Goal: Task Accomplishment & Management: Use online tool/utility

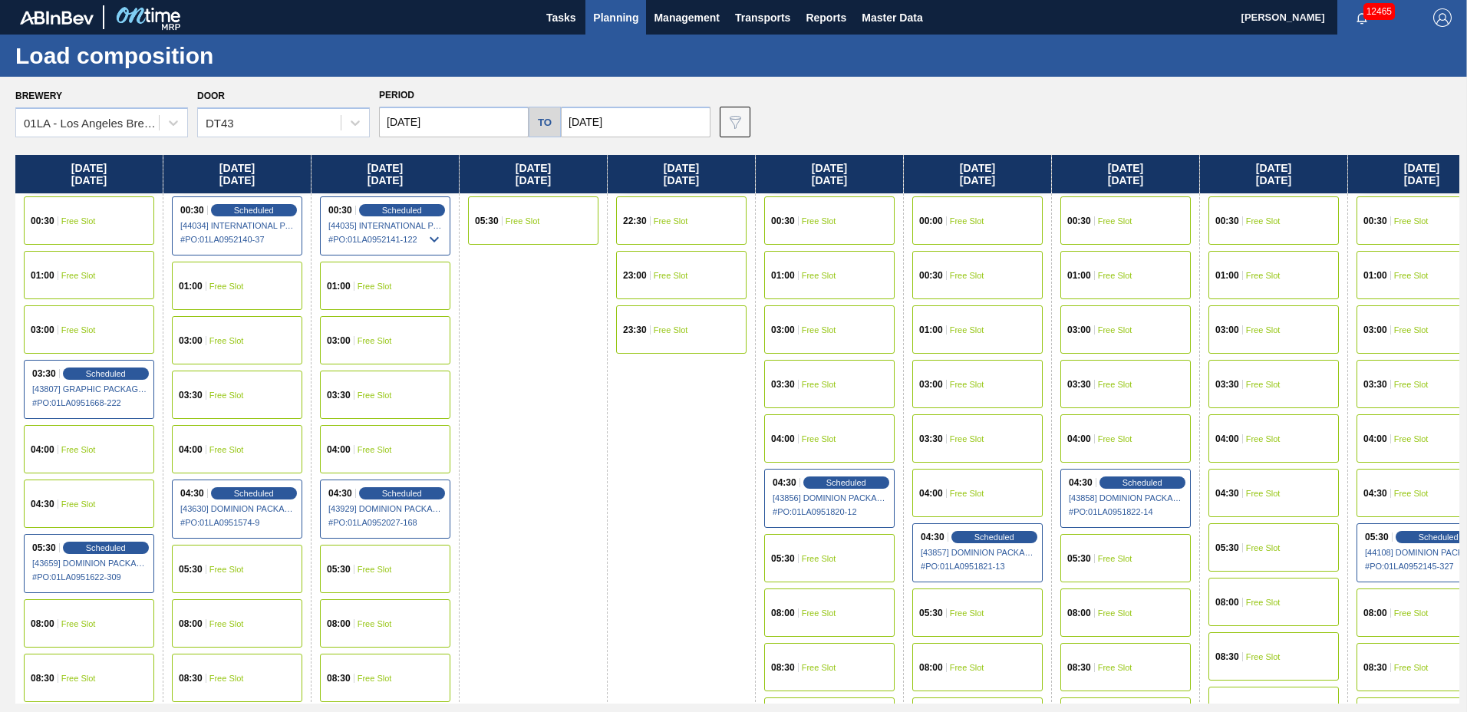
click at [634, 15] on span "Planning" at bounding box center [615, 17] width 45 height 18
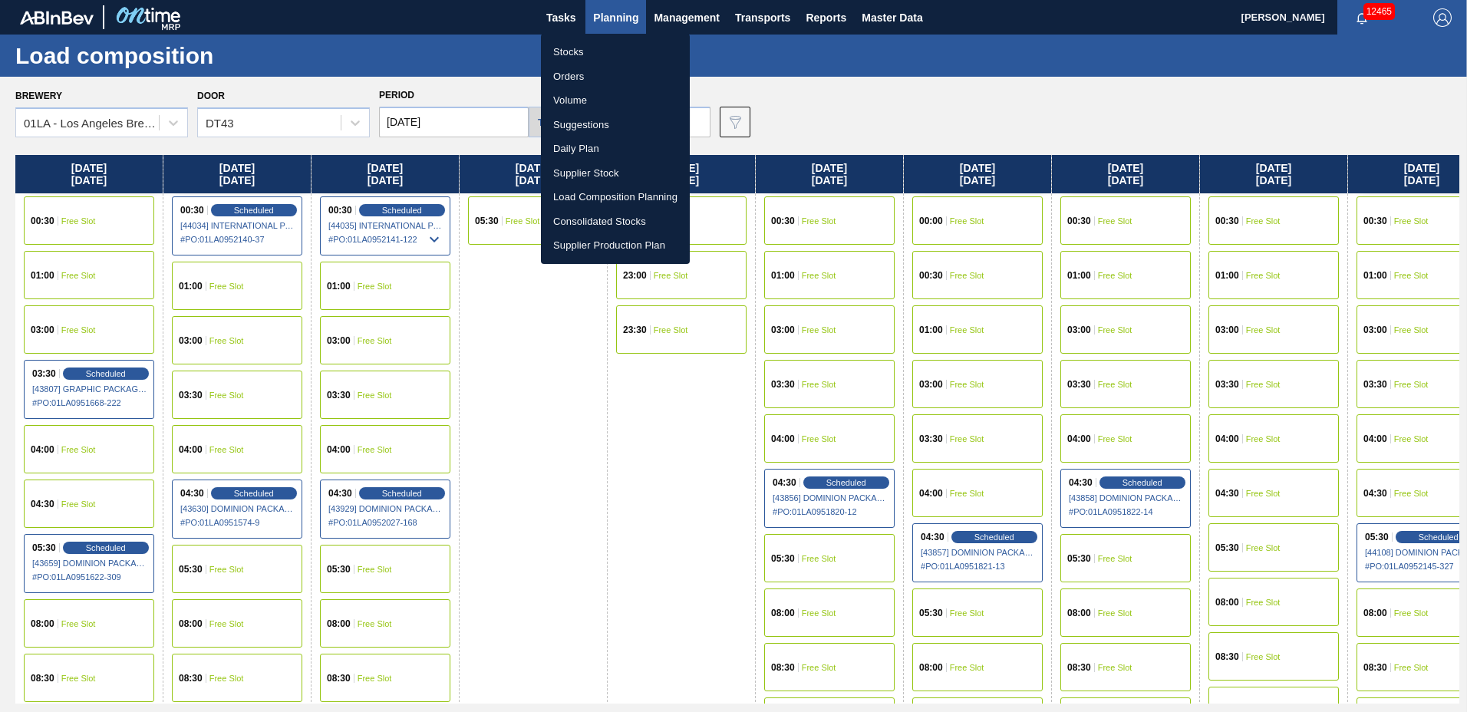
click at [598, 128] on li "Suggestions" at bounding box center [615, 125] width 149 height 25
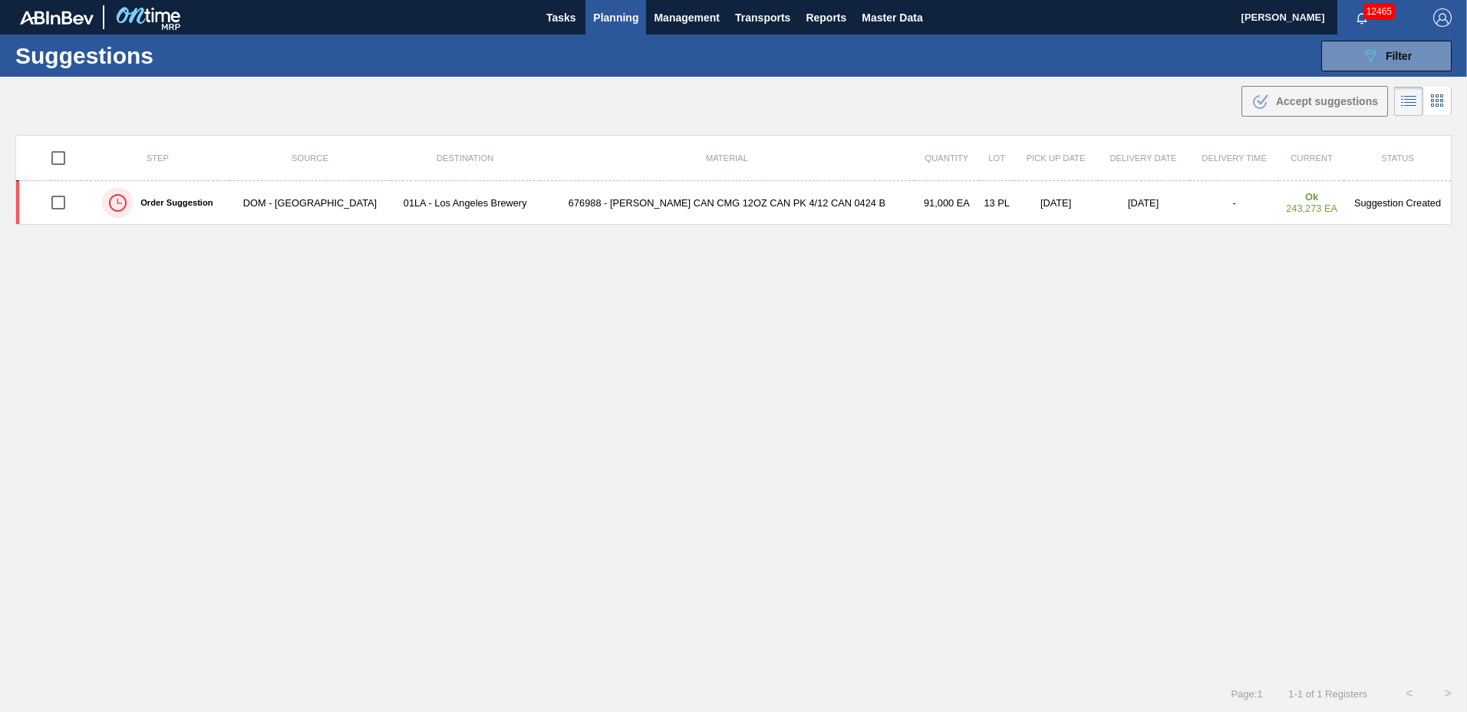
type to "[DATE]"
click at [1401, 63] on div "089F7B8B-B2A5-4AFE-B5C0-19BA573D28AC Filter" at bounding box center [1386, 56] width 51 height 18
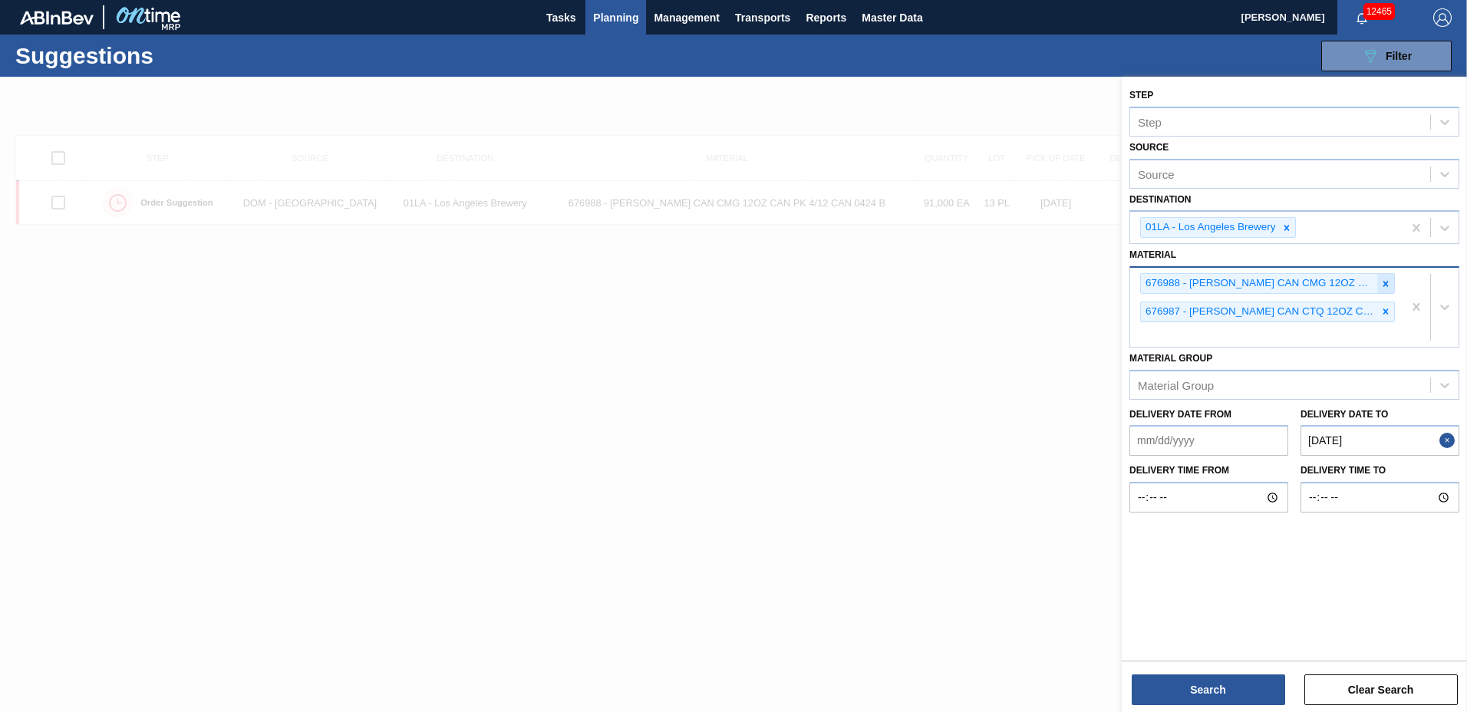
click at [1381, 284] on icon at bounding box center [1385, 283] width 11 height 11
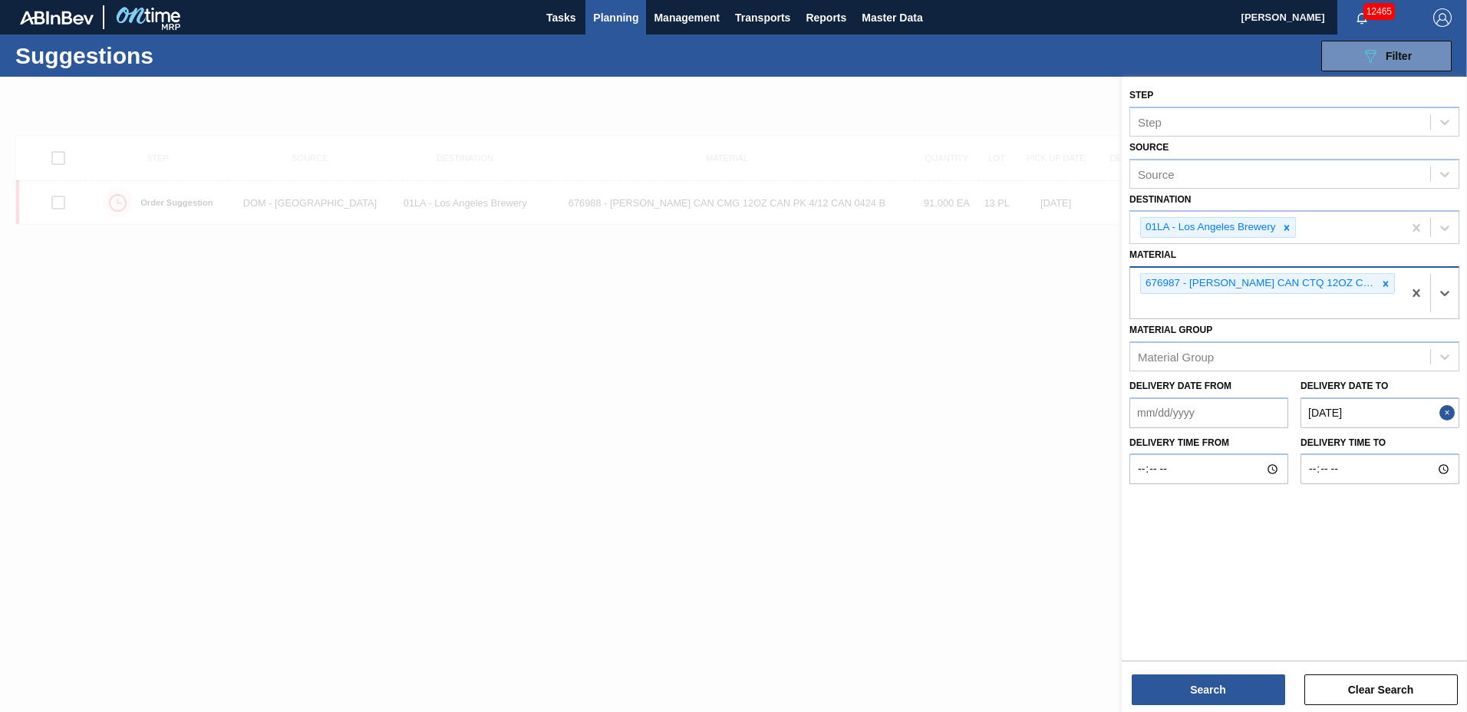
click at [1381, 284] on icon at bounding box center [1385, 283] width 11 height 11
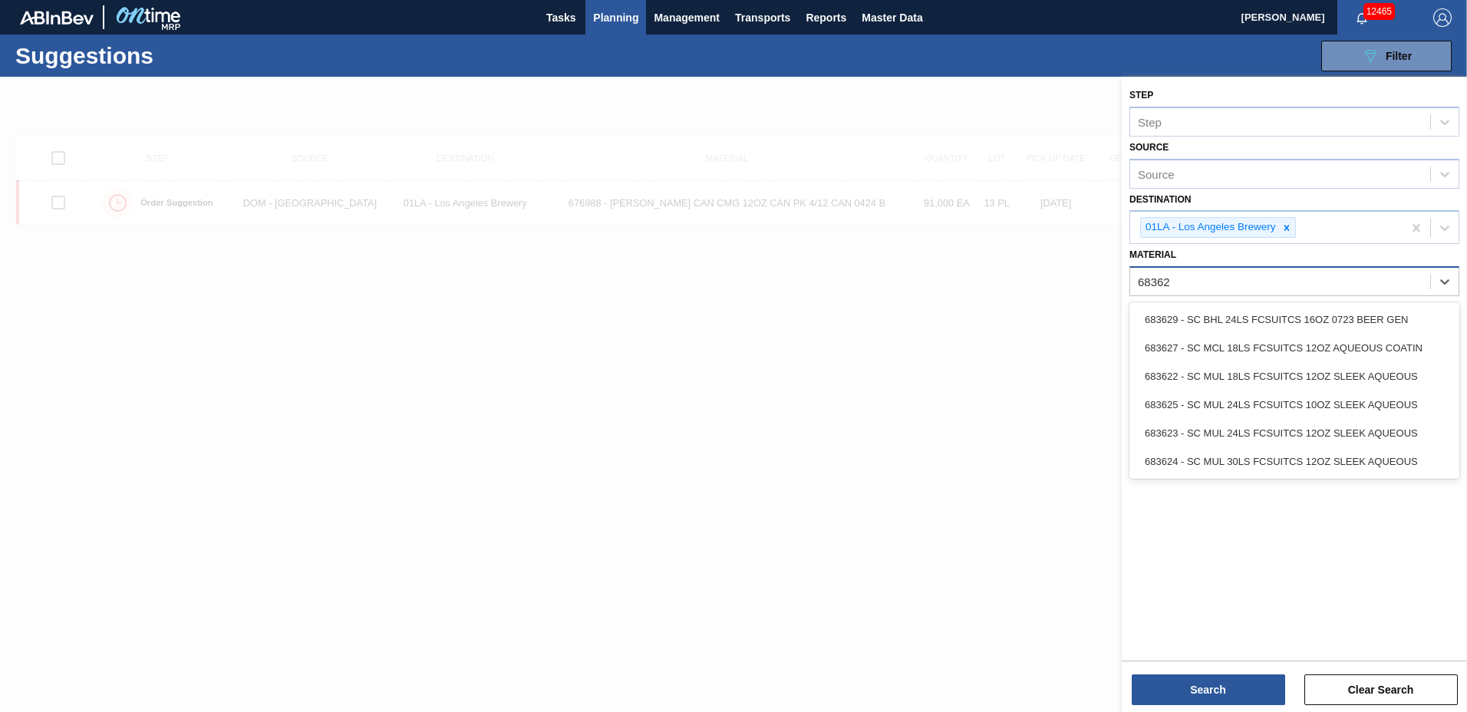
type input "683622"
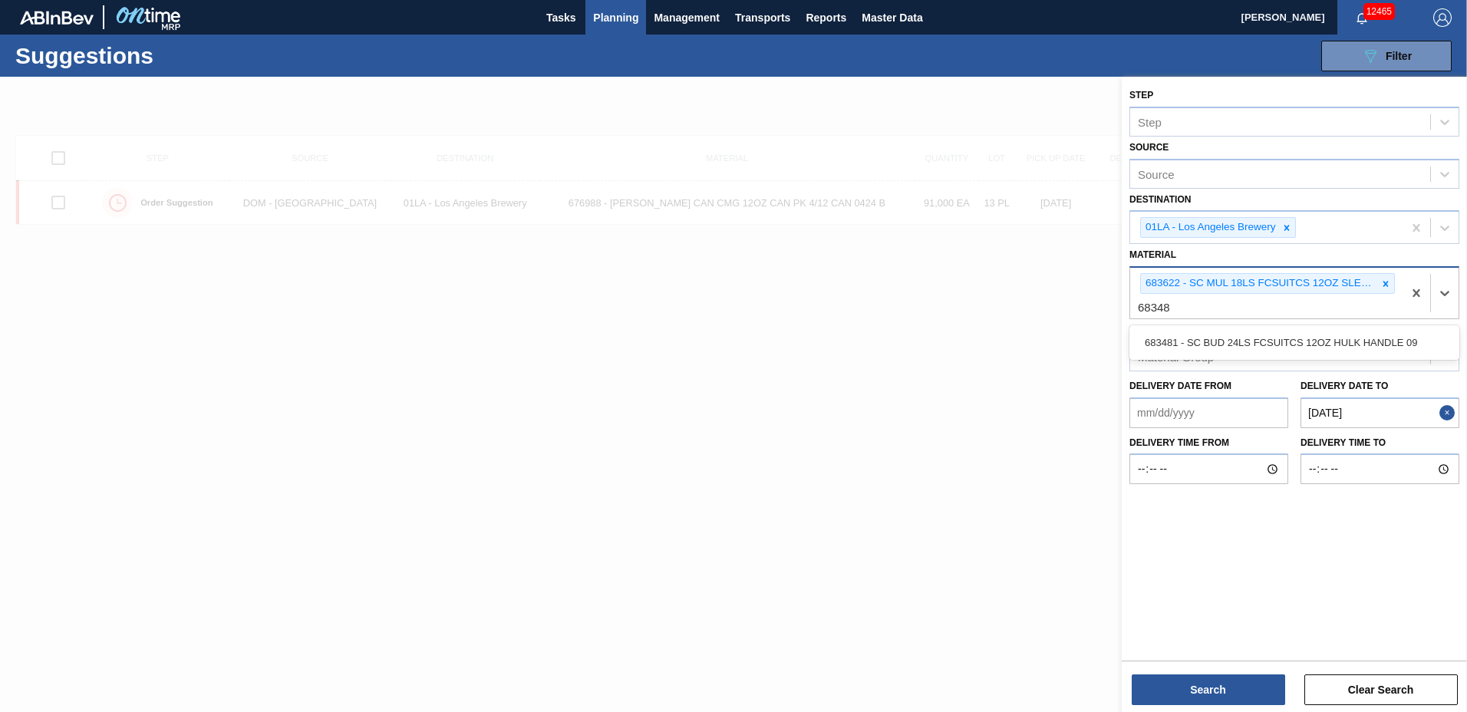
type input "683481"
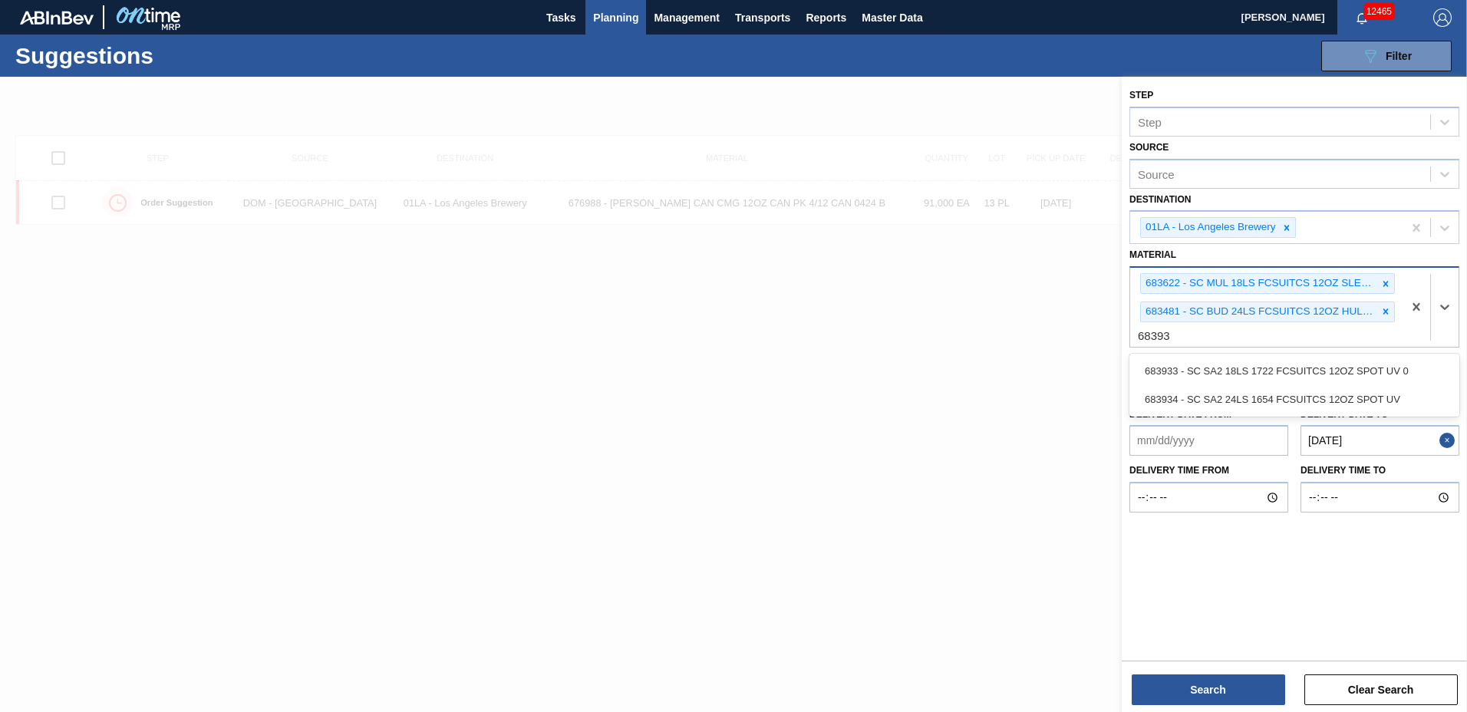
type input "683934"
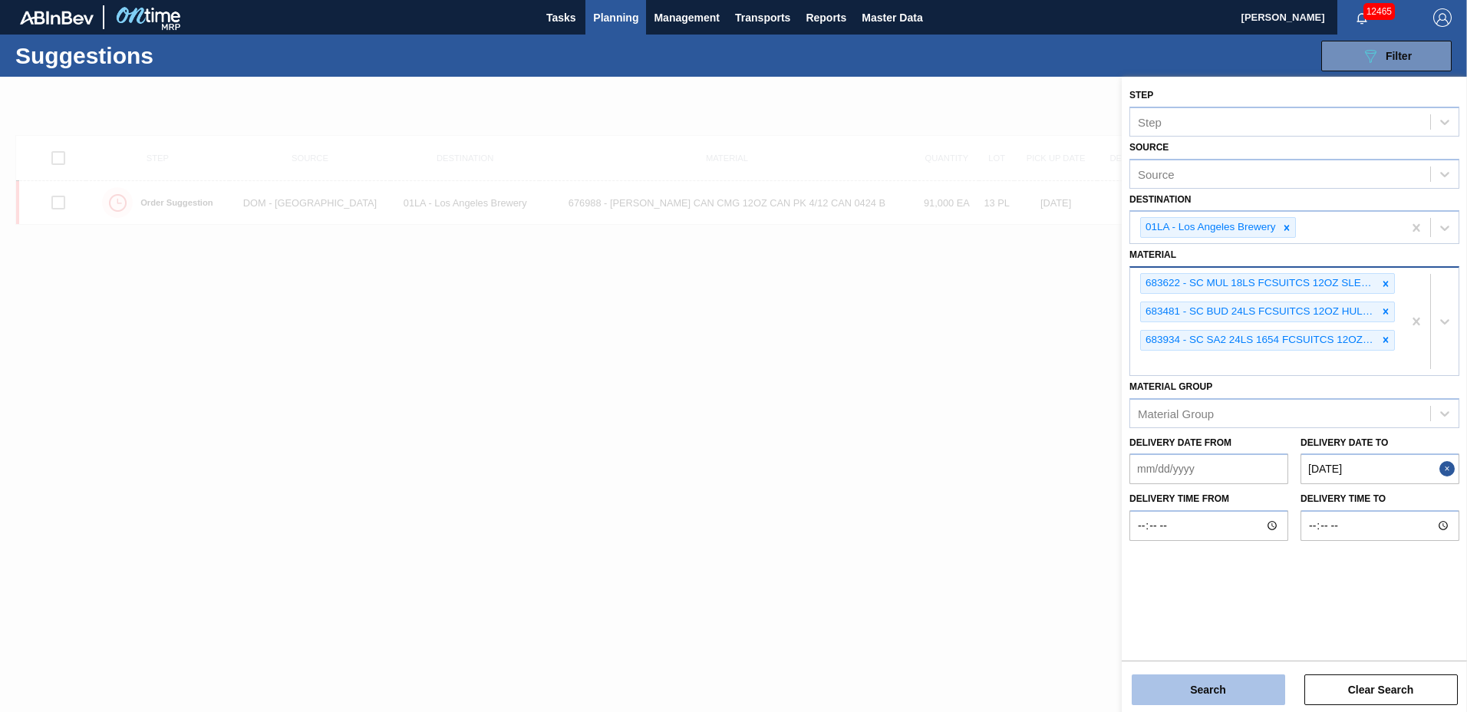
click at [1227, 677] on button "Search" at bounding box center [1207, 689] width 153 height 31
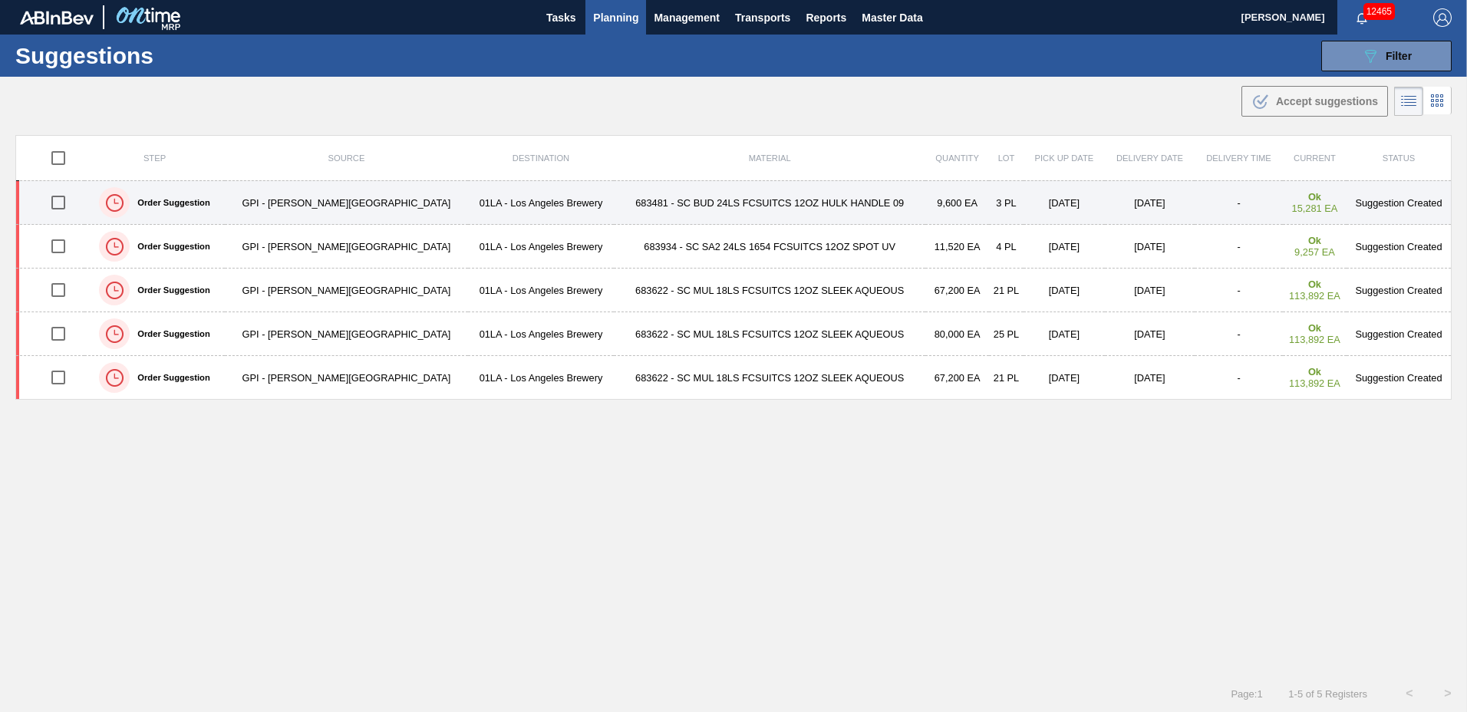
click at [69, 203] on input "checkbox" at bounding box center [58, 202] width 32 height 32
checkbox input "true"
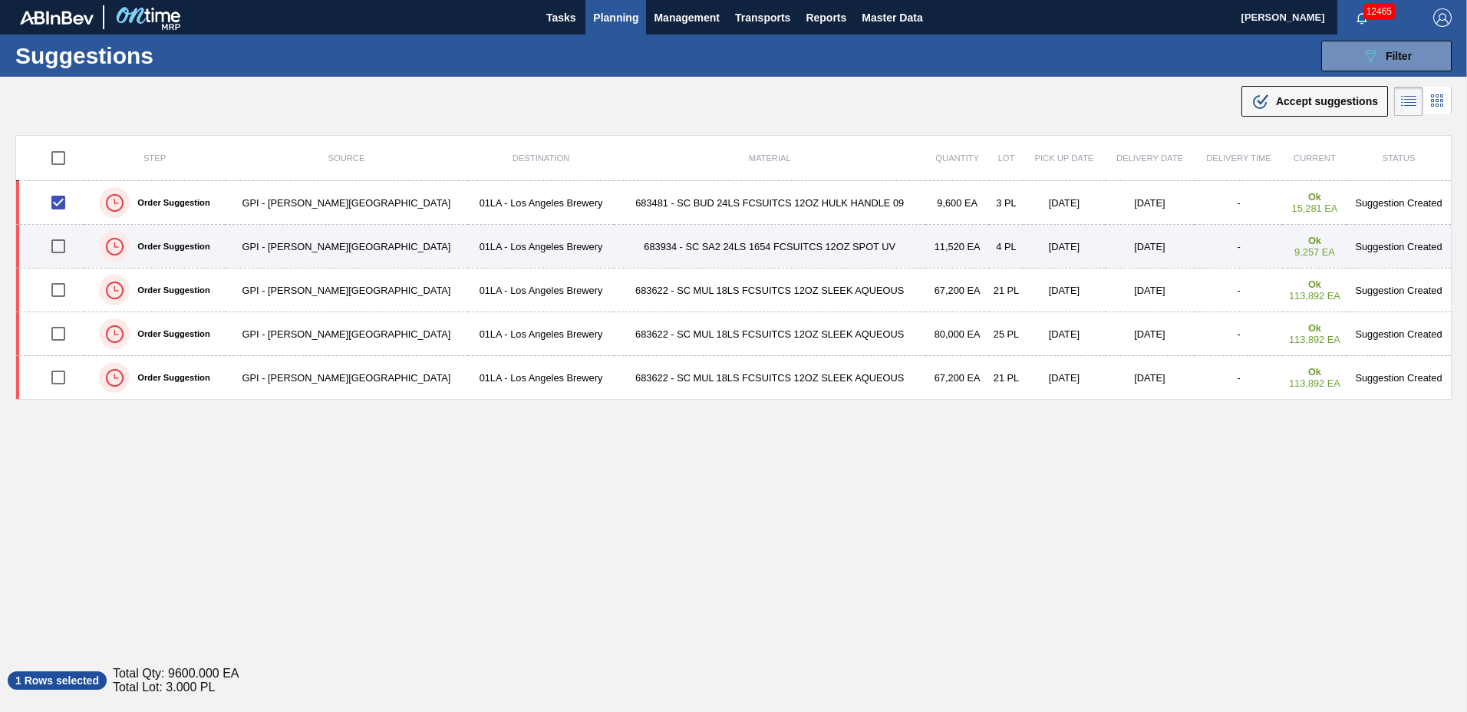
click at [61, 245] on input "checkbox" at bounding box center [58, 246] width 32 height 32
checkbox input "true"
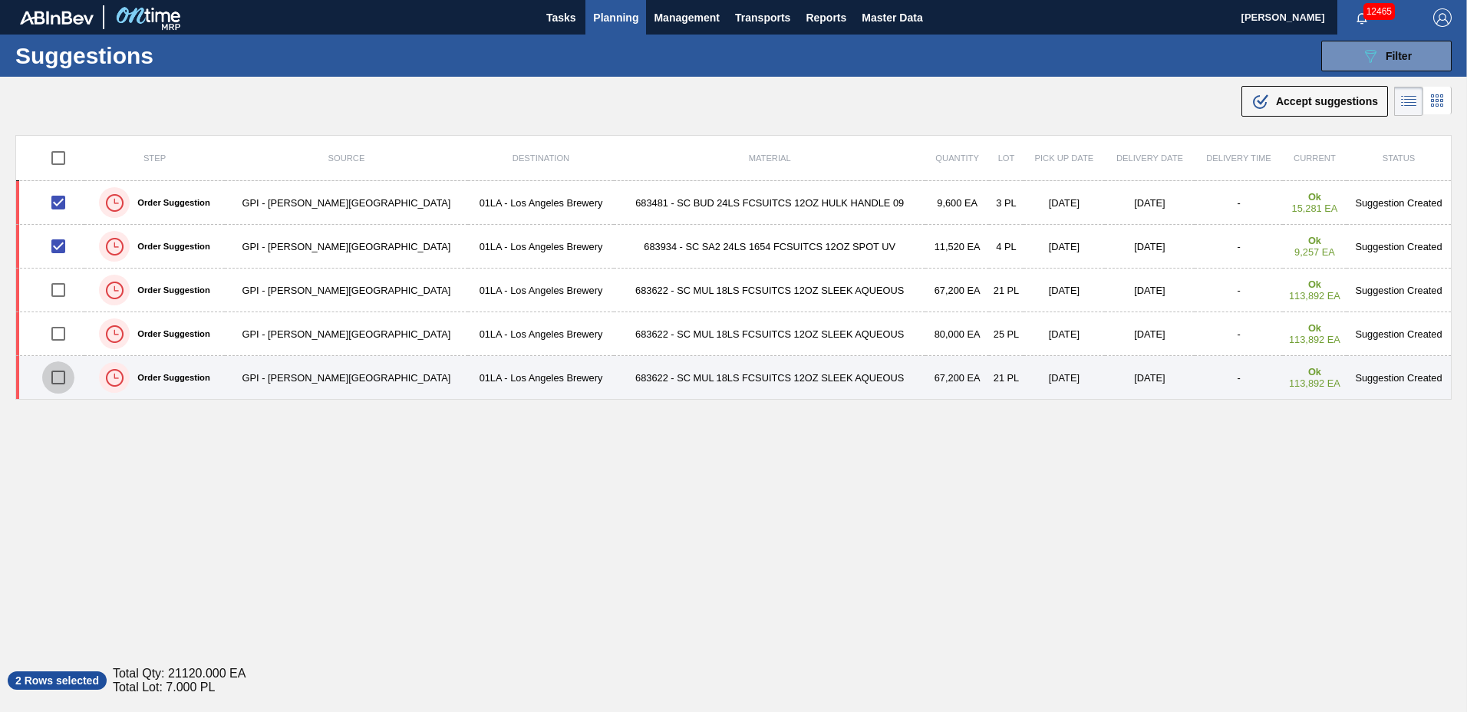
click at [69, 378] on input "checkbox" at bounding box center [58, 377] width 32 height 32
checkbox input "true"
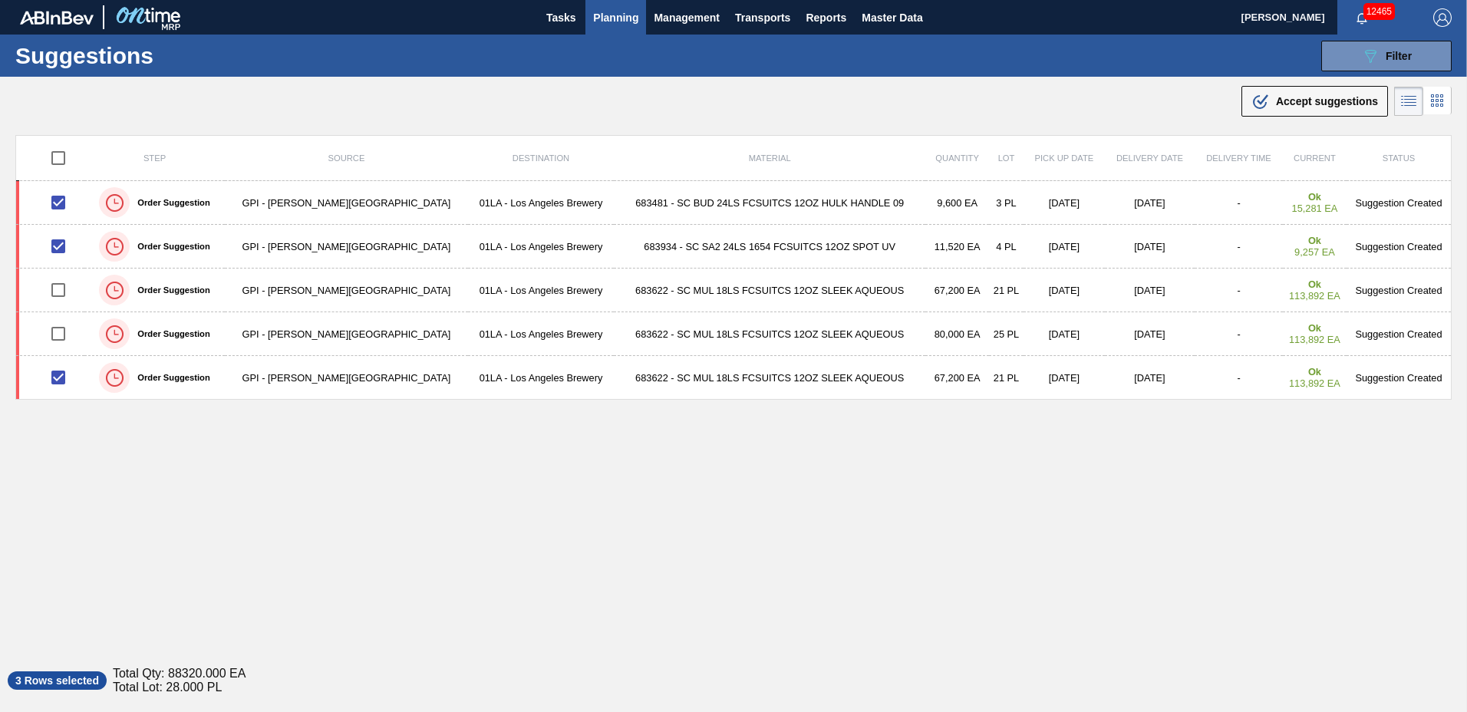
click at [1288, 98] on span "Accept suggestions" at bounding box center [1327, 101] width 102 height 12
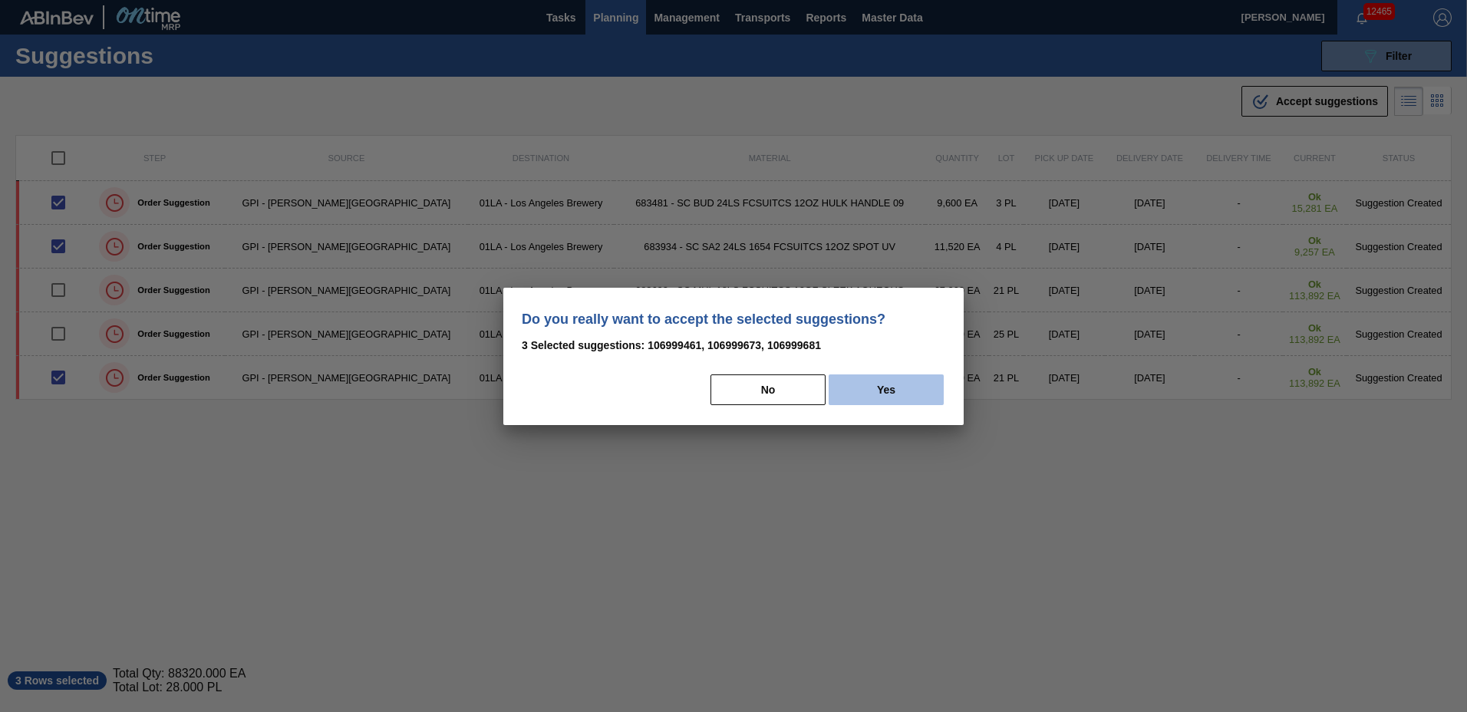
click at [905, 390] on button "Yes" at bounding box center [885, 389] width 115 height 31
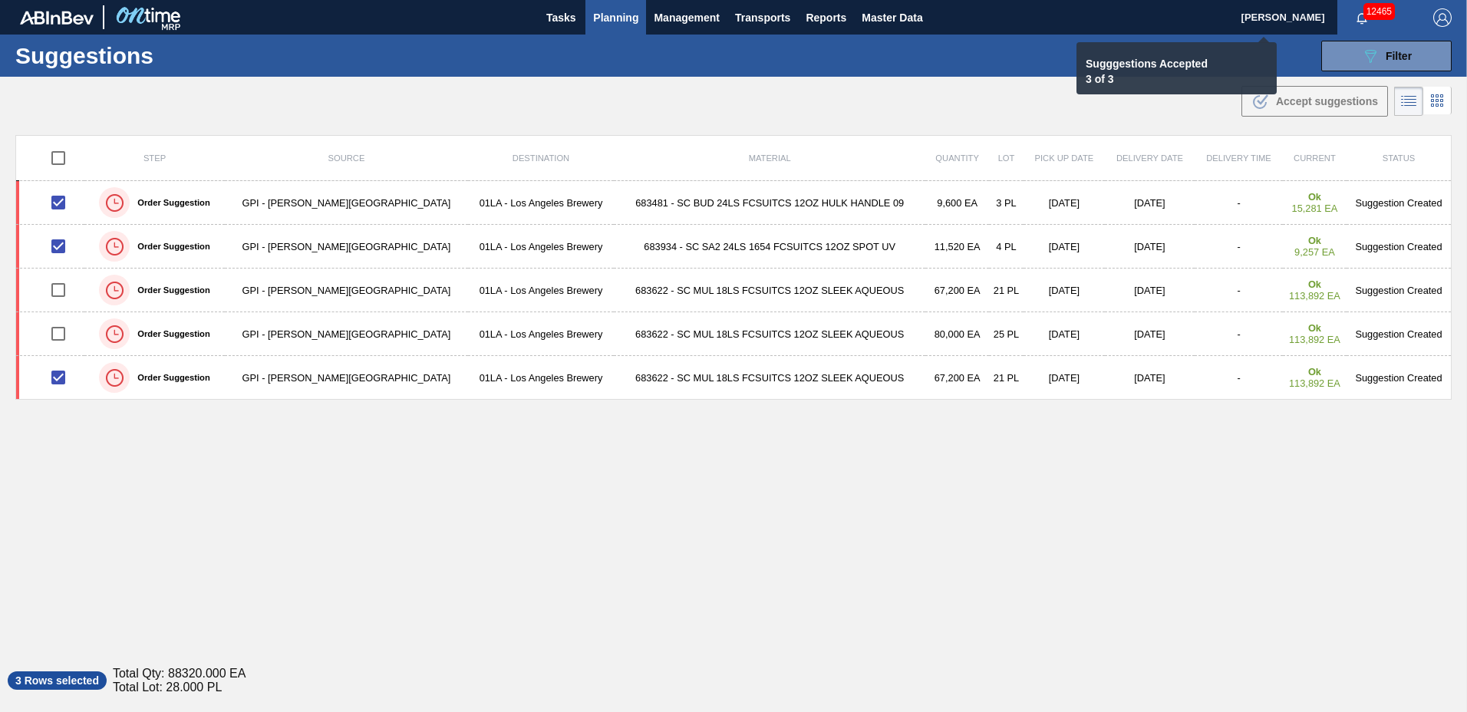
checkbox input "false"
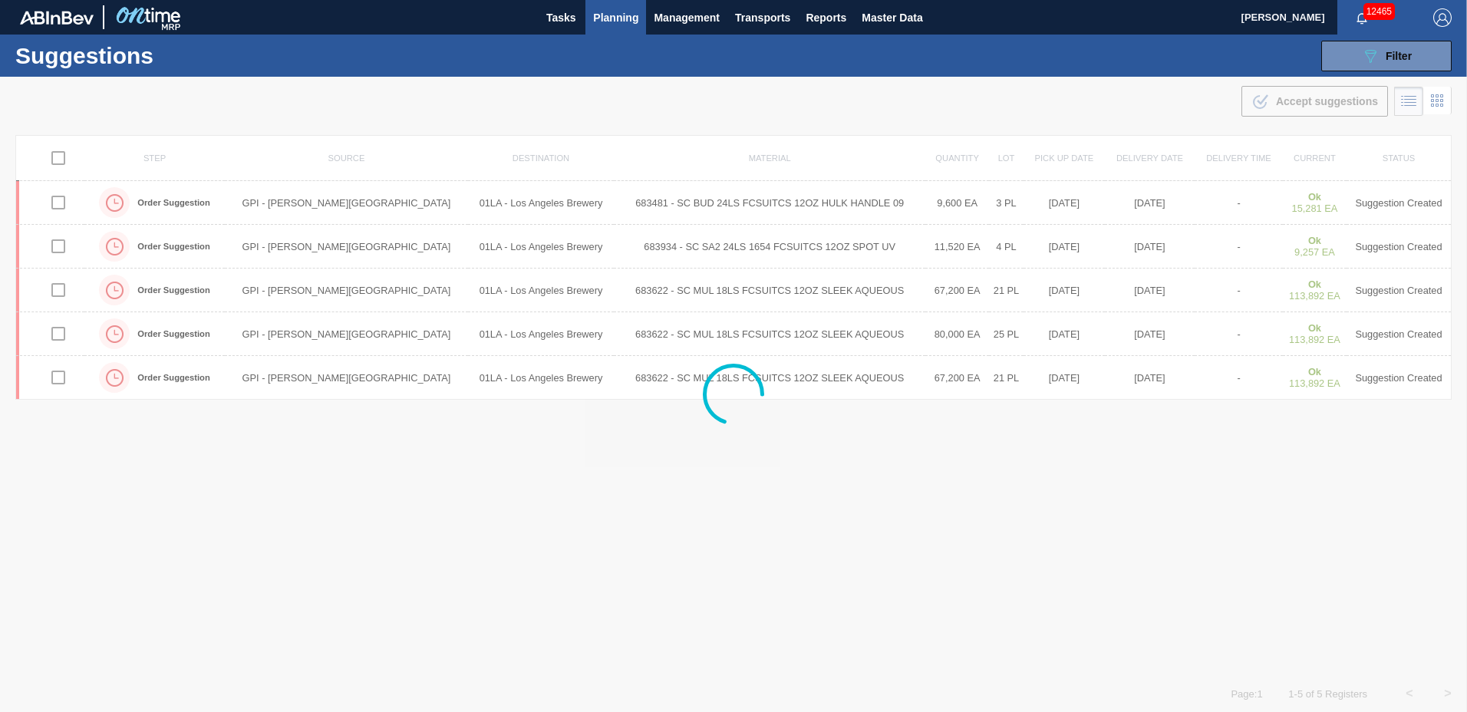
click at [613, 15] on span "Planning" at bounding box center [615, 17] width 45 height 18
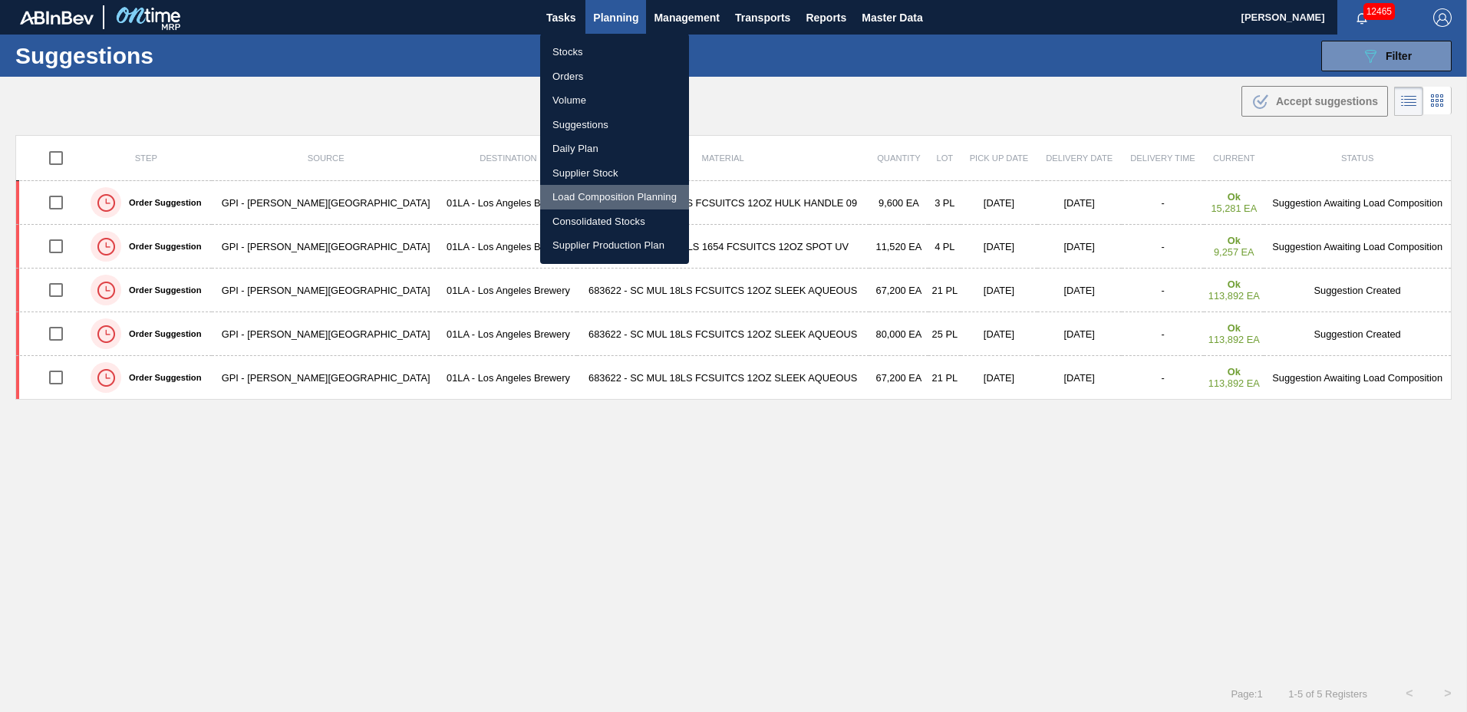
click at [623, 195] on li "Load Composition Planning" at bounding box center [614, 197] width 149 height 25
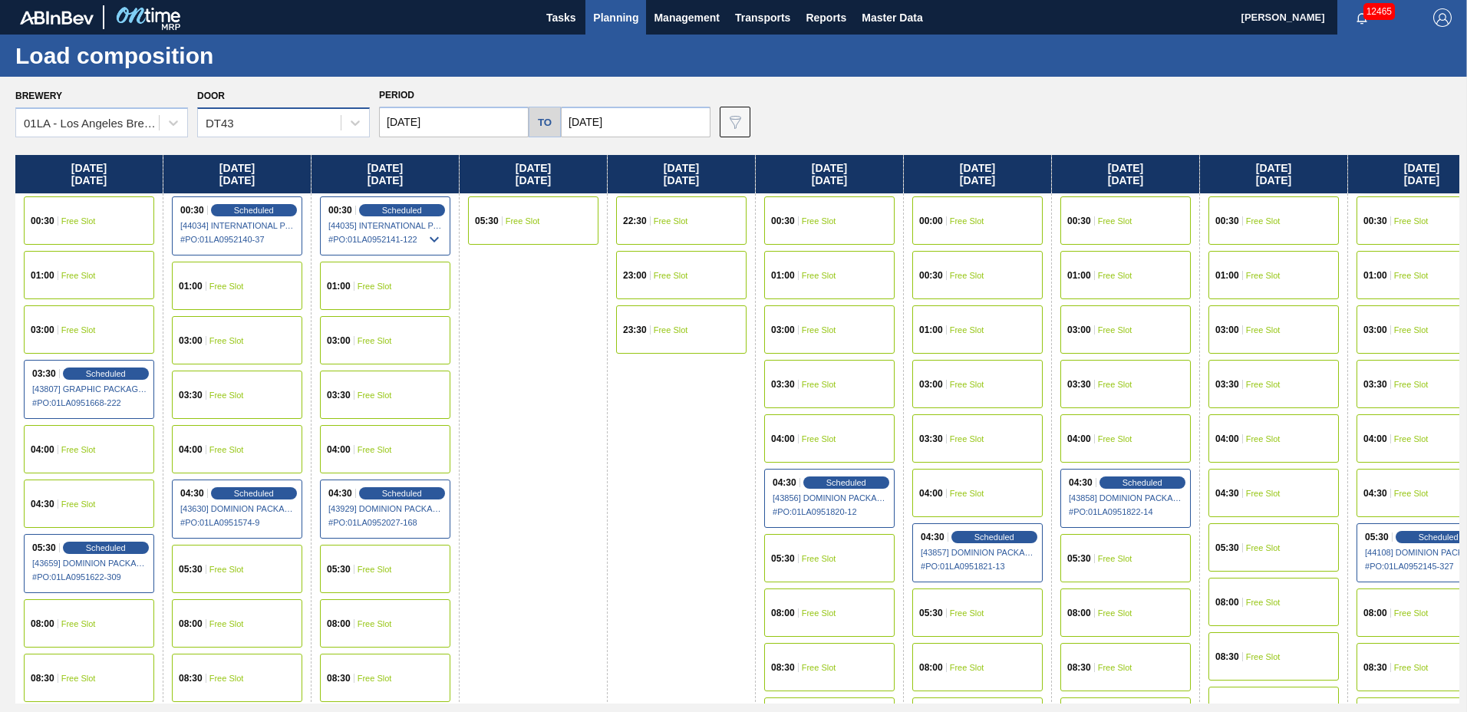
click at [287, 130] on div "DT43" at bounding box center [269, 123] width 143 height 22
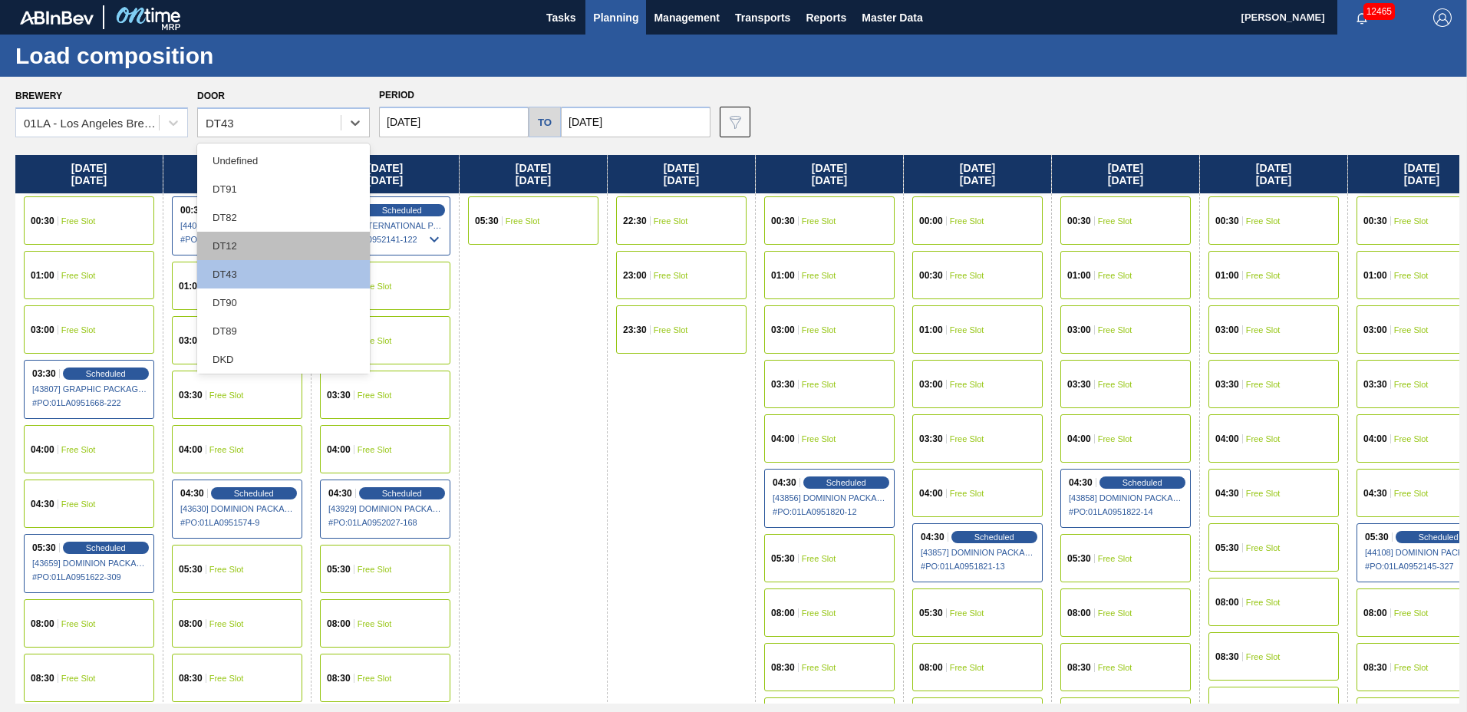
click at [251, 248] on div "DT12" at bounding box center [283, 246] width 173 height 28
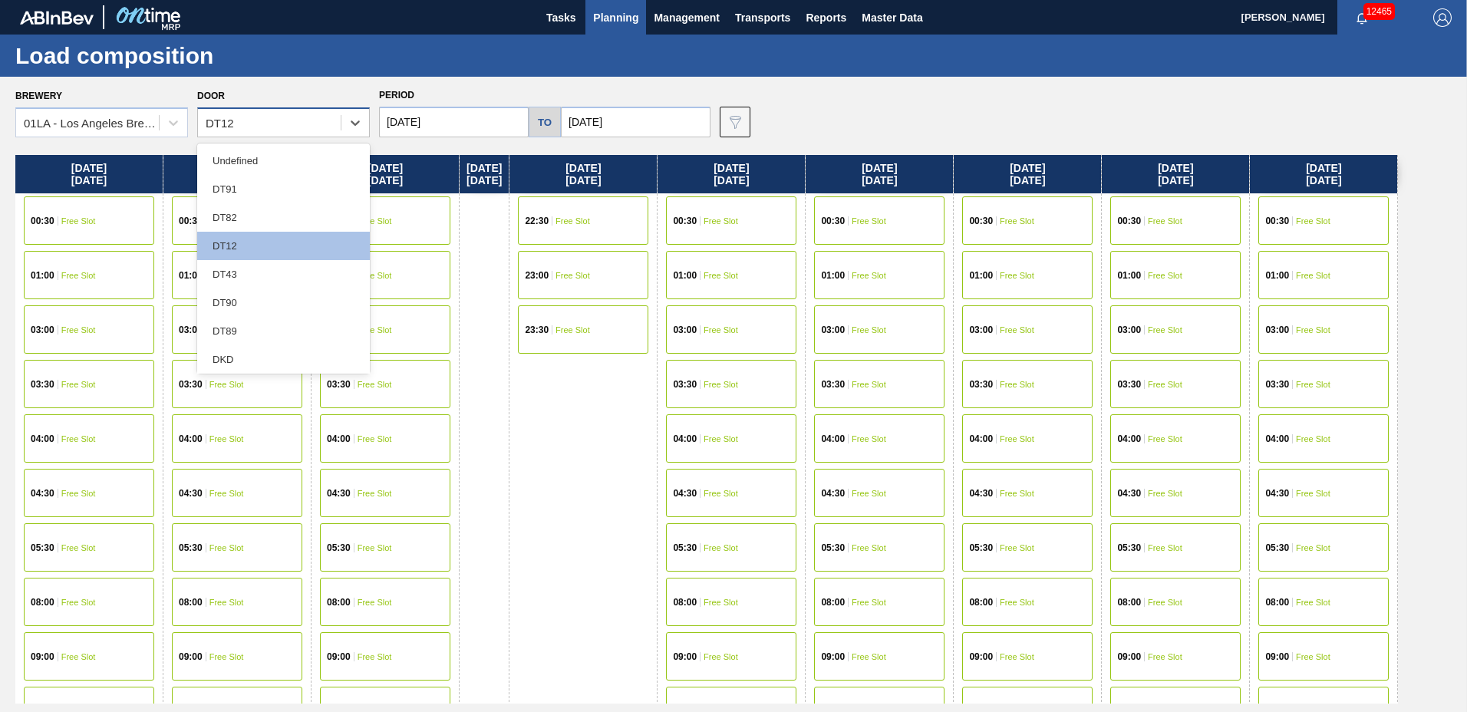
click at [268, 126] on div "DT12" at bounding box center [269, 123] width 143 height 22
click at [269, 265] on div "DT43" at bounding box center [283, 274] width 173 height 28
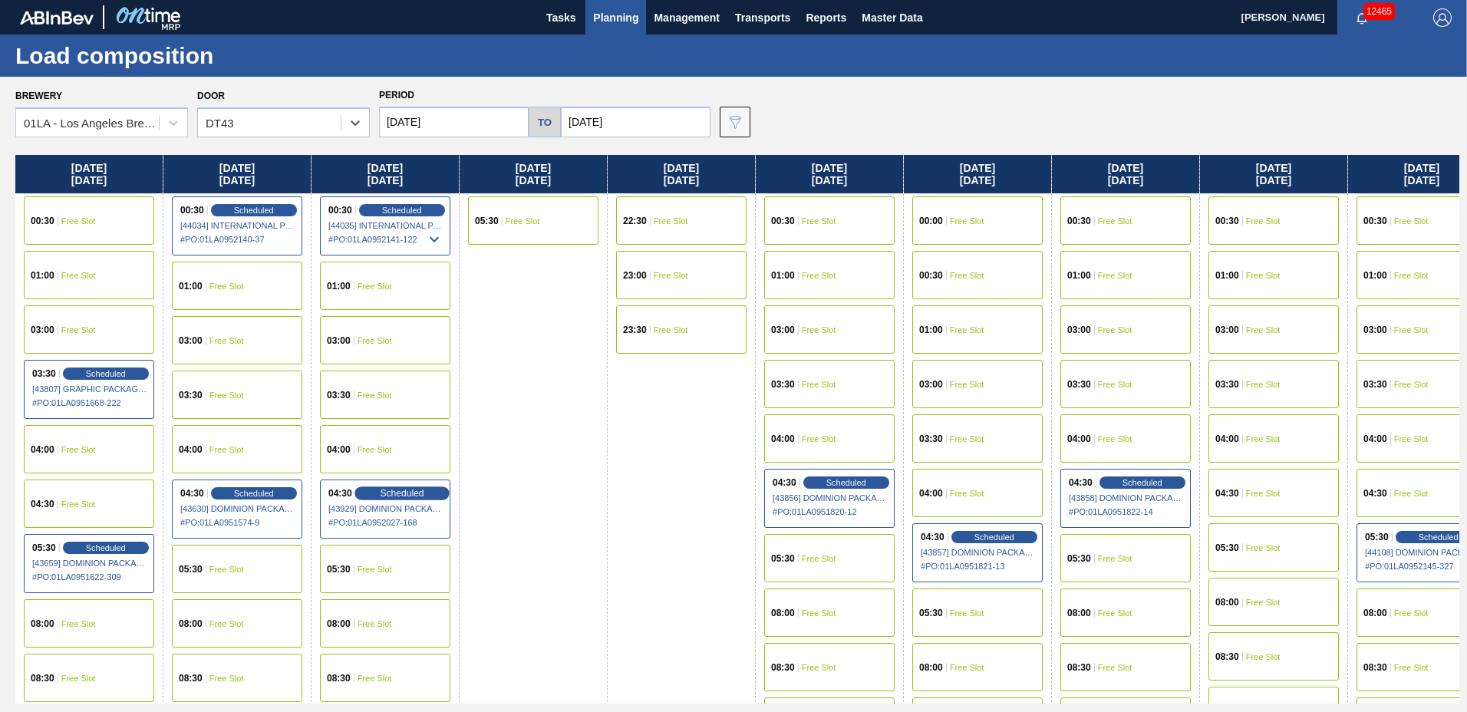
click at [371, 490] on div "Scheduled" at bounding box center [401, 493] width 94 height 14
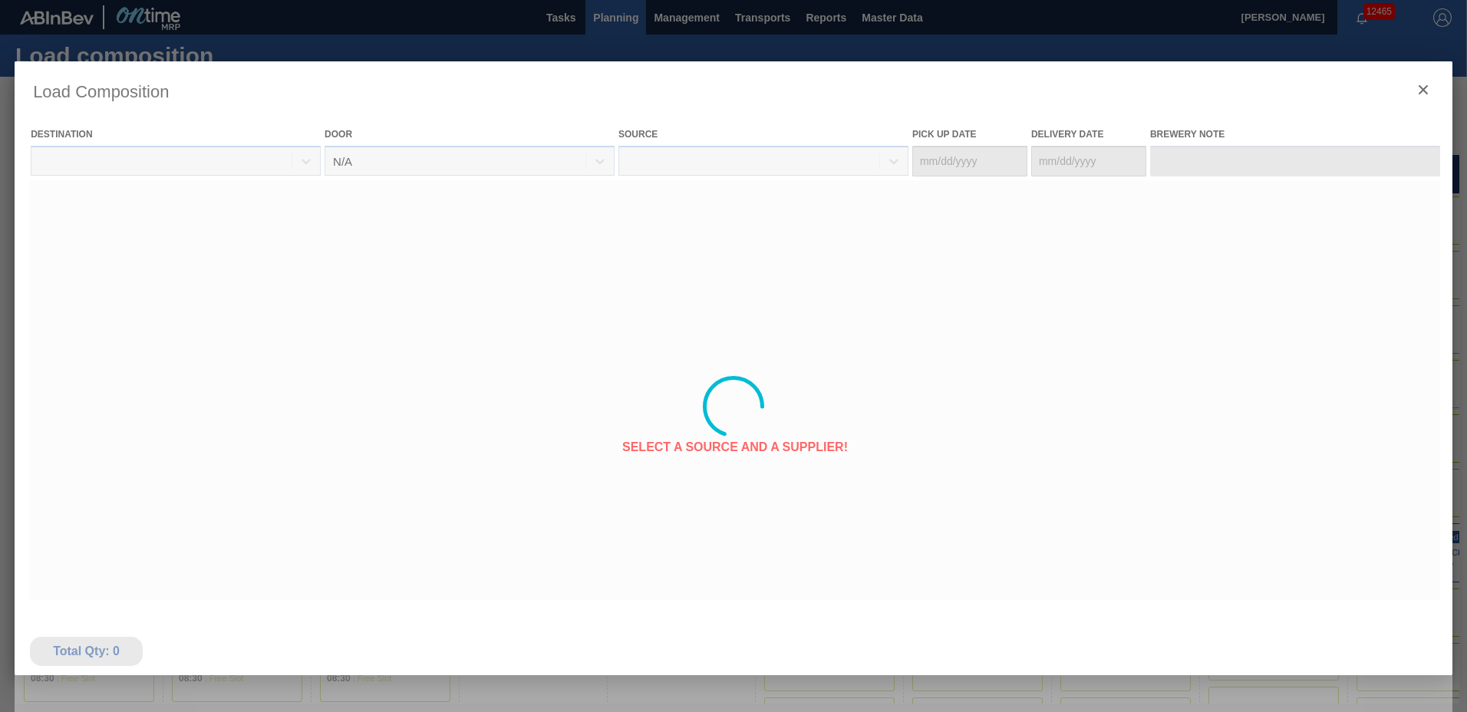
type Date "[DATE]"
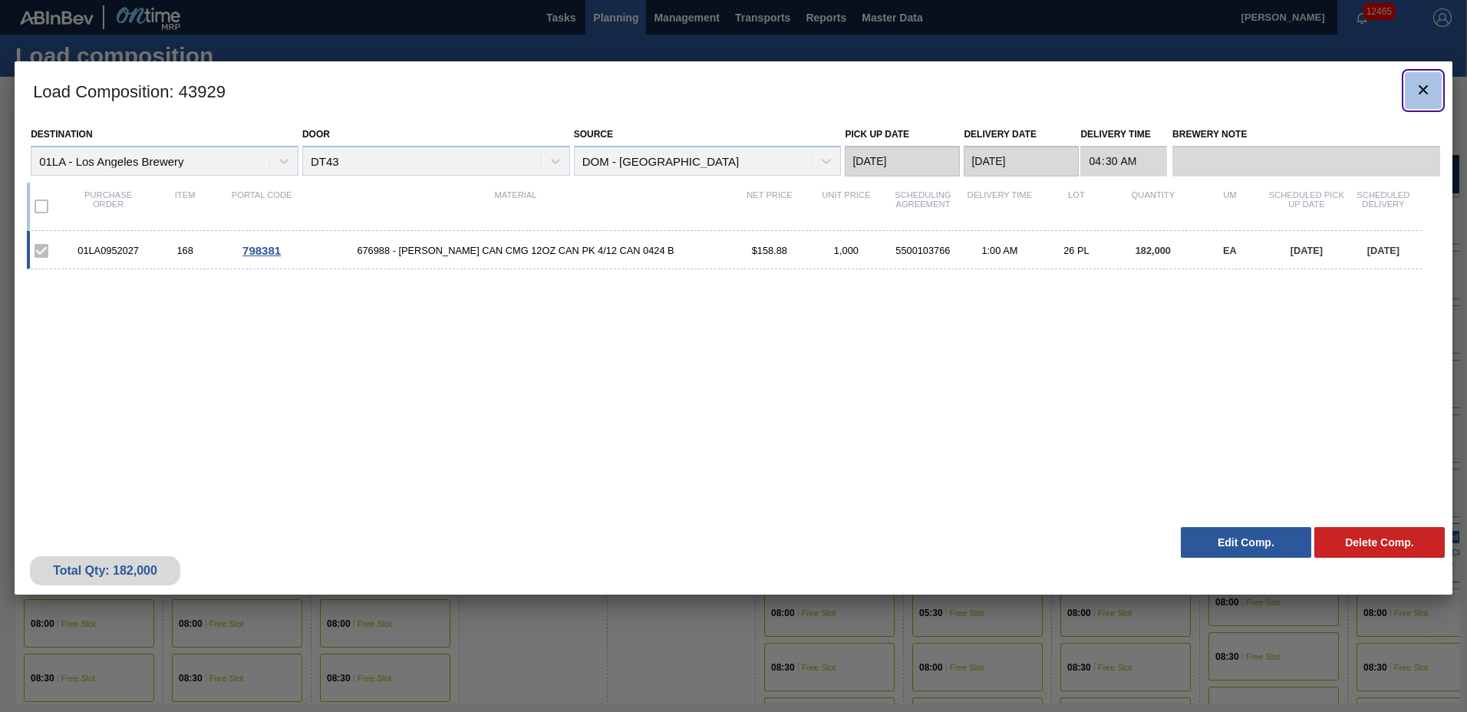
click at [1424, 93] on icon "botão de ícone" at bounding box center [1423, 90] width 18 height 18
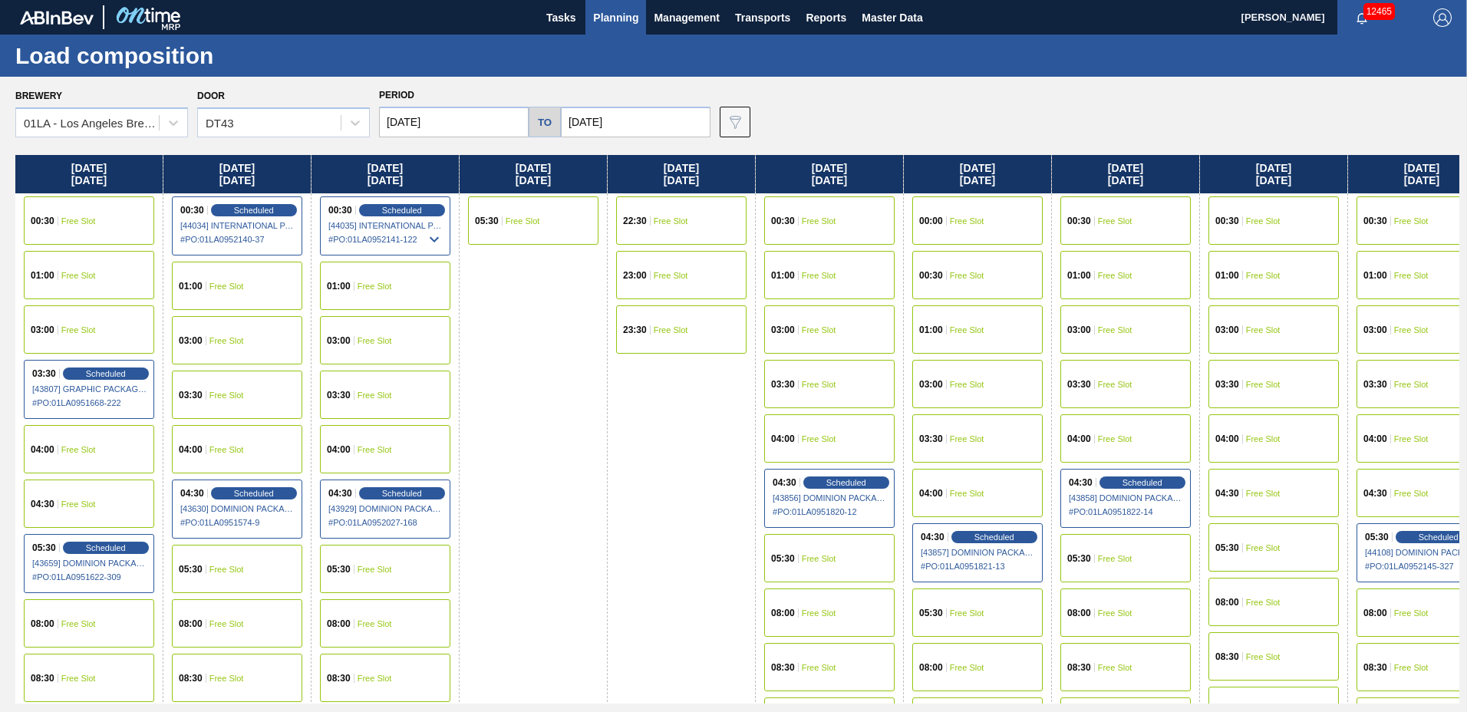
scroll to position [153, 0]
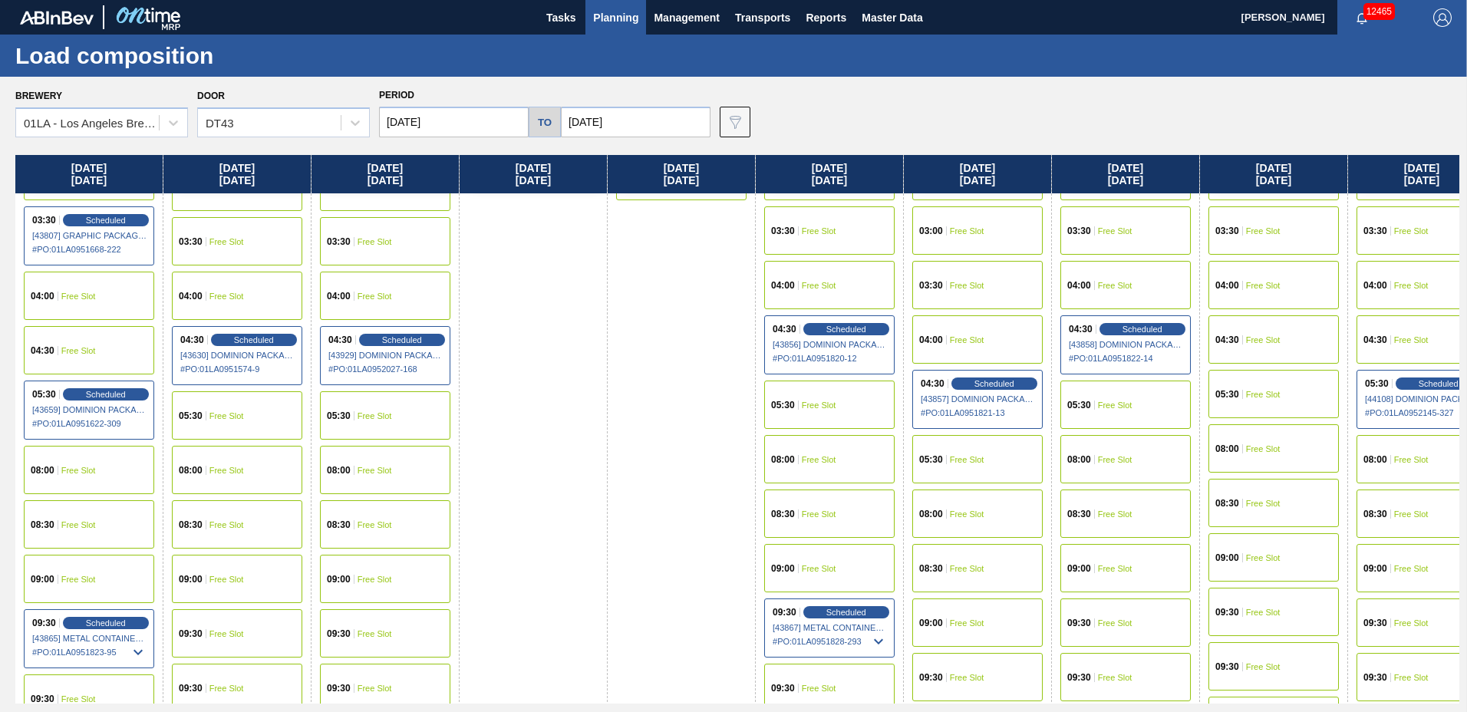
click at [395, 241] on div "03:30 Free Slot" at bounding box center [385, 241] width 130 height 48
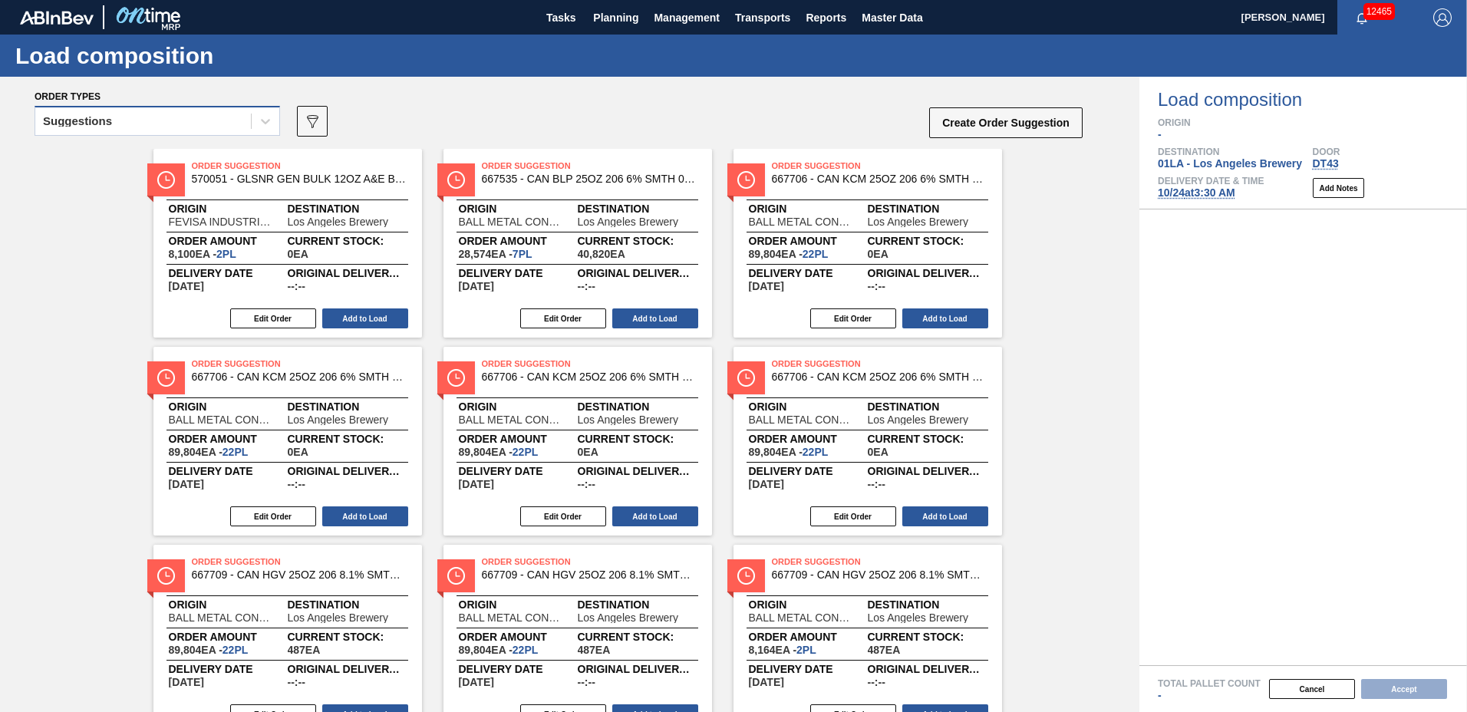
click at [162, 124] on div "Suggestions" at bounding box center [143, 121] width 216 height 22
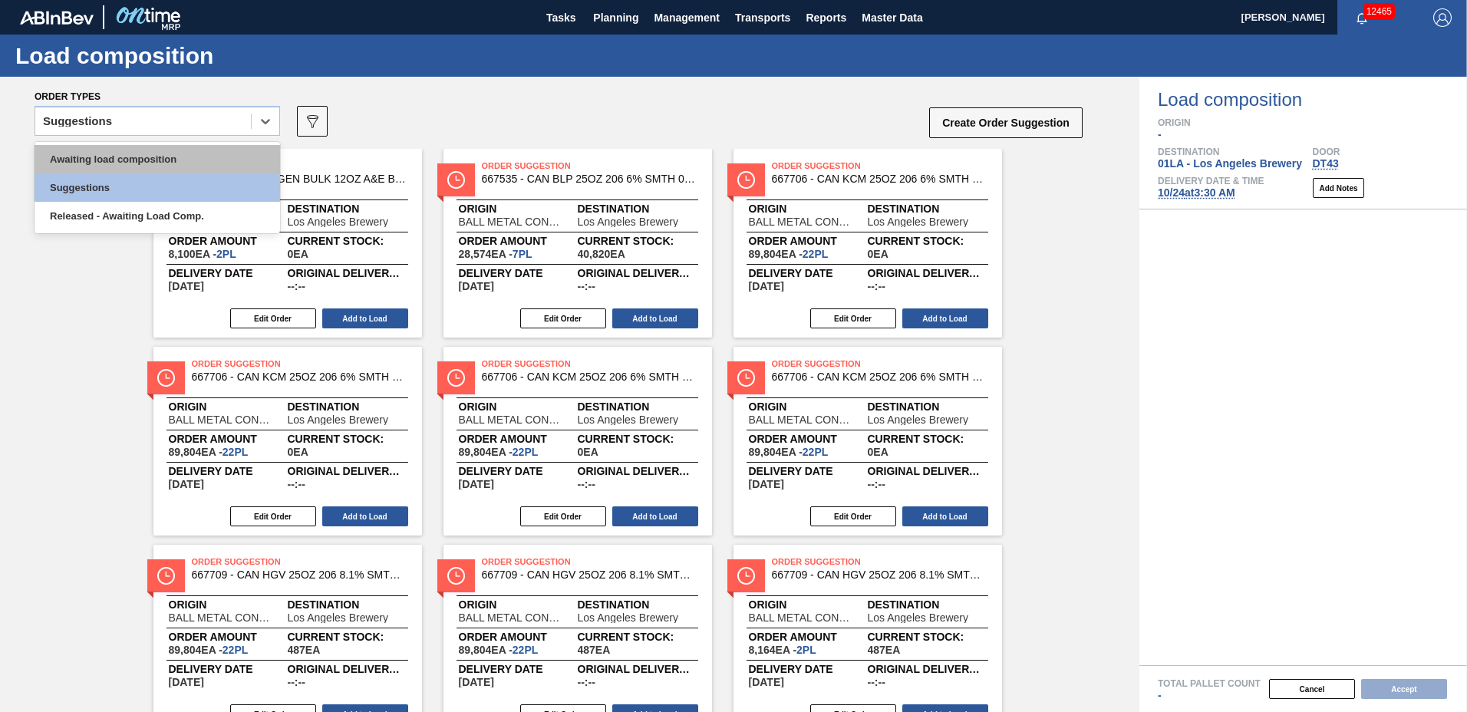
click at [139, 156] on div "Awaiting load composition" at bounding box center [157, 159] width 245 height 28
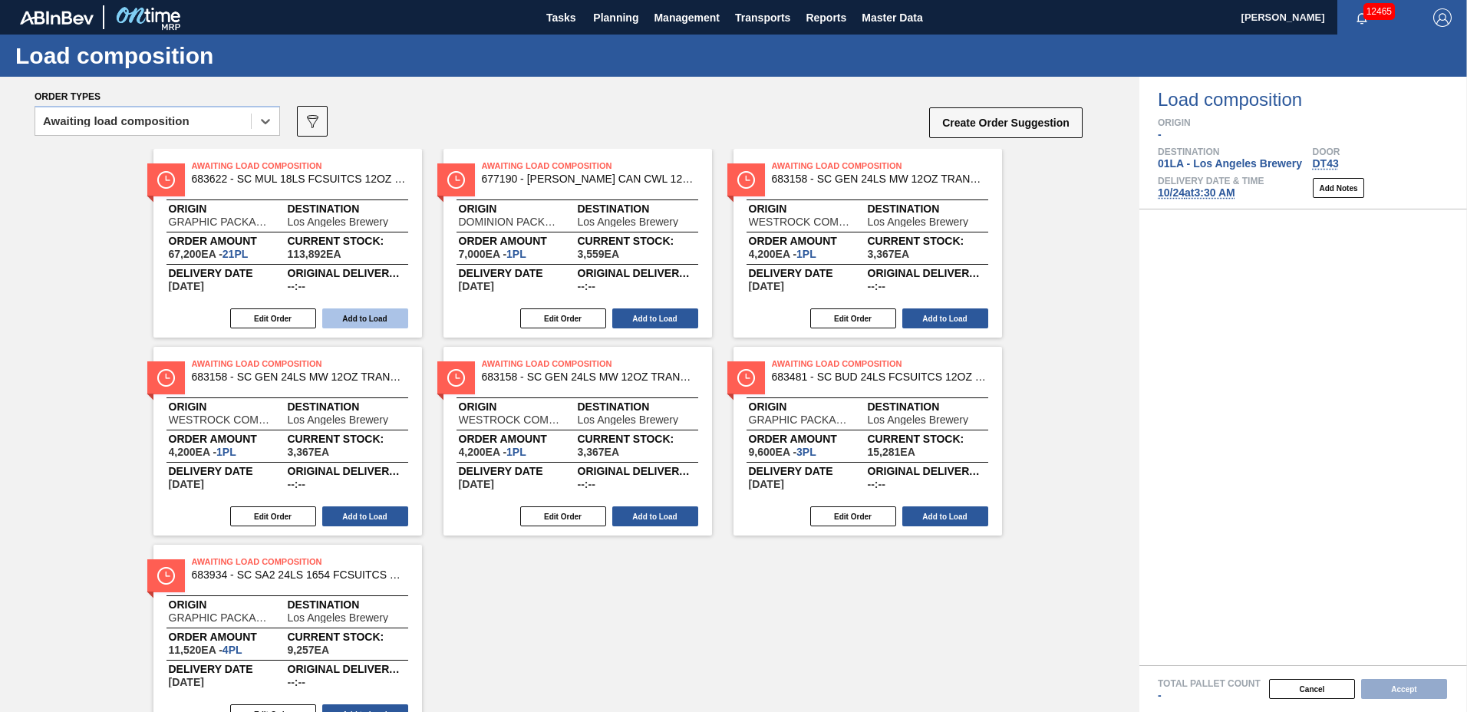
click at [357, 317] on button "Add to Load" at bounding box center [365, 318] width 86 height 20
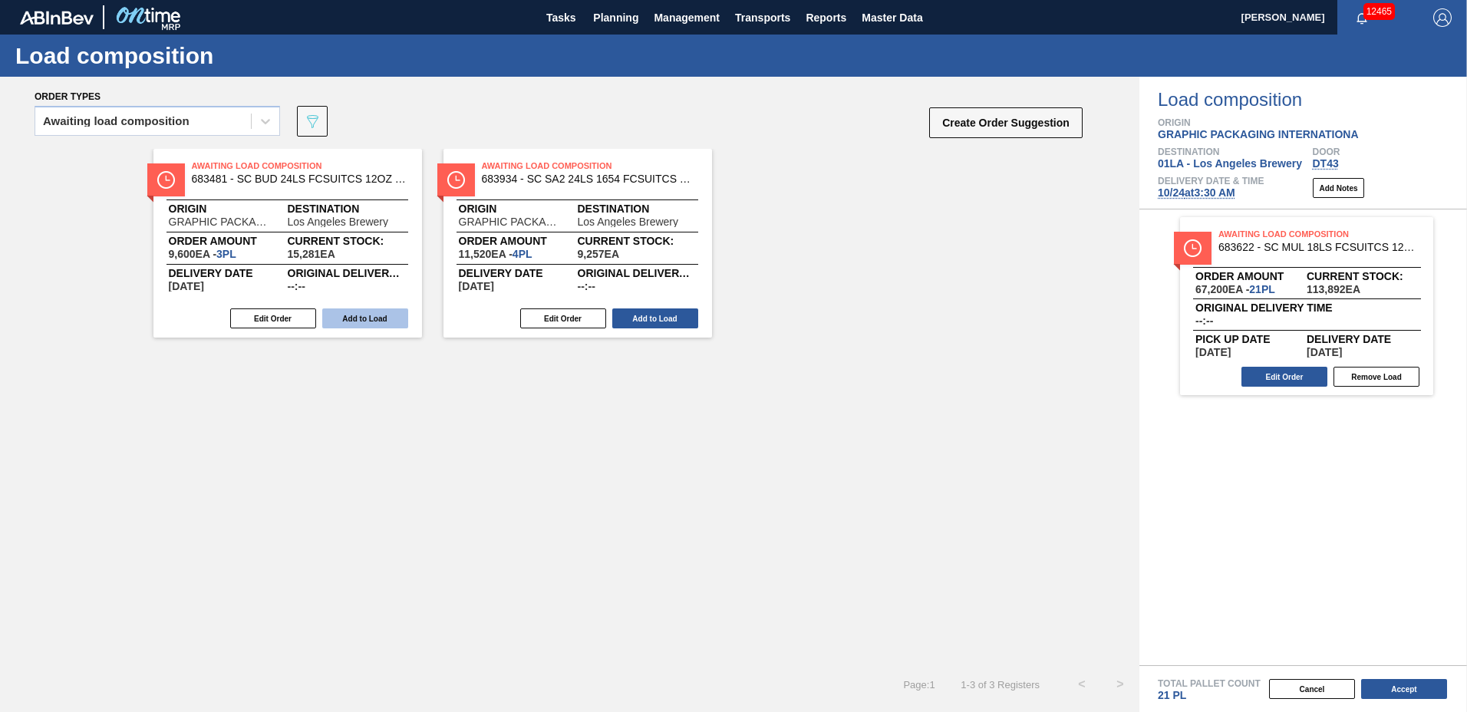
click at [373, 315] on button "Add to Load" at bounding box center [365, 318] width 86 height 20
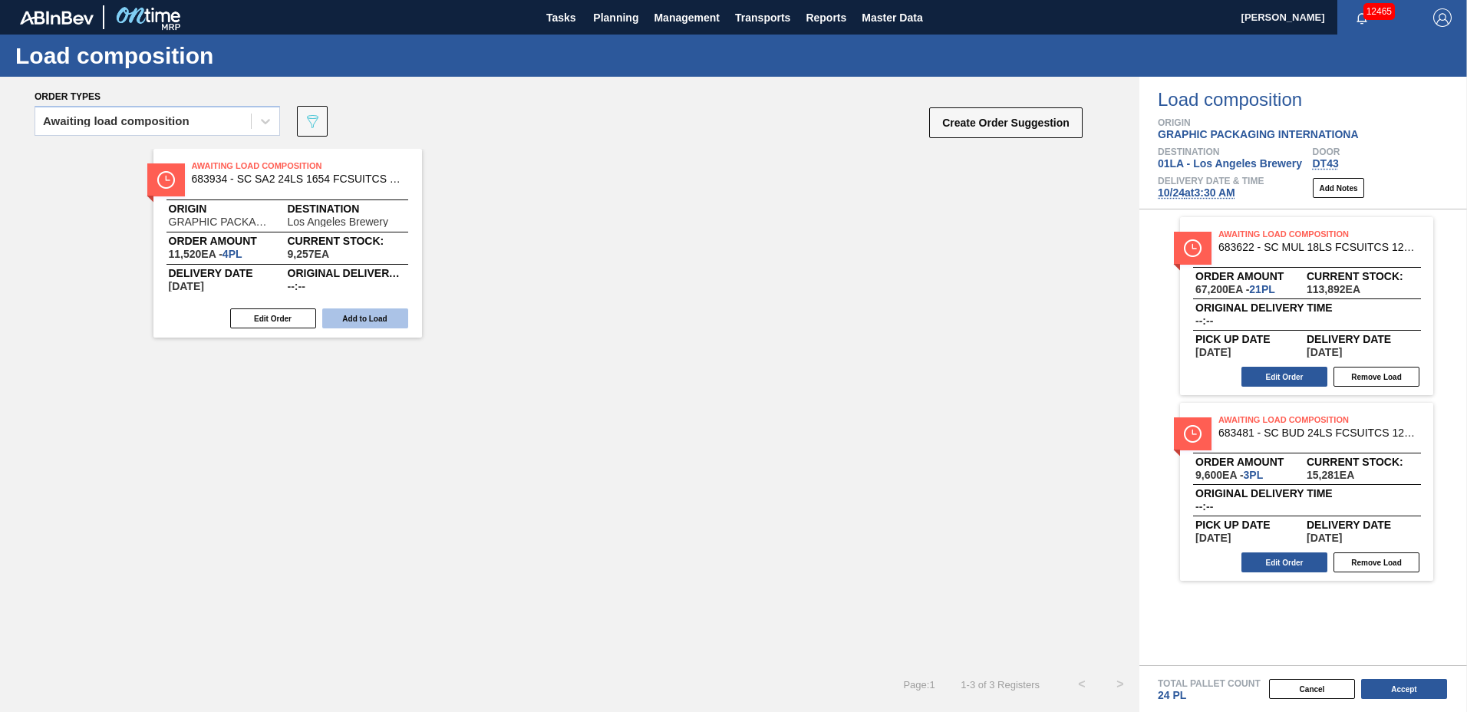
click at [373, 315] on button "Add to Load" at bounding box center [365, 318] width 86 height 20
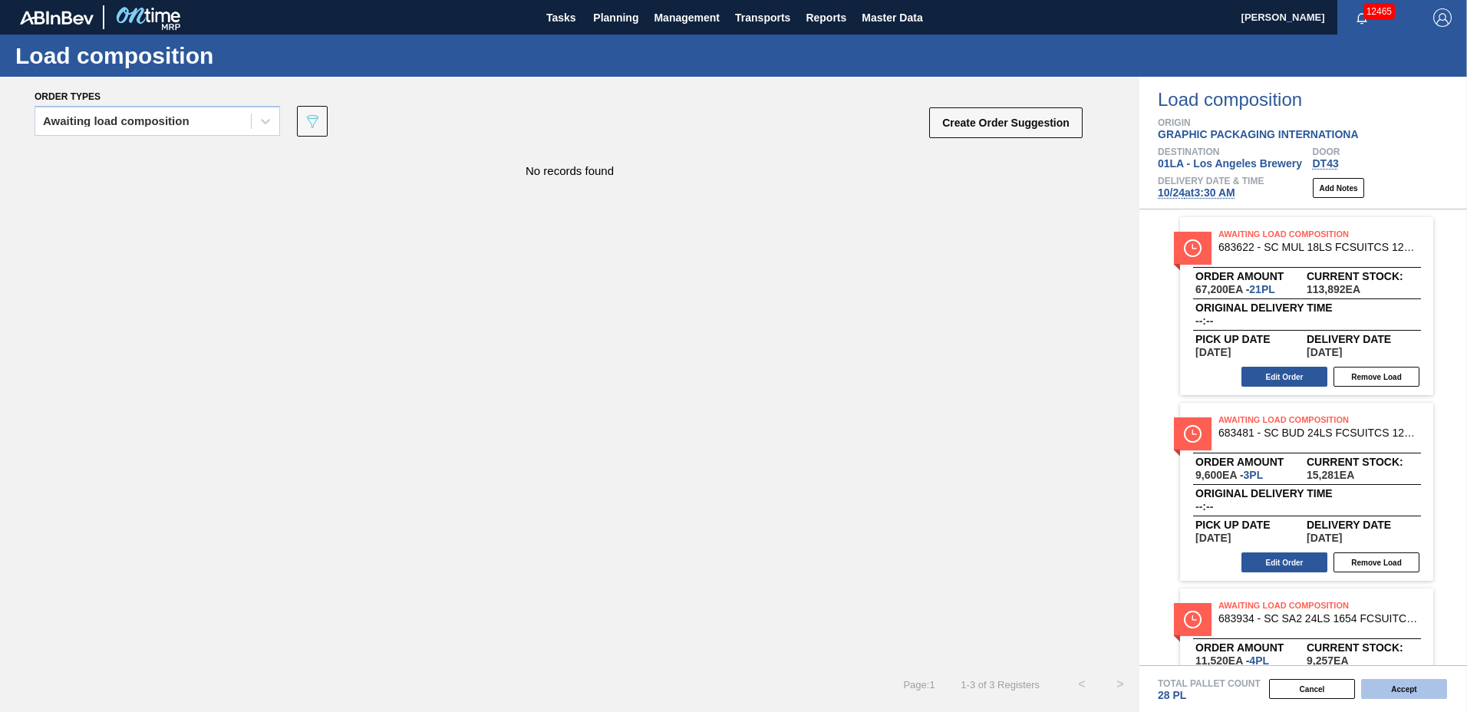
click at [1399, 687] on button "Accept" at bounding box center [1404, 689] width 86 height 20
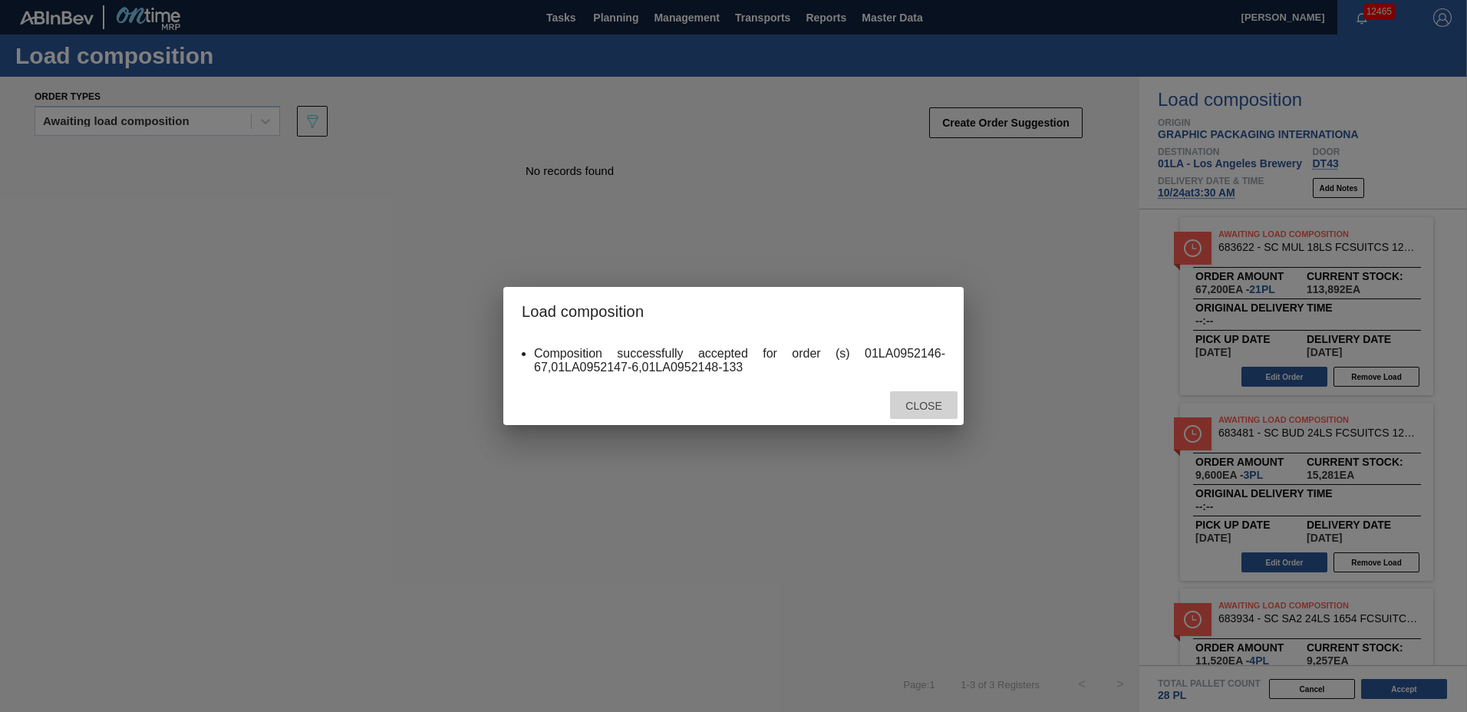
click at [929, 413] on div "Close" at bounding box center [924, 405] width 68 height 28
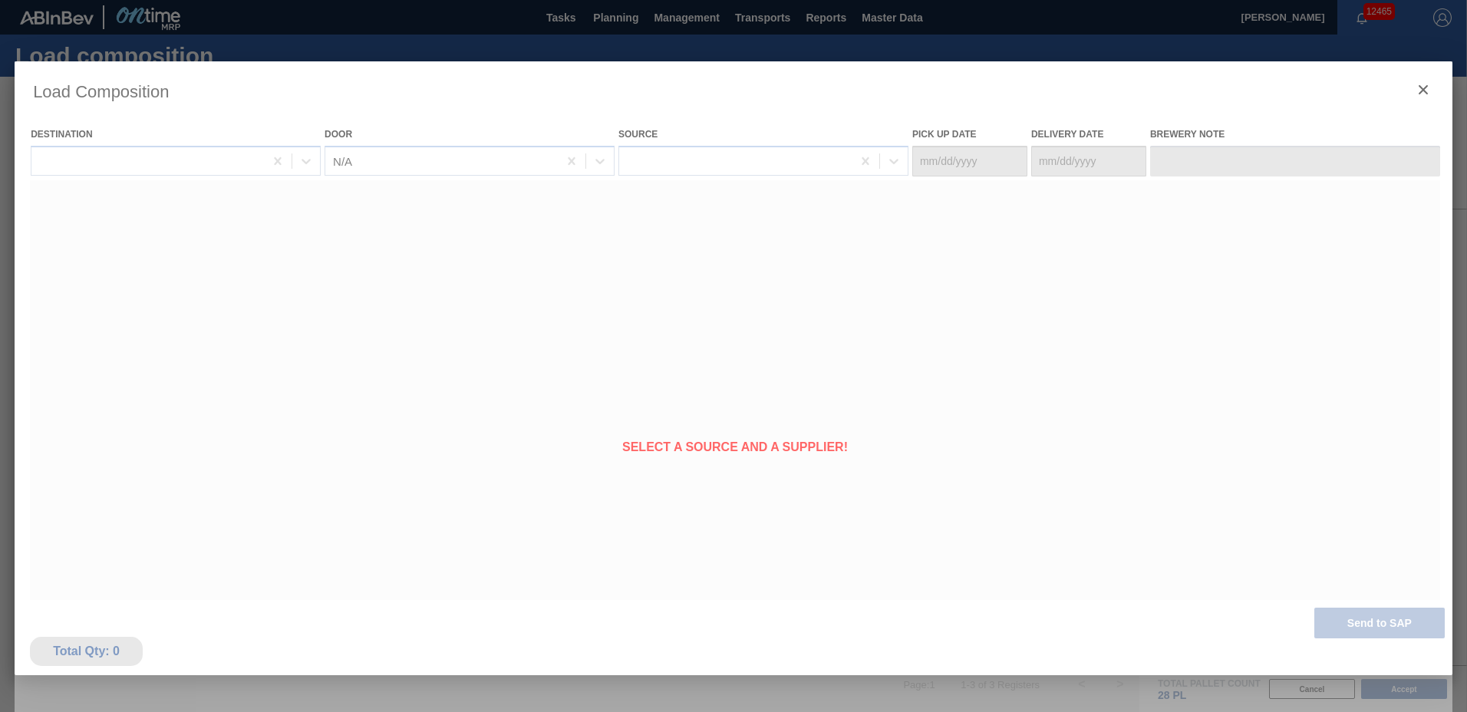
type Date "[DATE]"
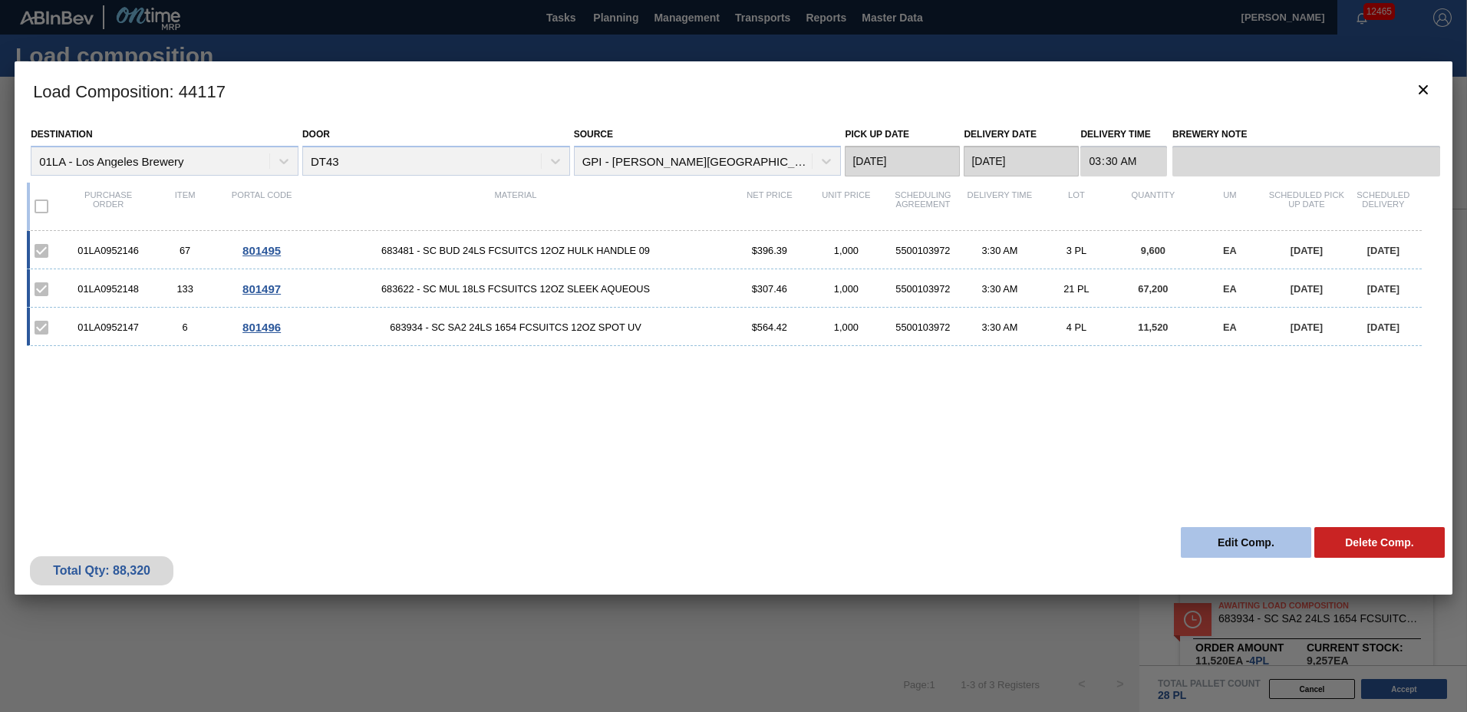
click at [1220, 532] on button "Edit Comp." at bounding box center [1246, 542] width 130 height 31
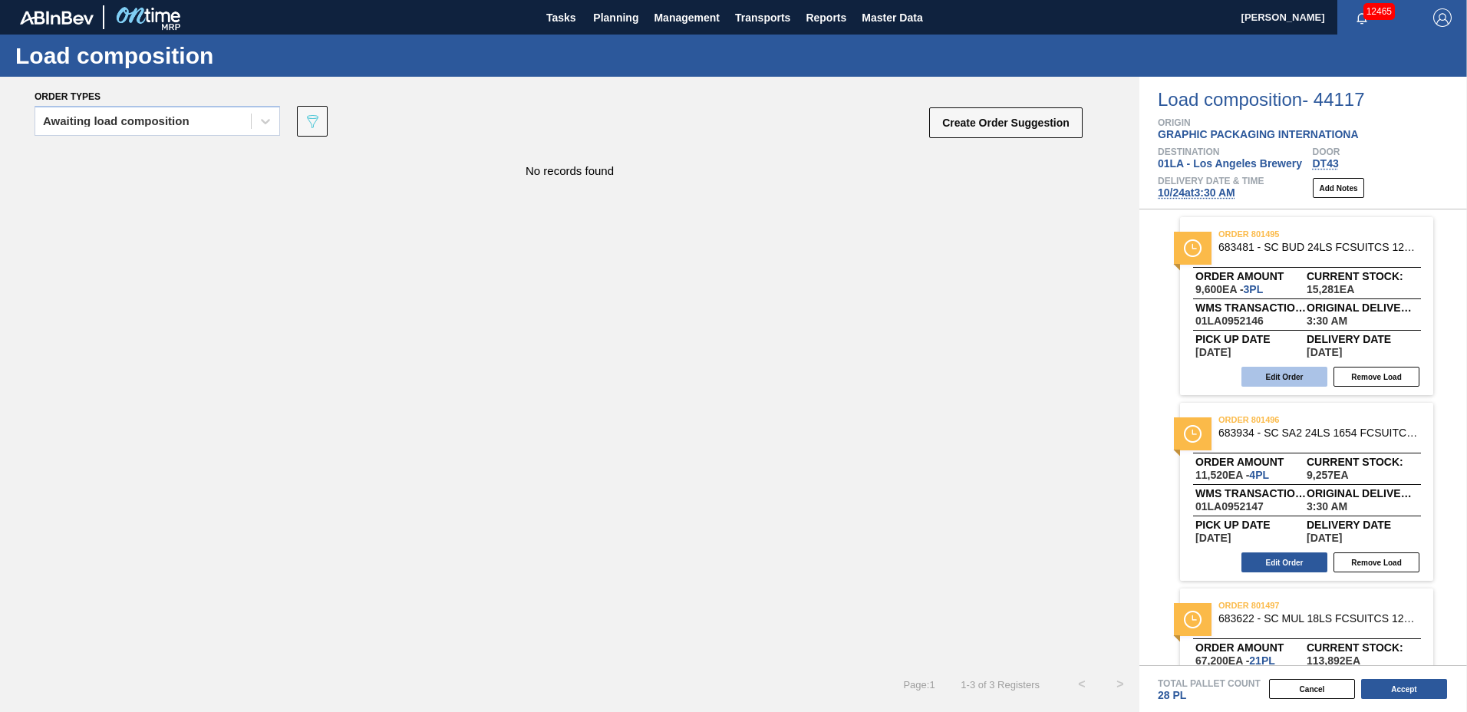
click at [1278, 377] on button "Edit Order" at bounding box center [1284, 377] width 86 height 20
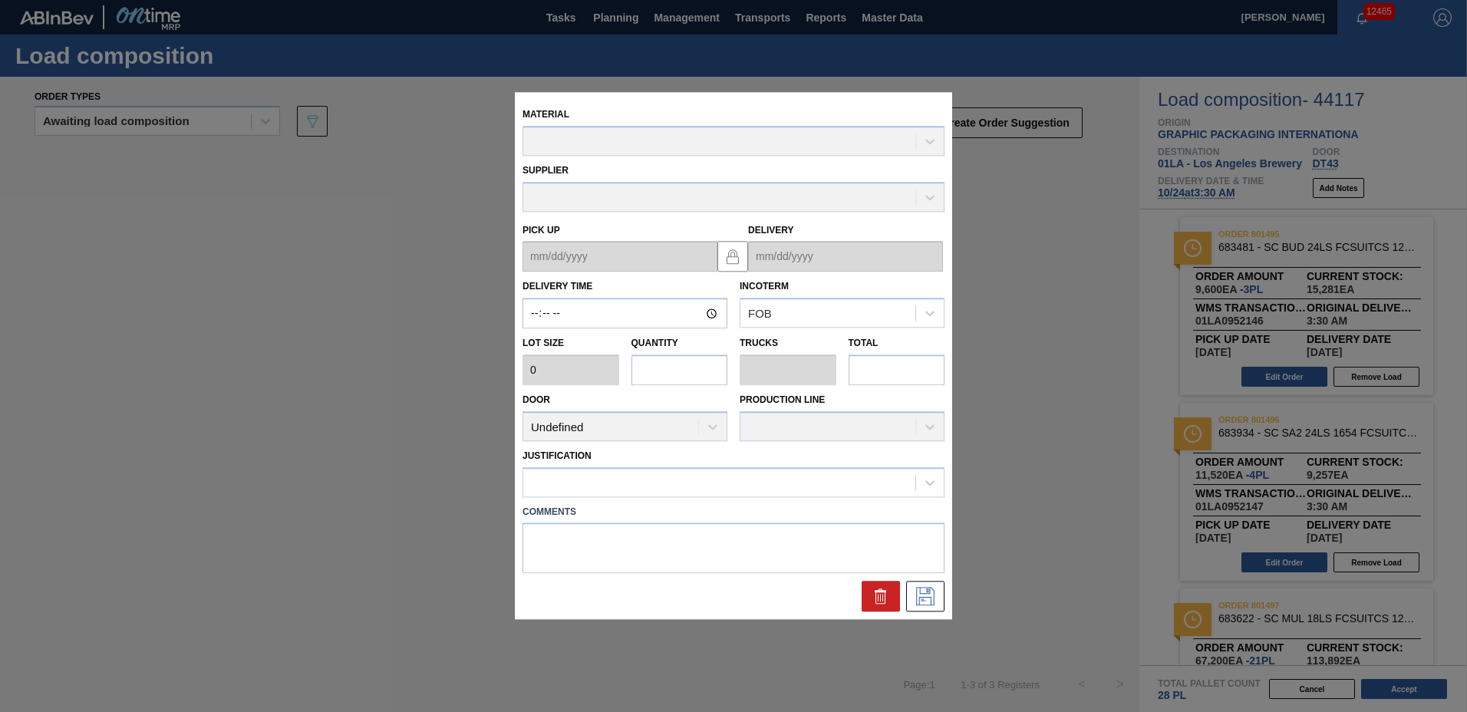
type input "03:30:00"
type input "3,200"
type input "3"
type input "0.115"
type input "9,600"
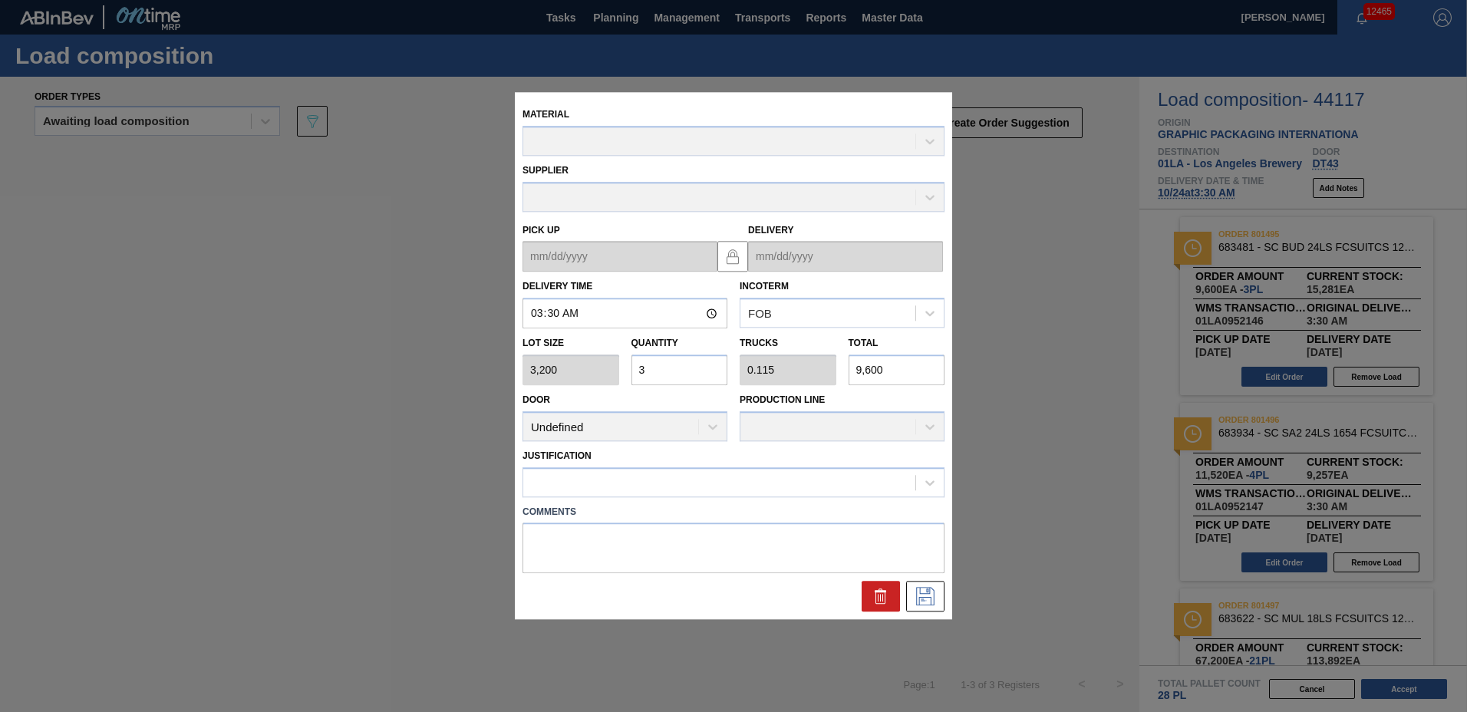
type up "[DATE]"
type input "[DATE]"
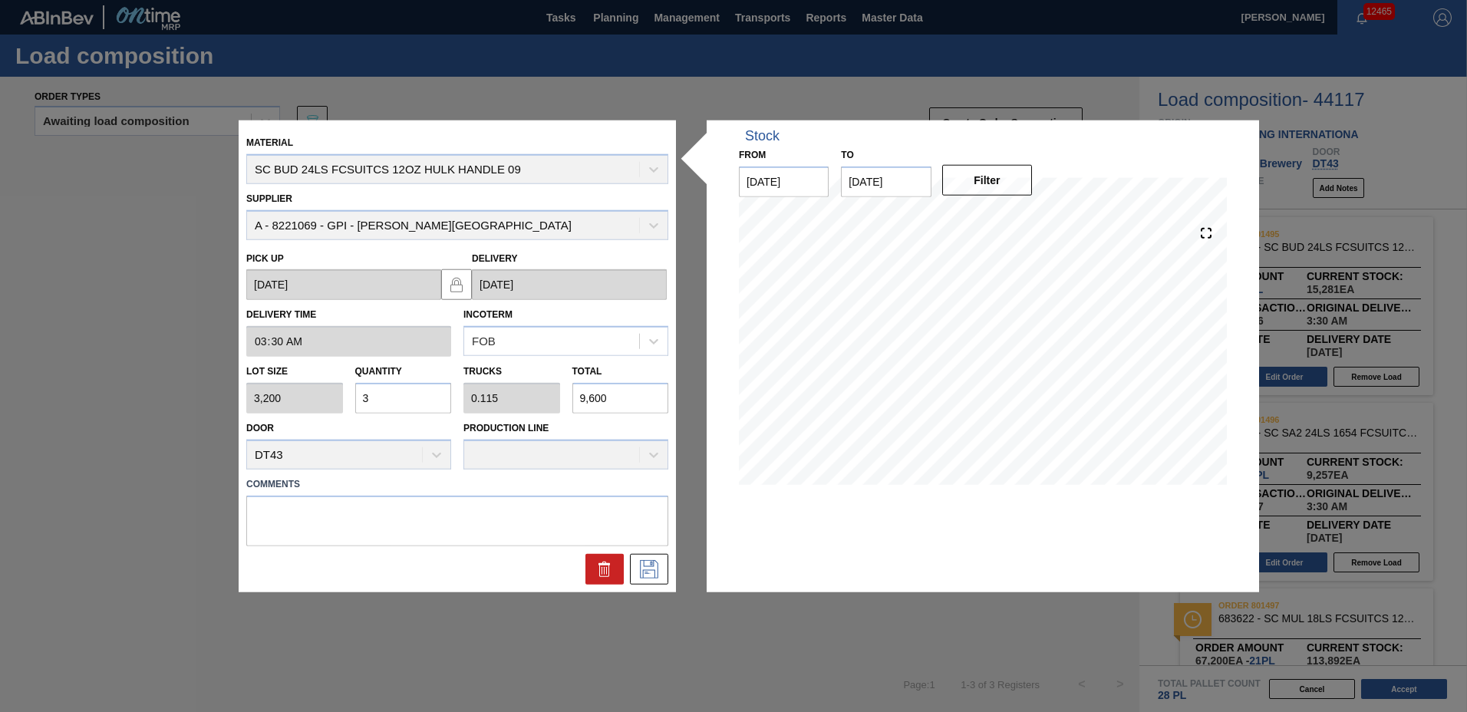
drag, startPoint x: 379, startPoint y: 402, endPoint x: 191, endPoint y: 399, distance: 188.0
click at [219, 401] on div "Material SC BUD 24LS FCSUITCS 12OZ HULK HANDLE 09 Supplier A - 8221069 - GPI - …" at bounding box center [733, 356] width 1467 height 712
type input "6"
type input "0.231"
type input "19,200"
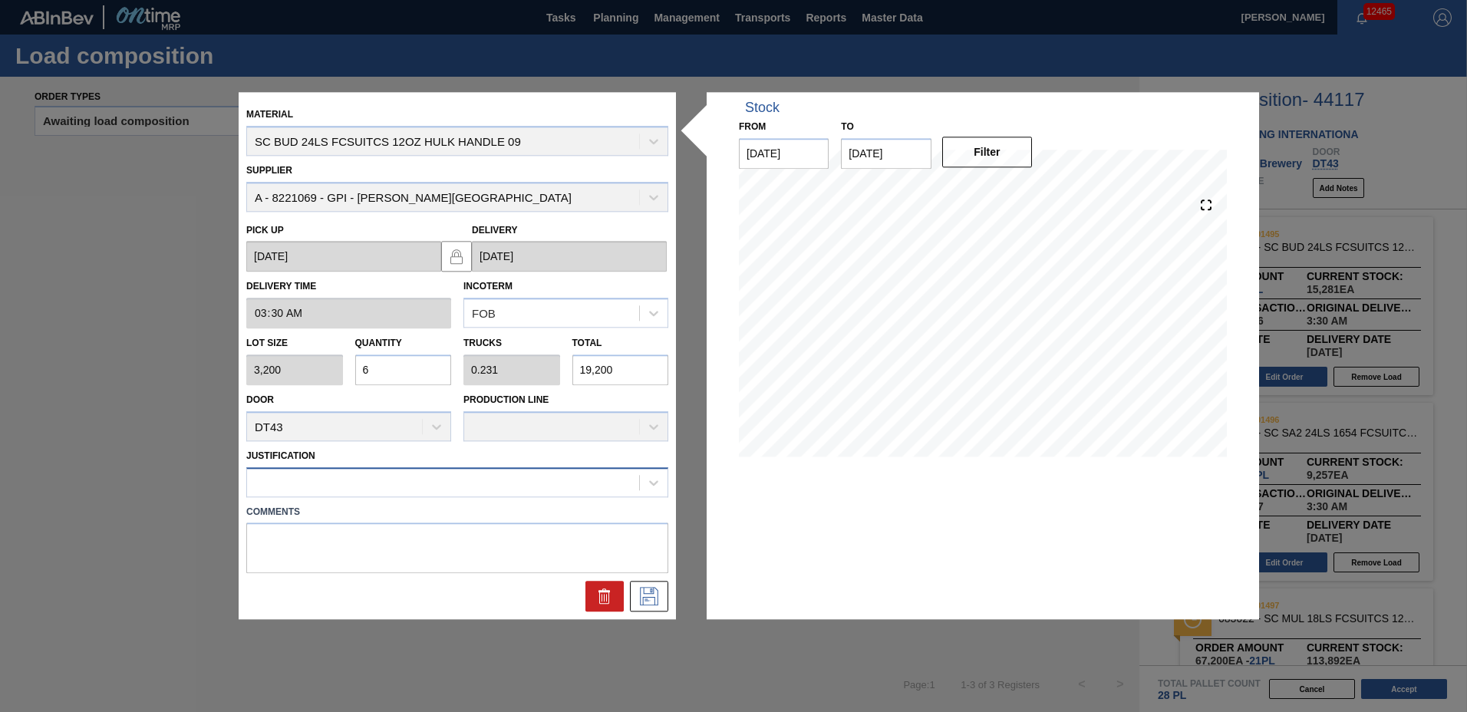
type input "6"
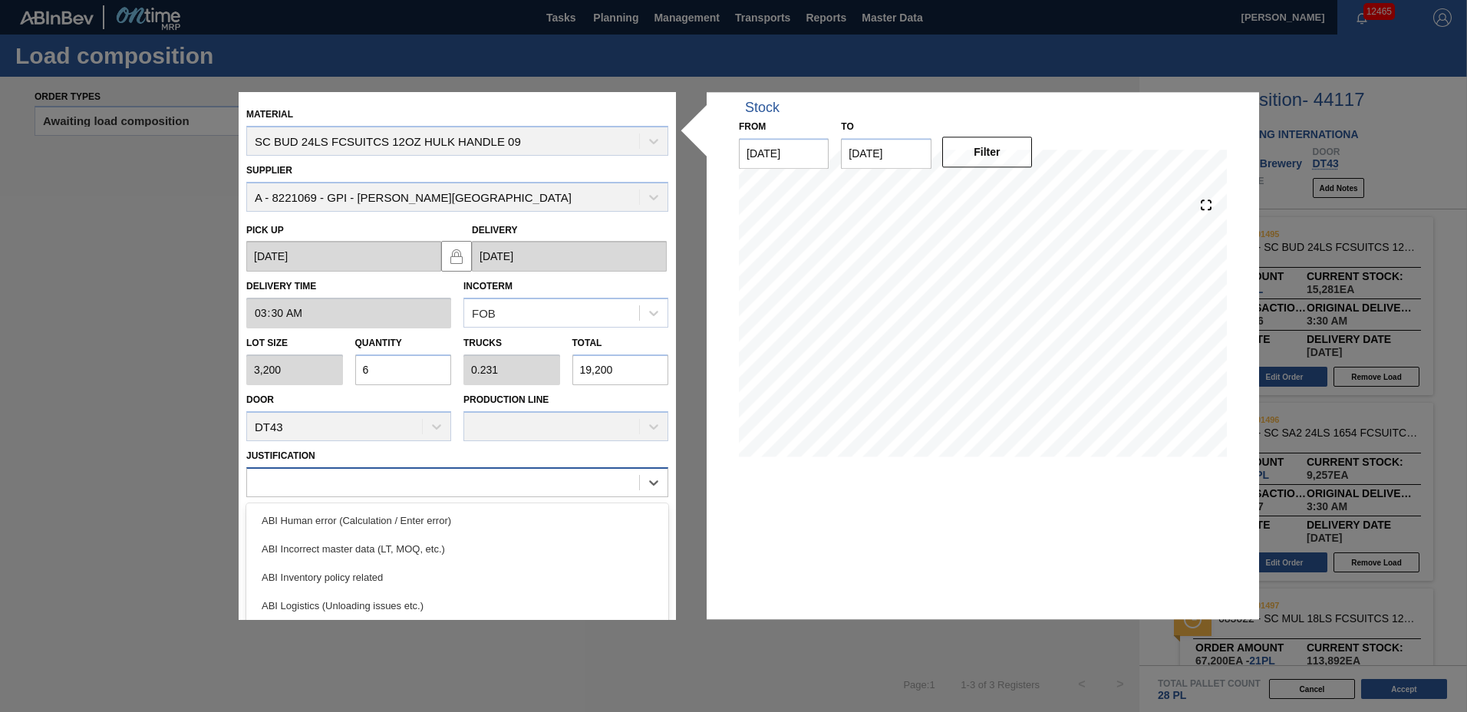
click at [315, 478] on div at bounding box center [443, 482] width 392 height 22
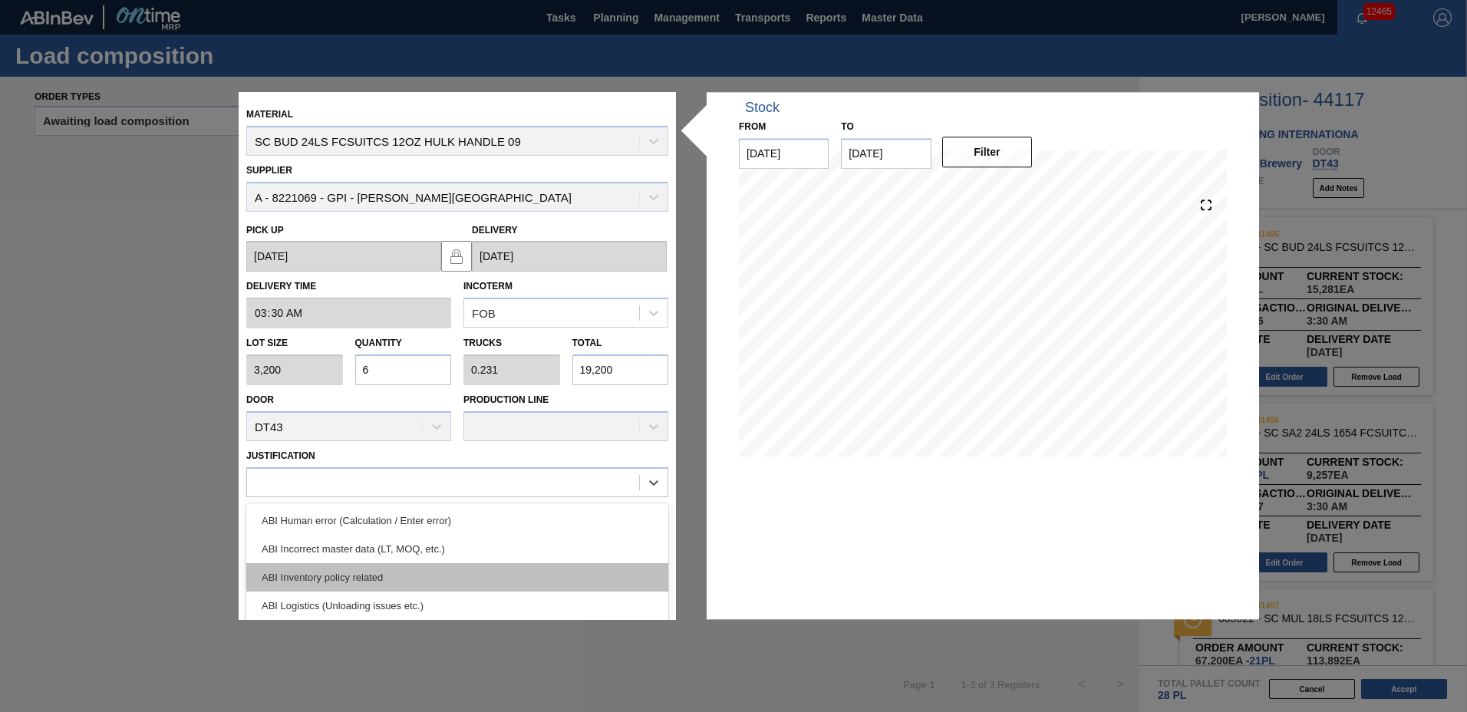
click at [309, 581] on div "ABI Inventory policy related" at bounding box center [457, 577] width 422 height 28
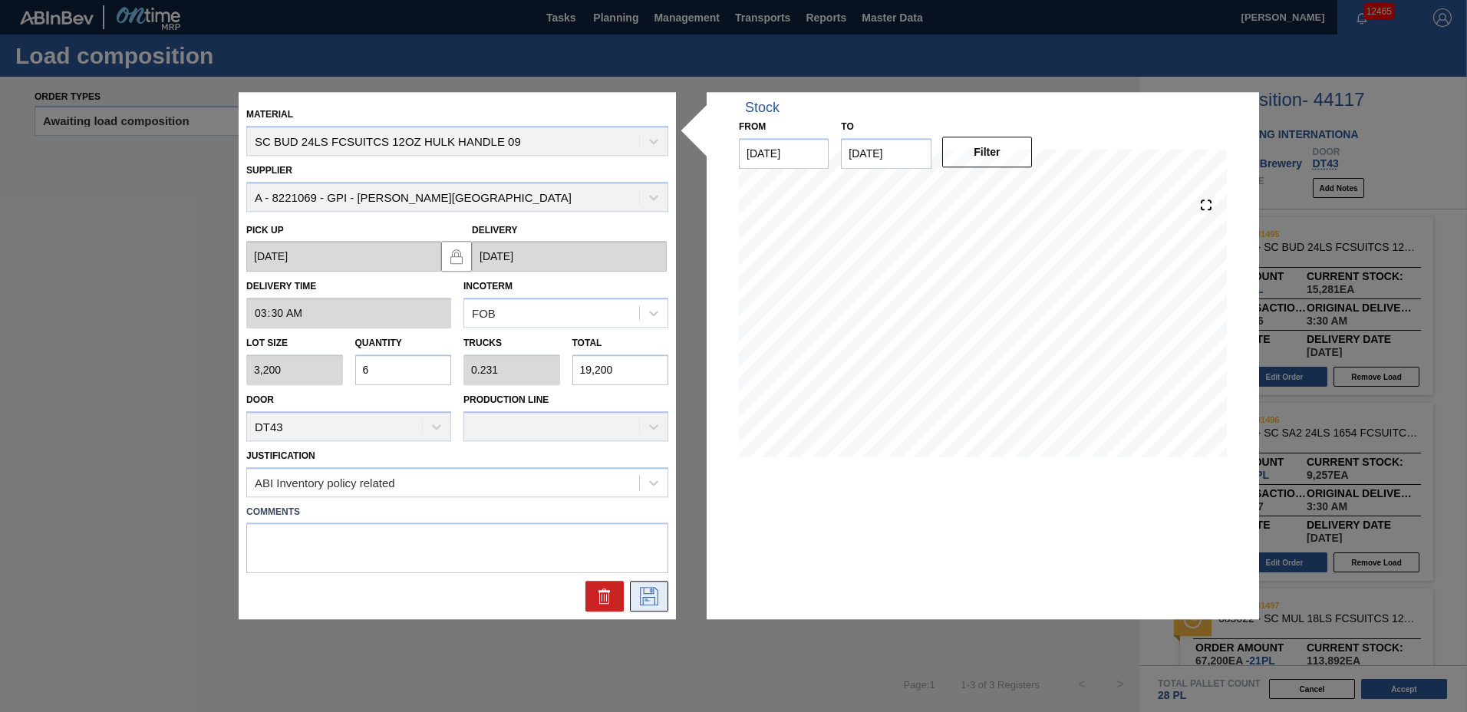
click at [645, 601] on icon at bounding box center [648, 595] width 8 height 12
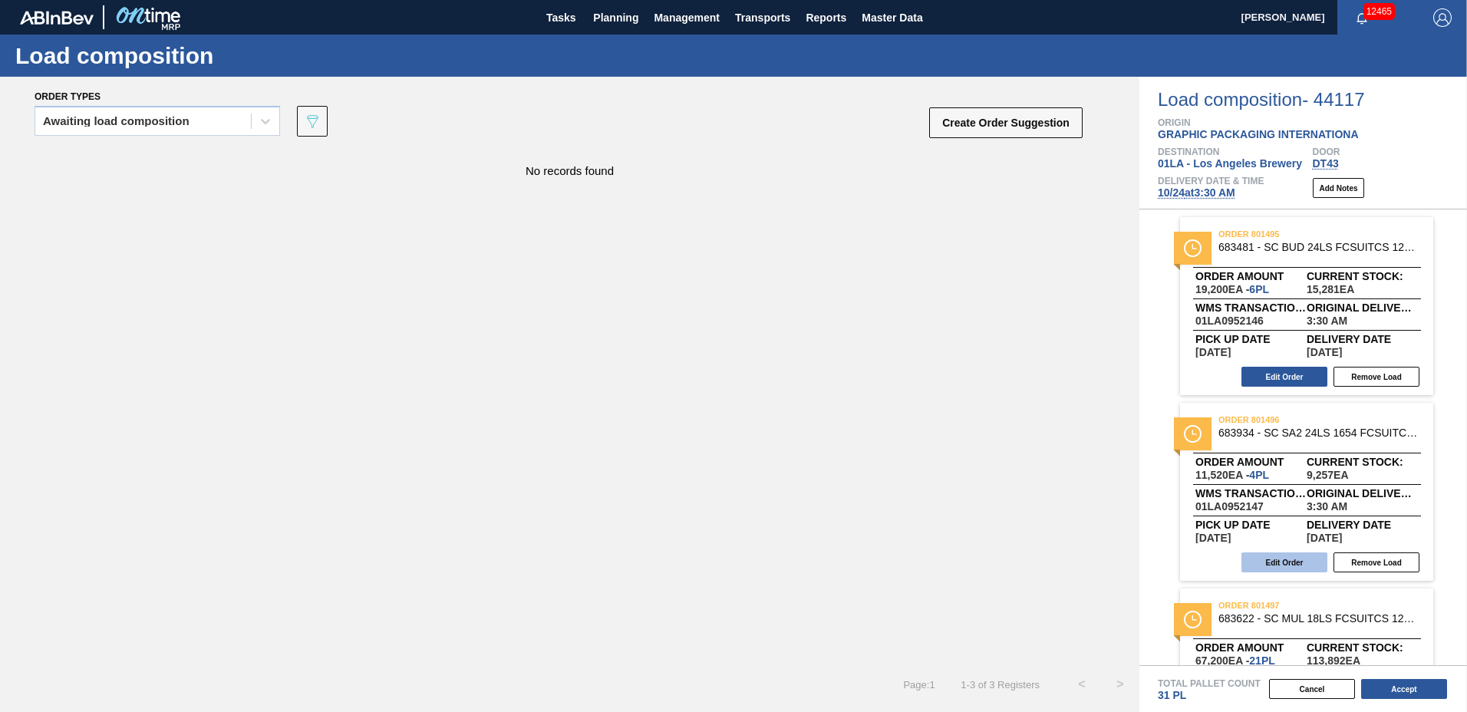
click at [1286, 567] on button "Edit Order" at bounding box center [1284, 562] width 86 height 20
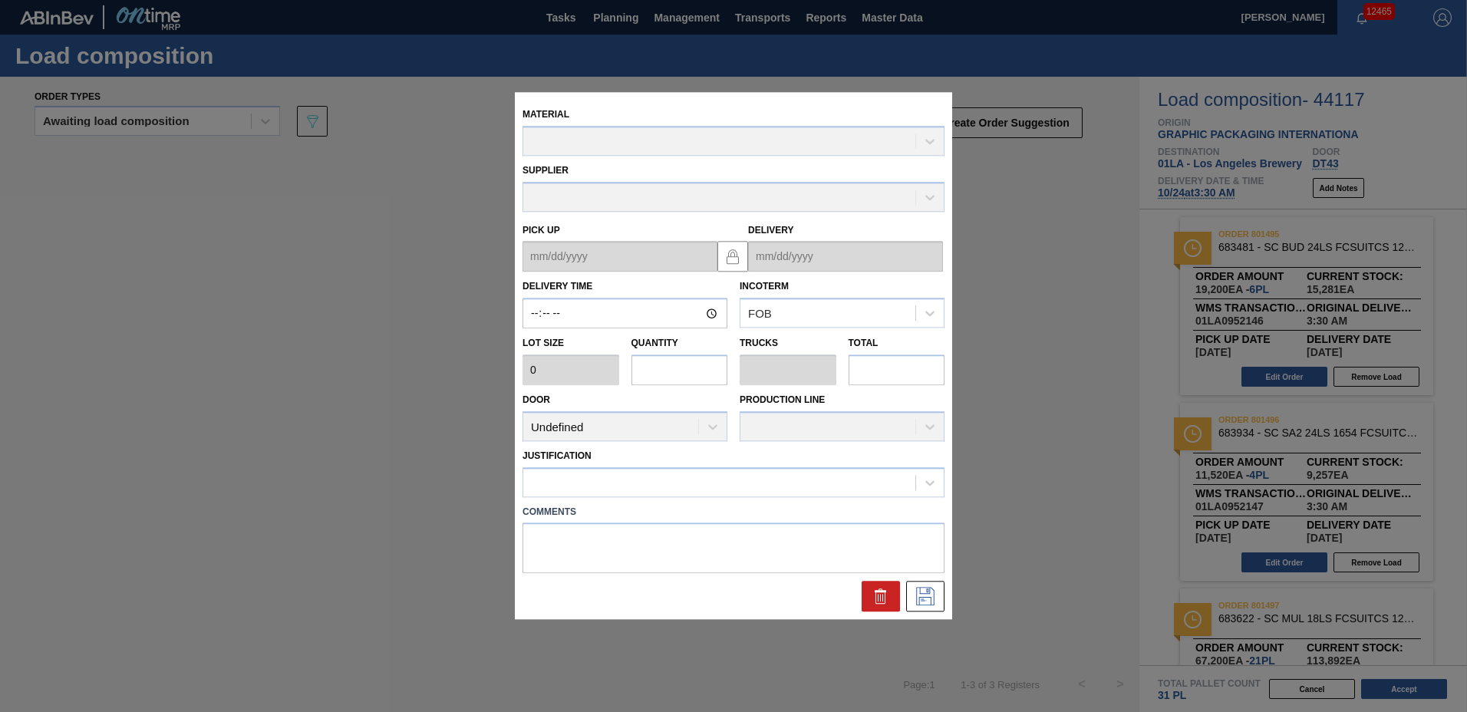
type input "03:30:00"
type input "2,880"
type input "4"
type input "0.154"
type input "11,520"
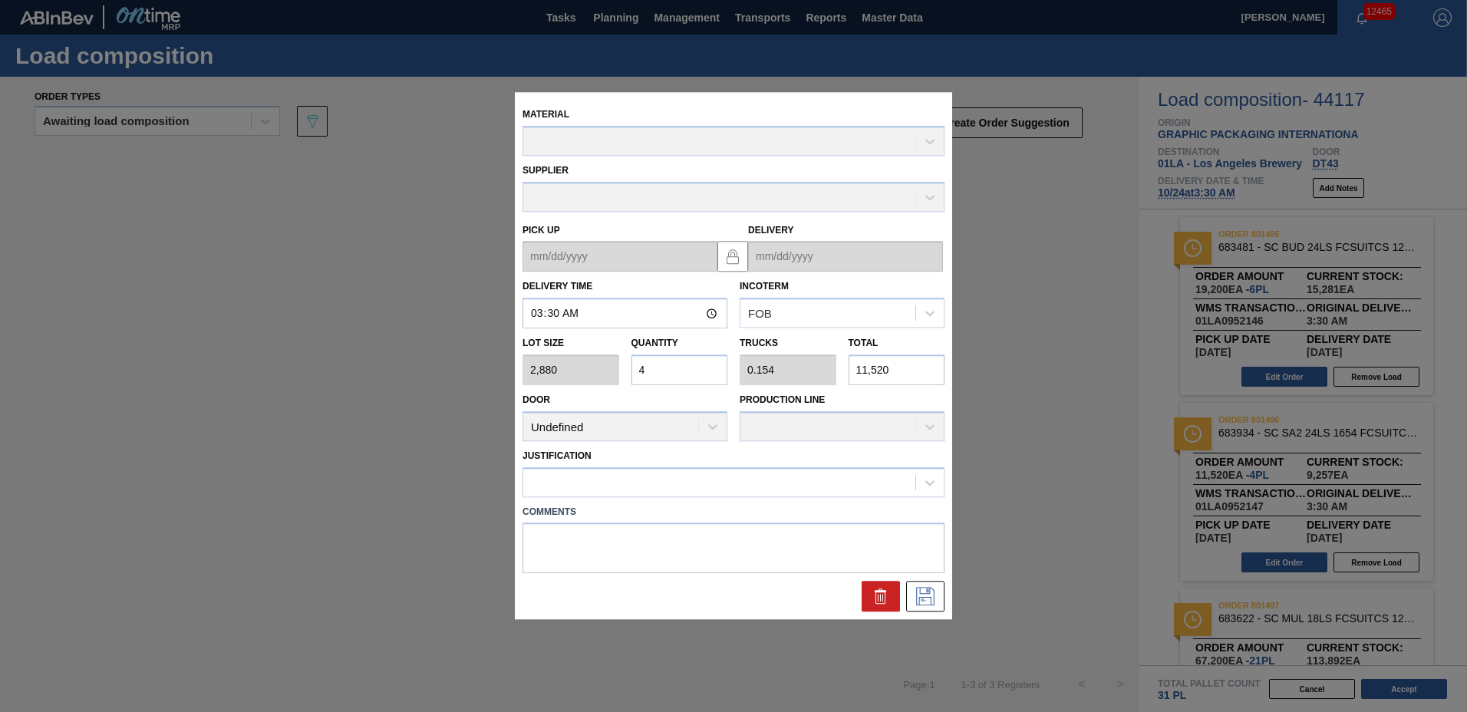
type up "[DATE]"
type input "[DATE]"
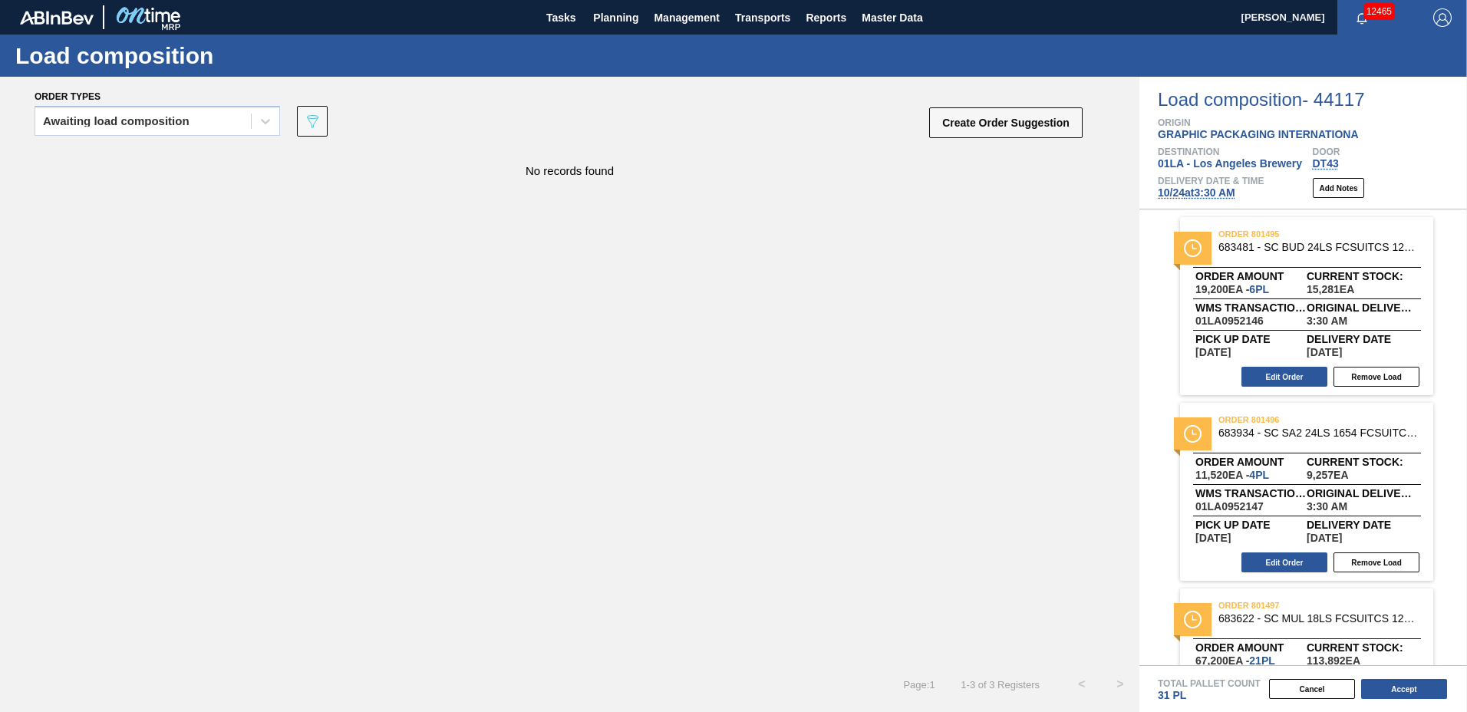
scroll to position [109, 0]
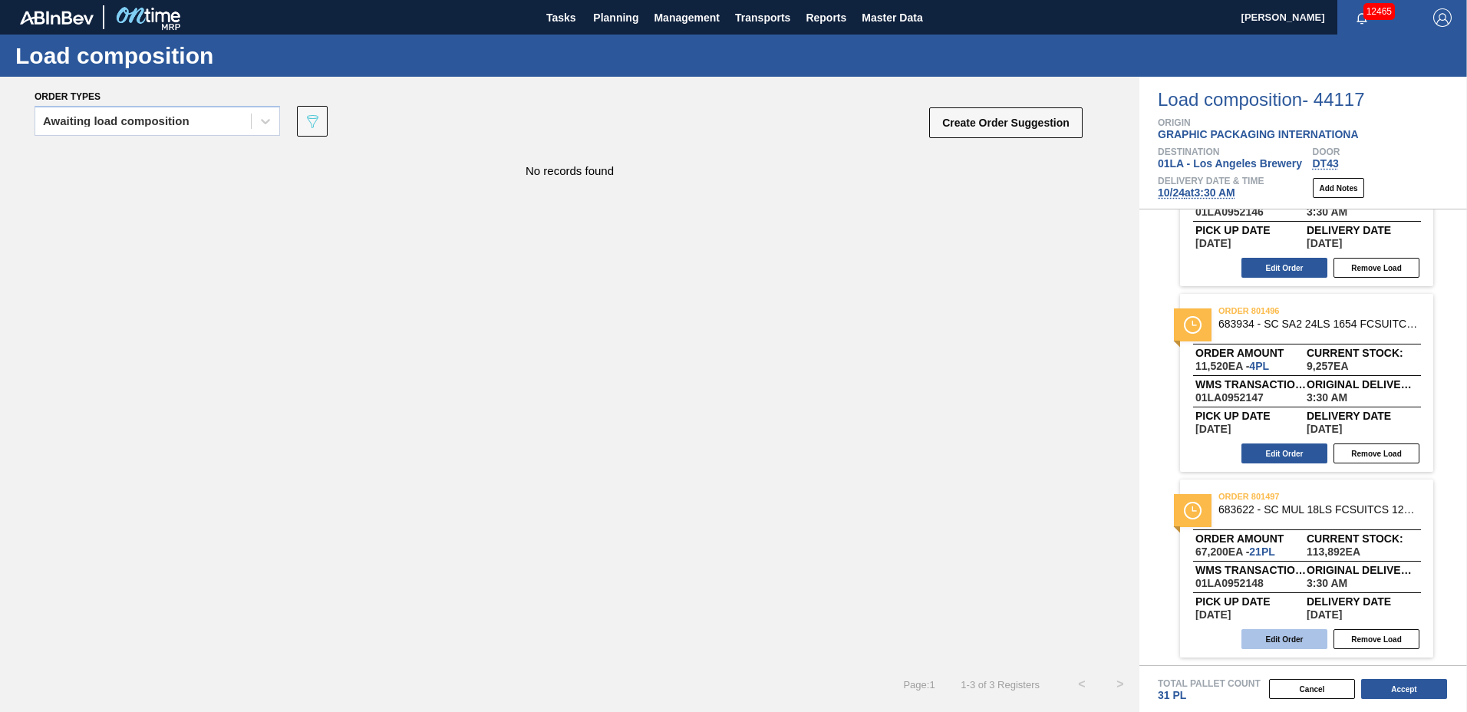
click at [1284, 641] on button "Edit Order" at bounding box center [1284, 639] width 86 height 20
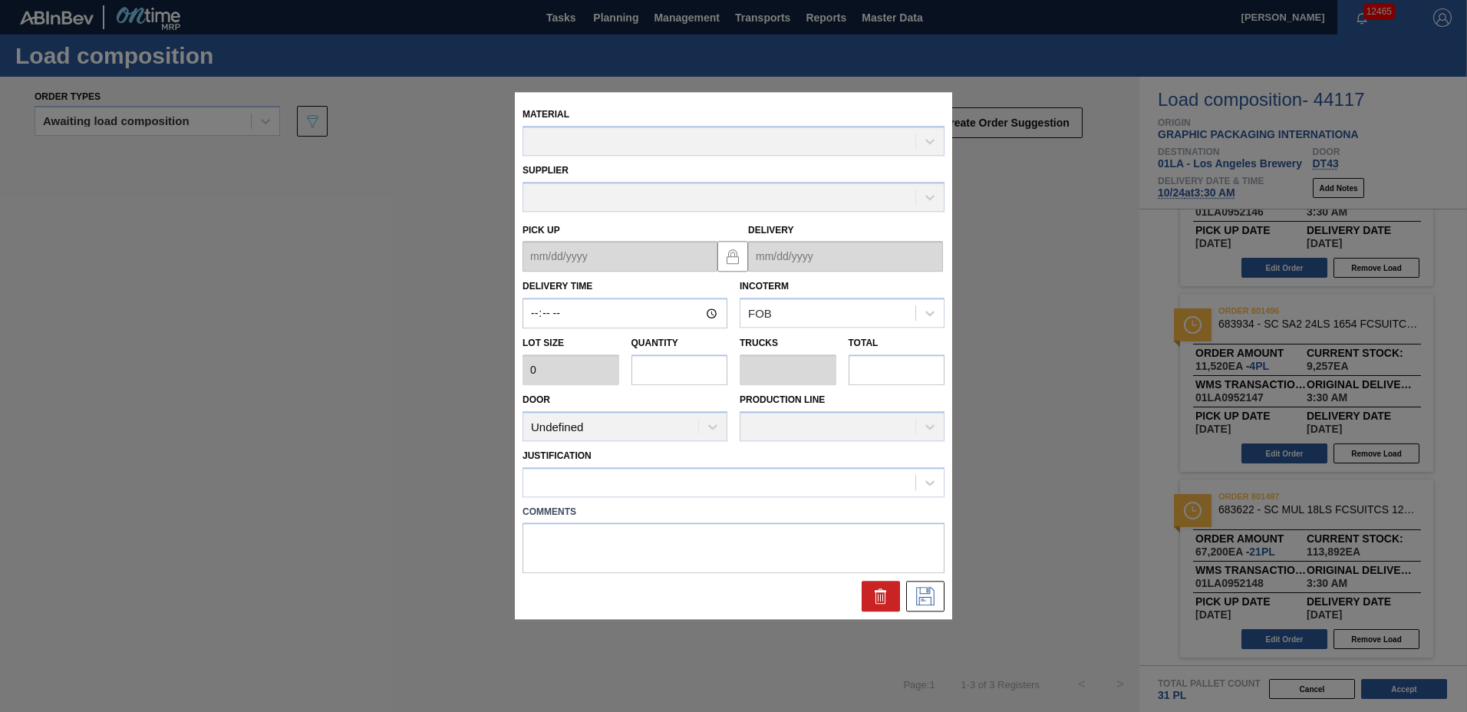
type input "03:30:00"
type input "3,200"
type input "21"
type input "0.808"
type input "67,200"
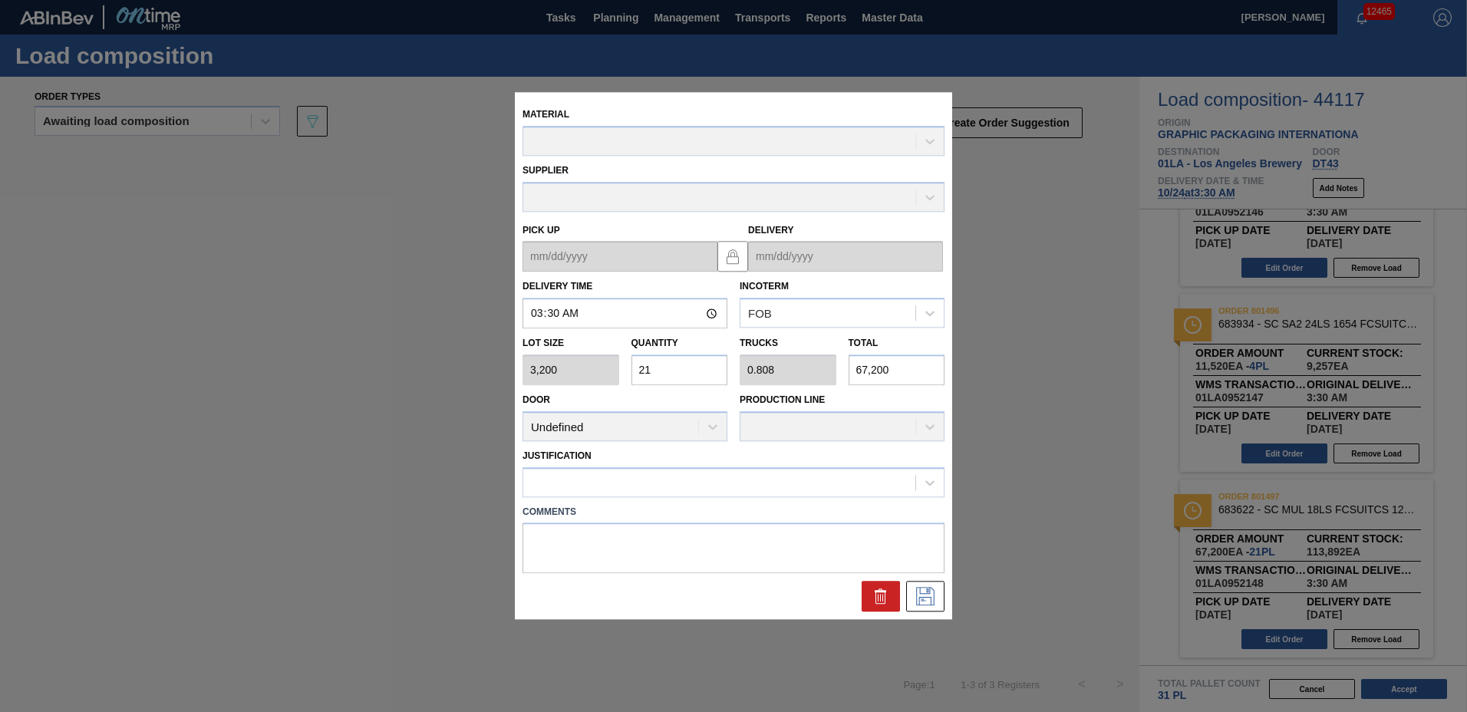
type up "[DATE]"
type input "[DATE]"
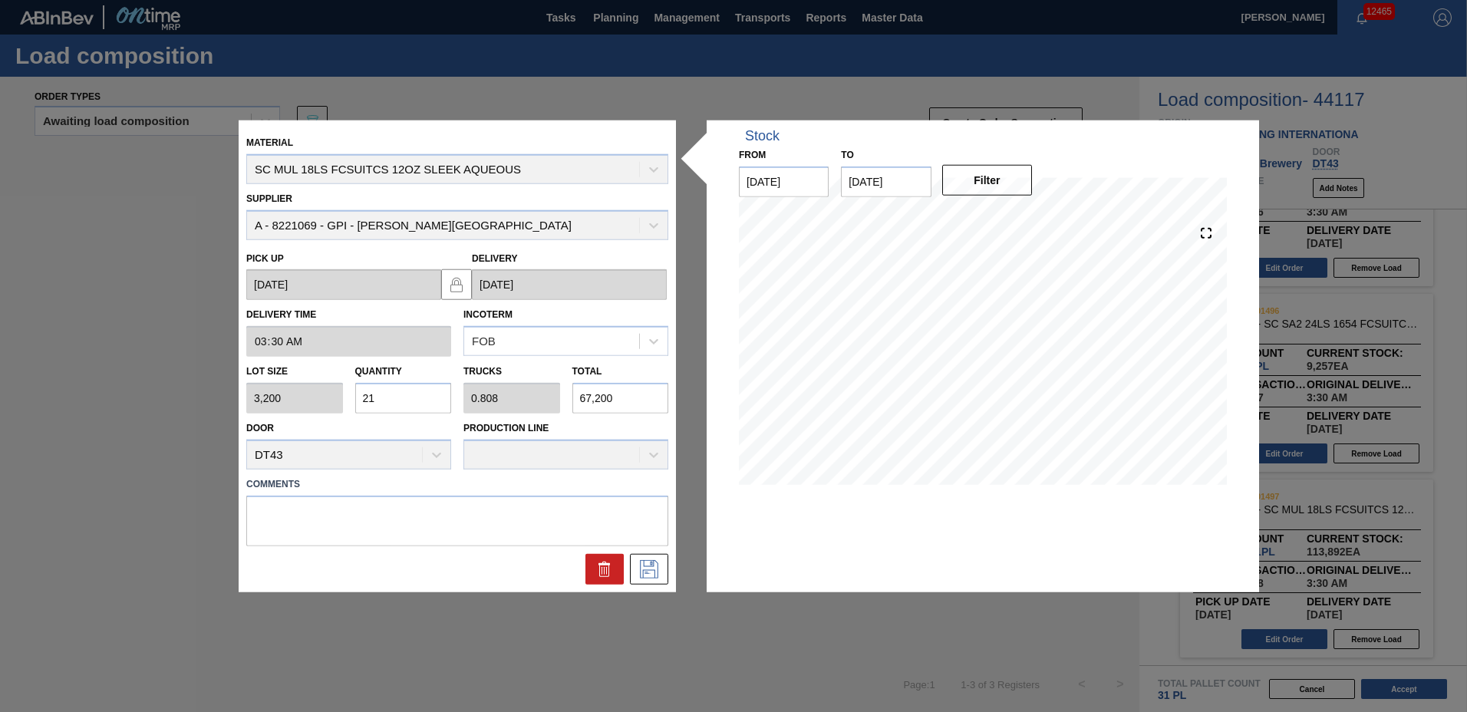
drag, startPoint x: 392, startPoint y: 399, endPoint x: 151, endPoint y: 377, distance: 241.9
click at [151, 377] on div "Material SC MUL 18LS FCSUITCS 12OZ SLEEK AQUEOUS Supplier A - 8221069 - GPI - […" at bounding box center [733, 356] width 1467 height 712
type input "1"
type input "0.038"
type input "3,200"
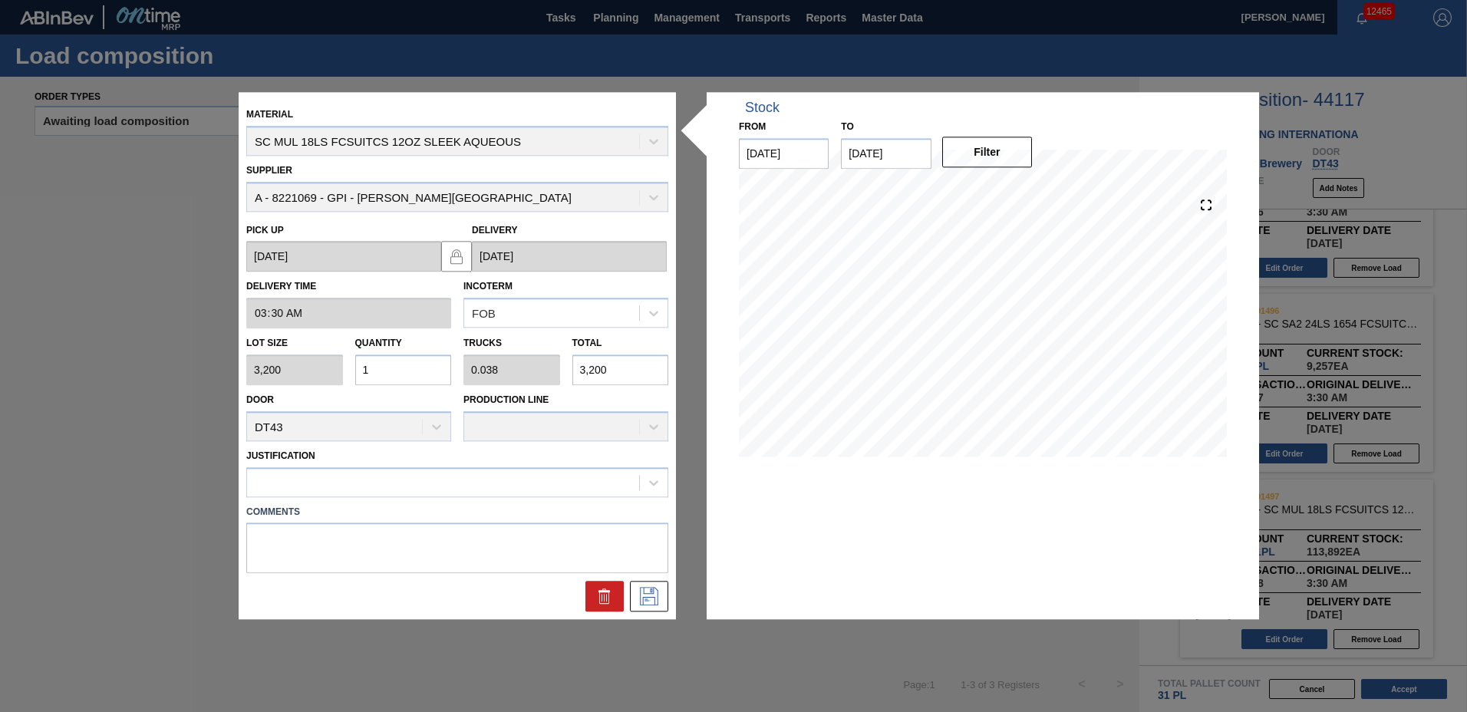
type input "14"
type input "0.538"
type input "44,800"
type input "14"
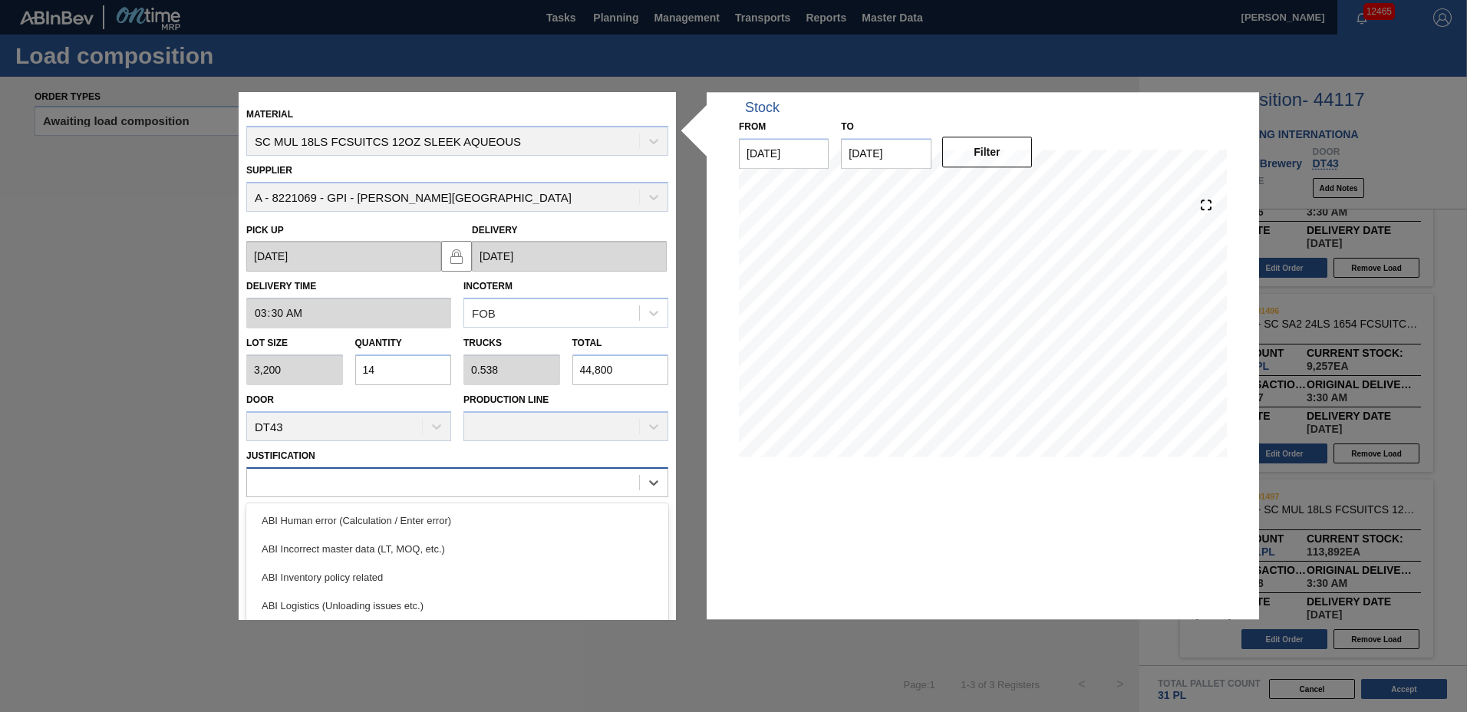
click at [320, 481] on div at bounding box center [443, 482] width 392 height 22
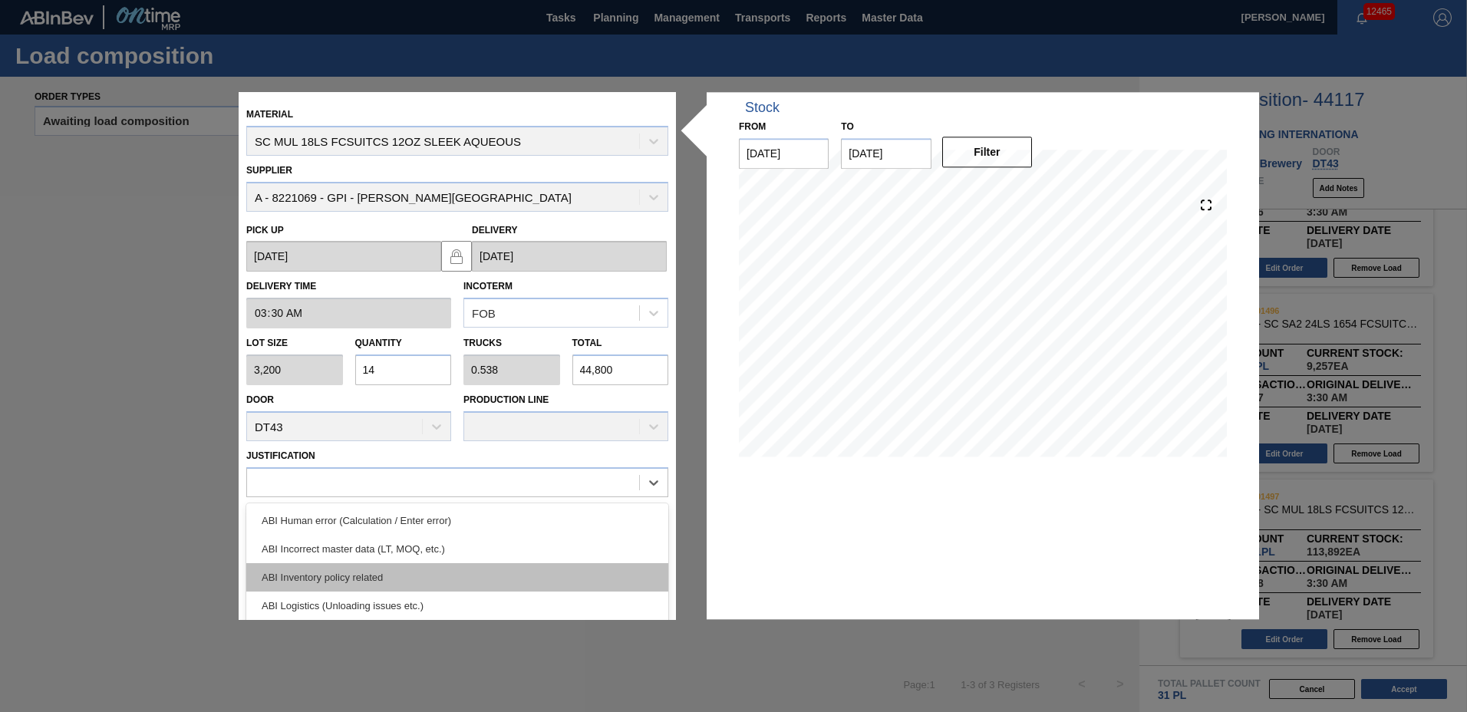
click at [329, 575] on div "ABI Inventory policy related" at bounding box center [457, 577] width 422 height 28
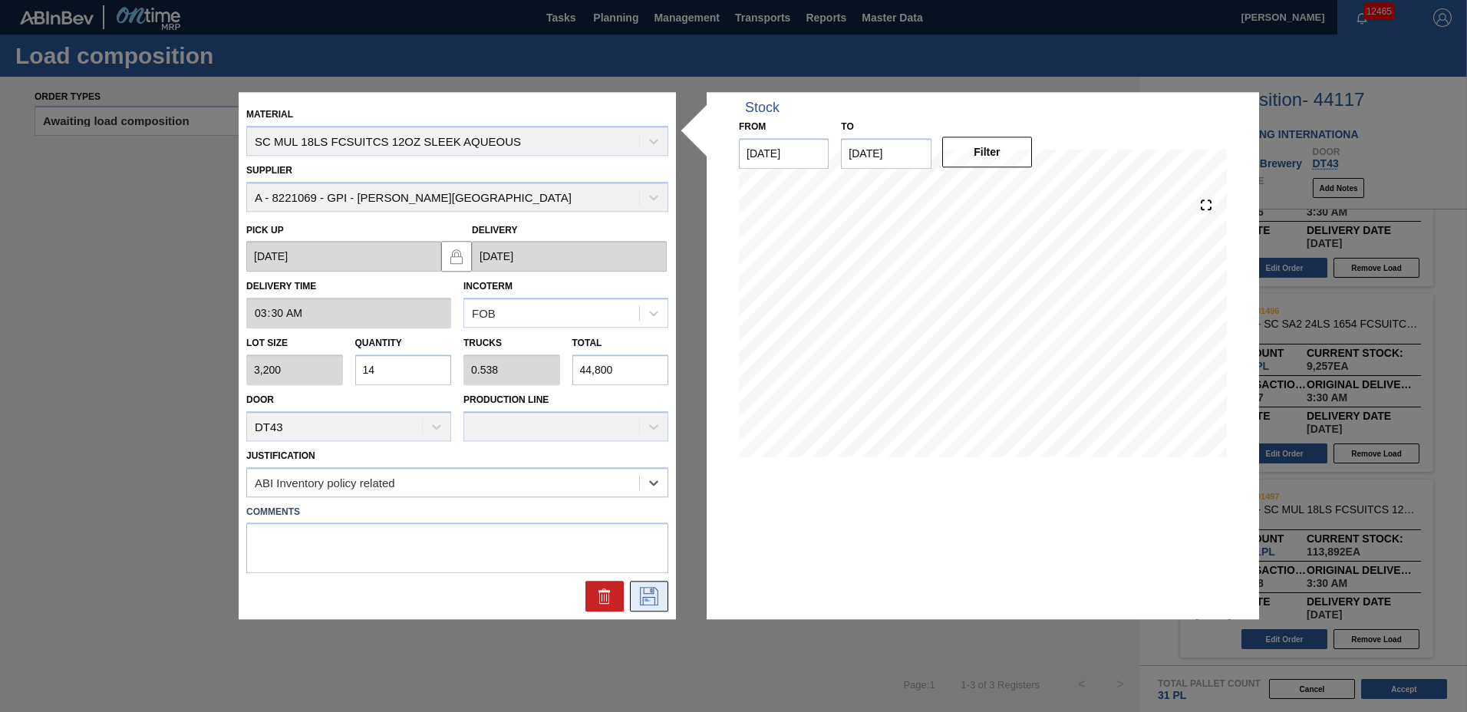
click at [650, 595] on icon at bounding box center [649, 597] width 25 height 18
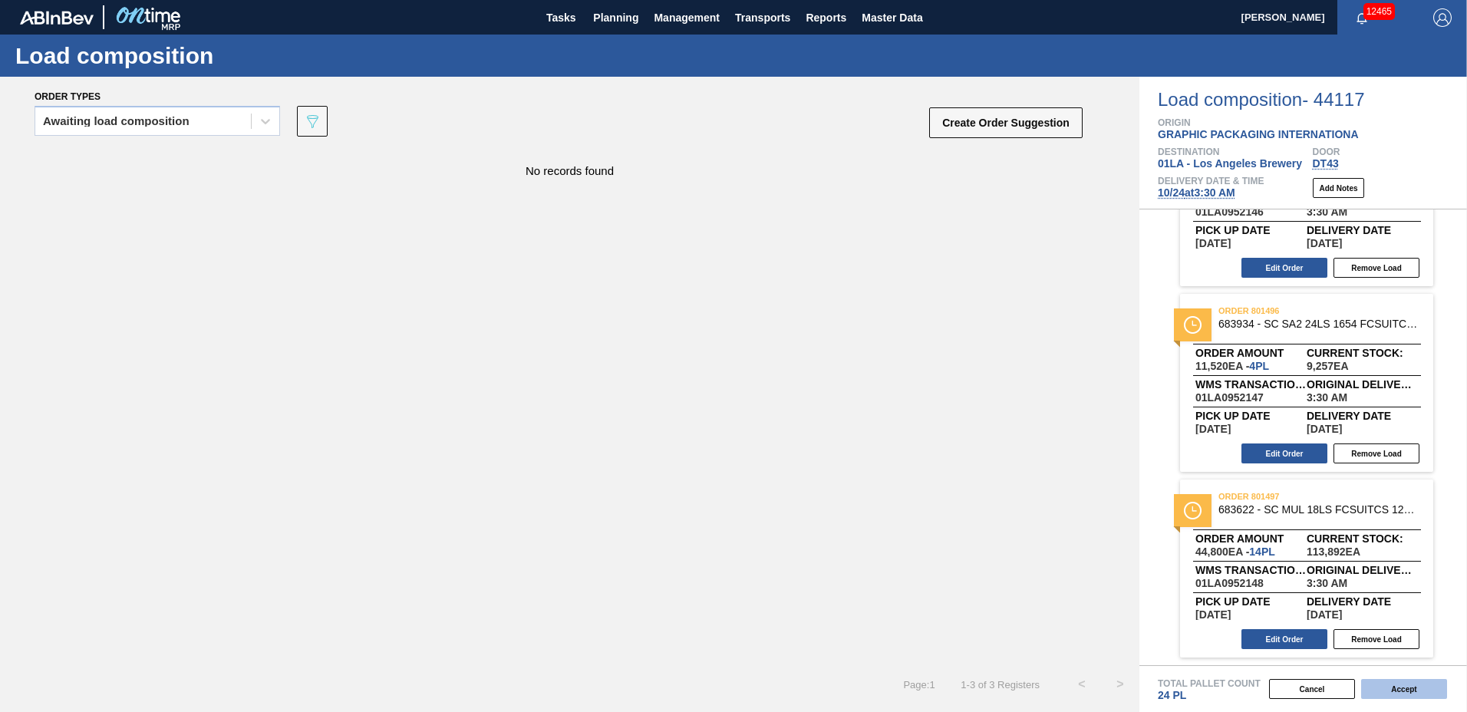
click at [1399, 693] on button "Accept" at bounding box center [1404, 689] width 86 height 20
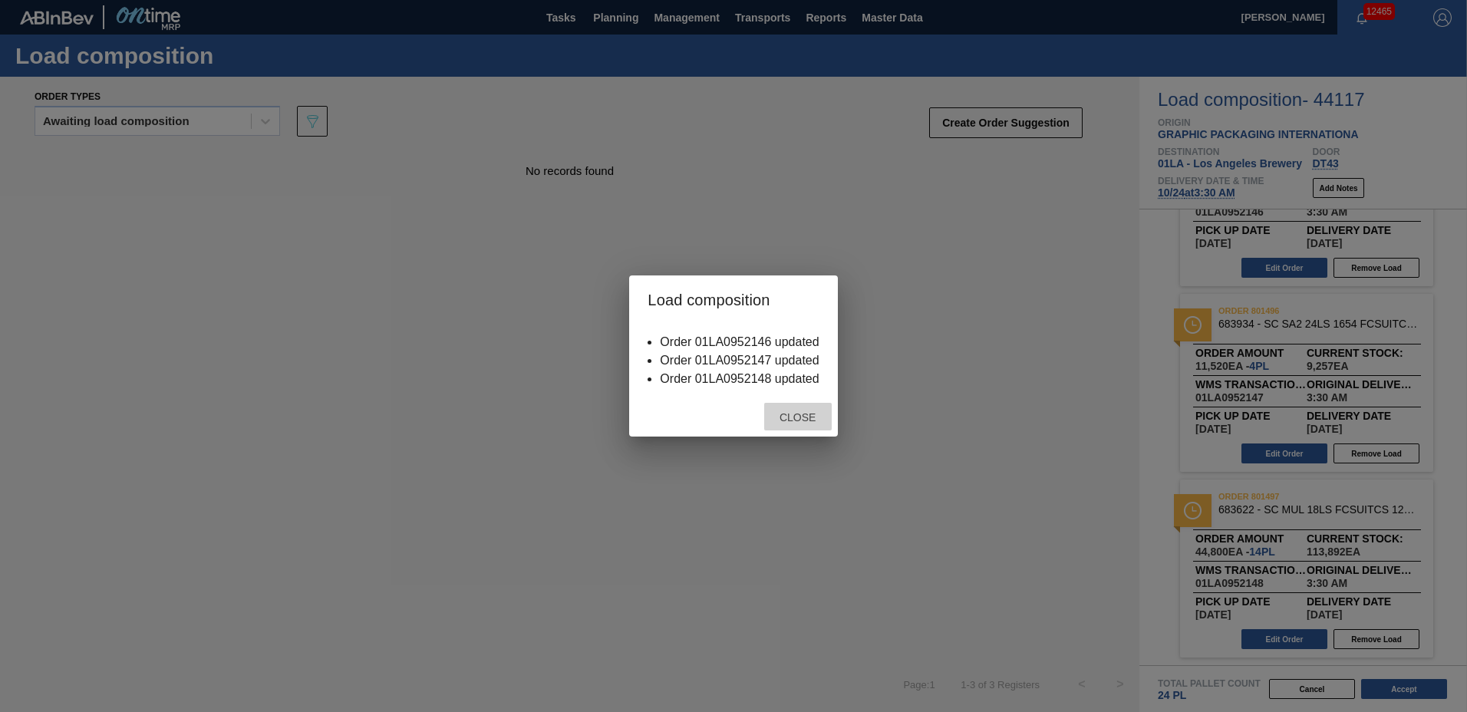
click at [805, 413] on span "Close" at bounding box center [797, 417] width 61 height 12
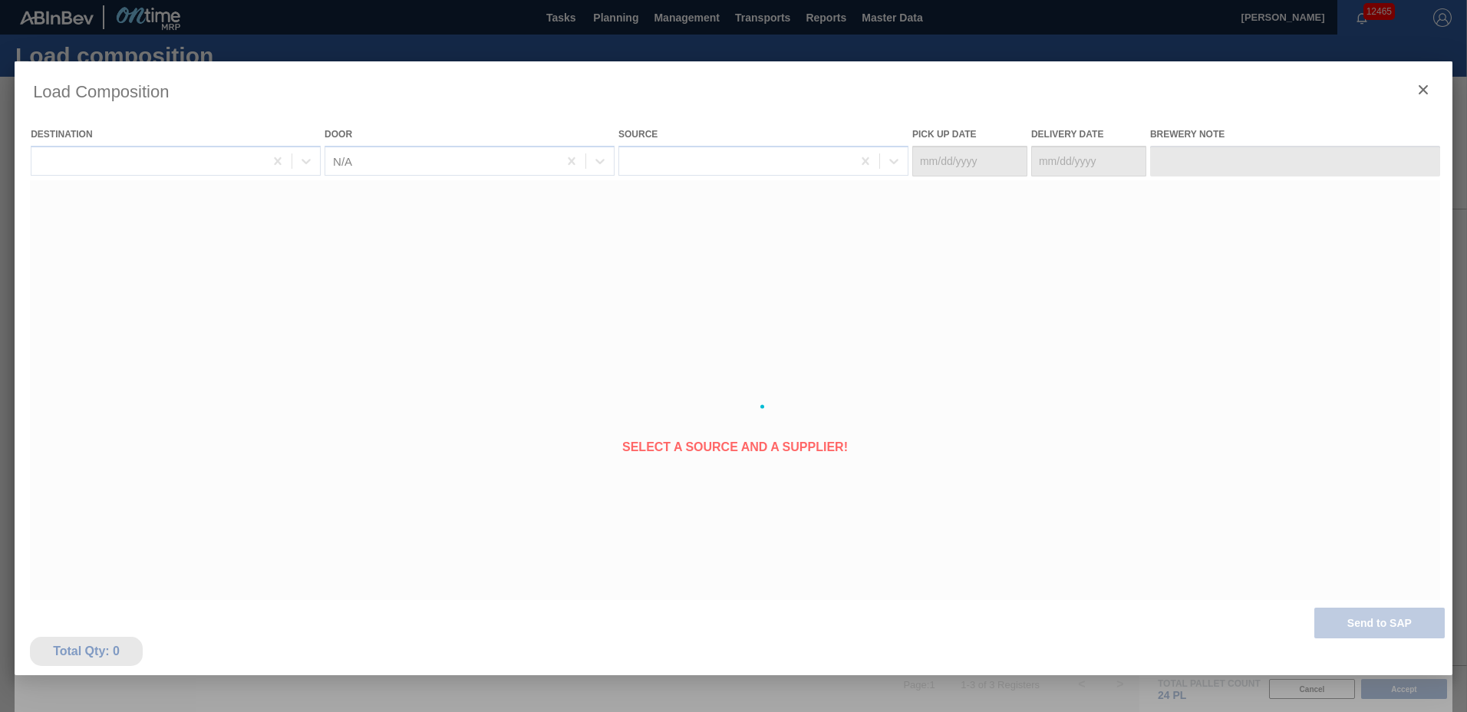
type Date "[DATE]"
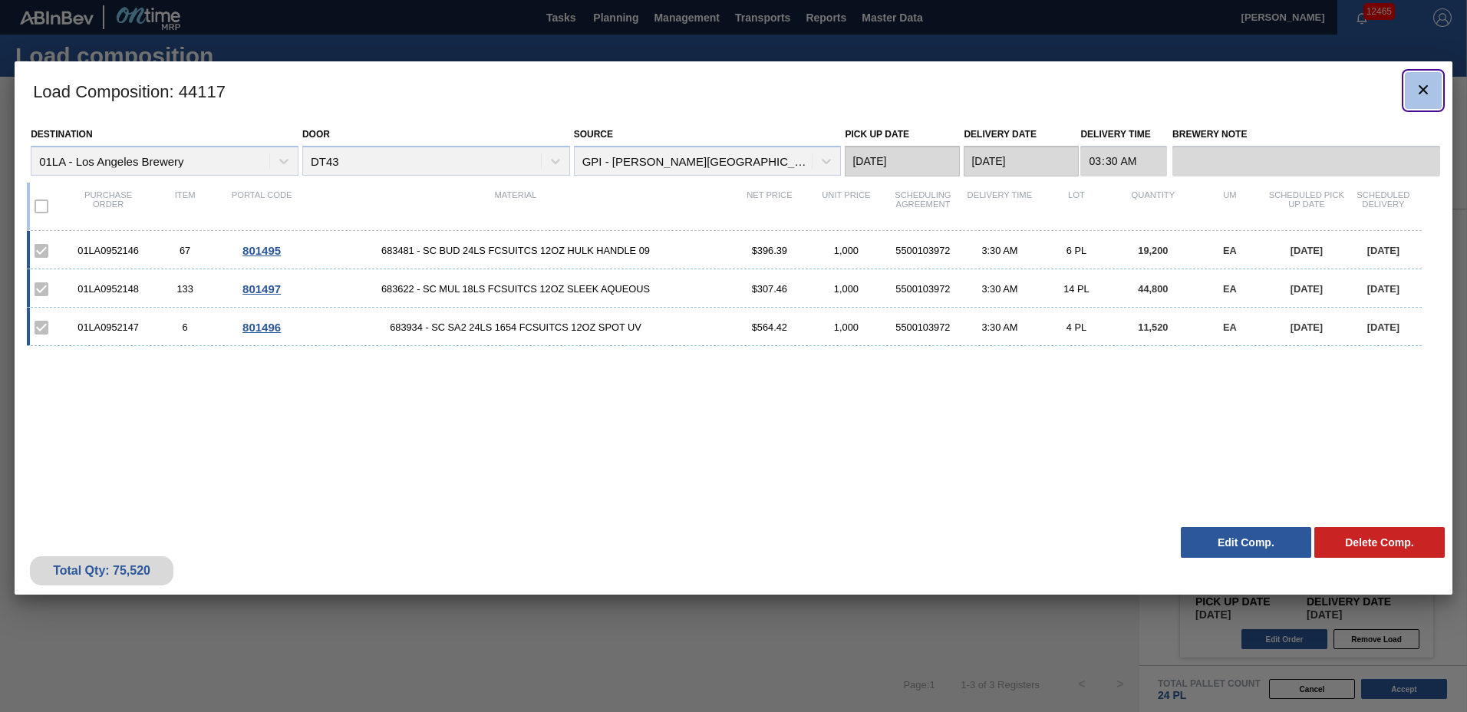
click at [1419, 100] on clb-icon "botão de ícone" at bounding box center [1423, 91] width 18 height 21
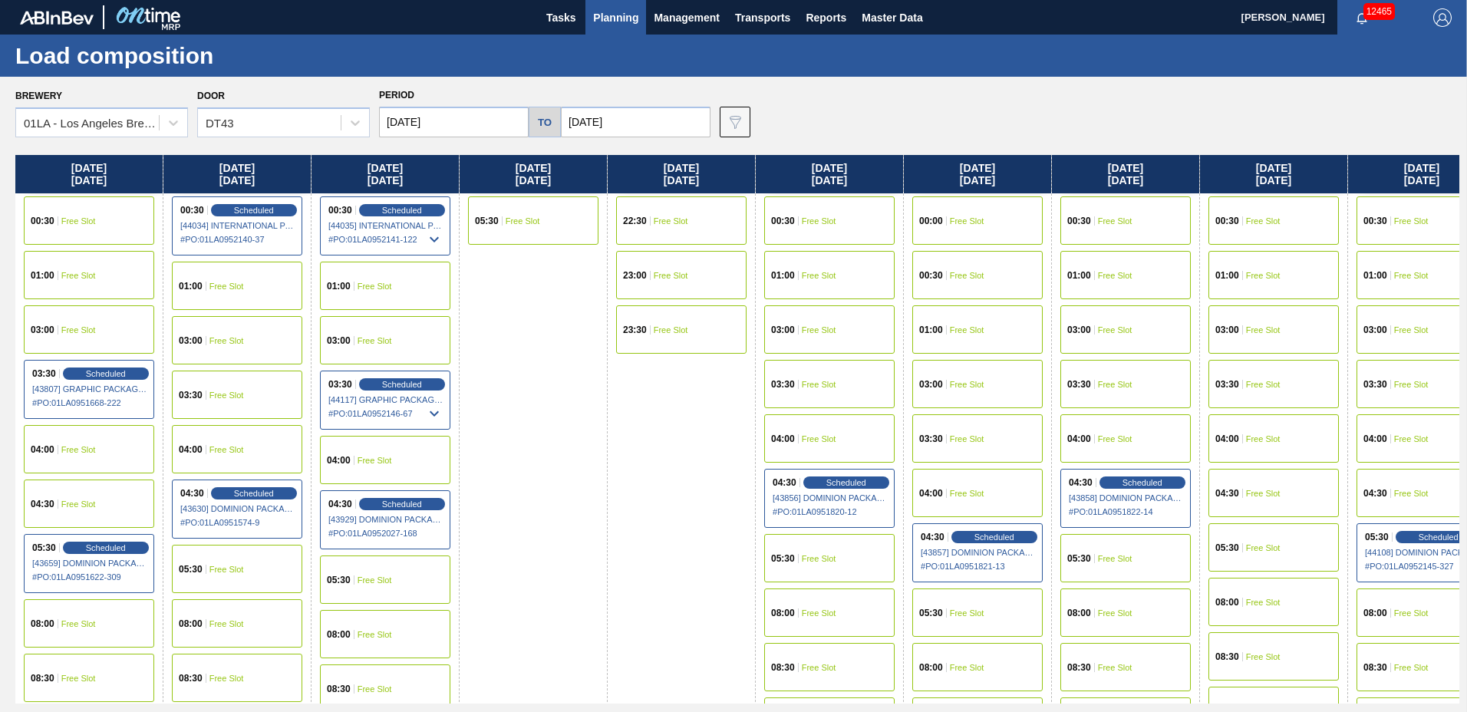
click at [623, 18] on span "Planning" at bounding box center [615, 17] width 45 height 18
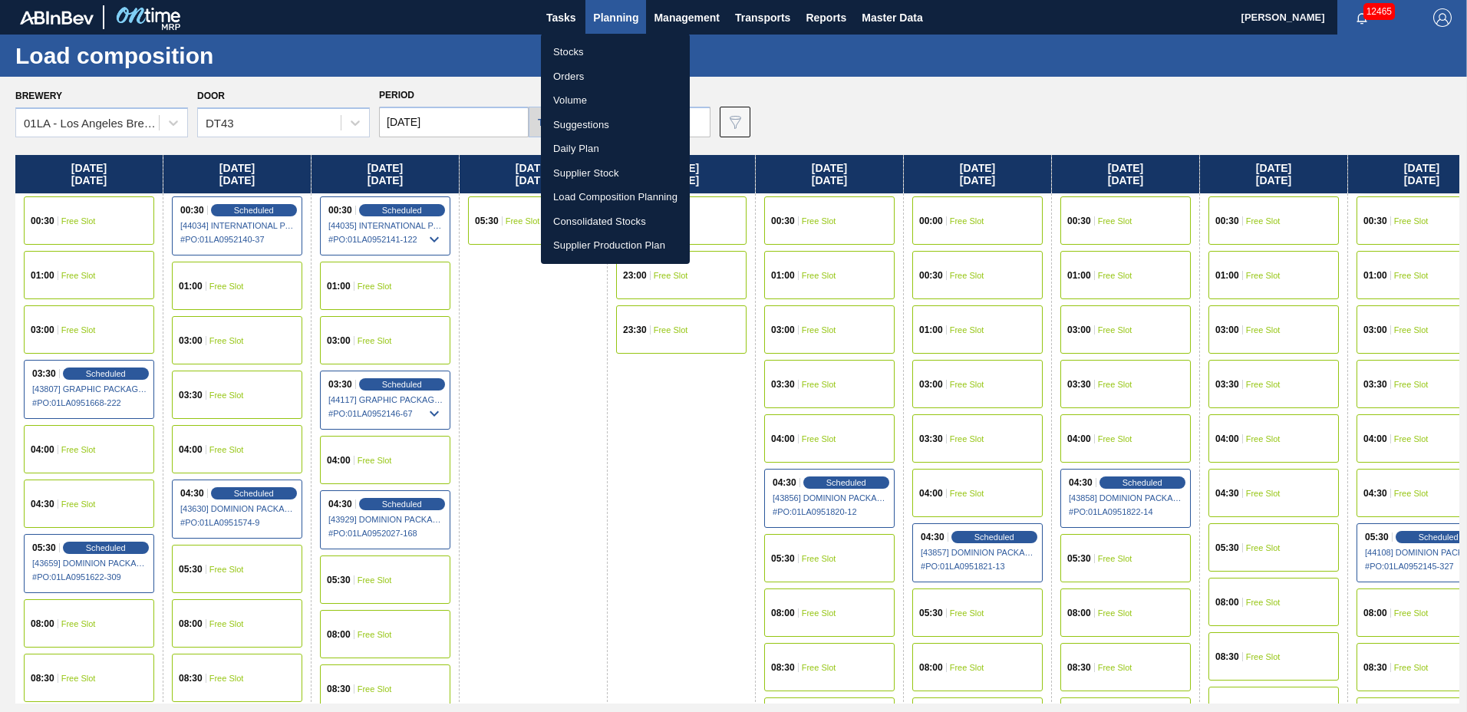
click at [601, 121] on li "Suggestions" at bounding box center [615, 125] width 149 height 25
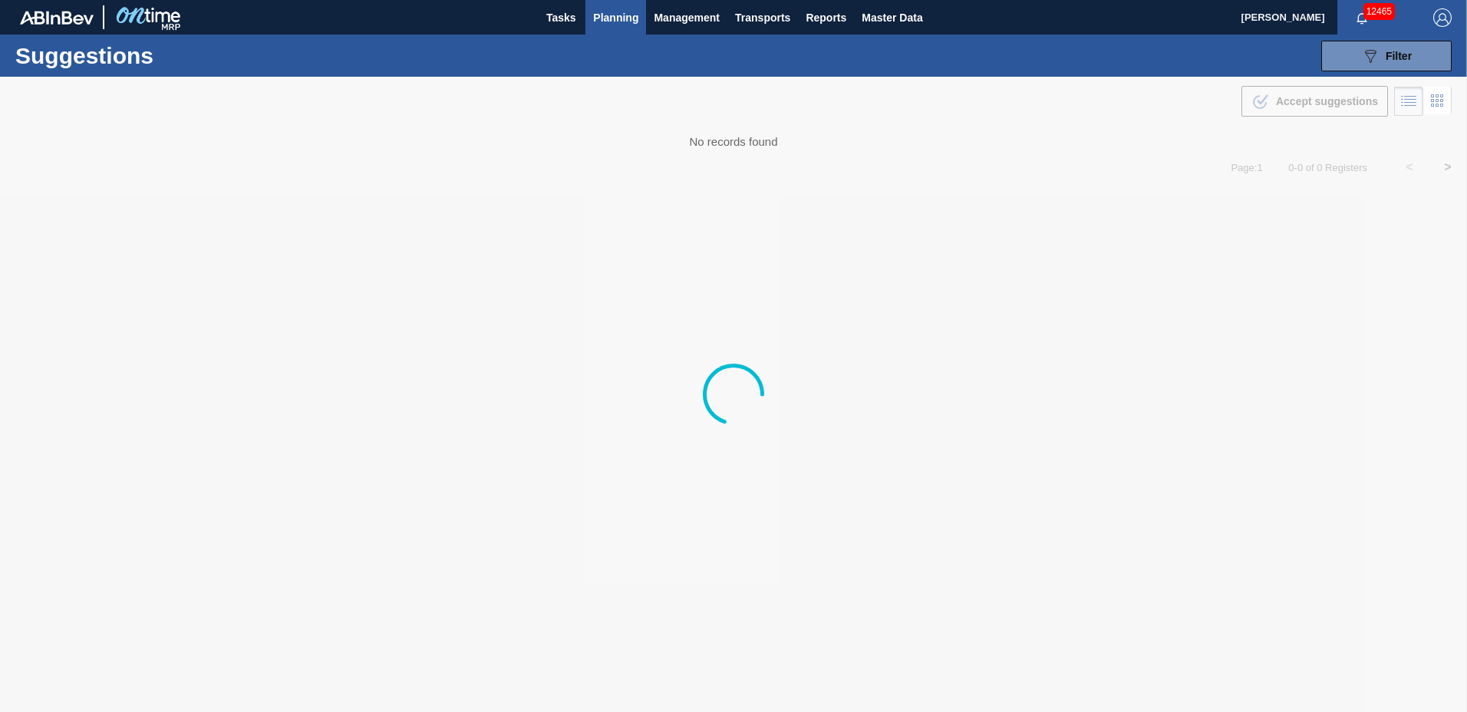
type to "[DATE]"
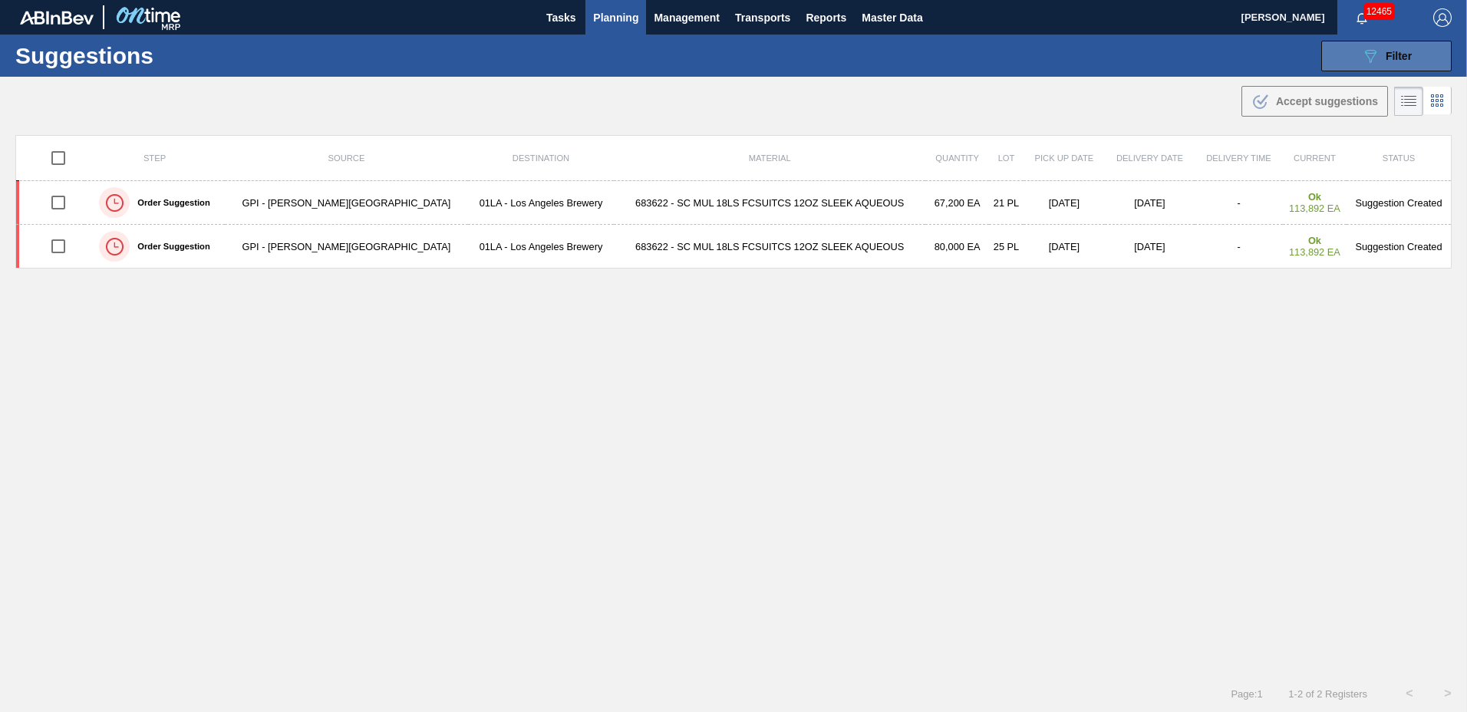
click at [1396, 54] on span "Filter" at bounding box center [1398, 56] width 26 height 12
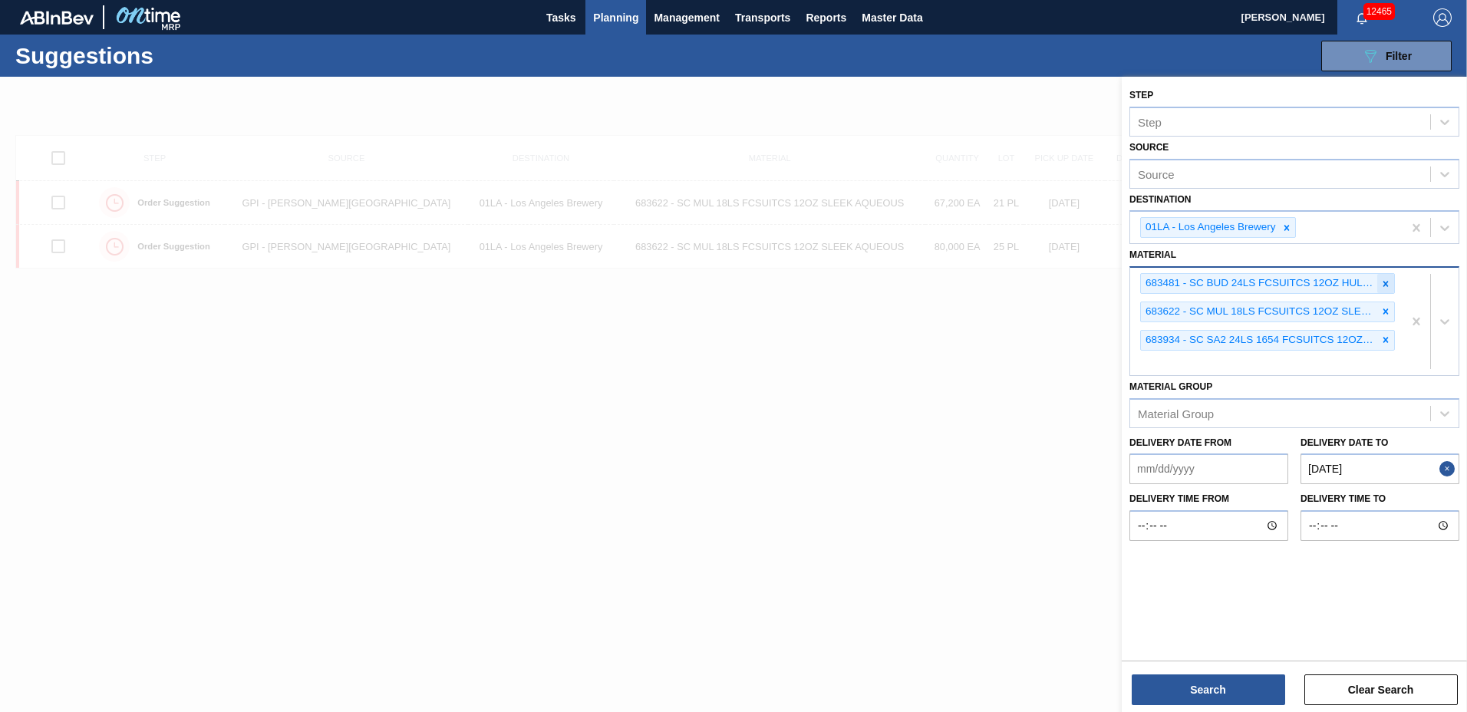
click at [1385, 282] on icon at bounding box center [1385, 283] width 11 height 11
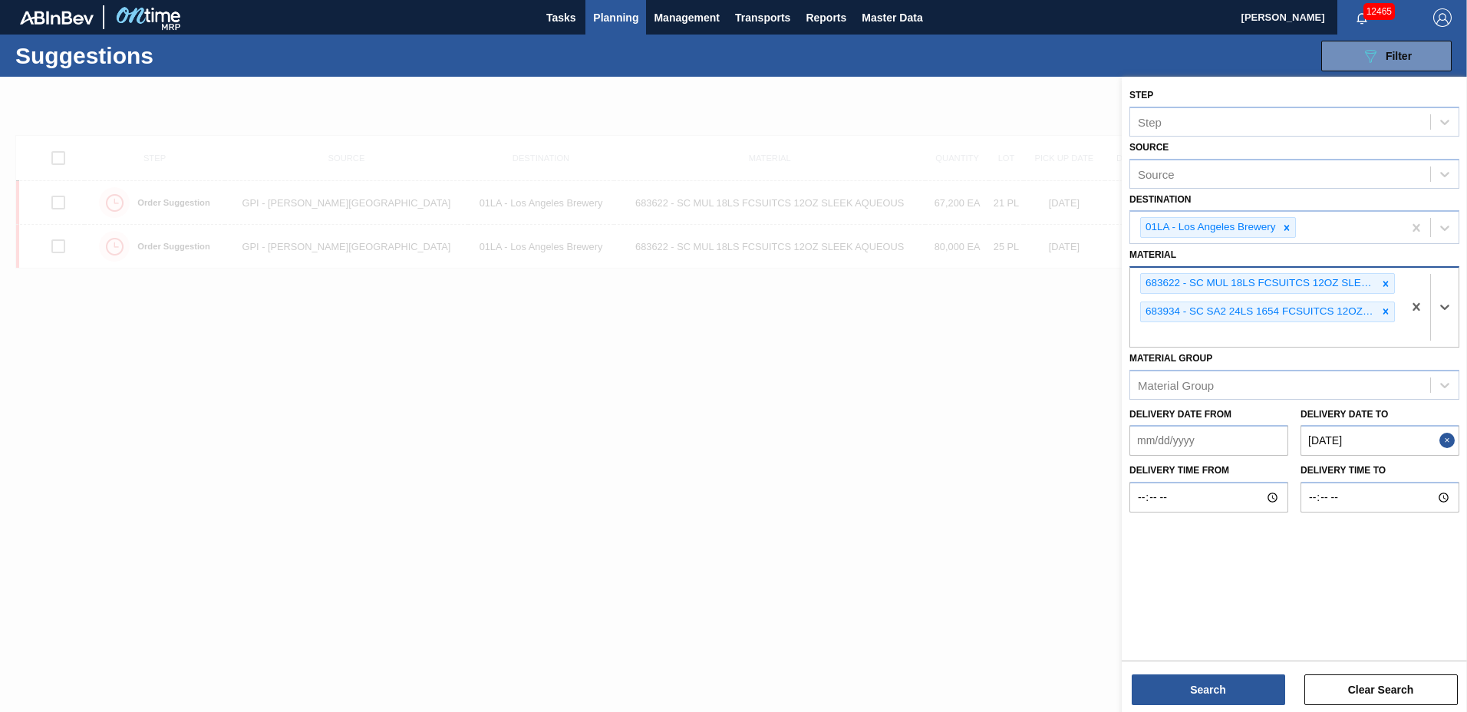
click at [1385, 282] on icon at bounding box center [1385, 283] width 11 height 11
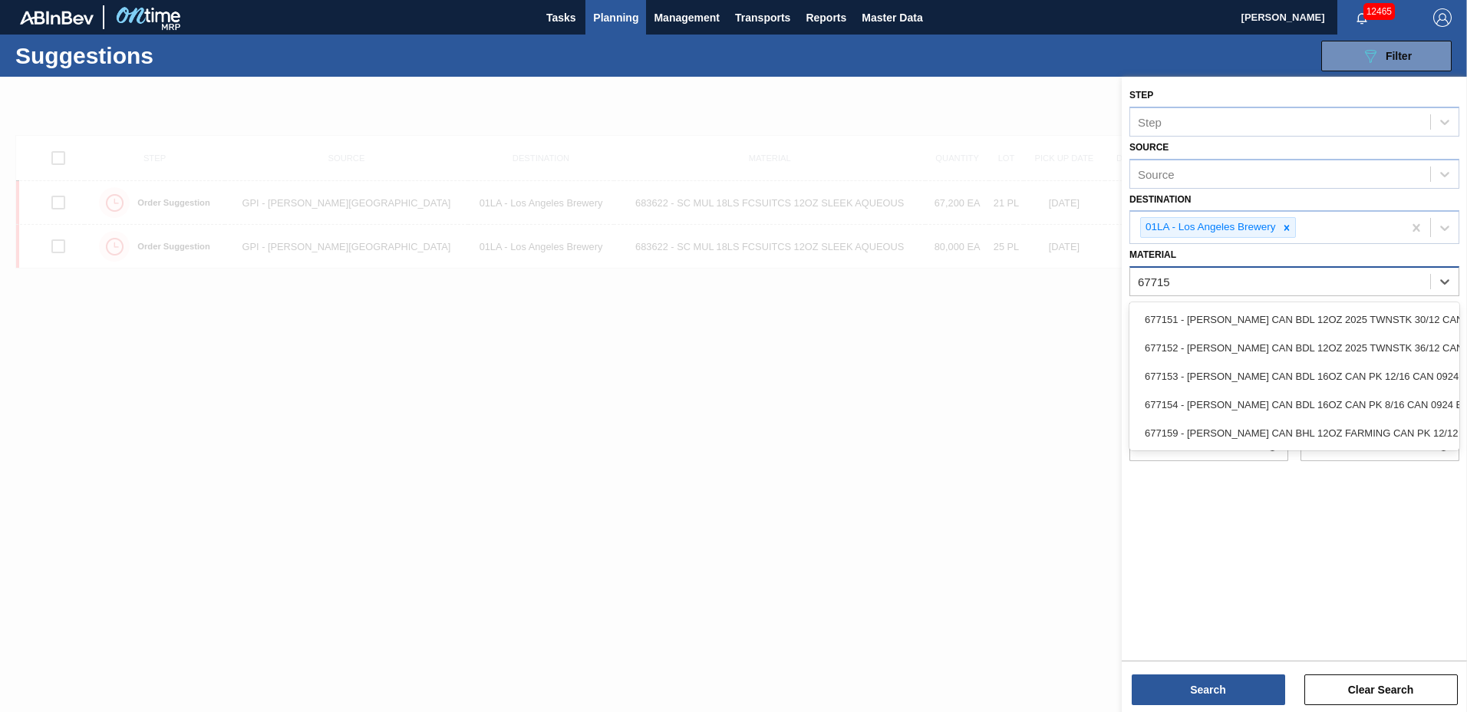
type input "677152"
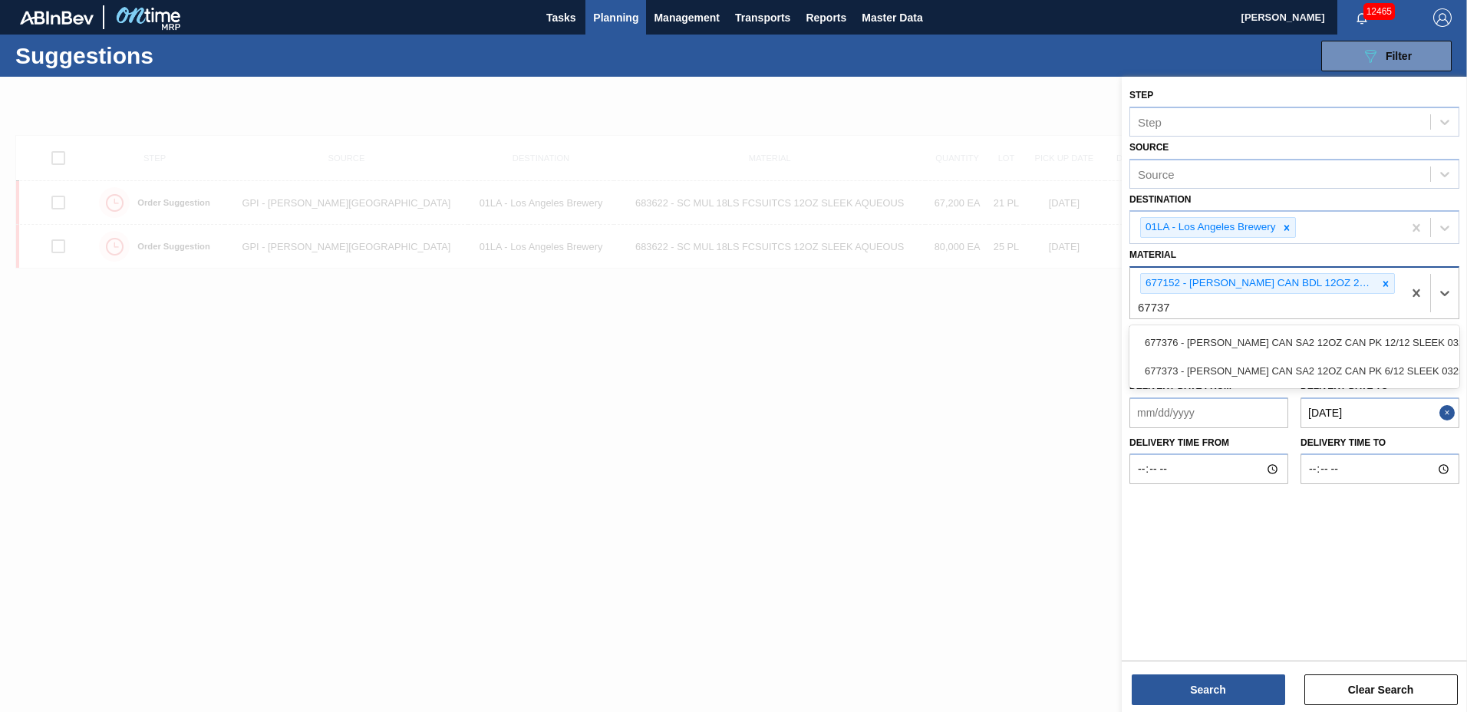
type input "677376"
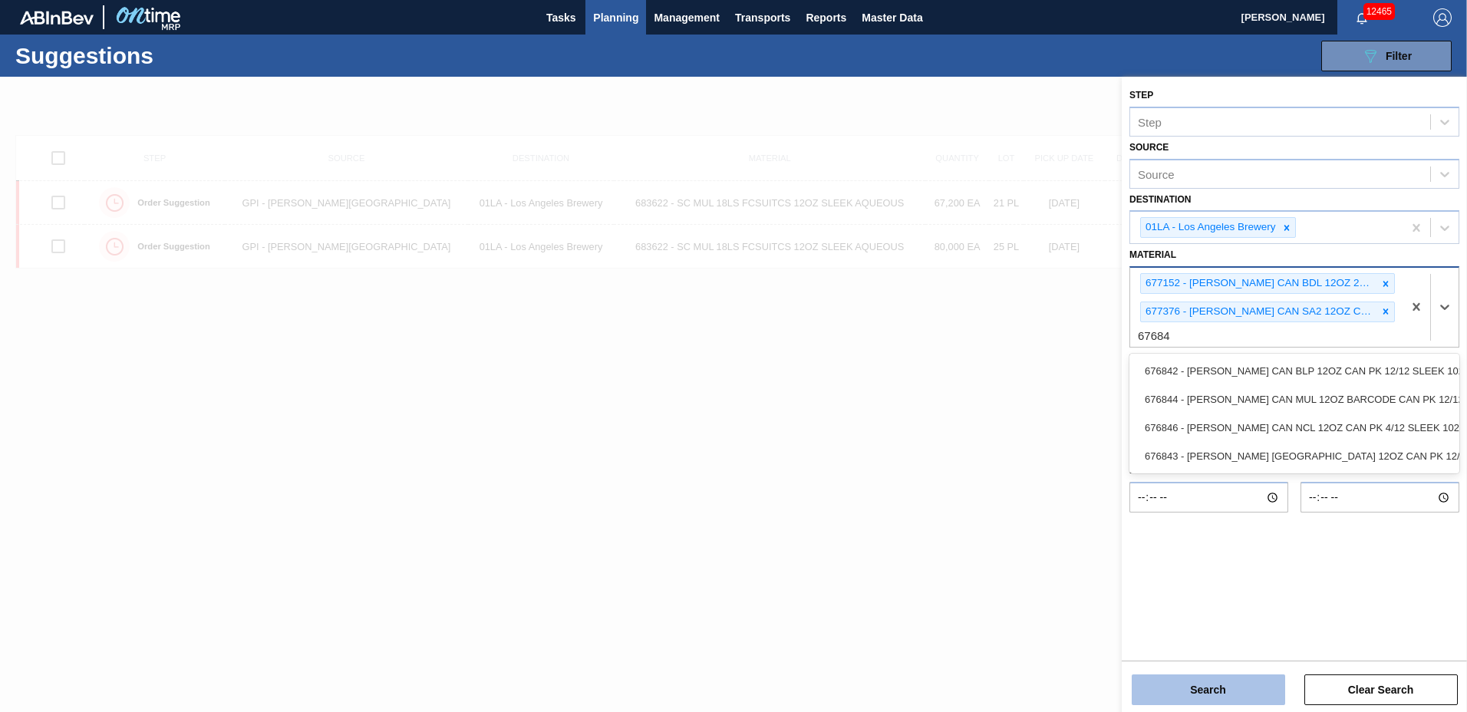
type input "676844"
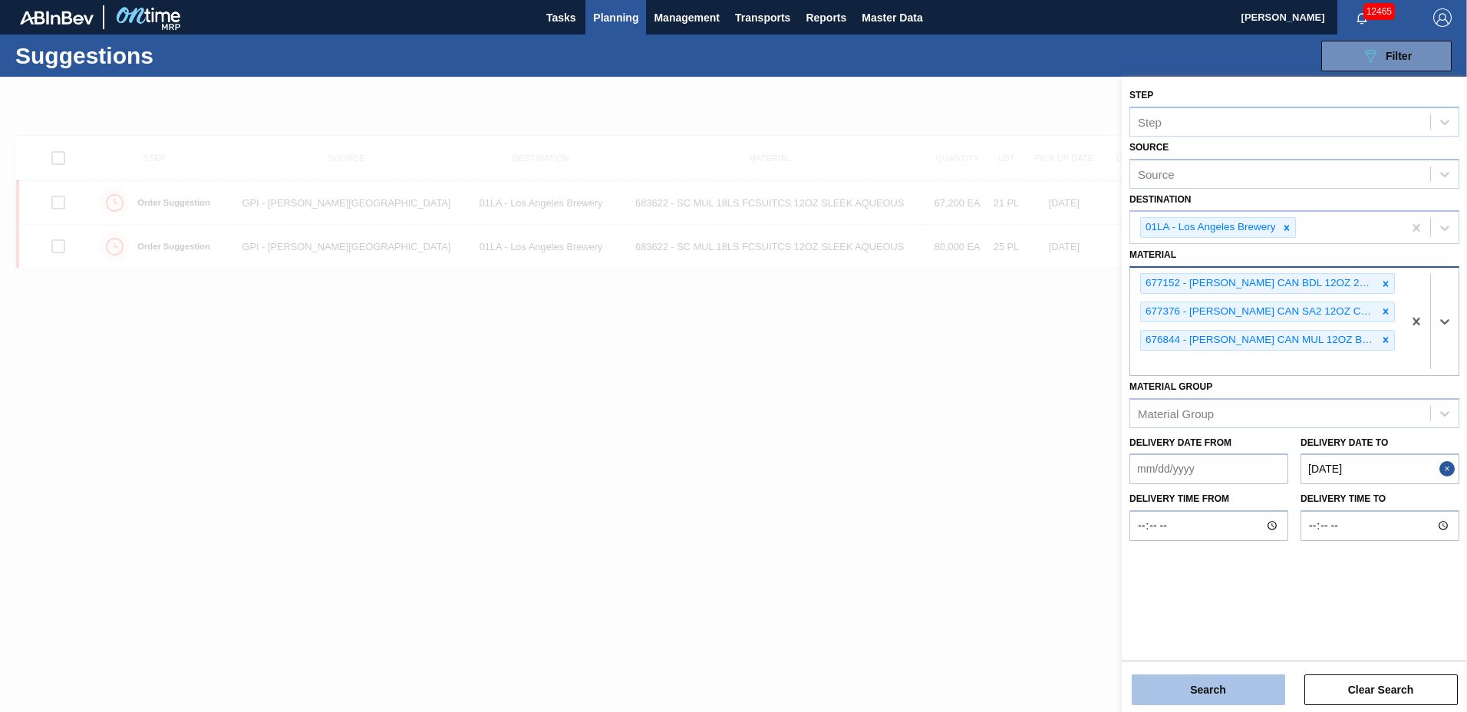
click at [1182, 682] on button "Search" at bounding box center [1207, 689] width 153 height 31
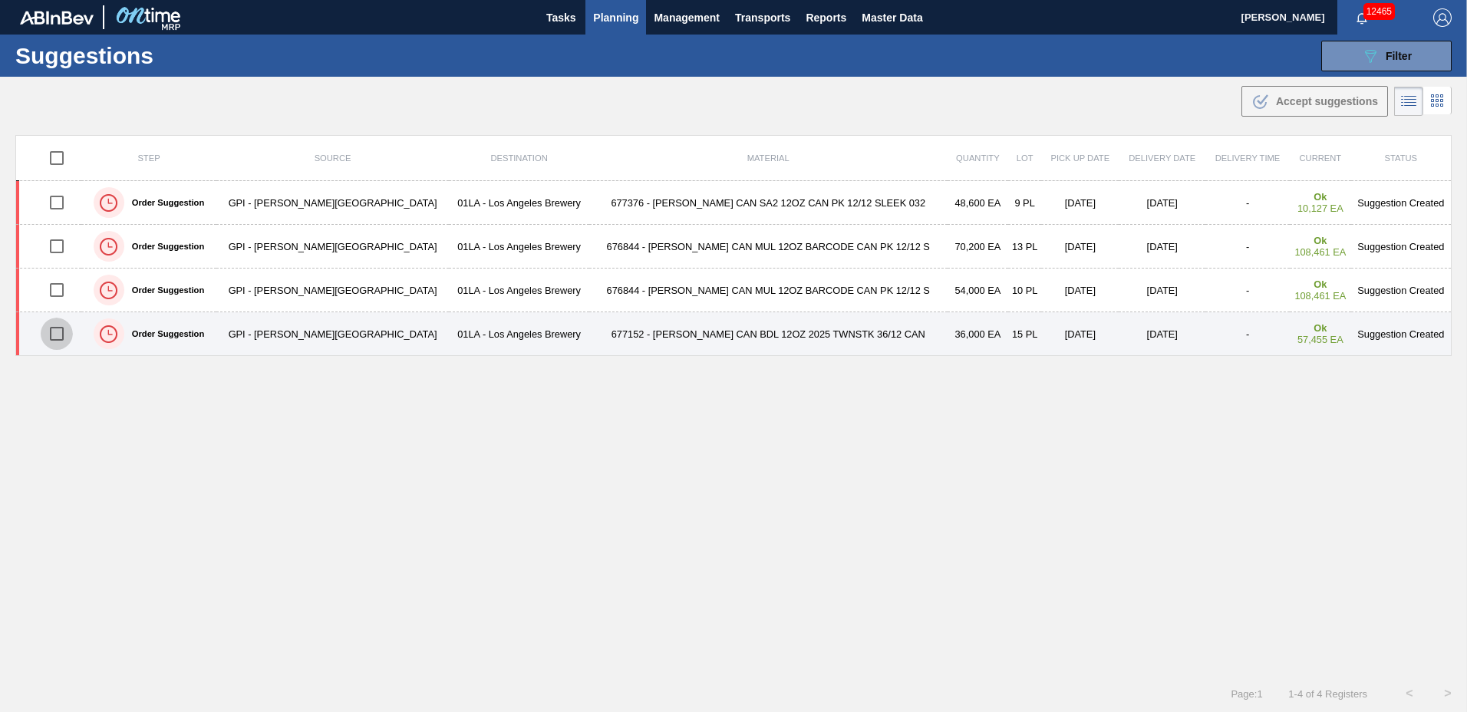
click at [59, 329] on input "checkbox" at bounding box center [57, 334] width 32 height 32
checkbox input "true"
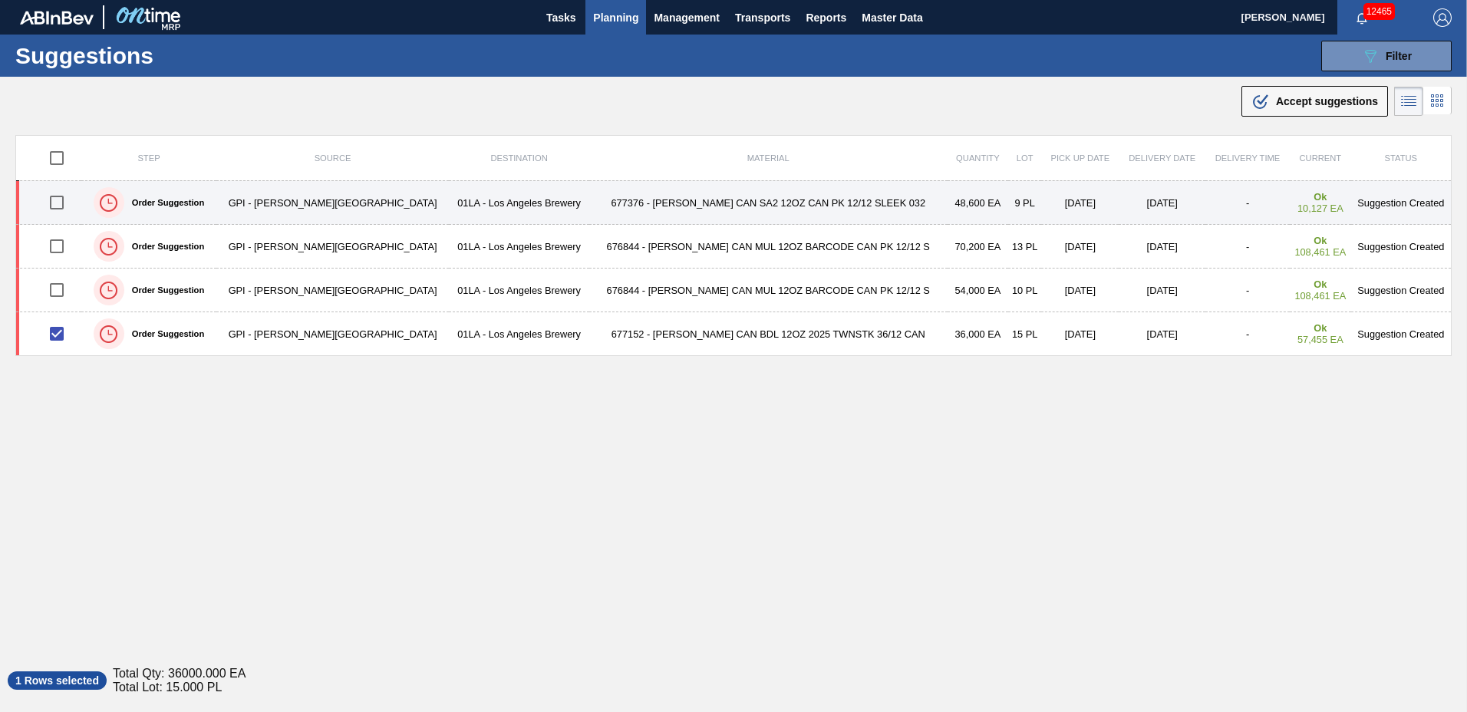
click at [58, 201] on input "checkbox" at bounding box center [57, 202] width 32 height 32
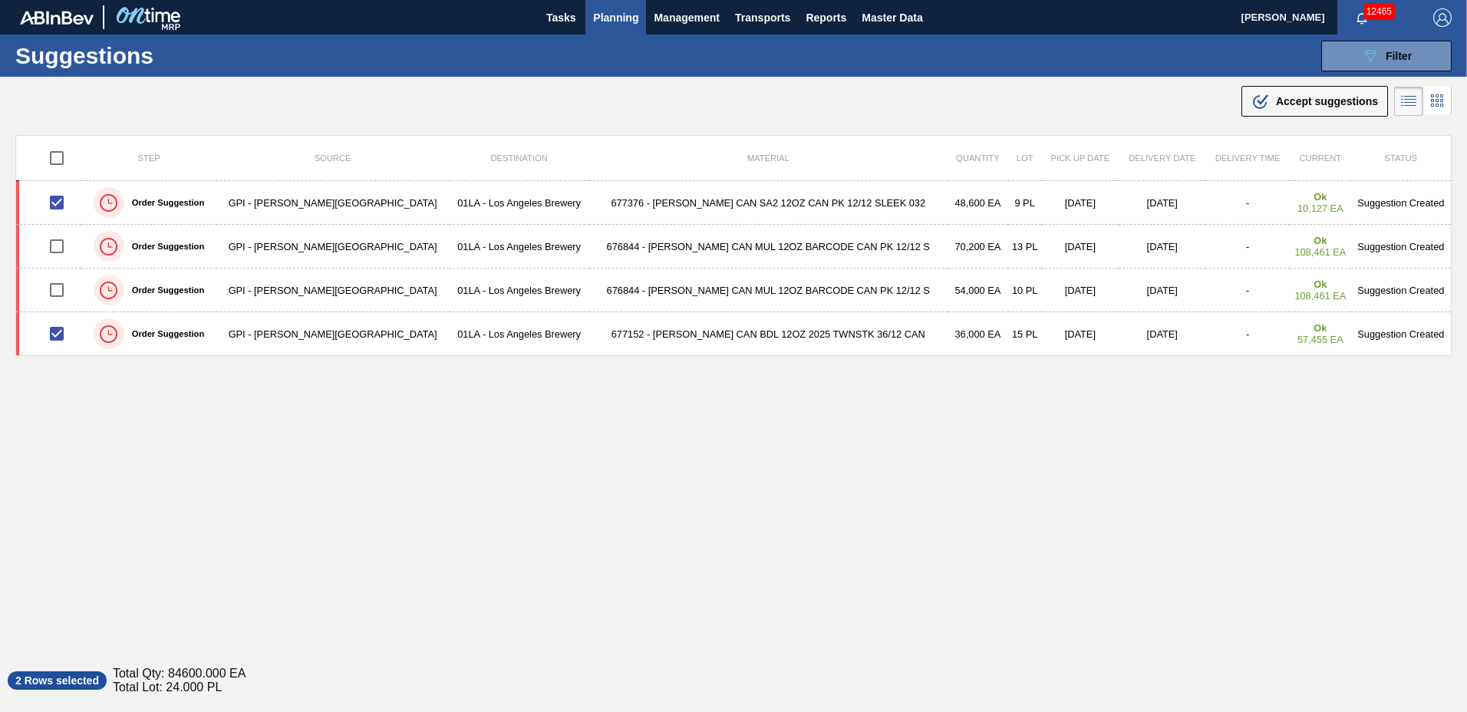
drag, startPoint x: 1273, startPoint y: 98, endPoint x: 1277, endPoint y: 107, distance: 10.3
click at [1276, 99] on span "Accept suggestions" at bounding box center [1327, 101] width 102 height 12
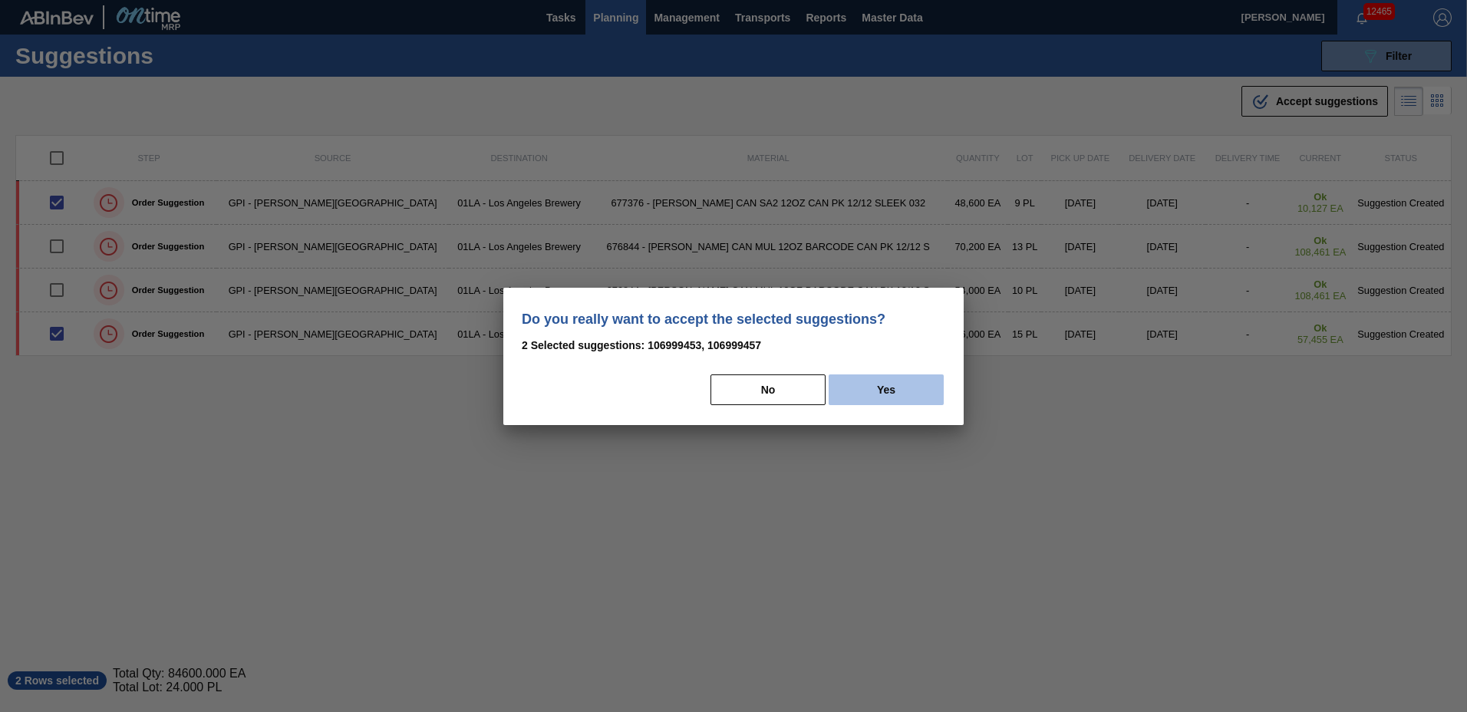
click at [895, 392] on button "Yes" at bounding box center [885, 389] width 115 height 31
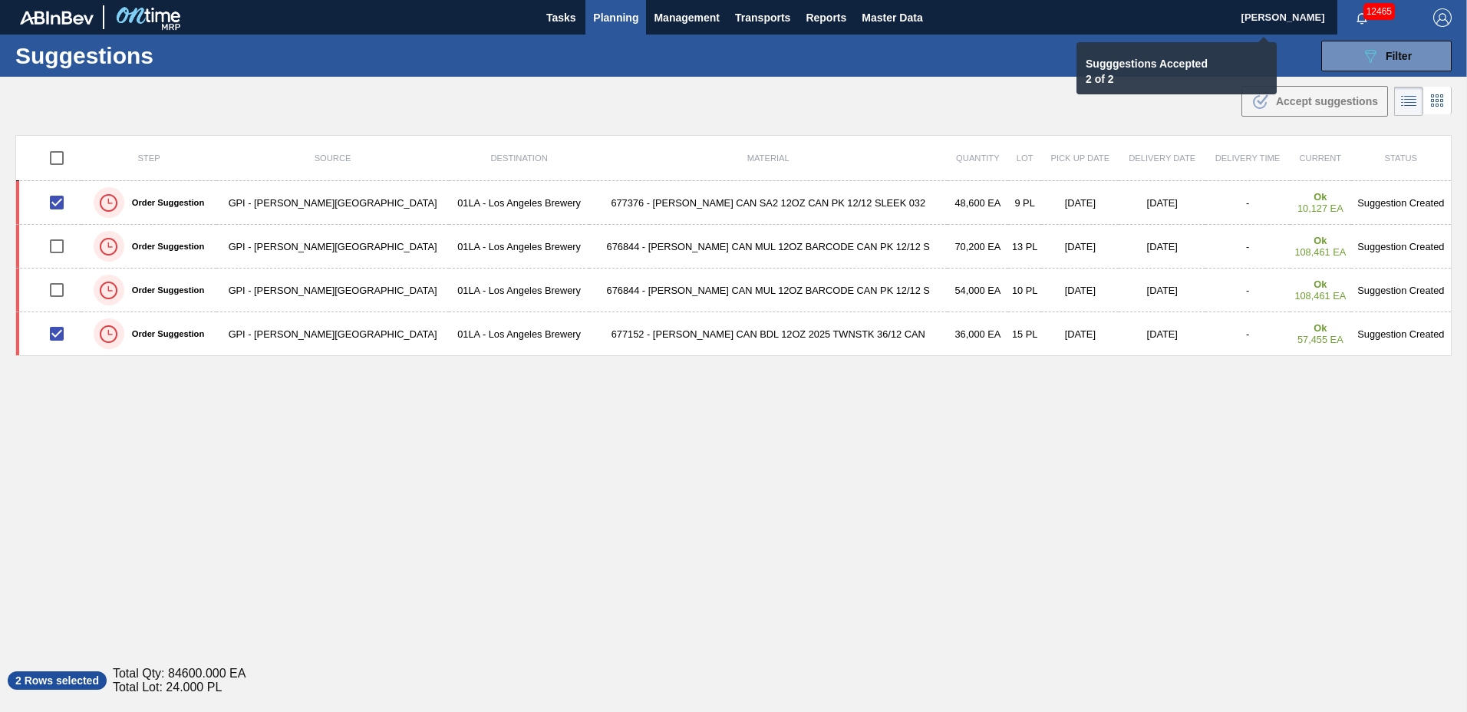
checkbox input "false"
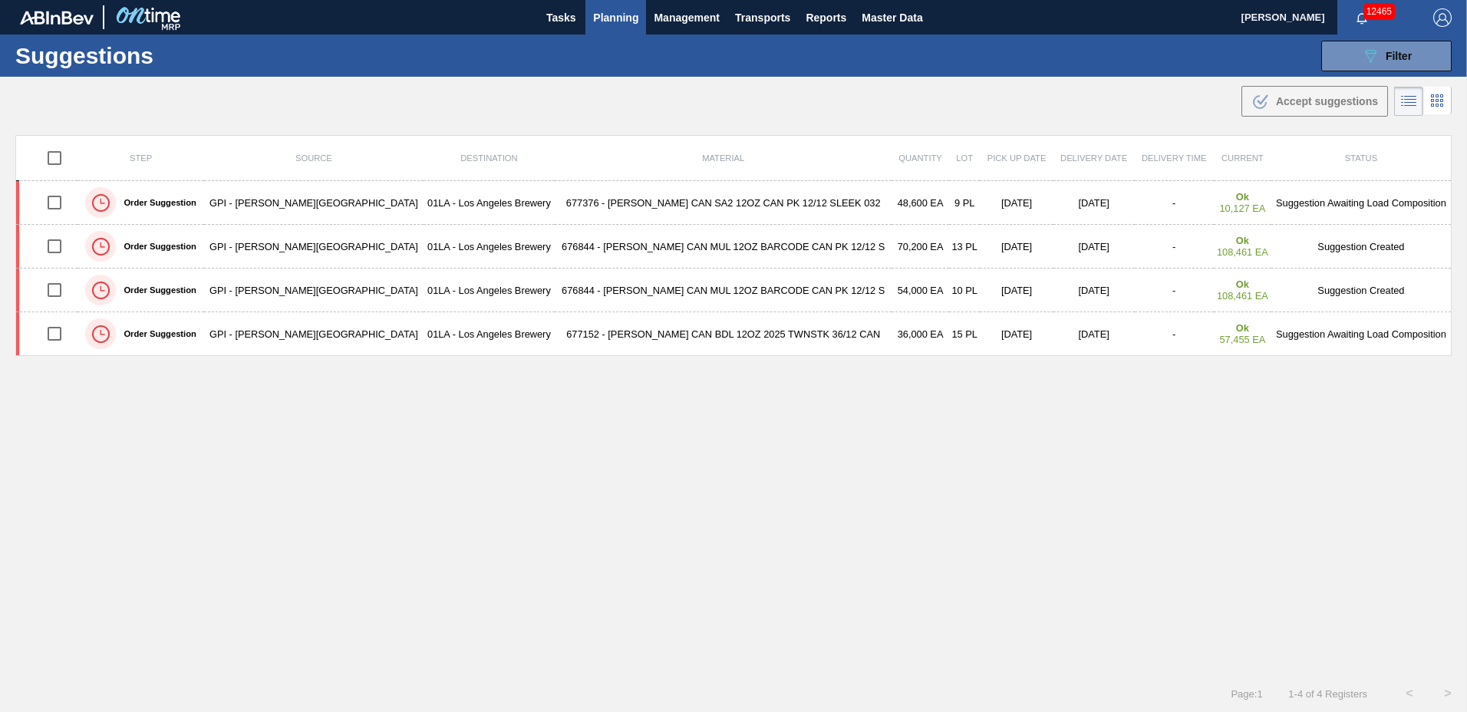
click at [621, 19] on span "Planning" at bounding box center [615, 17] width 45 height 18
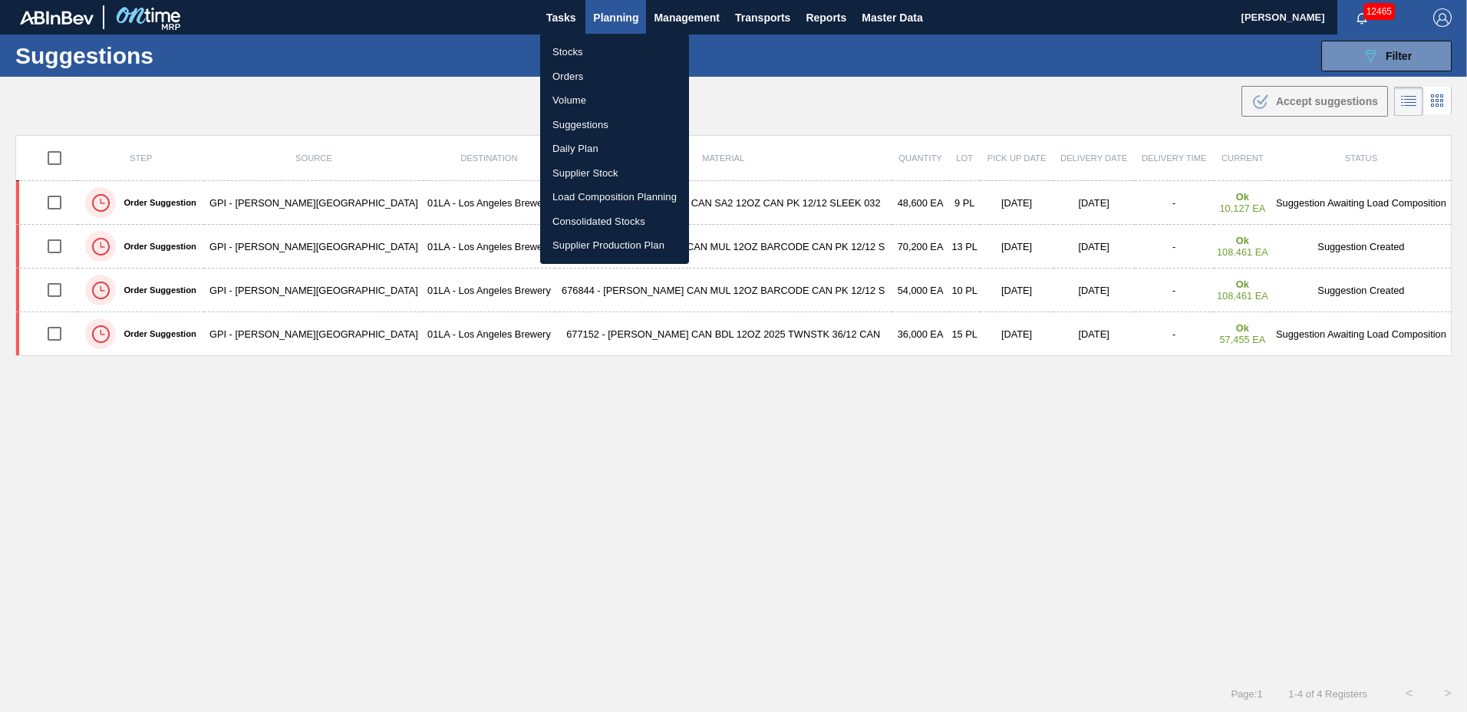
click at [597, 190] on li "Load Composition Planning" at bounding box center [614, 197] width 149 height 25
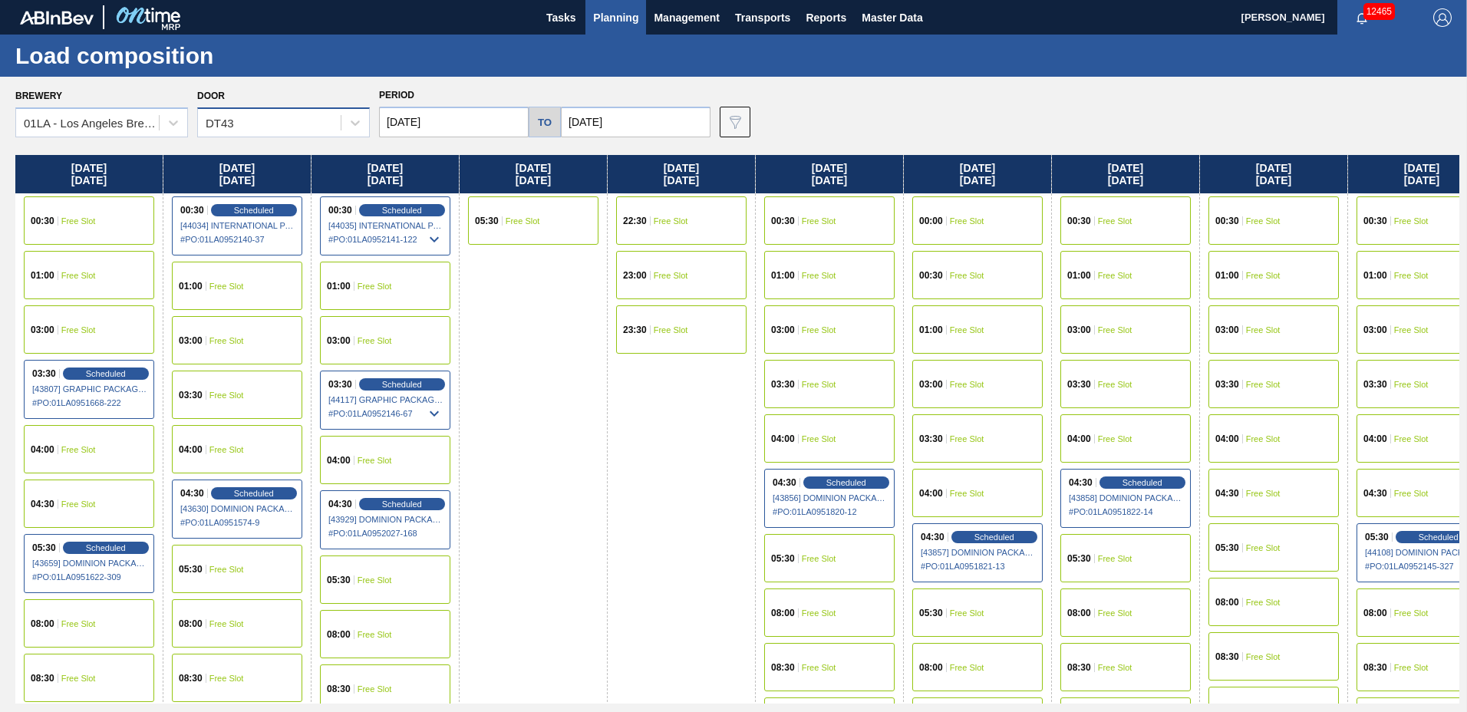
click at [258, 120] on div "DT43" at bounding box center [269, 123] width 143 height 22
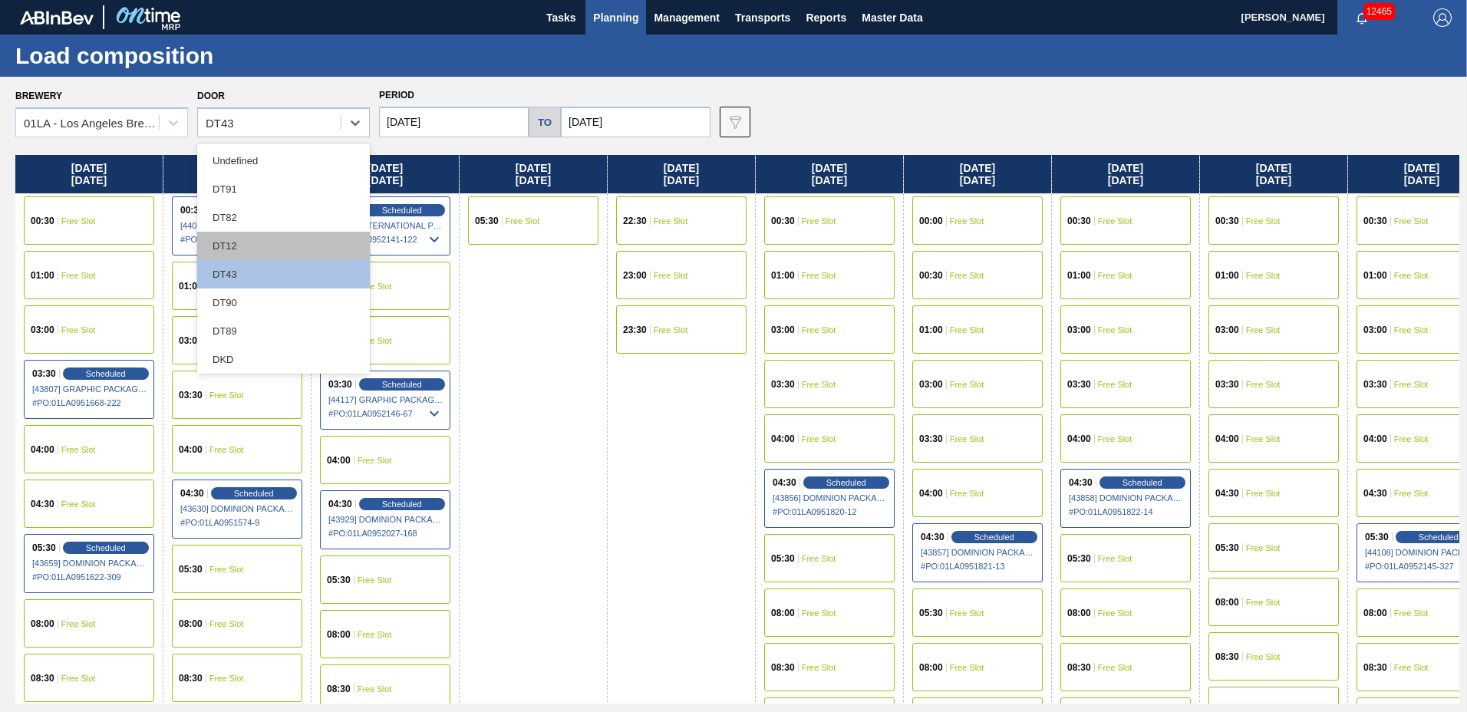
click at [267, 250] on div "DT12" at bounding box center [283, 246] width 173 height 28
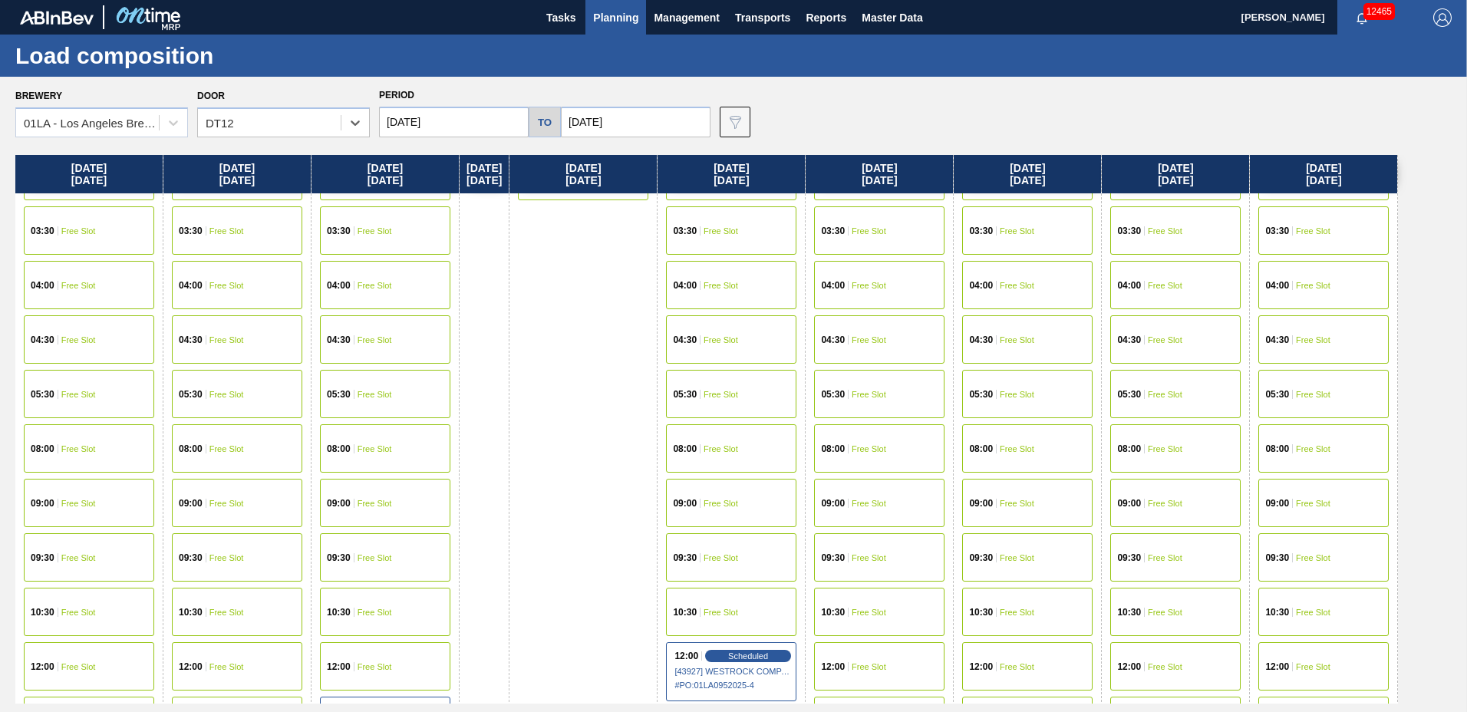
scroll to position [307, 0]
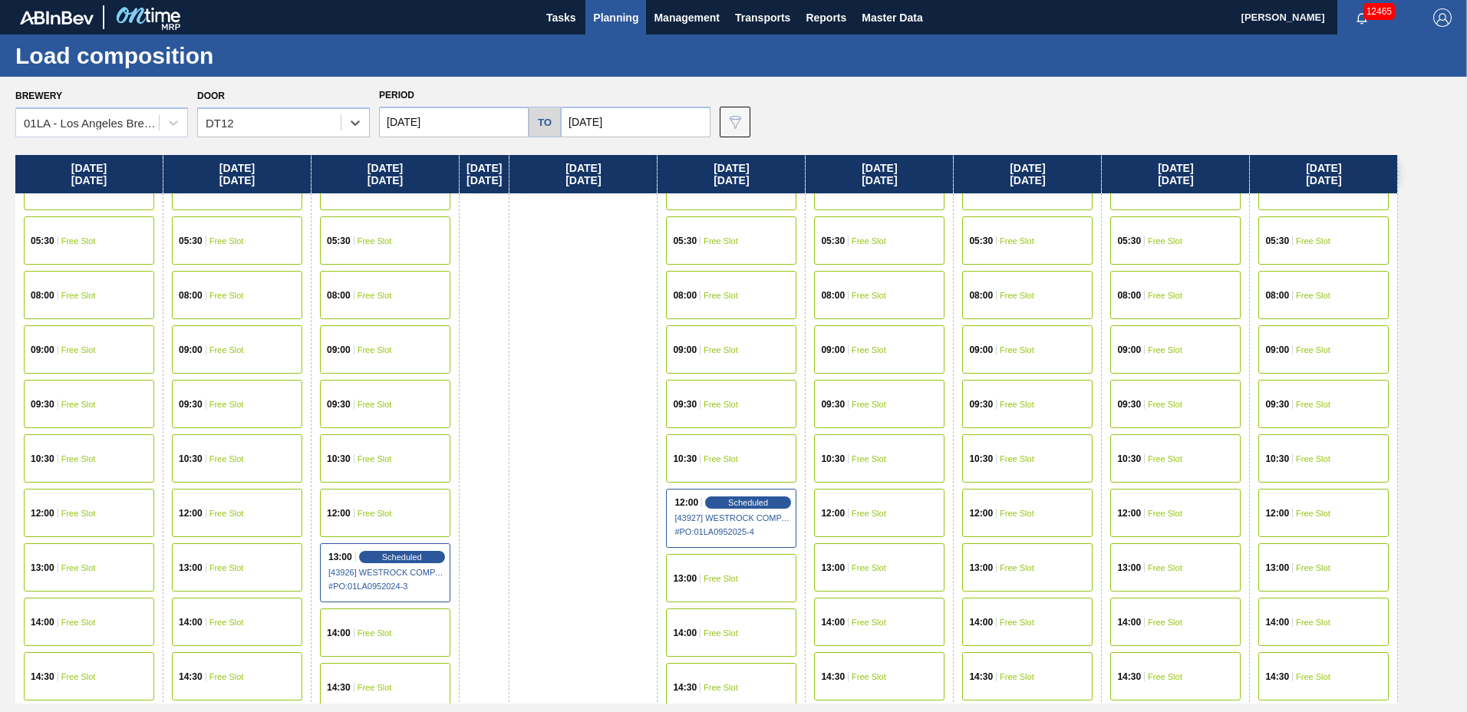
click at [234, 563] on span "Free Slot" at bounding box center [226, 567] width 35 height 9
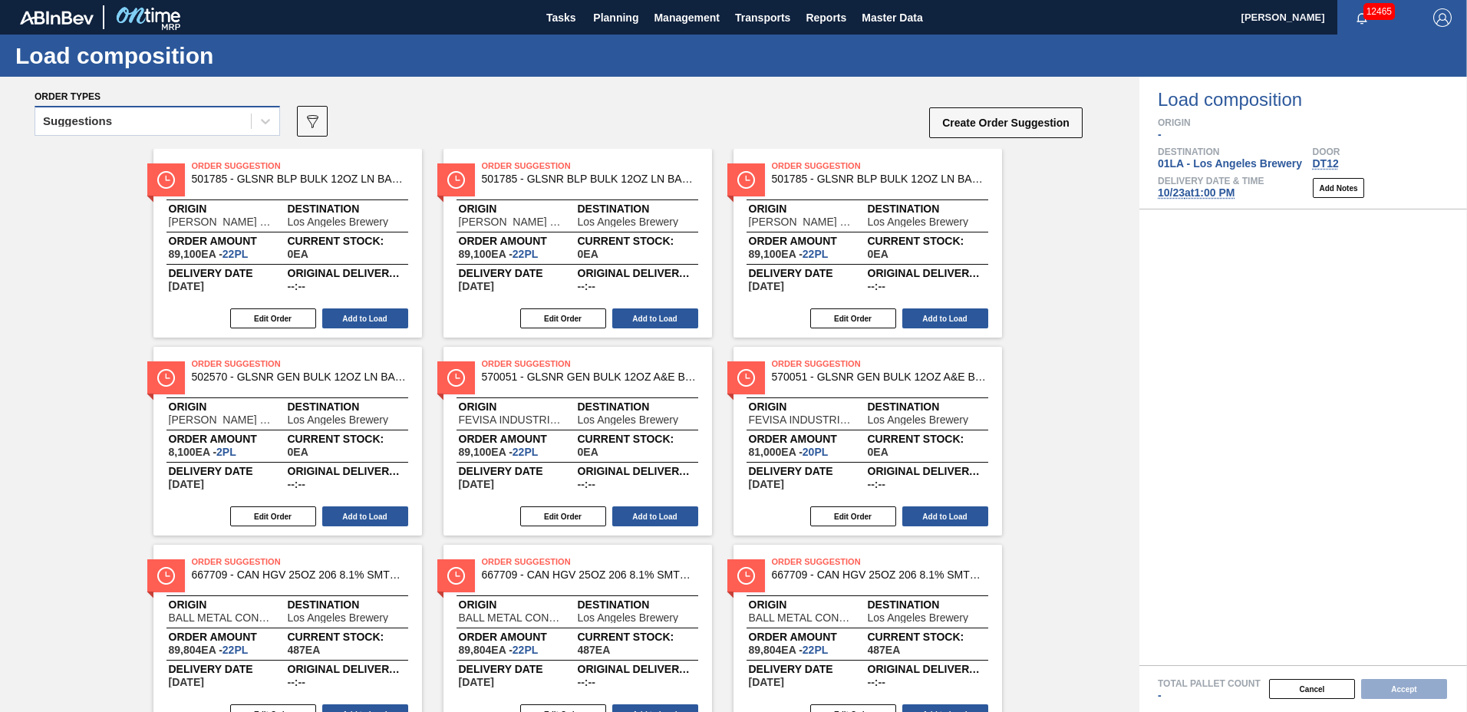
click at [142, 129] on div "Suggestions" at bounding box center [143, 121] width 216 height 22
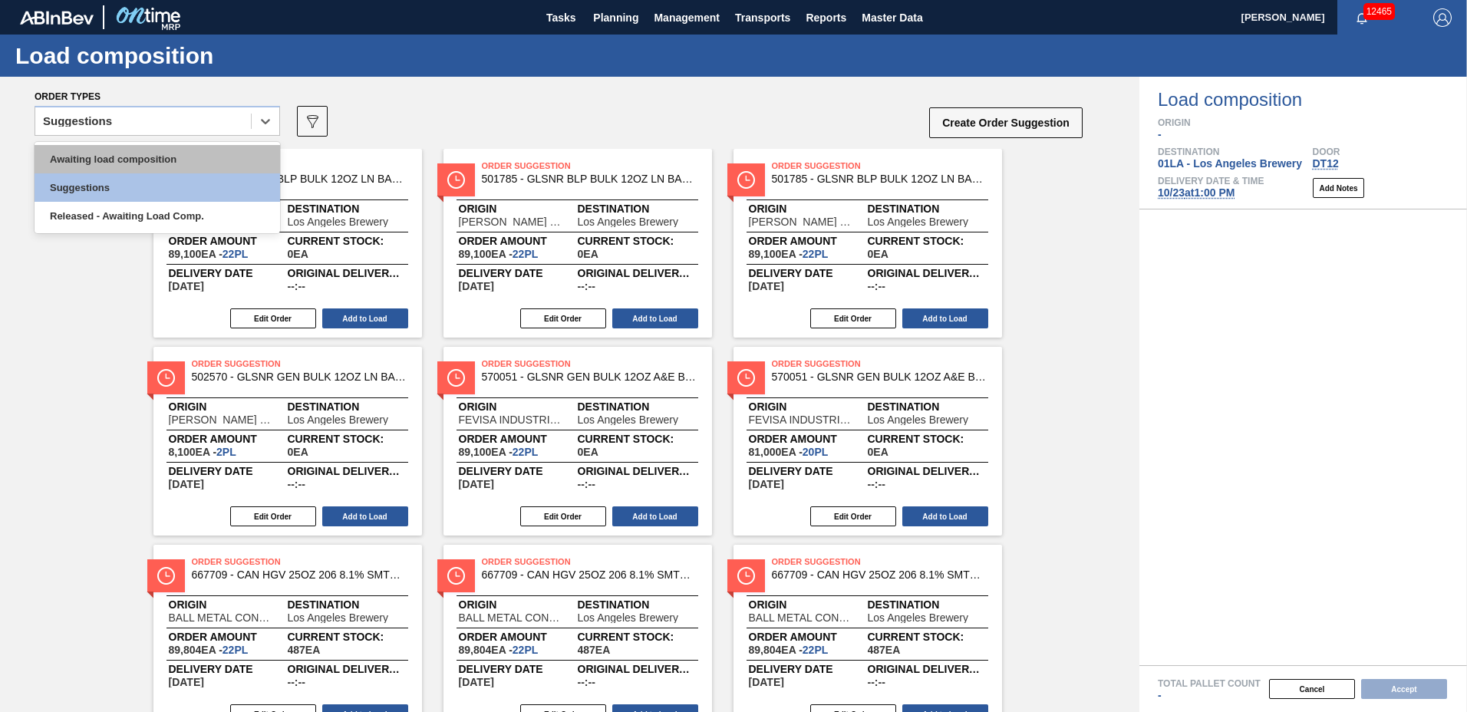
click at [148, 155] on div "Awaiting load composition" at bounding box center [157, 159] width 245 height 28
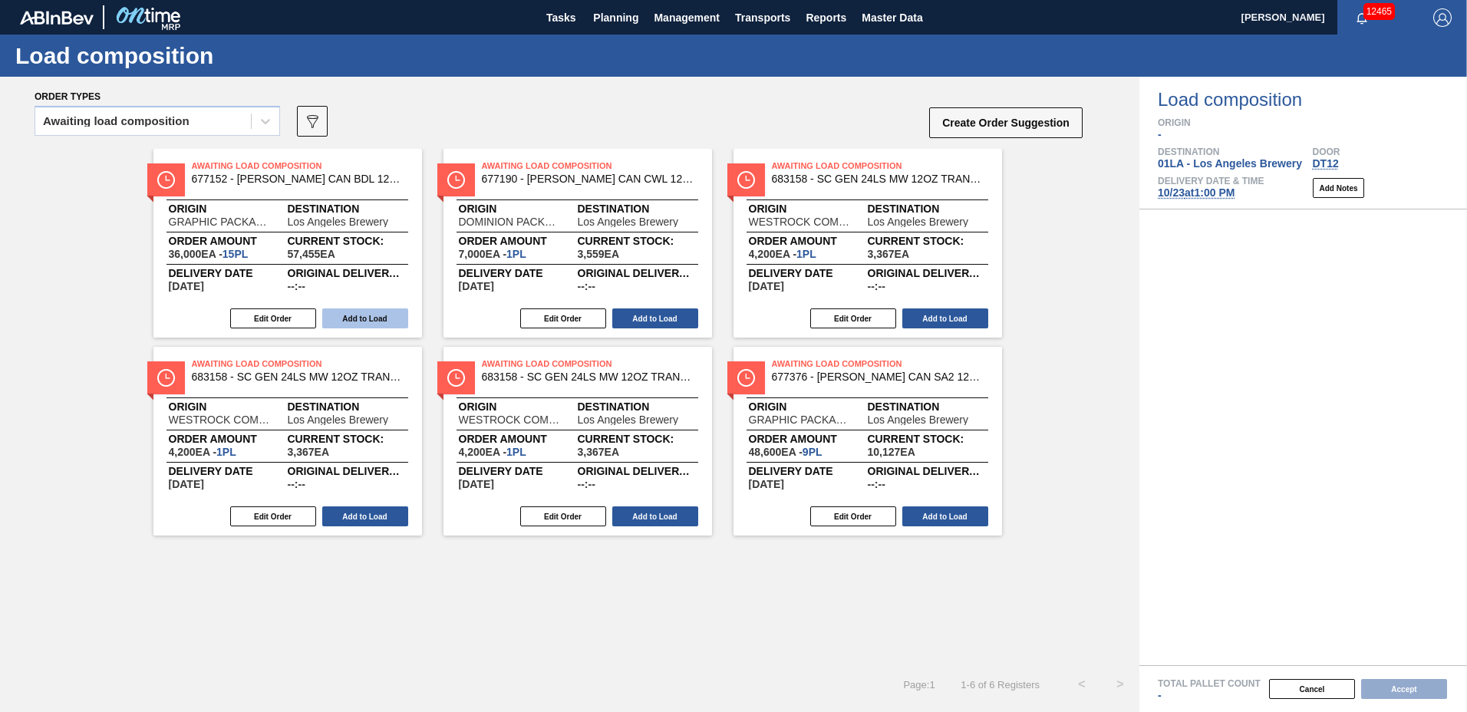
click at [370, 321] on button "Add to Load" at bounding box center [365, 318] width 86 height 20
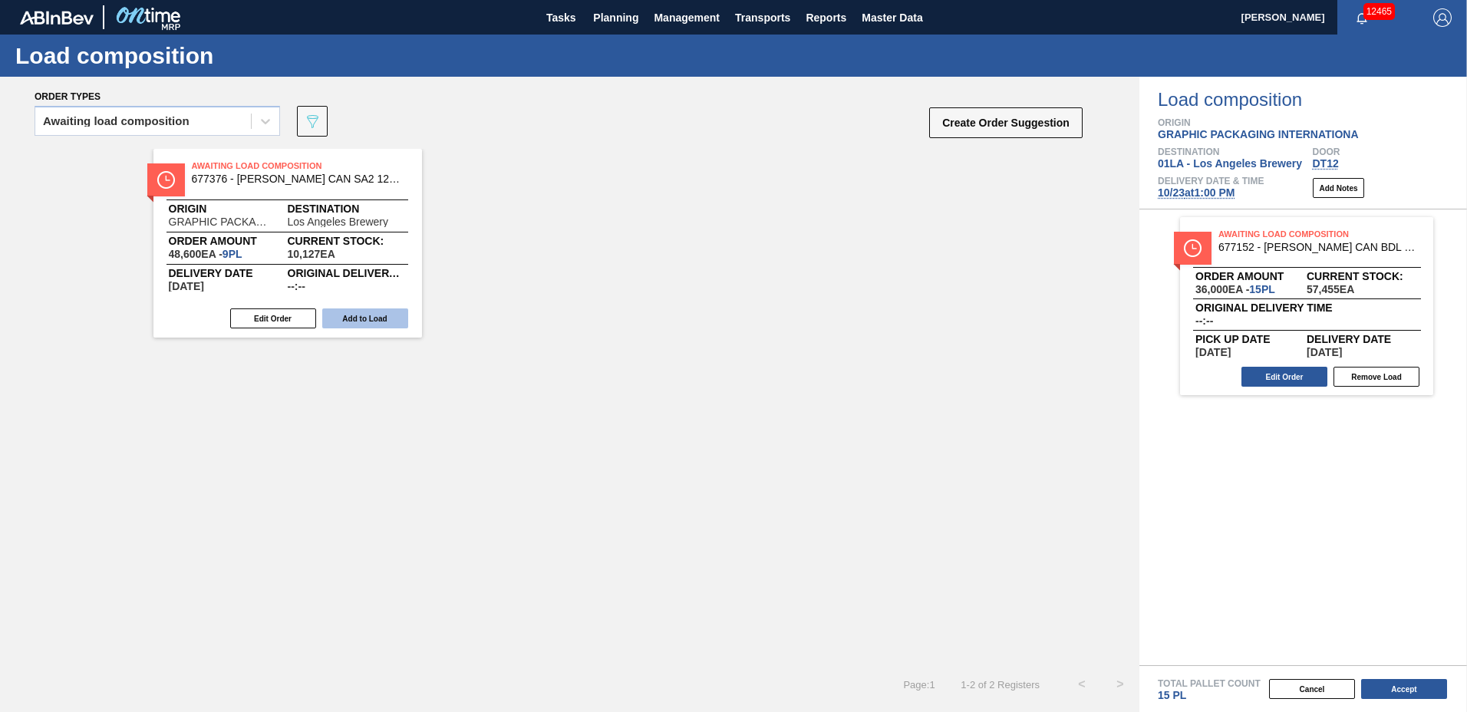
click at [371, 317] on button "Add to Load" at bounding box center [365, 318] width 86 height 20
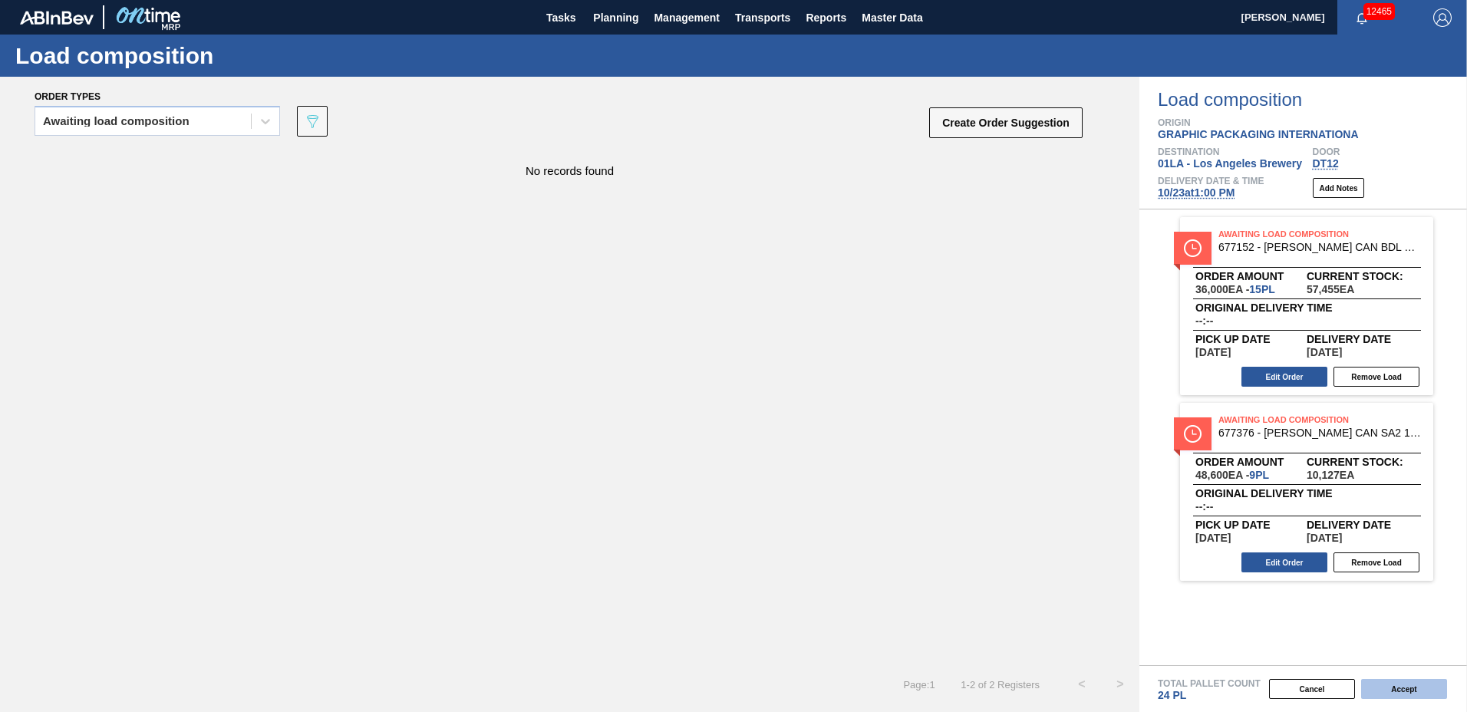
click at [1414, 690] on button "Accept" at bounding box center [1404, 689] width 86 height 20
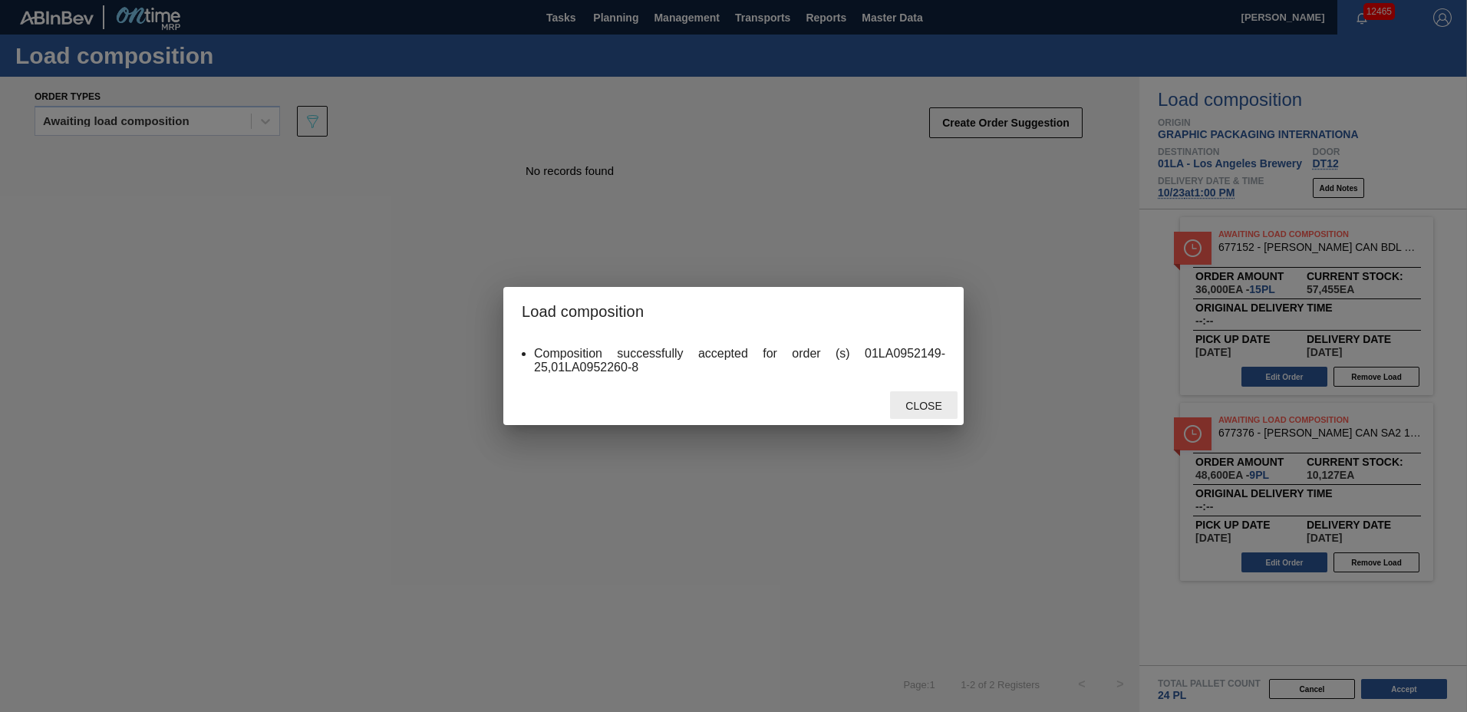
click at [923, 398] on div "Close" at bounding box center [924, 405] width 68 height 28
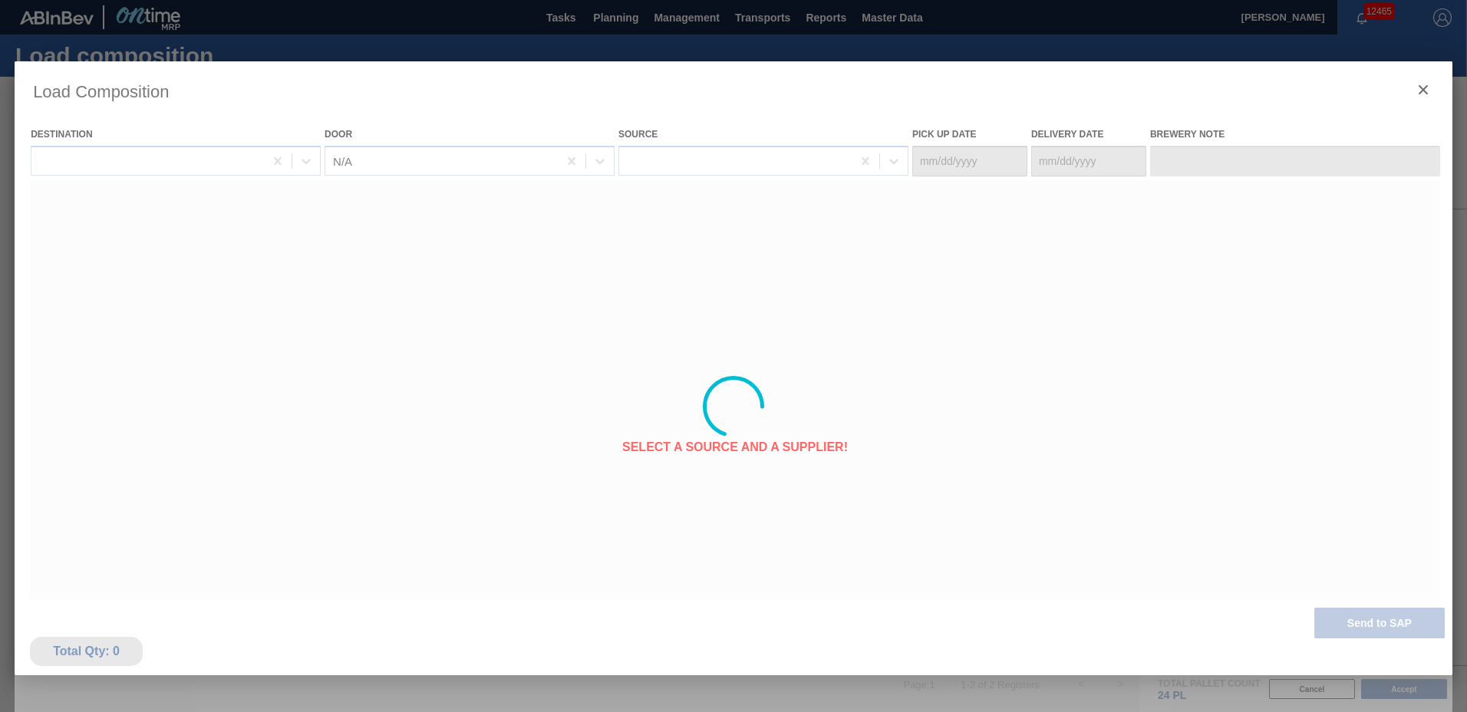
type Date "[DATE]"
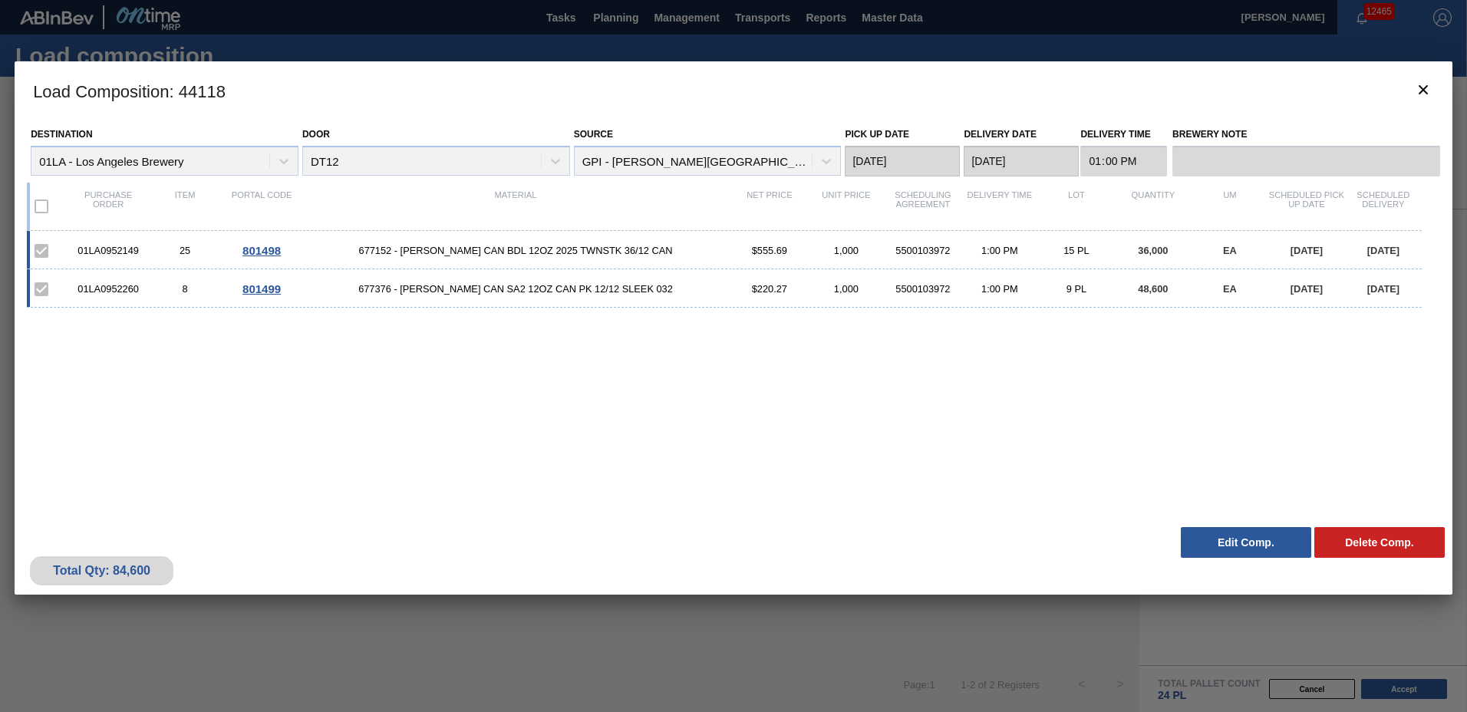
click at [1224, 538] on button "Edit Comp." at bounding box center [1246, 542] width 130 height 31
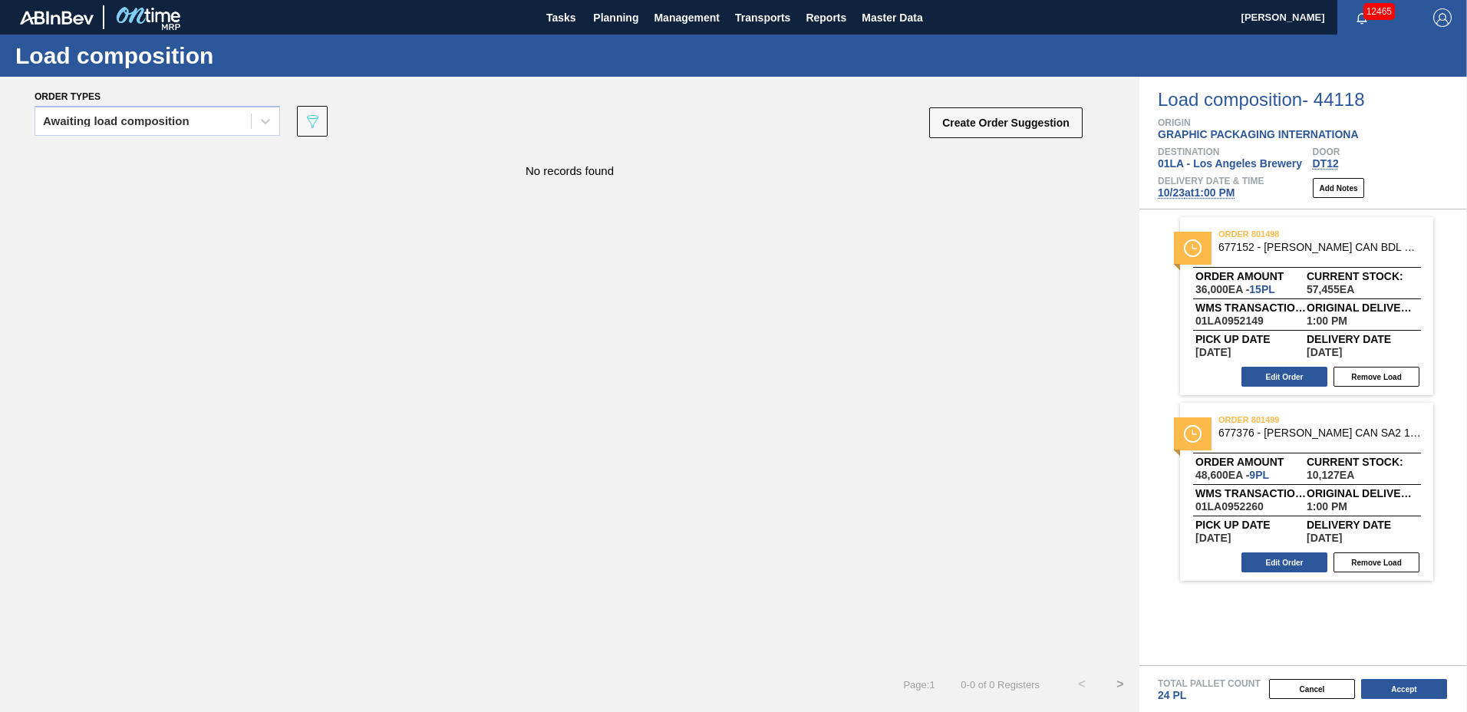
click at [1293, 388] on div "order 801498 677152 - [PERSON_NAME] CAN BDL 12OZ 2025 TWNSTK 36/12 CAN Order am…" at bounding box center [1306, 306] width 253 height 178
click at [1286, 377] on button "Edit Order" at bounding box center [1284, 377] width 86 height 20
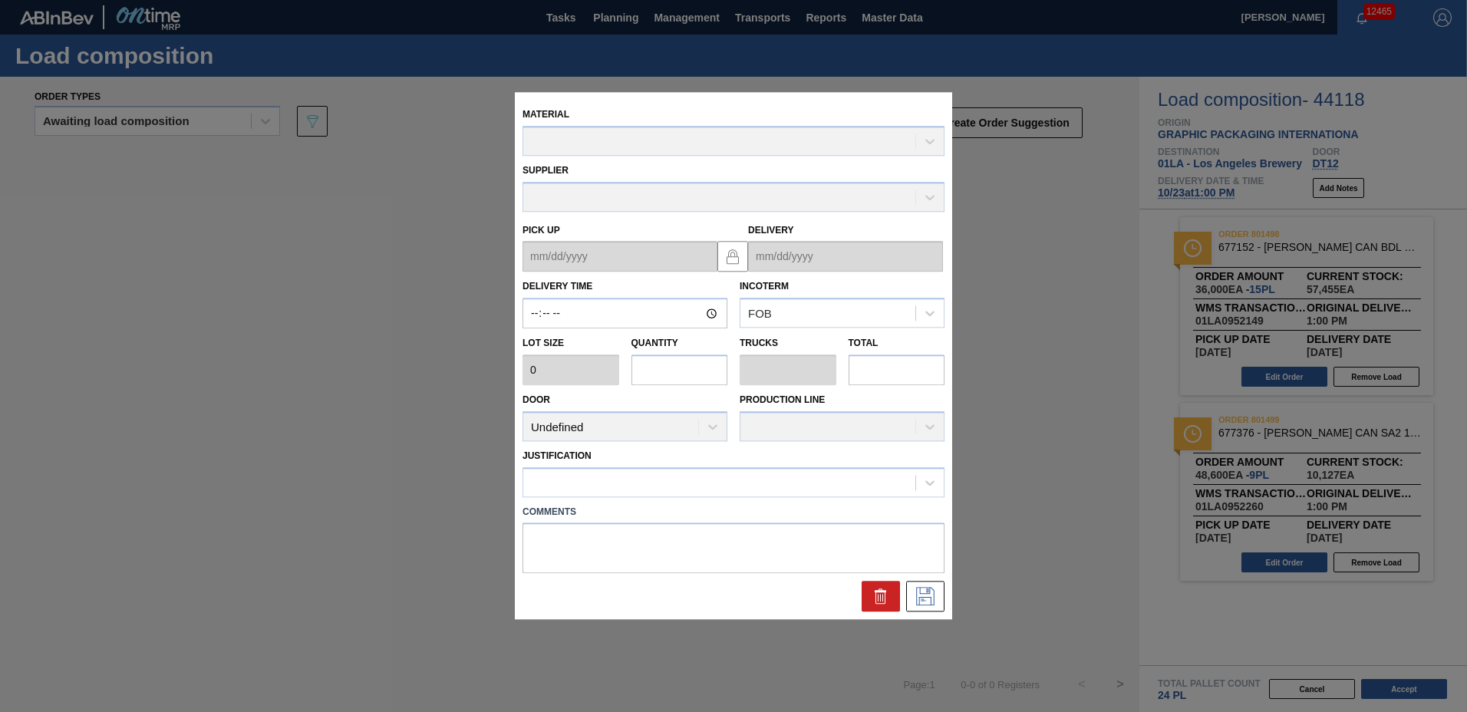
type input "13:00:00"
type input "2,400"
type input "15"
type input "0.577"
type input "36,000"
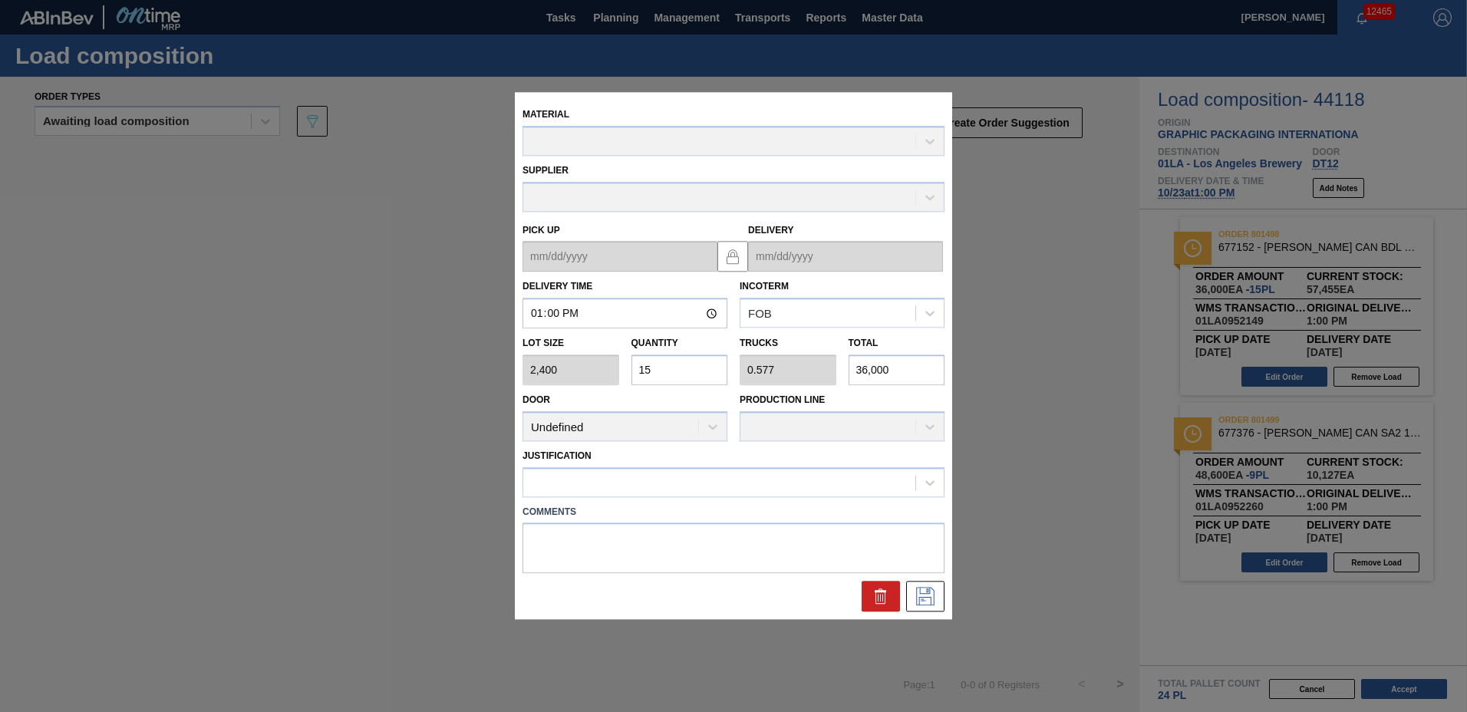
type up "[DATE]"
type input "[DATE]"
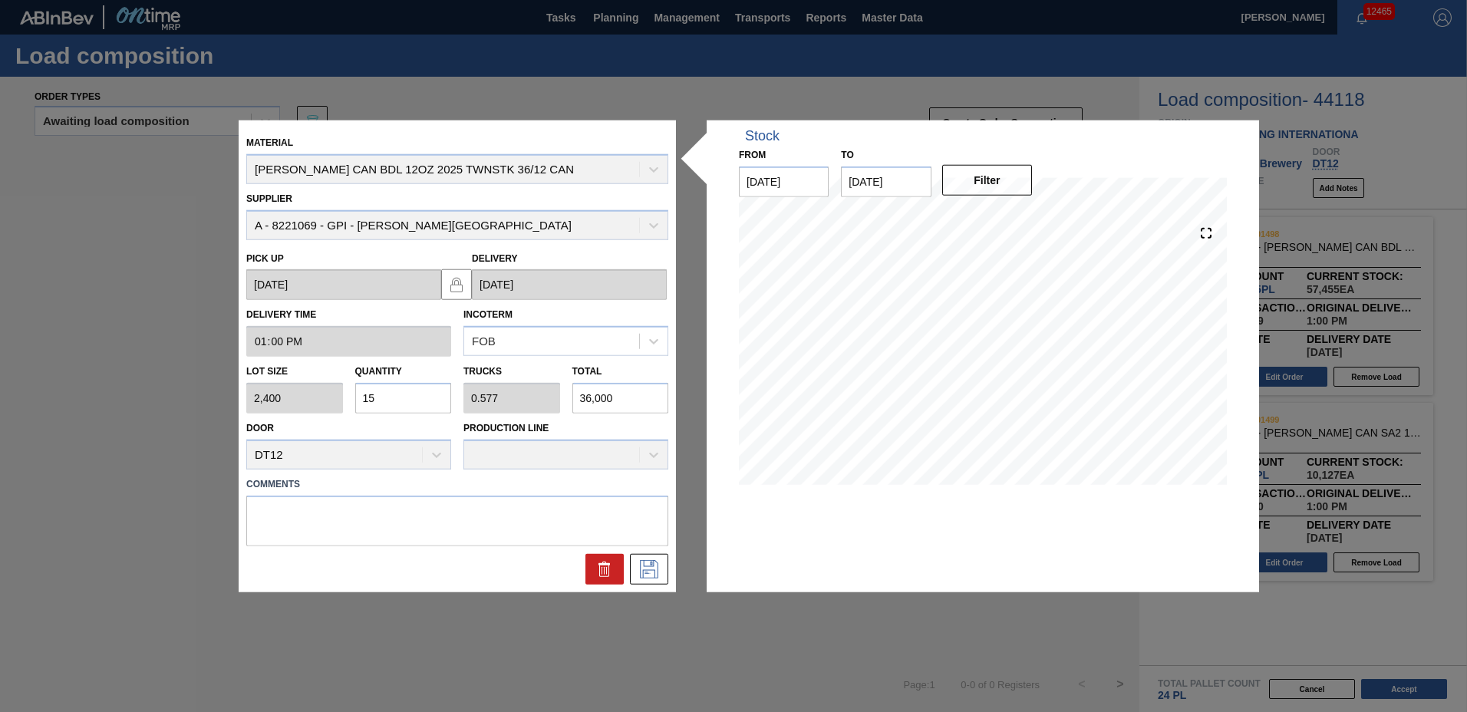
drag, startPoint x: 401, startPoint y: 404, endPoint x: 51, endPoint y: 367, distance: 351.8
click at [54, 367] on div "Material [PERSON_NAME] CAN BDL 12OZ 2025 TWNSTK 36/12 CAN Supplier A - 8221069 …" at bounding box center [733, 356] width 1467 height 712
type input "1"
type input "0.038"
type input "2,400"
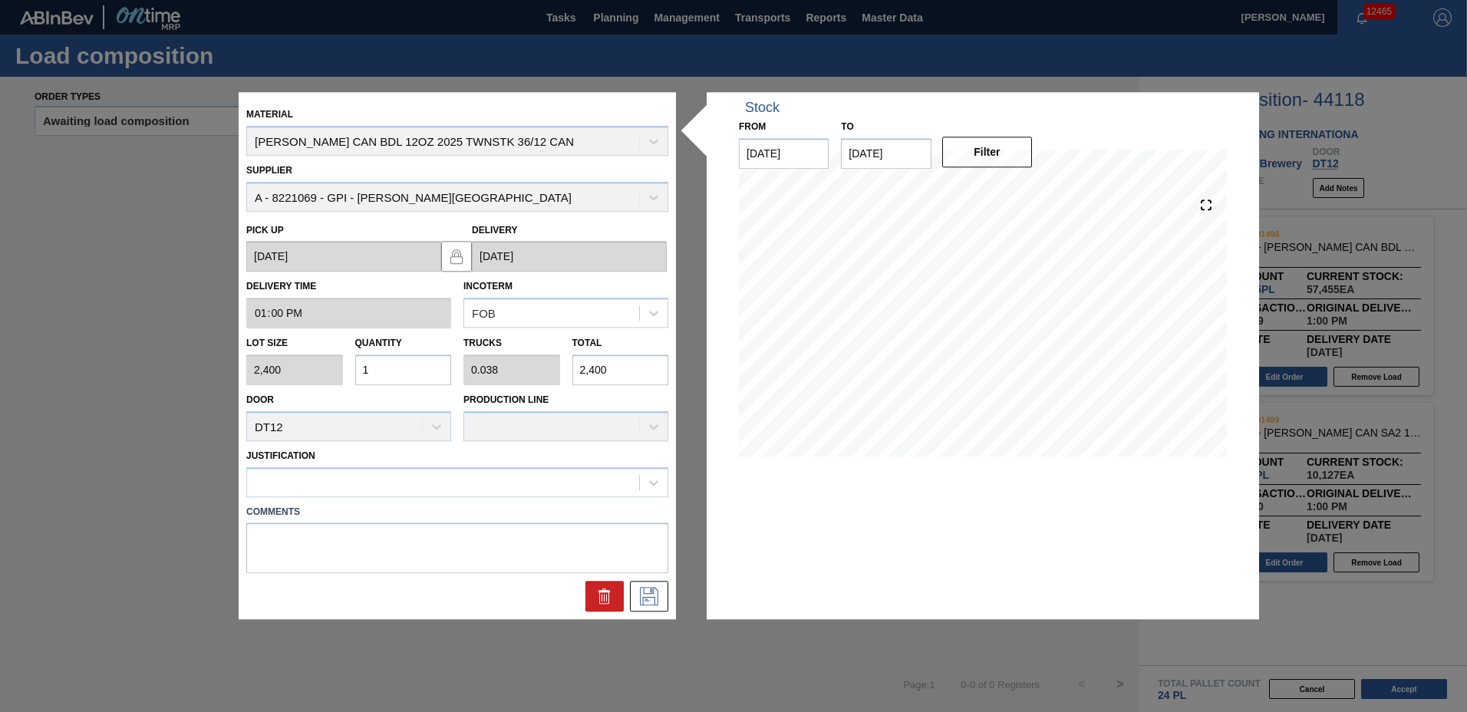
type input "10"
type input "0.385"
type input "24,000"
type input "10"
click at [341, 470] on div at bounding box center [457, 482] width 422 height 30
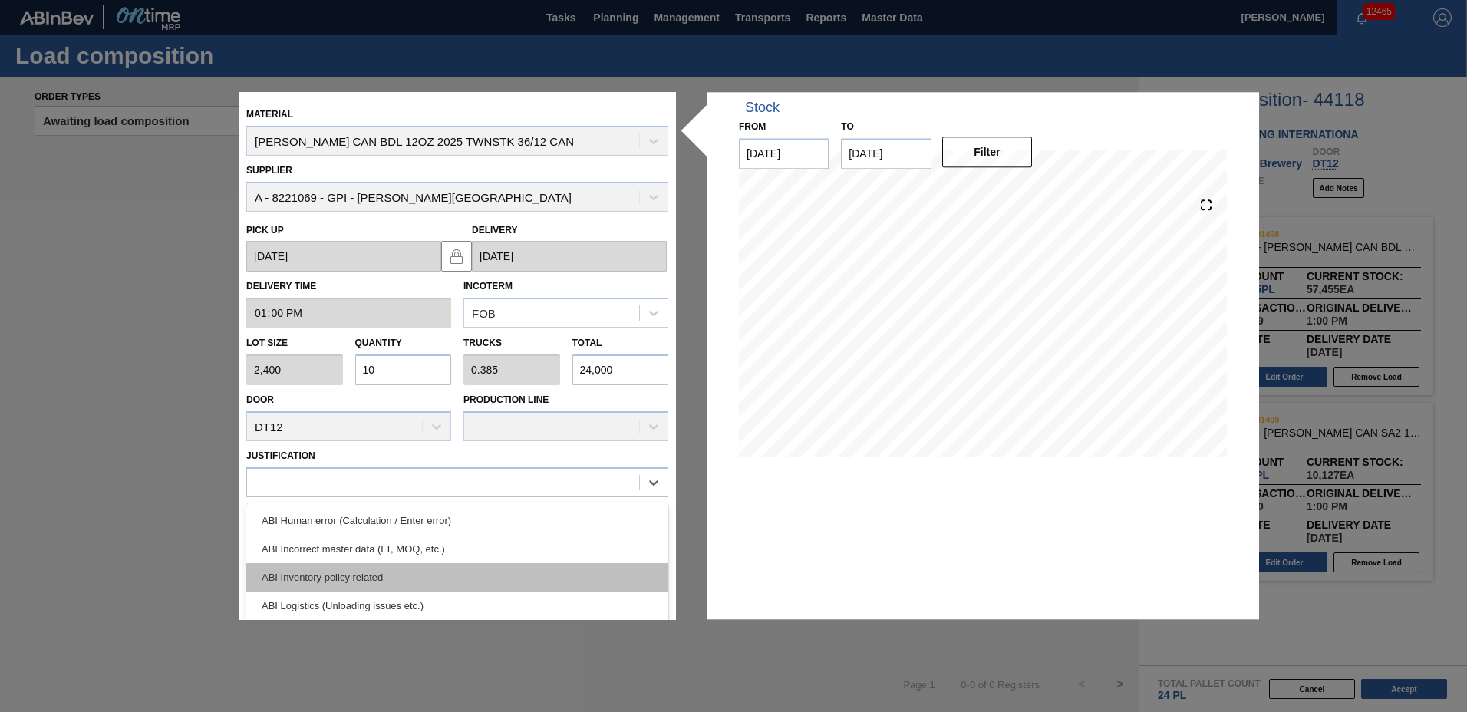
click at [353, 581] on div "ABI Inventory policy related" at bounding box center [457, 577] width 422 height 28
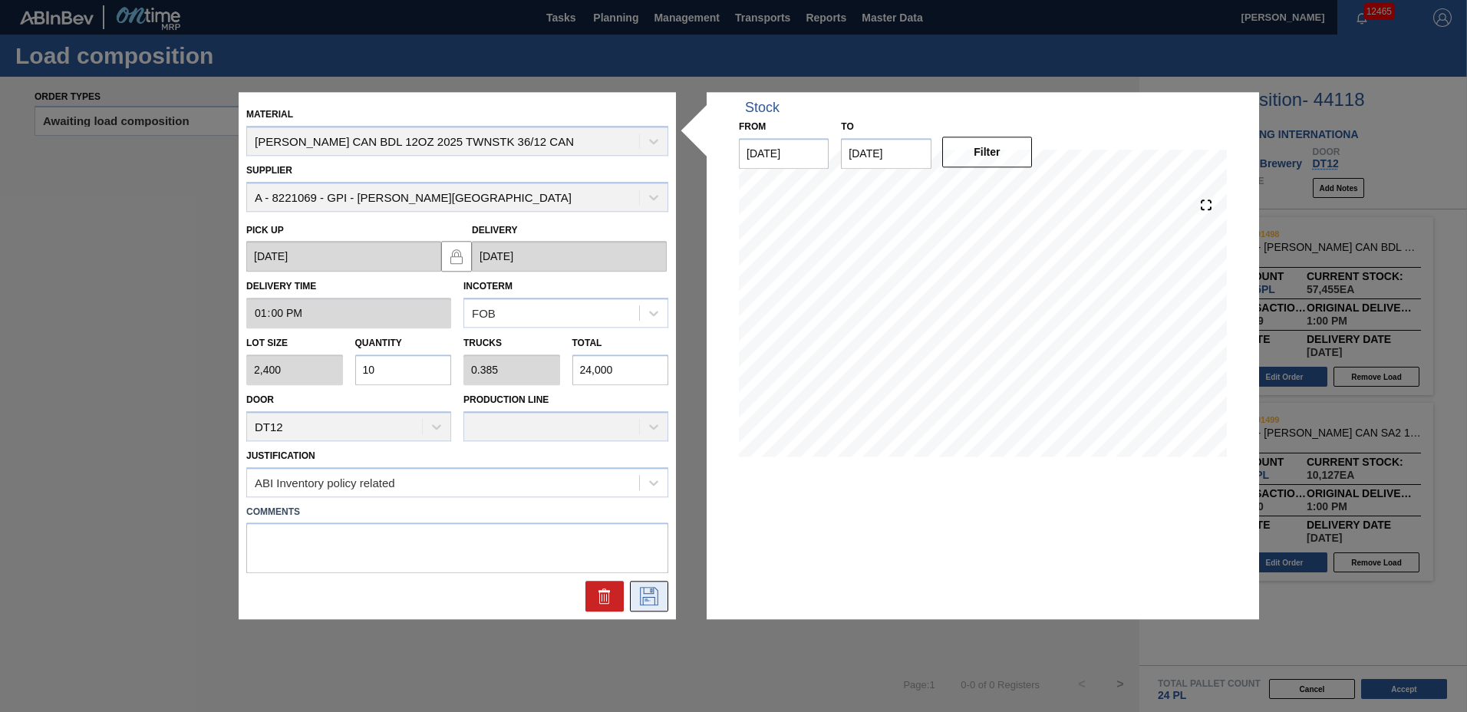
click at [649, 593] on icon at bounding box center [649, 597] width 25 height 18
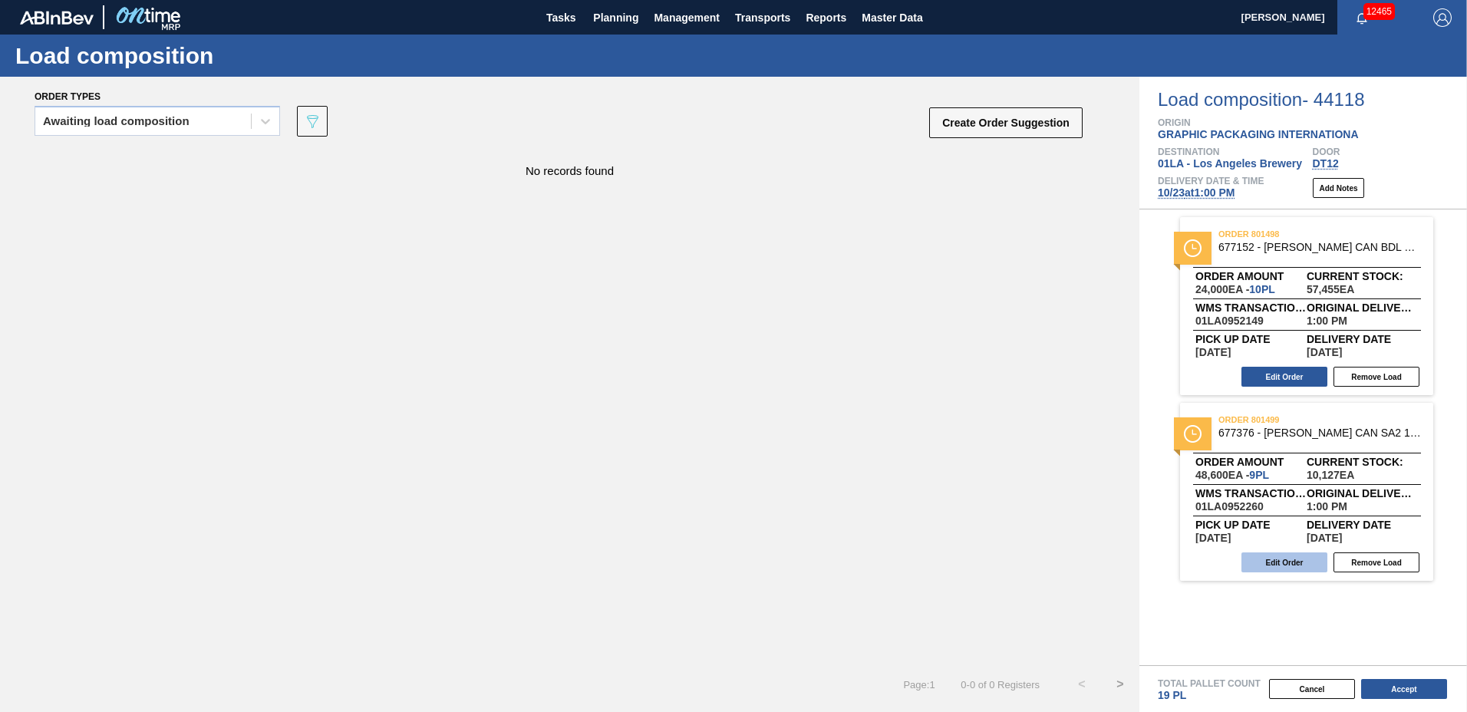
click at [1299, 569] on button "Edit Order" at bounding box center [1284, 562] width 86 height 20
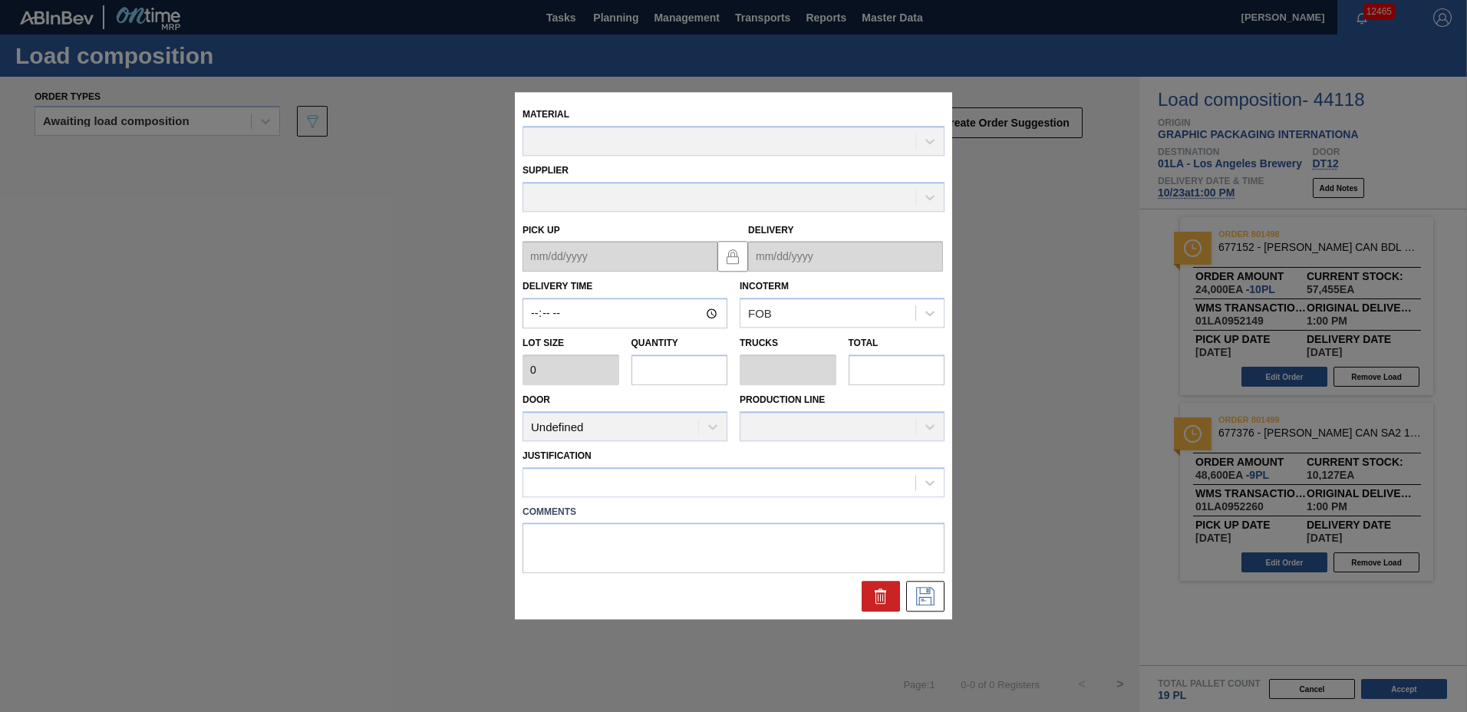
type input "13:00:00"
type input "5,400"
type input "9"
type input "0.346"
type input "48,600"
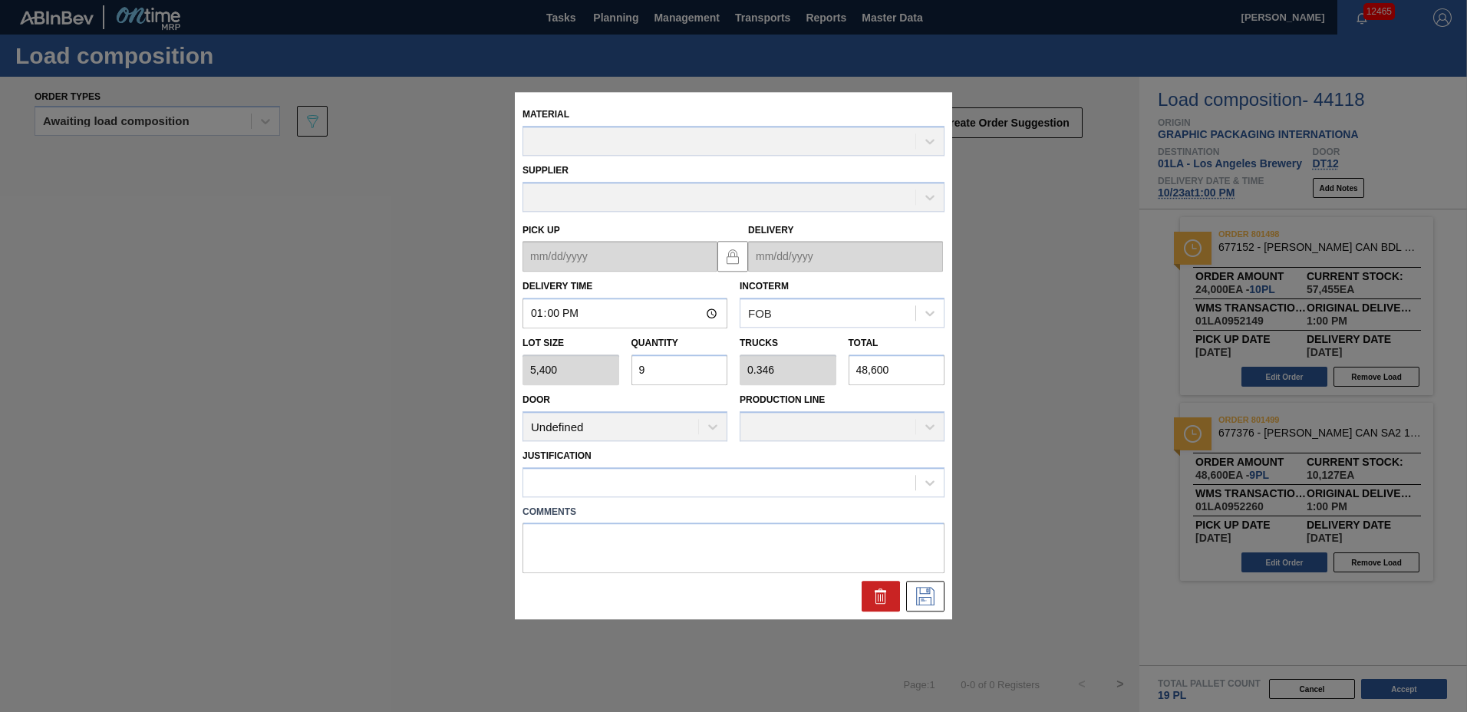
type up "[DATE]"
type input "[DATE]"
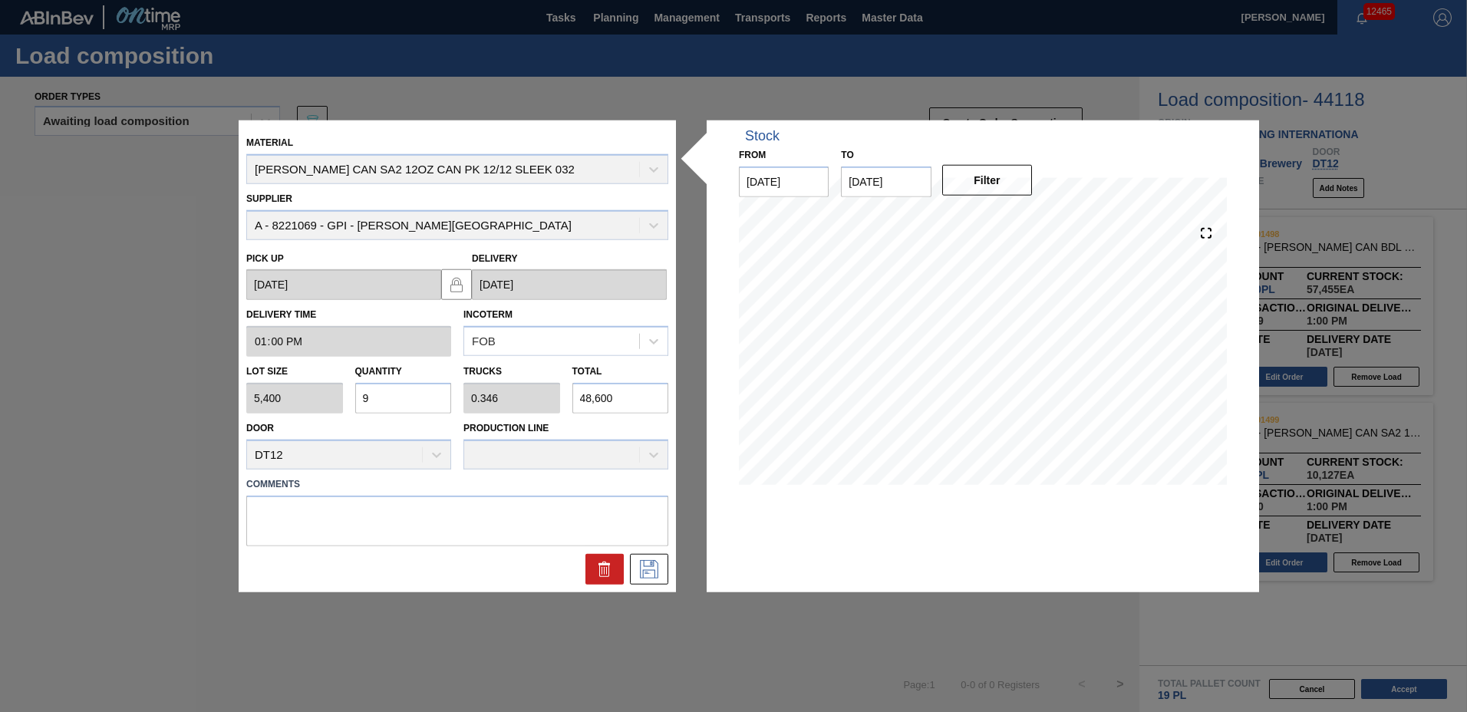
click at [380, 407] on input "9" at bounding box center [403, 398] width 97 height 31
type input "0"
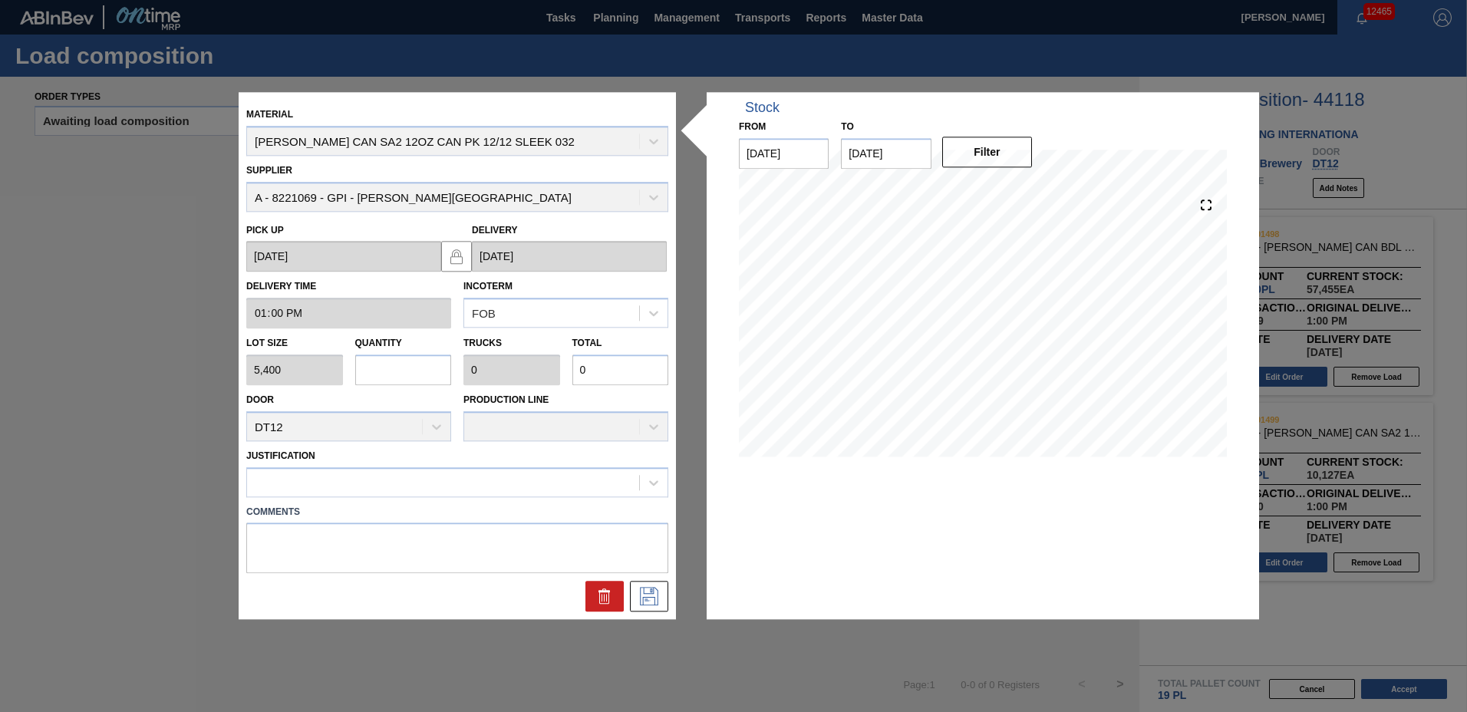
type input "1"
type input "0.038"
type input "5,400"
type input "14"
type input "0.538"
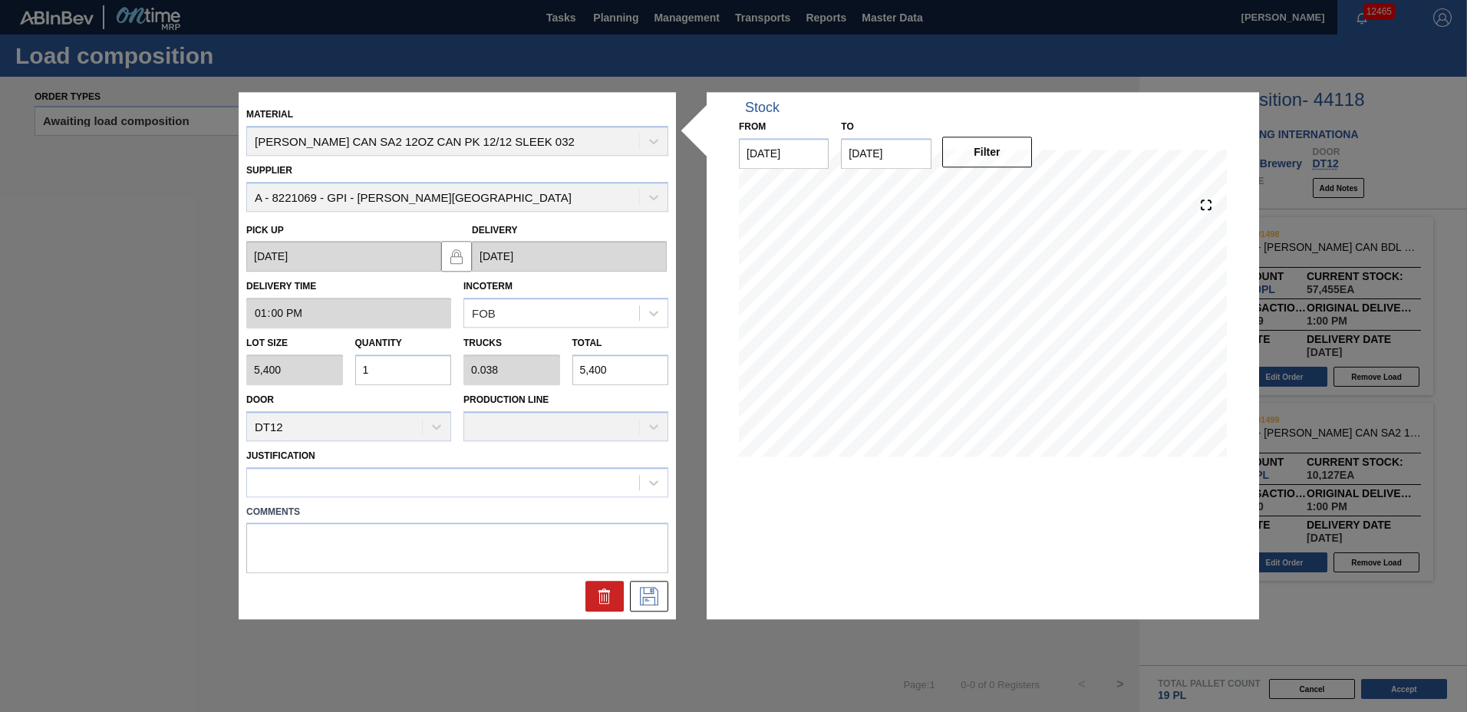
type input "75,600"
type input "14"
click at [338, 471] on div at bounding box center [443, 482] width 392 height 22
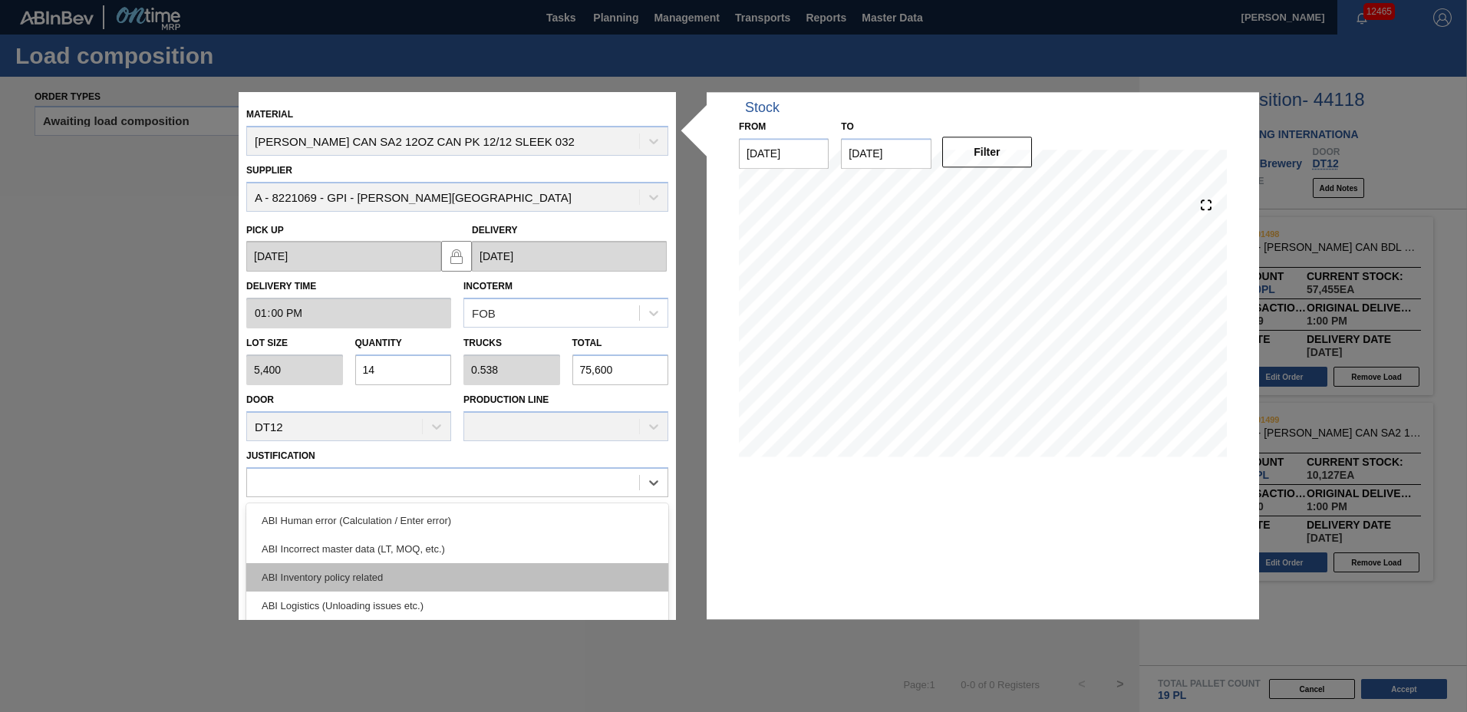
click at [347, 568] on div "ABI Inventory policy related" at bounding box center [457, 577] width 422 height 28
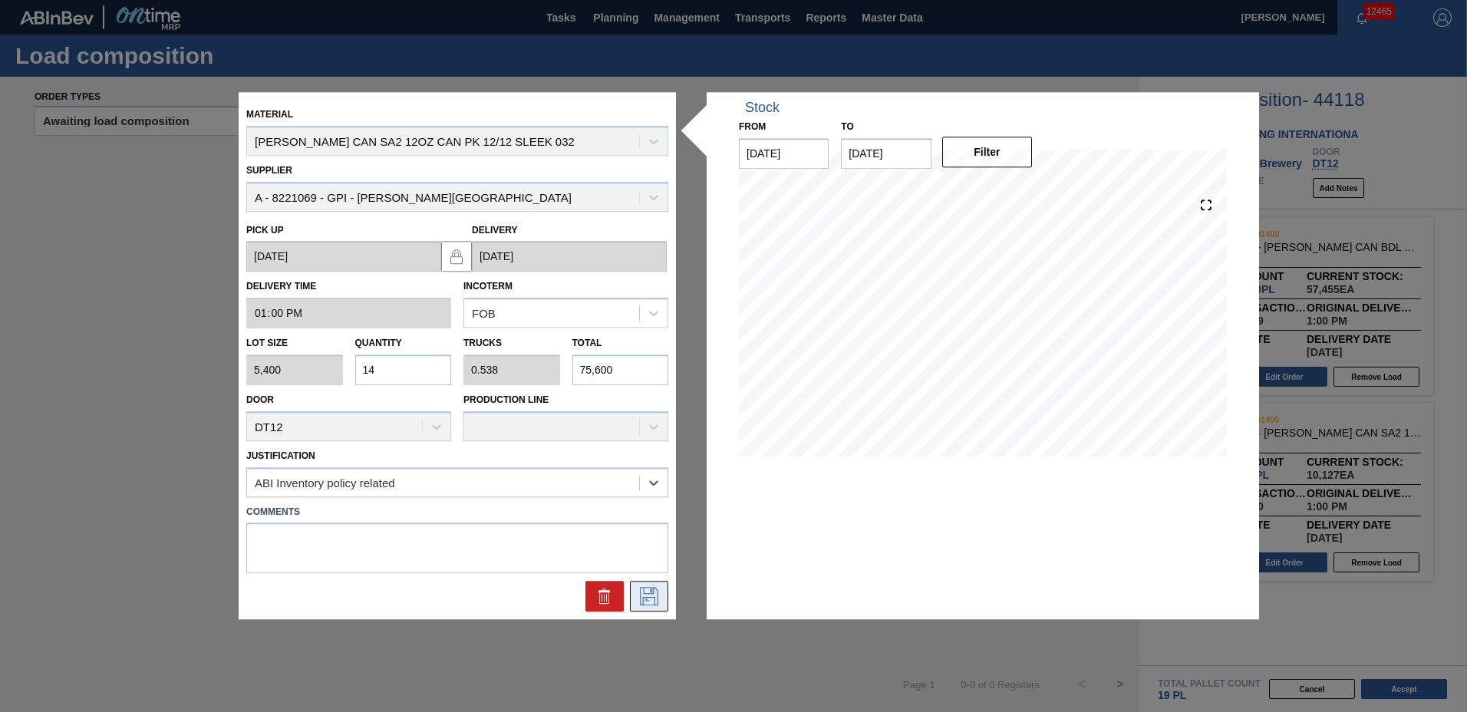
click at [649, 597] on icon at bounding box center [649, 597] width 25 height 18
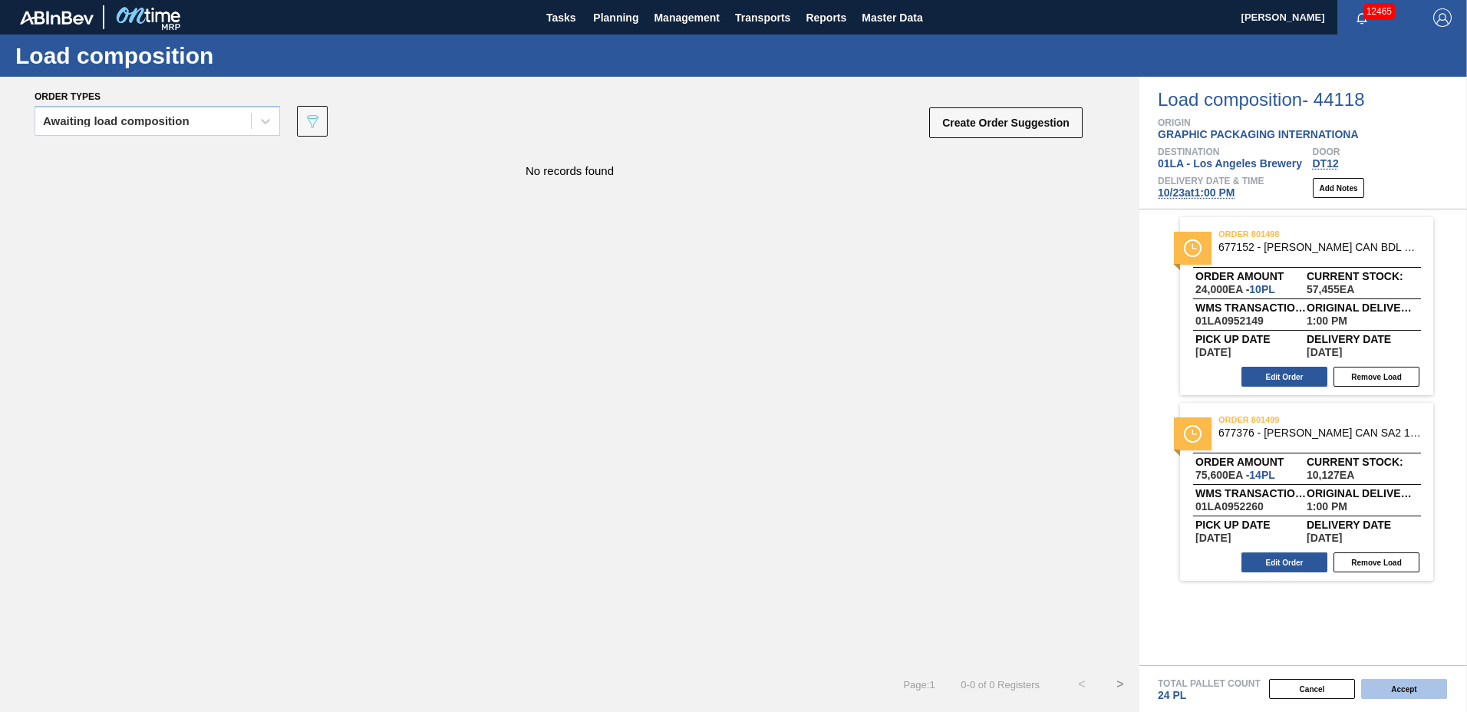
click at [1402, 690] on button "Accept" at bounding box center [1404, 689] width 86 height 20
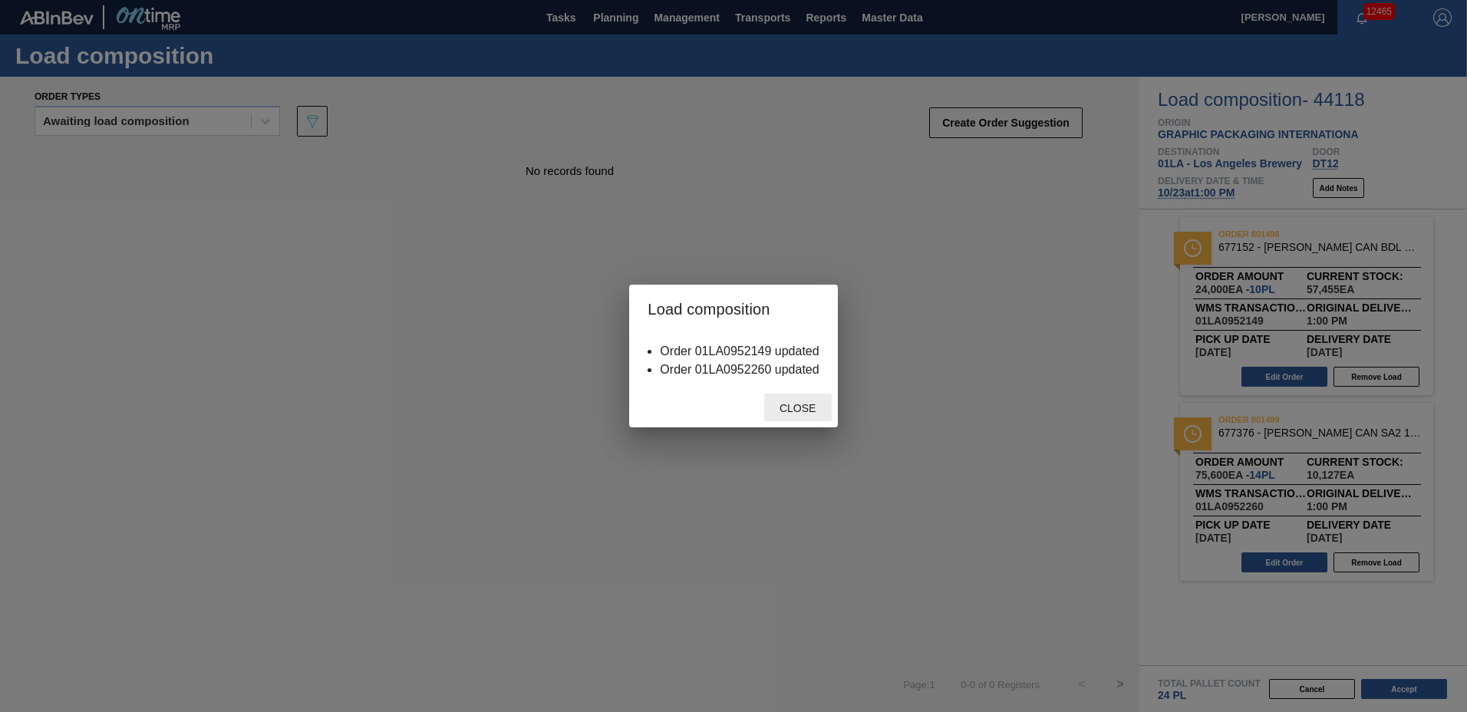
click at [784, 407] on span "Close" at bounding box center [797, 408] width 61 height 12
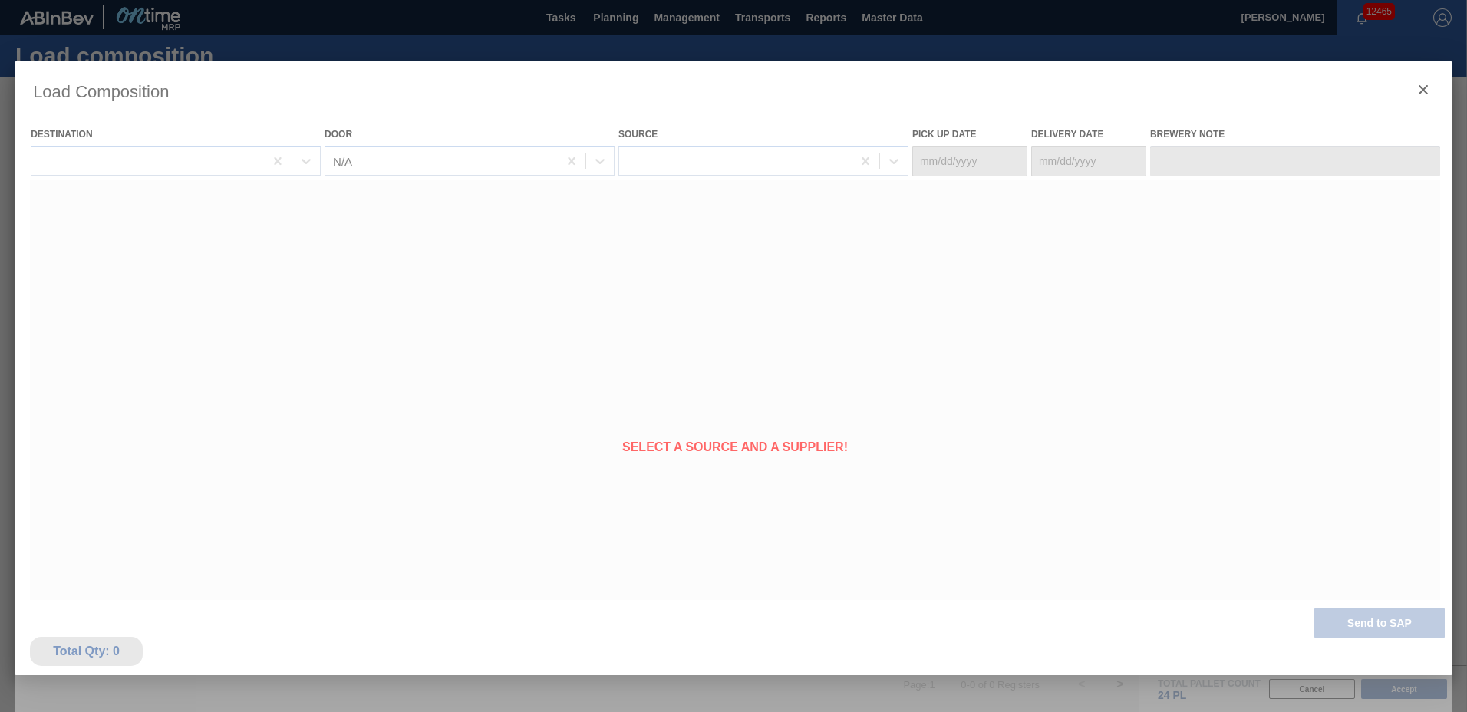
type Date "[DATE]"
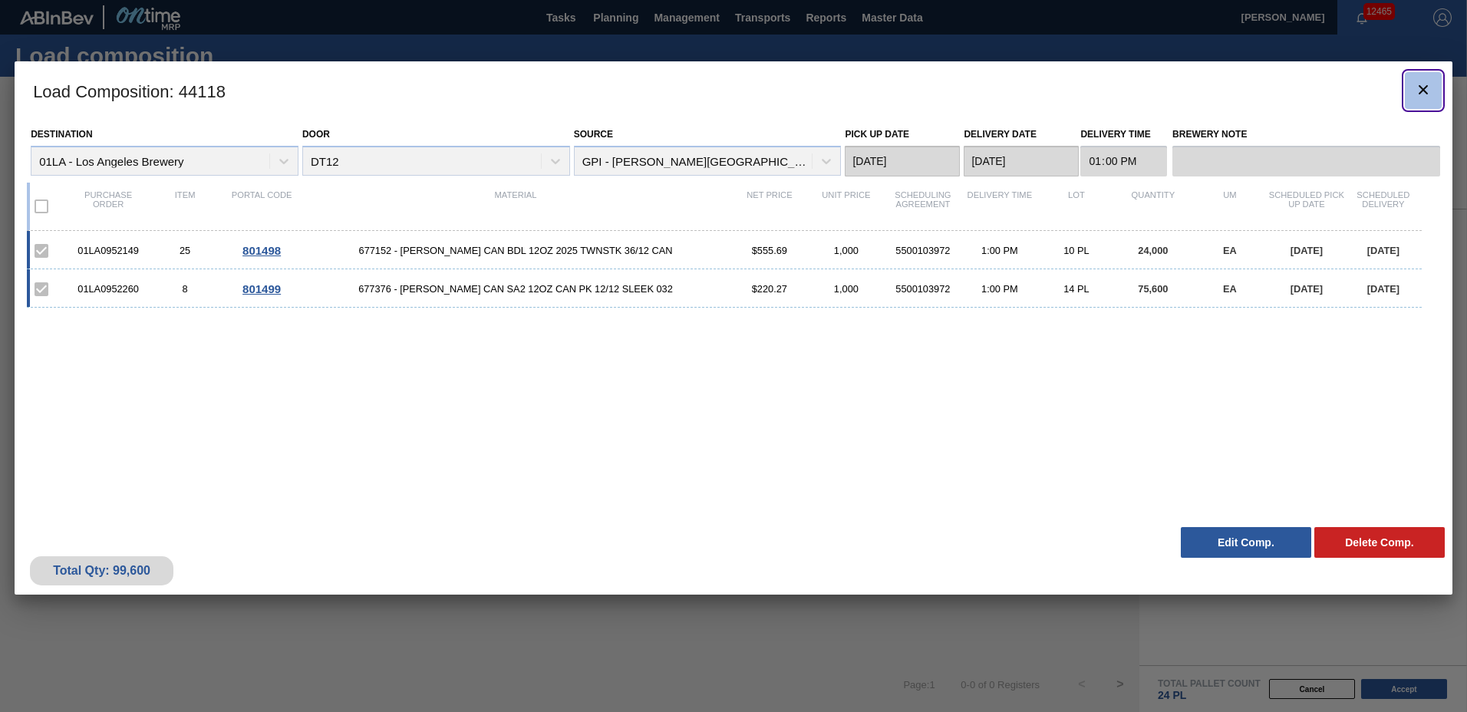
click at [1414, 82] on icon "botão de ícone" at bounding box center [1423, 90] width 18 height 18
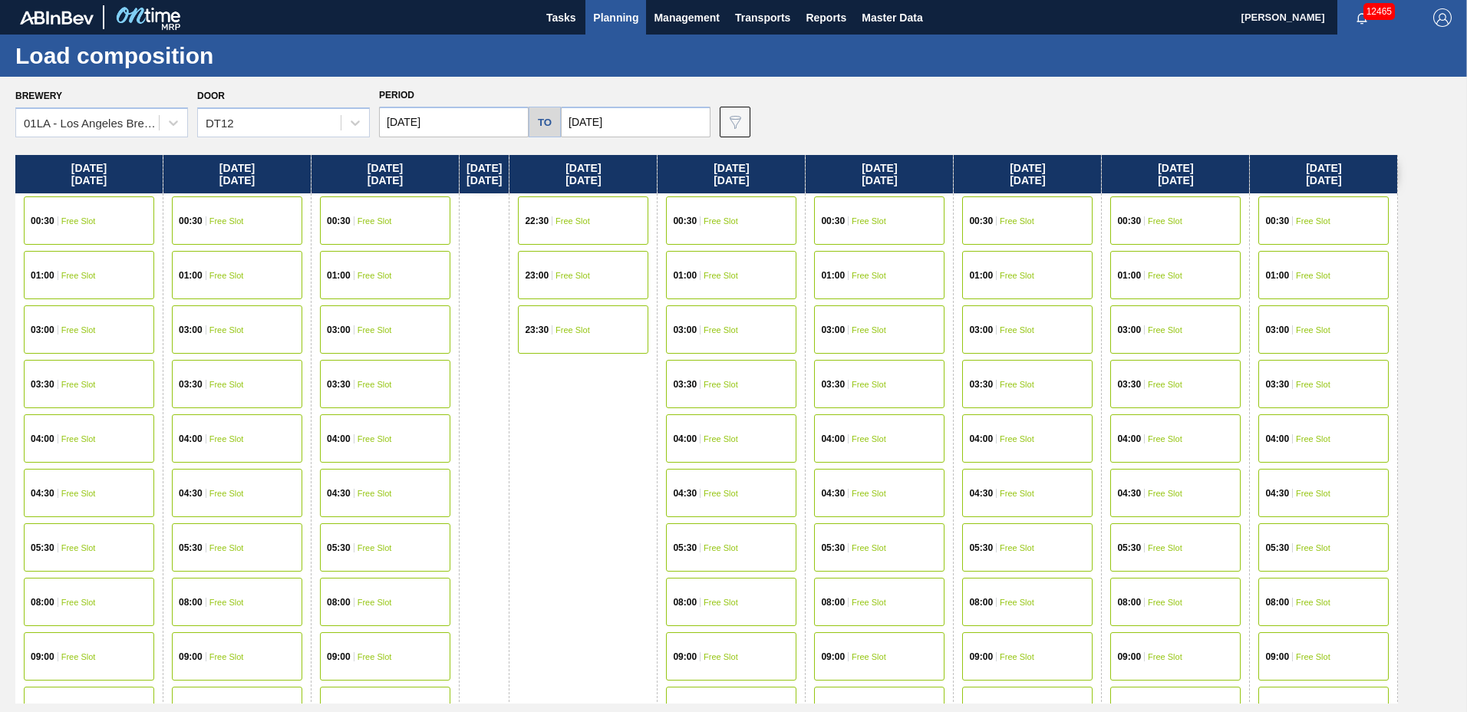
click at [606, 17] on span "Planning" at bounding box center [615, 17] width 45 height 18
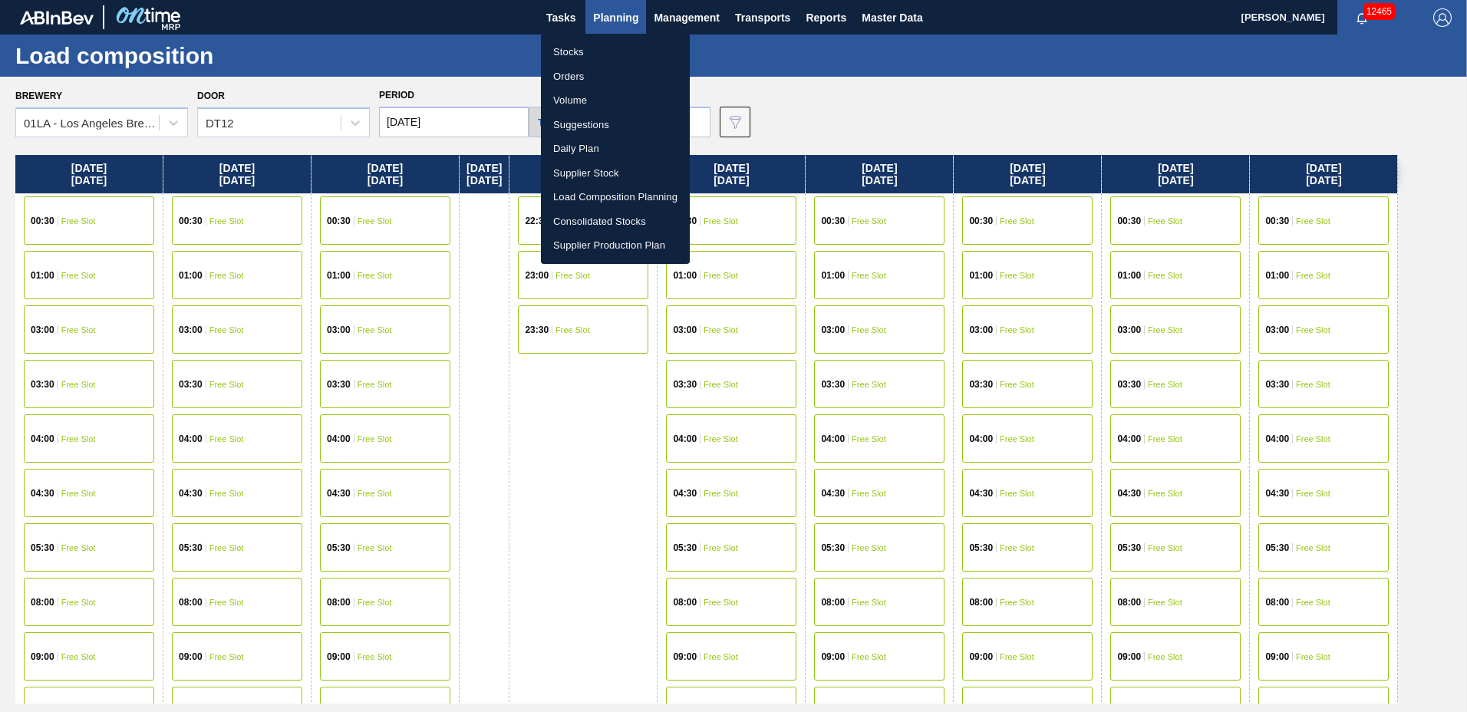
click at [597, 129] on li "Suggestions" at bounding box center [615, 125] width 149 height 25
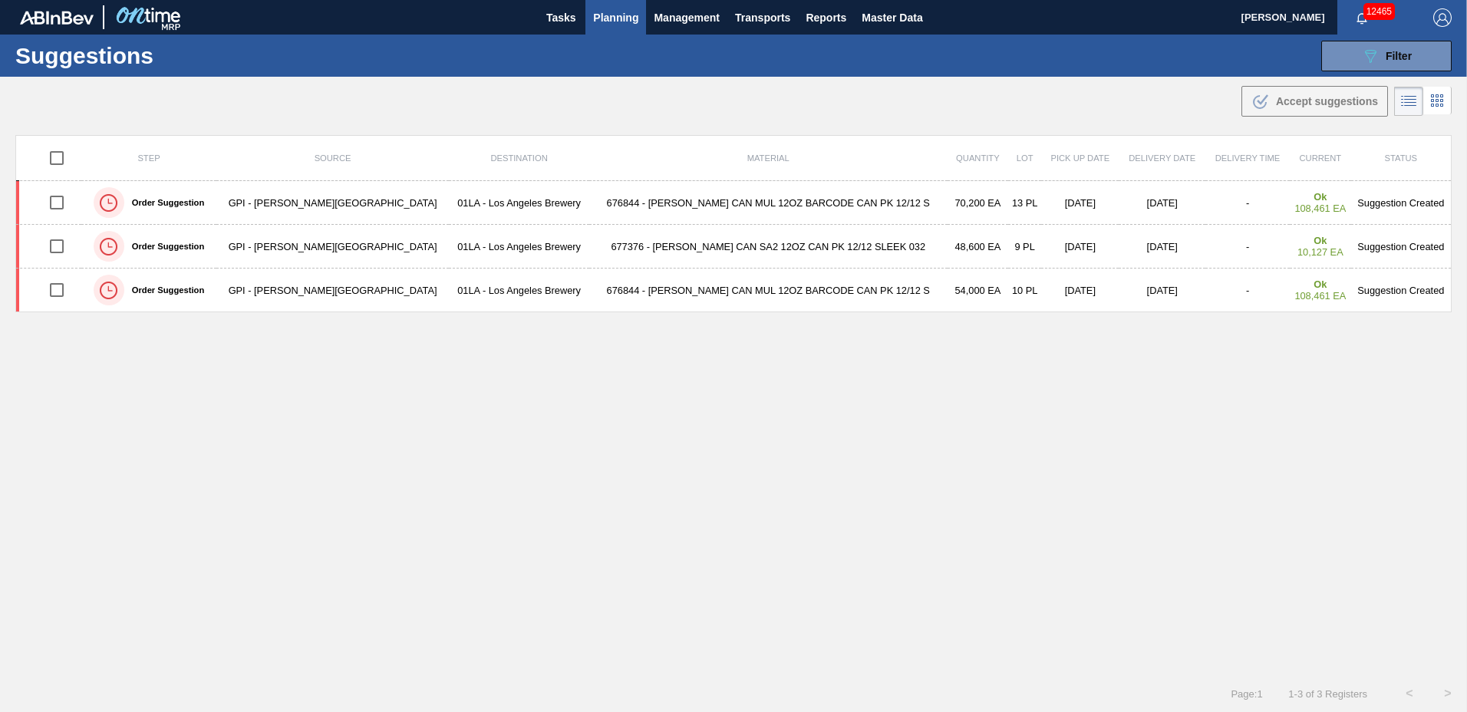
type to "[DATE]"
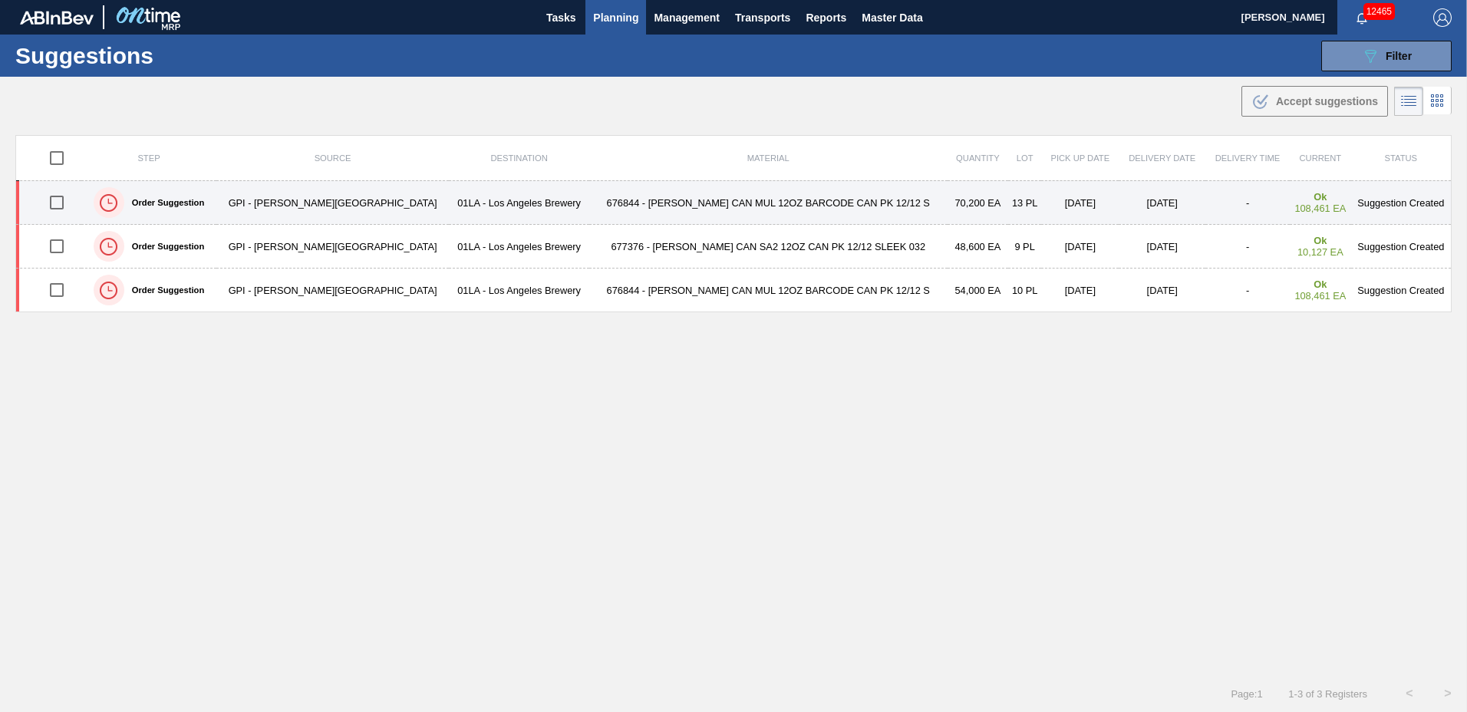
click at [57, 202] on input "checkbox" at bounding box center [57, 202] width 32 height 32
checkbox input "true"
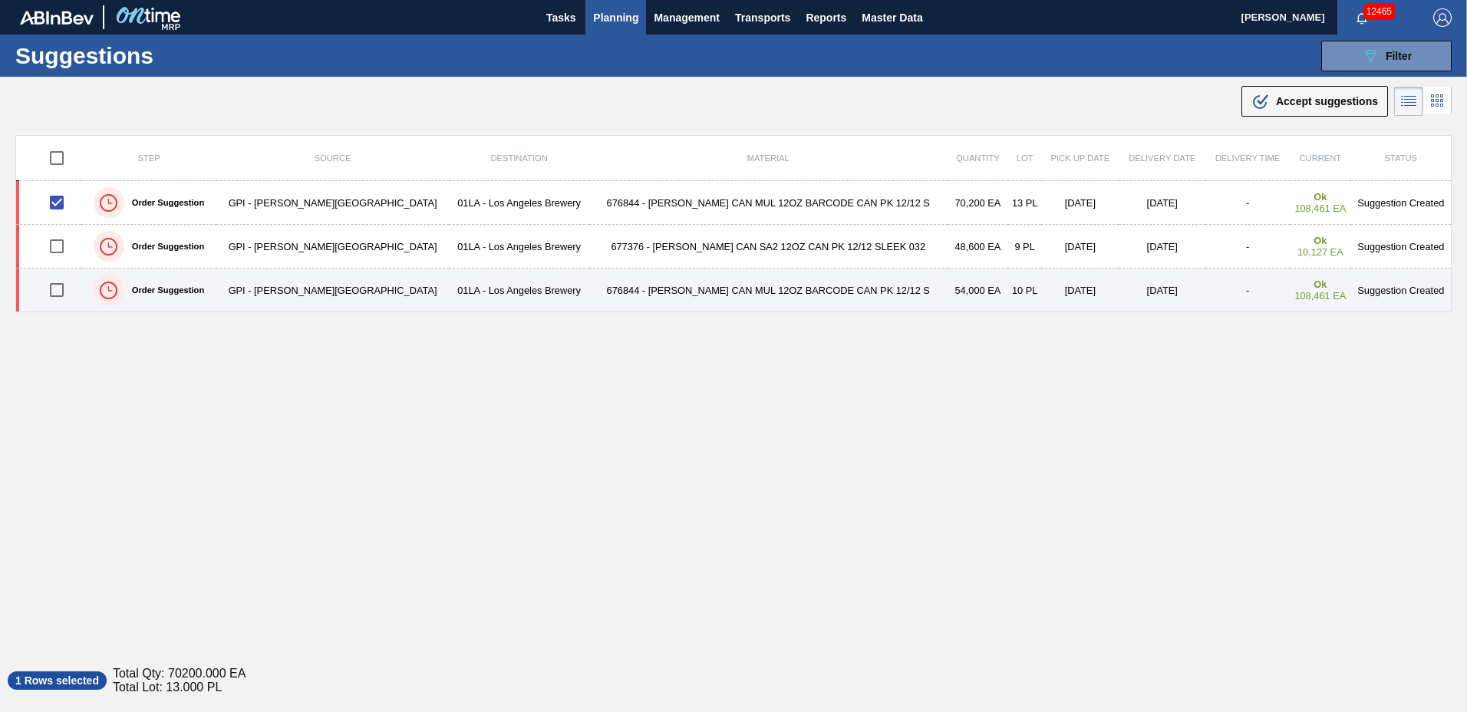
click at [64, 288] on input "checkbox" at bounding box center [57, 290] width 32 height 32
checkbox input "true"
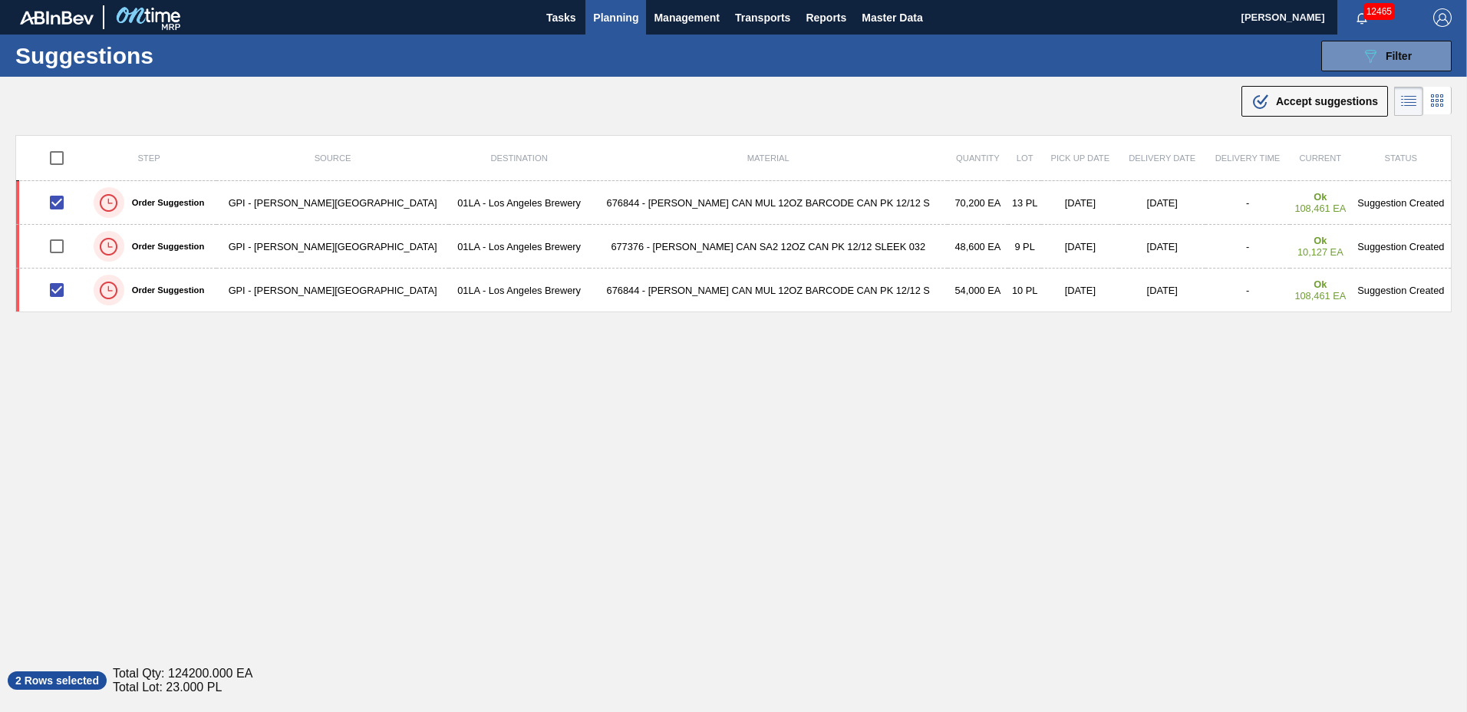
drag, startPoint x: 1303, startPoint y: 97, endPoint x: 1267, endPoint y: 105, distance: 36.1
click at [1303, 97] on span "Accept suggestions" at bounding box center [1327, 101] width 102 height 12
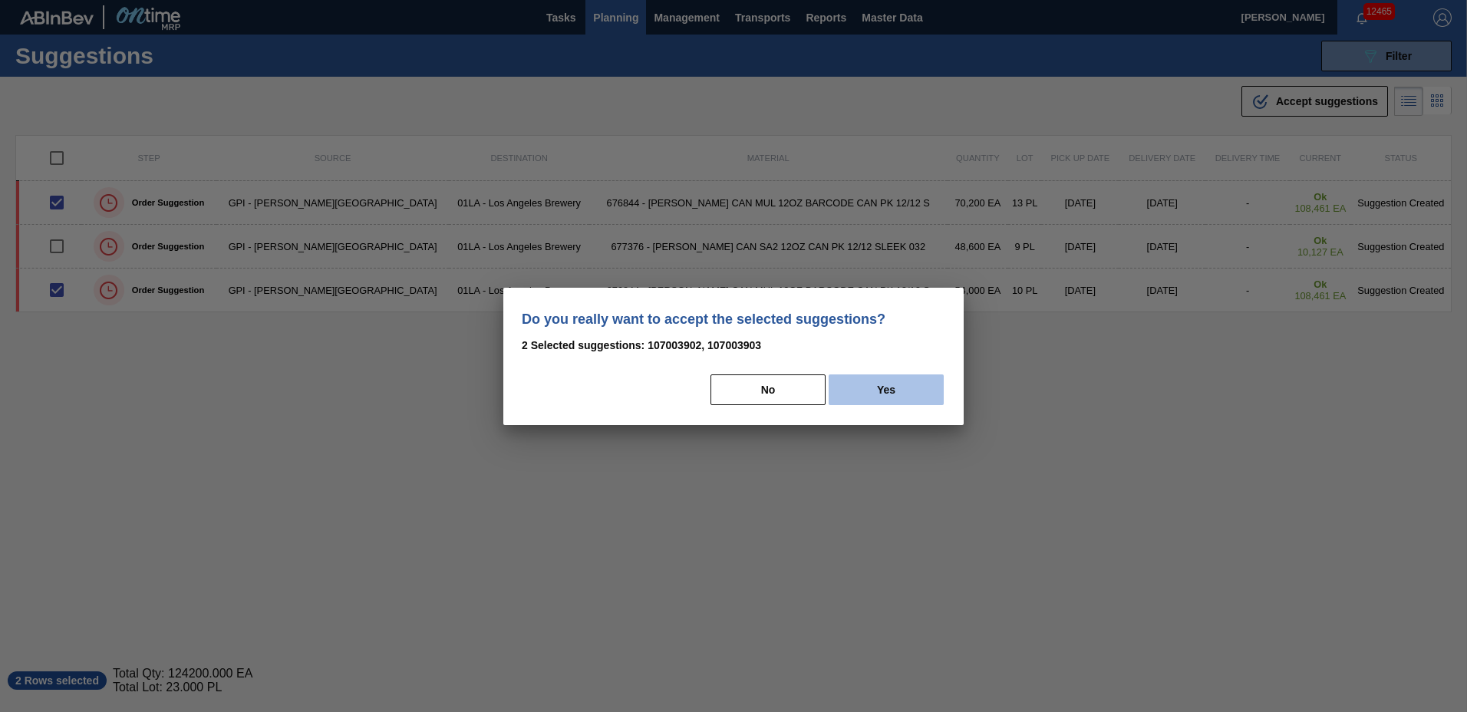
click at [865, 390] on button "Yes" at bounding box center [885, 389] width 115 height 31
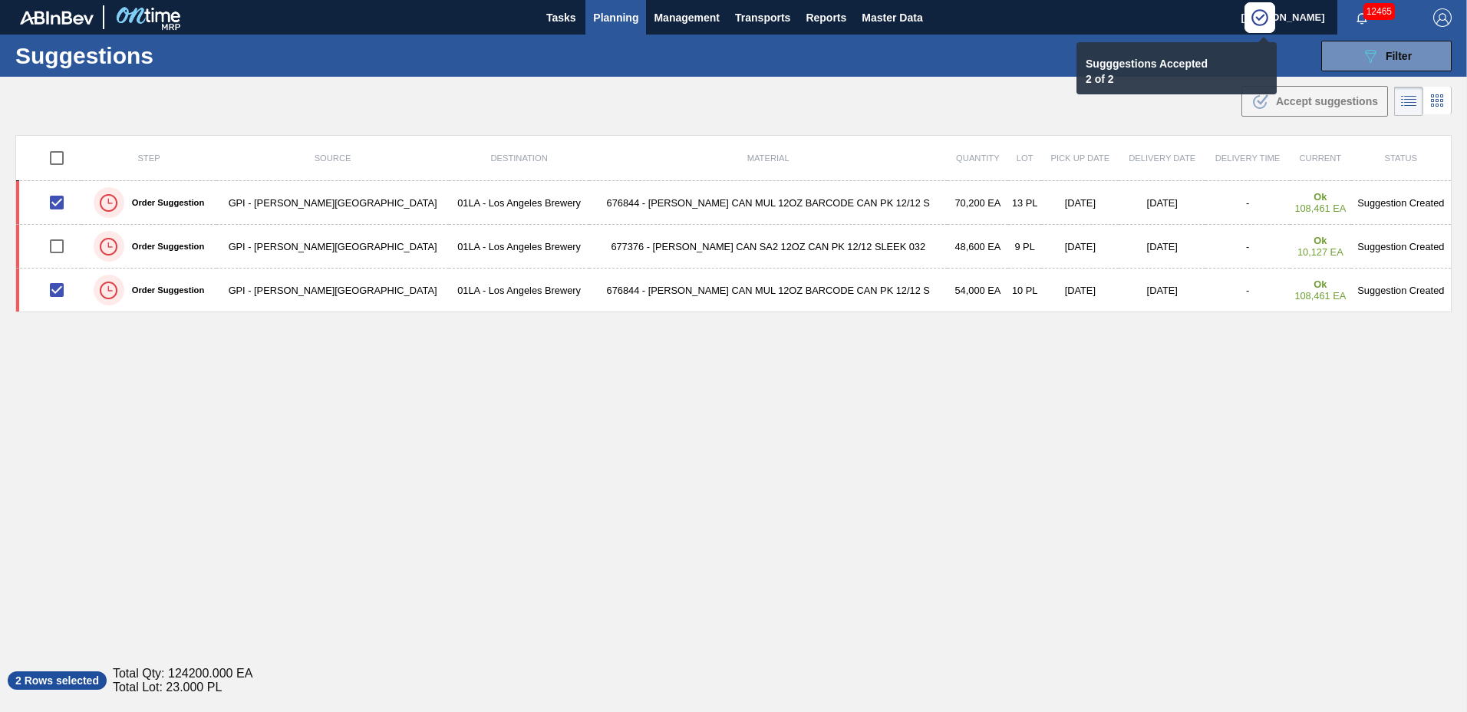
click at [601, 15] on span "Planning" at bounding box center [615, 17] width 45 height 18
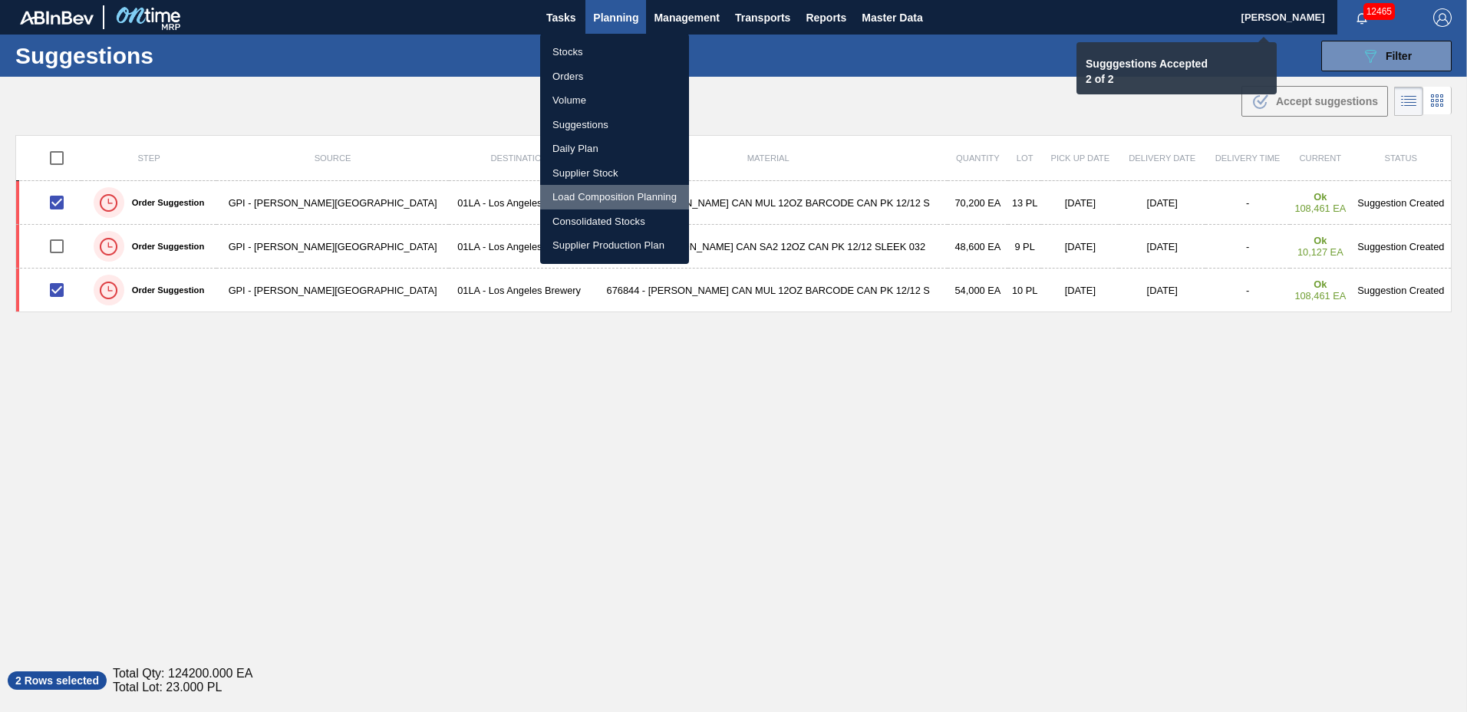
click at [631, 190] on li "Load Composition Planning" at bounding box center [614, 197] width 149 height 25
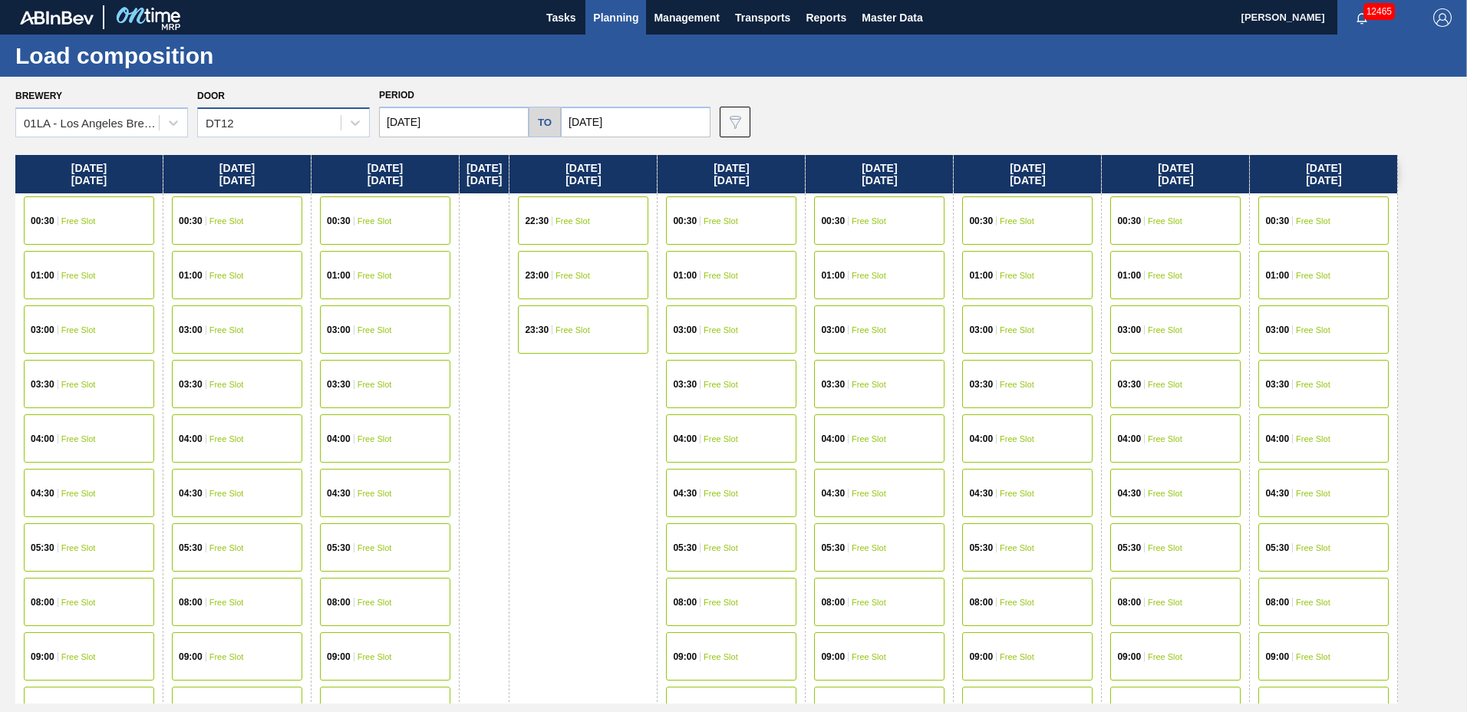
click at [271, 126] on div "DT12" at bounding box center [269, 123] width 143 height 22
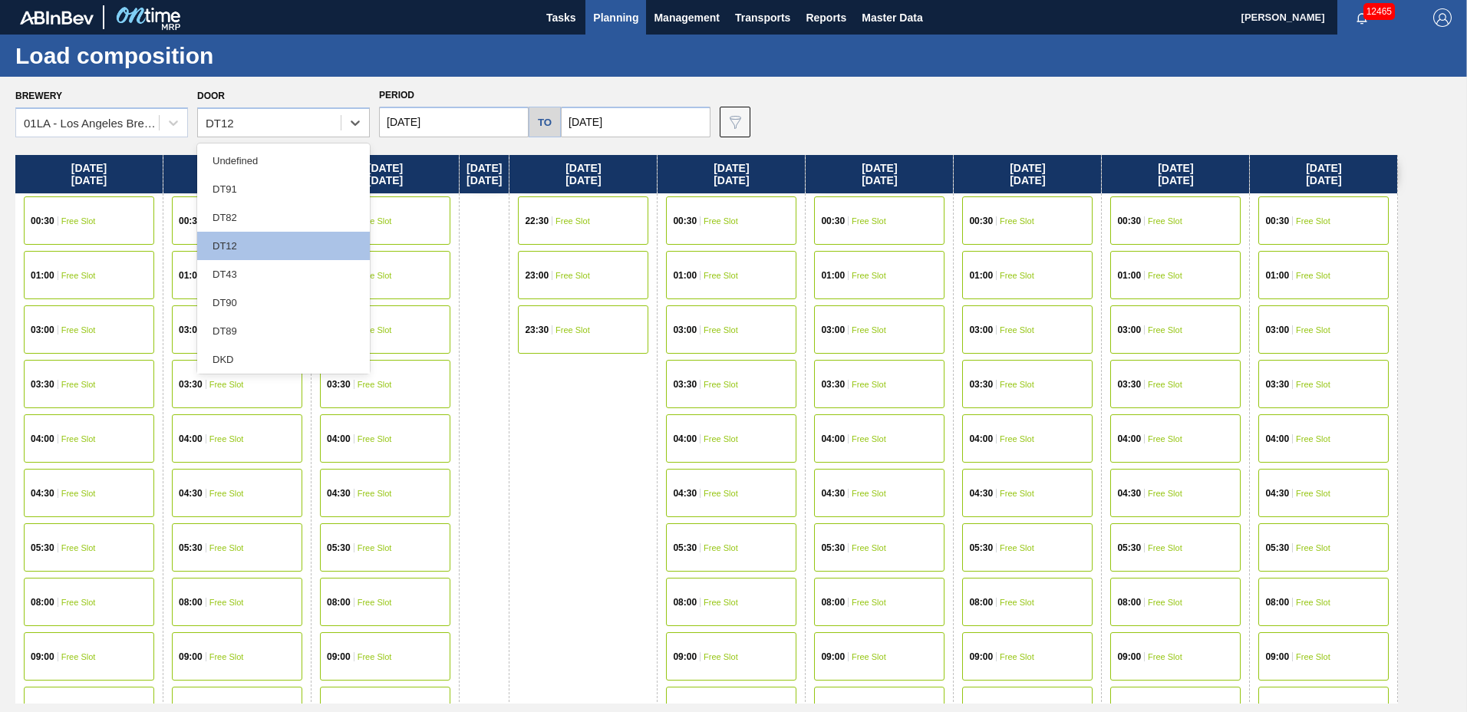
click at [262, 265] on div "DT43" at bounding box center [283, 274] width 173 height 28
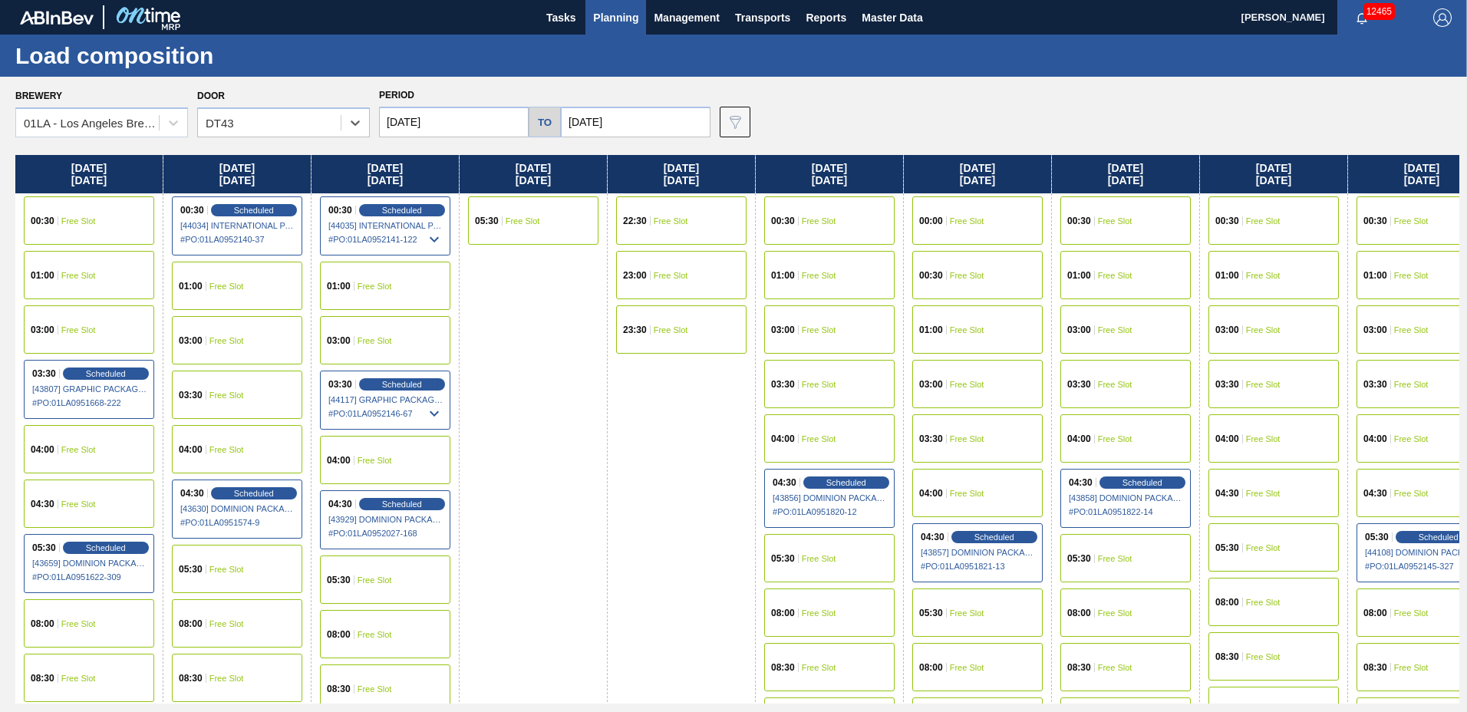
scroll to position [153, 0]
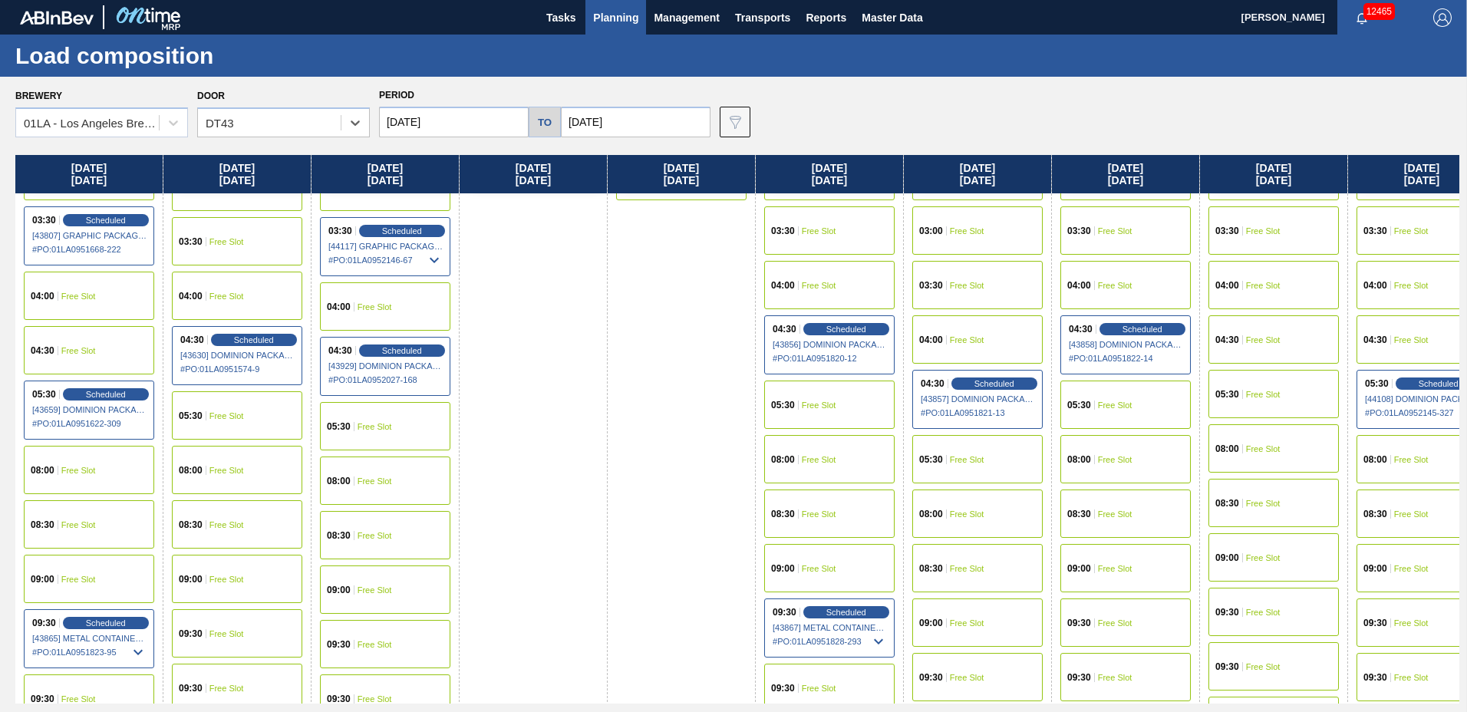
click at [368, 593] on span "Free Slot" at bounding box center [374, 589] width 35 height 9
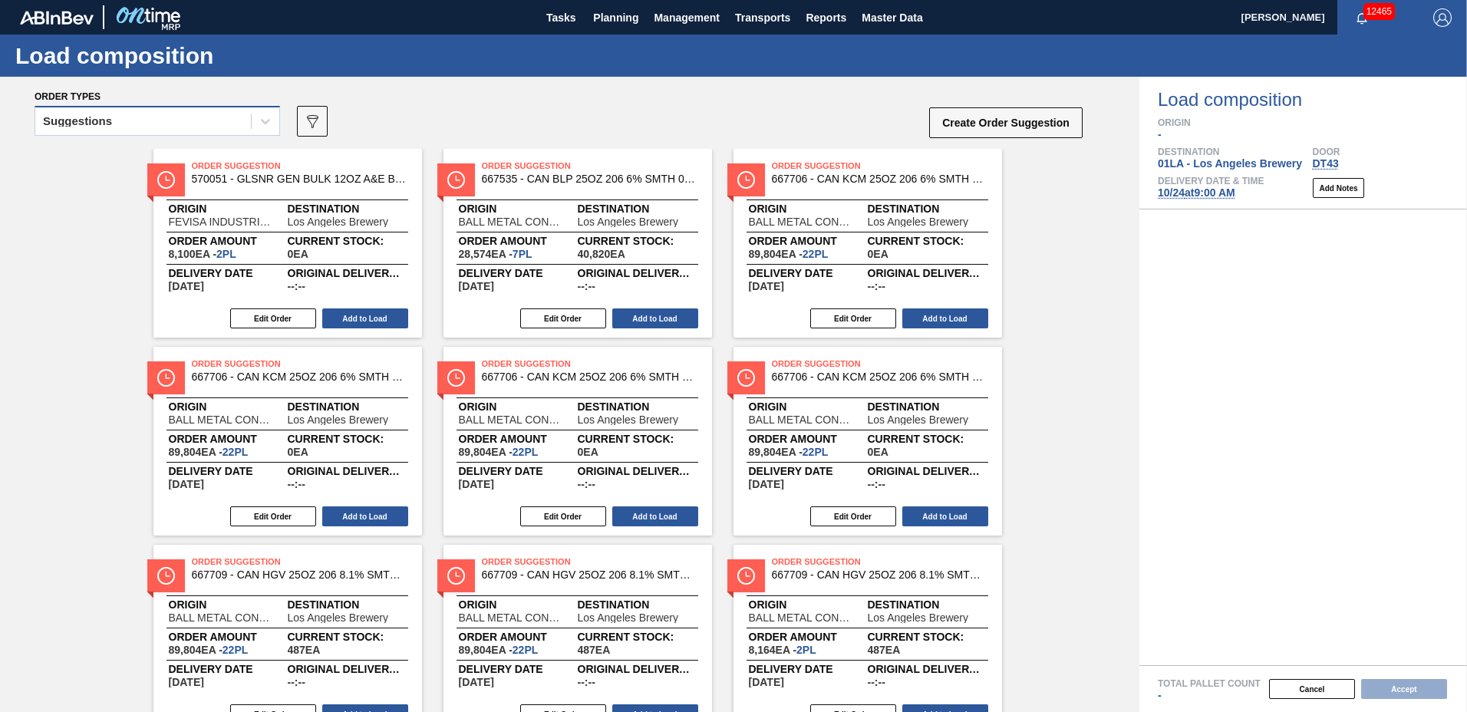
click at [158, 121] on div "Suggestions" at bounding box center [143, 121] width 216 height 22
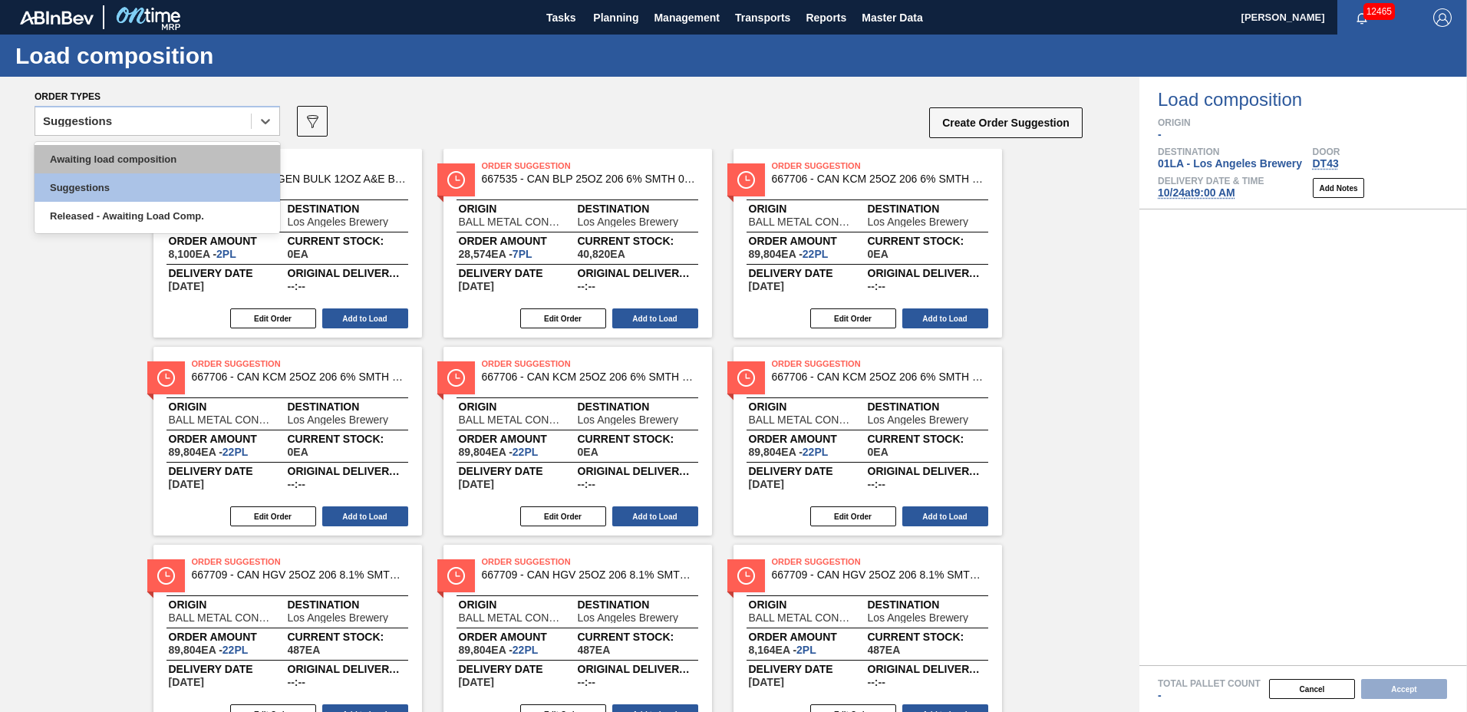
click at [150, 154] on div "Awaiting load composition" at bounding box center [157, 159] width 245 height 28
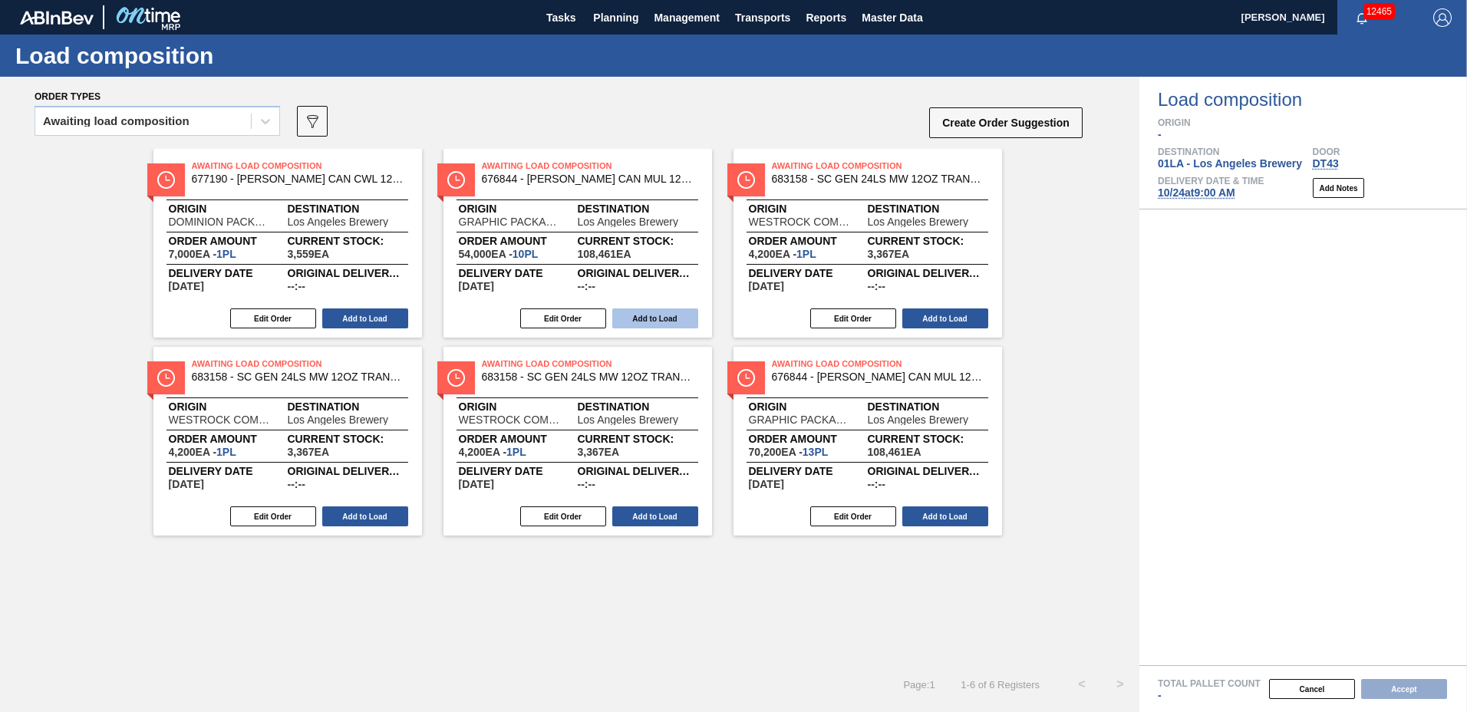
click at [624, 314] on button "Add to Load" at bounding box center [655, 318] width 86 height 20
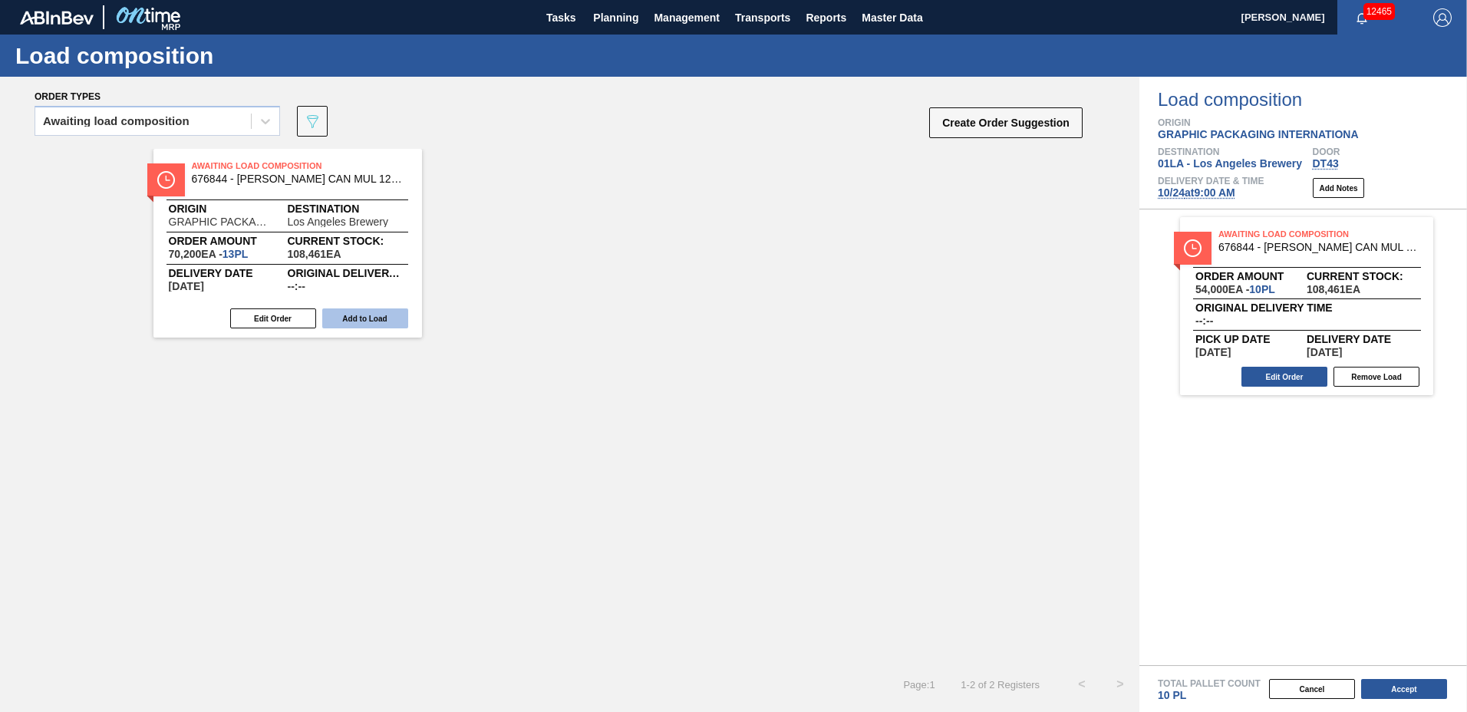
click at [396, 313] on button "Add to Load" at bounding box center [365, 318] width 86 height 20
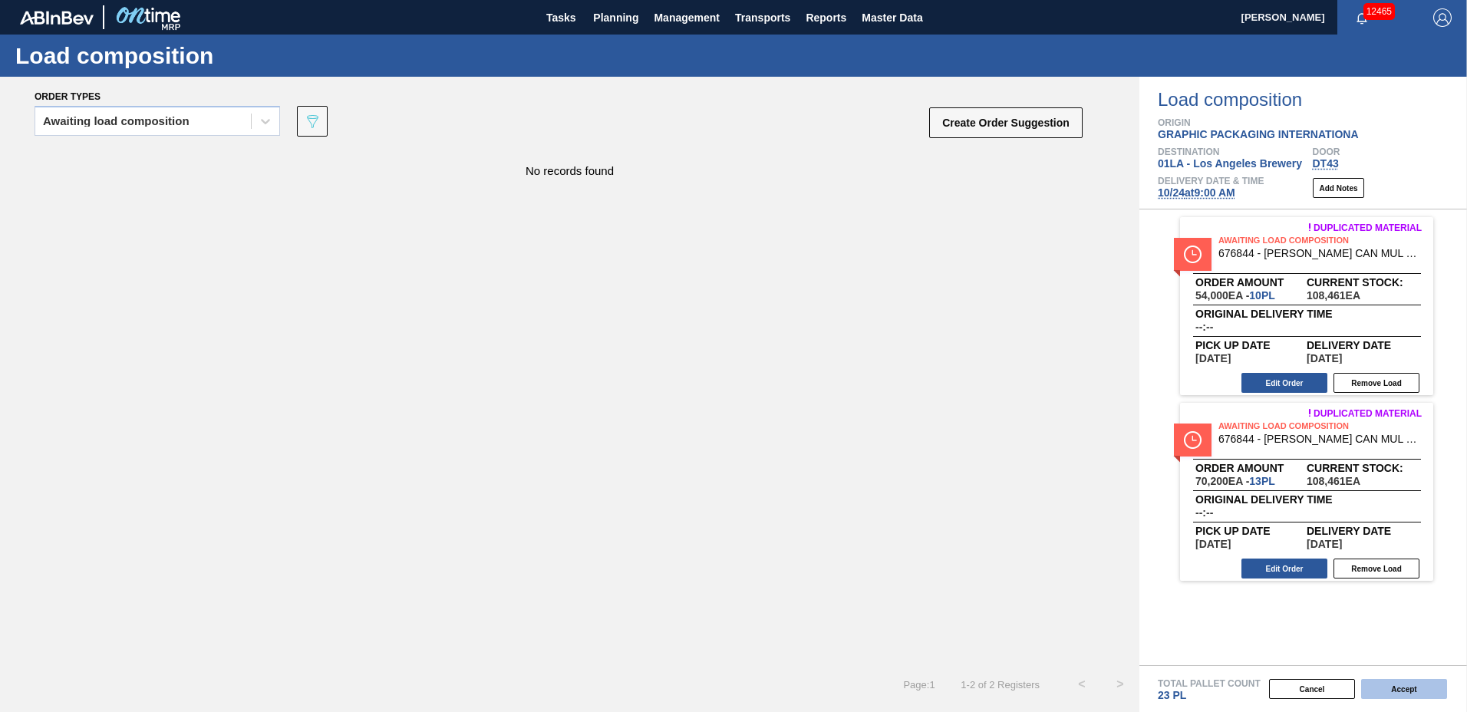
click at [1380, 683] on button "Accept" at bounding box center [1404, 689] width 86 height 20
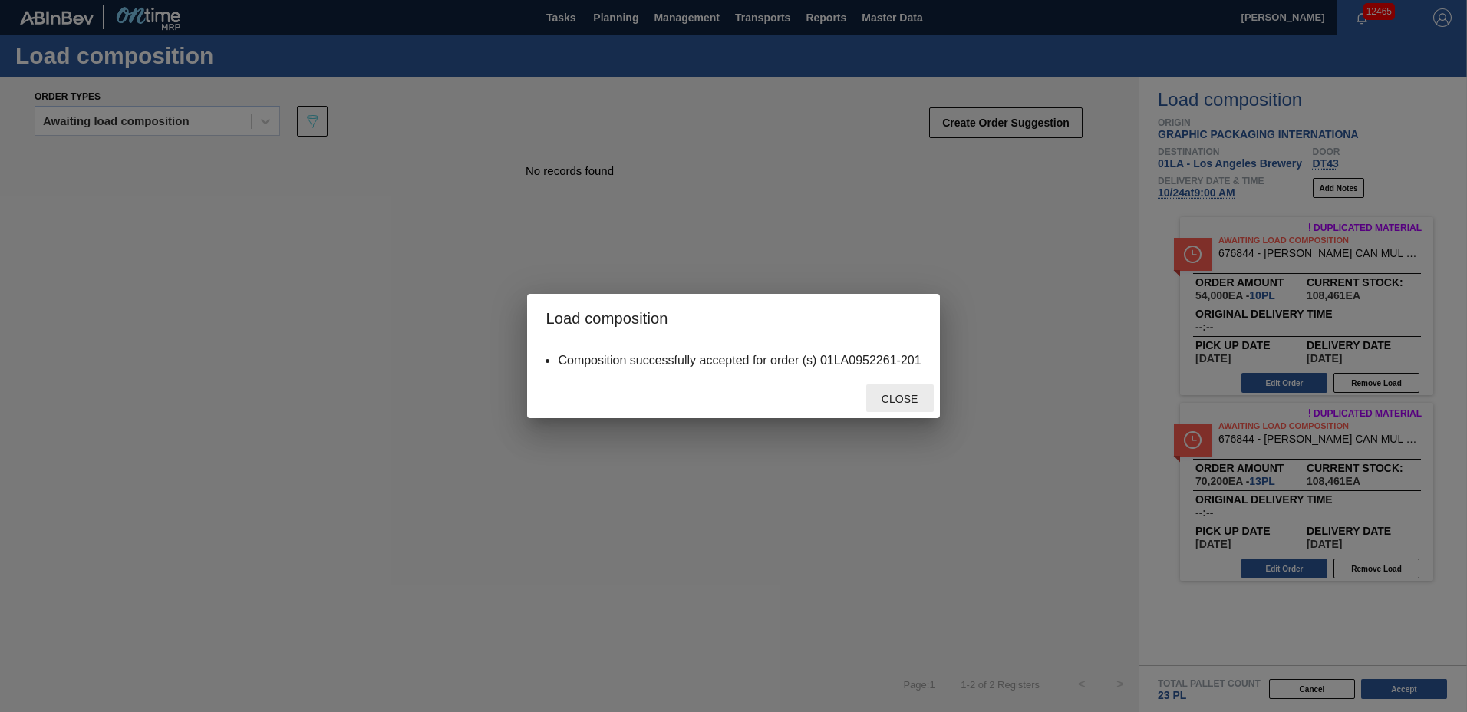
click at [899, 400] on span "Close" at bounding box center [899, 399] width 61 height 12
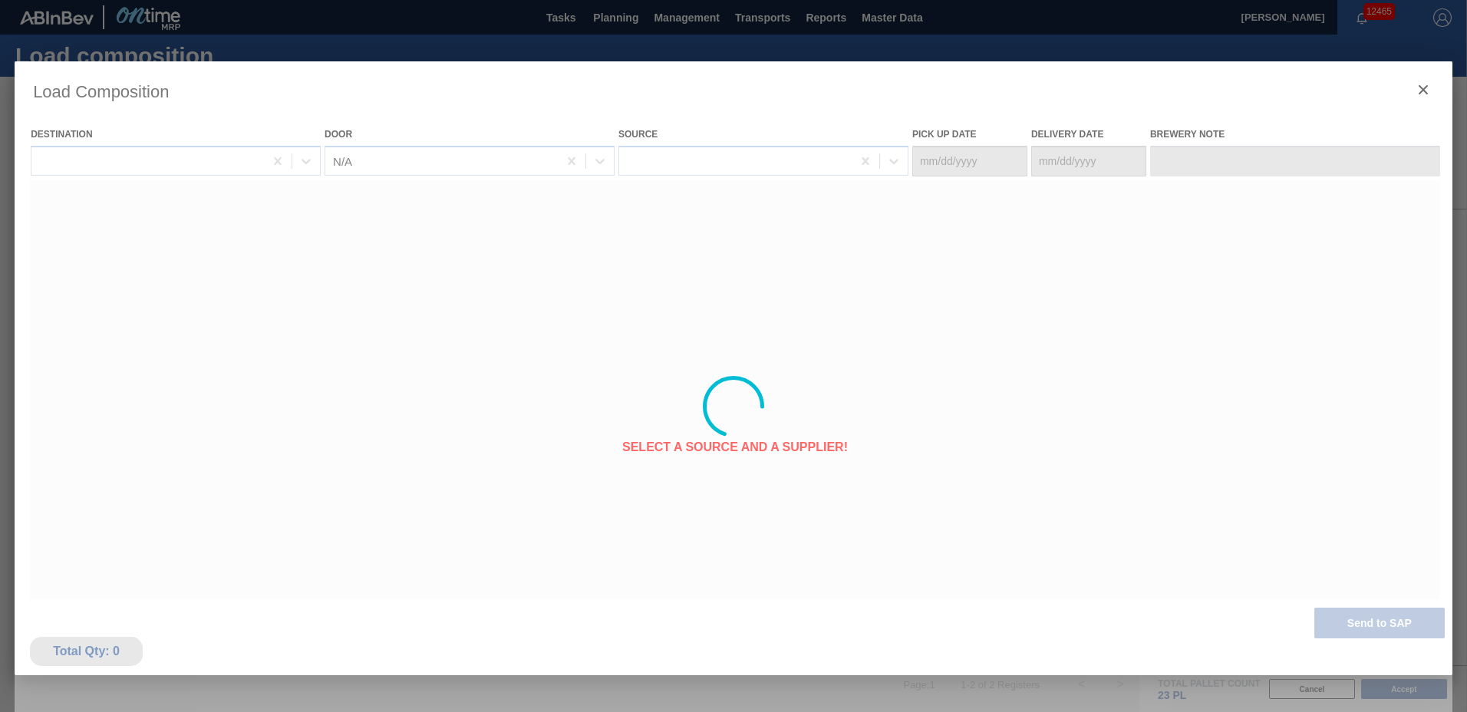
type Date "[DATE]"
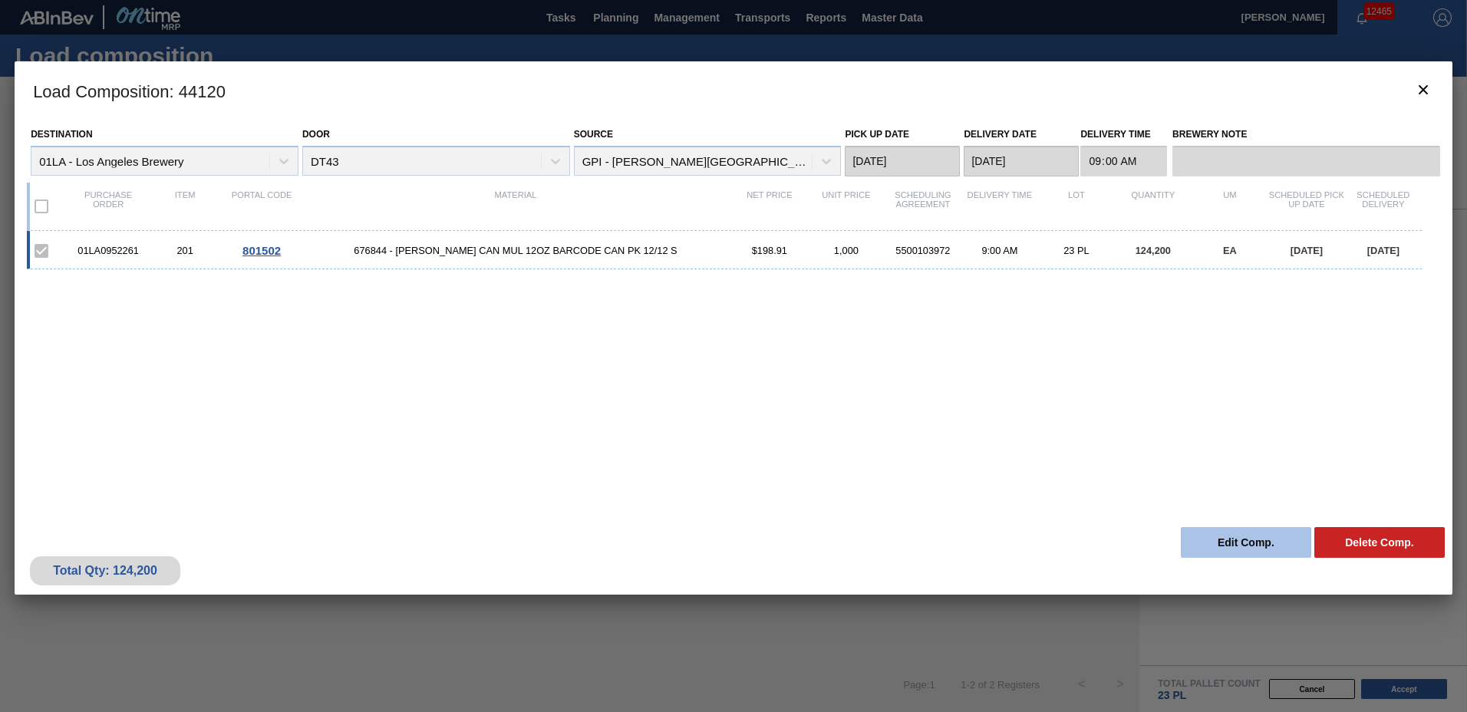
click at [1232, 543] on button "Edit Comp." at bounding box center [1246, 542] width 130 height 31
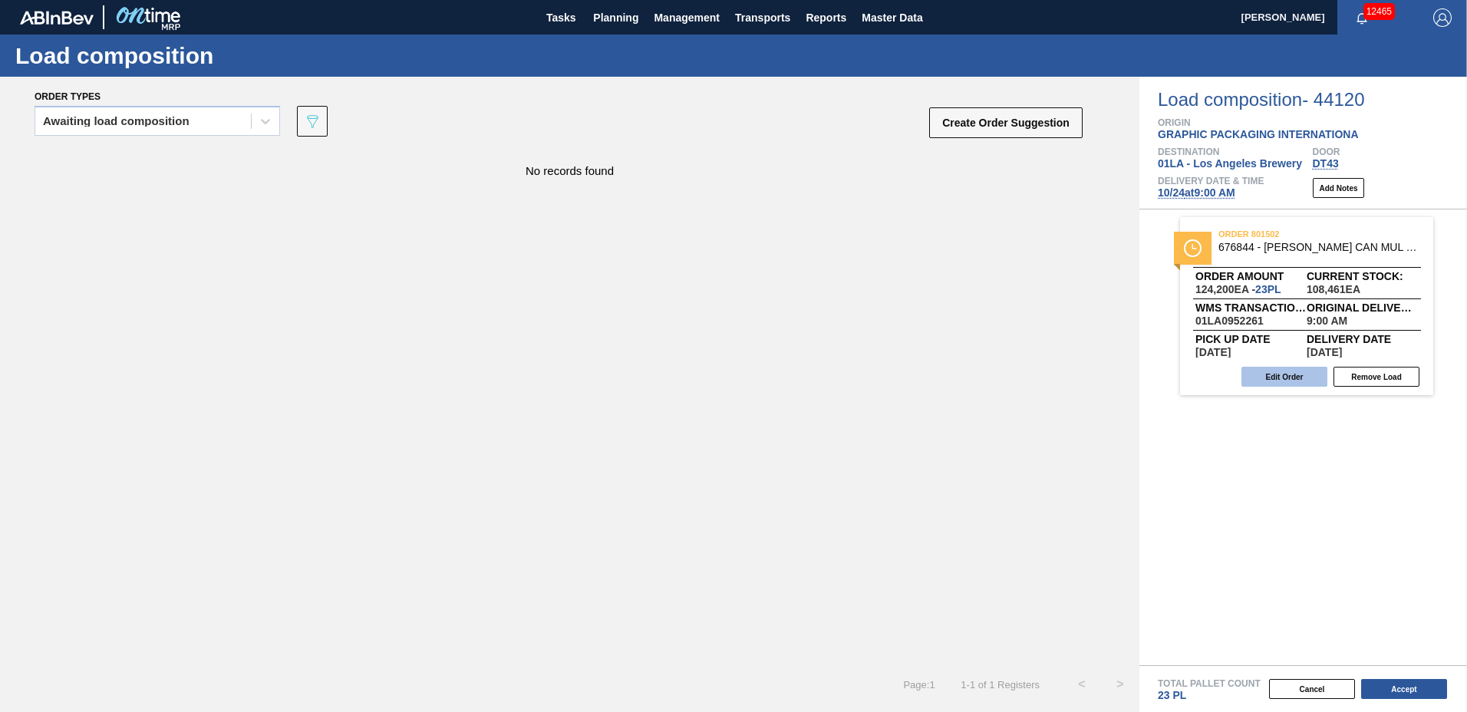
click at [1284, 378] on button "Edit Order" at bounding box center [1284, 377] width 86 height 20
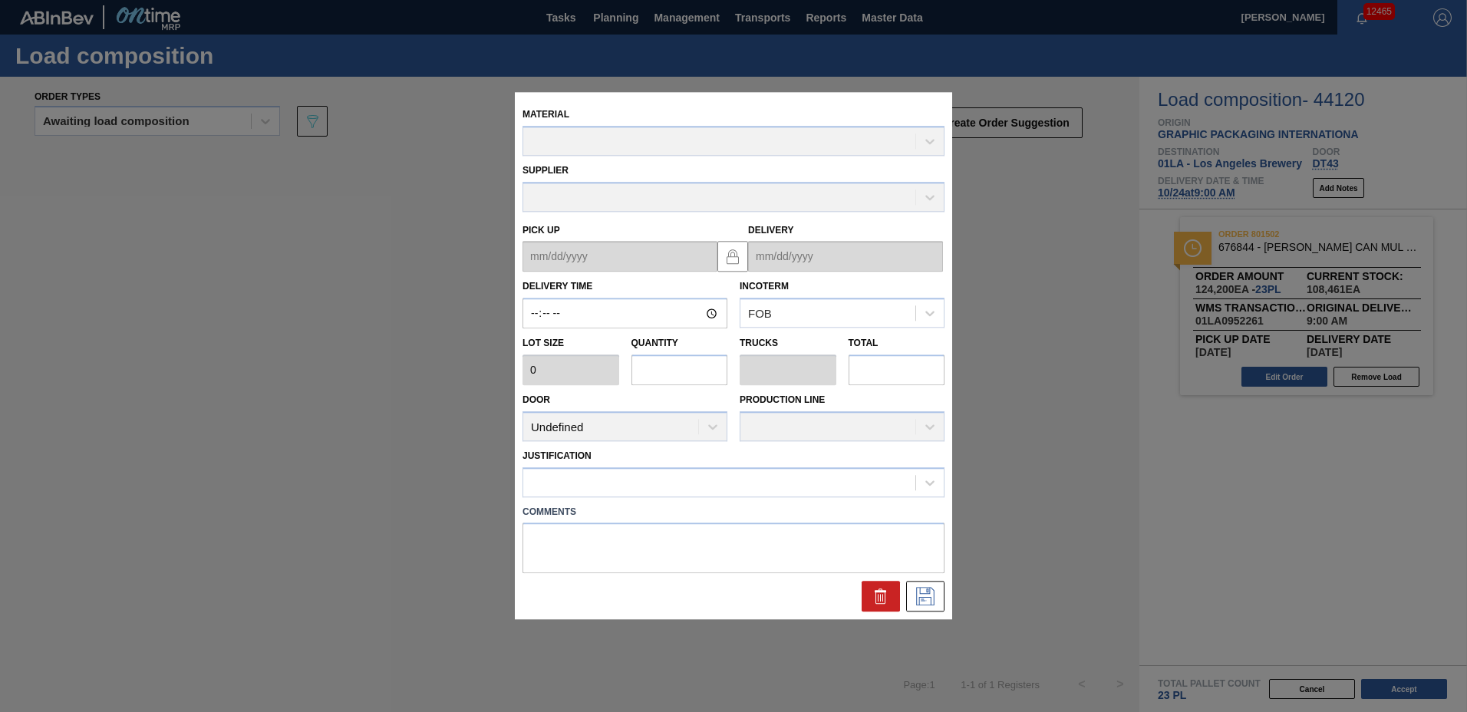
type input "09:00:00"
type input "5,400"
type input "23"
type input "0.885"
type input "124,200"
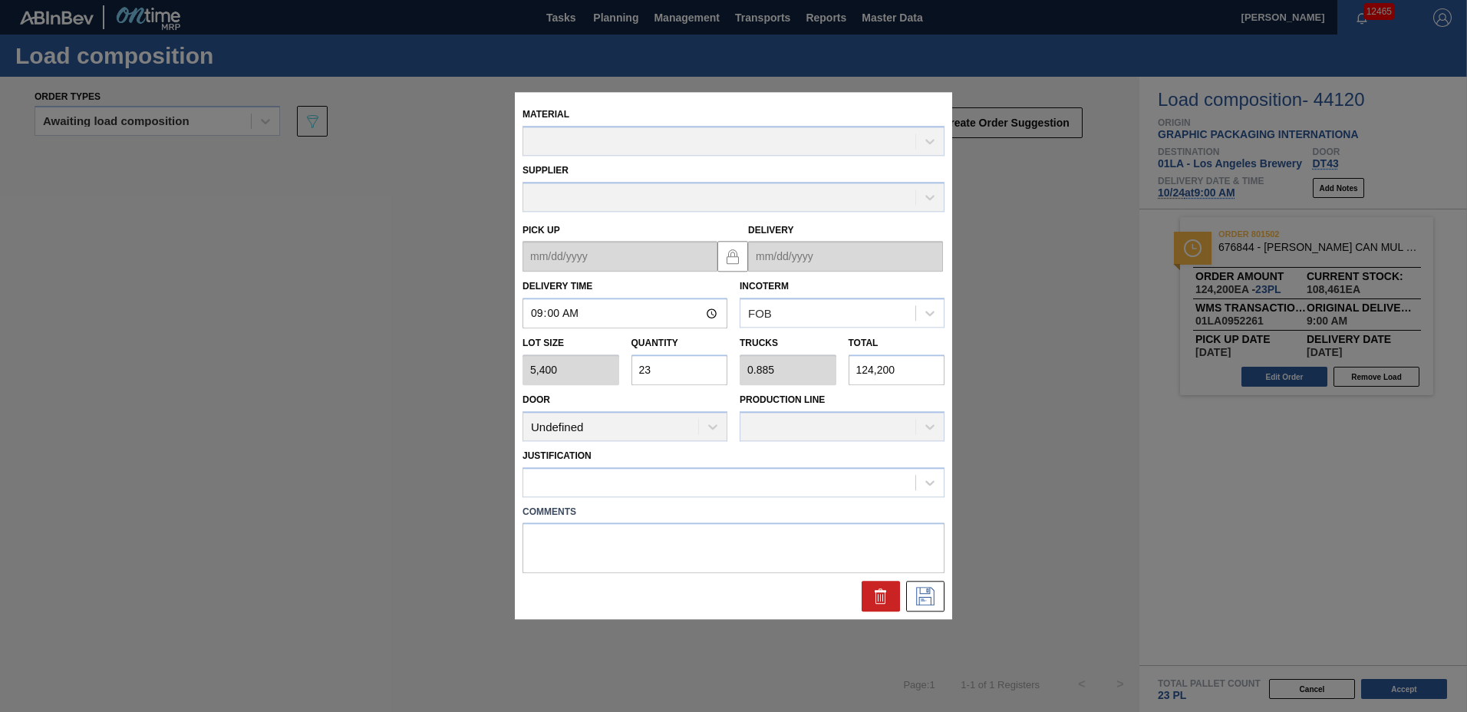
type up "[DATE]"
type input "[DATE]"
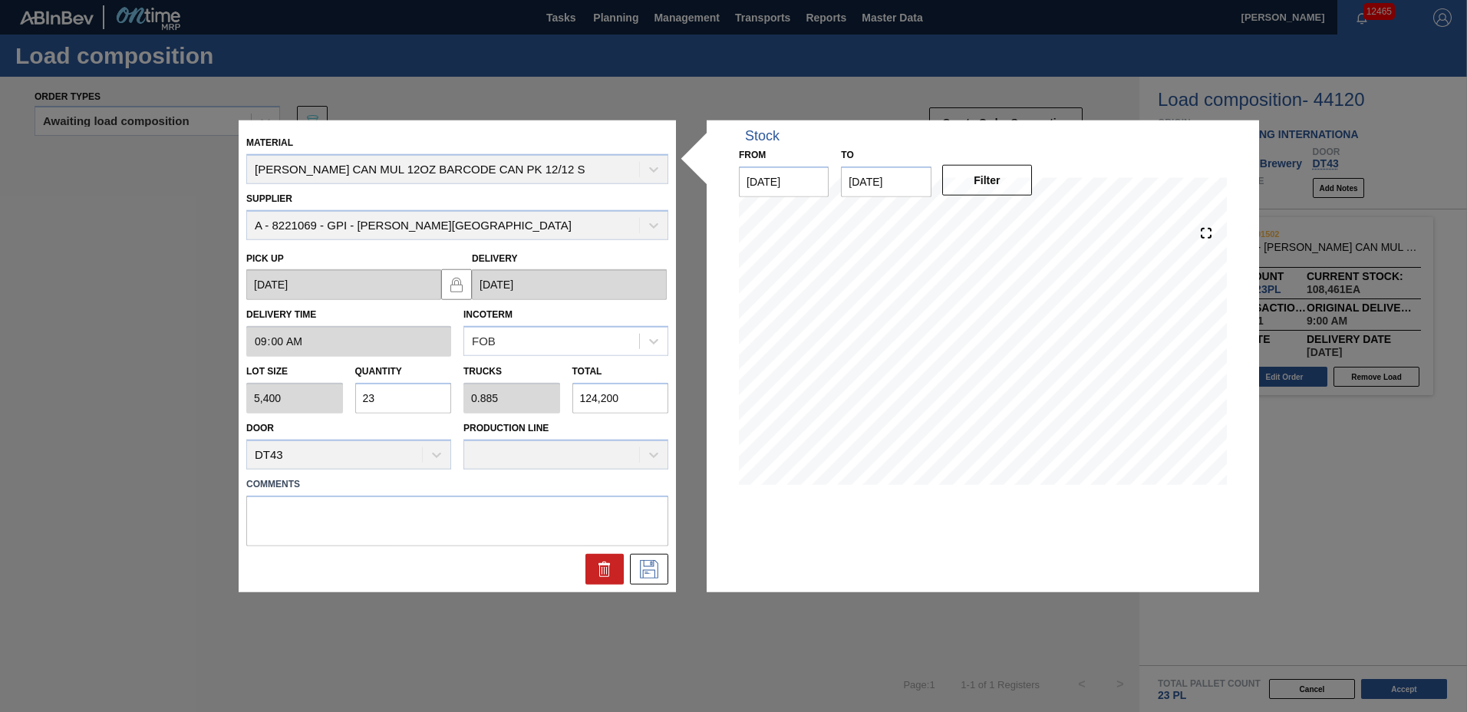
click at [403, 396] on input "23" at bounding box center [403, 398] width 97 height 31
type input "2"
type input "0.077"
type input "10,800"
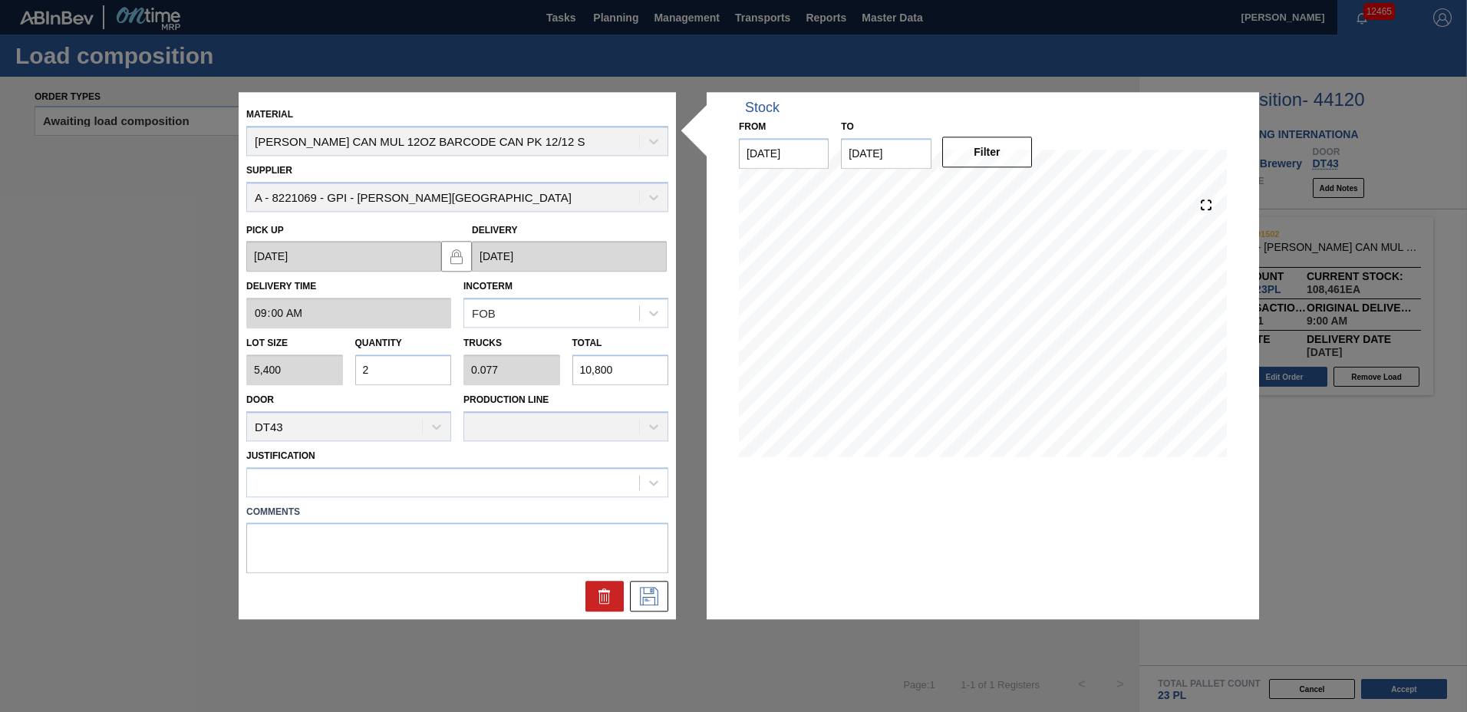
type input "25"
type input "0.962"
type input "135,000"
type input "2"
type input "0.077"
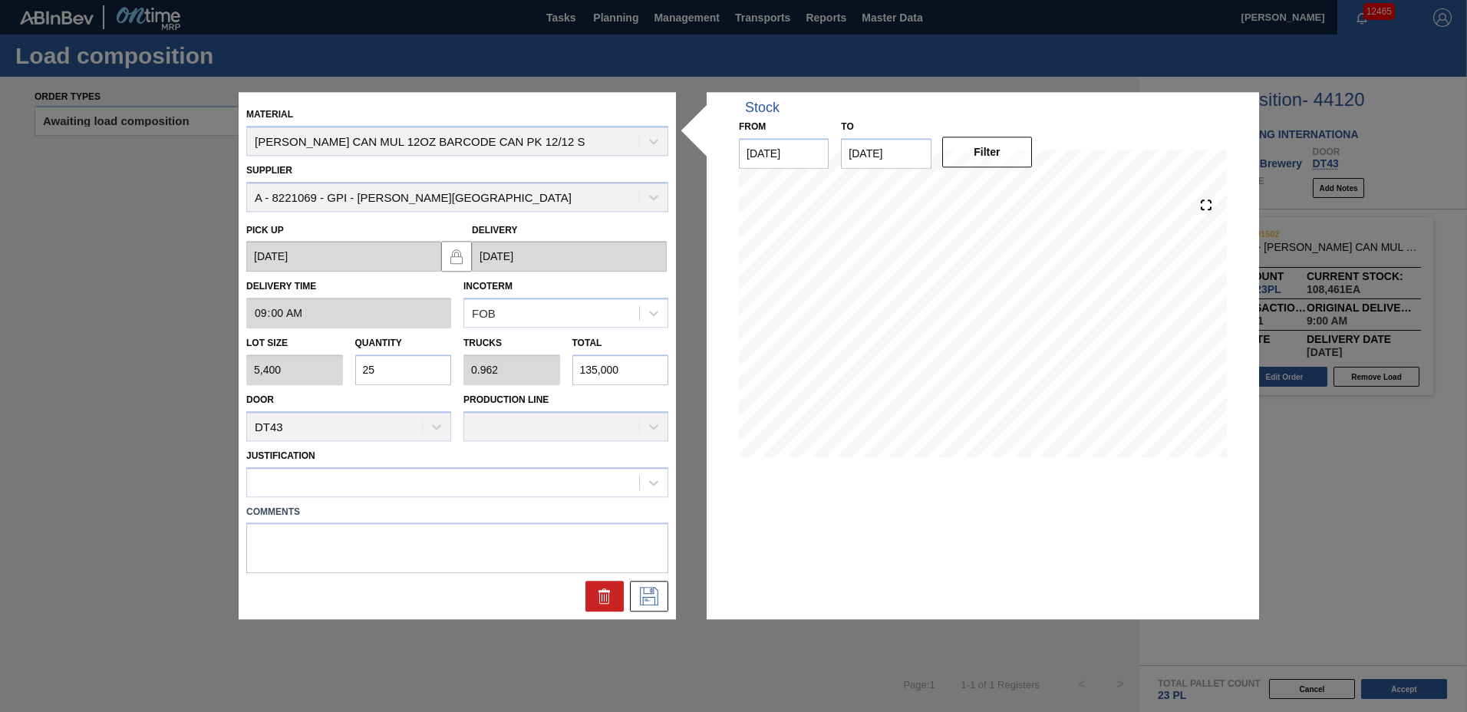
type input "10,800"
type input "26"
type input "1"
type input "140,400"
type input "26"
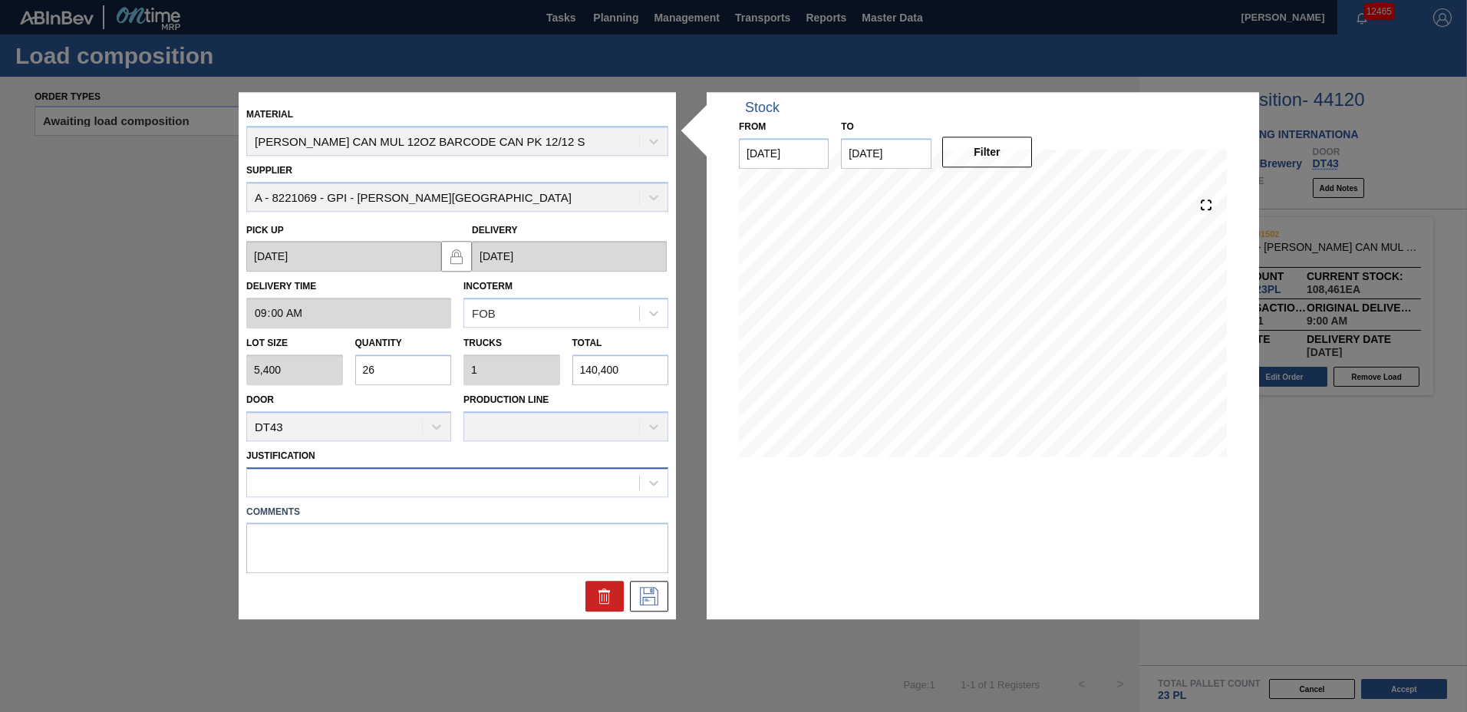
click at [325, 469] on div at bounding box center [457, 482] width 422 height 30
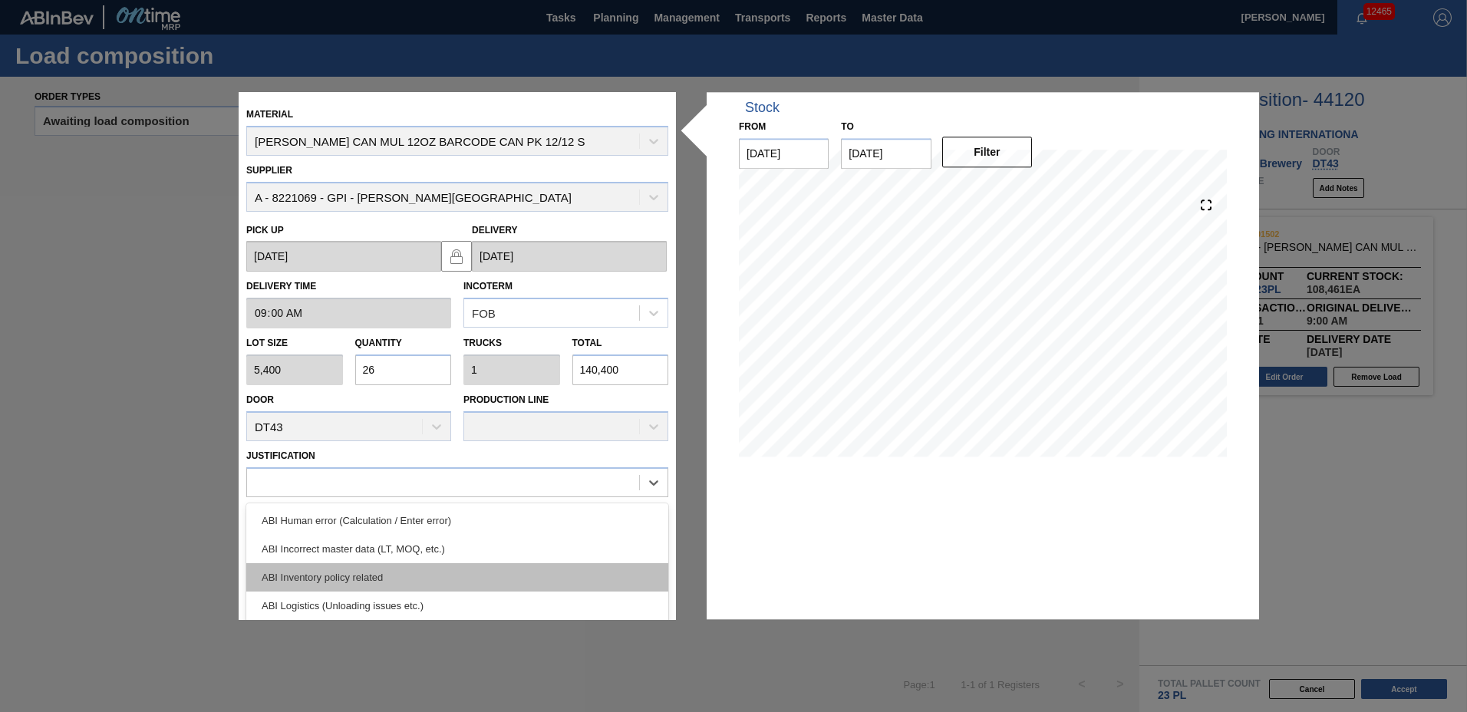
click at [320, 575] on div "ABI Inventory policy related" at bounding box center [457, 577] width 422 height 28
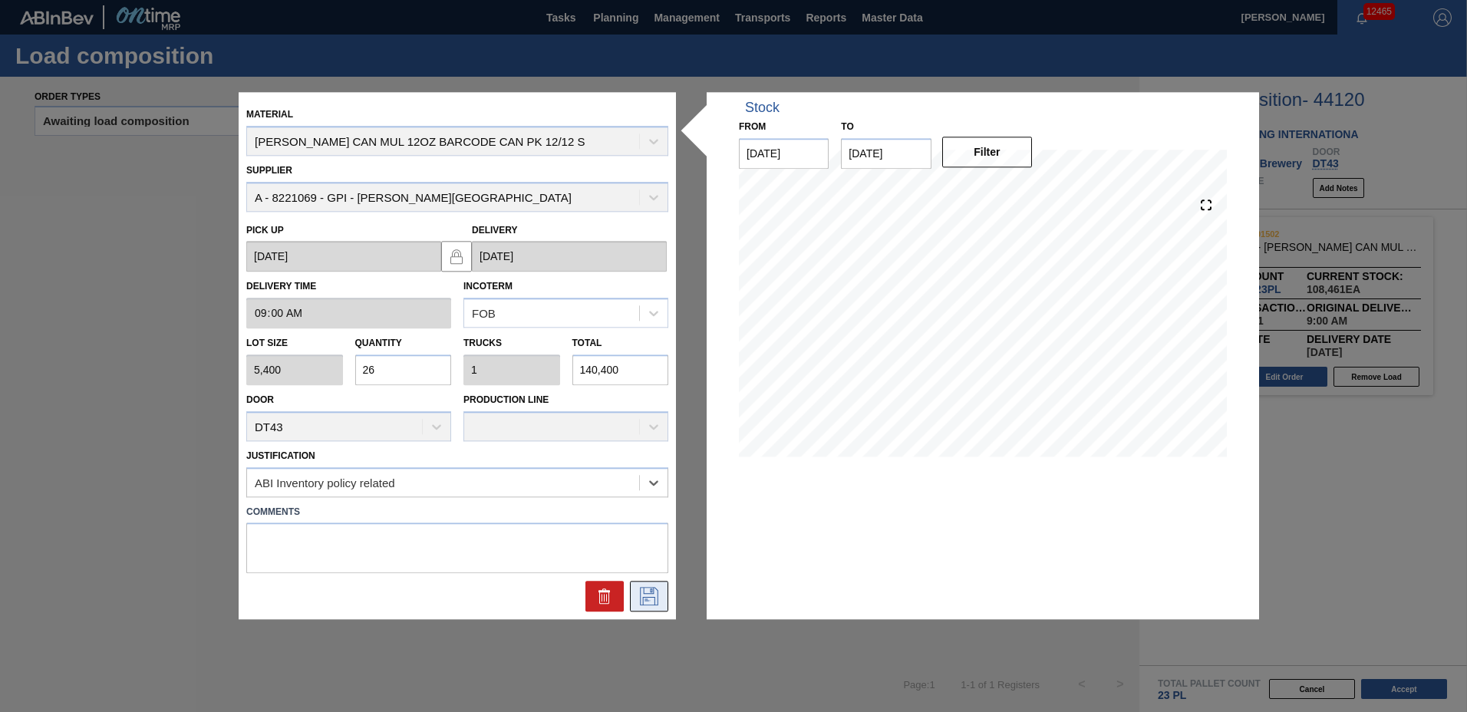
click at [636, 592] on button at bounding box center [649, 596] width 38 height 31
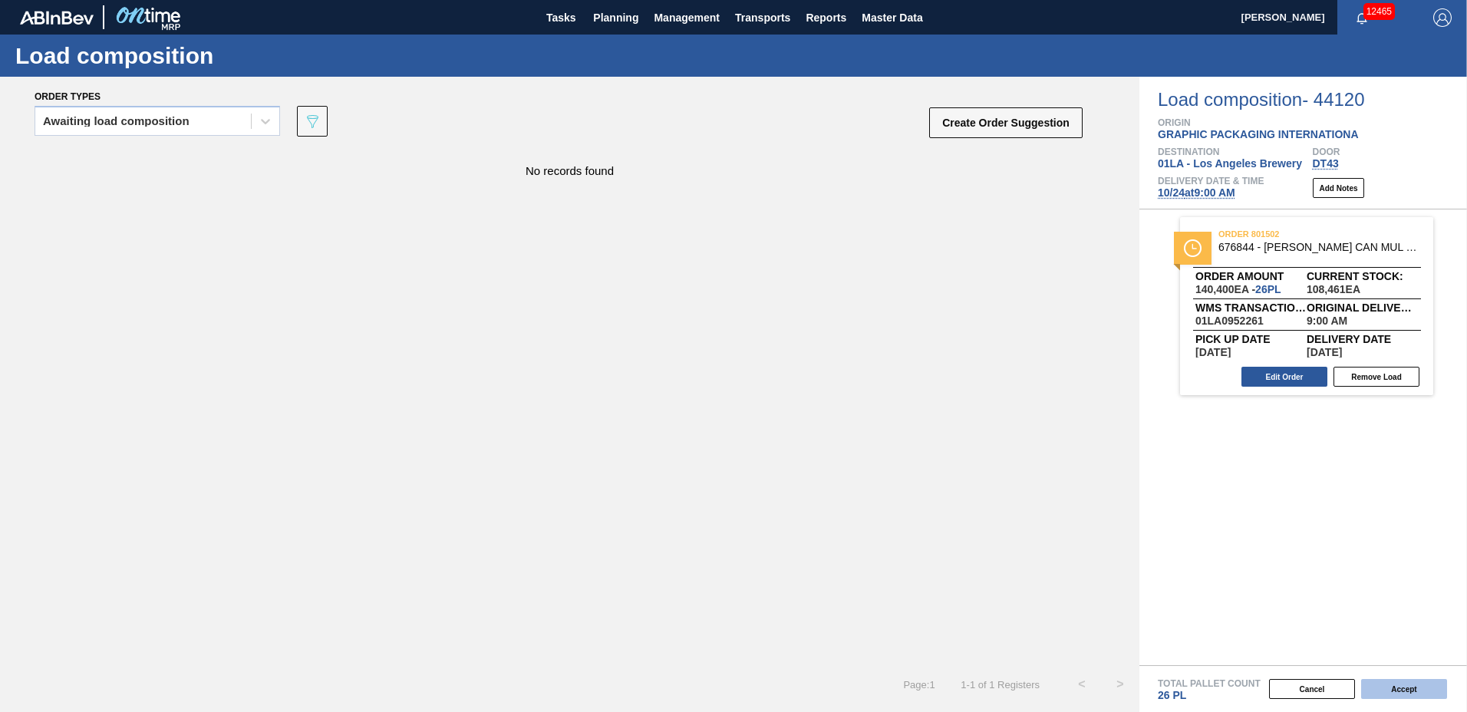
click at [1411, 693] on button "Accept" at bounding box center [1404, 689] width 86 height 20
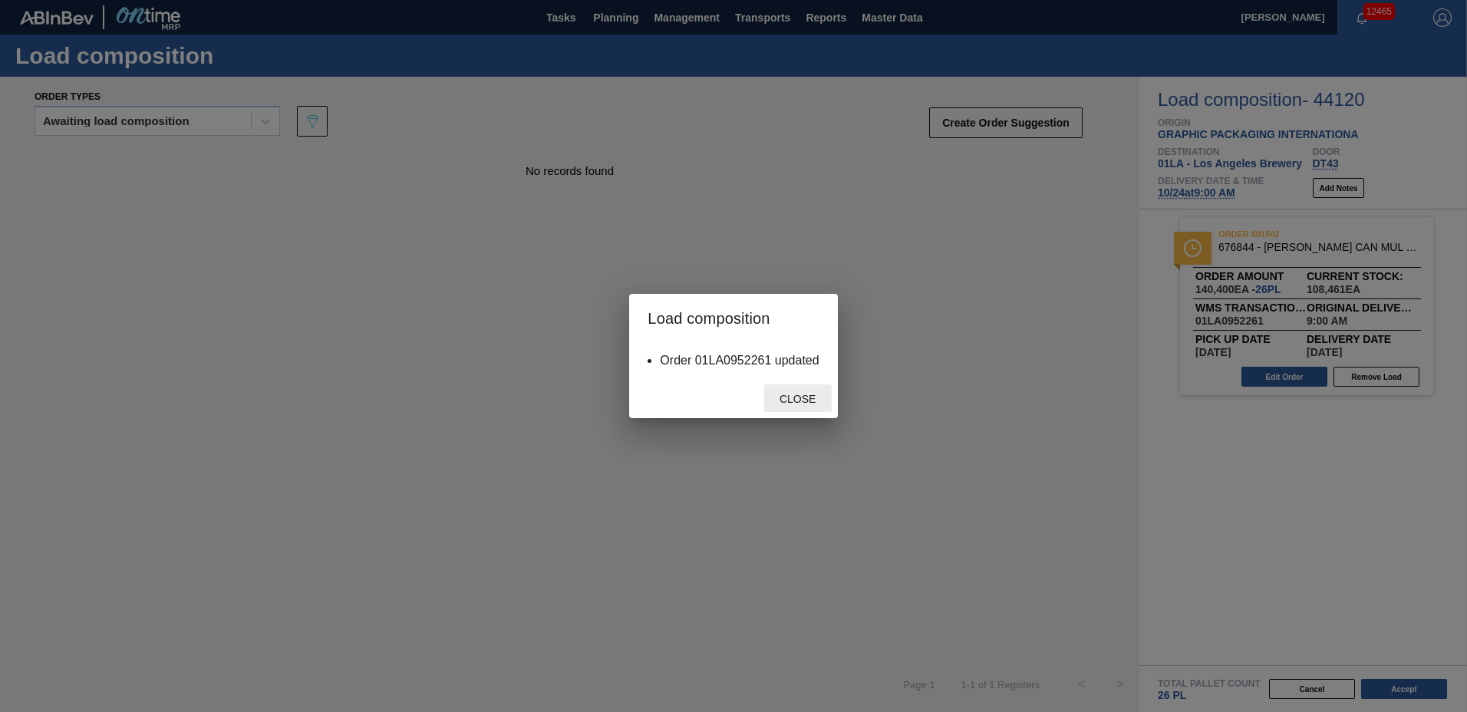
click at [792, 392] on div "Close" at bounding box center [798, 398] width 68 height 28
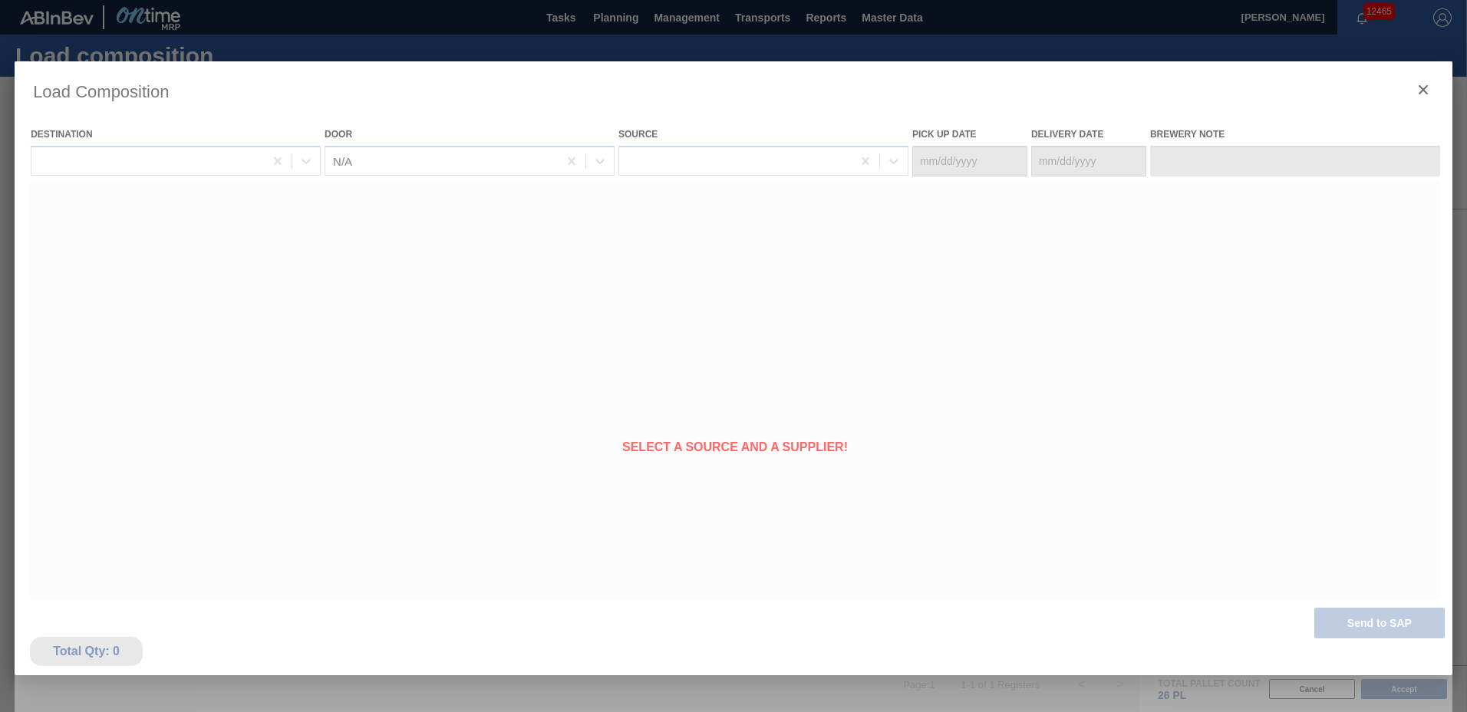
type Date "[DATE]"
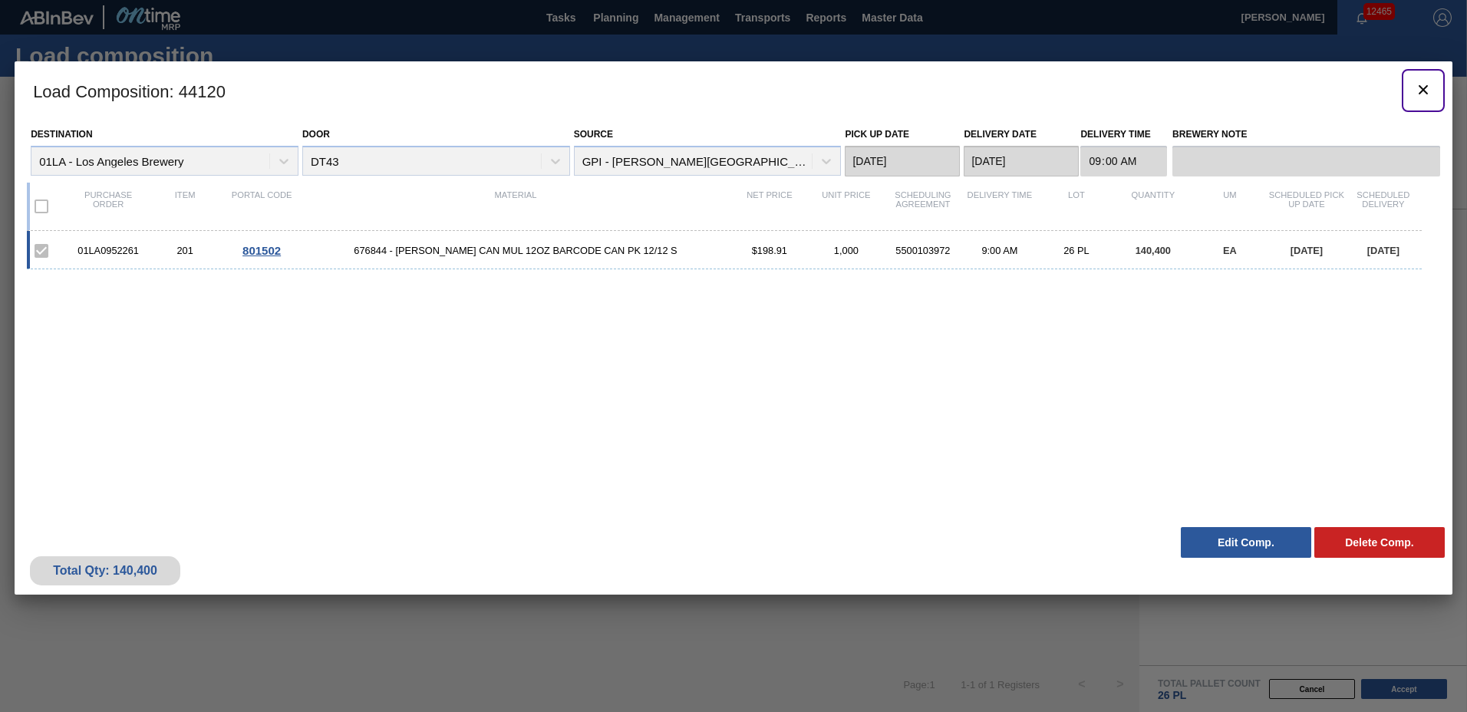
click at [1417, 85] on icon "botão de ícone" at bounding box center [1423, 90] width 18 height 18
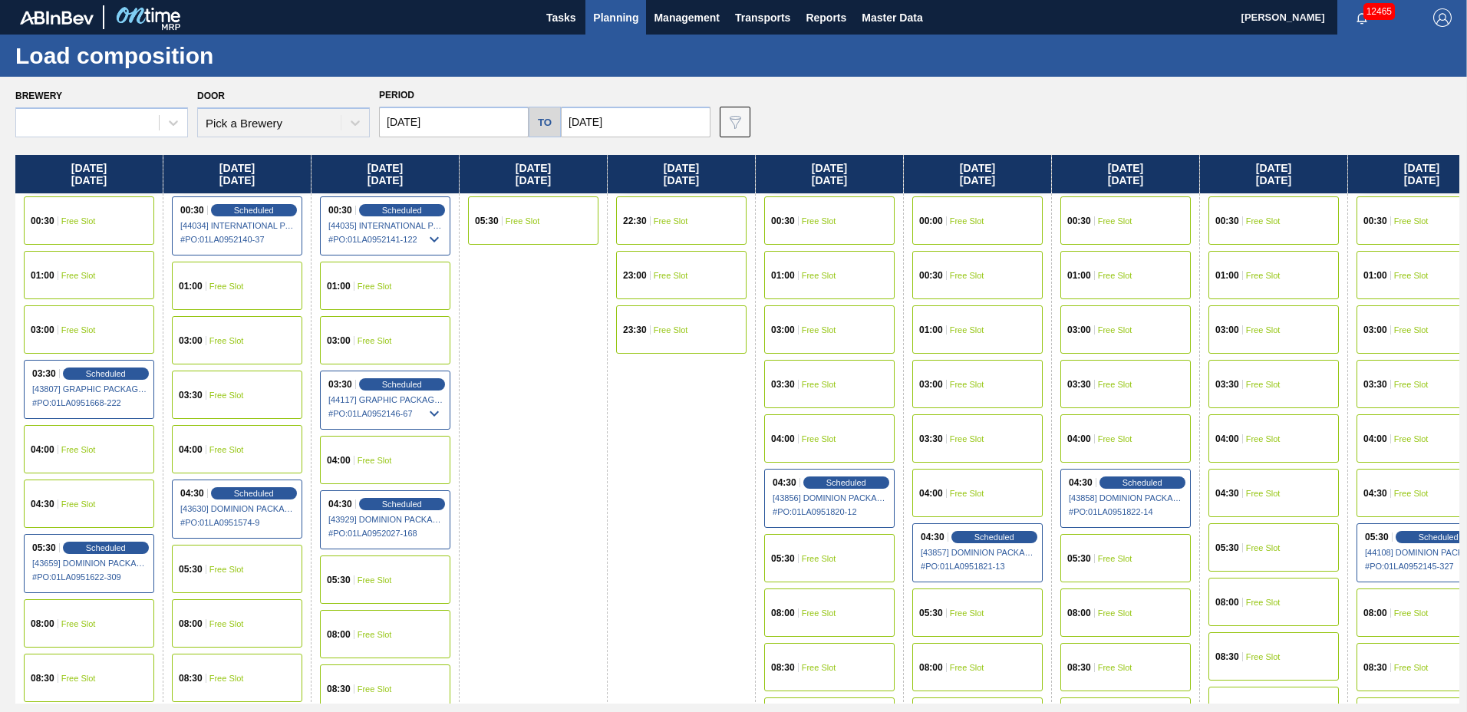
type input "[DATE]"
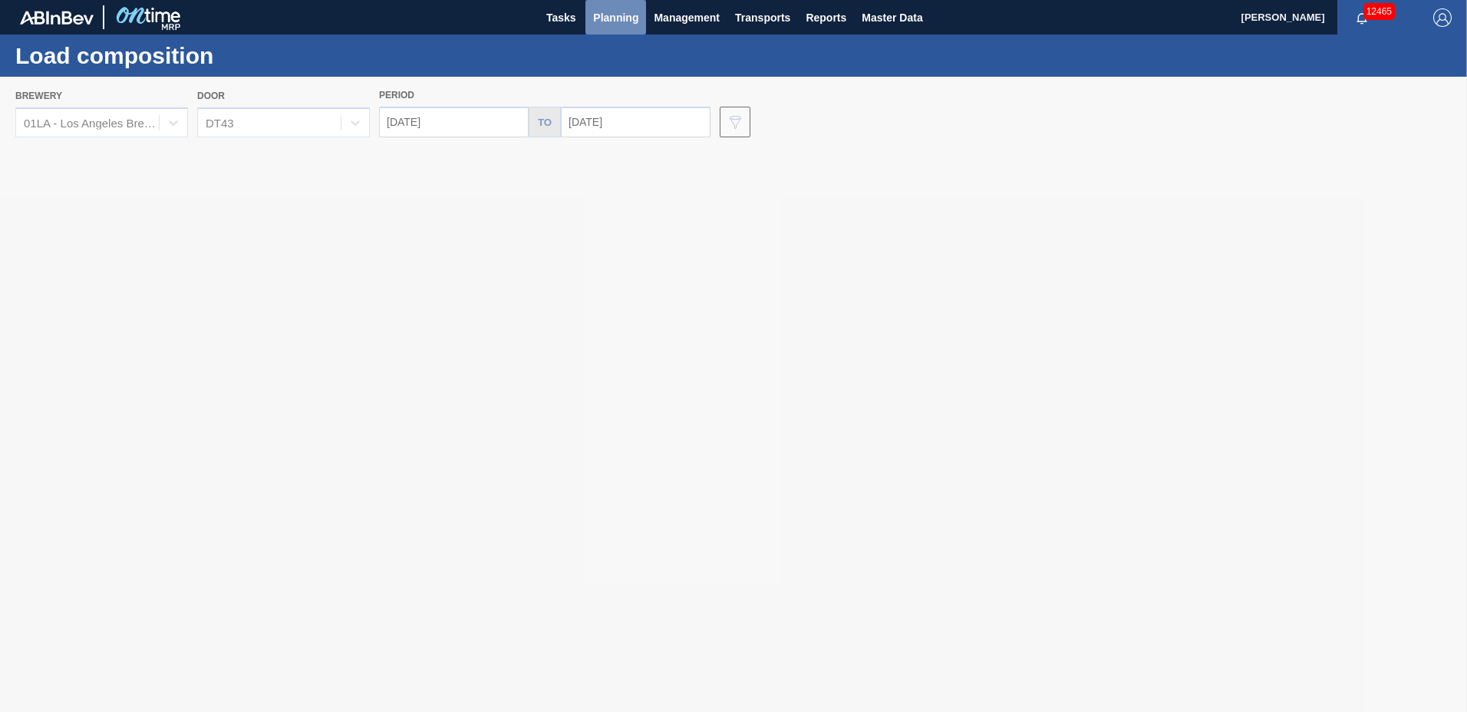
click at [608, 17] on span "Planning" at bounding box center [615, 17] width 45 height 18
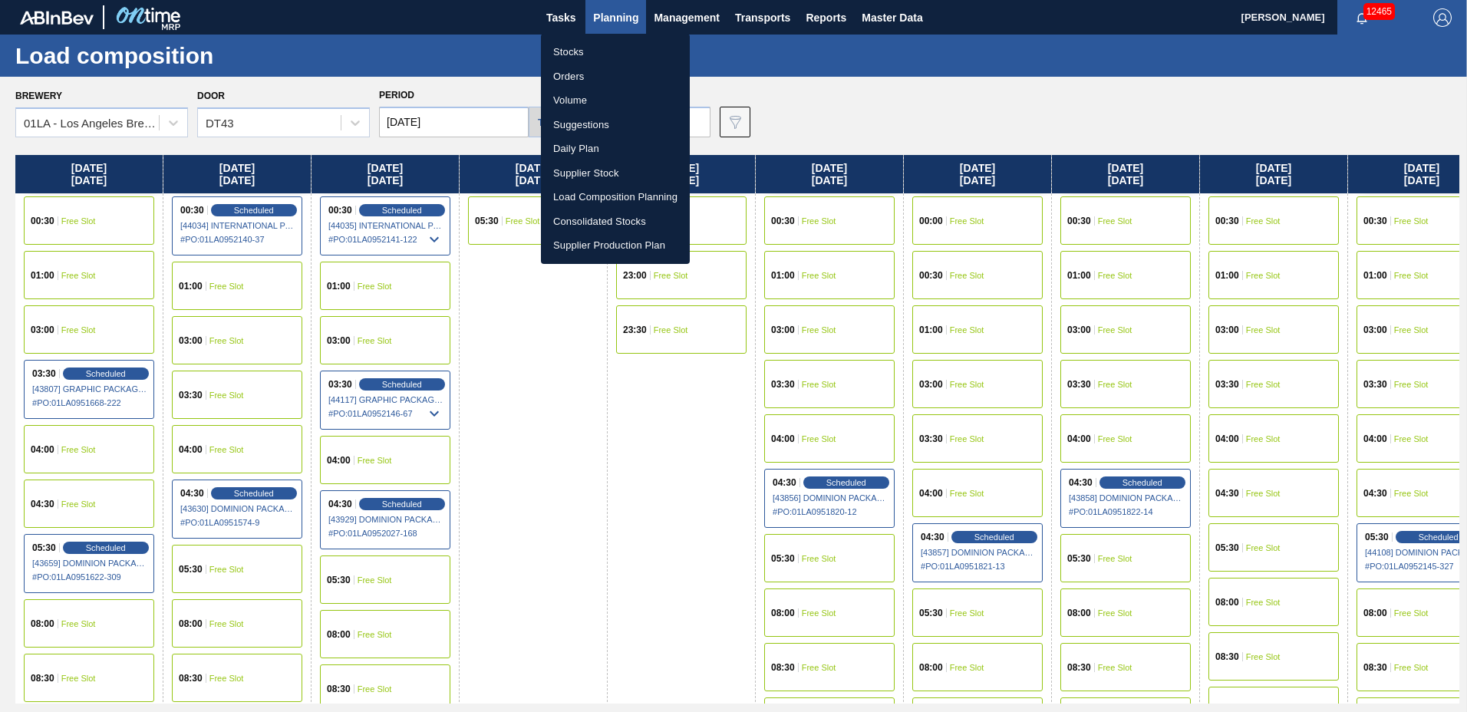
click at [593, 124] on li "Suggestions" at bounding box center [615, 125] width 149 height 25
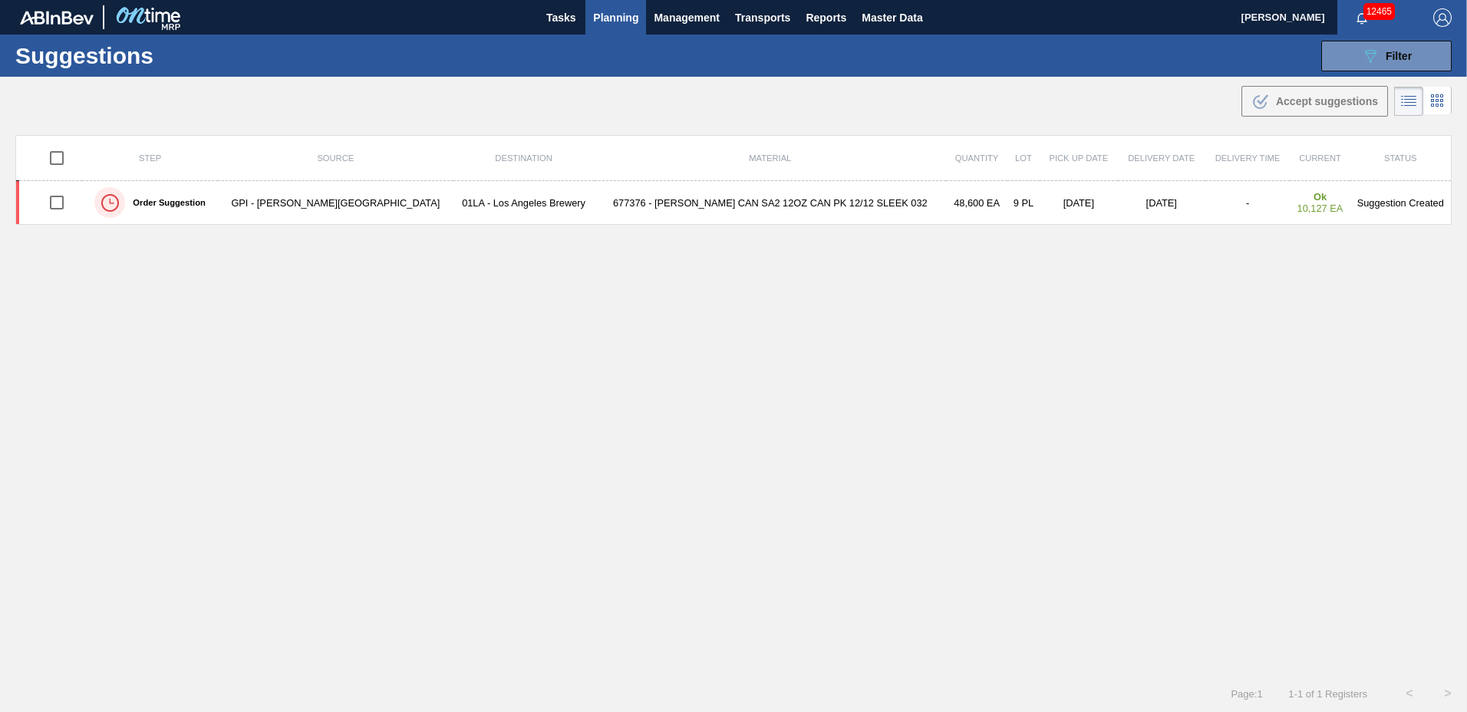
type to "[DATE]"
drag, startPoint x: 1368, startPoint y: 59, endPoint x: 1348, endPoint y: 99, distance: 44.6
click at [1368, 58] on icon "089F7B8B-B2A5-4AFE-B5C0-19BA573D28AC" at bounding box center [1370, 56] width 18 height 18
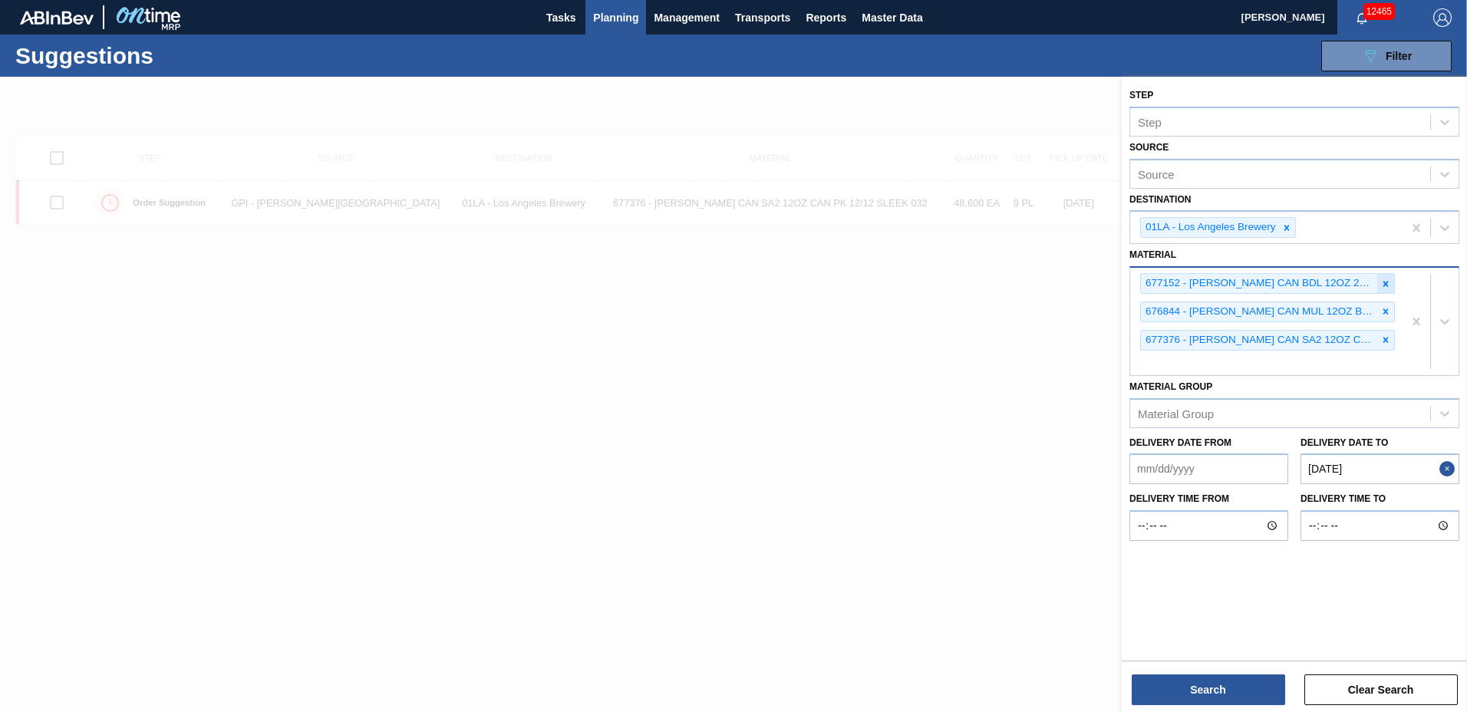
click at [1387, 277] on div at bounding box center [1385, 283] width 17 height 19
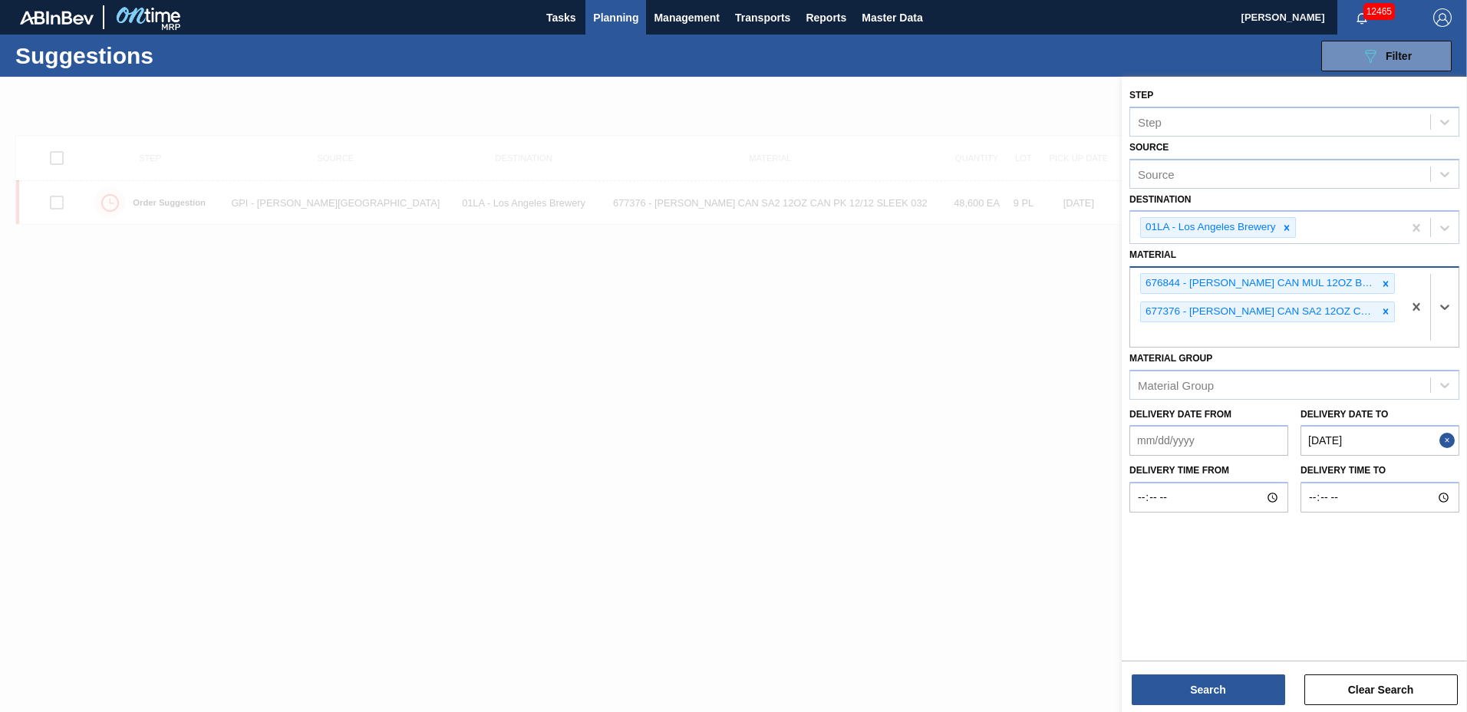
click at [1387, 277] on div at bounding box center [1385, 283] width 17 height 19
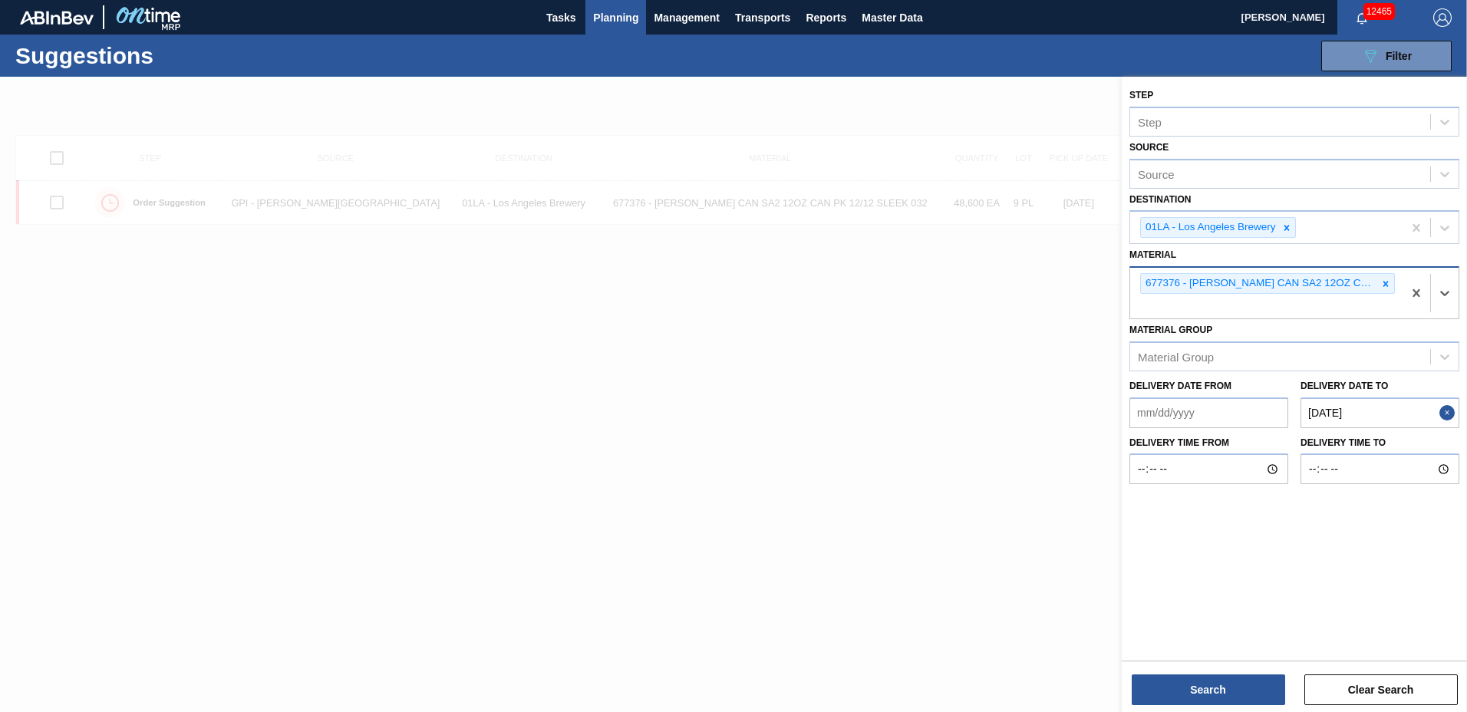
click at [1387, 277] on div at bounding box center [1385, 283] width 17 height 19
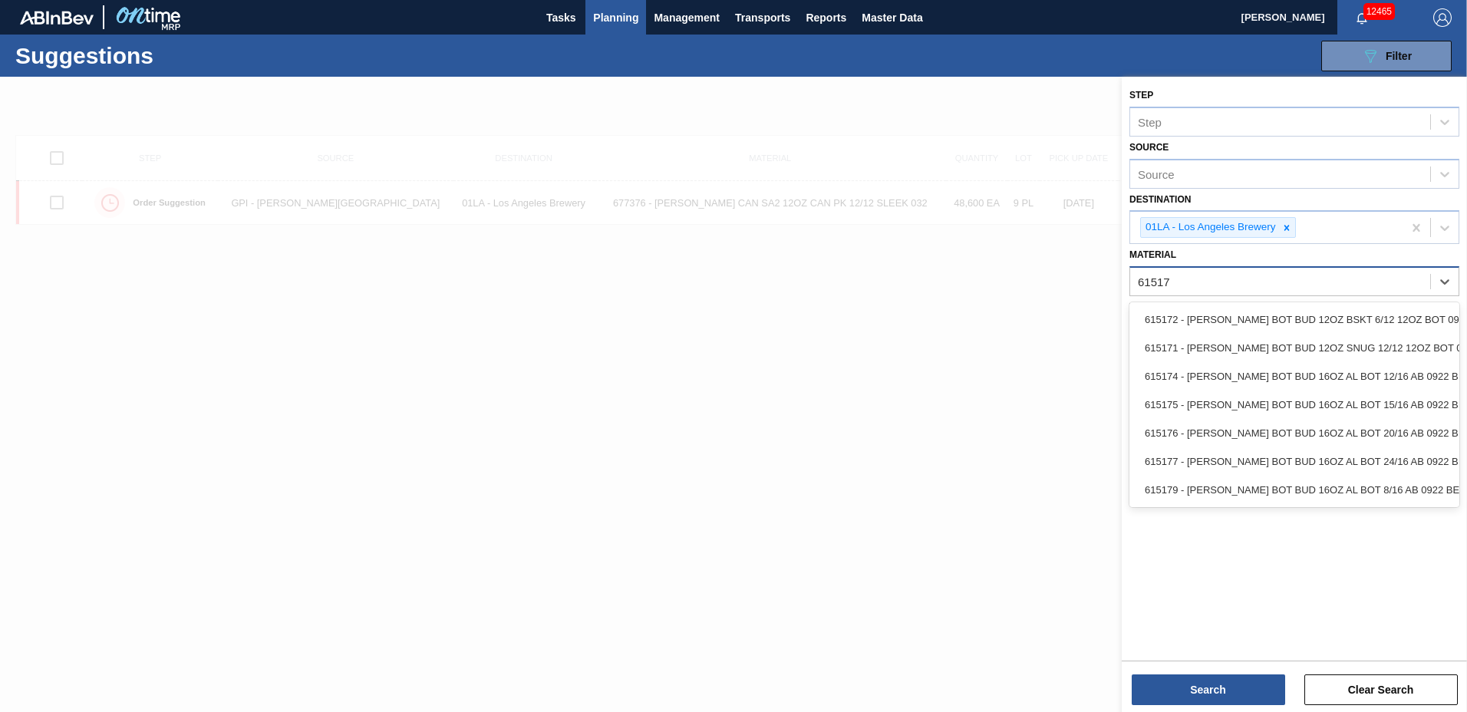
type input "615171"
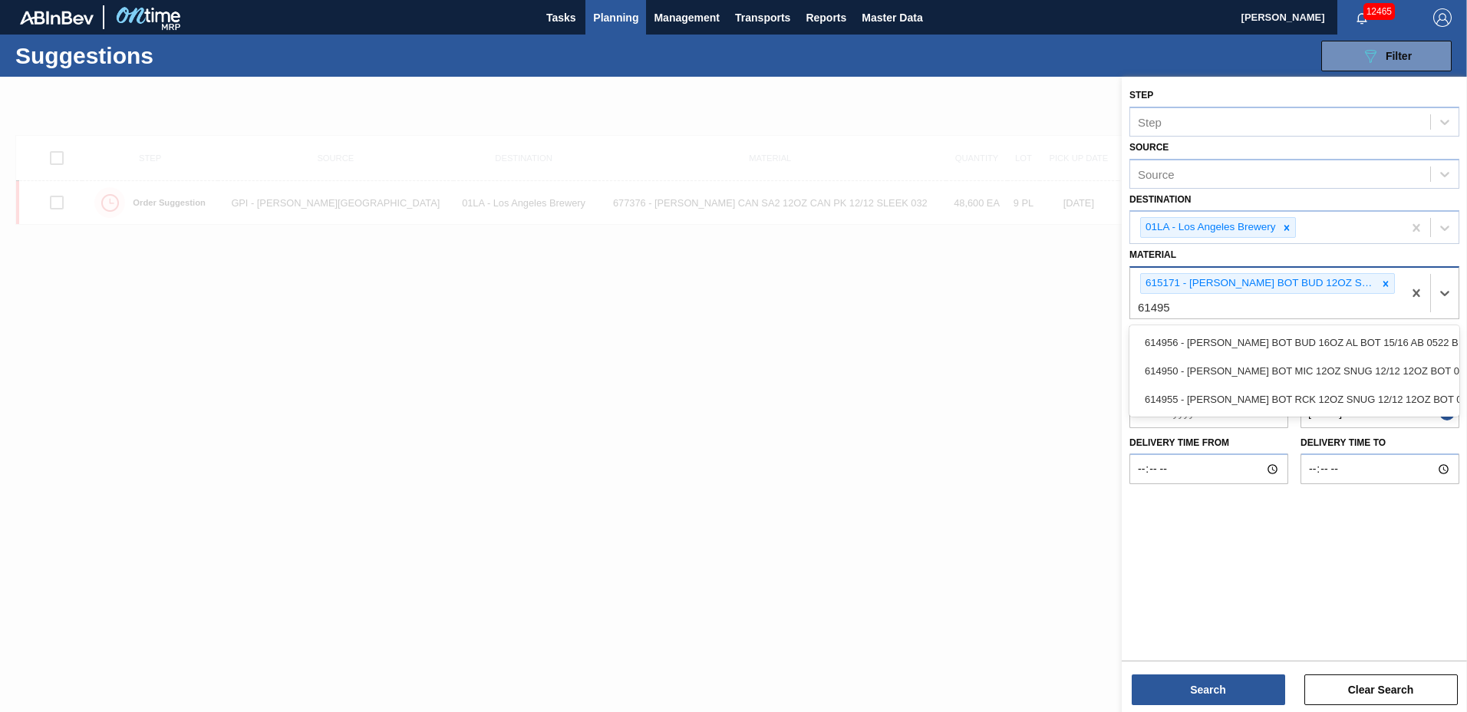
type input "614955"
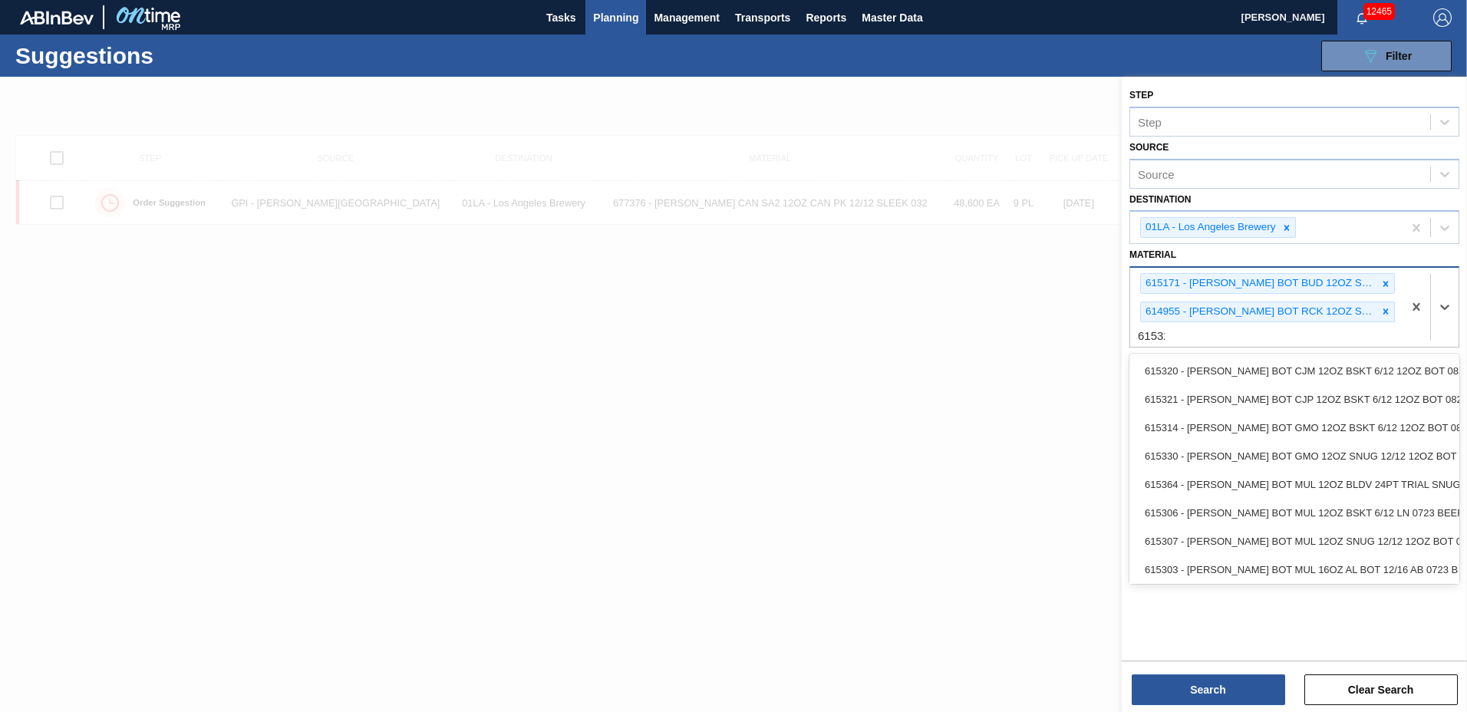
type input "615325"
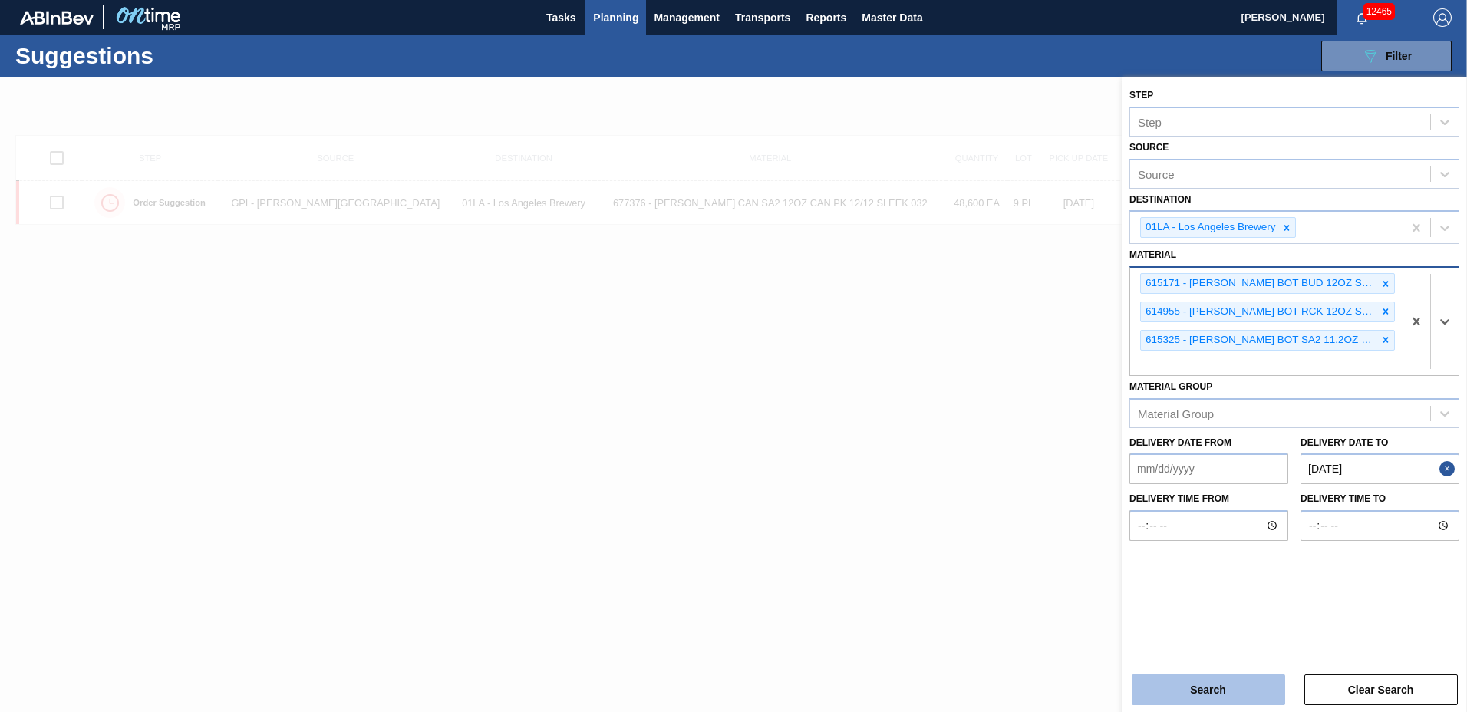
click at [1210, 701] on button "Search" at bounding box center [1207, 689] width 153 height 31
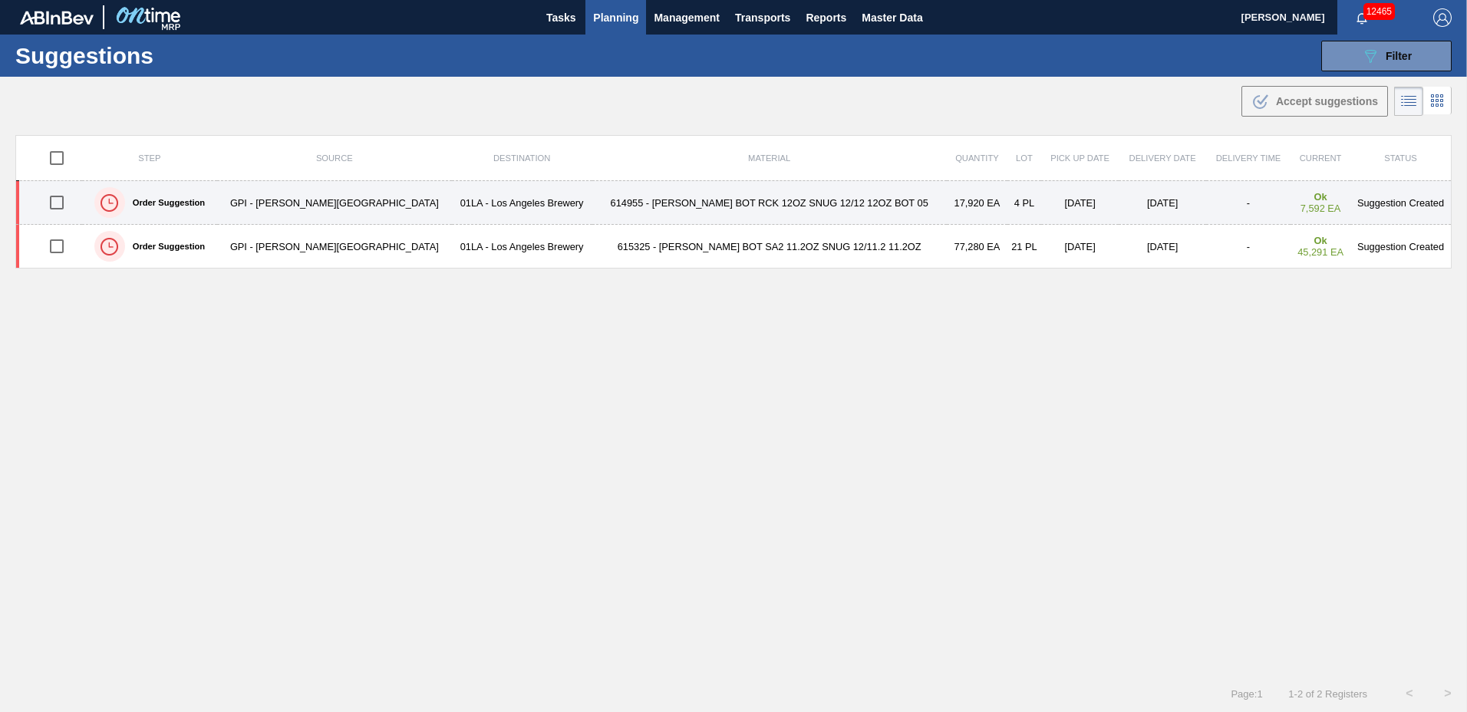
click at [61, 197] on input "checkbox" at bounding box center [57, 202] width 32 height 32
checkbox input "true"
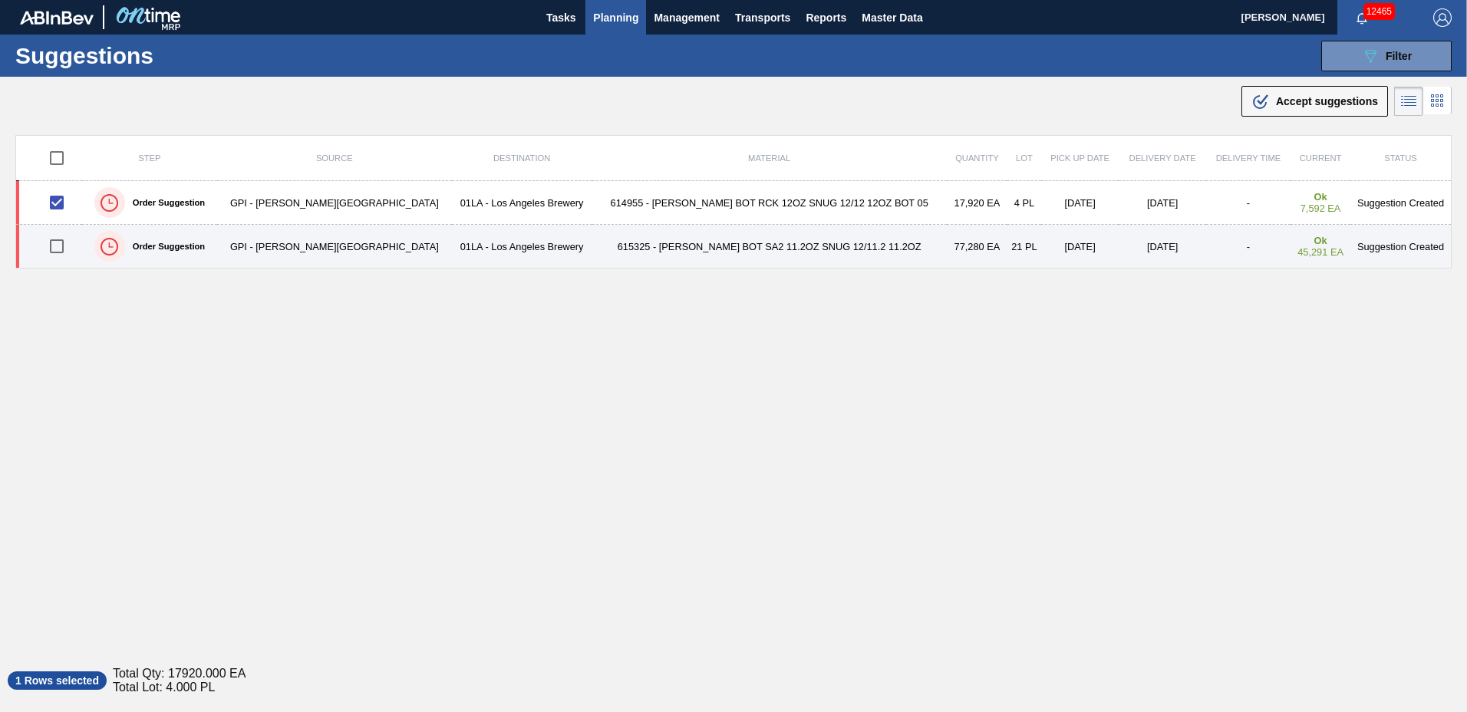
click at [59, 251] on input "checkbox" at bounding box center [57, 246] width 32 height 32
checkbox input "true"
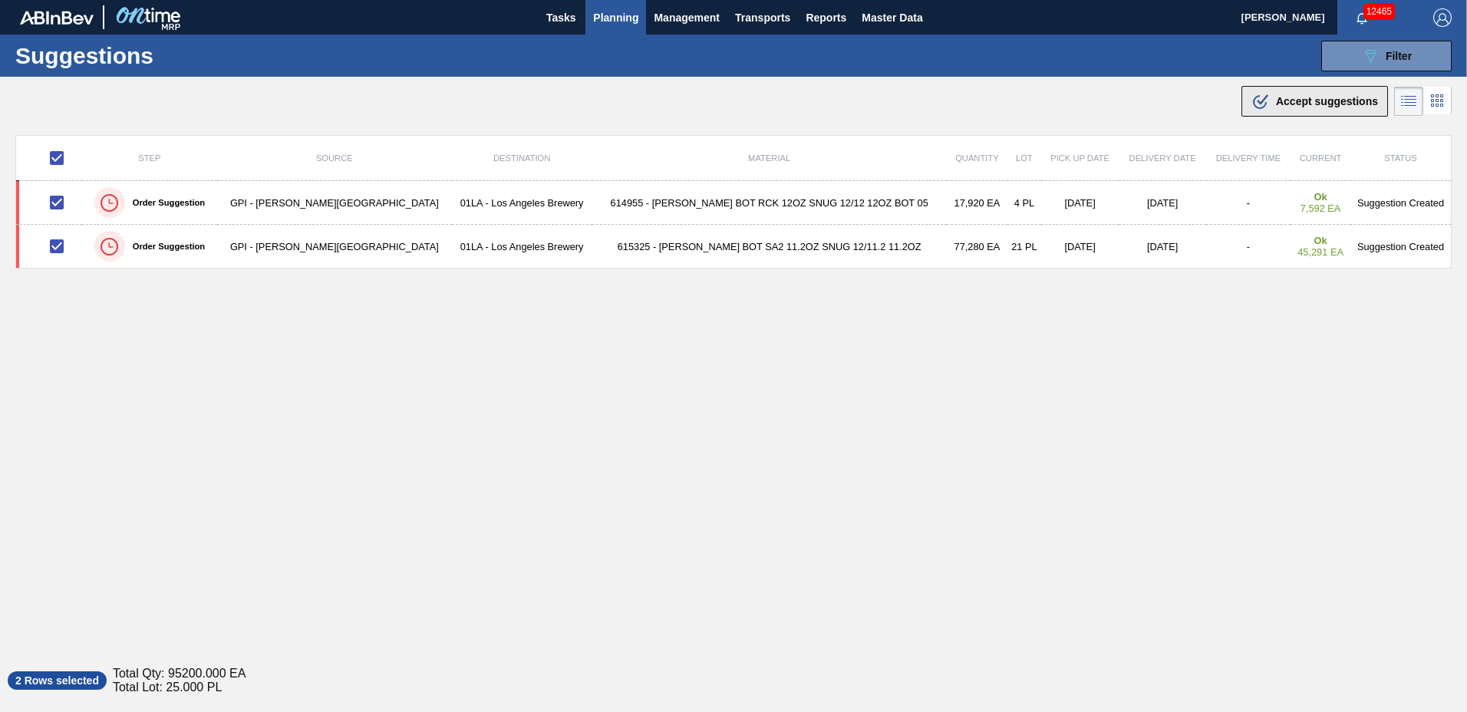
click at [1293, 106] on span "Accept suggestions" at bounding box center [1327, 101] width 102 height 12
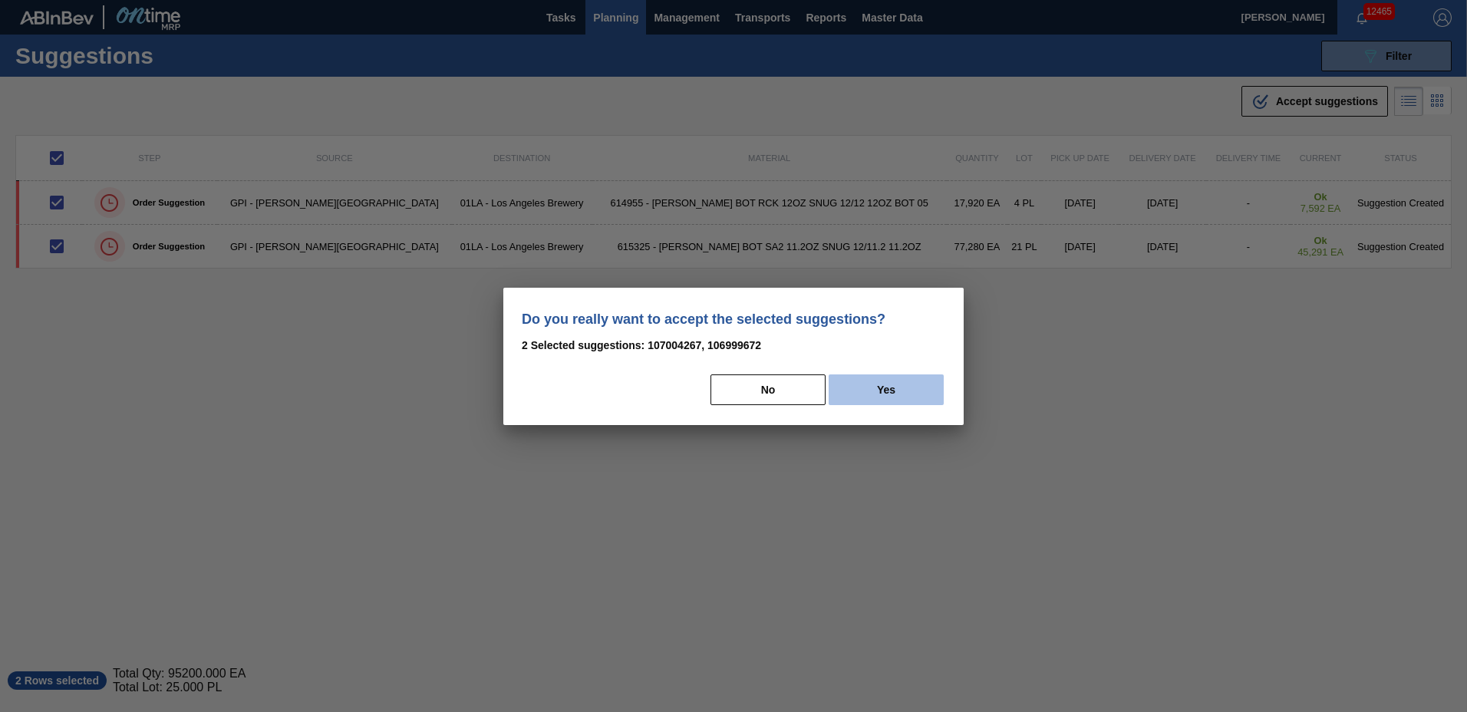
click at [885, 389] on button "Yes" at bounding box center [885, 389] width 115 height 31
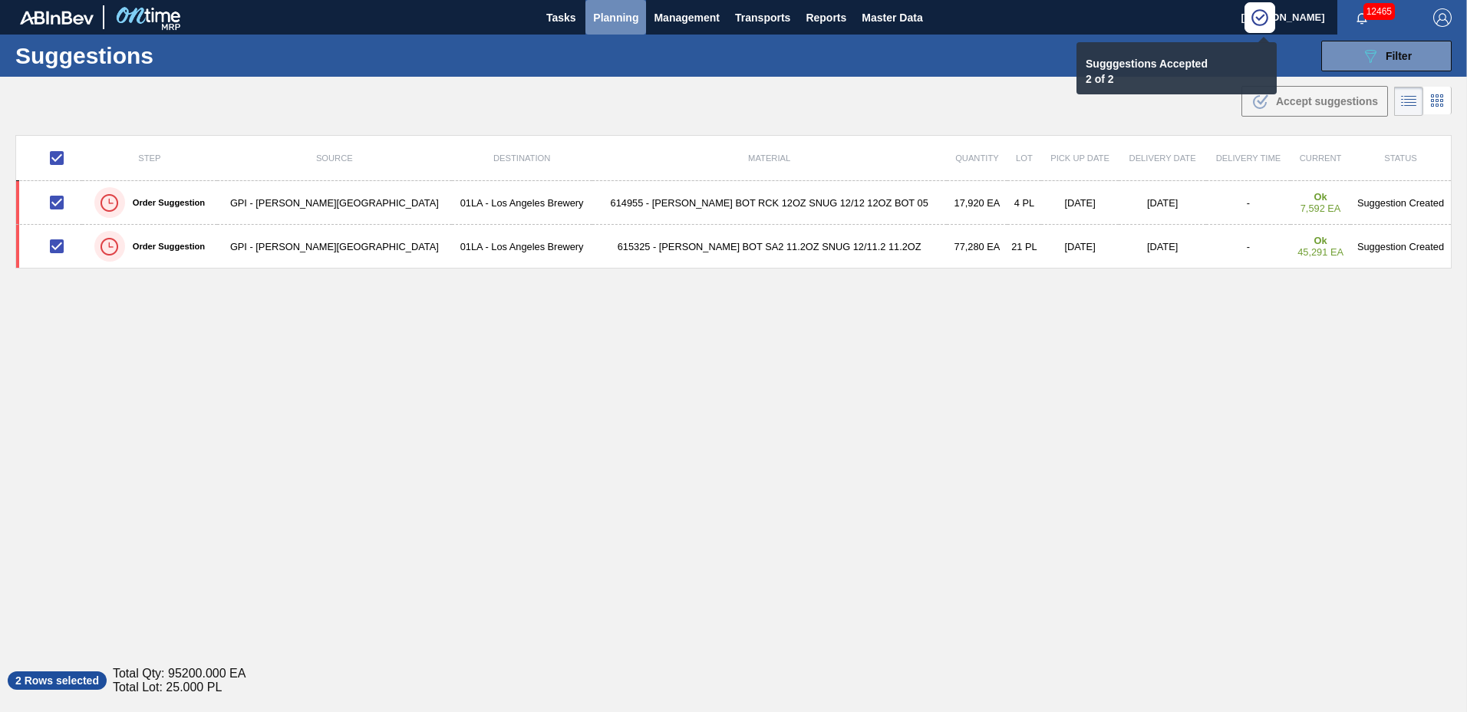
click at [612, 20] on span "Planning" at bounding box center [615, 17] width 45 height 18
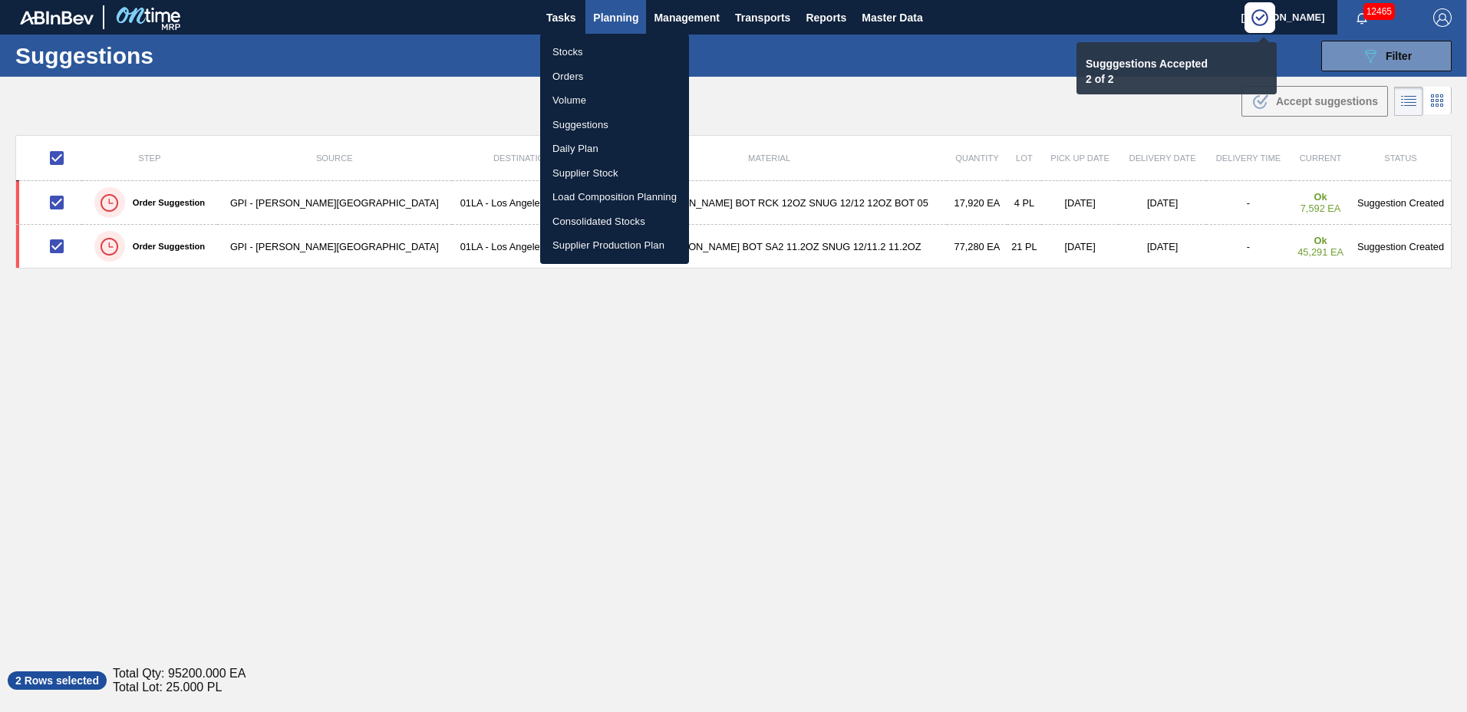
click at [598, 191] on li "Load Composition Planning" at bounding box center [614, 197] width 149 height 25
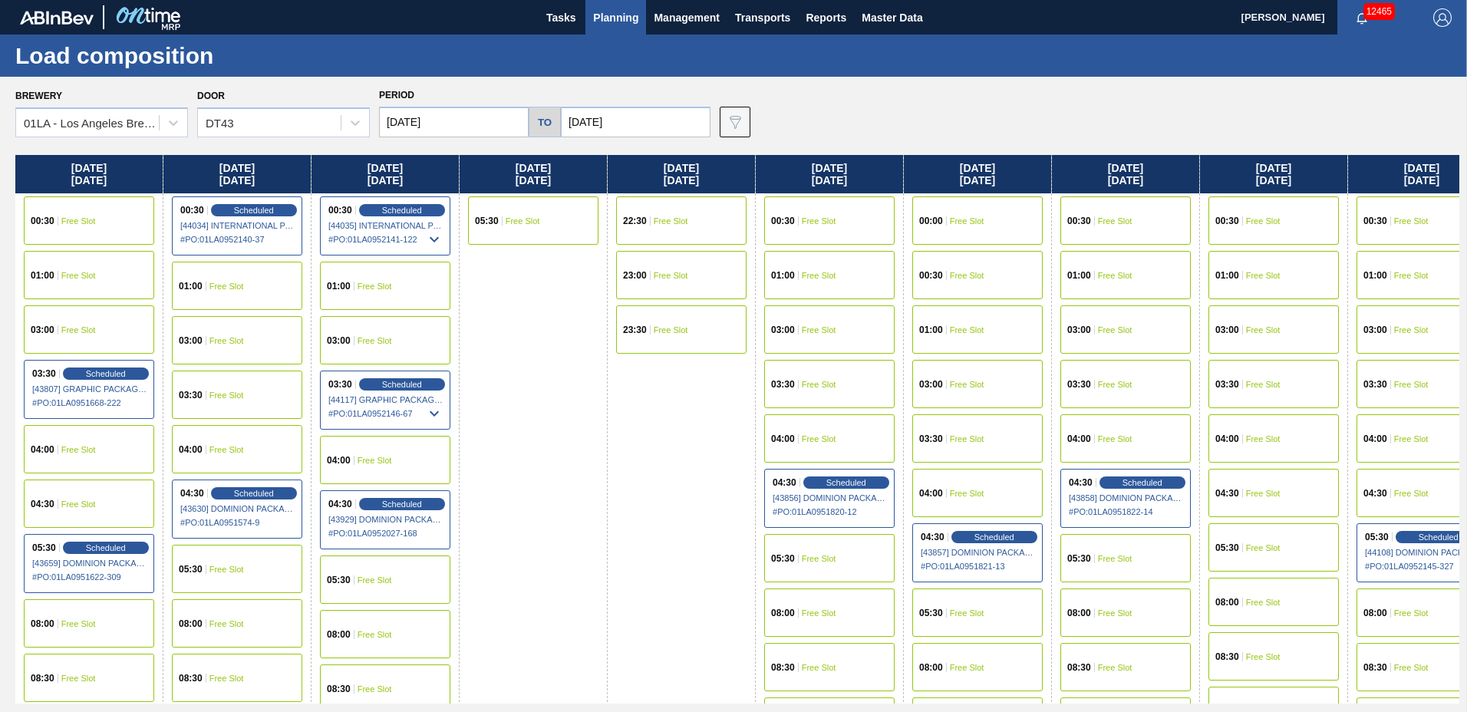
click at [382, 586] on div "05:30 Free Slot" at bounding box center [385, 579] width 130 height 48
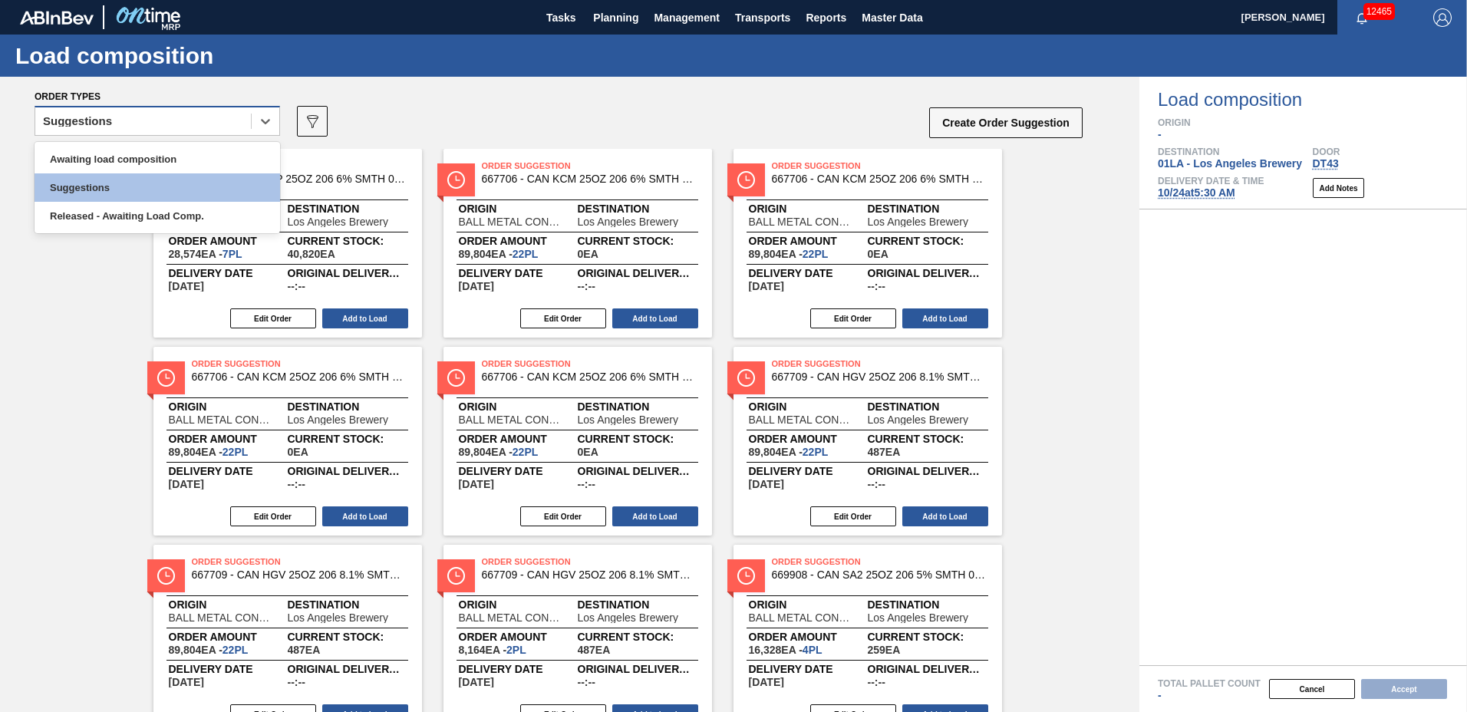
click at [132, 129] on div "Suggestions" at bounding box center [143, 121] width 216 height 22
click at [126, 152] on div "Awaiting load composition" at bounding box center [157, 159] width 245 height 28
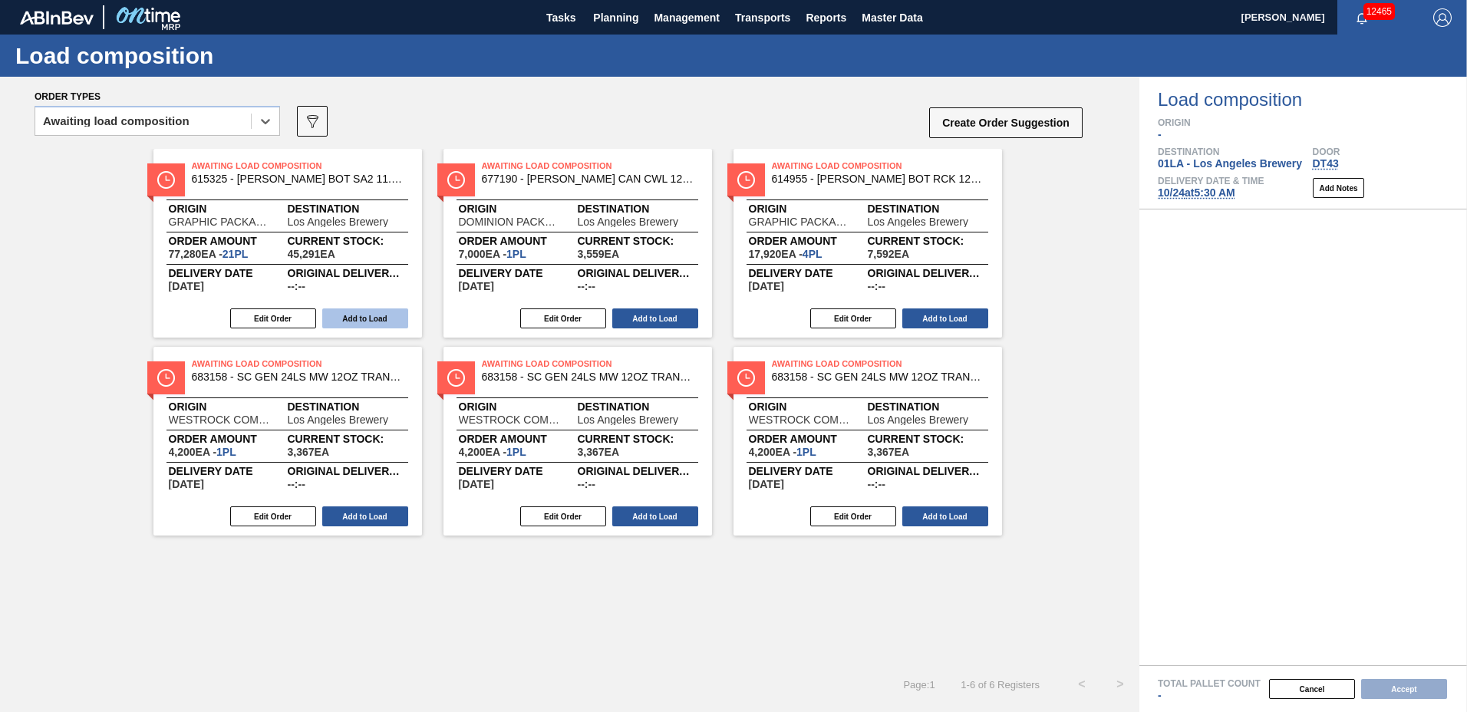
click at [394, 314] on button "Add to Load" at bounding box center [365, 318] width 86 height 20
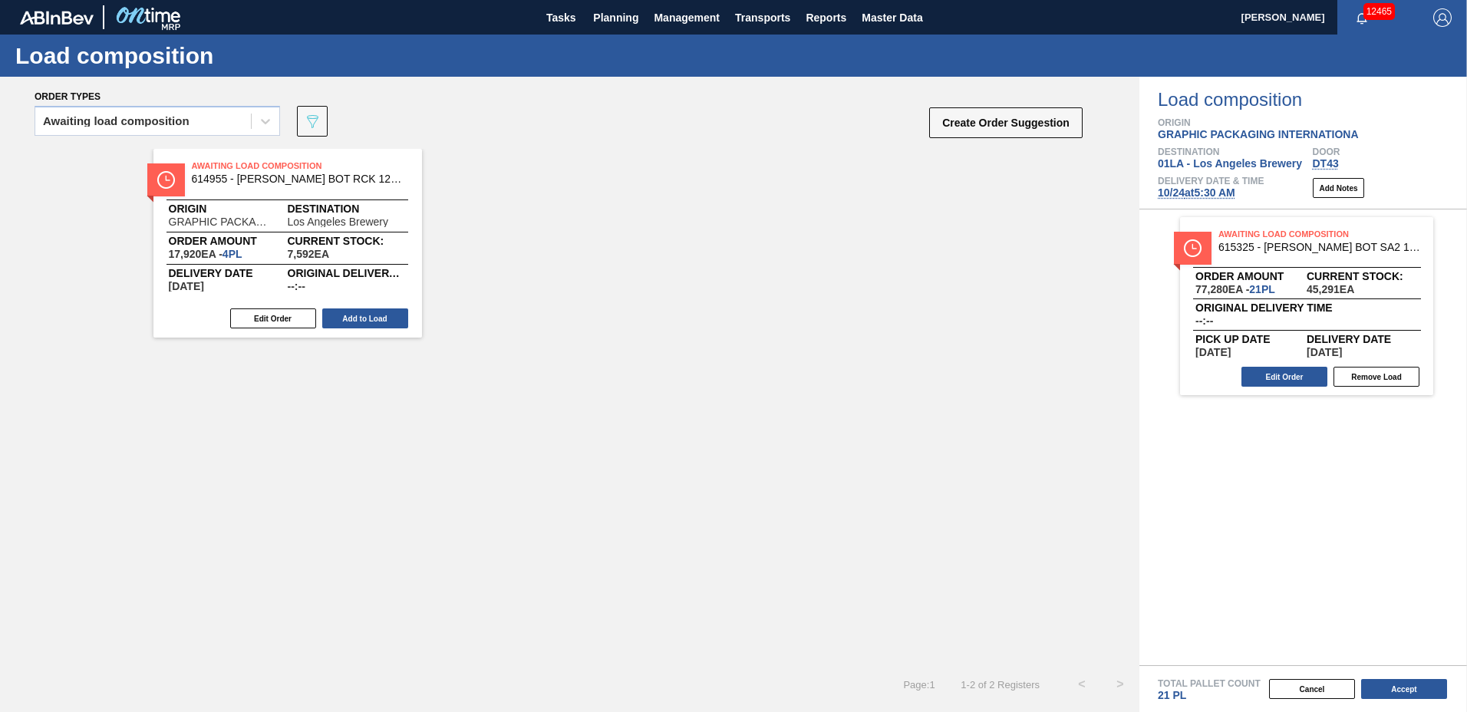
click at [394, 314] on button "Add to Load" at bounding box center [365, 318] width 86 height 20
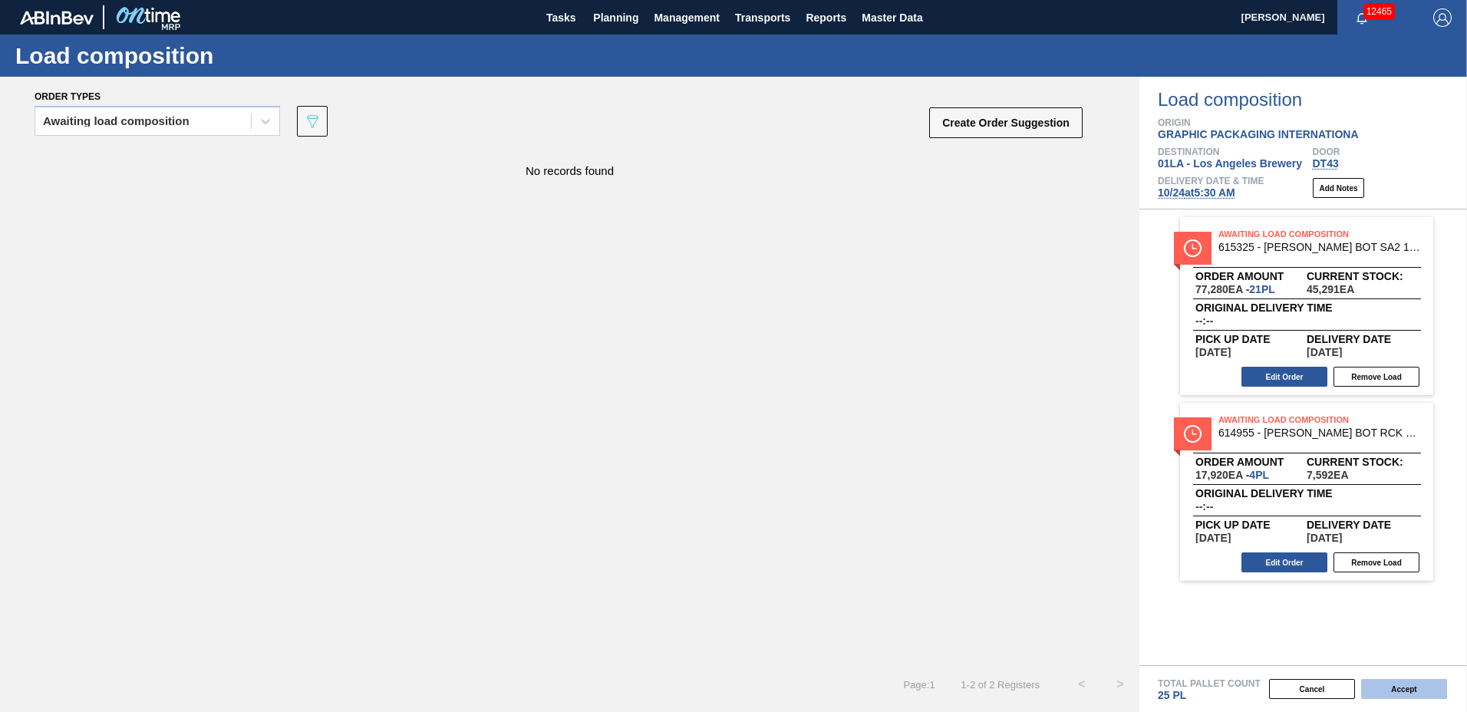
click at [1392, 687] on button "Accept" at bounding box center [1404, 689] width 86 height 20
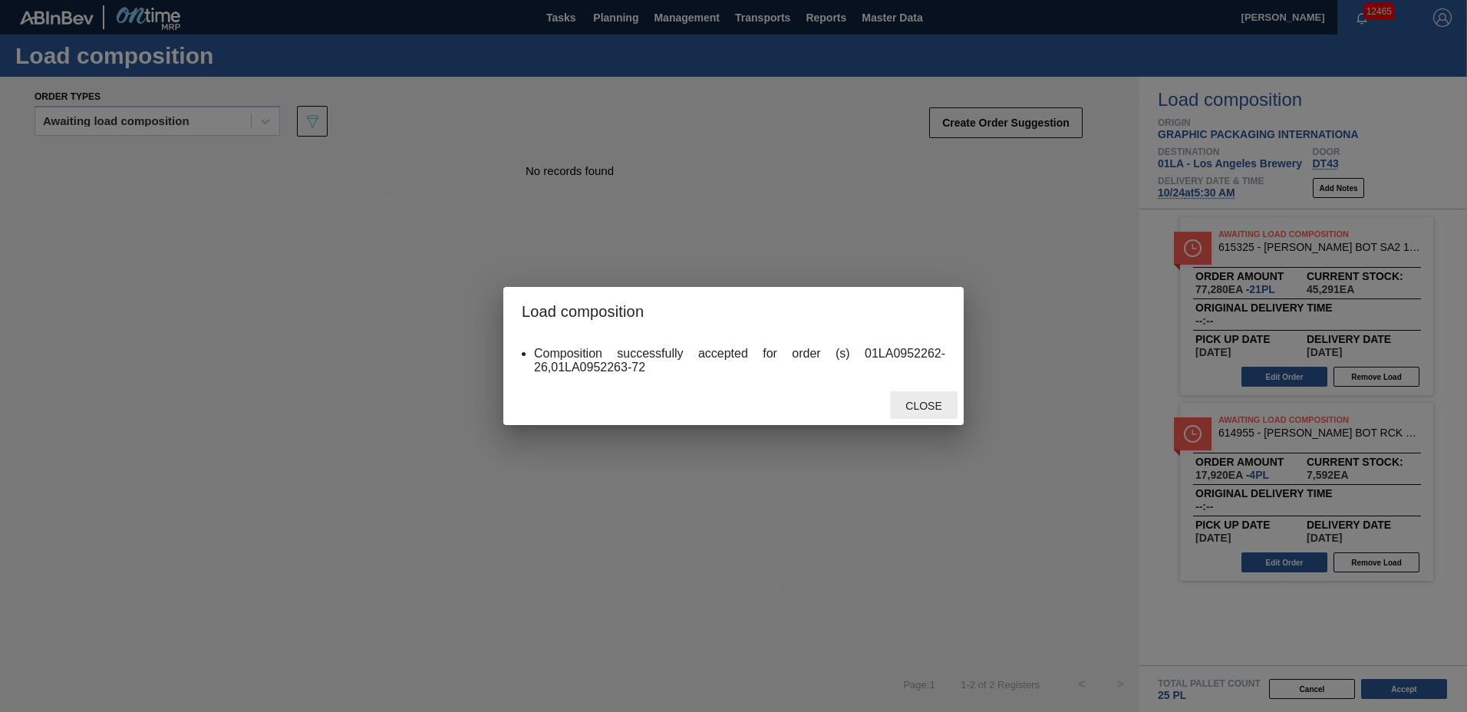
click at [925, 406] on span "Close" at bounding box center [923, 406] width 61 height 12
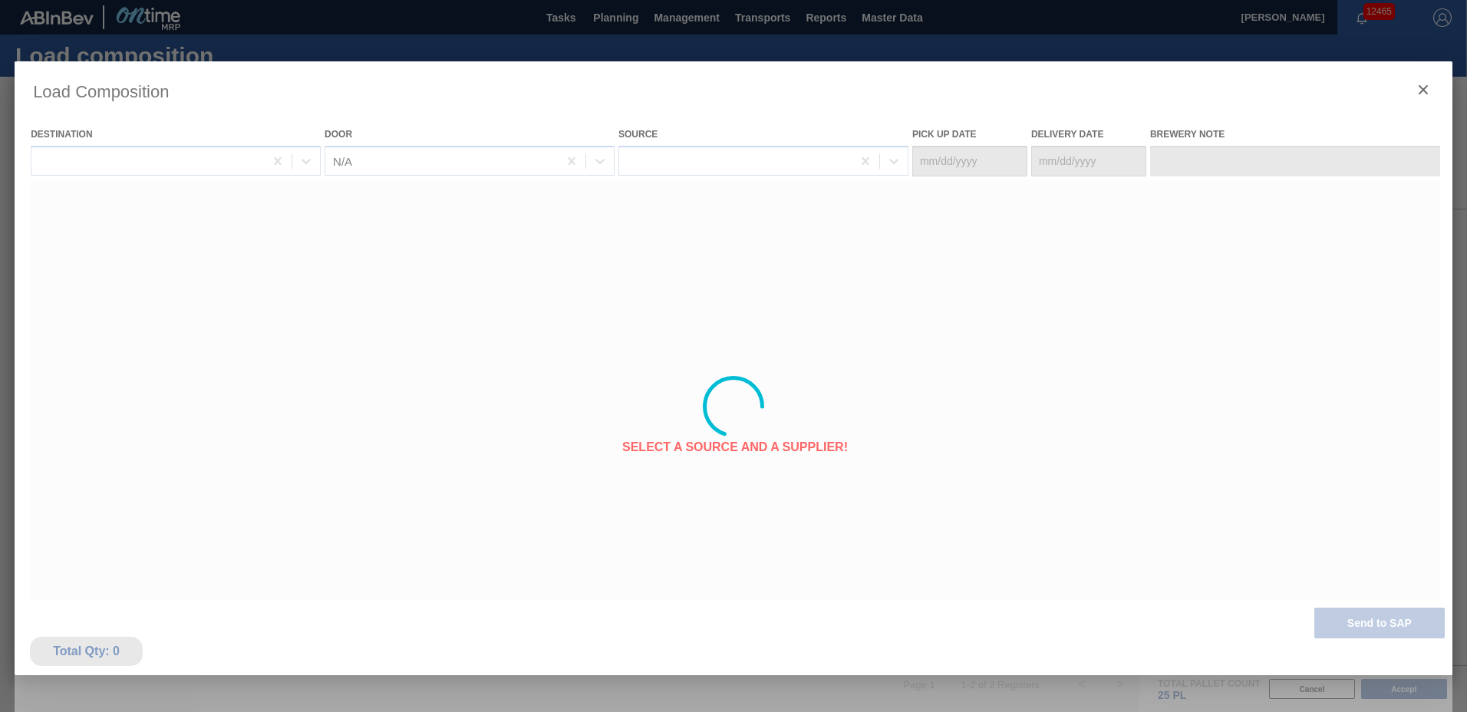
type Date "[DATE]"
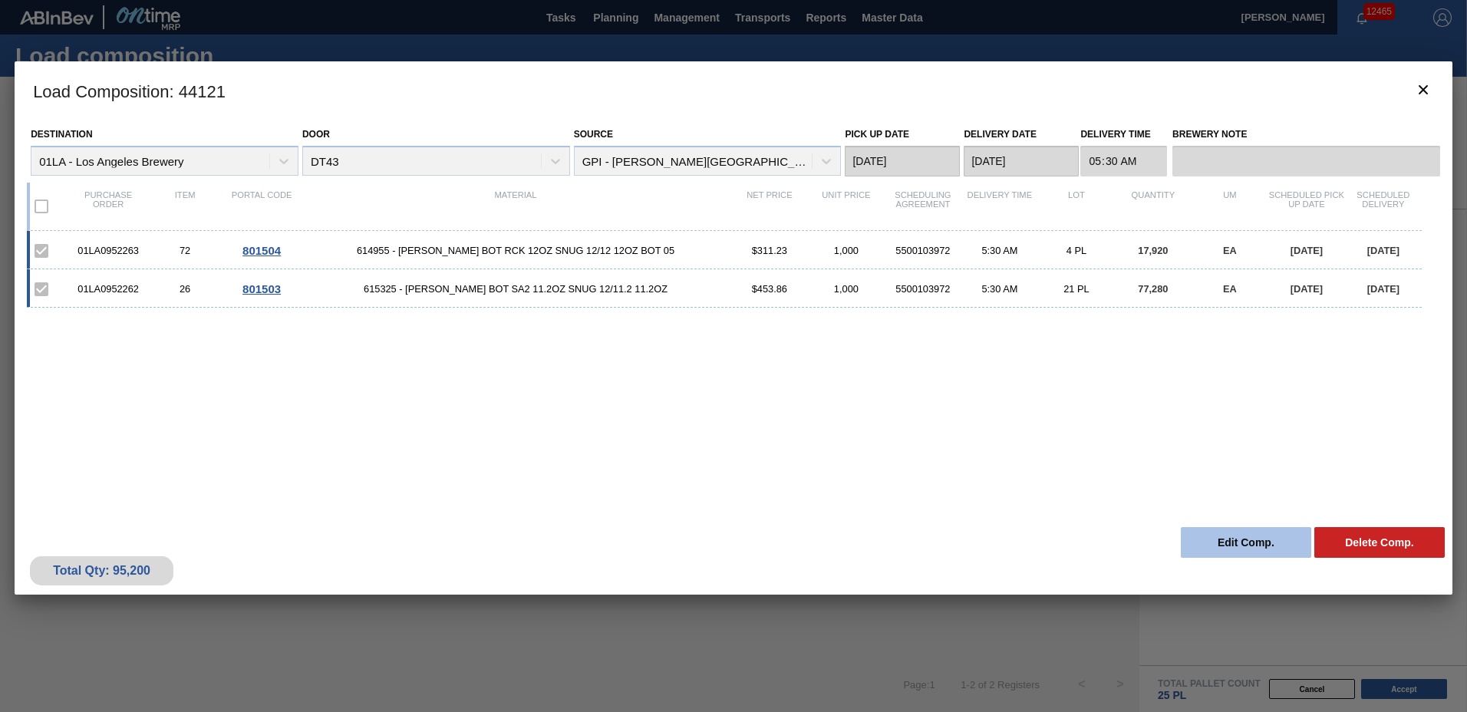
click at [1250, 532] on button "Edit Comp." at bounding box center [1246, 542] width 130 height 31
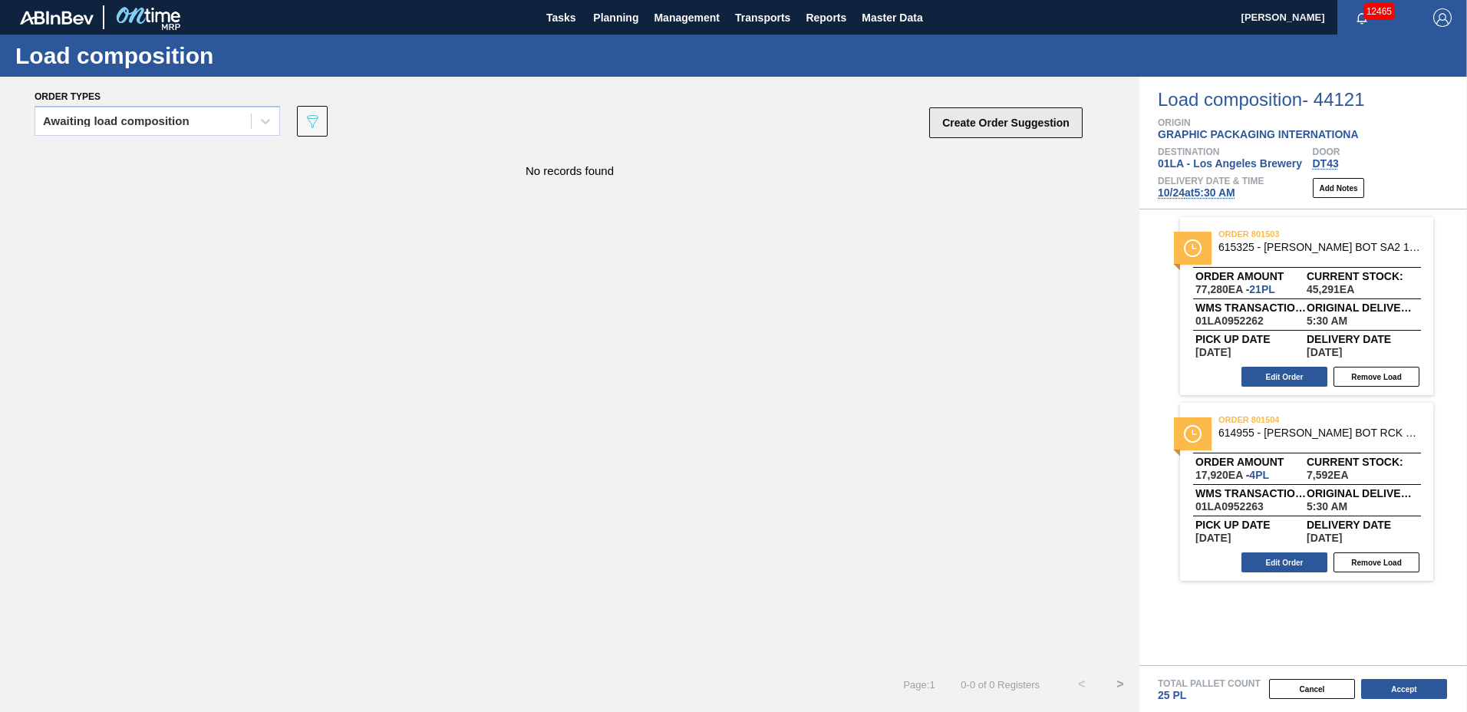
click at [971, 114] on button "Create Order Suggestion" at bounding box center [1005, 122] width 153 height 31
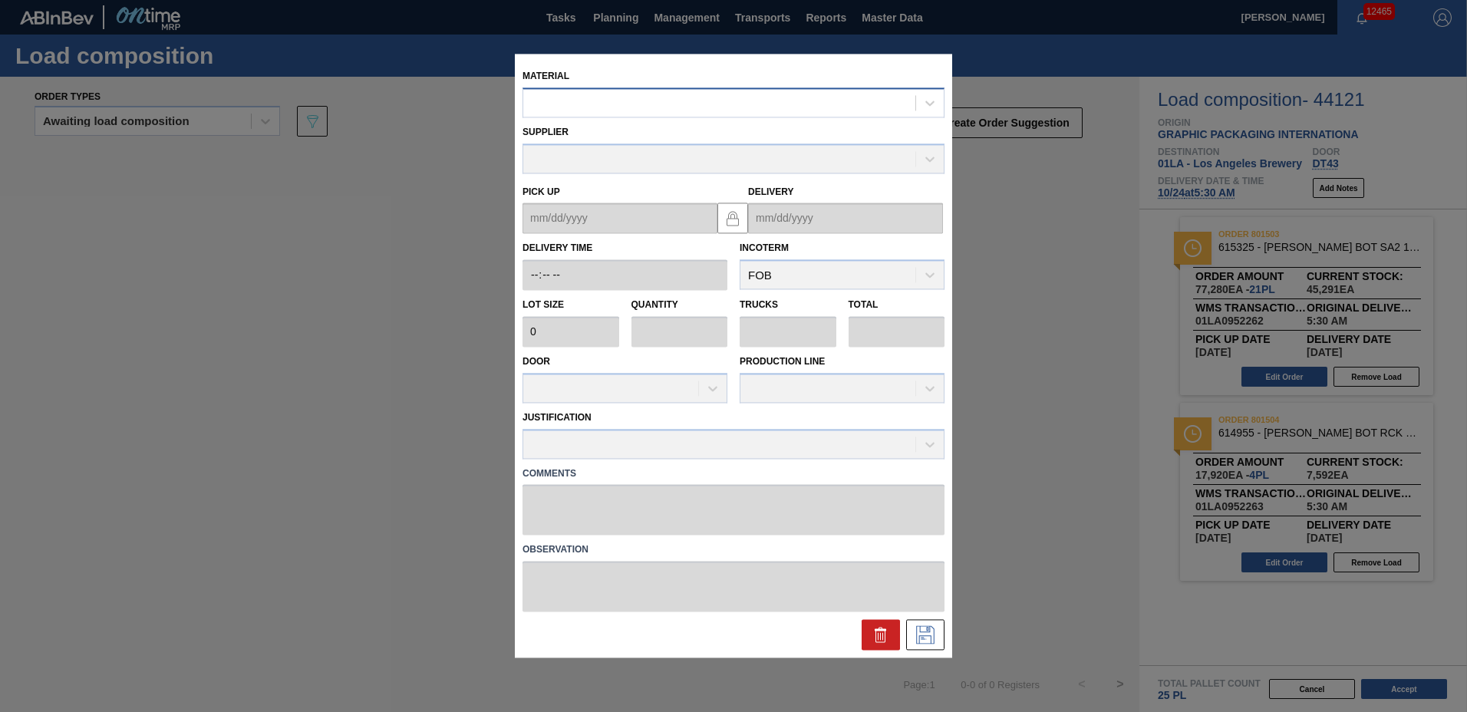
click at [693, 105] on div at bounding box center [719, 103] width 392 height 22
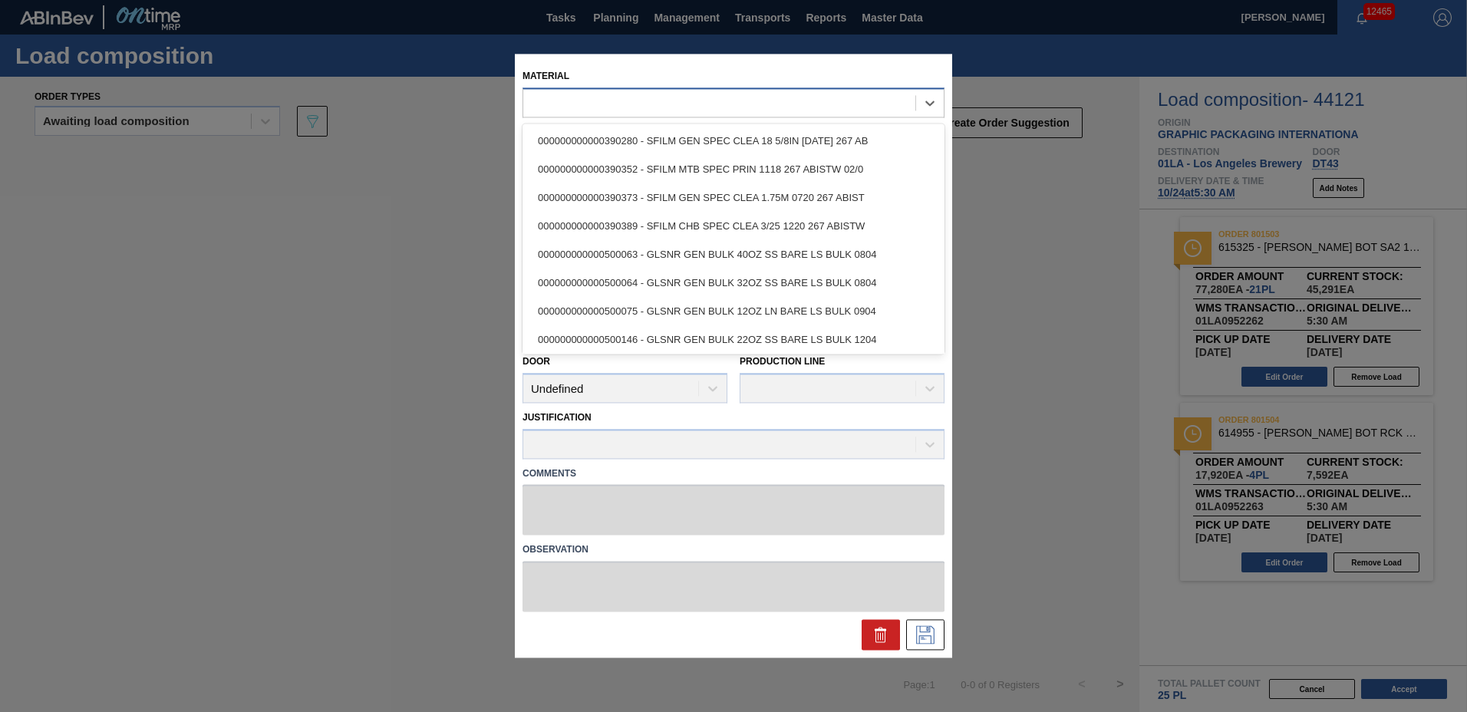
type input "9"
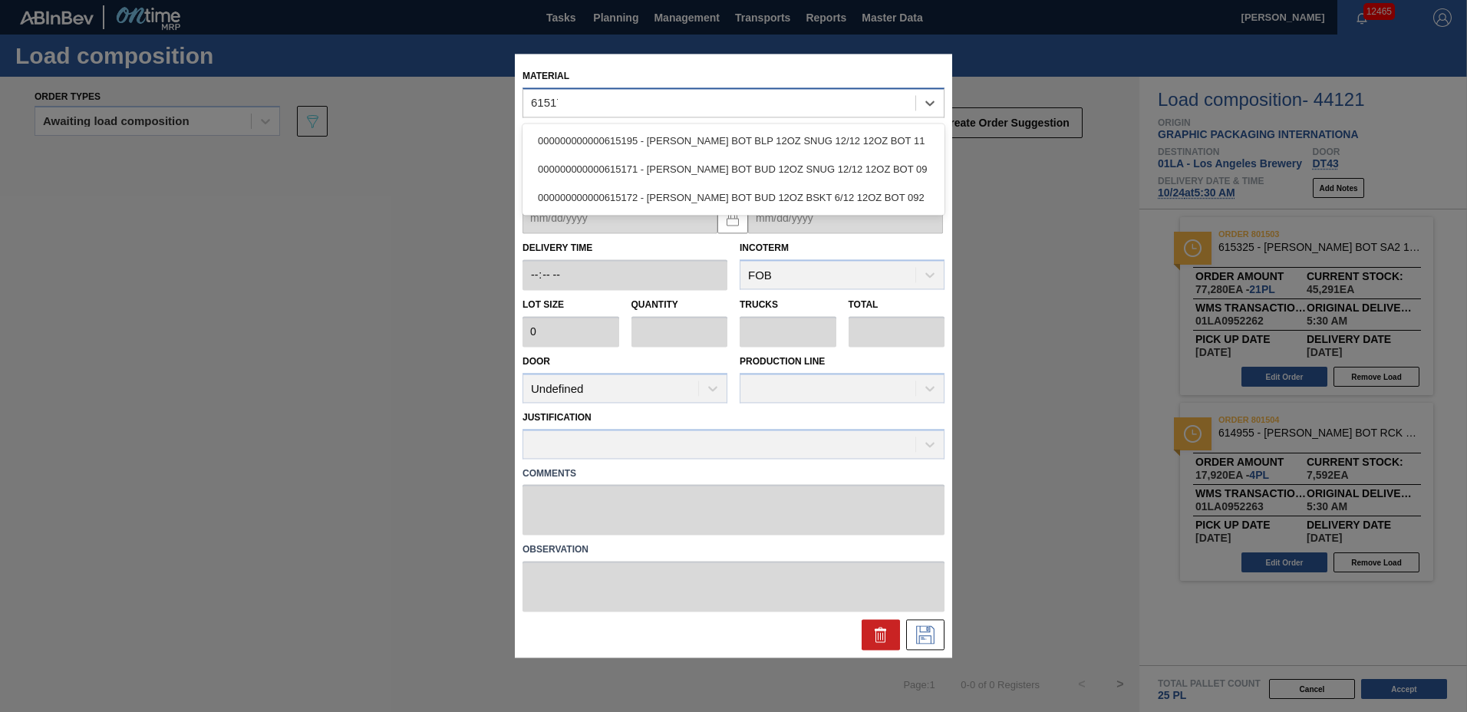
type input "615171"
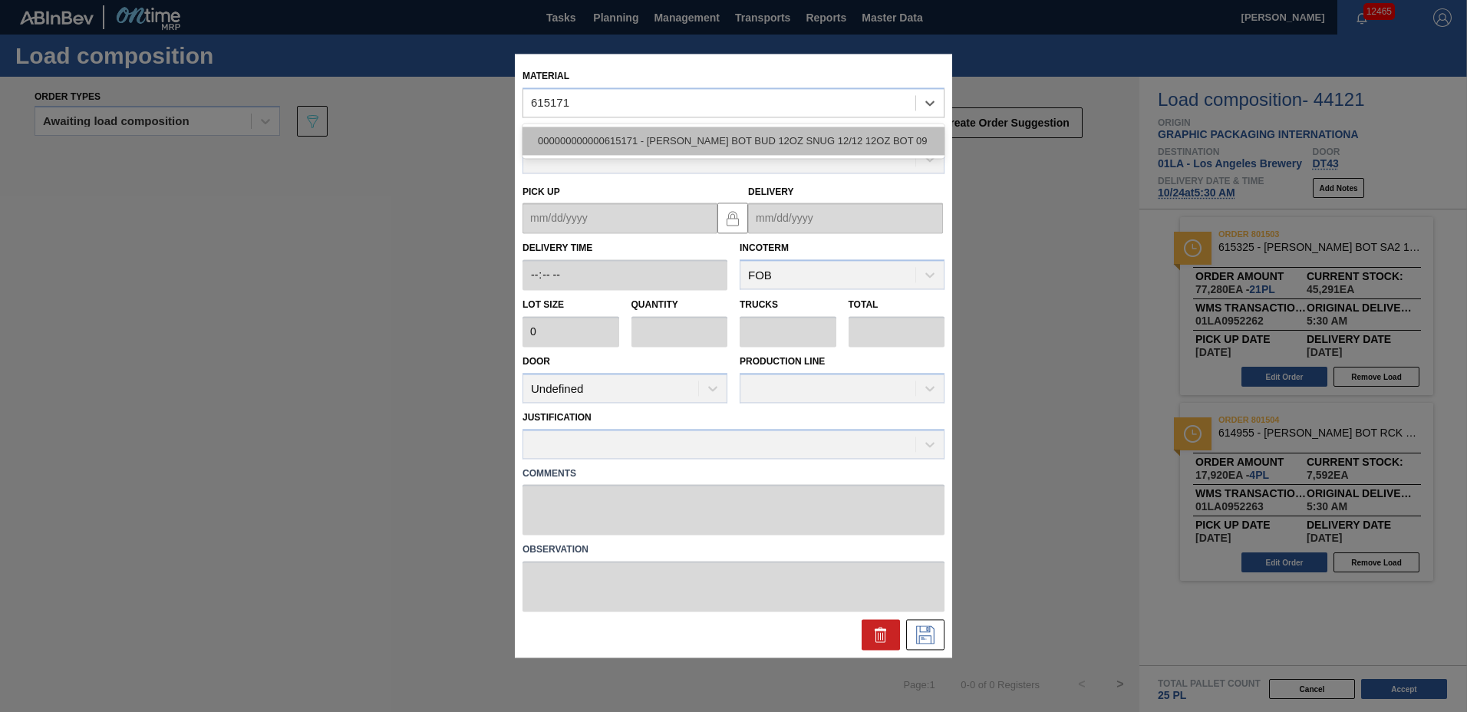
click at [752, 141] on div "000000000000615171 - [PERSON_NAME] BOT BUD 12OZ SNUG 12/12 12OZ BOT 09" at bounding box center [733, 141] width 422 height 28
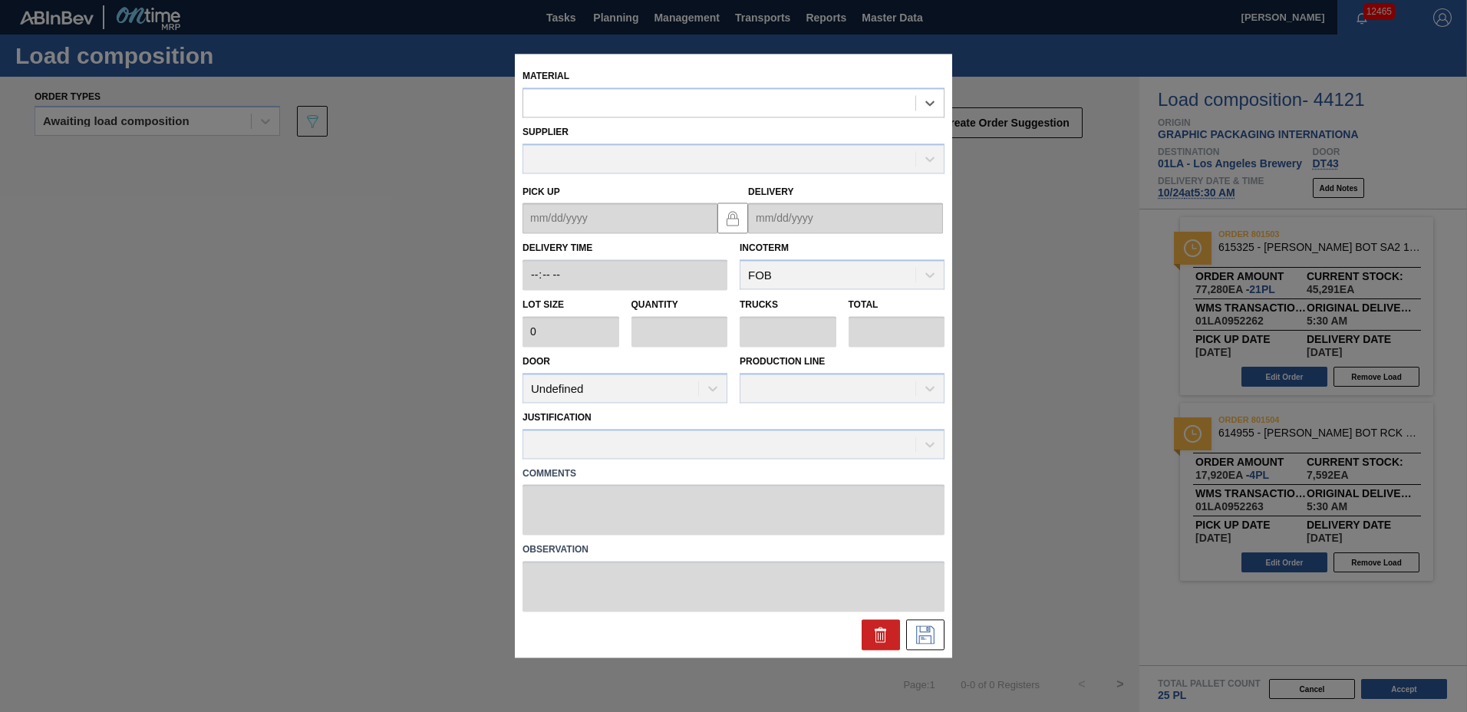
type input "4,480"
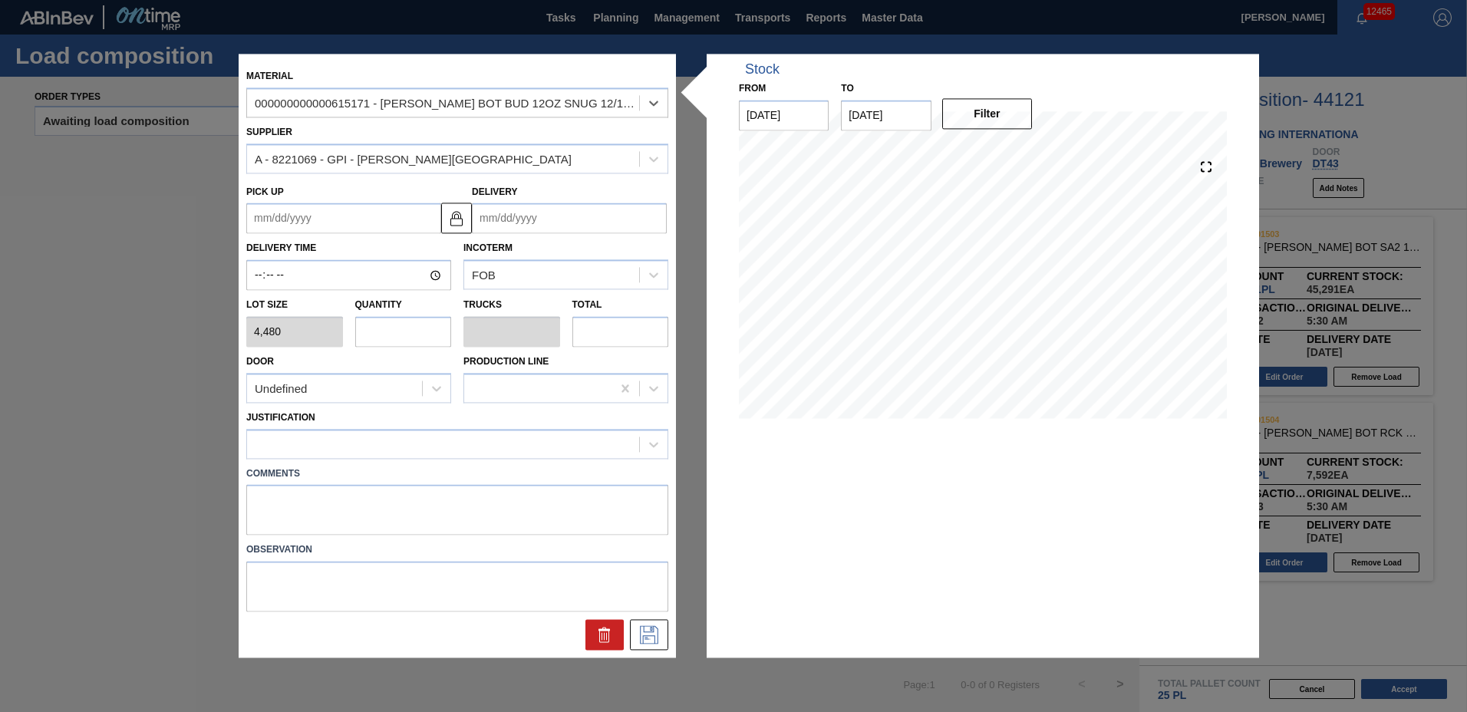
click at [566, 225] on input "Delivery" at bounding box center [569, 218] width 195 height 31
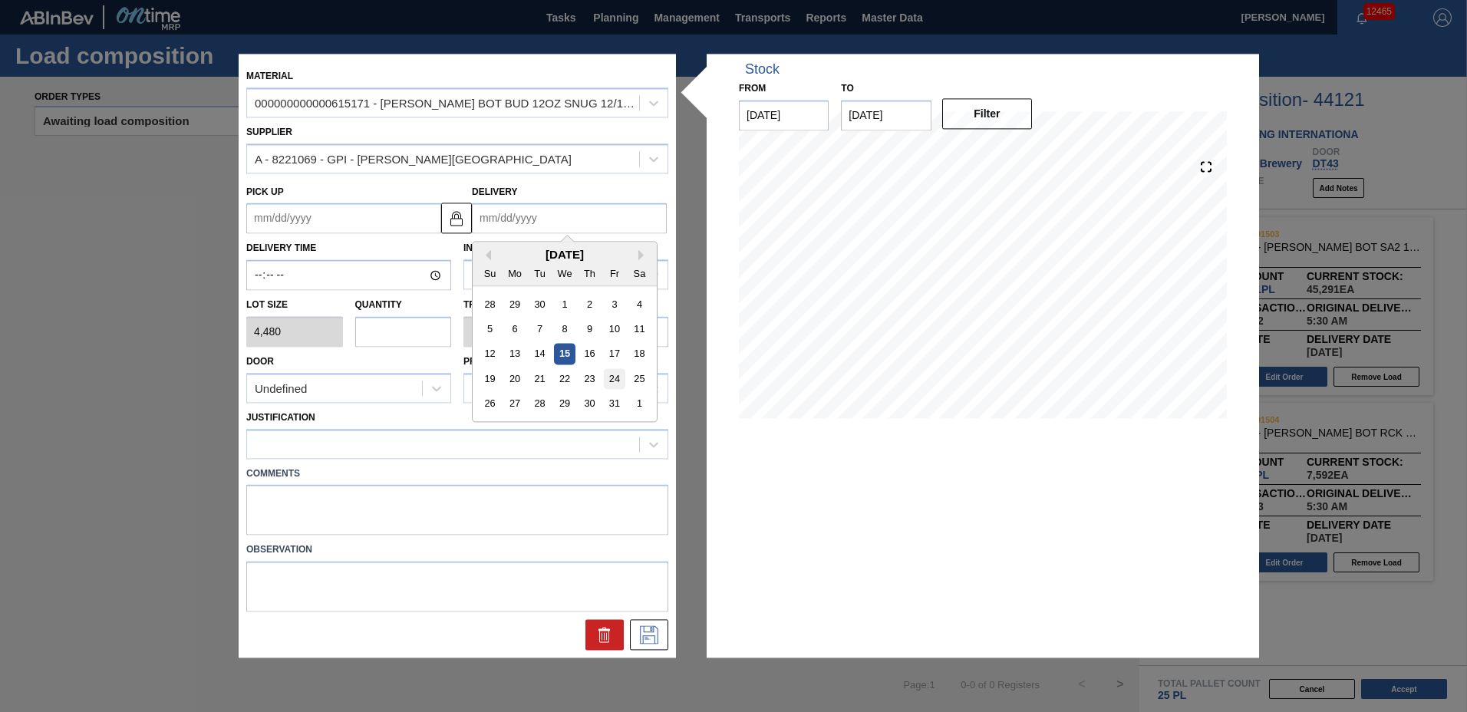
click at [608, 382] on div "24" at bounding box center [614, 379] width 21 height 21
type up "[DATE]"
type input "[DATE]"
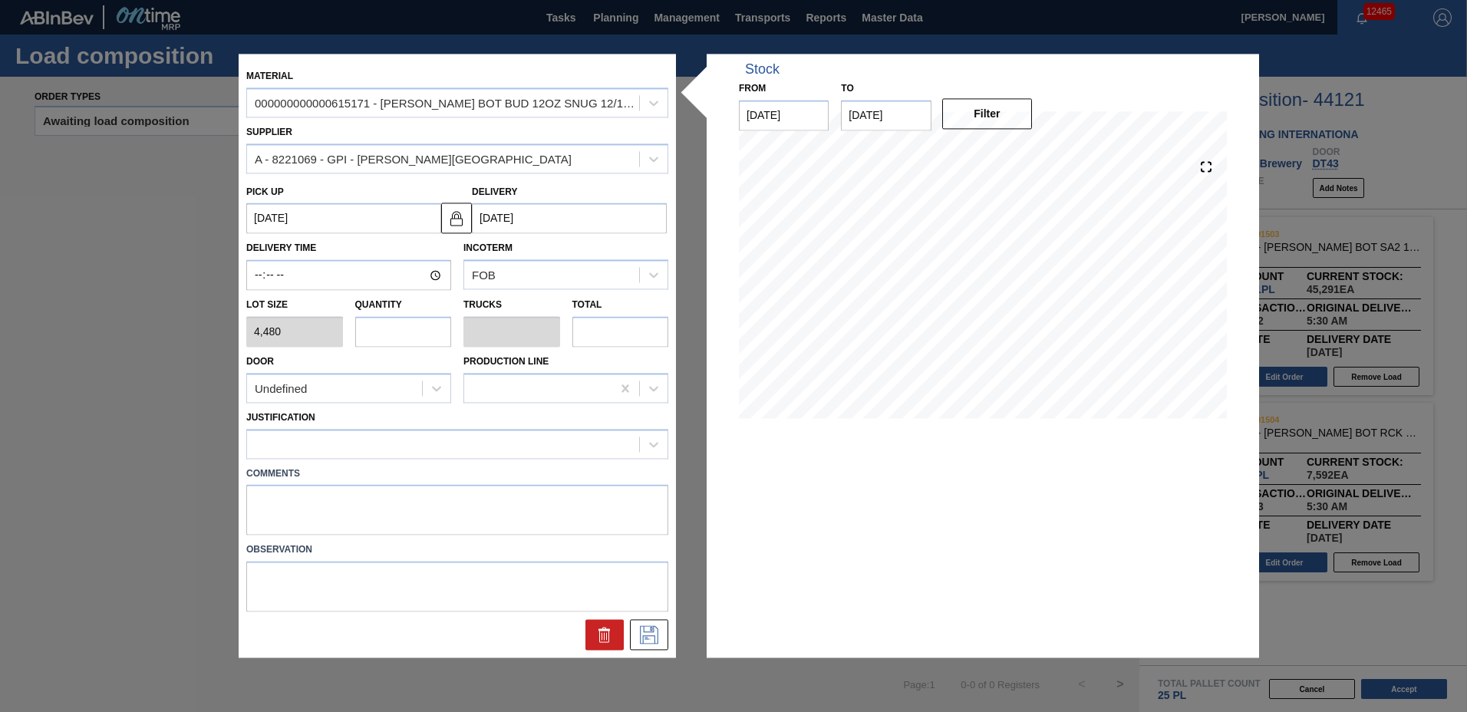
click at [379, 326] on input "text" at bounding box center [403, 331] width 97 height 31
type input "1"
type input "0.042"
type input "4,480"
type input "10"
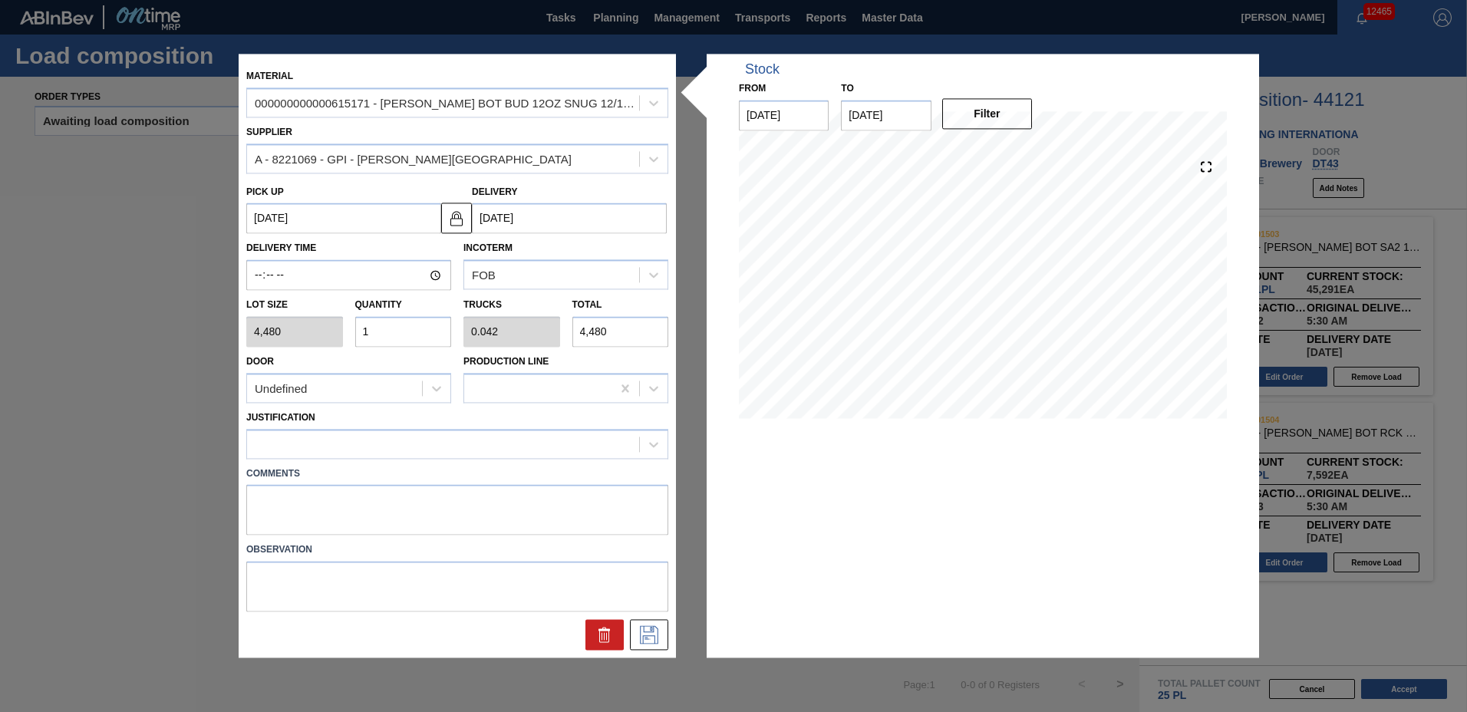
type input "0.417"
type input "44,800"
type input "10"
click at [293, 453] on div at bounding box center [443, 444] width 392 height 22
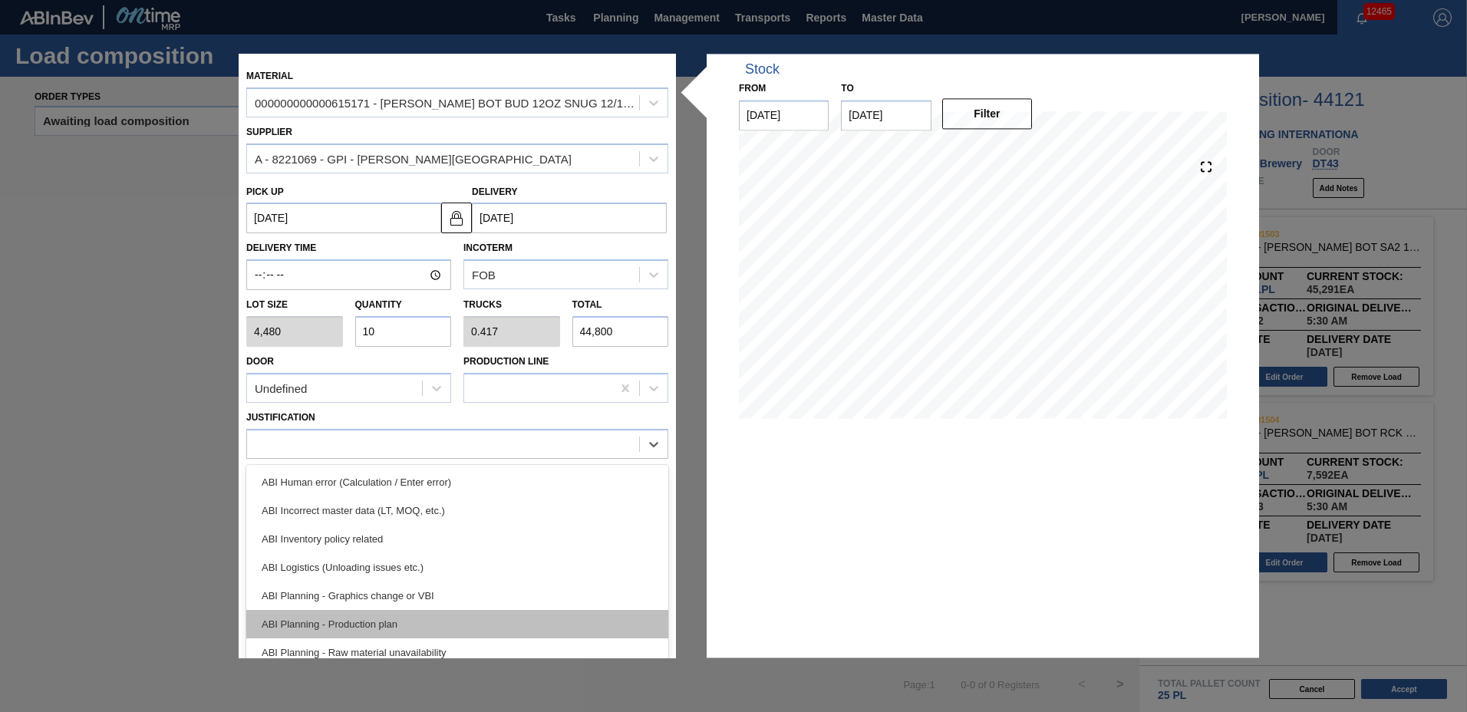
click at [299, 621] on div "ABI Planning - Production plan" at bounding box center [457, 624] width 422 height 28
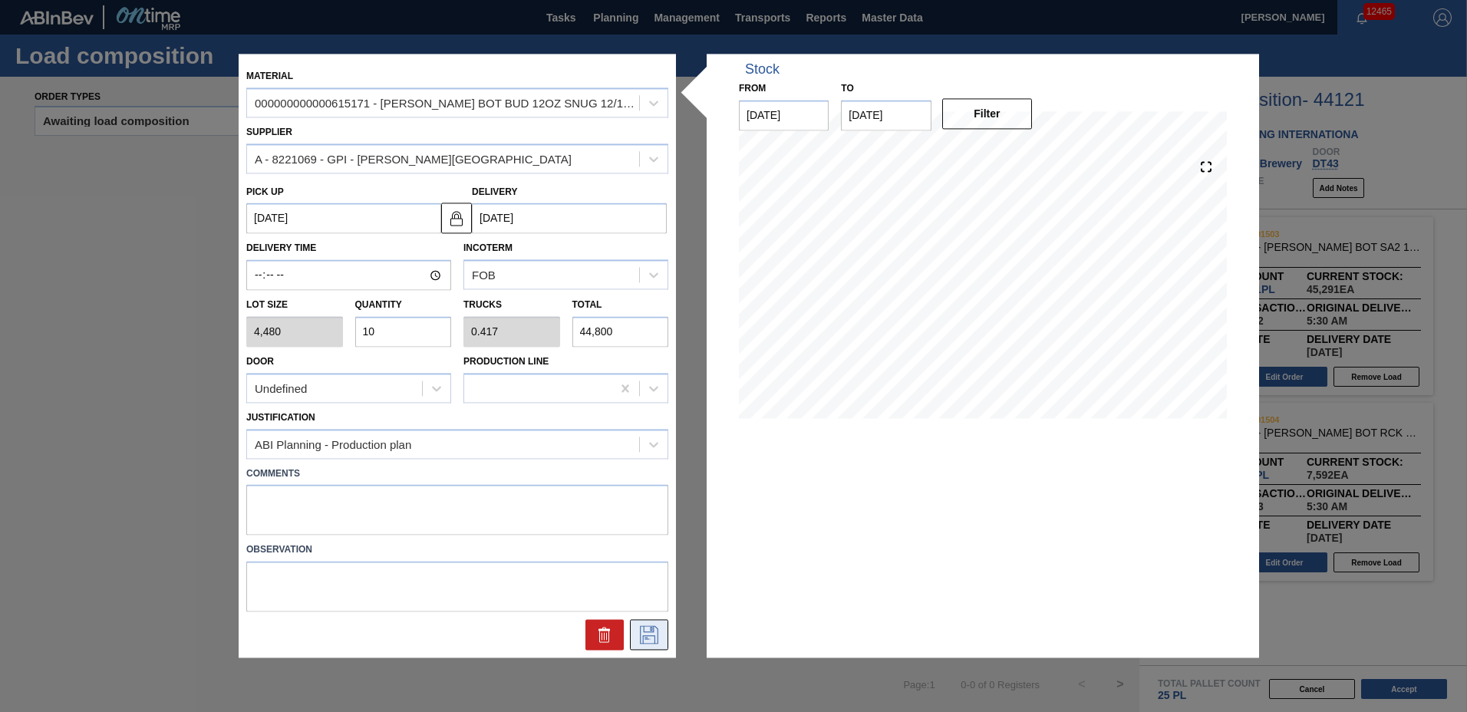
click at [652, 636] on icon at bounding box center [649, 635] width 18 height 18
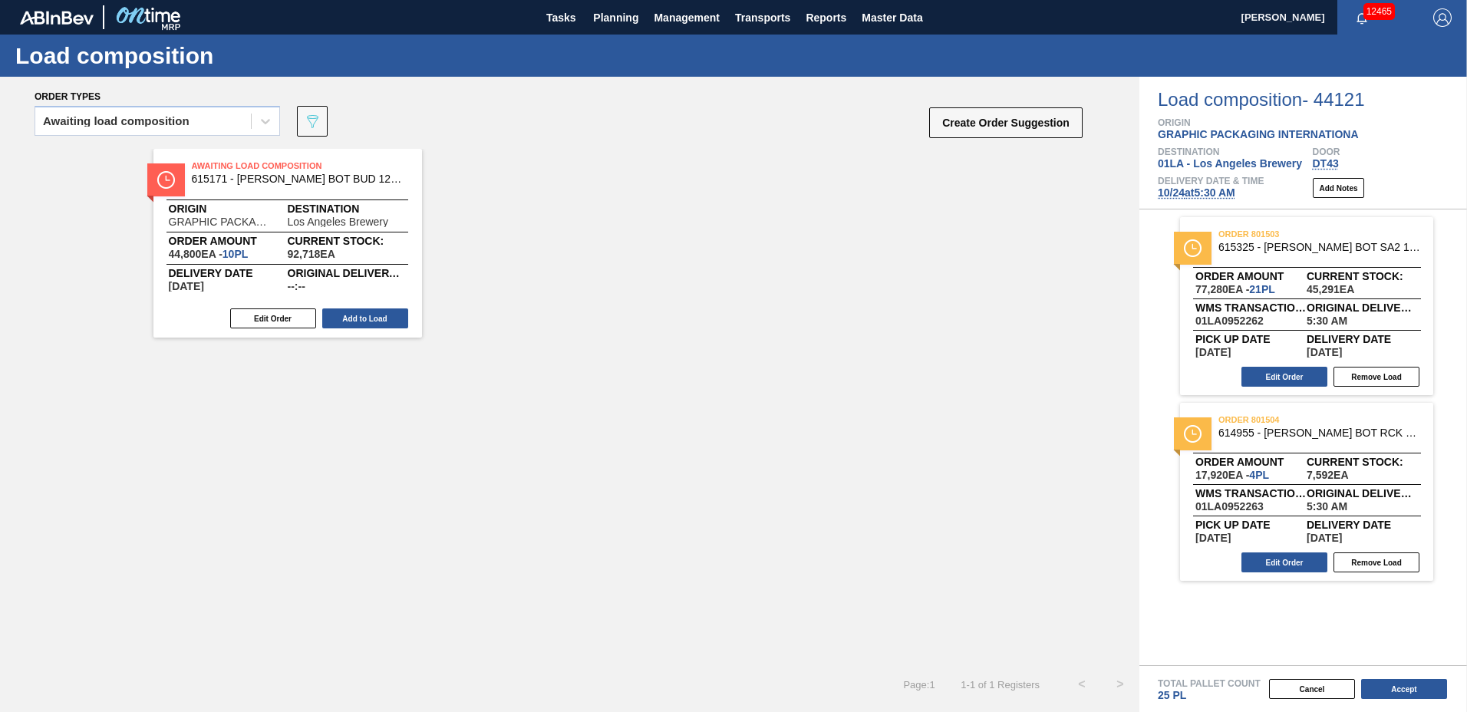
click at [375, 315] on button "Add to Load" at bounding box center [365, 318] width 86 height 20
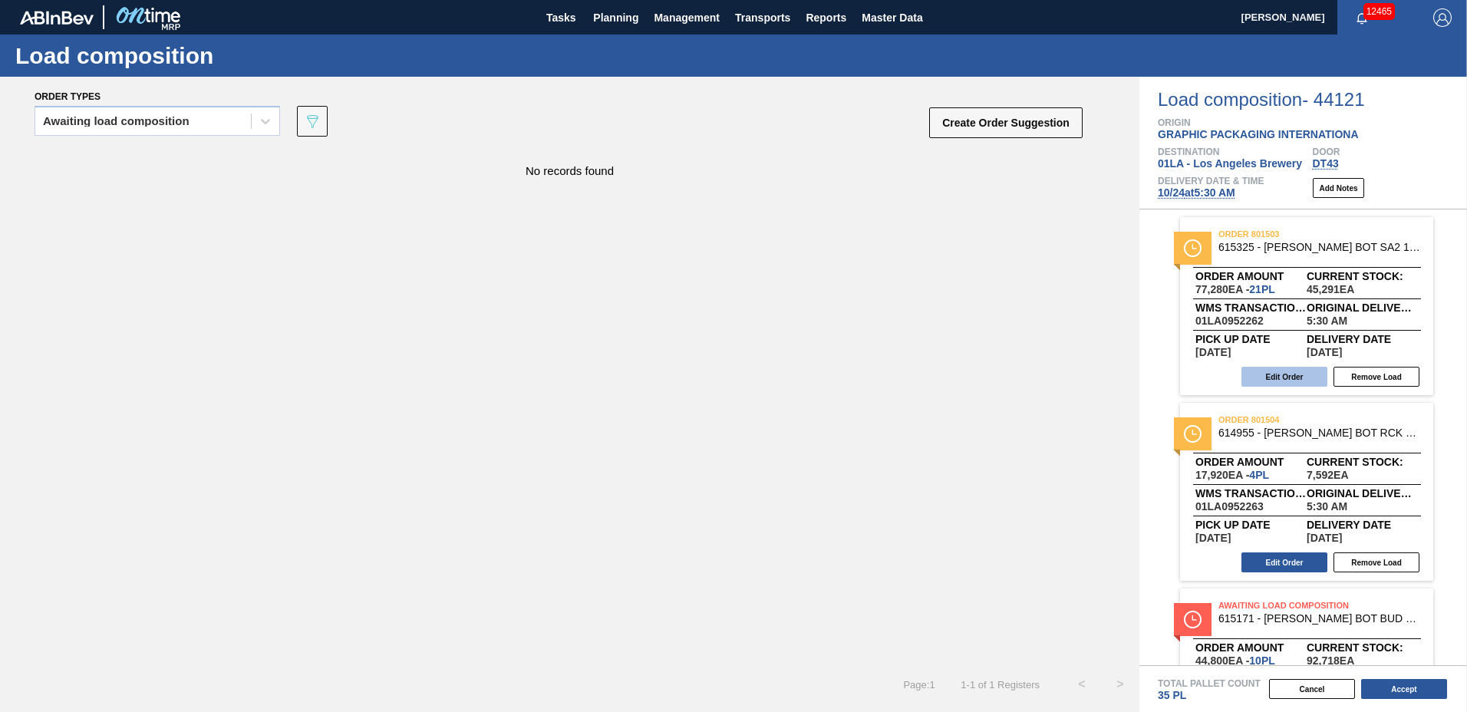
click at [1288, 375] on button "Edit Order" at bounding box center [1284, 377] width 86 height 20
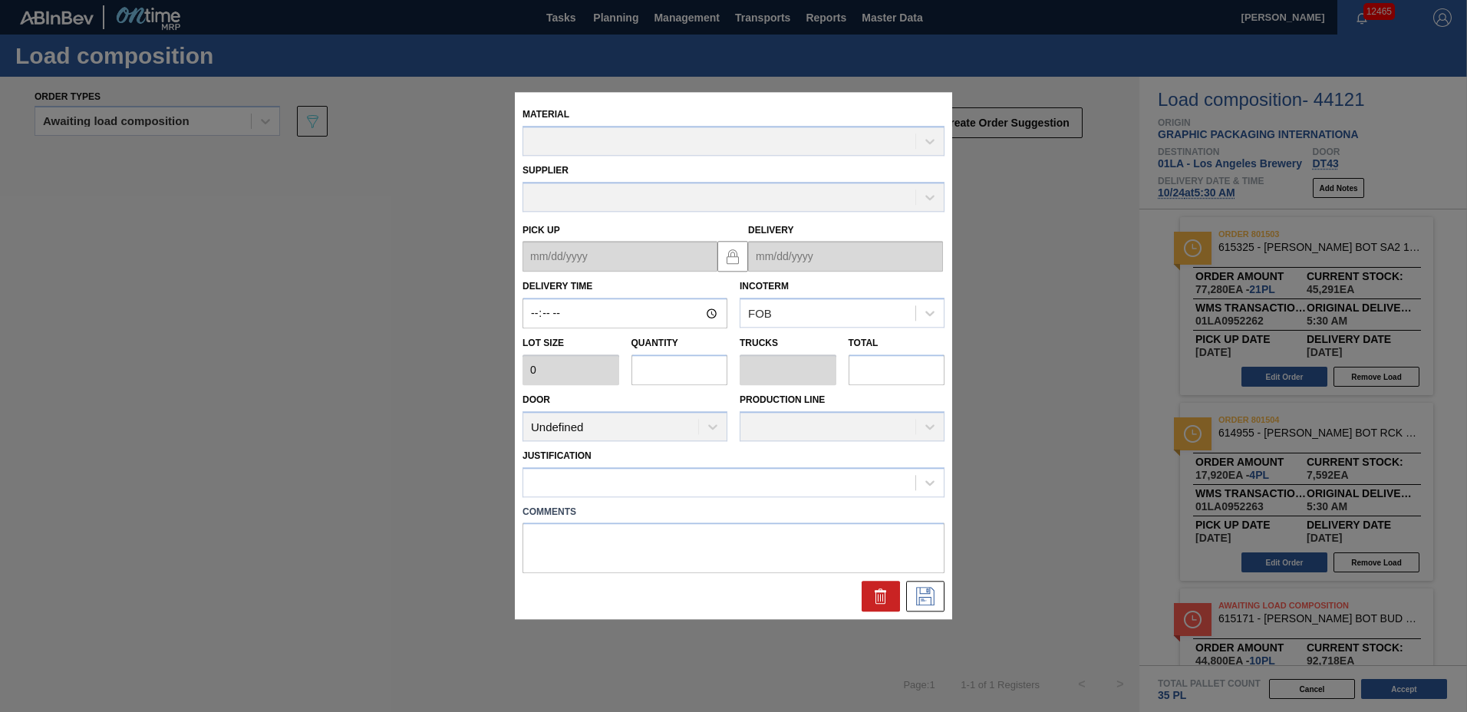
type input "05:30:00"
type input "3,680"
type input "21"
type input "0.875"
type input "77,280"
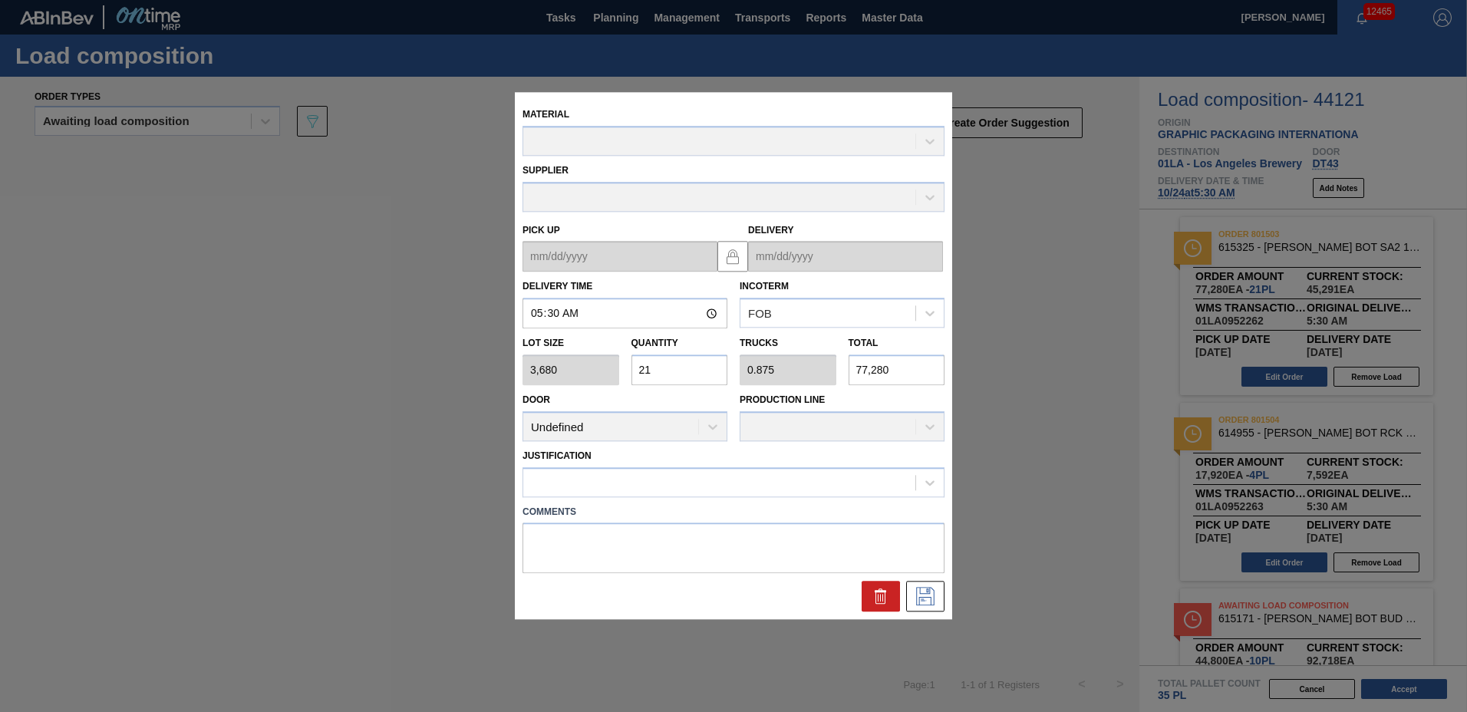
type up "[DATE]"
type input "[DATE]"
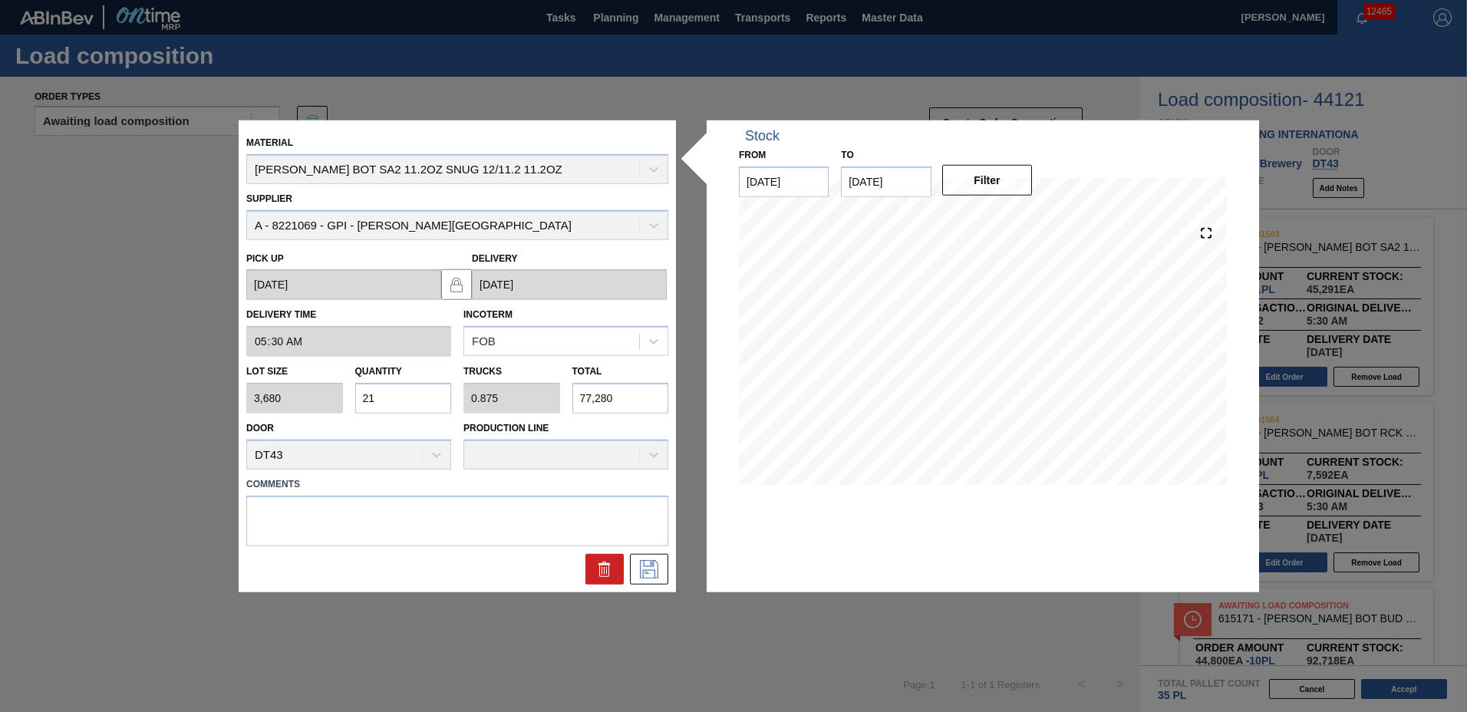
drag, startPoint x: 385, startPoint y: 394, endPoint x: 259, endPoint y: 373, distance: 128.4
click at [259, 373] on div "Lot size 3,680 Quantity 21 Trucks 0.875 Total 77,280" at bounding box center [457, 385] width 434 height 57
type input "1"
type input "0.042"
type input "3,680"
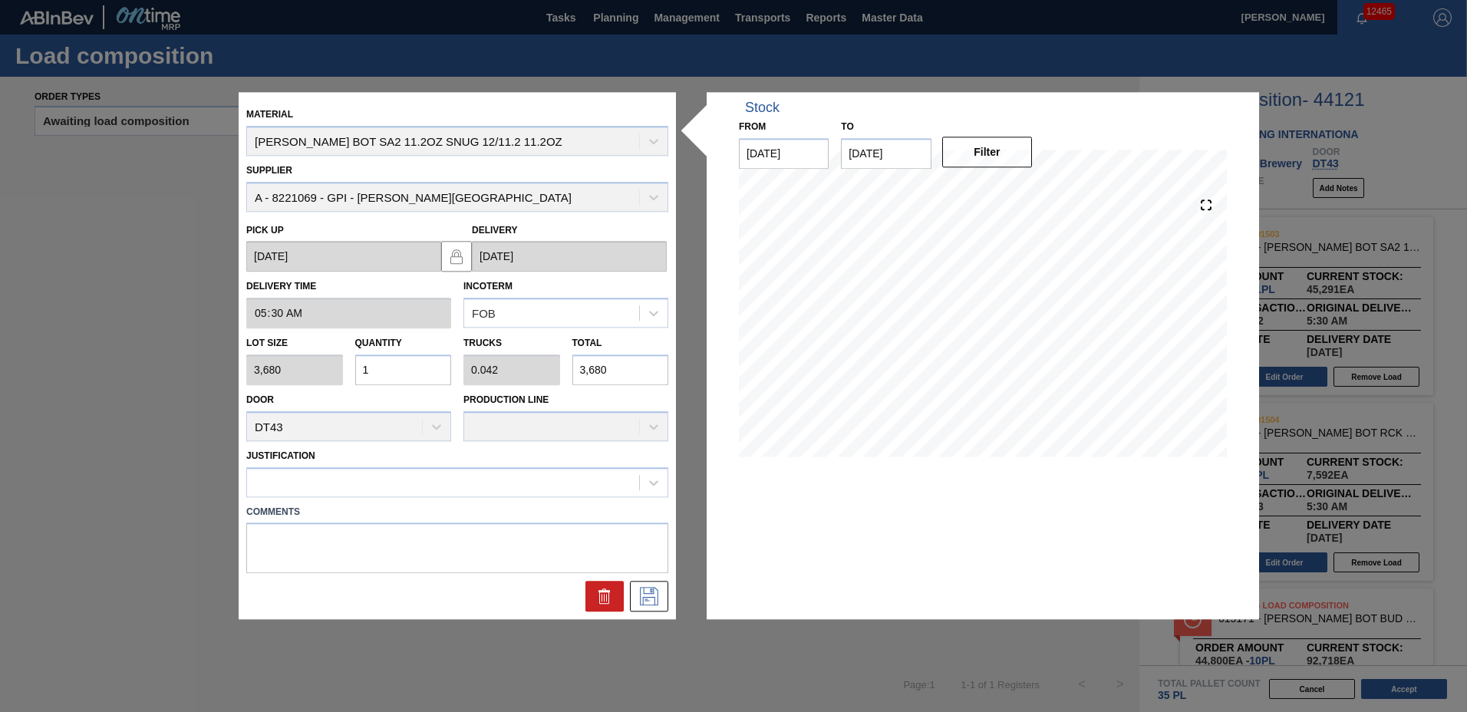
type input "10"
type input "0.417"
type input "36,800"
type input "10"
click at [313, 479] on div at bounding box center [443, 482] width 392 height 22
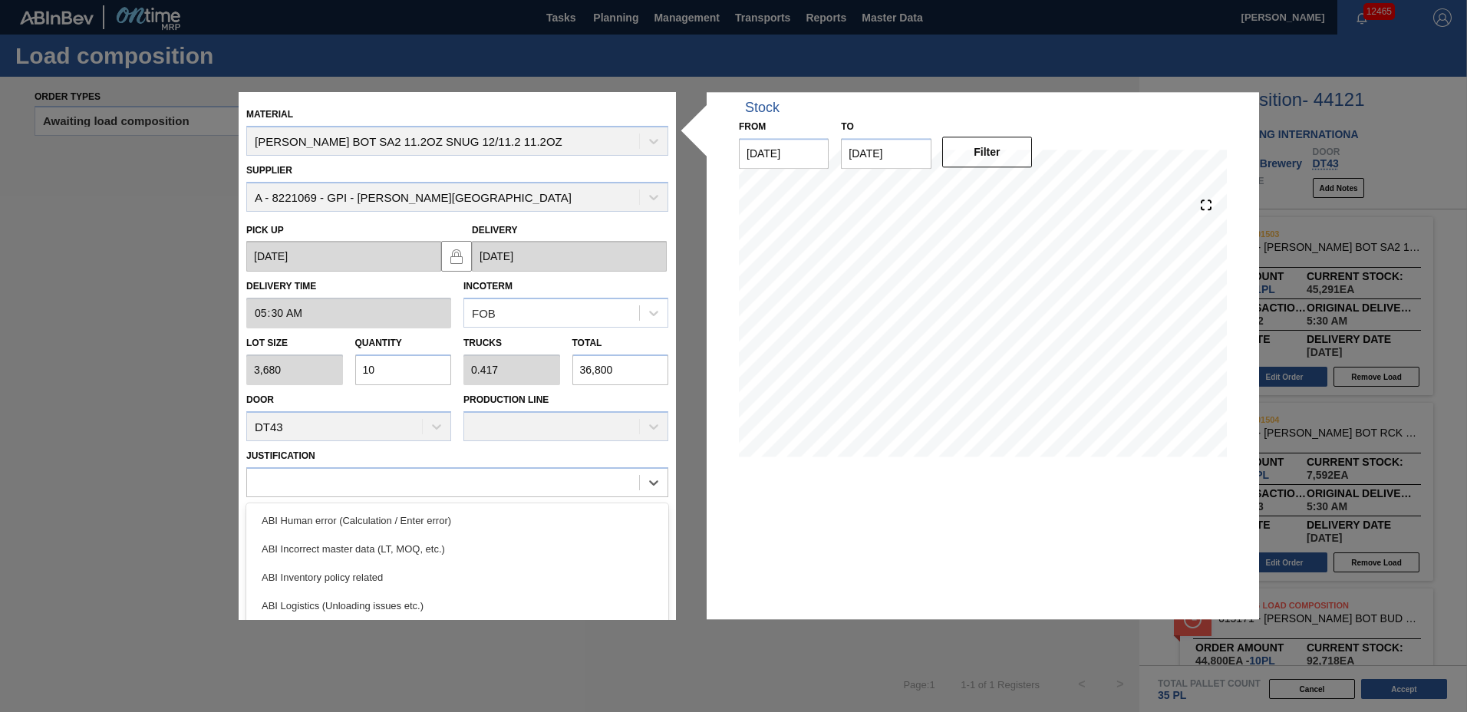
click at [331, 575] on div "ABI Inventory policy related" at bounding box center [457, 577] width 422 height 28
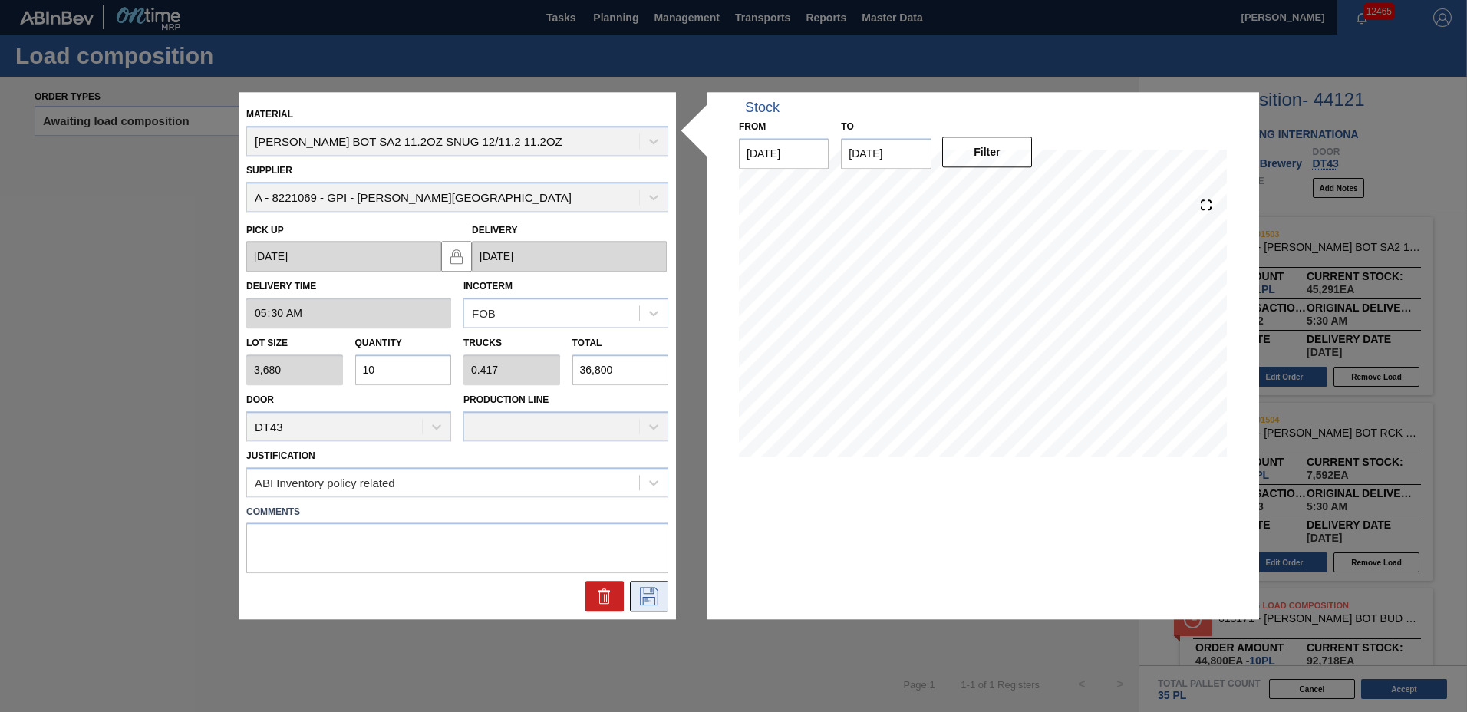
click at [652, 605] on icon at bounding box center [649, 597] width 18 height 18
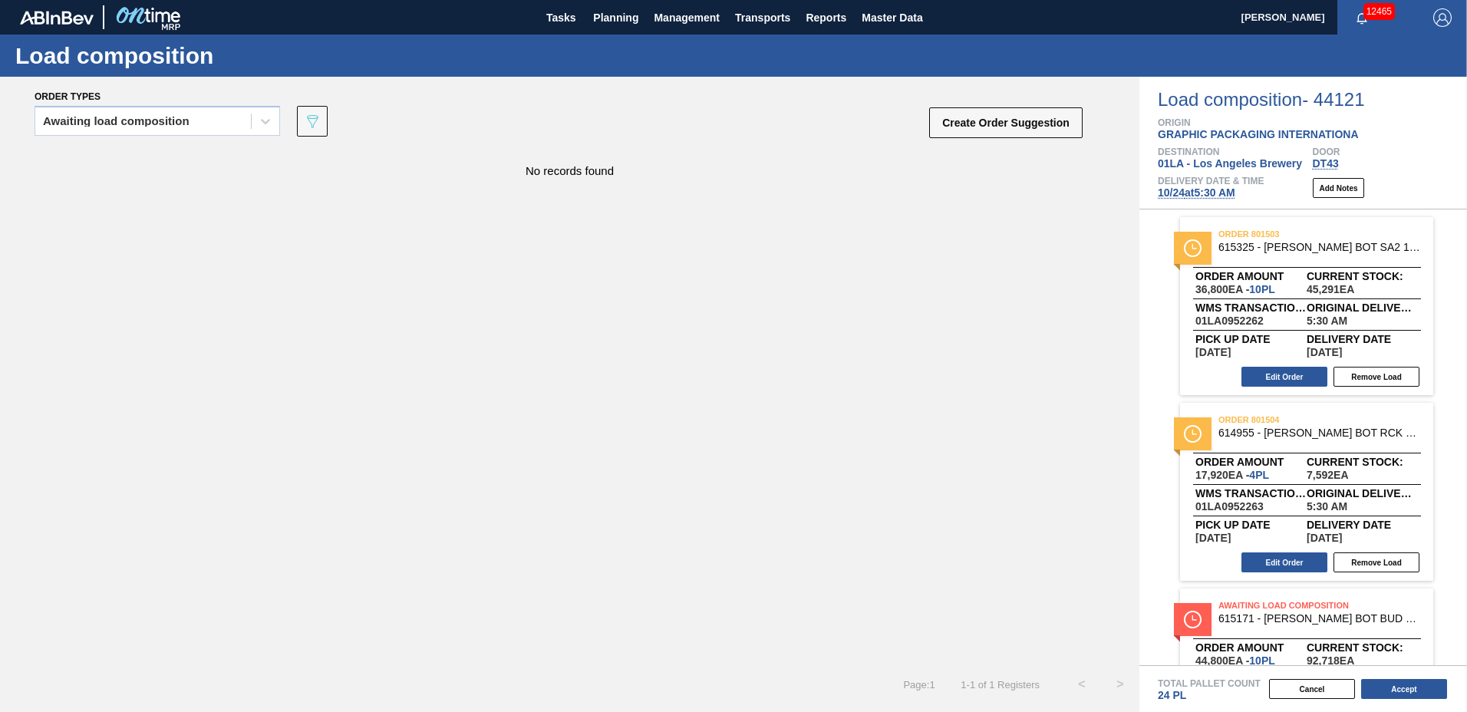
scroll to position [109, 0]
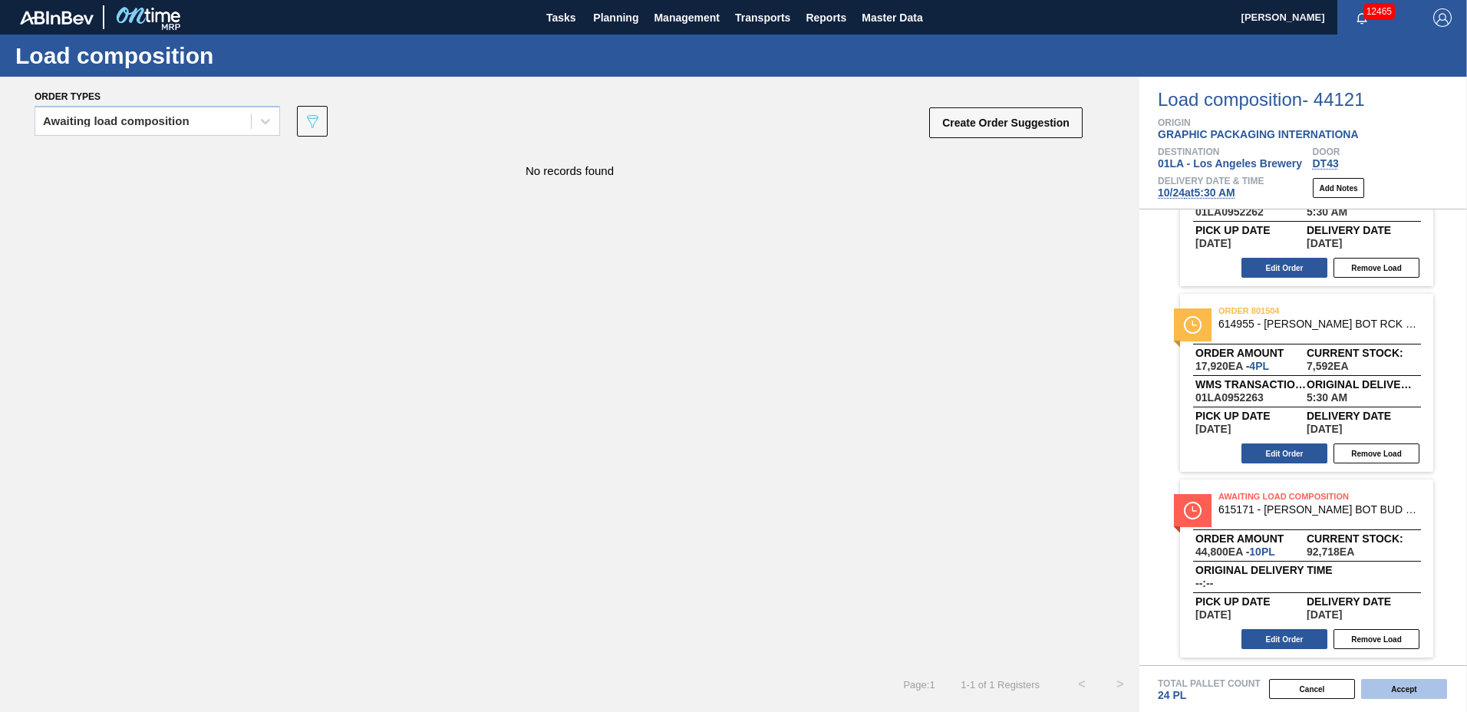
click at [1404, 684] on button "Accept" at bounding box center [1404, 689] width 86 height 20
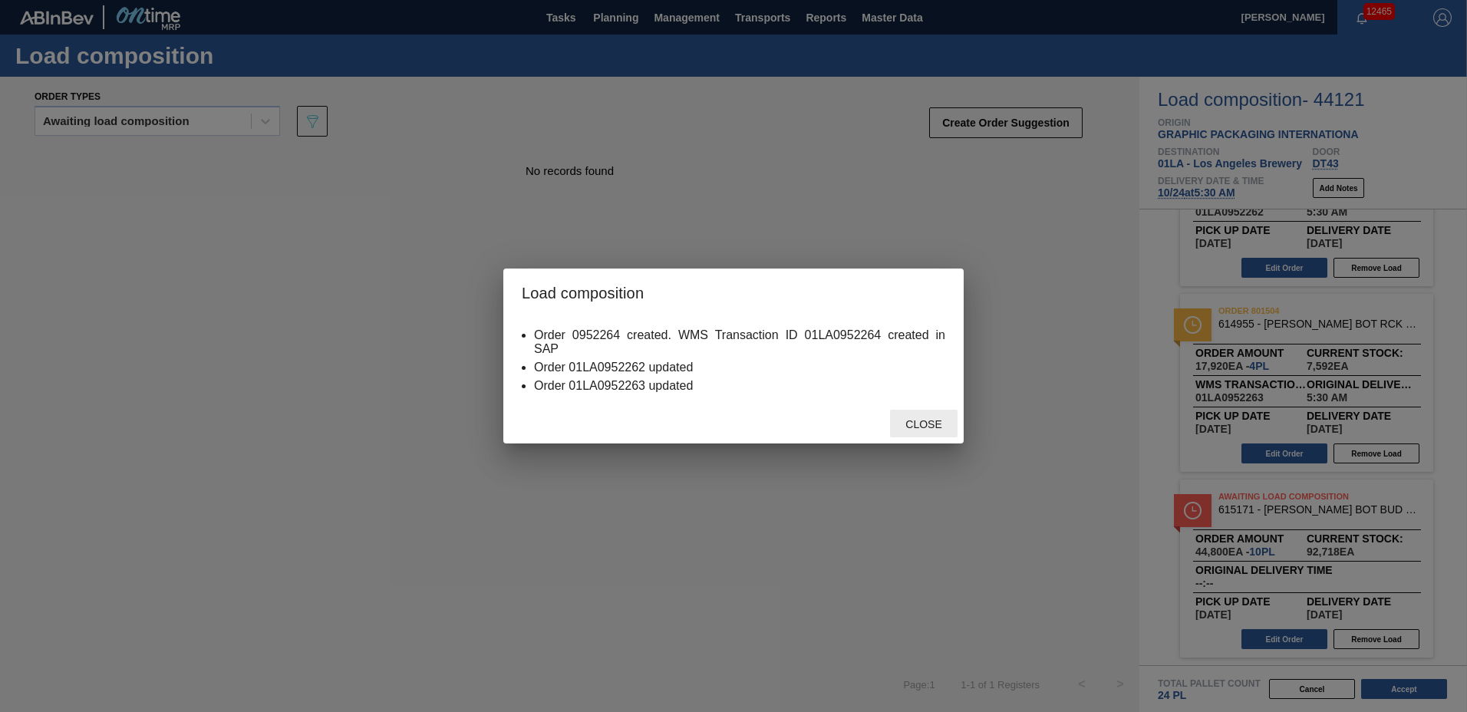
click at [907, 418] on span "Close" at bounding box center [923, 424] width 61 height 12
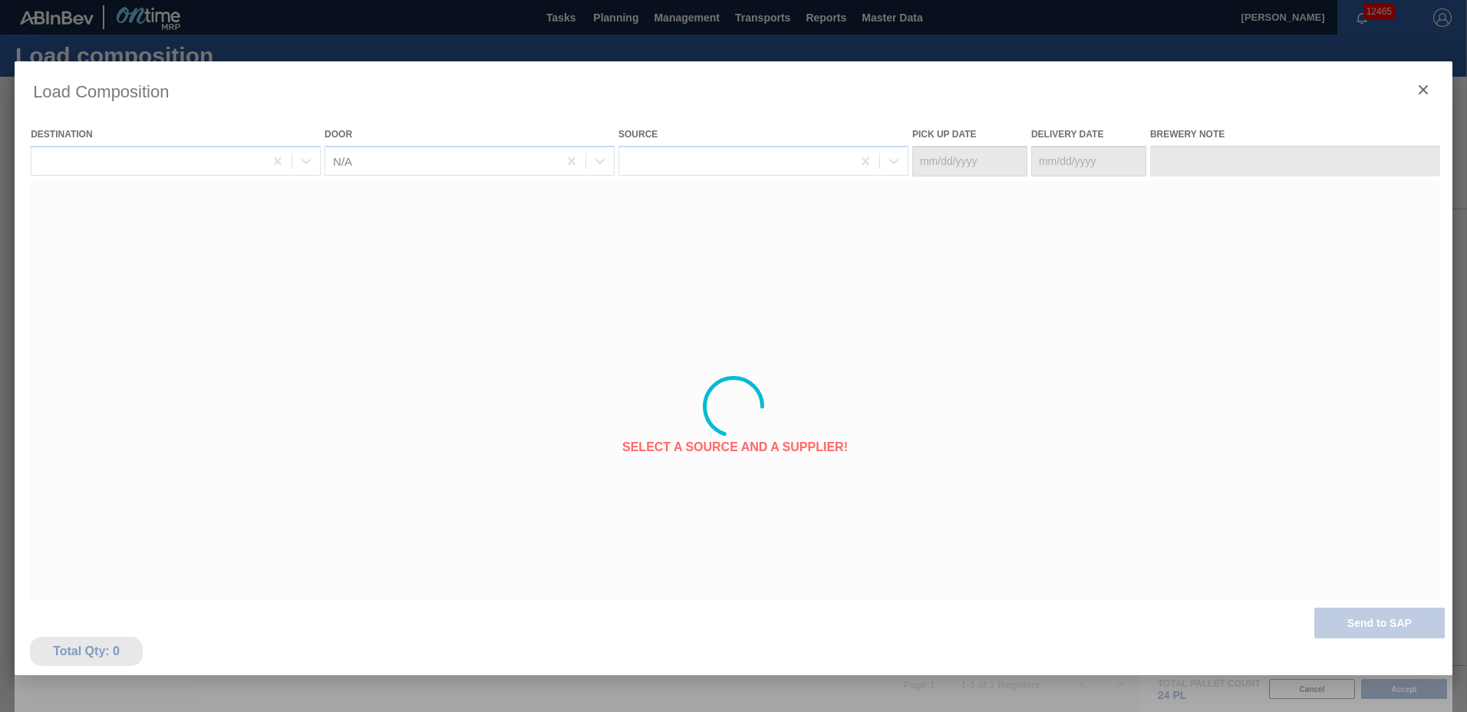
type Date "[DATE]"
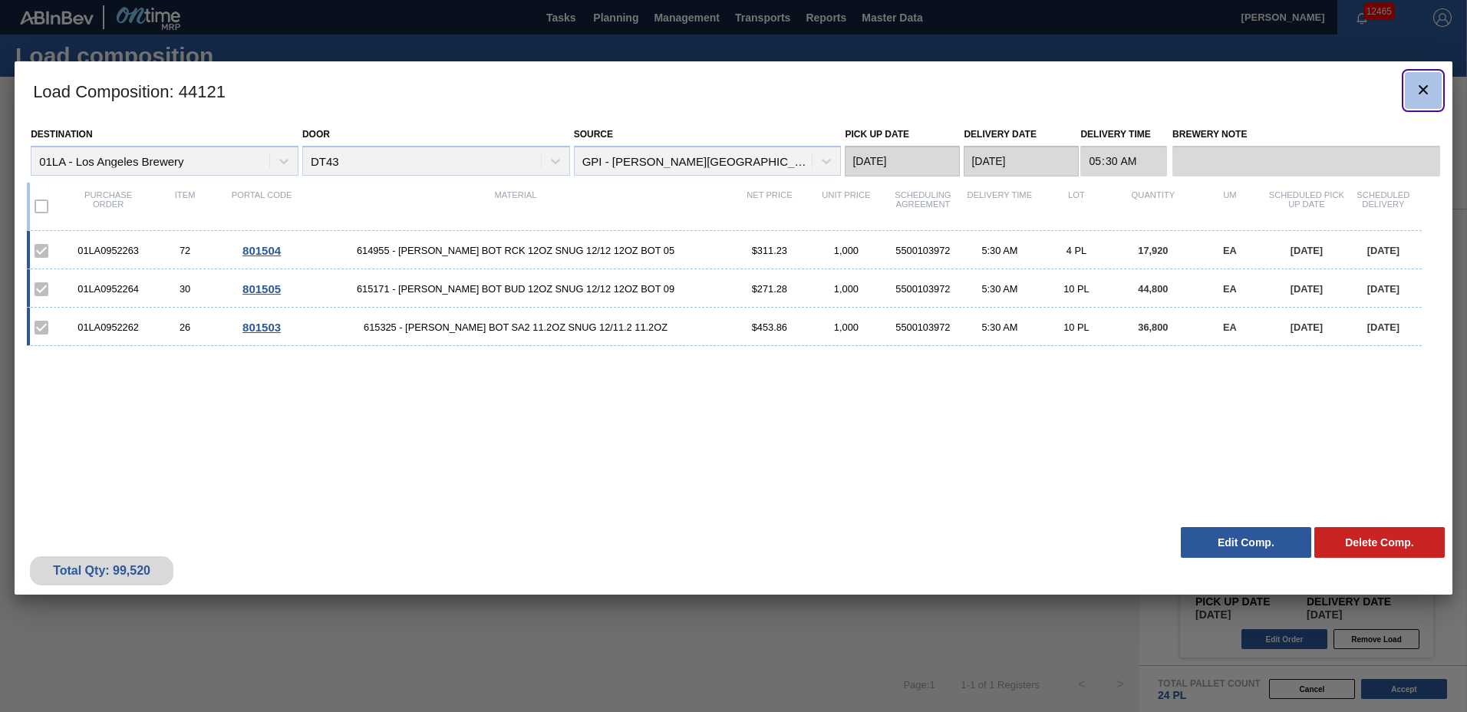
click at [1421, 91] on icon "botão de ícone" at bounding box center [1422, 89] width 9 height 9
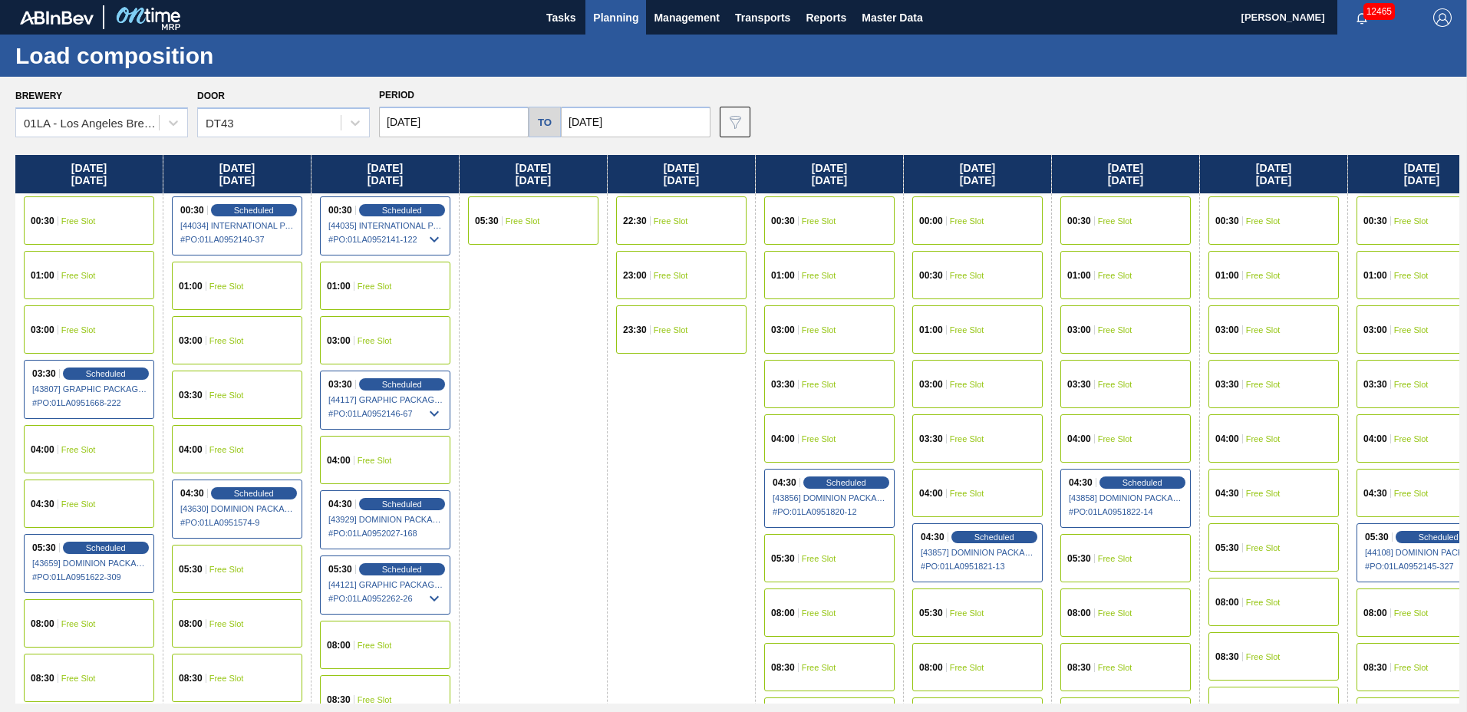
click at [615, 14] on span "Planning" at bounding box center [615, 17] width 45 height 18
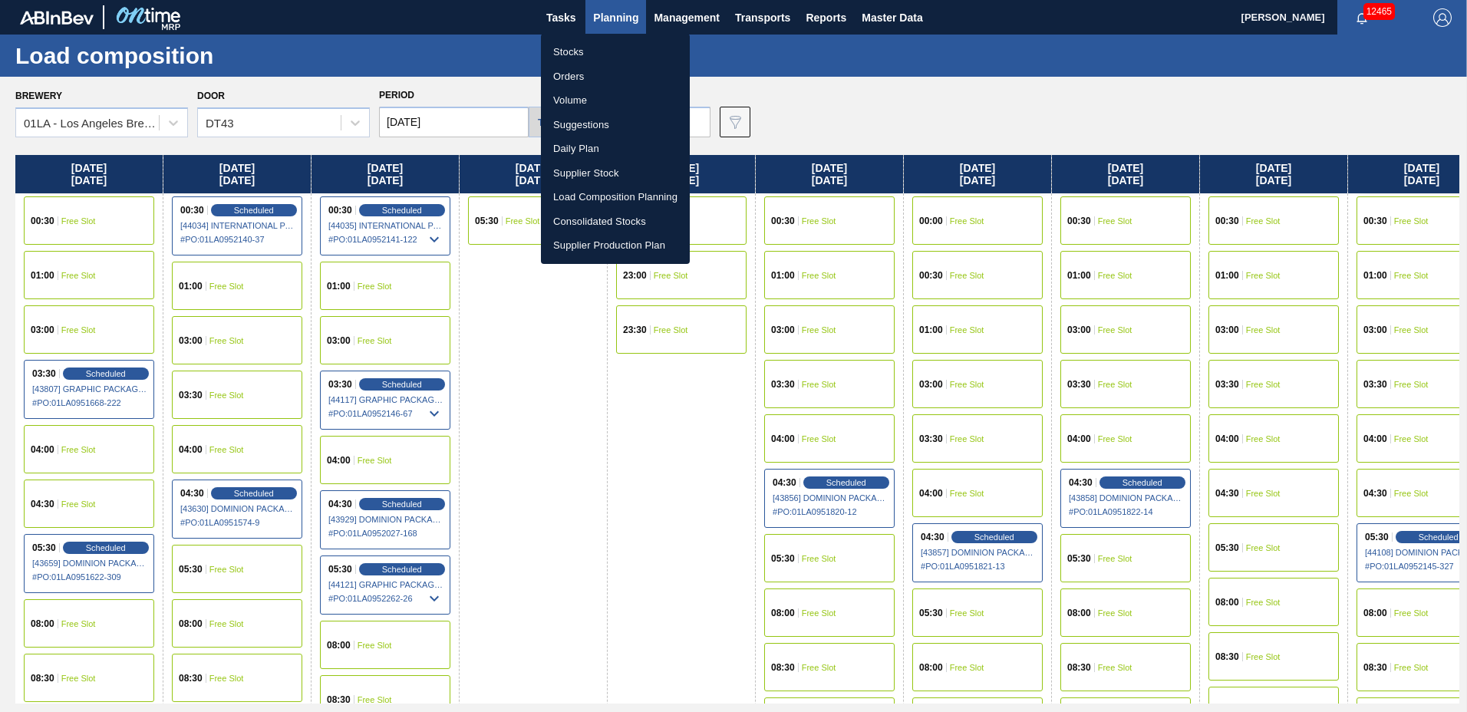
click at [595, 121] on li "Suggestions" at bounding box center [615, 125] width 149 height 25
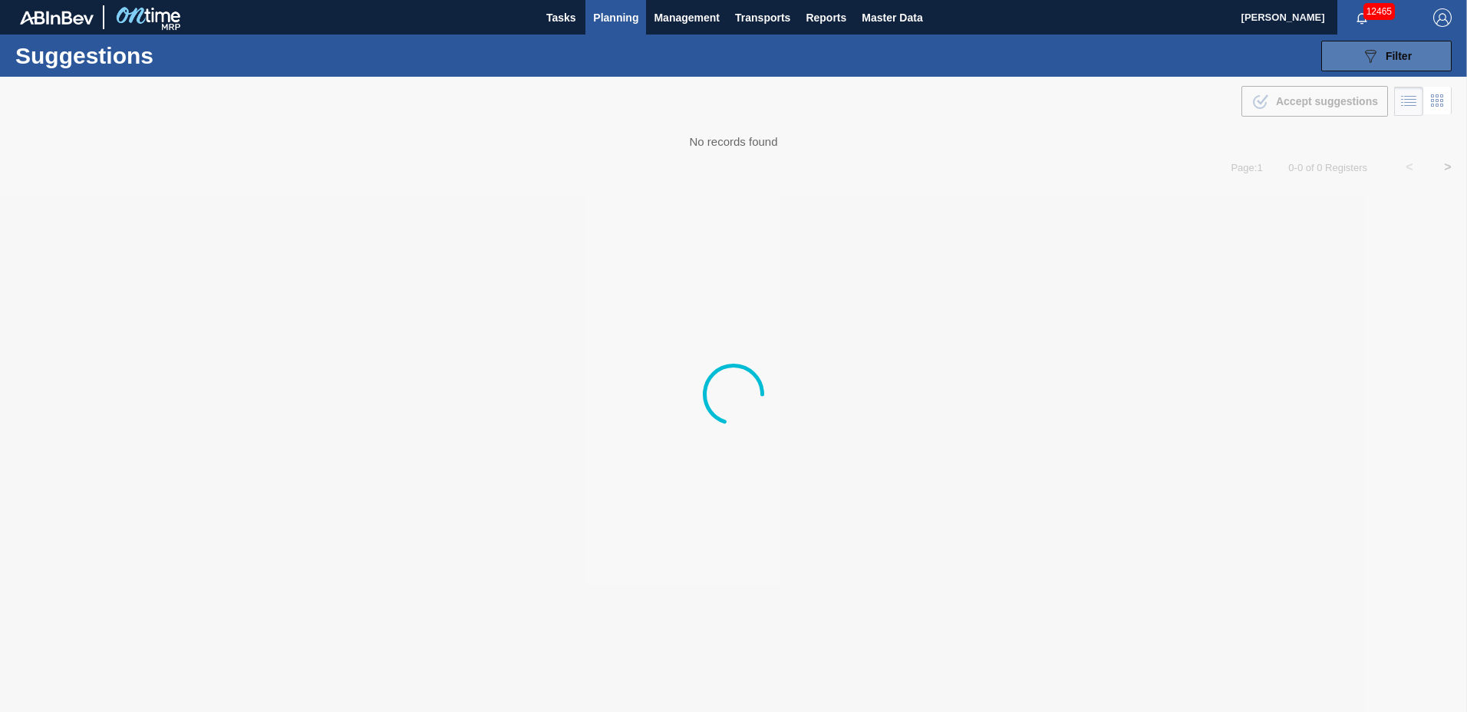
type to "[DATE]"
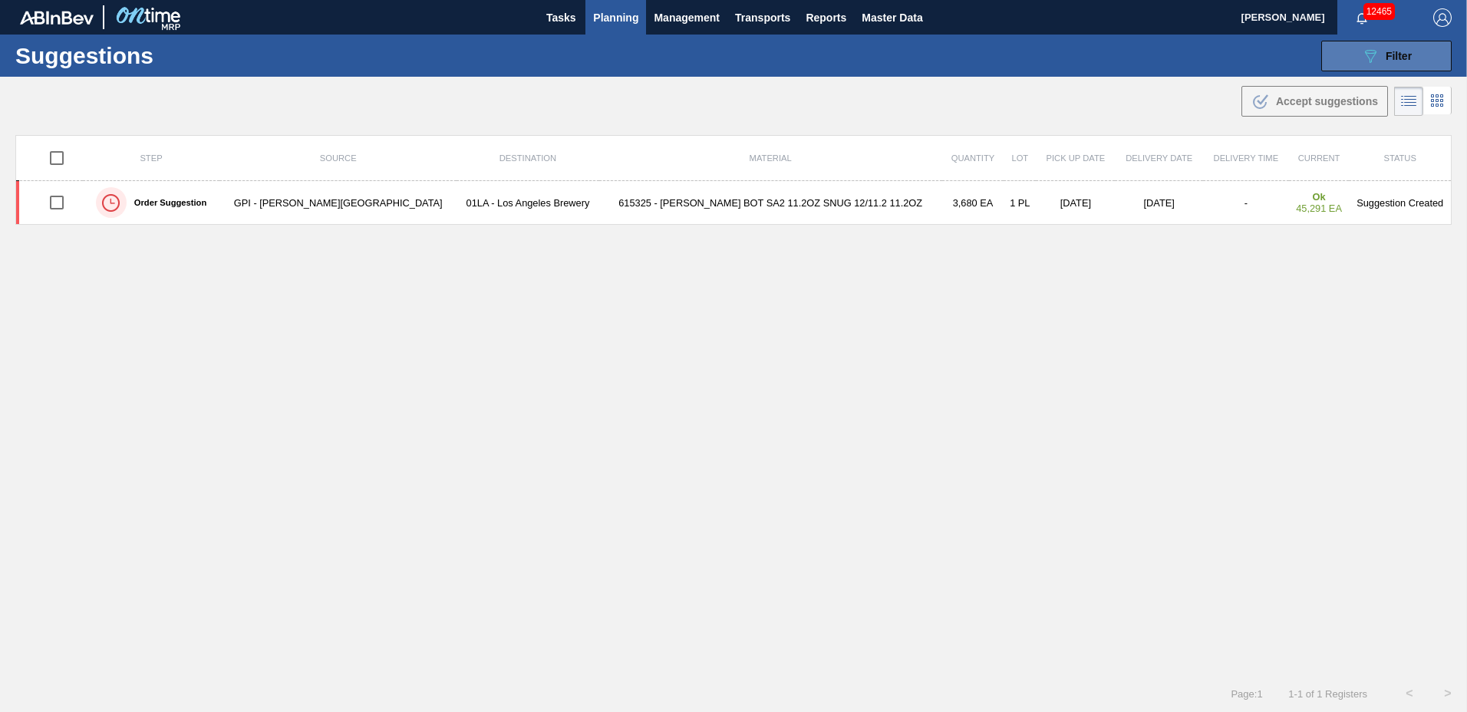
click at [1397, 57] on span "Filter" at bounding box center [1398, 56] width 26 height 12
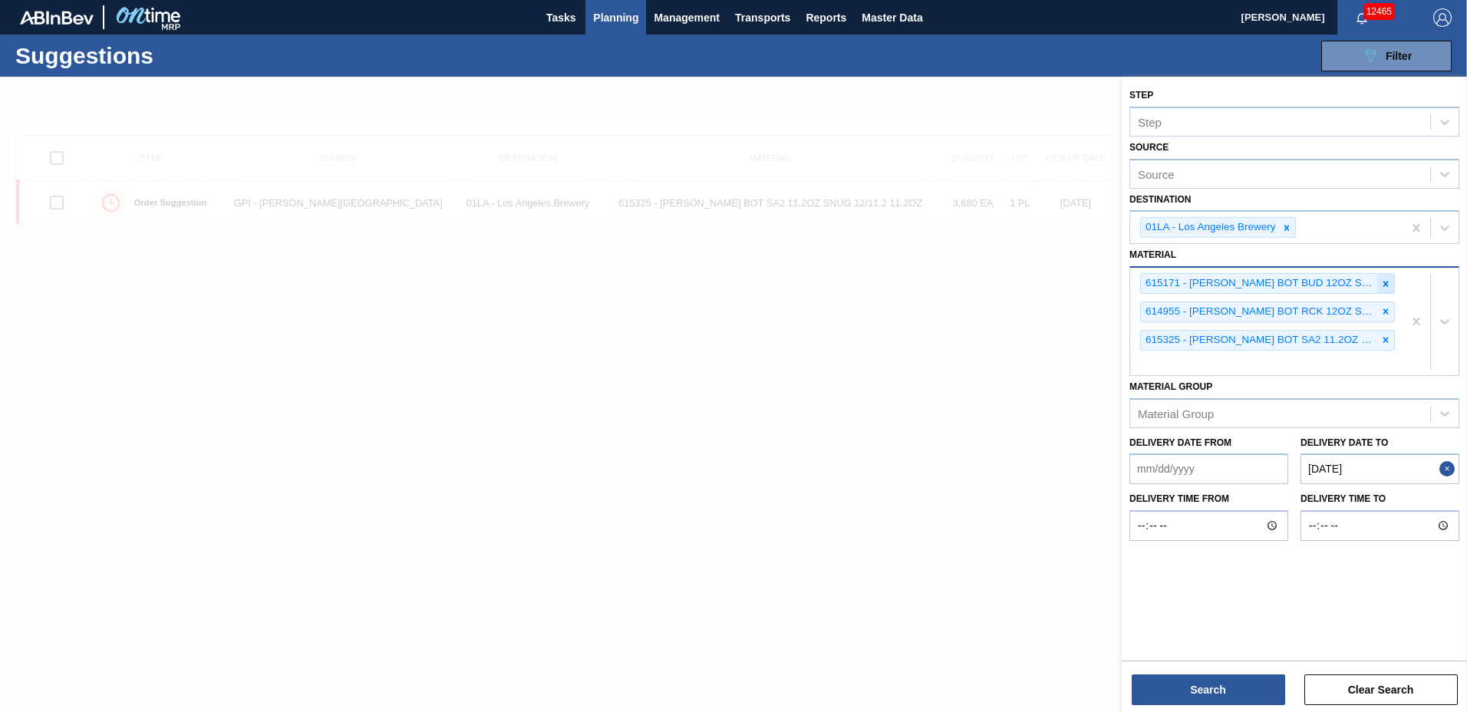
click at [1384, 279] on icon at bounding box center [1385, 283] width 11 height 11
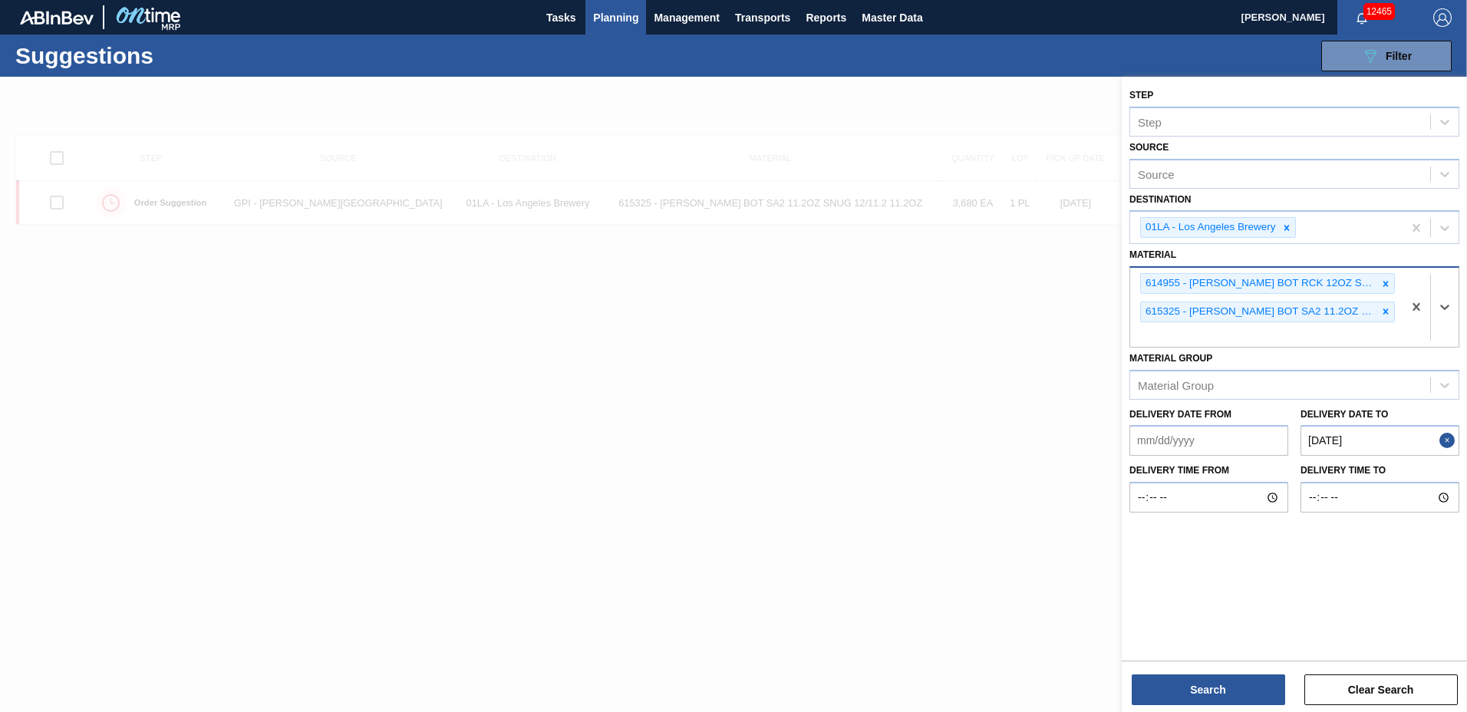
click at [1384, 279] on icon at bounding box center [1385, 283] width 11 height 11
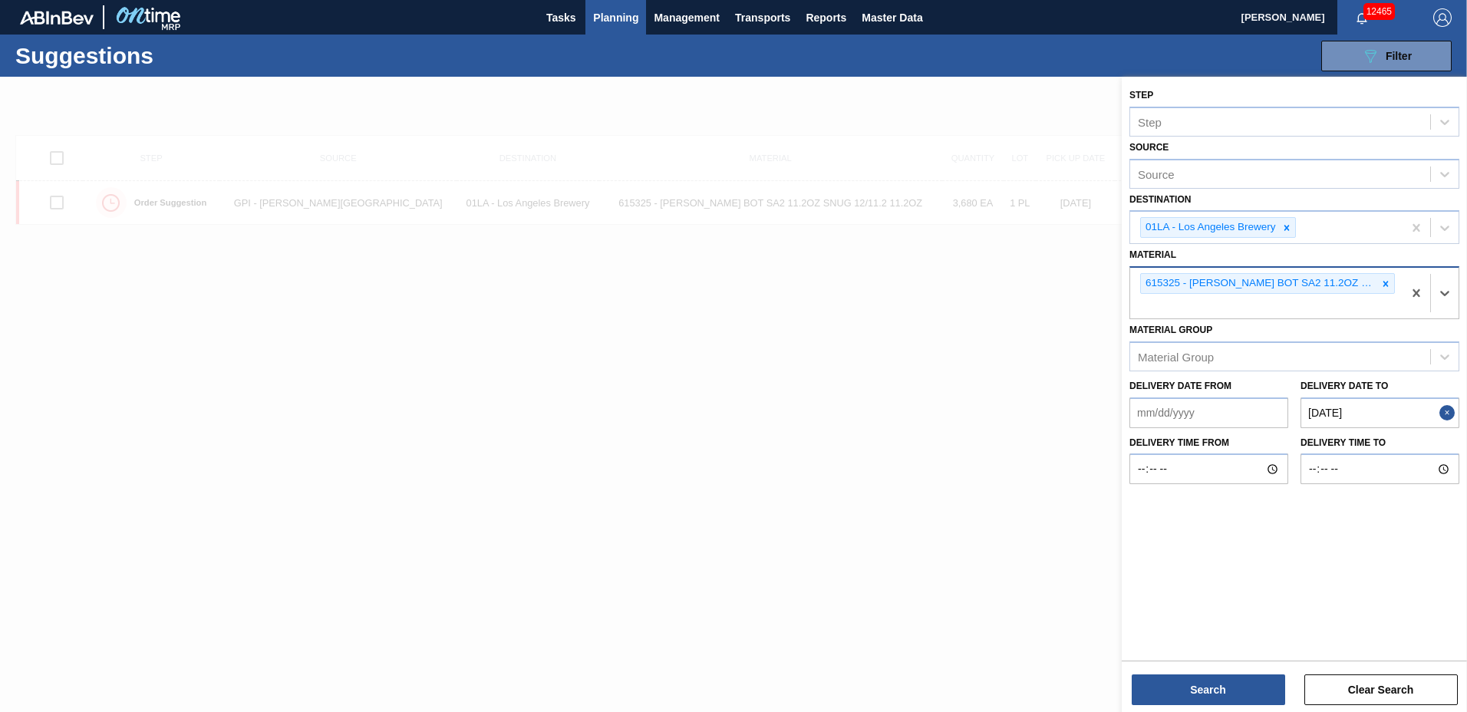
click at [1384, 279] on icon at bounding box center [1385, 283] width 11 height 11
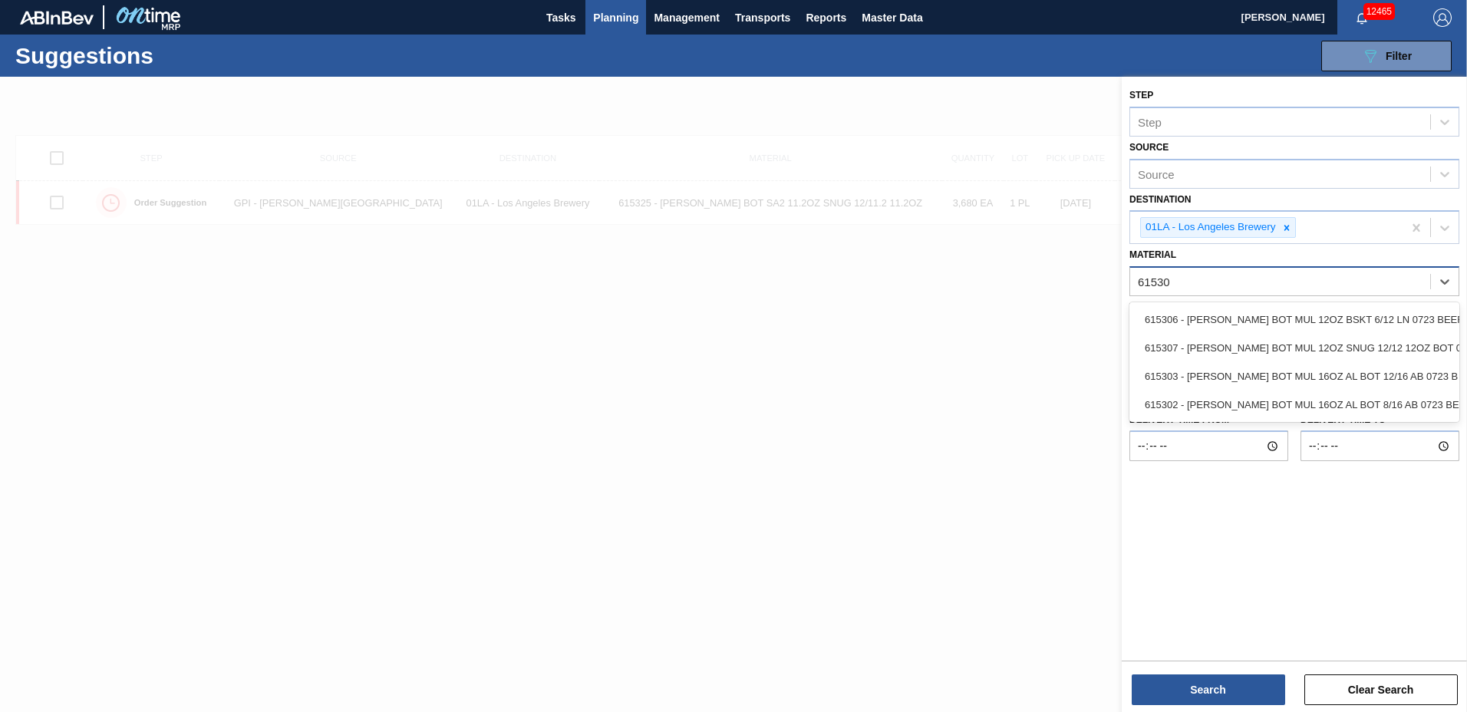
type input "615306"
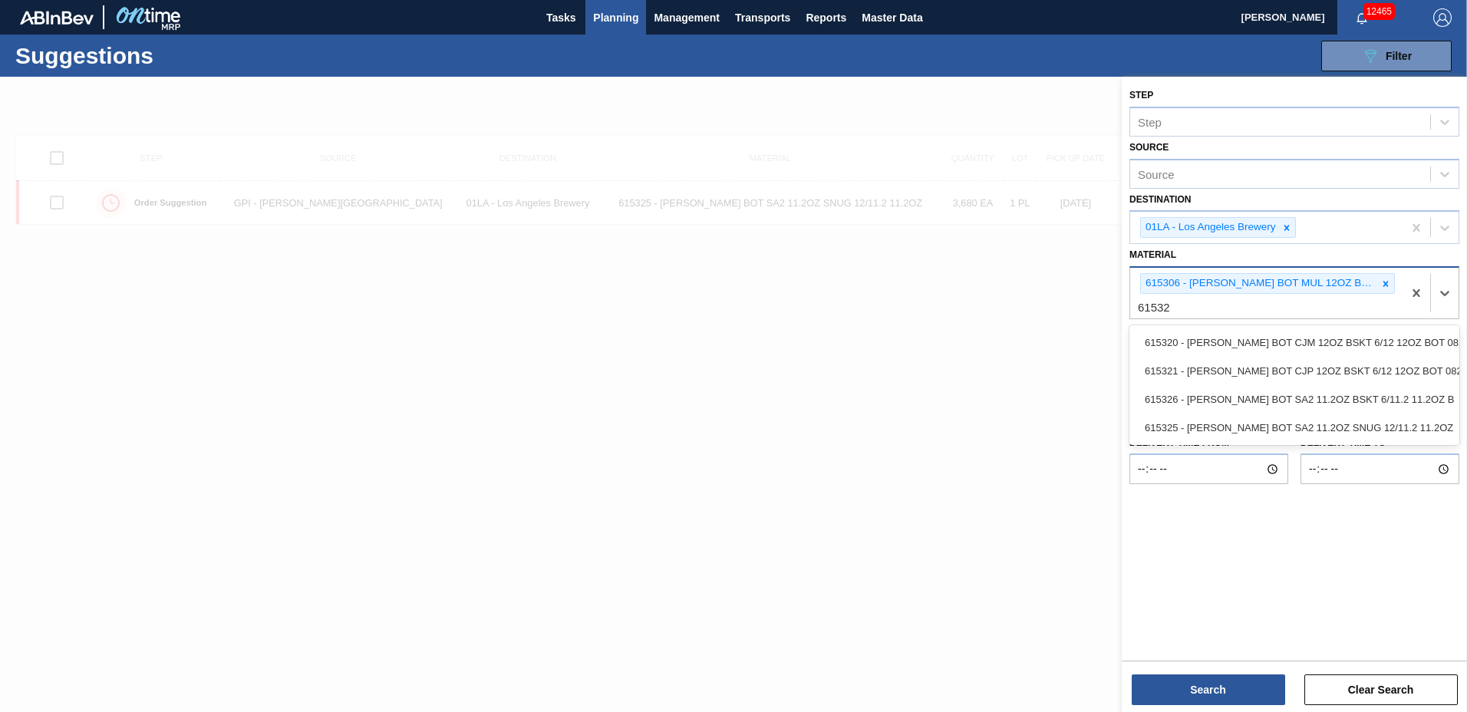
type input "615326"
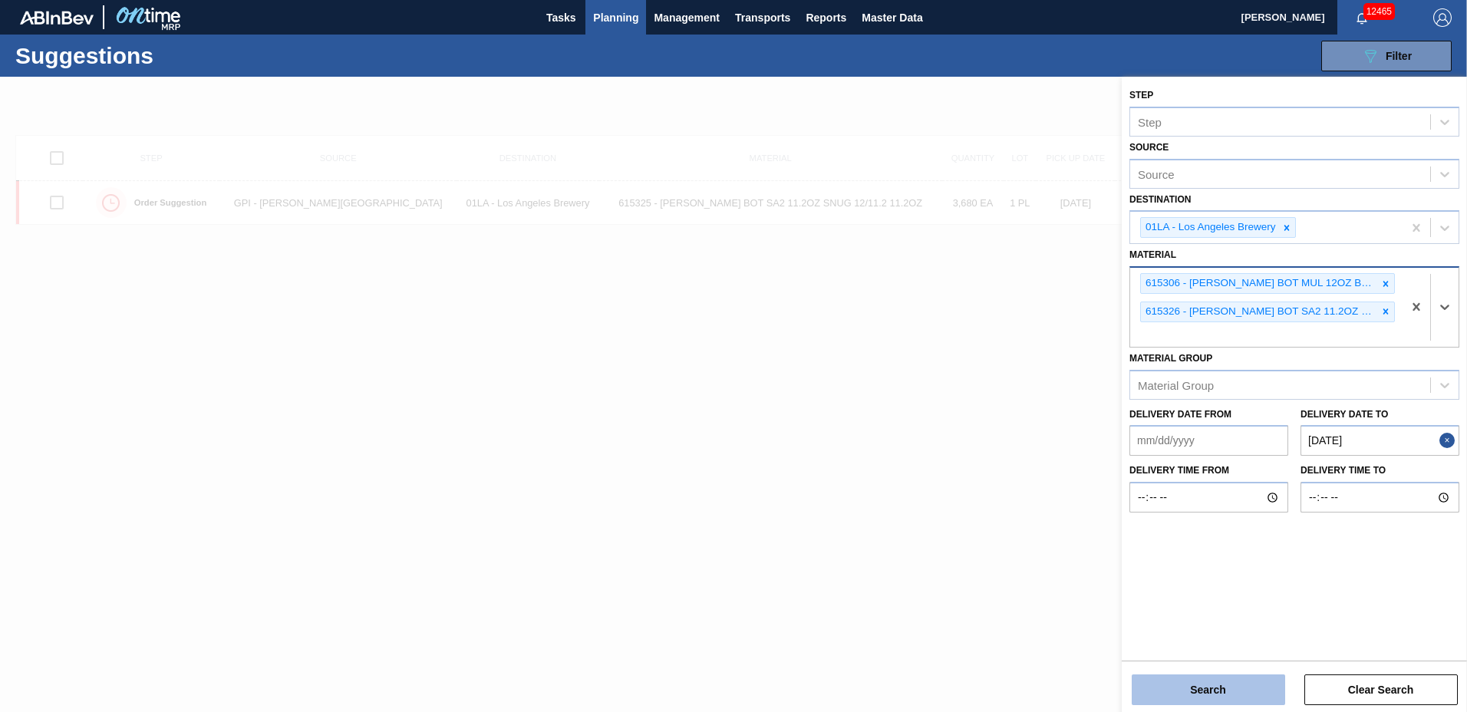
click at [1224, 695] on button "Search" at bounding box center [1207, 689] width 153 height 31
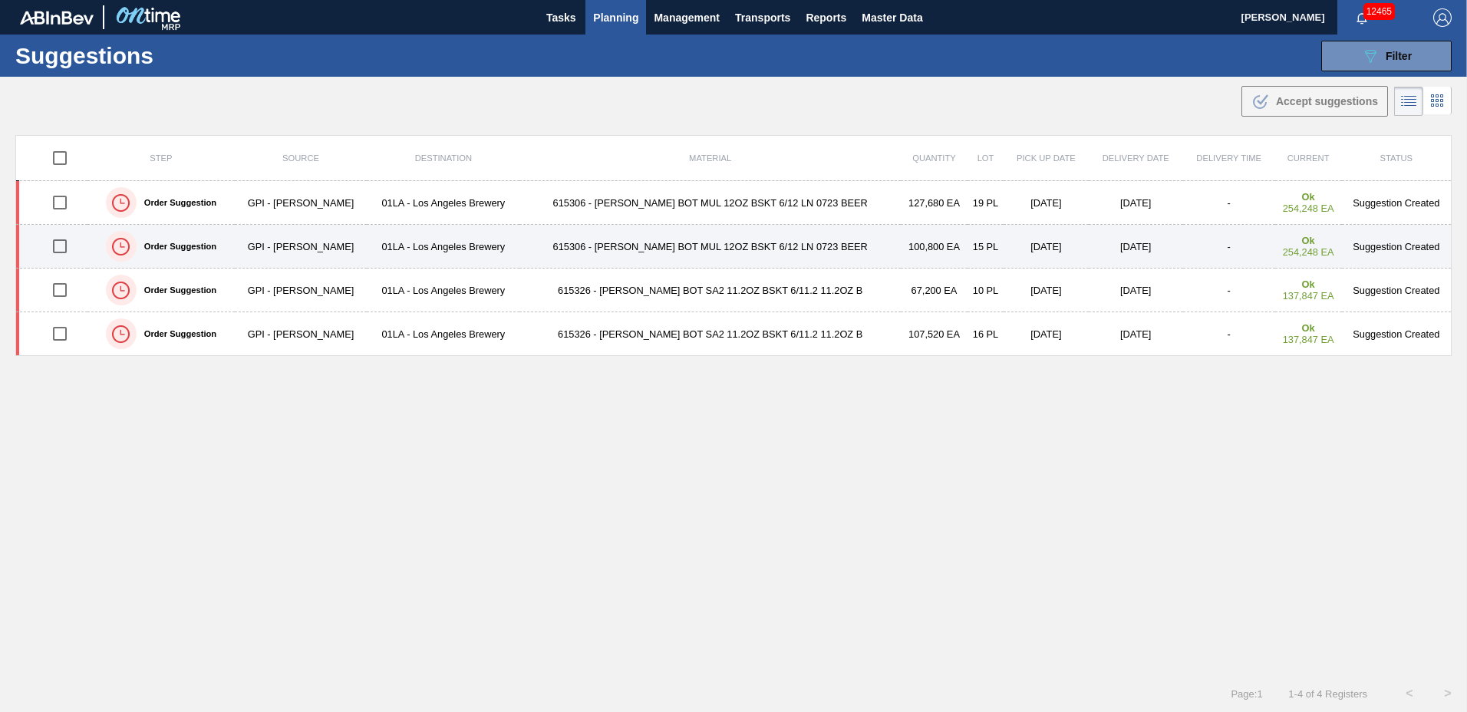
click at [59, 243] on input "checkbox" at bounding box center [60, 246] width 32 height 32
checkbox input "true"
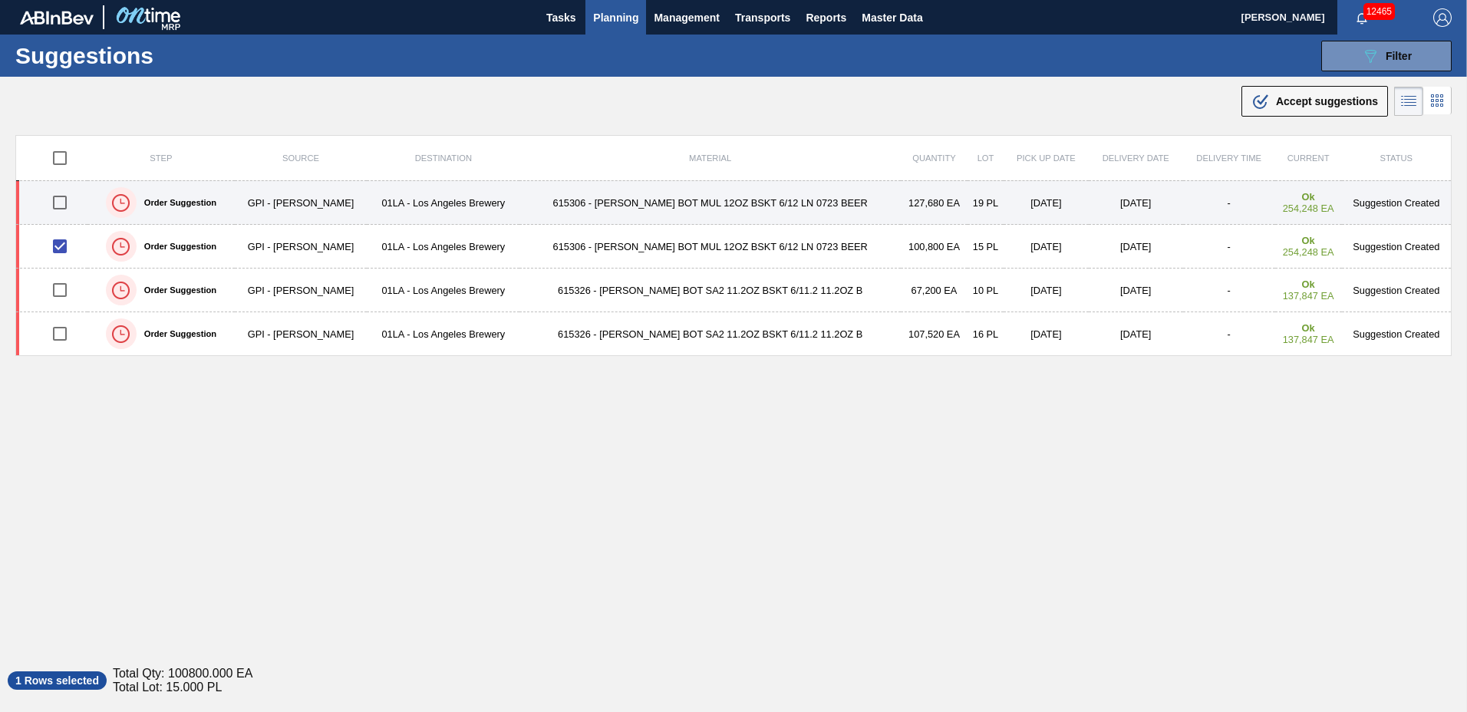
click at [58, 199] on input "checkbox" at bounding box center [60, 202] width 32 height 32
checkbox input "true"
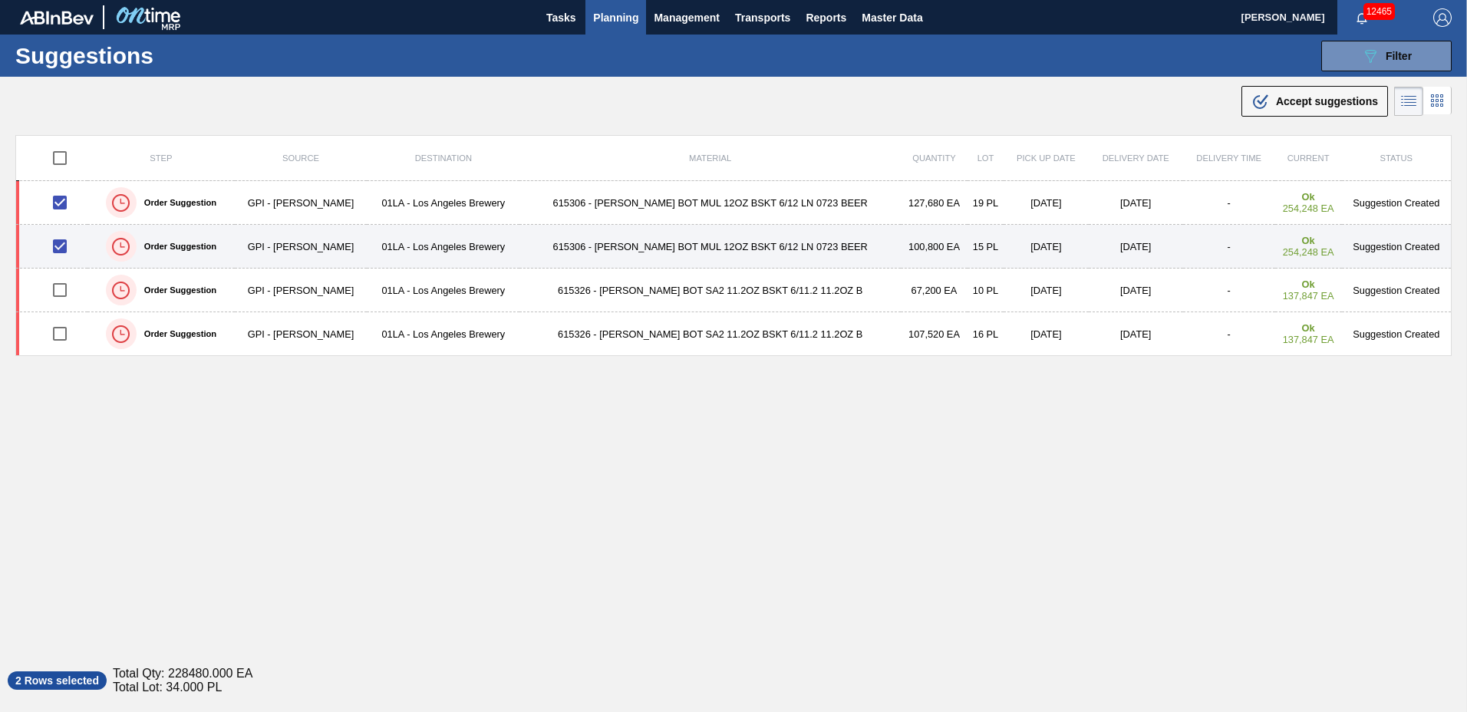
click at [64, 251] on input "checkbox" at bounding box center [60, 246] width 32 height 32
checkbox input "false"
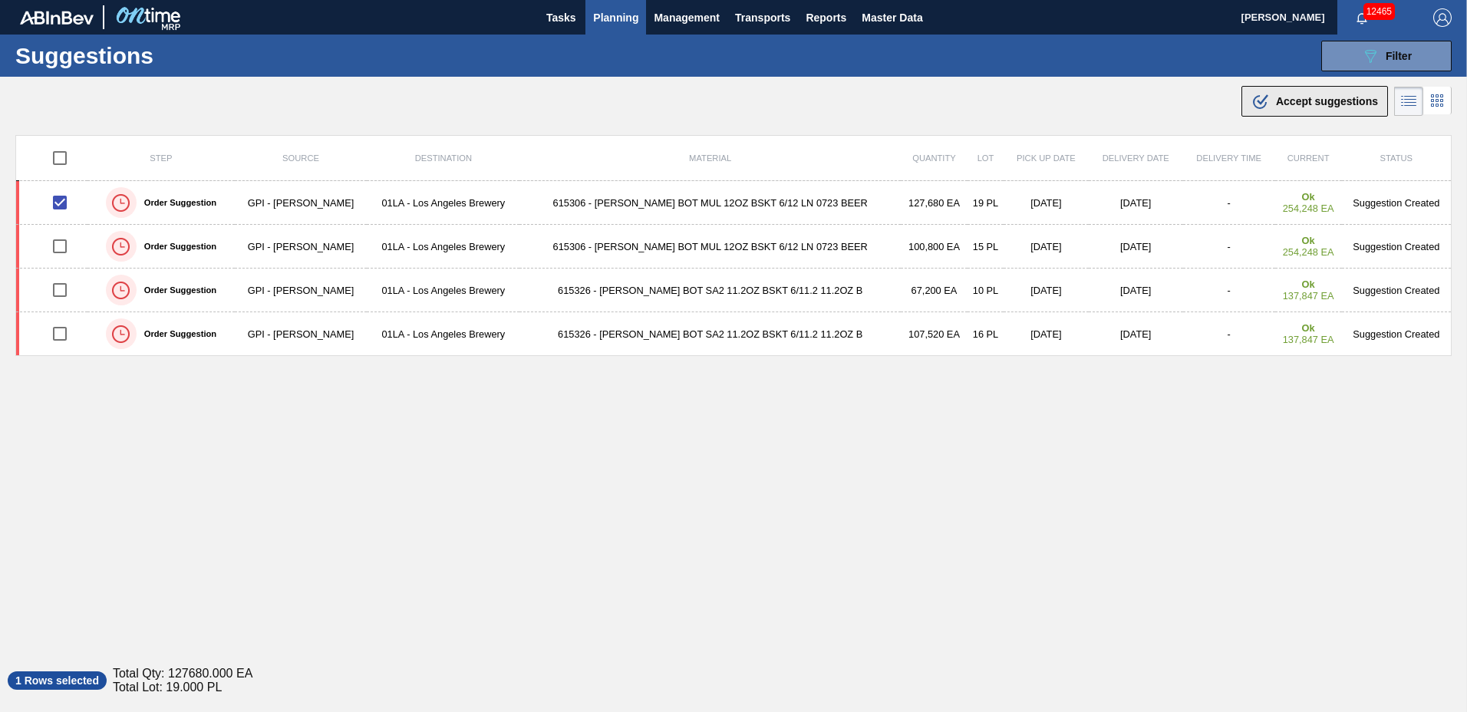
click at [1305, 97] on span "Accept suggestions" at bounding box center [1327, 101] width 102 height 12
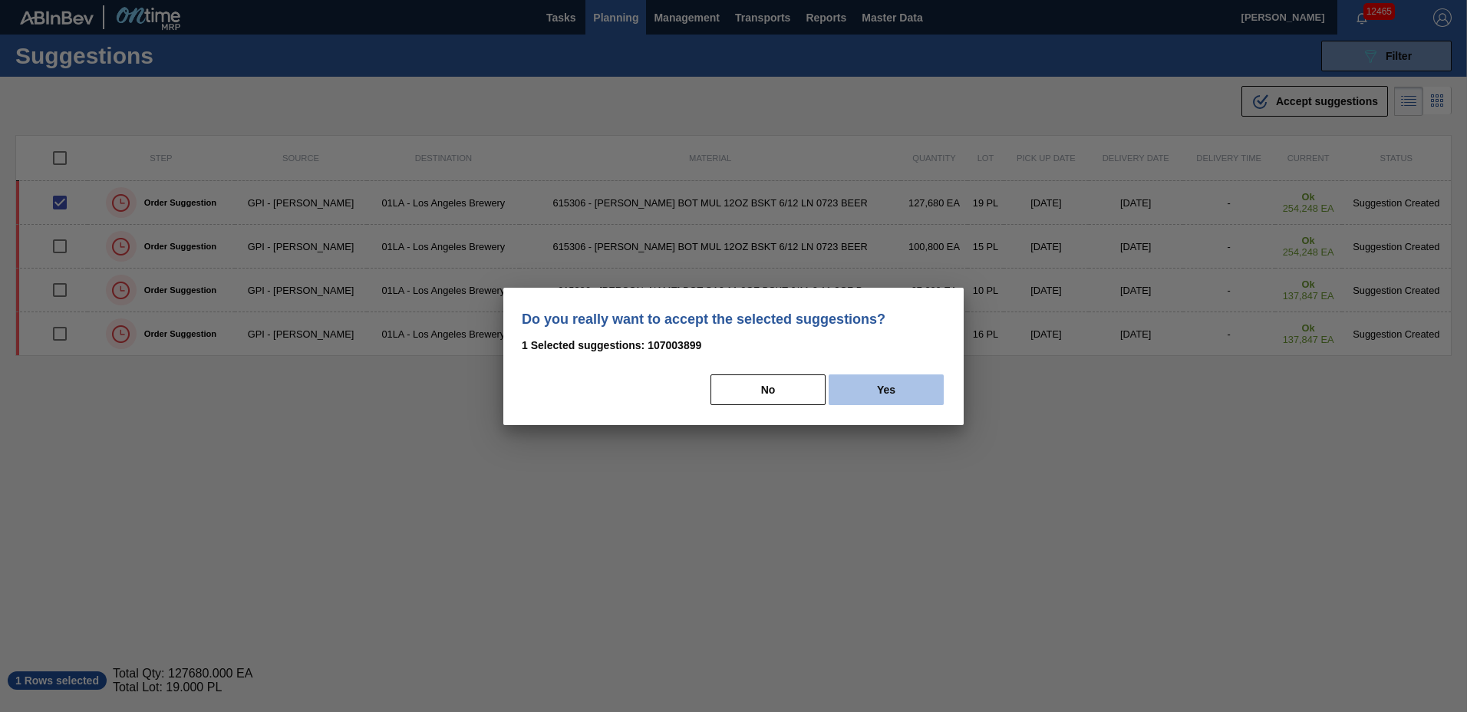
click at [917, 387] on button "Yes" at bounding box center [885, 389] width 115 height 31
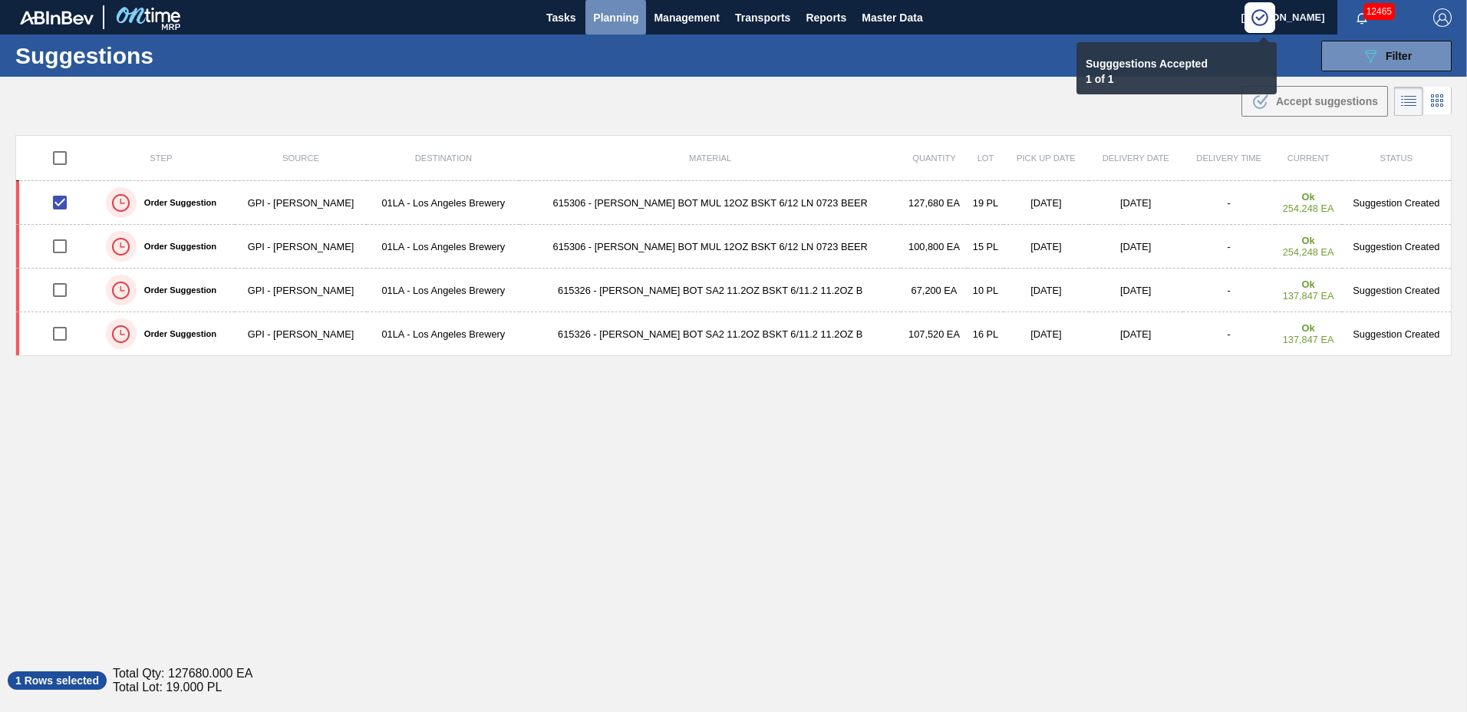
click at [601, 12] on span "Planning" at bounding box center [615, 17] width 45 height 18
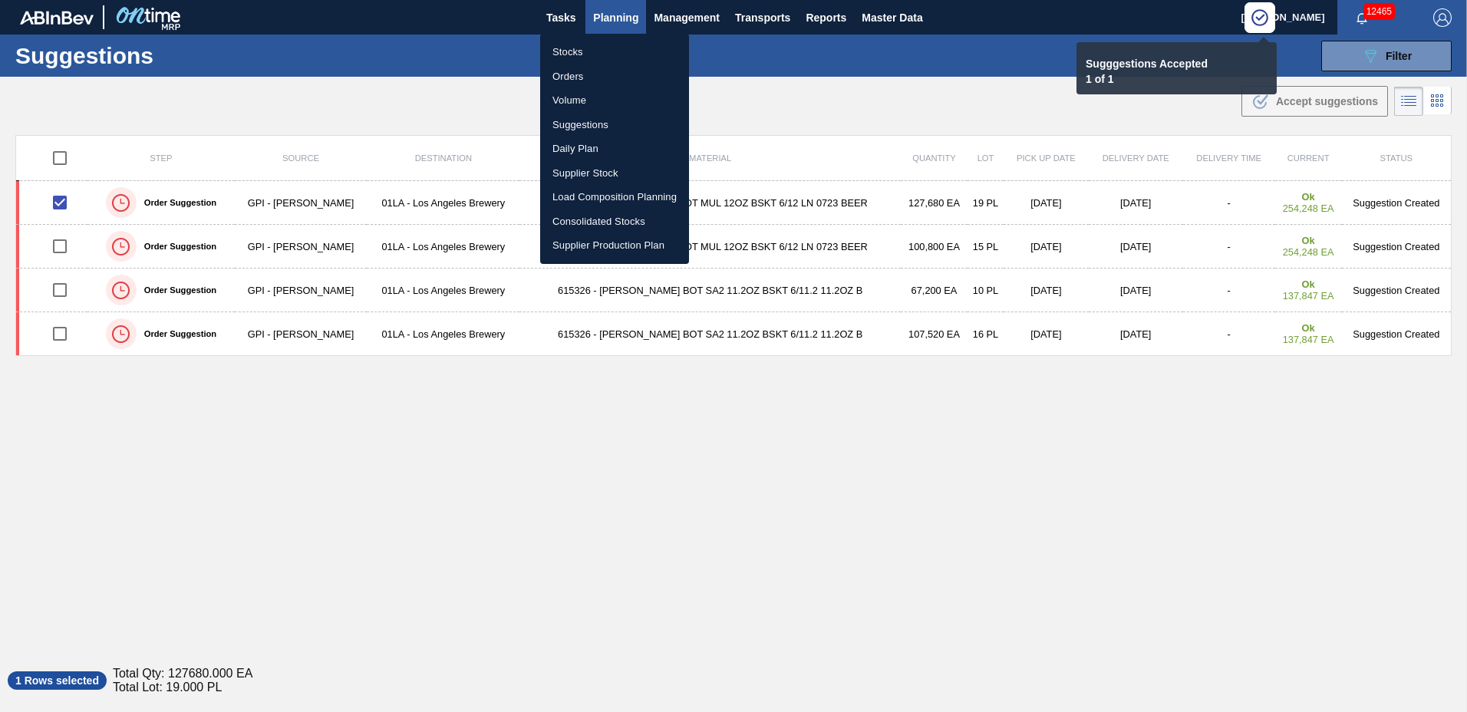
click at [636, 192] on li "Load Composition Planning" at bounding box center [614, 197] width 149 height 25
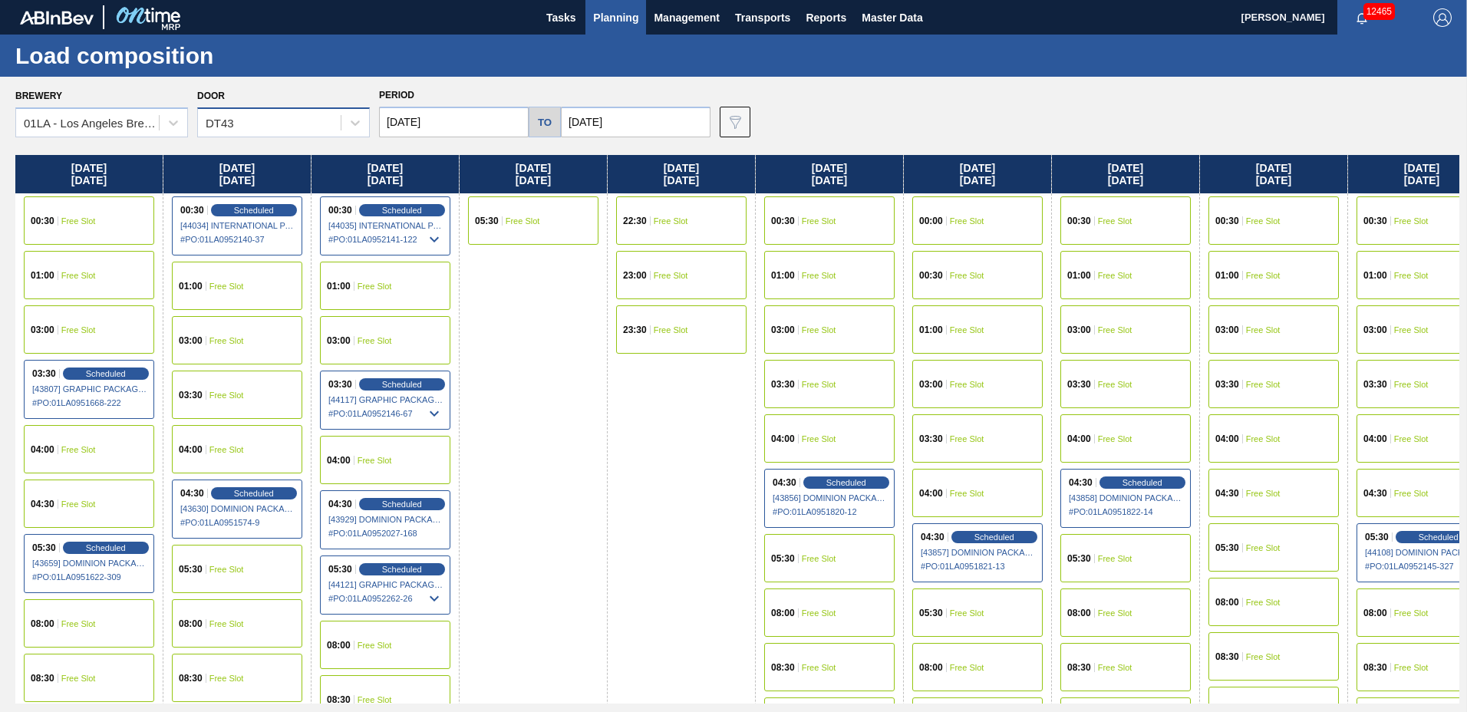
click at [270, 128] on div "DT43" at bounding box center [269, 123] width 143 height 22
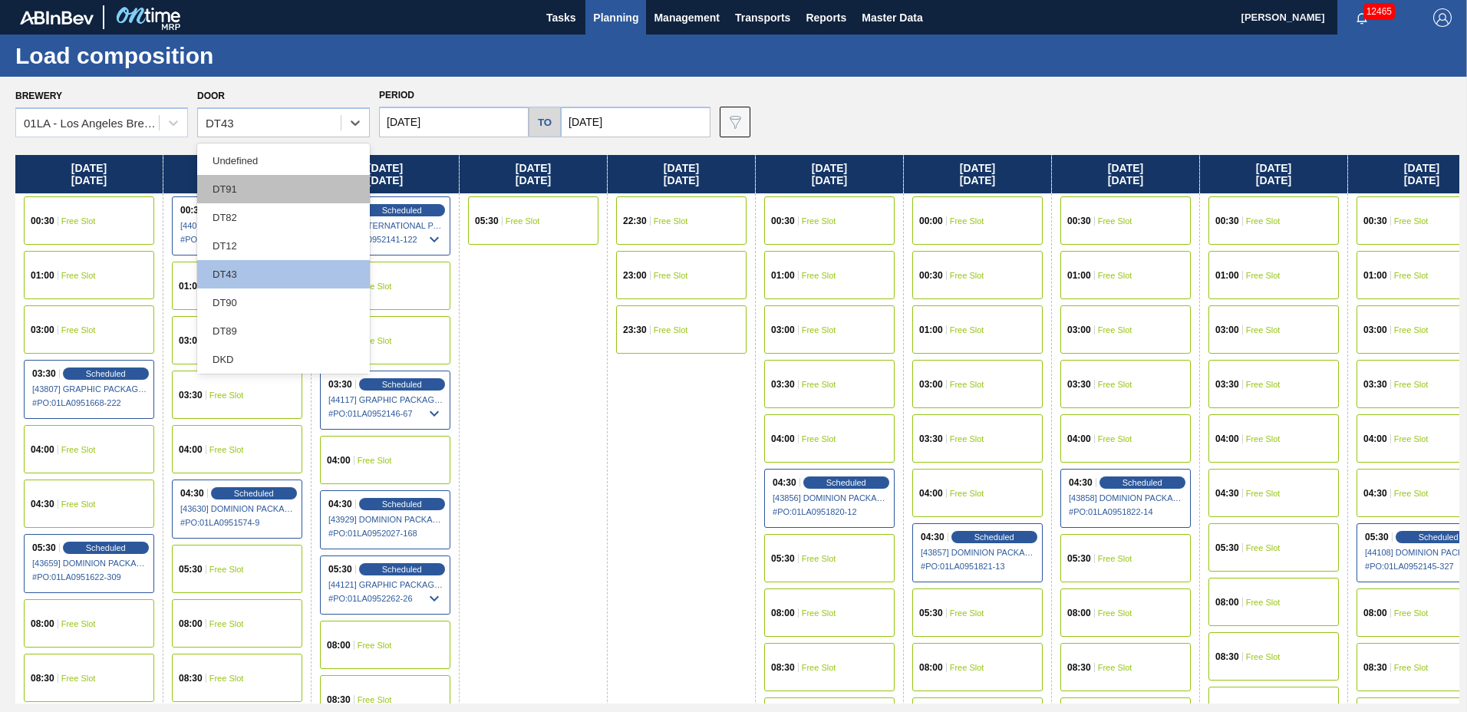
click at [252, 189] on div "DT91" at bounding box center [283, 189] width 173 height 28
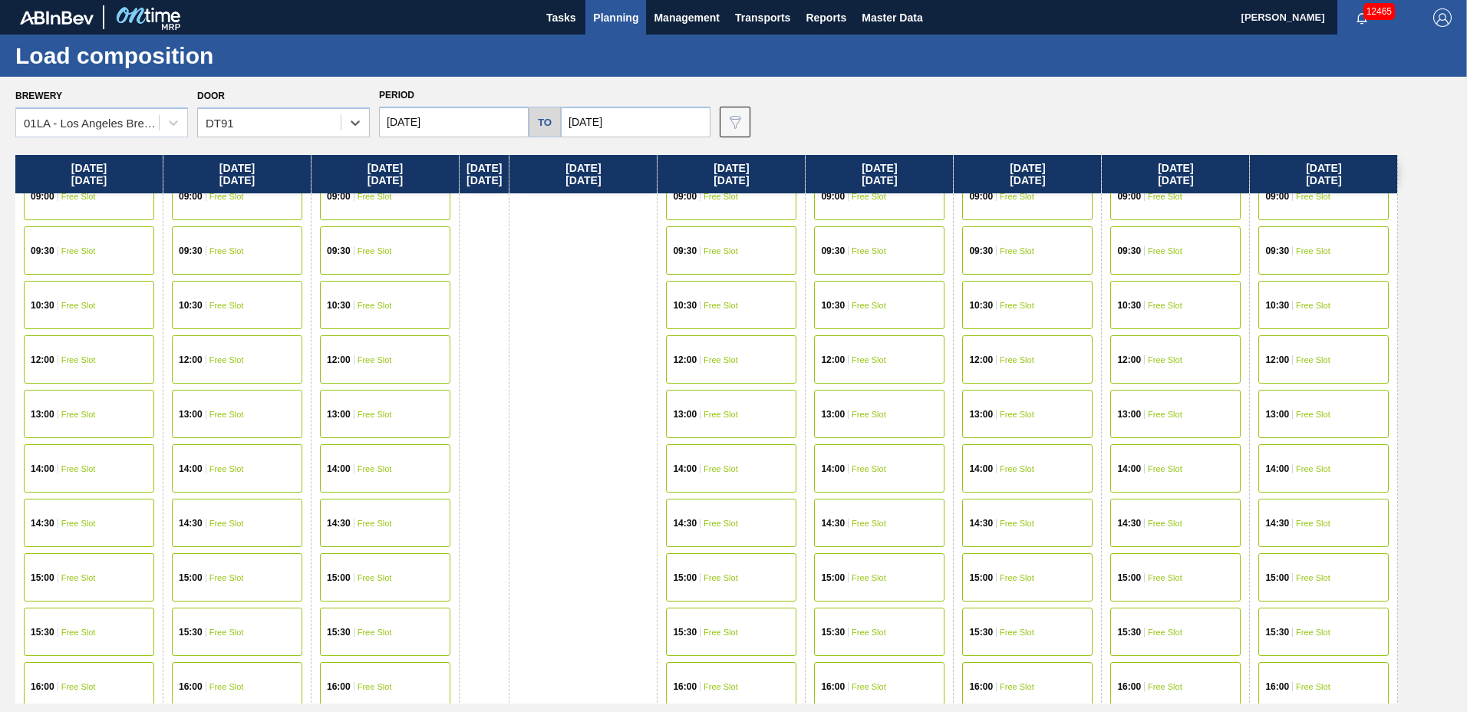
scroll to position [690, 0]
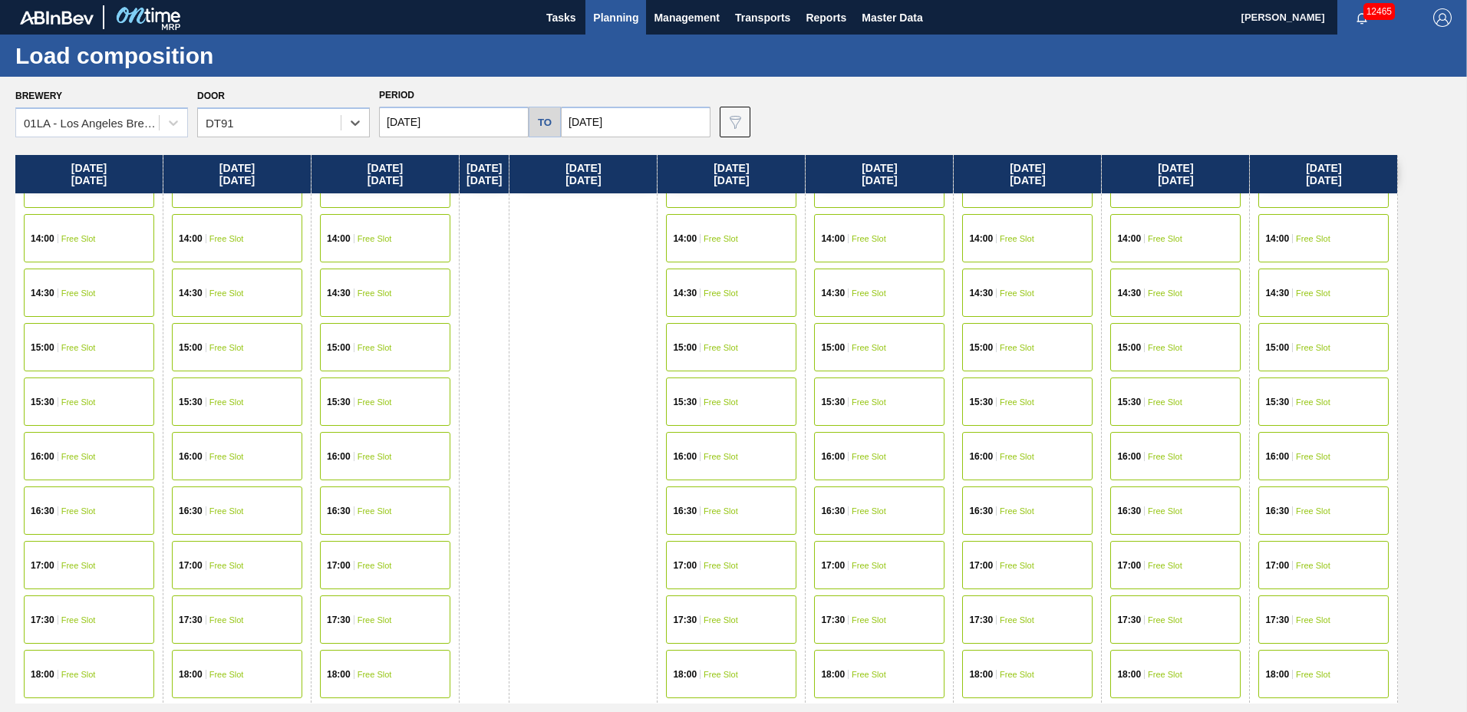
click at [369, 667] on div "18:00 Free Slot" at bounding box center [385, 674] width 130 height 48
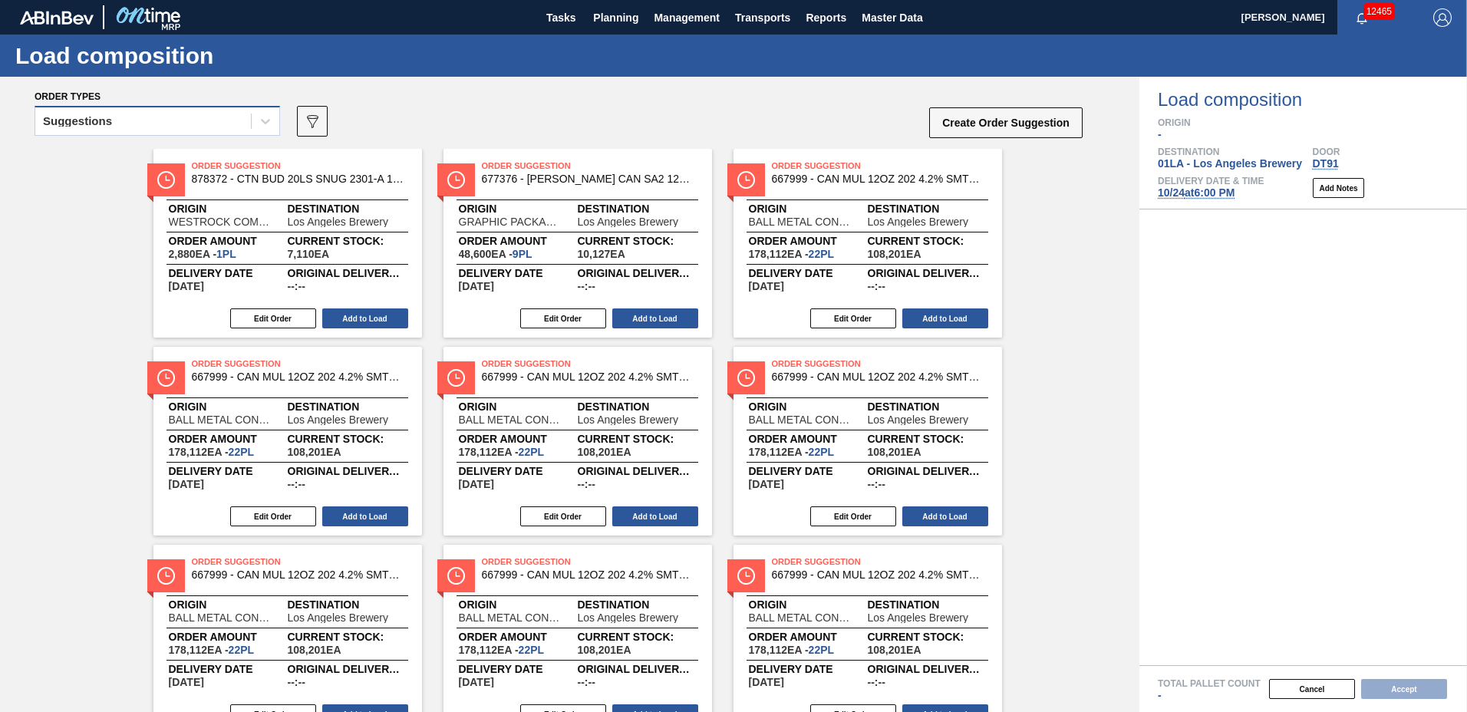
click at [135, 127] on div "Suggestions" at bounding box center [143, 121] width 216 height 22
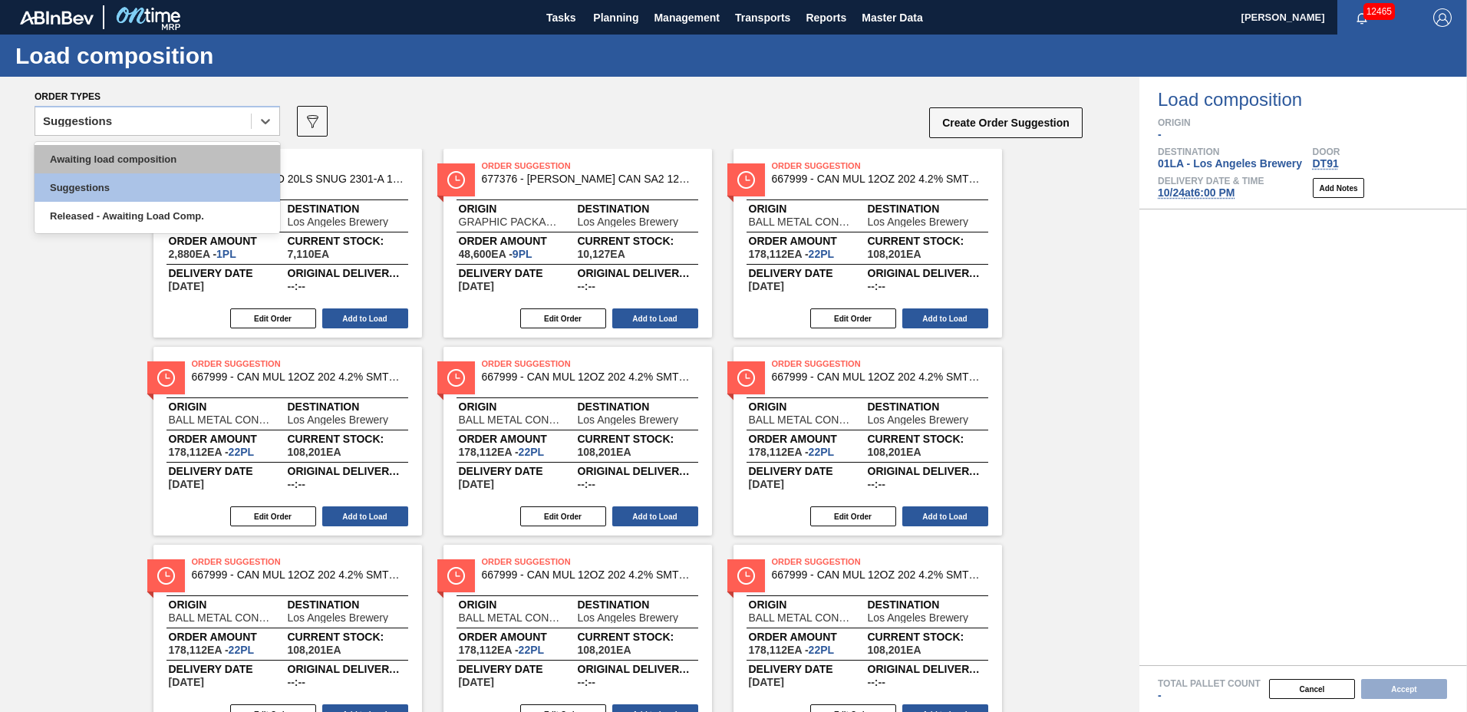
click at [137, 155] on div "Awaiting load composition" at bounding box center [157, 159] width 245 height 28
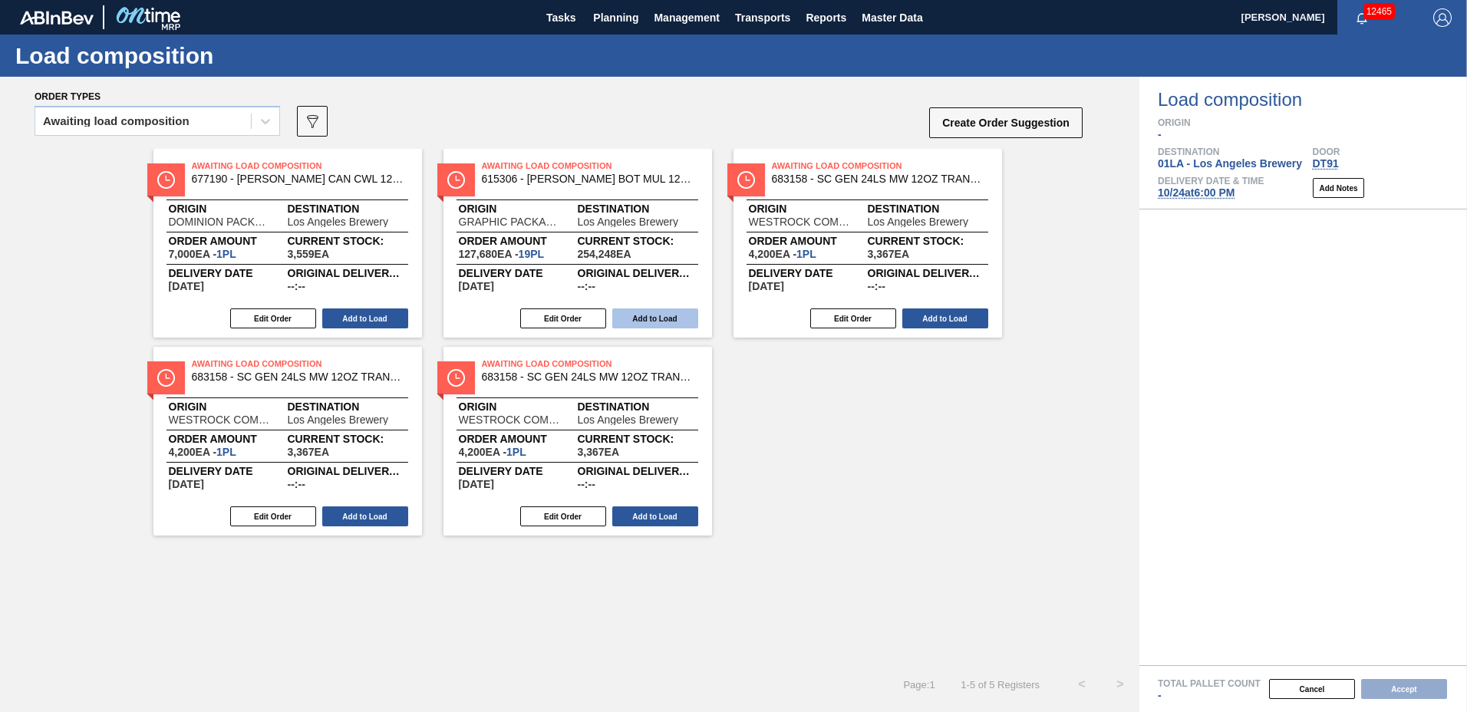
click at [626, 324] on button "Add to Load" at bounding box center [655, 318] width 86 height 20
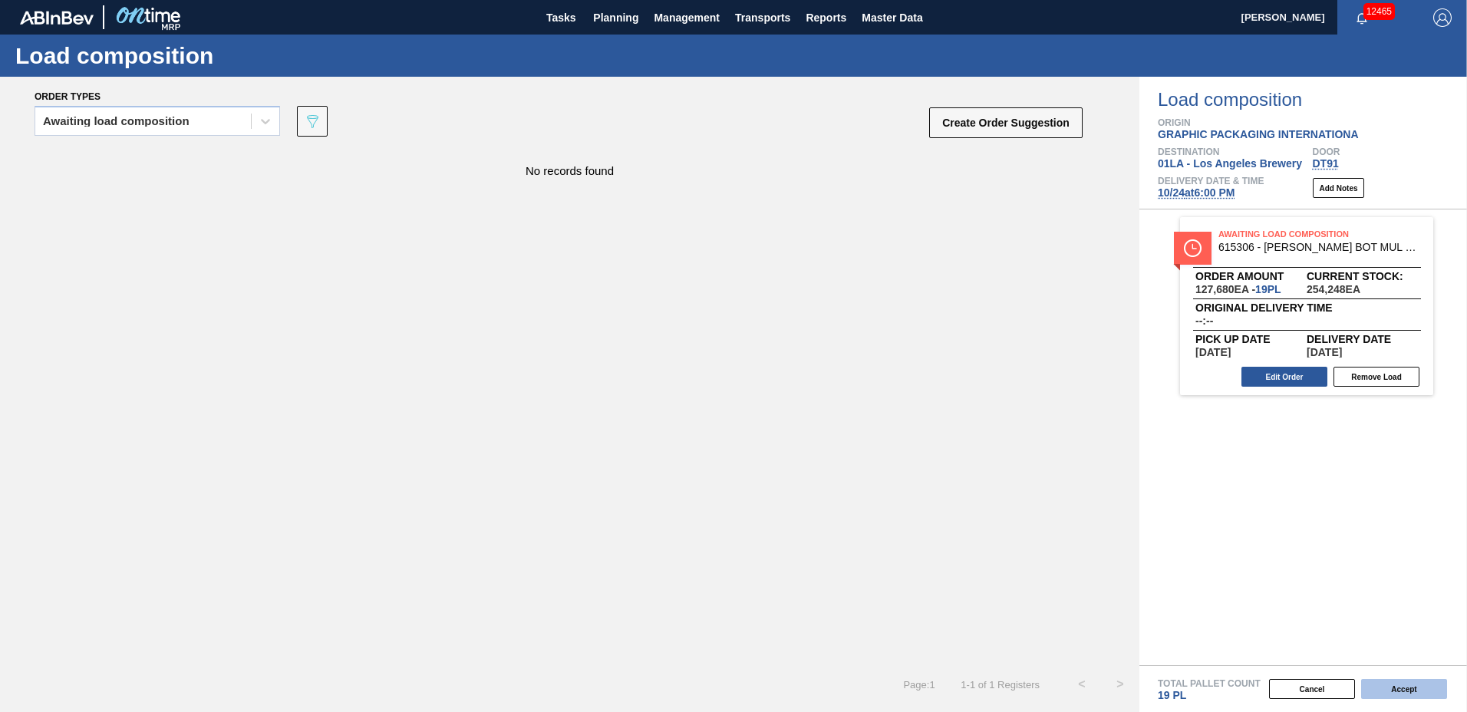
click at [1410, 683] on button "Accept" at bounding box center [1404, 689] width 86 height 20
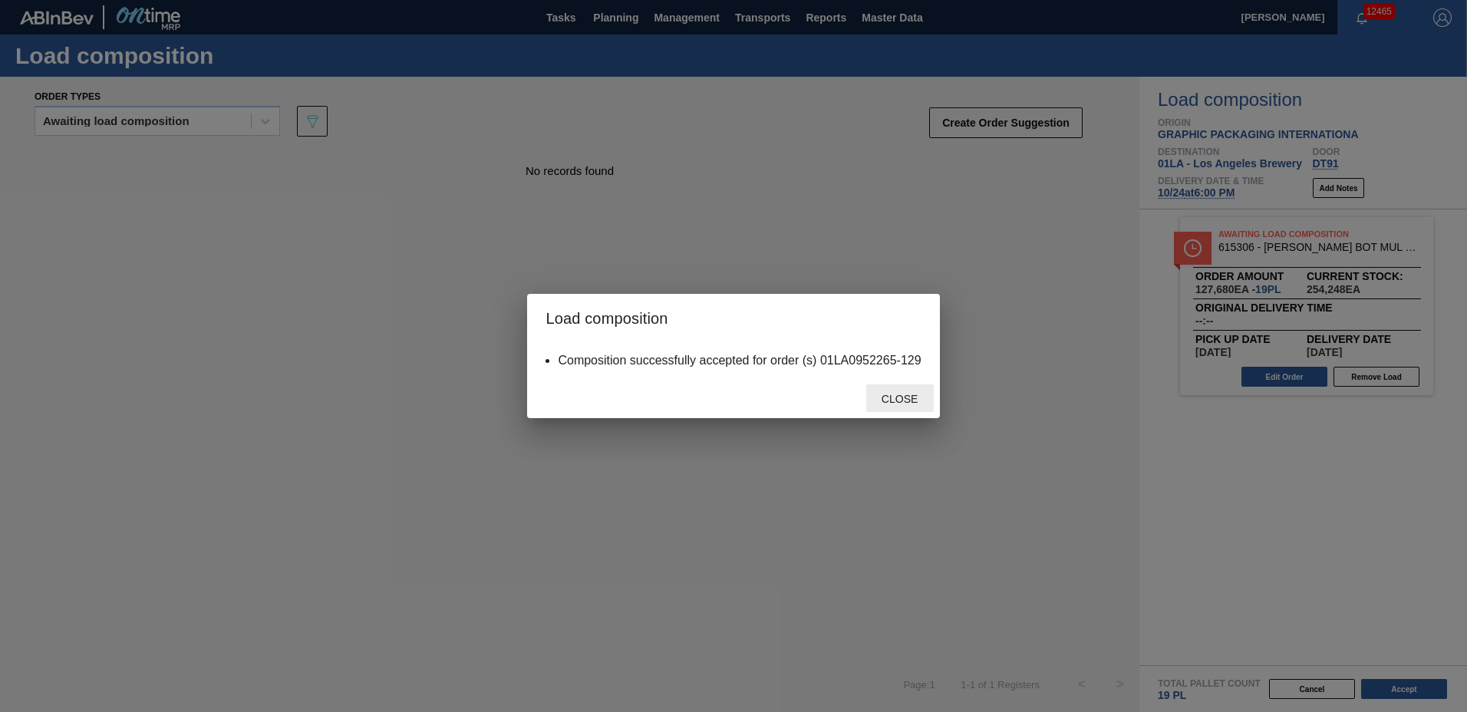
click at [878, 401] on span "Close" at bounding box center [899, 399] width 61 height 12
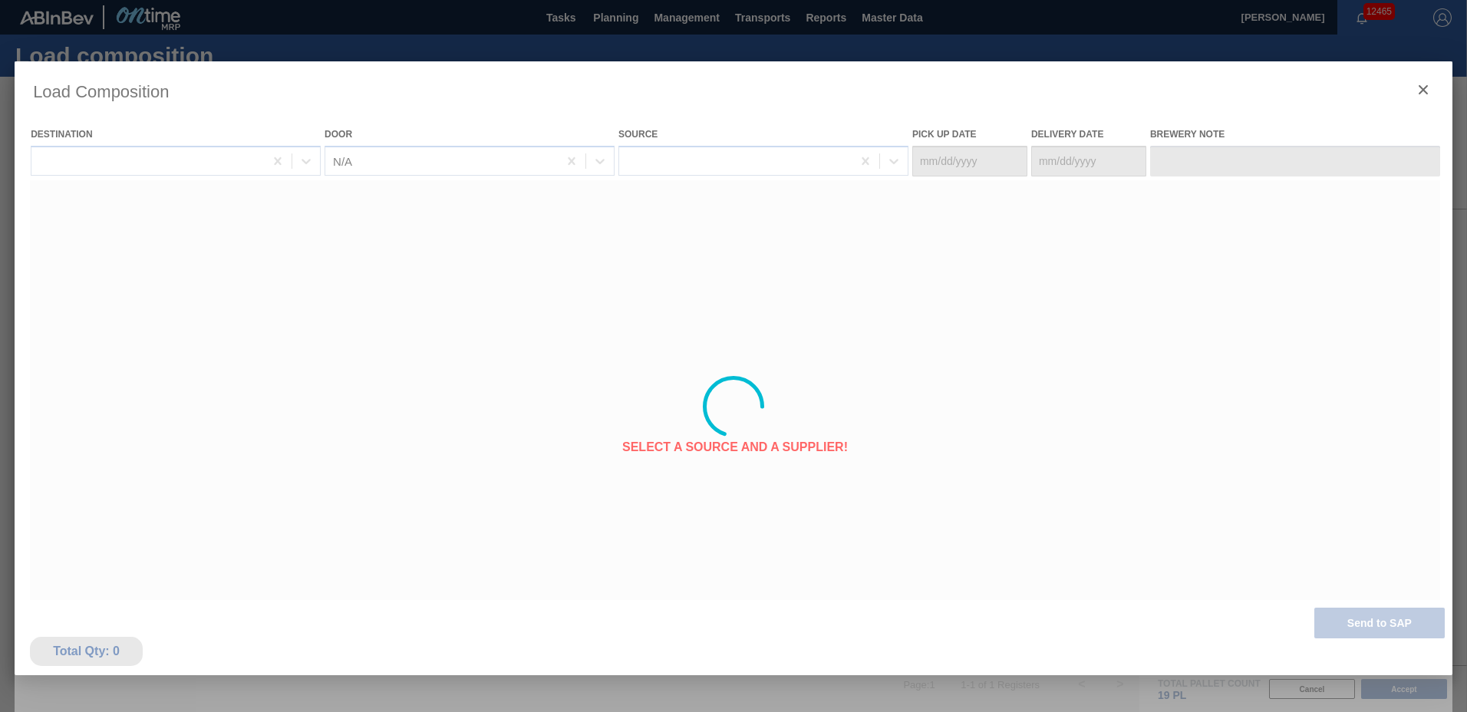
type Date "[DATE]"
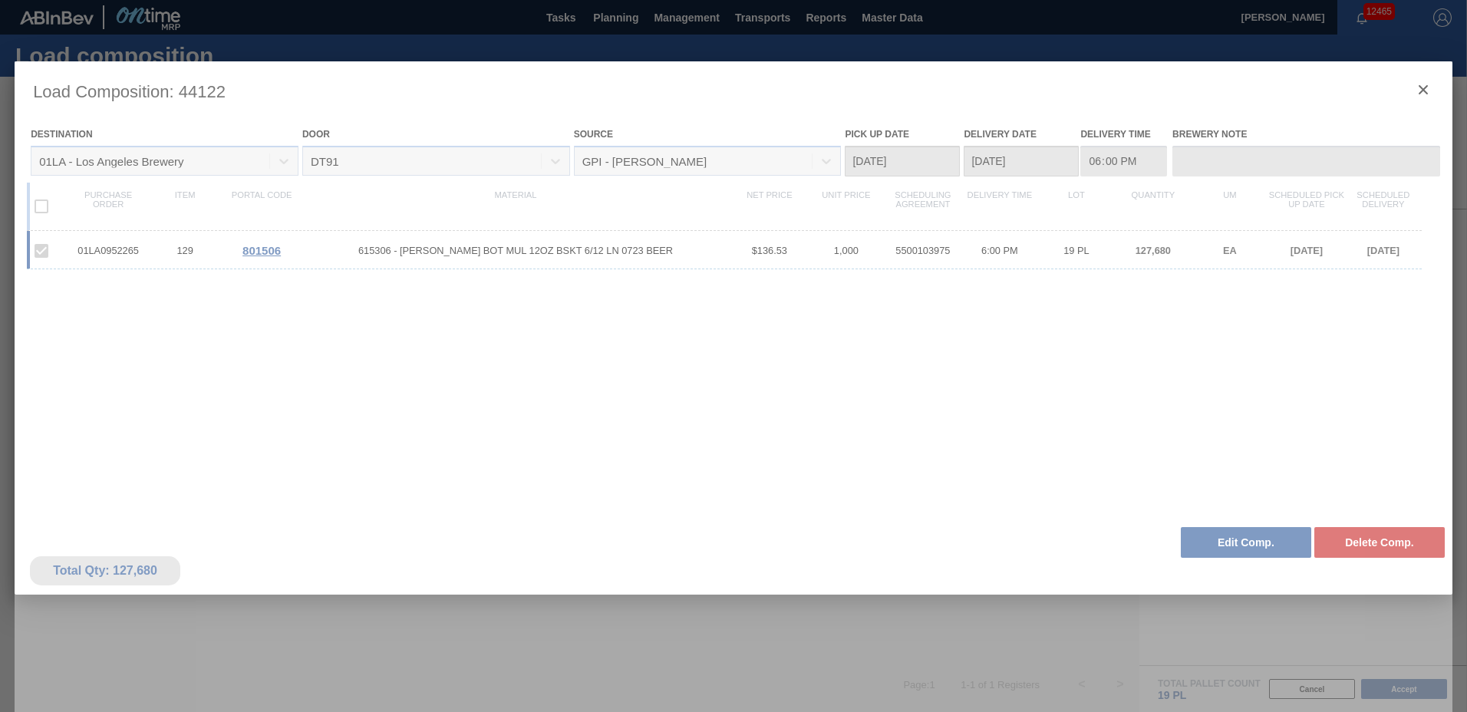
click at [1220, 624] on div at bounding box center [734, 406] width 1438 height 690
click at [1241, 536] on div at bounding box center [734, 406] width 1438 height 690
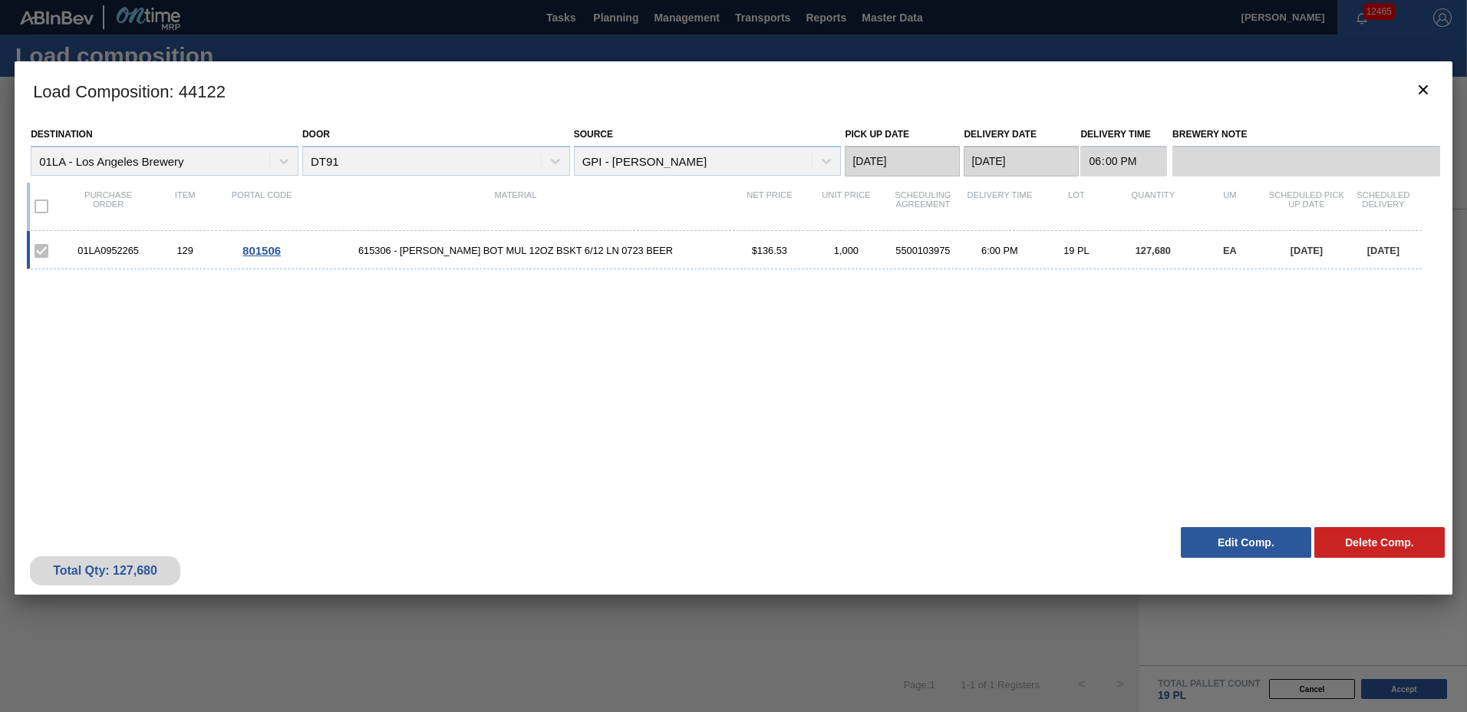
click at [1241, 535] on button "Edit Comp." at bounding box center [1246, 542] width 130 height 31
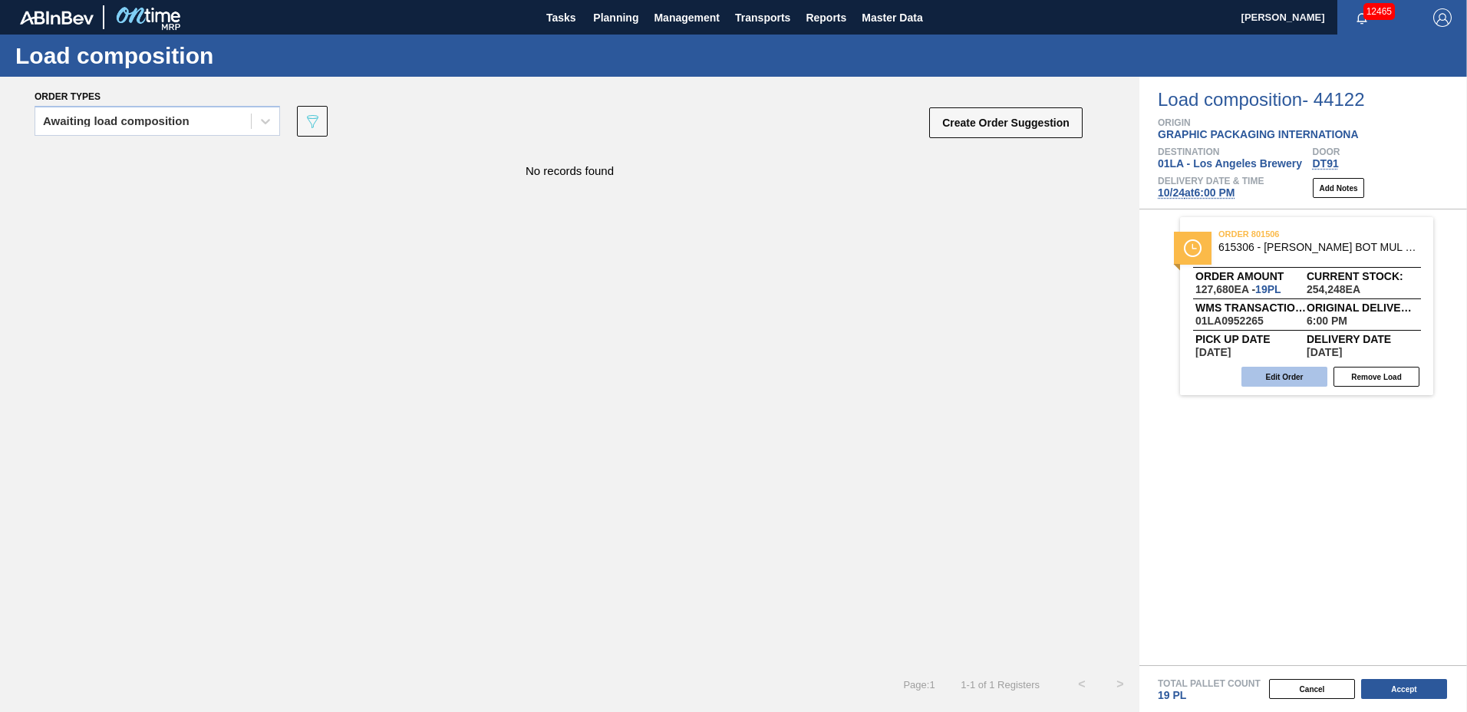
click at [1293, 378] on button "Edit Order" at bounding box center [1284, 377] width 86 height 20
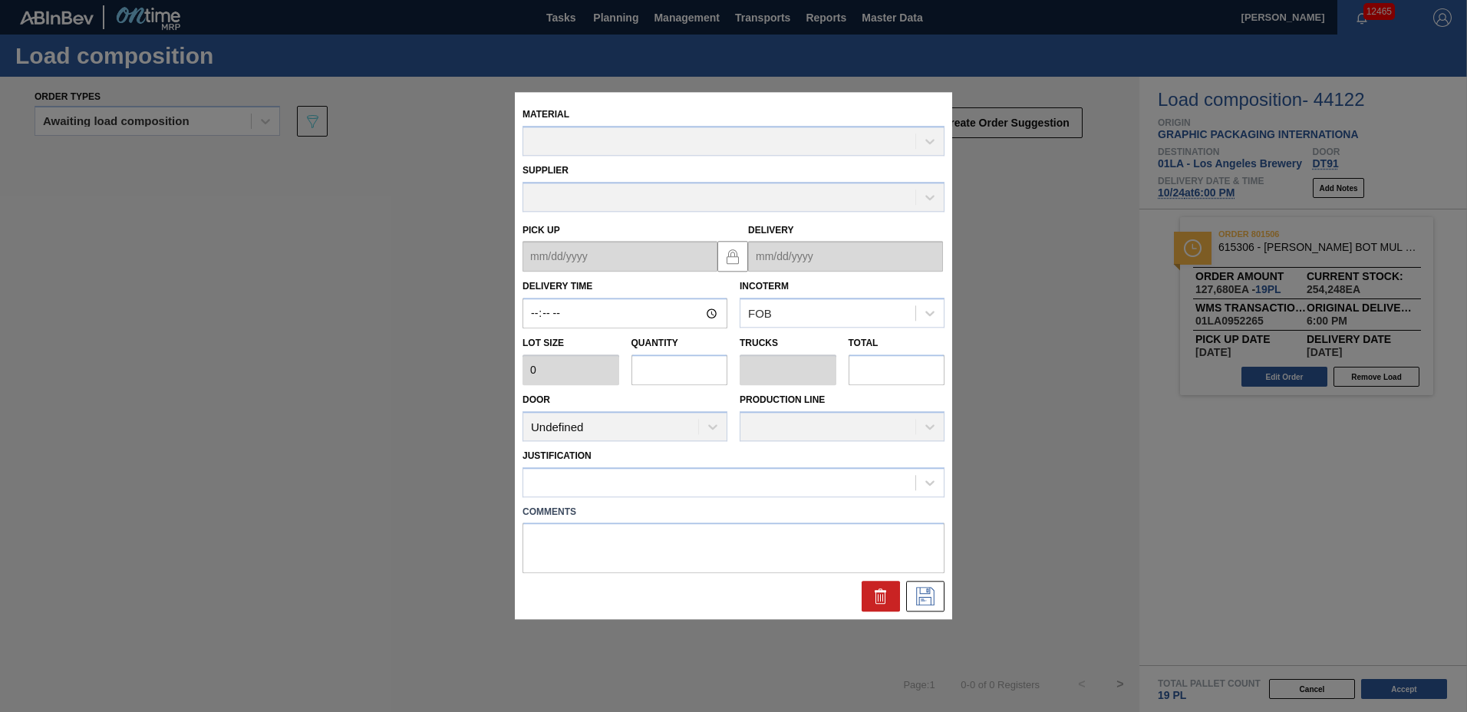
type input "18:00:00"
type input "6,720"
type input "19"
type input "0.594"
type input "127,680"
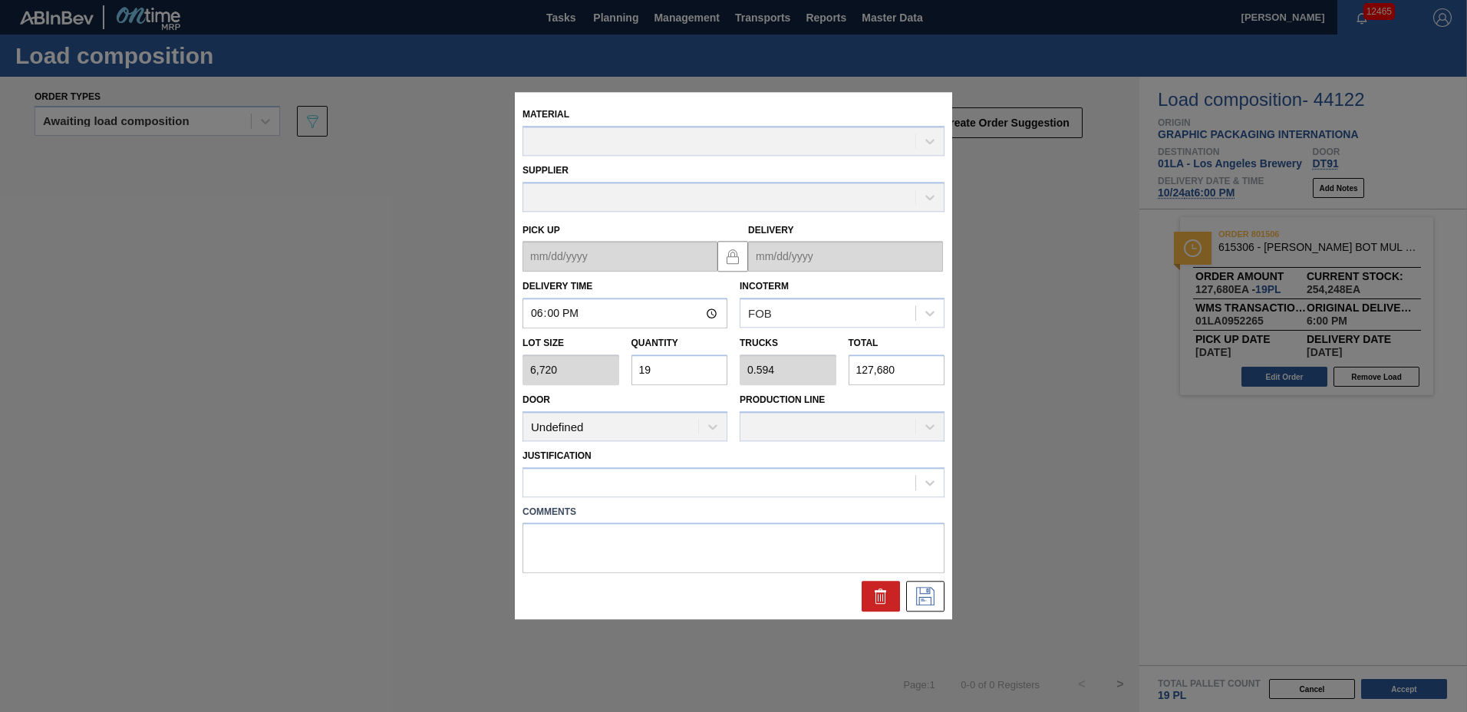
type up "[DATE]"
type input "[DATE]"
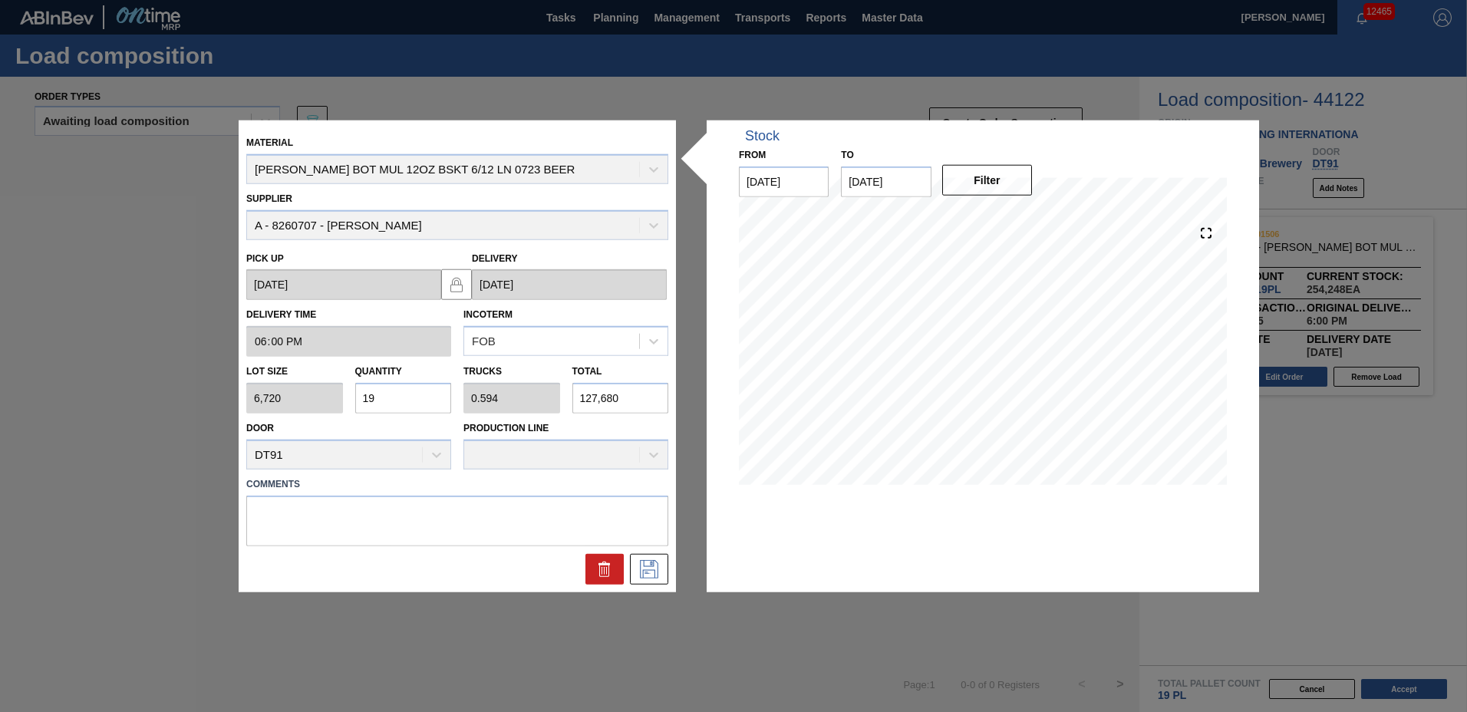
drag, startPoint x: 374, startPoint y: 401, endPoint x: 177, endPoint y: 339, distance: 206.7
click at [245, 364] on div "Lot size 6,720 Quantity 19 Trucks 0.594 Total 127,680" at bounding box center [457, 385] width 434 height 57
type input "3"
type input "0.094"
type input "20,160"
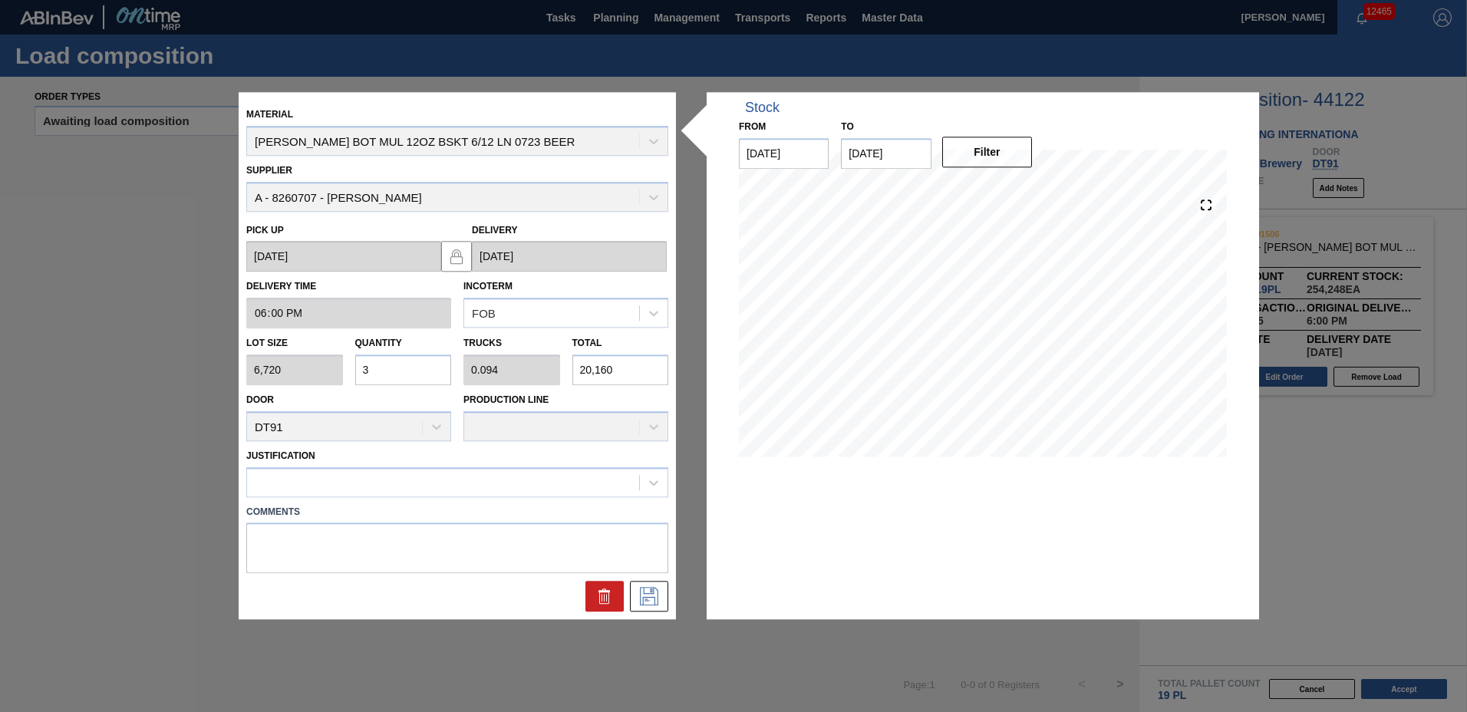
type input "32"
type input "1"
type input "215,040"
type input "32"
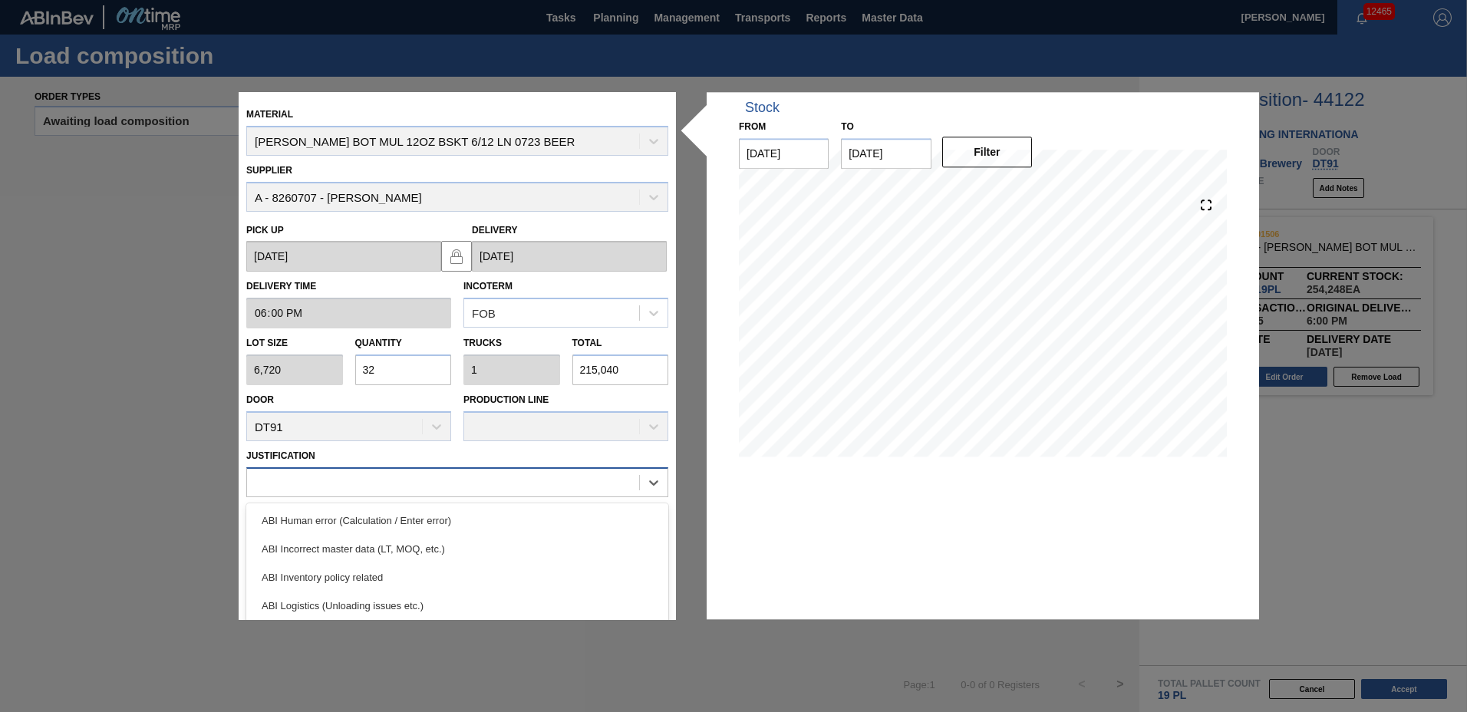
click at [343, 481] on div at bounding box center [443, 482] width 392 height 22
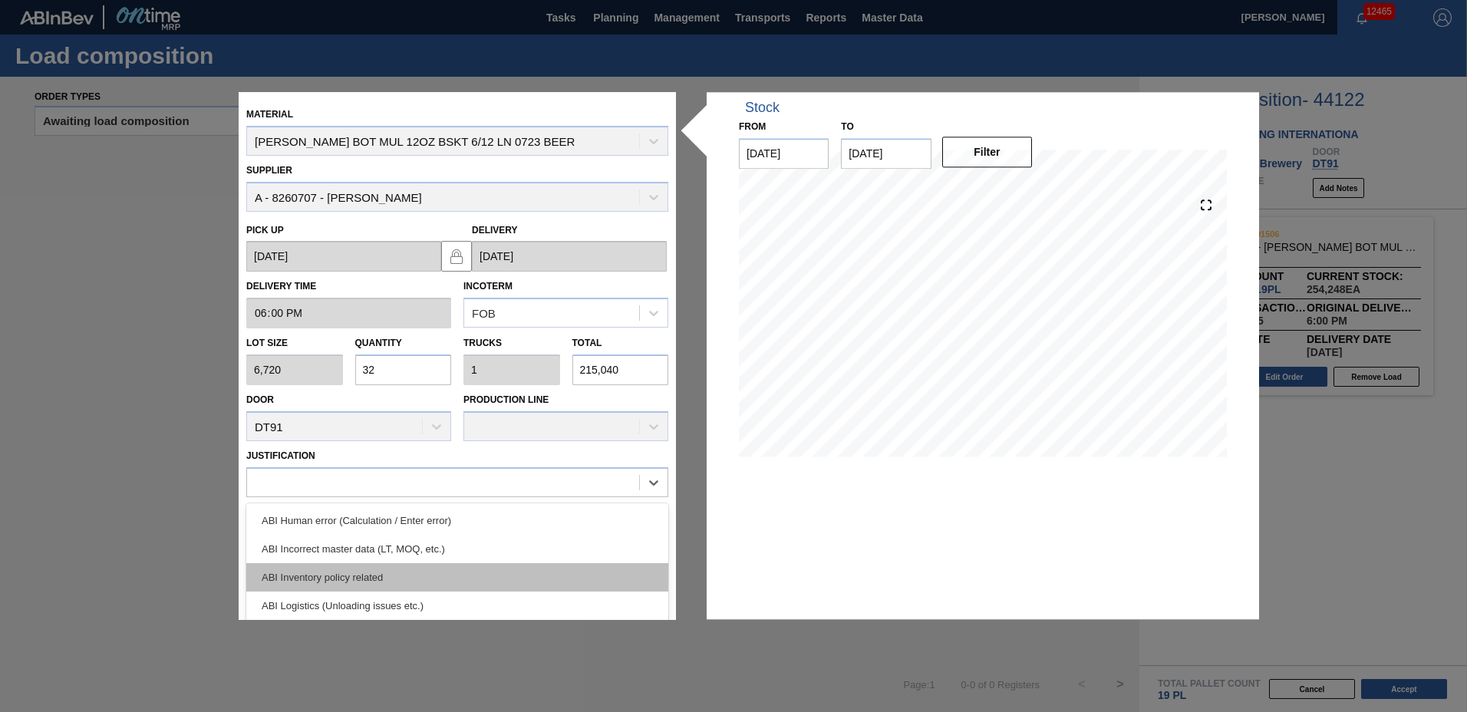
click at [364, 565] on div "ABI Inventory policy related" at bounding box center [457, 577] width 422 height 28
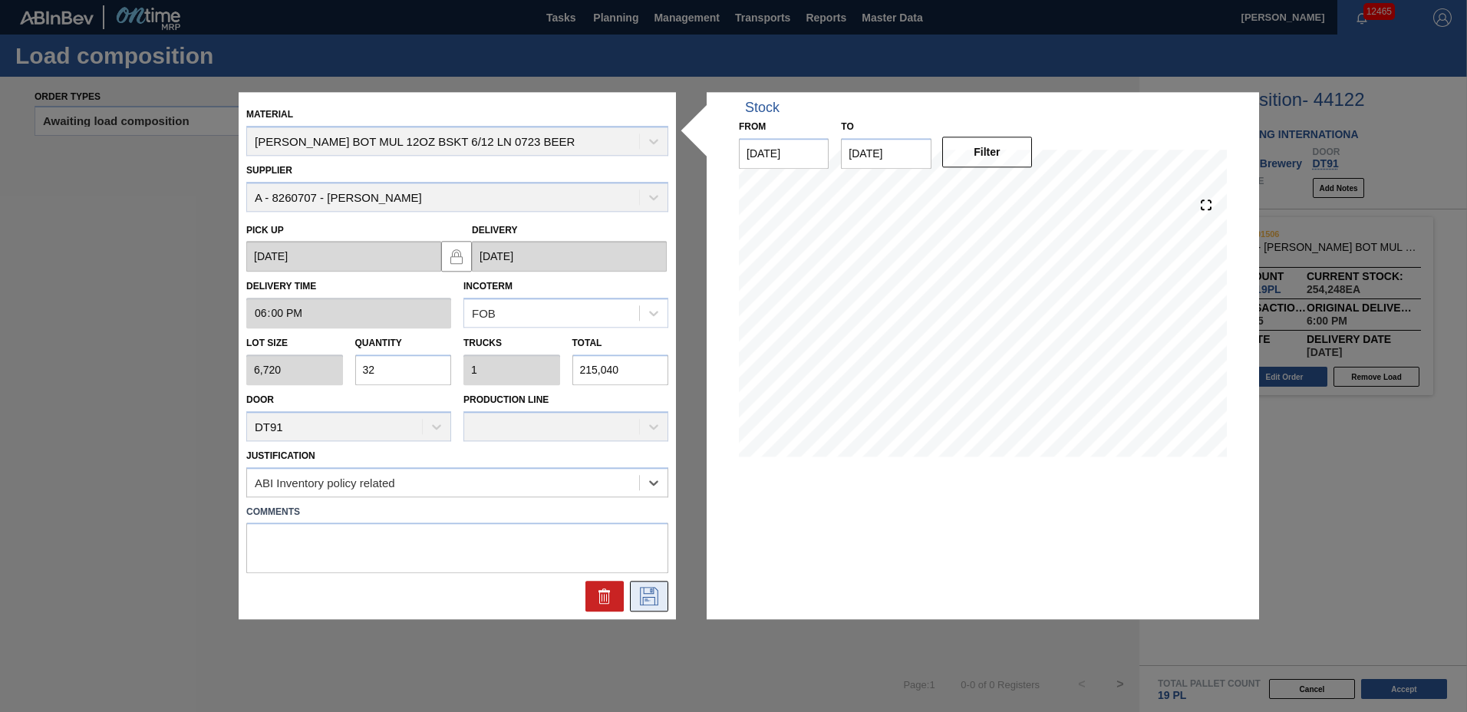
click at [640, 601] on icon at bounding box center [649, 597] width 25 height 18
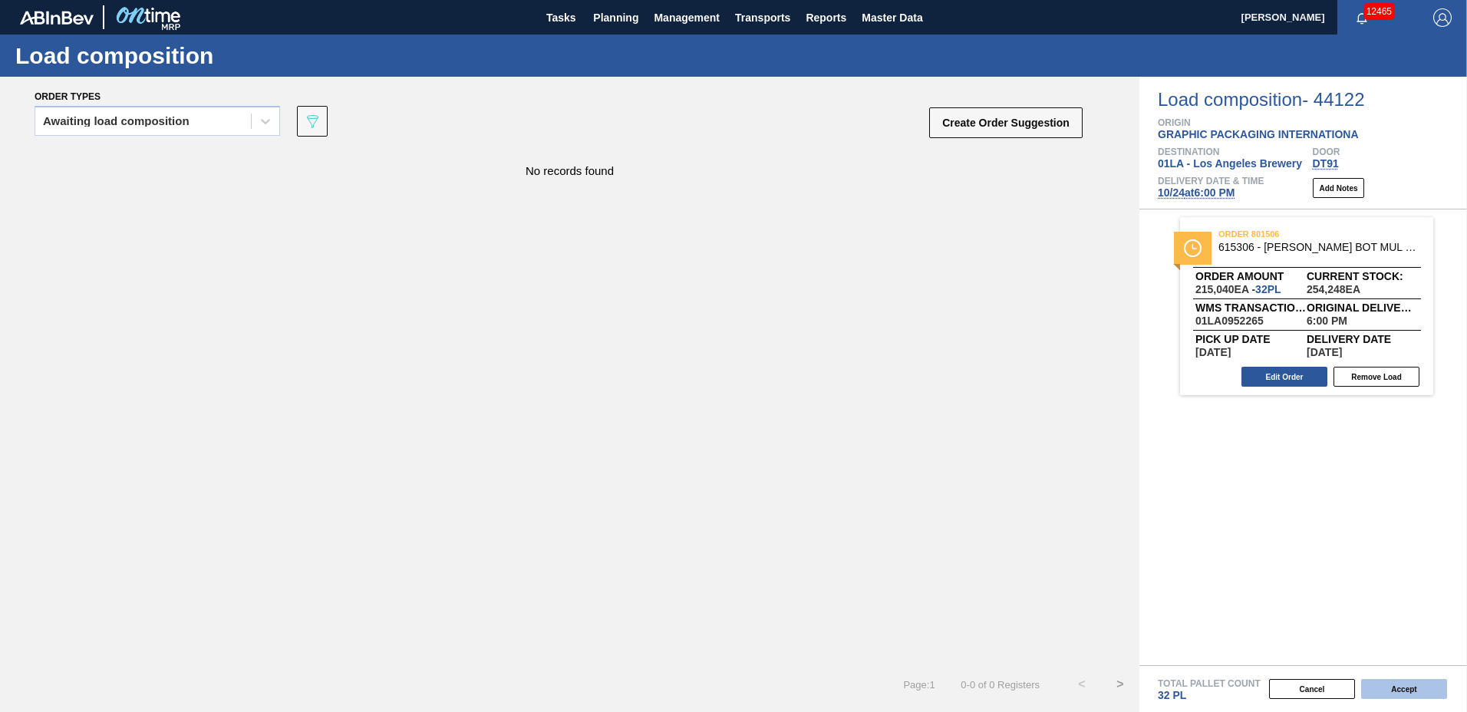
click at [1380, 689] on button "Accept" at bounding box center [1404, 689] width 86 height 20
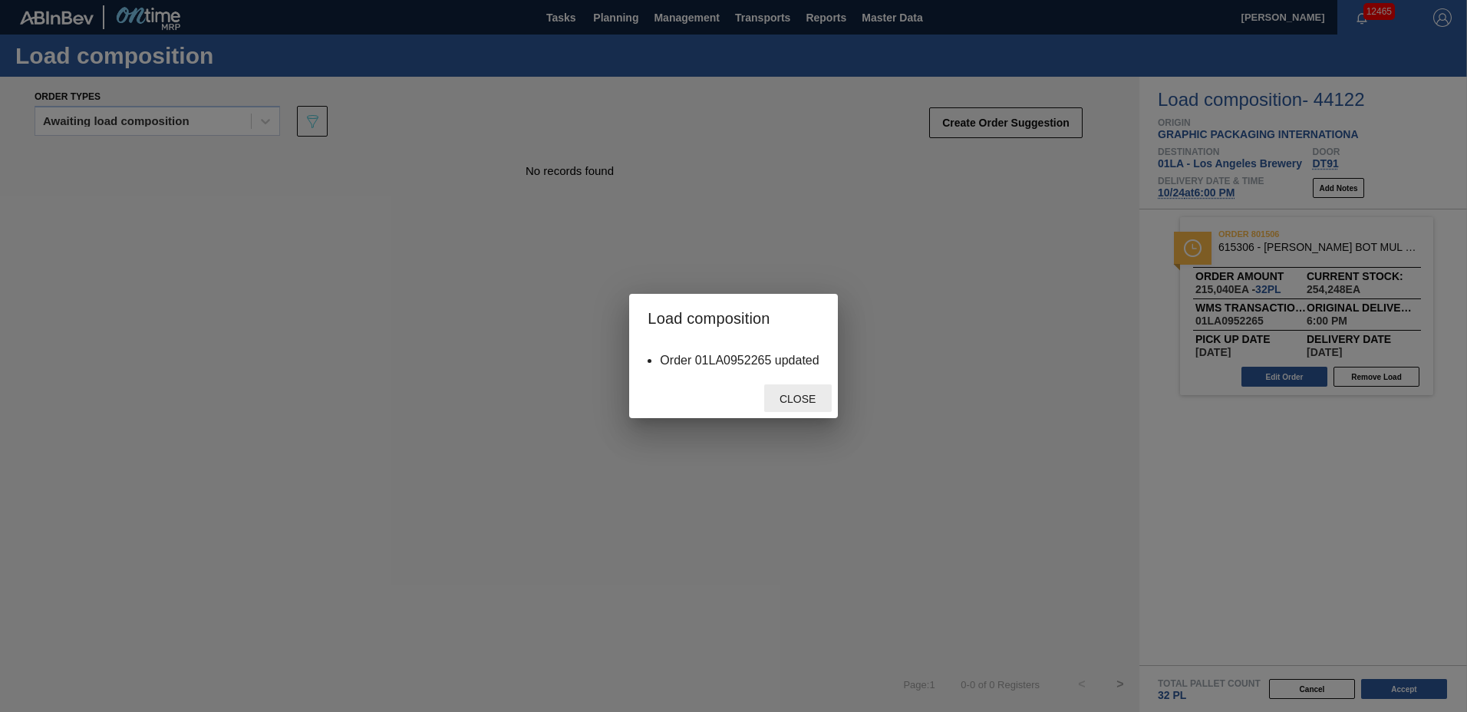
click at [815, 401] on span "Close" at bounding box center [797, 399] width 61 height 12
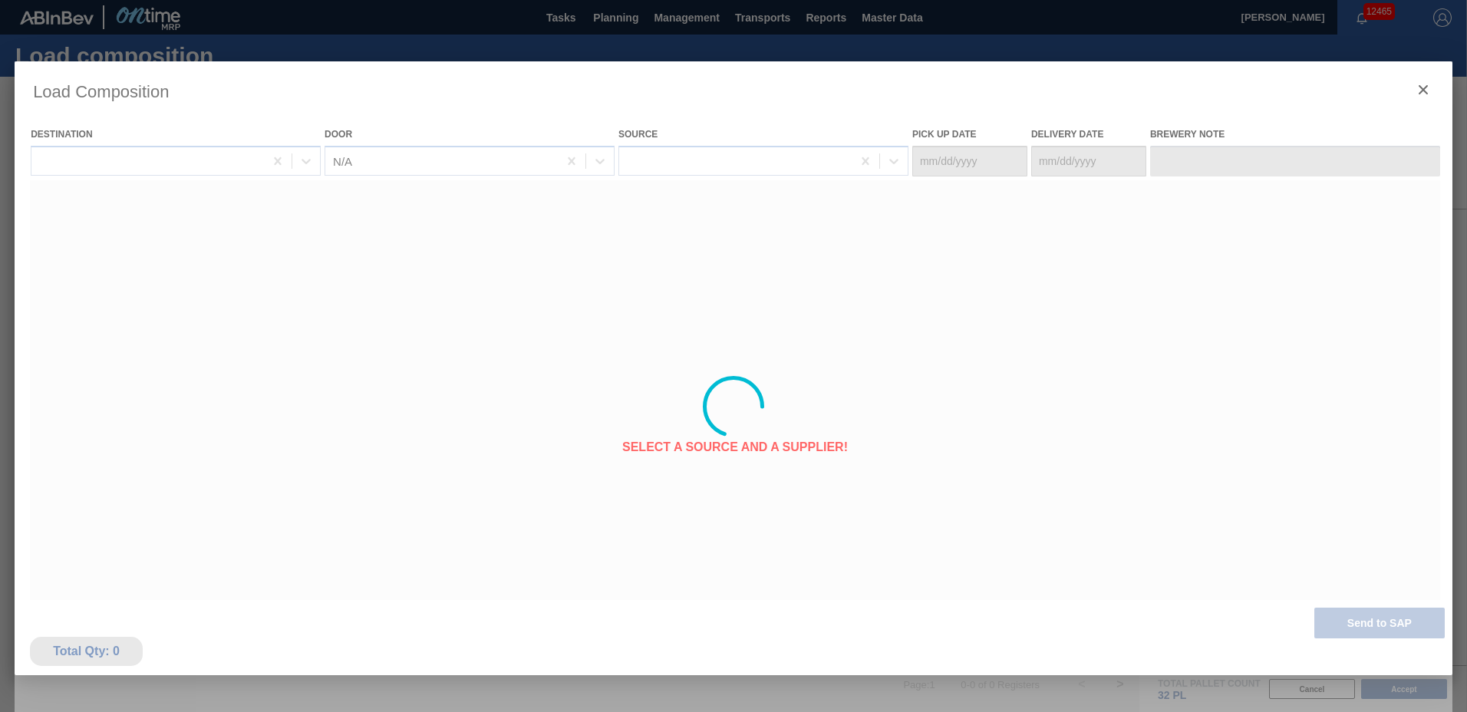
type Date "[DATE]"
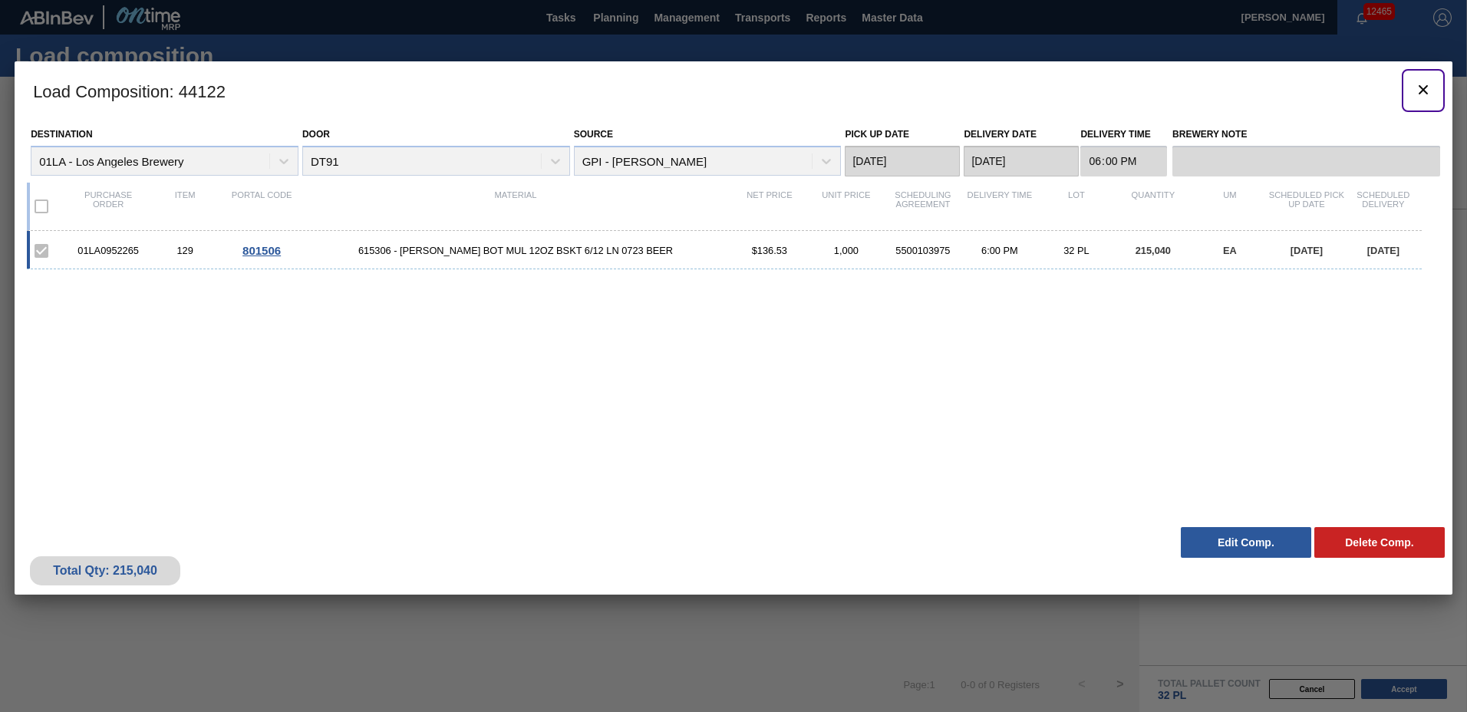
click at [1424, 92] on icon "botão de ícone" at bounding box center [1423, 90] width 18 height 18
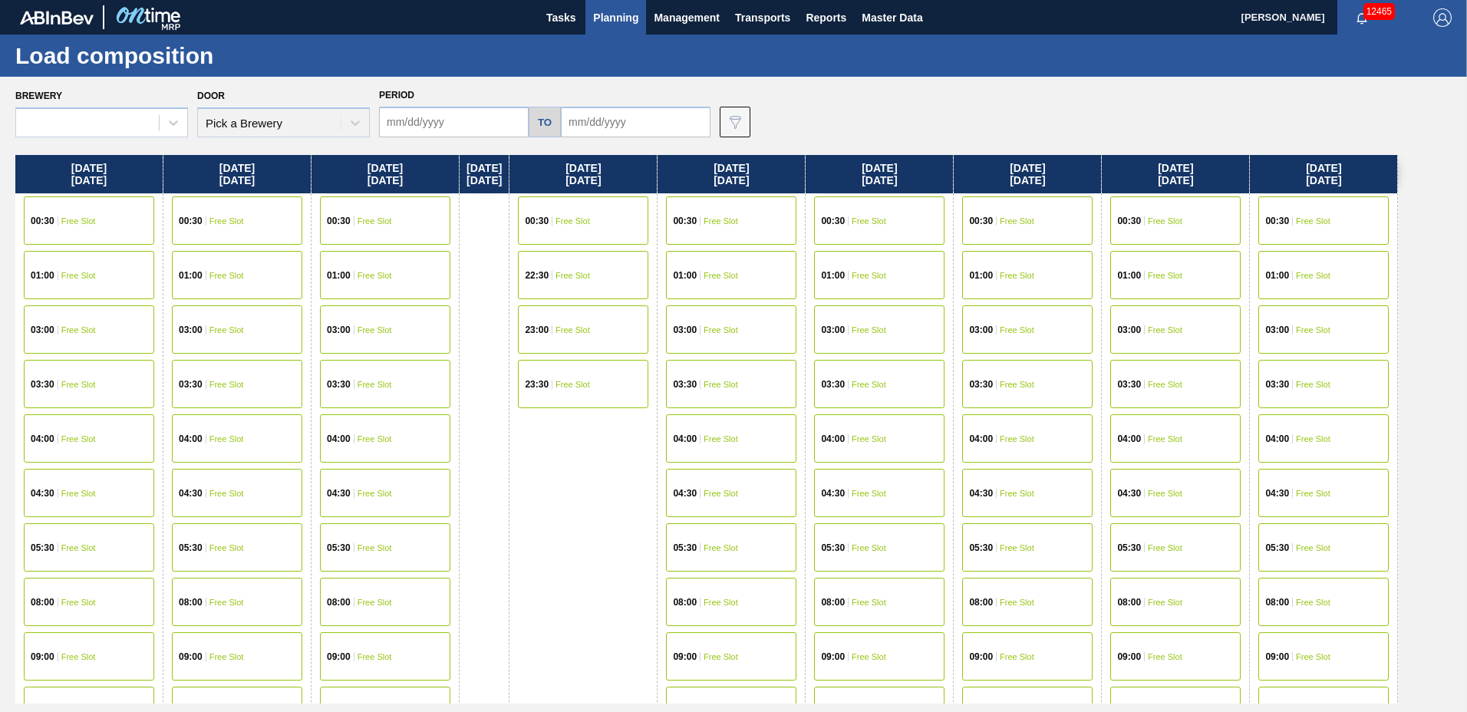
type input "[DATE]"
click at [634, 19] on span "Planning" at bounding box center [615, 17] width 45 height 18
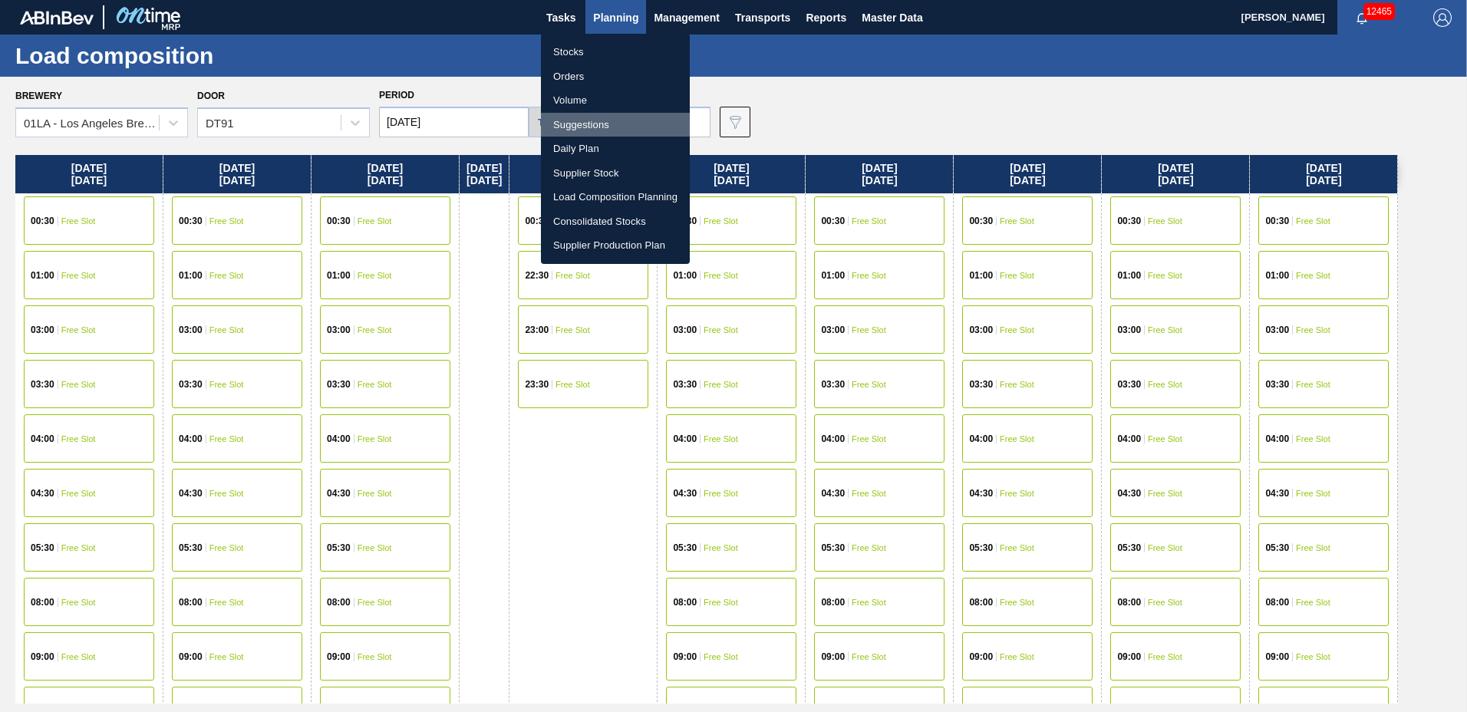
click at [598, 113] on li "Suggestions" at bounding box center [615, 125] width 149 height 25
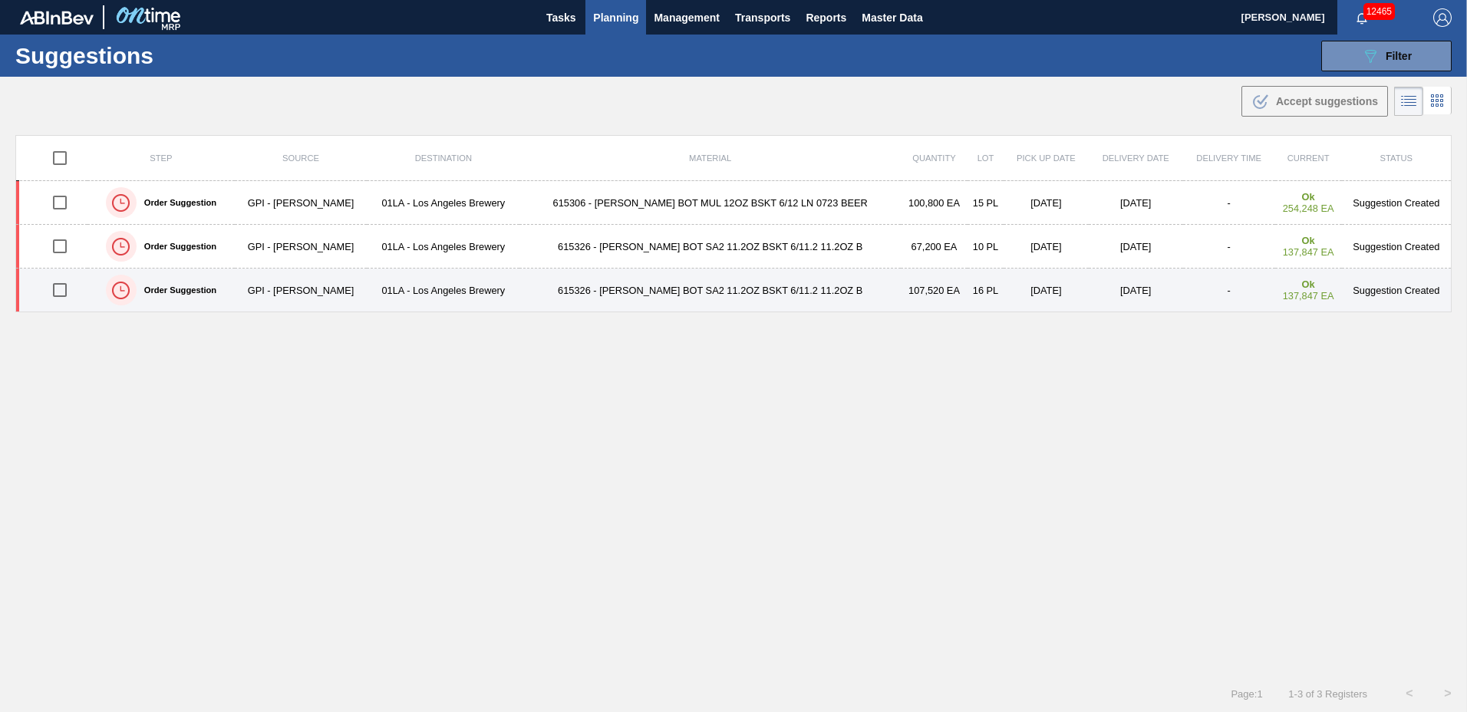
type to "[DATE]"
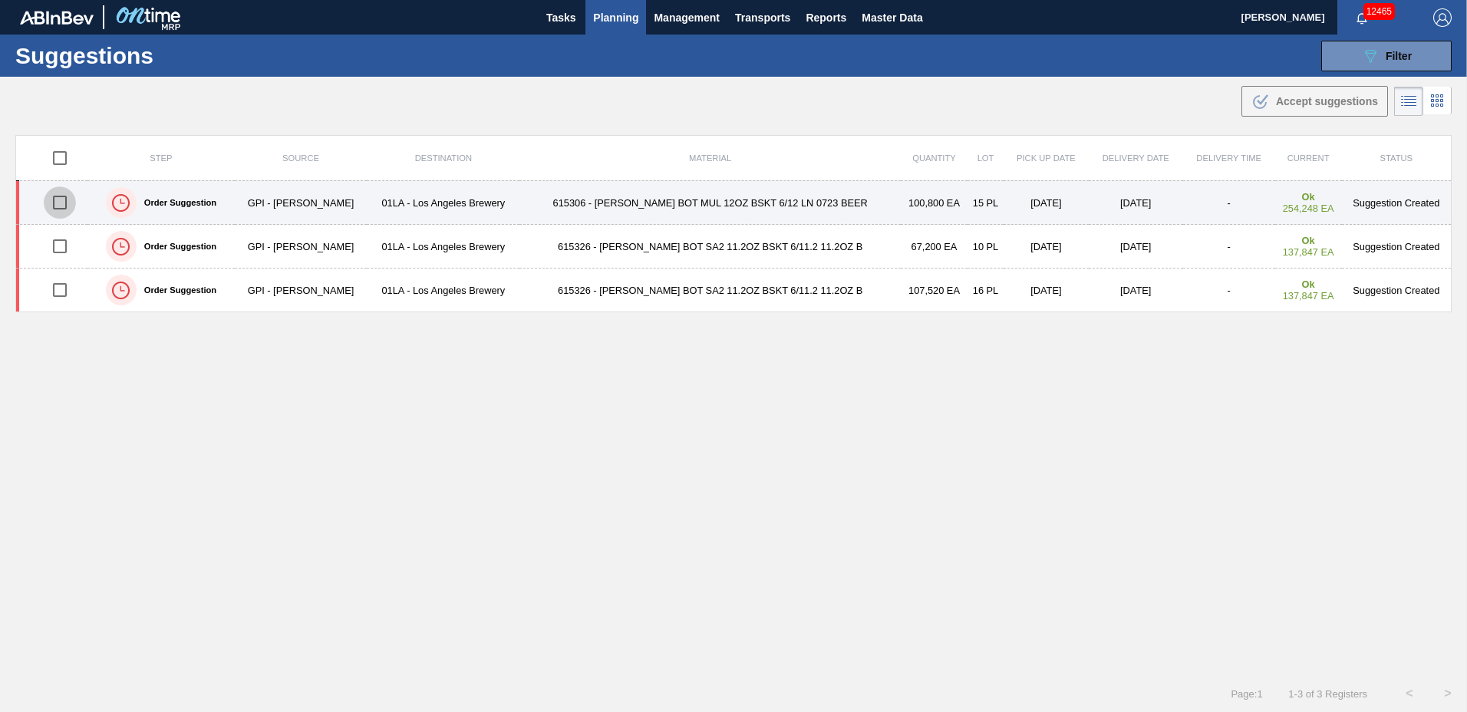
click at [64, 194] on input "checkbox" at bounding box center [60, 202] width 32 height 32
checkbox input "true"
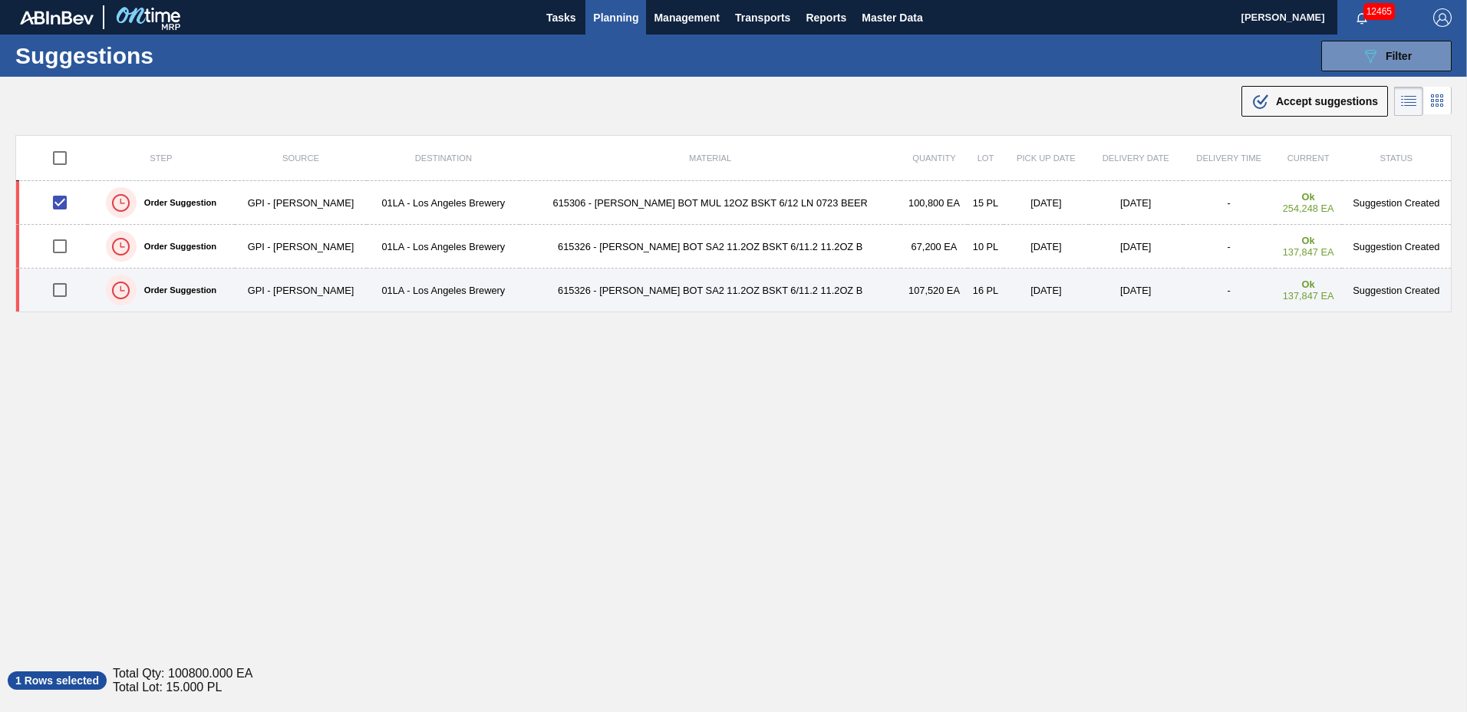
click at [66, 285] on input "checkbox" at bounding box center [60, 290] width 32 height 32
checkbox input "true"
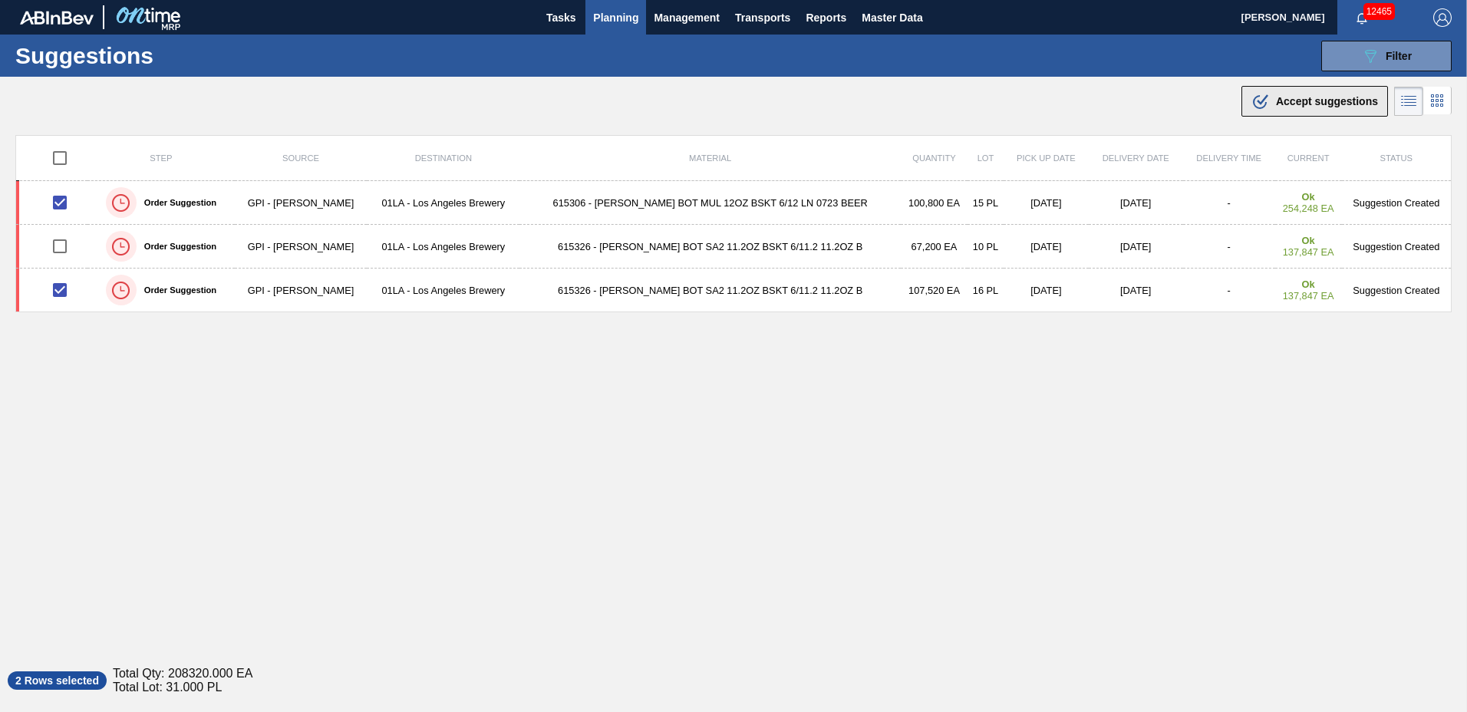
click at [1307, 99] on span "Accept suggestions" at bounding box center [1327, 101] width 102 height 12
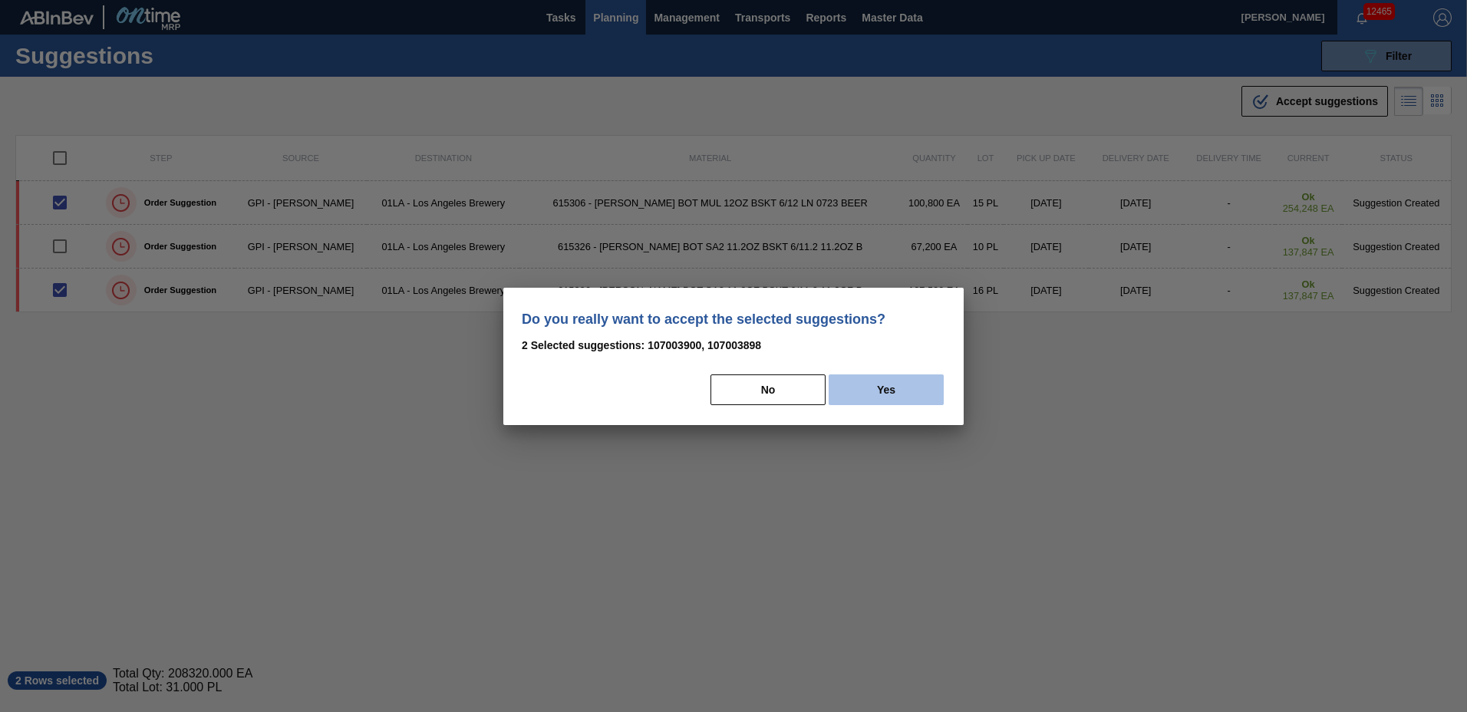
click at [851, 397] on button "Yes" at bounding box center [885, 389] width 115 height 31
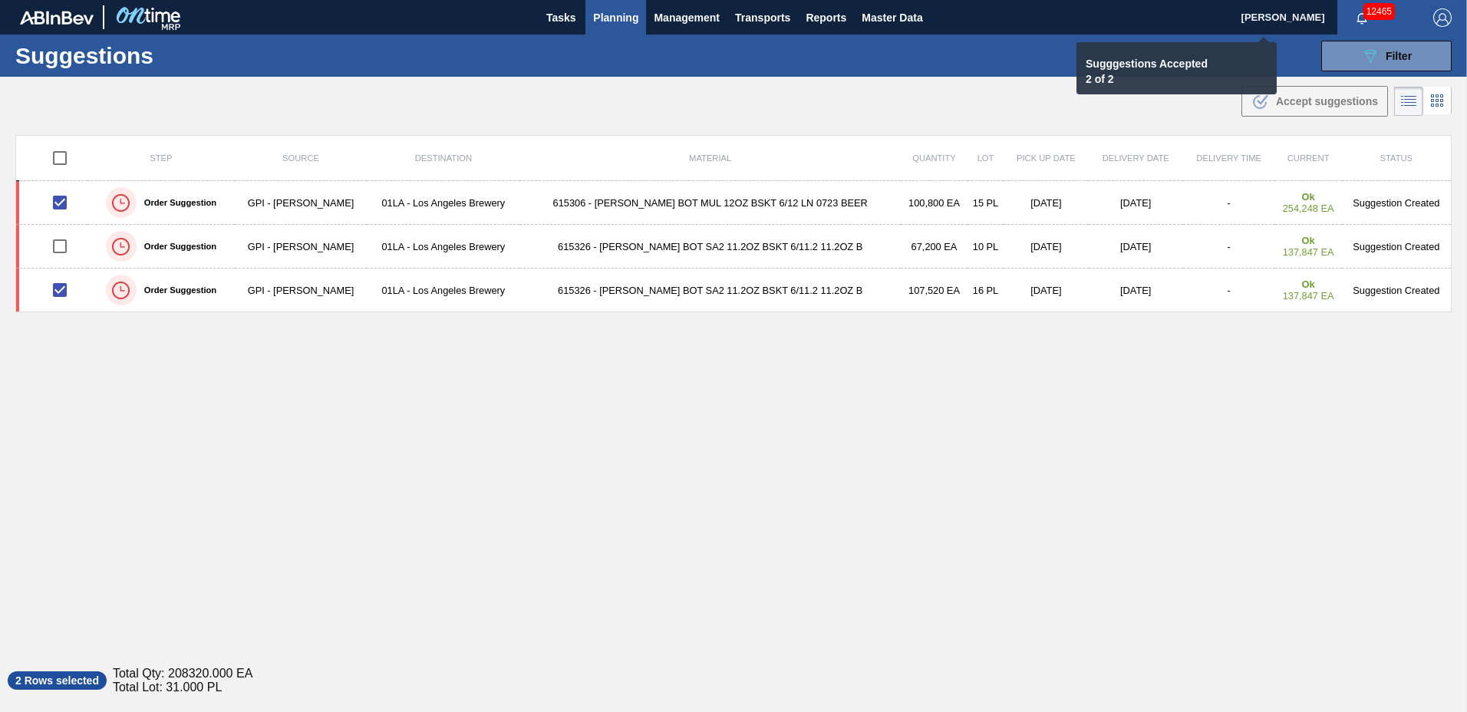
checkbox input "false"
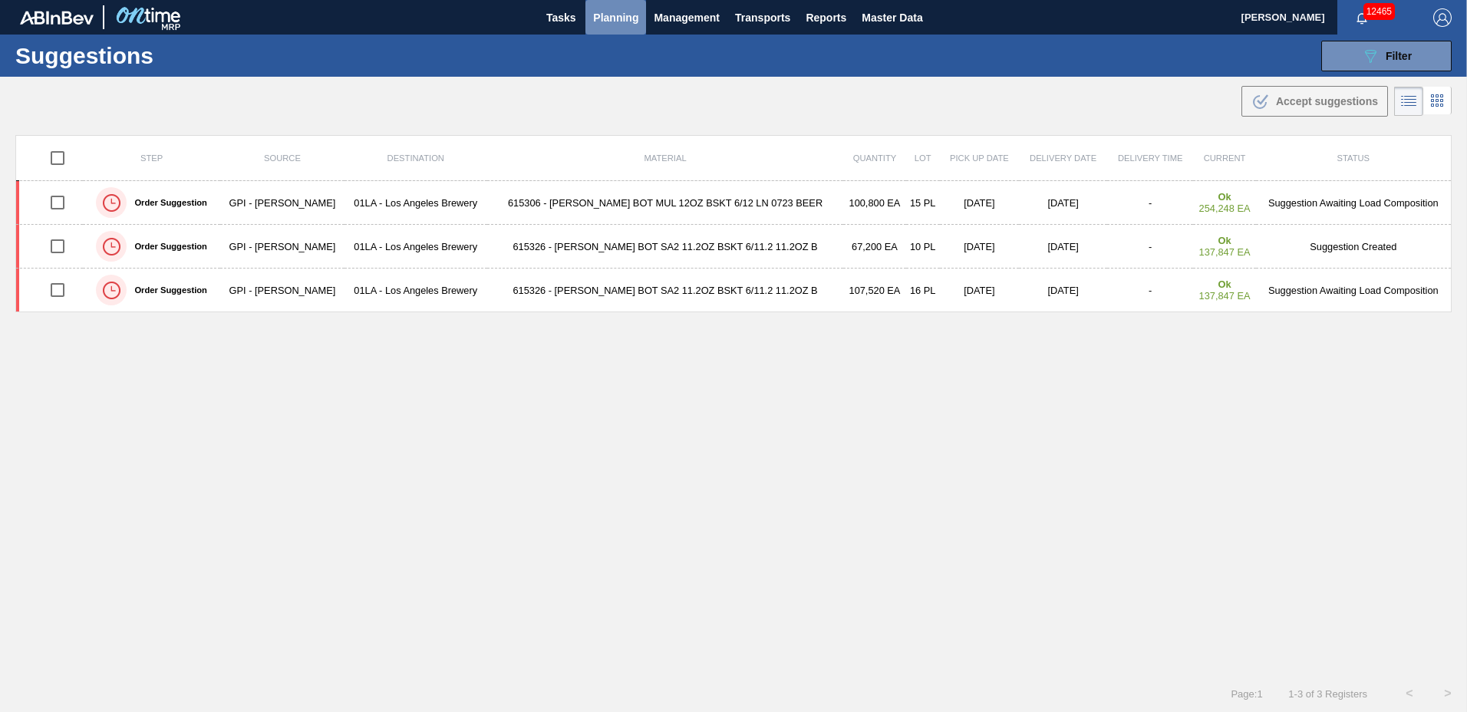
click at [601, 14] on span "Planning" at bounding box center [615, 17] width 45 height 18
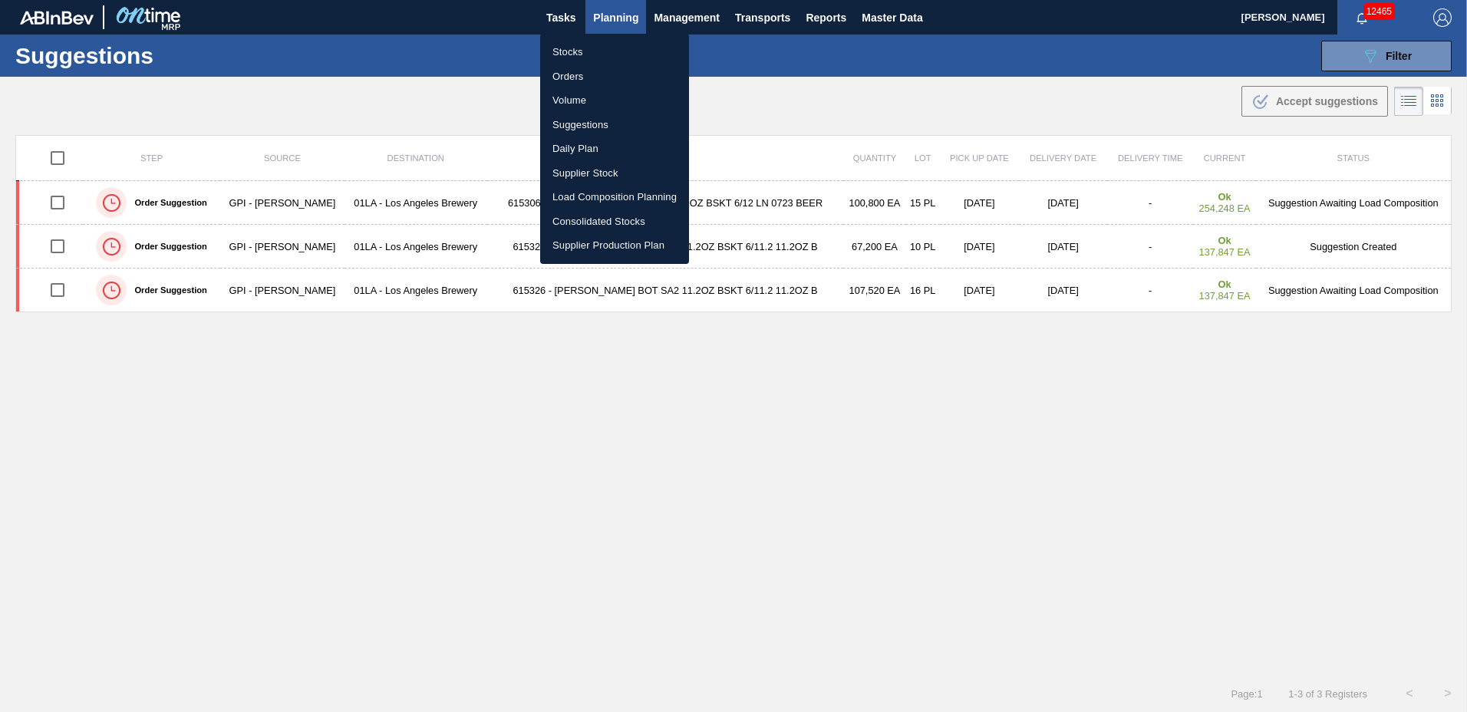
click at [611, 196] on li "Load Composition Planning" at bounding box center [614, 197] width 149 height 25
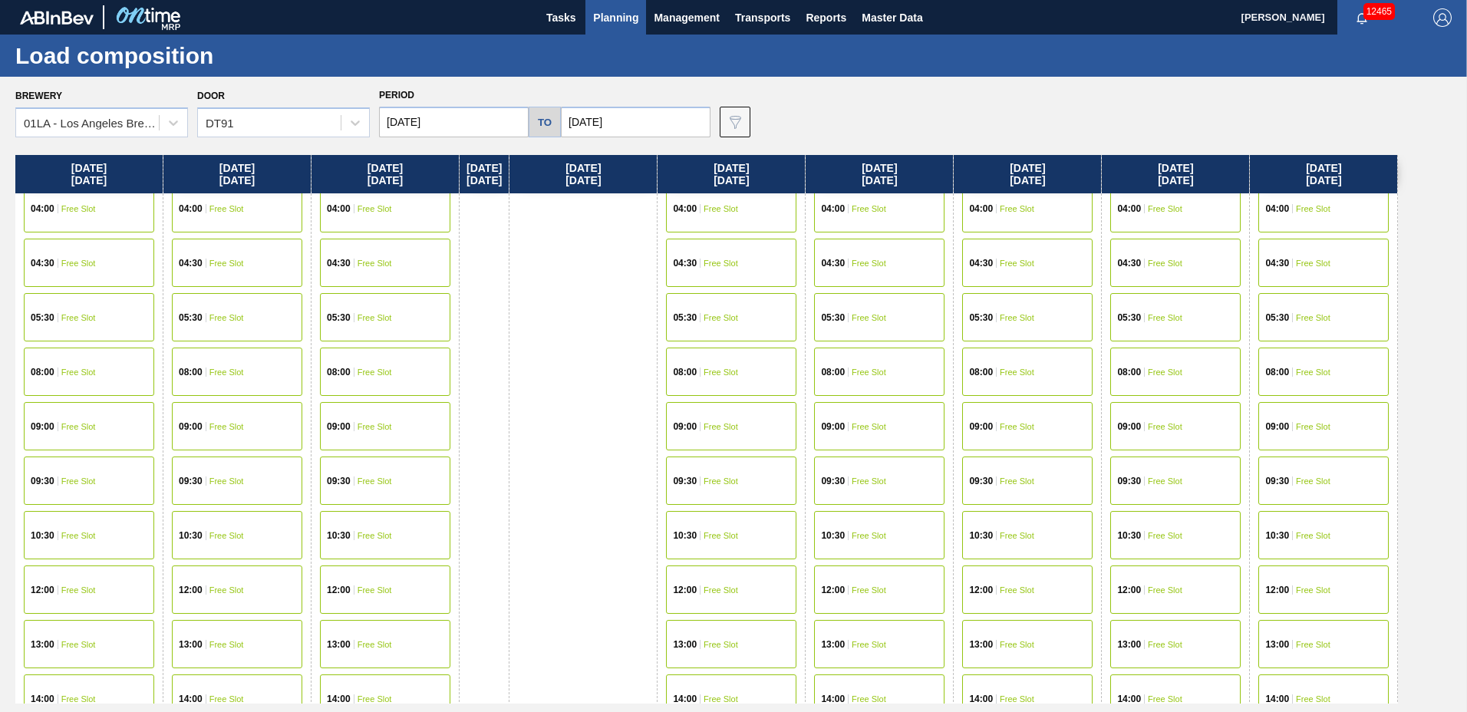
scroll to position [307, 0]
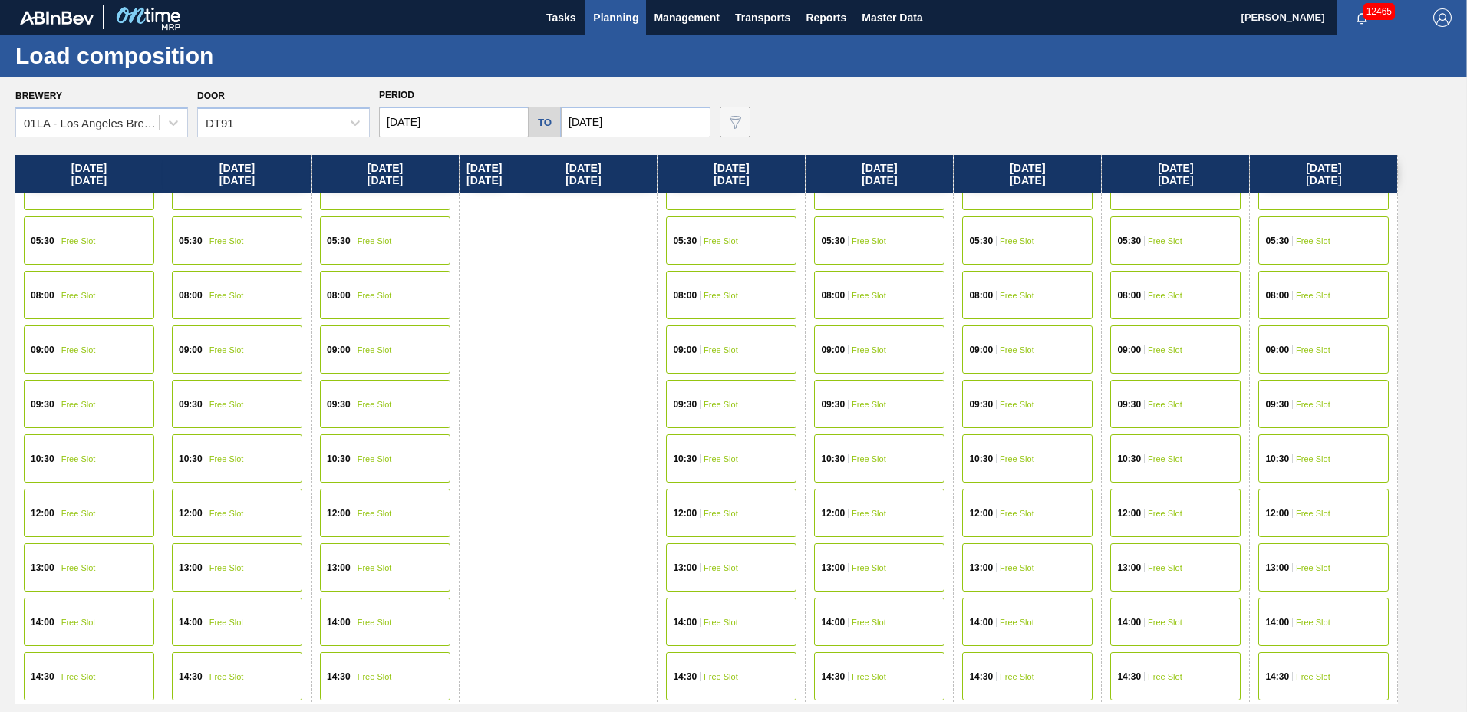
click at [896, 573] on div "13:00 Free Slot" at bounding box center [879, 567] width 130 height 48
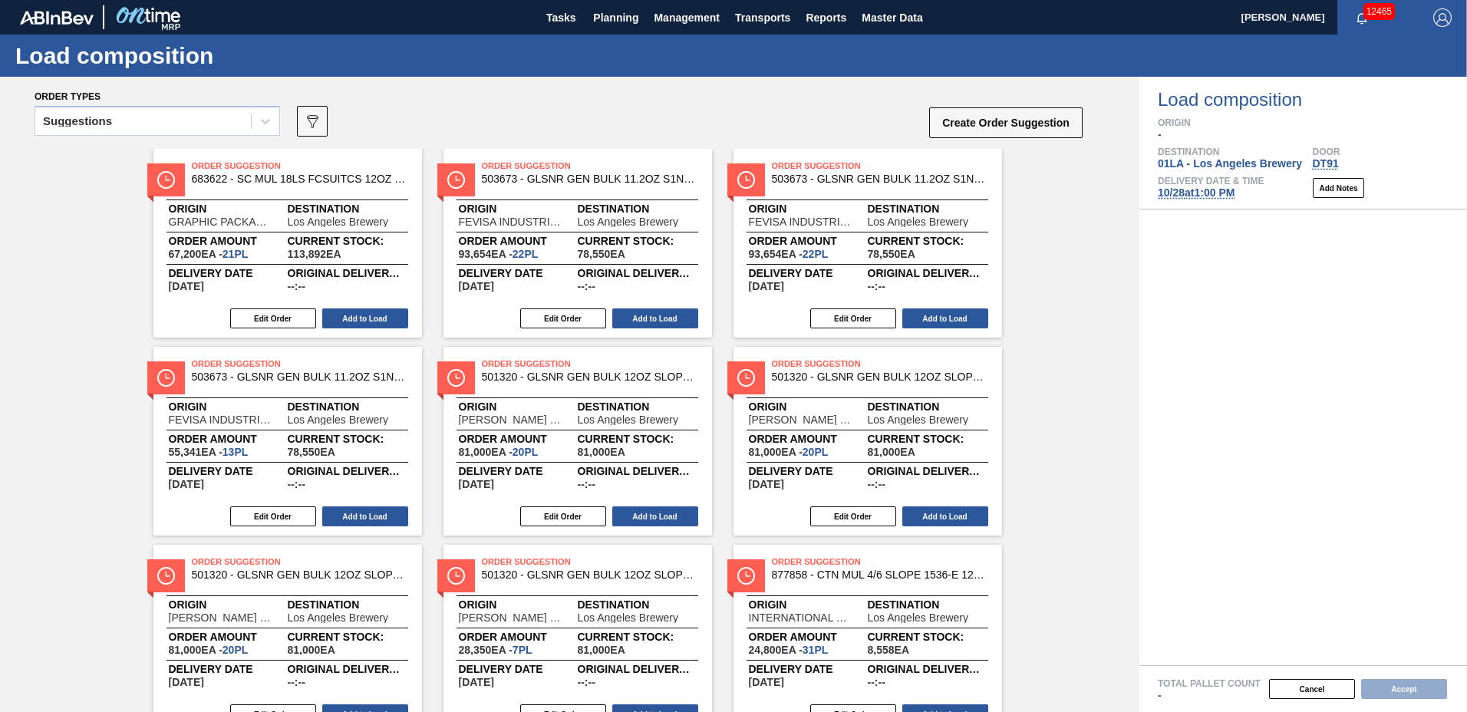
click at [129, 124] on div "Suggestions" at bounding box center [143, 121] width 216 height 22
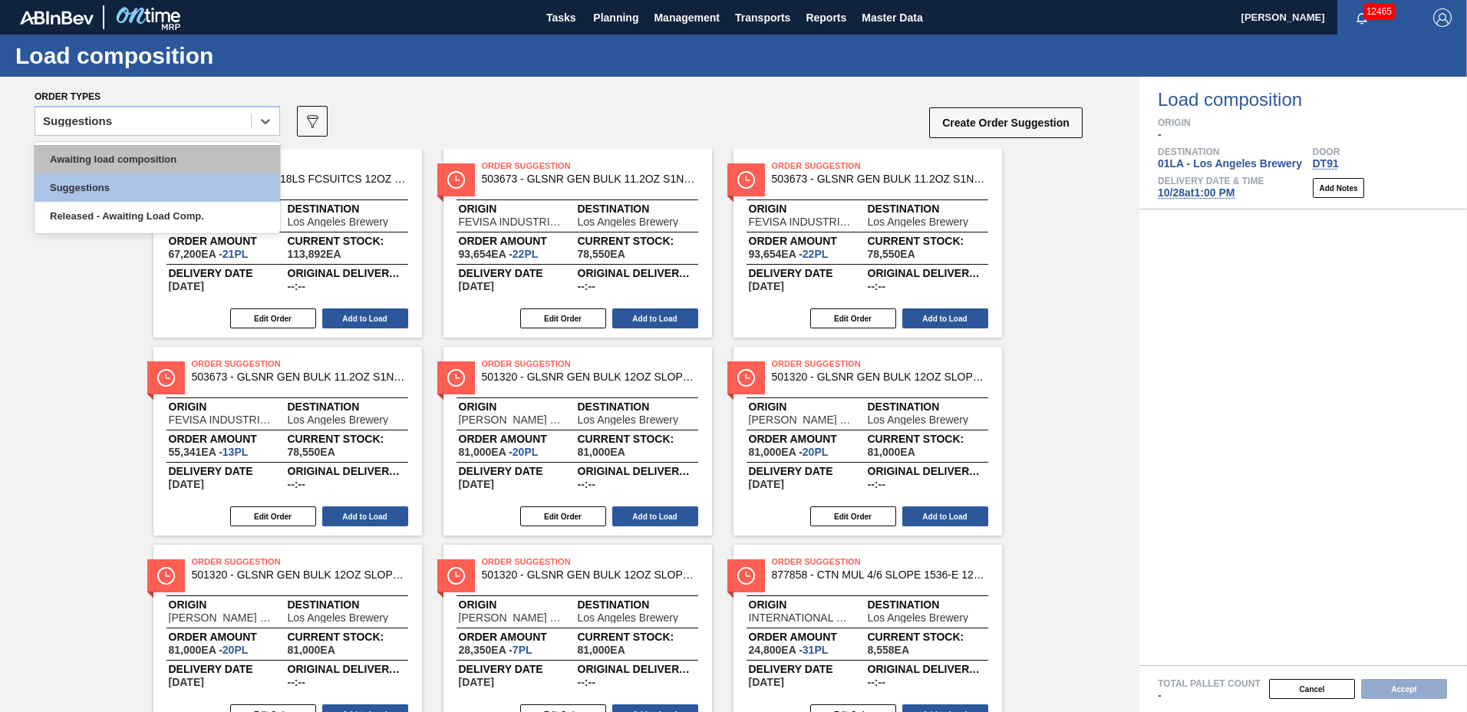
click at [135, 168] on div "Awaiting load composition" at bounding box center [157, 159] width 245 height 28
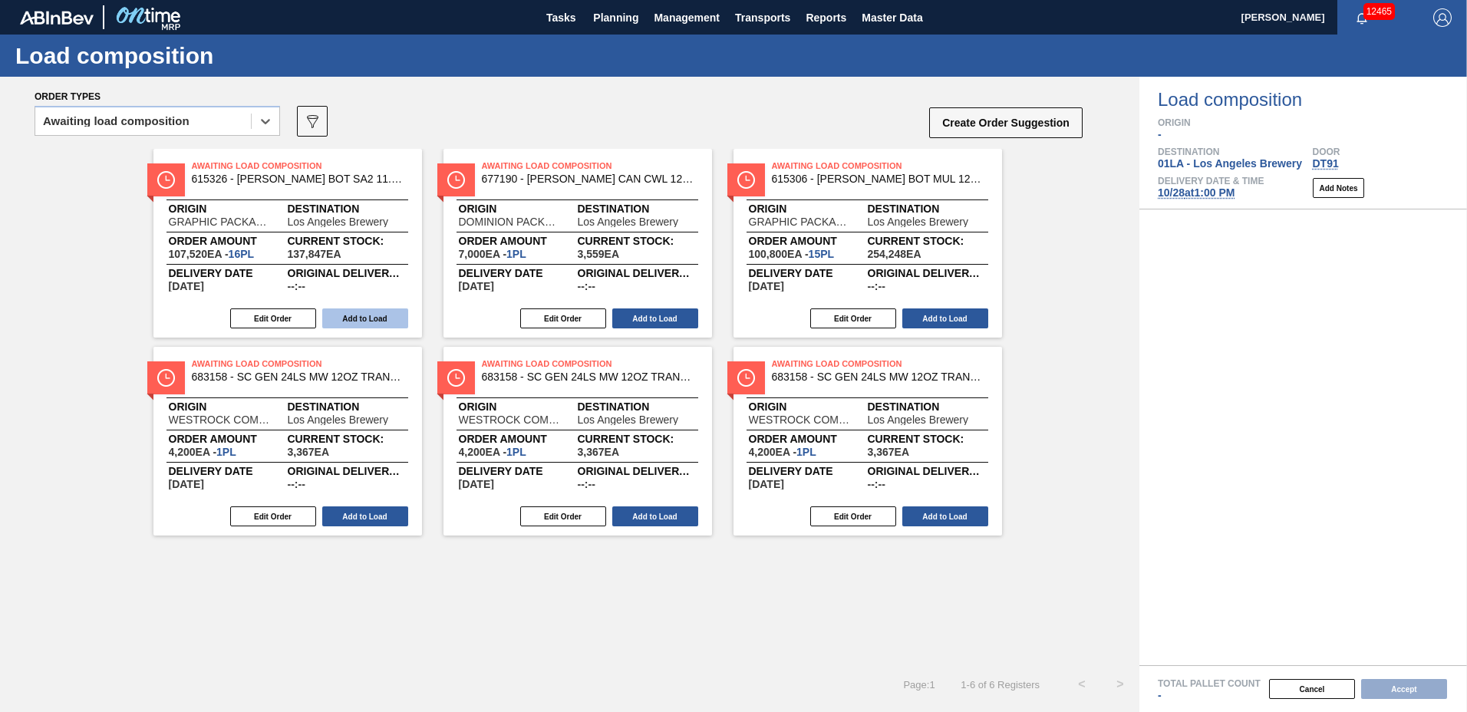
click at [359, 317] on button "Add to Load" at bounding box center [365, 318] width 86 height 20
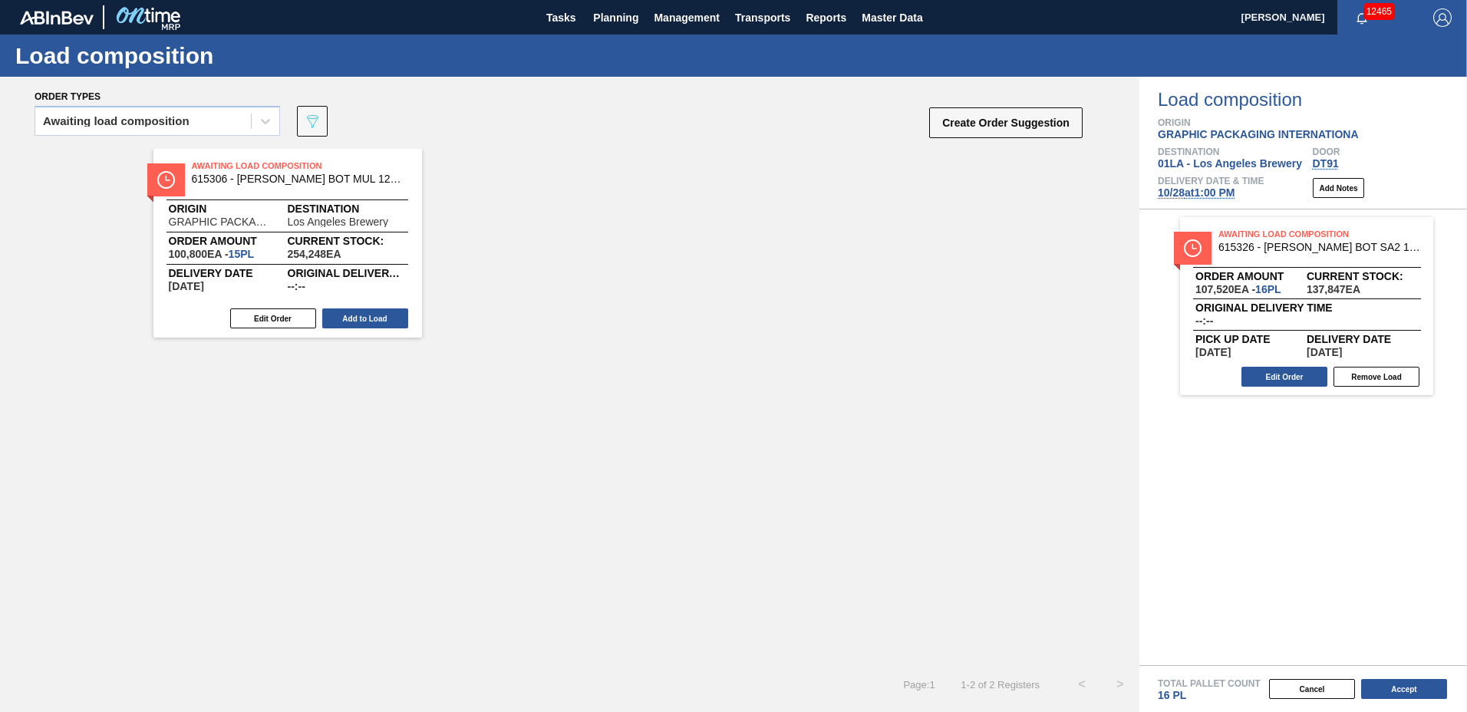
click at [359, 317] on button "Add to Load" at bounding box center [365, 318] width 86 height 20
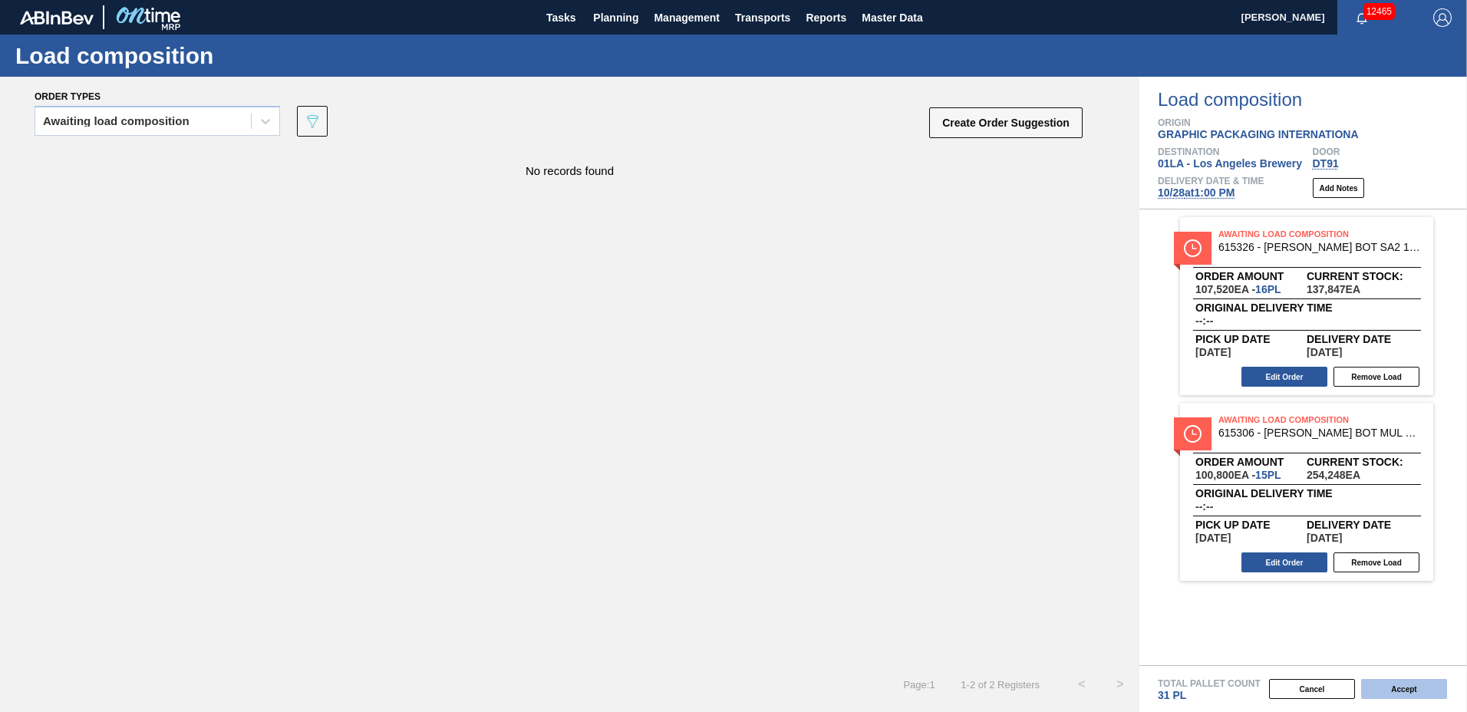
click at [1405, 683] on button "Accept" at bounding box center [1404, 689] width 86 height 20
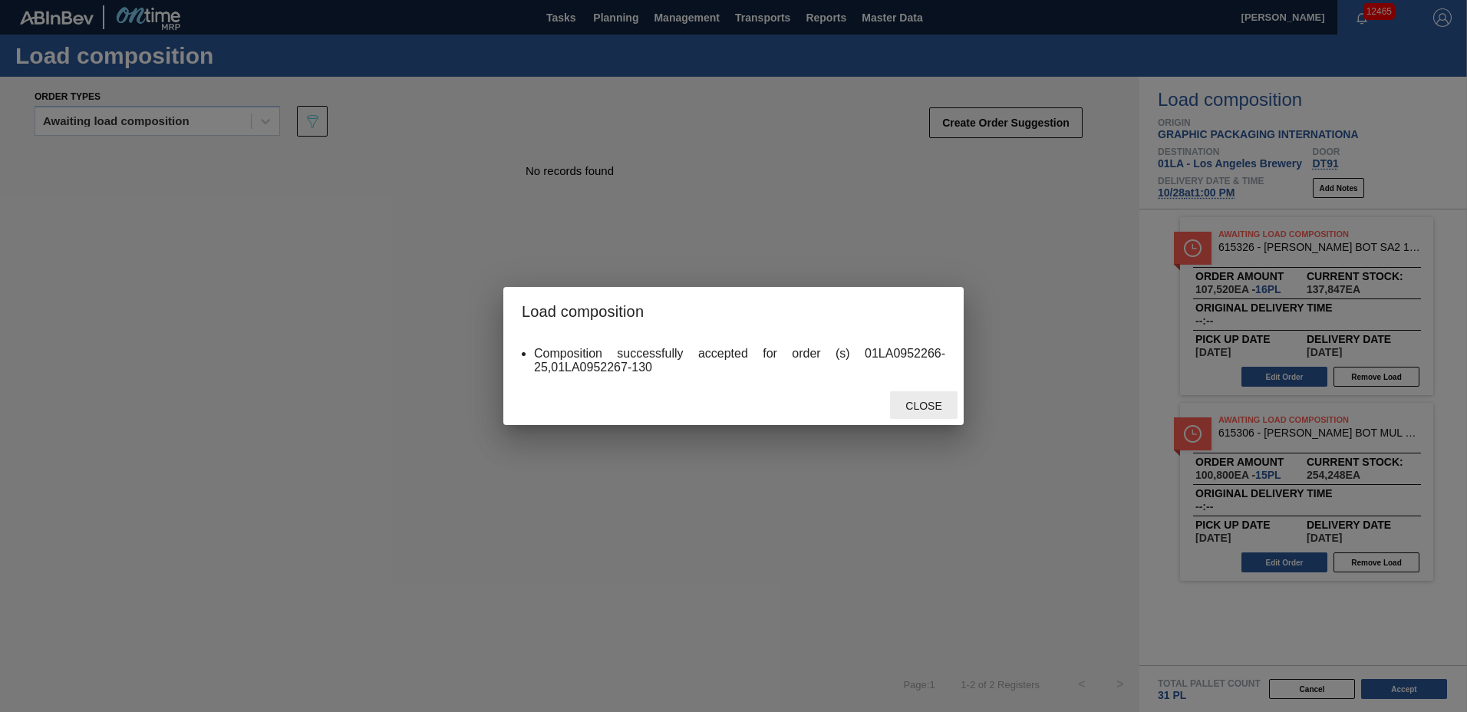
click at [922, 400] on span "Close" at bounding box center [923, 406] width 61 height 12
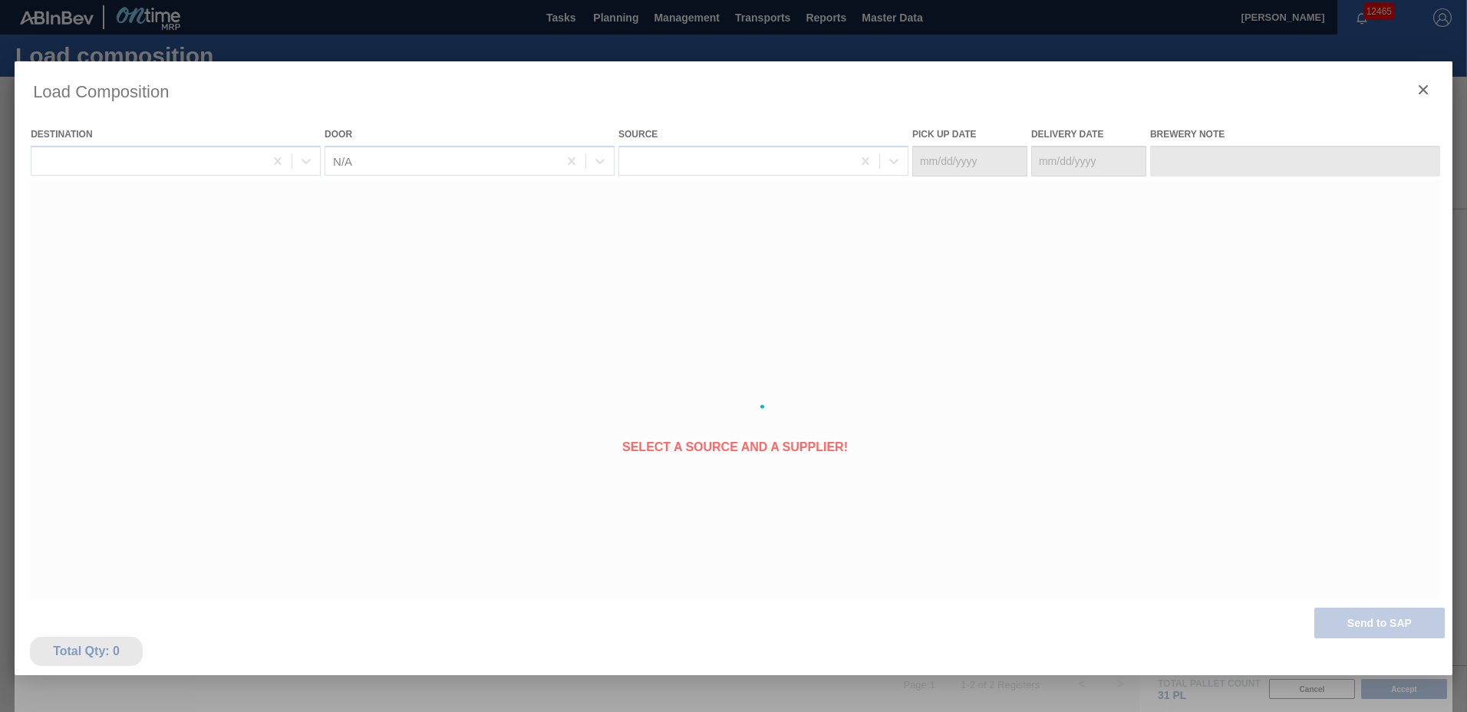
type Date "[DATE]"
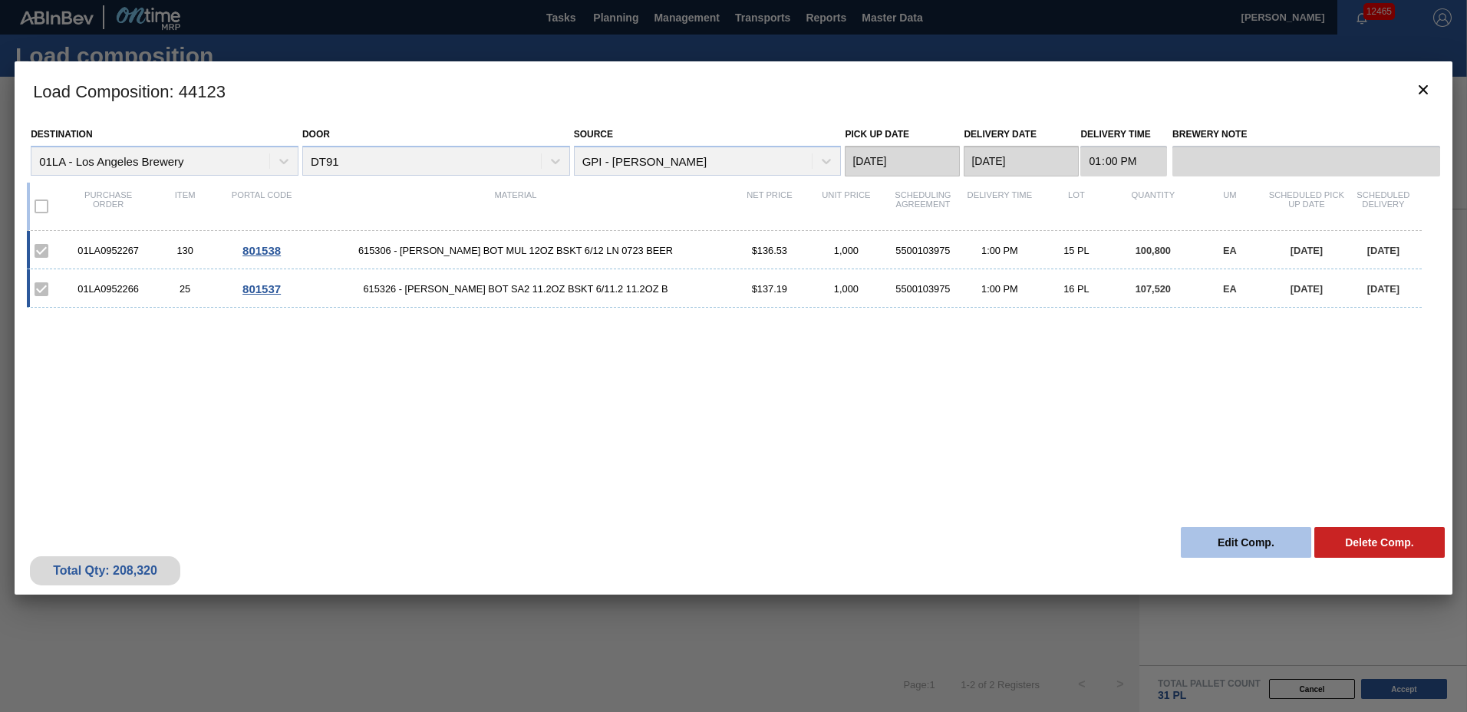
click at [1234, 542] on button "Edit Comp." at bounding box center [1246, 542] width 130 height 31
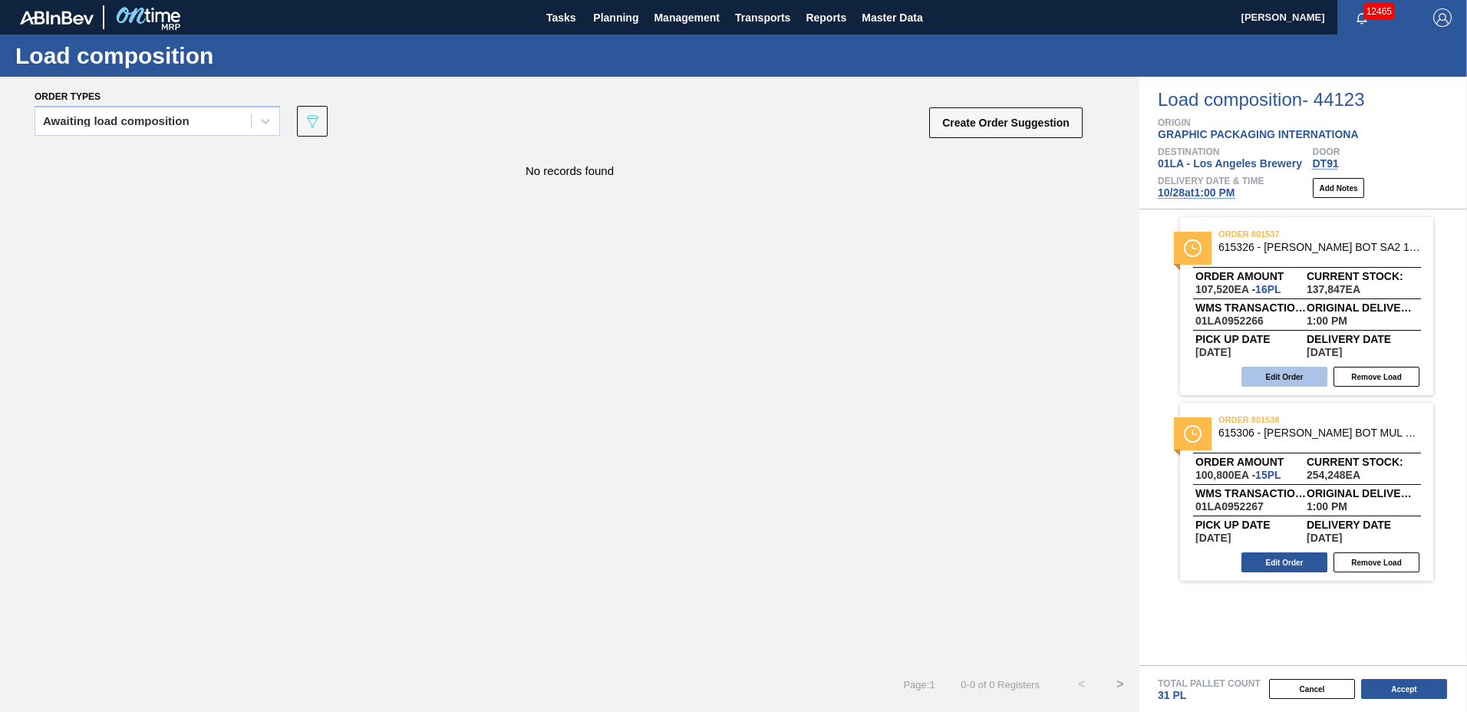
click at [1263, 378] on button "Edit Order" at bounding box center [1284, 377] width 86 height 20
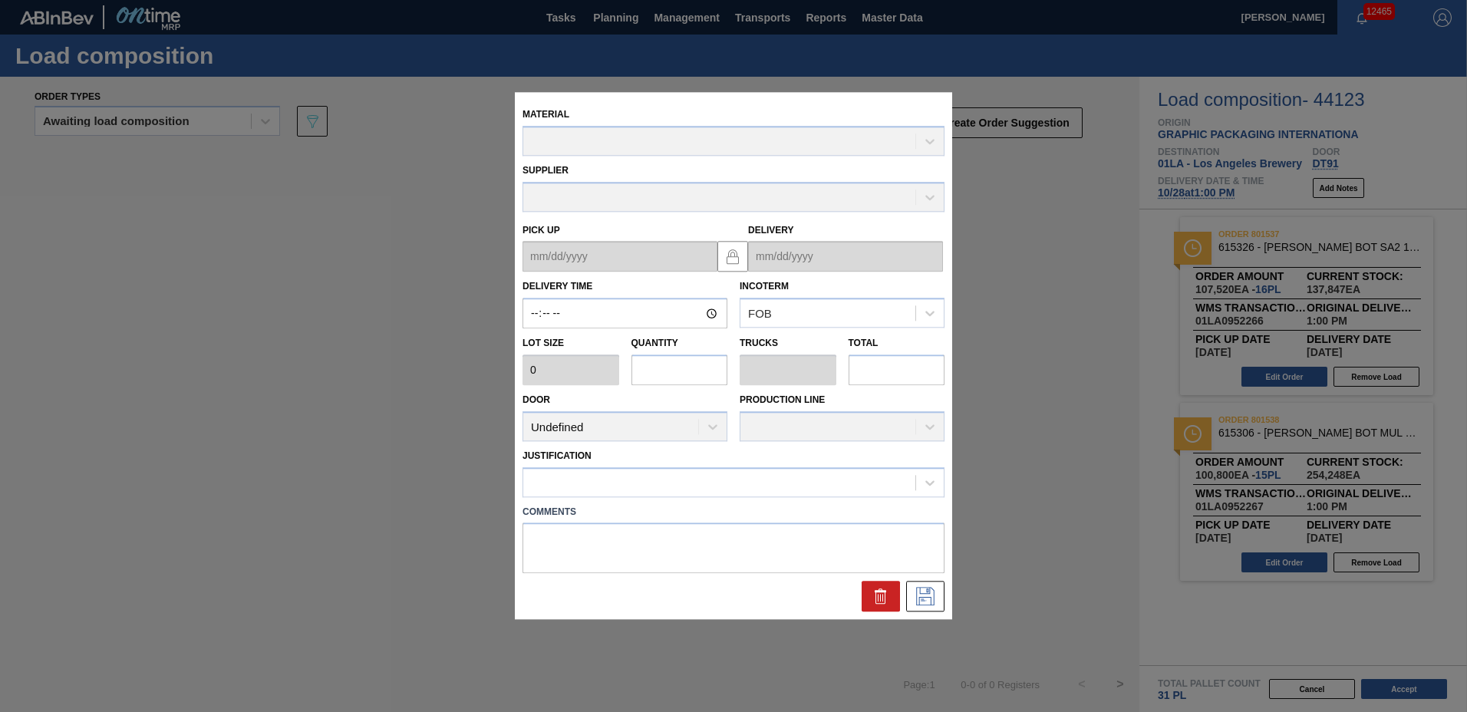
type input "13:00:00"
type input "6,720"
type input "16"
type input "0.5"
type input "107,520"
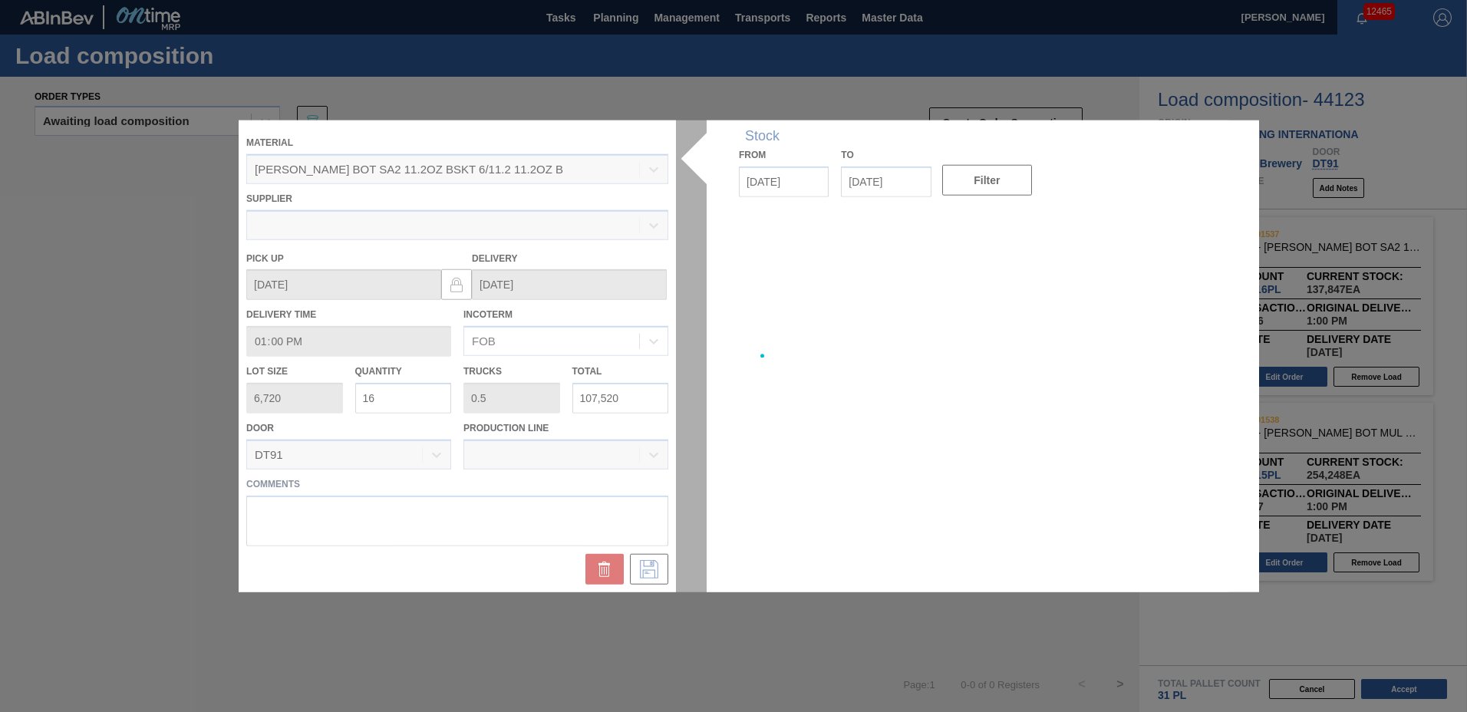
type up "[DATE]"
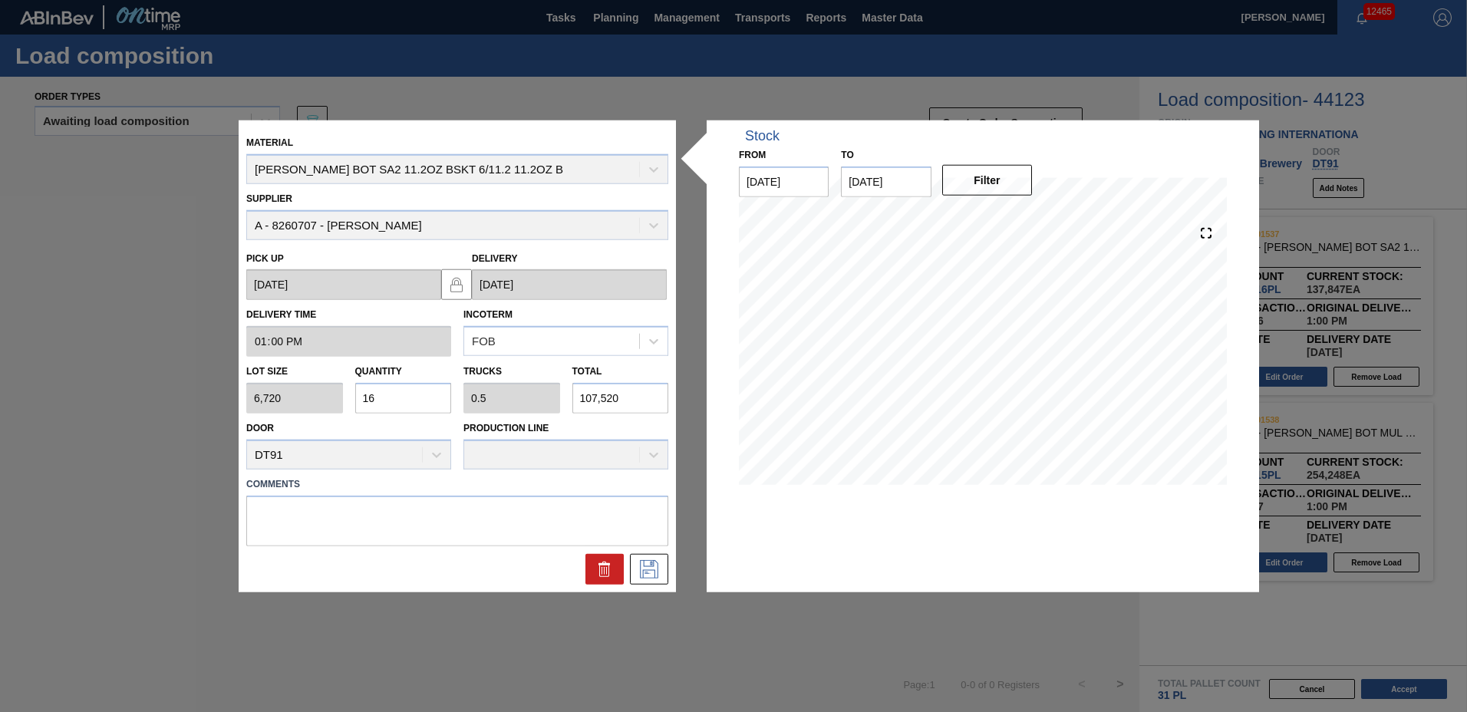
click at [396, 396] on input "16" at bounding box center [403, 398] width 97 height 31
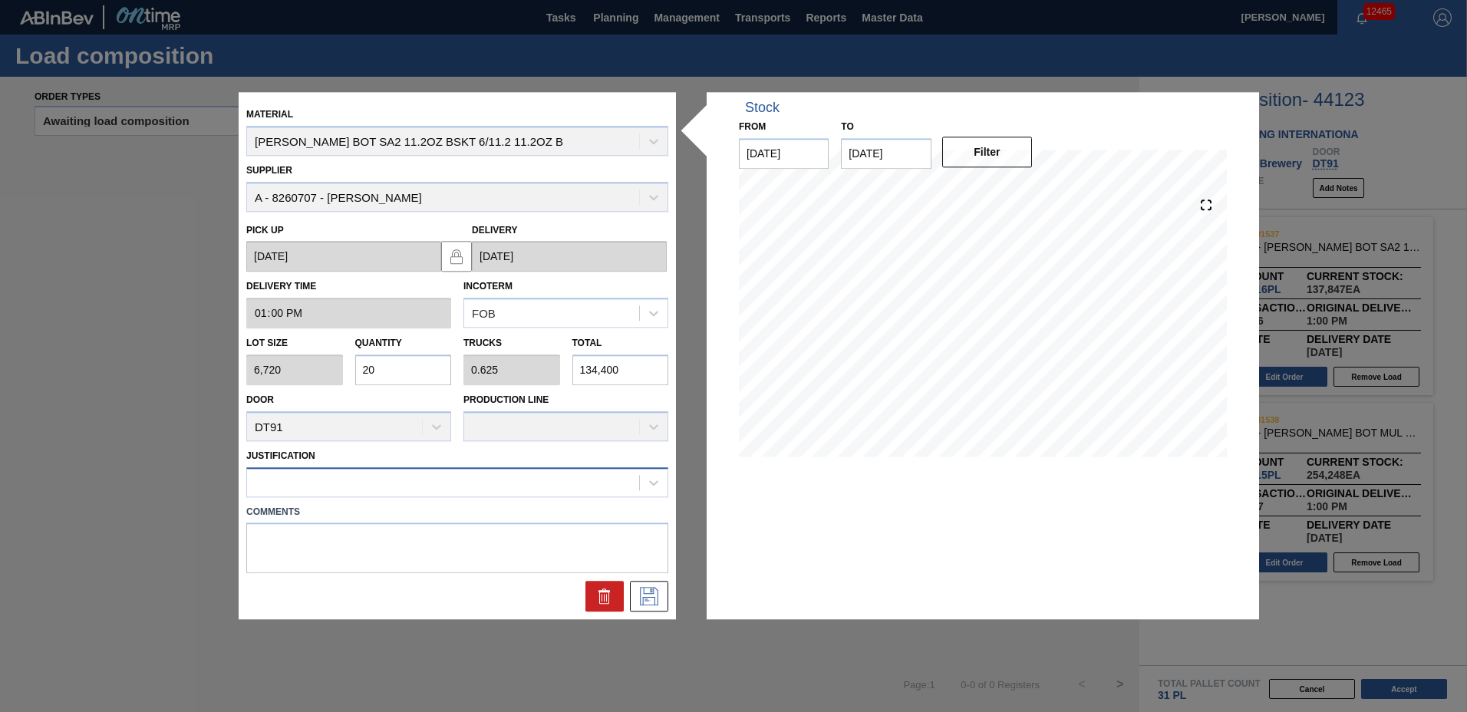
click at [397, 474] on div at bounding box center [443, 482] width 392 height 22
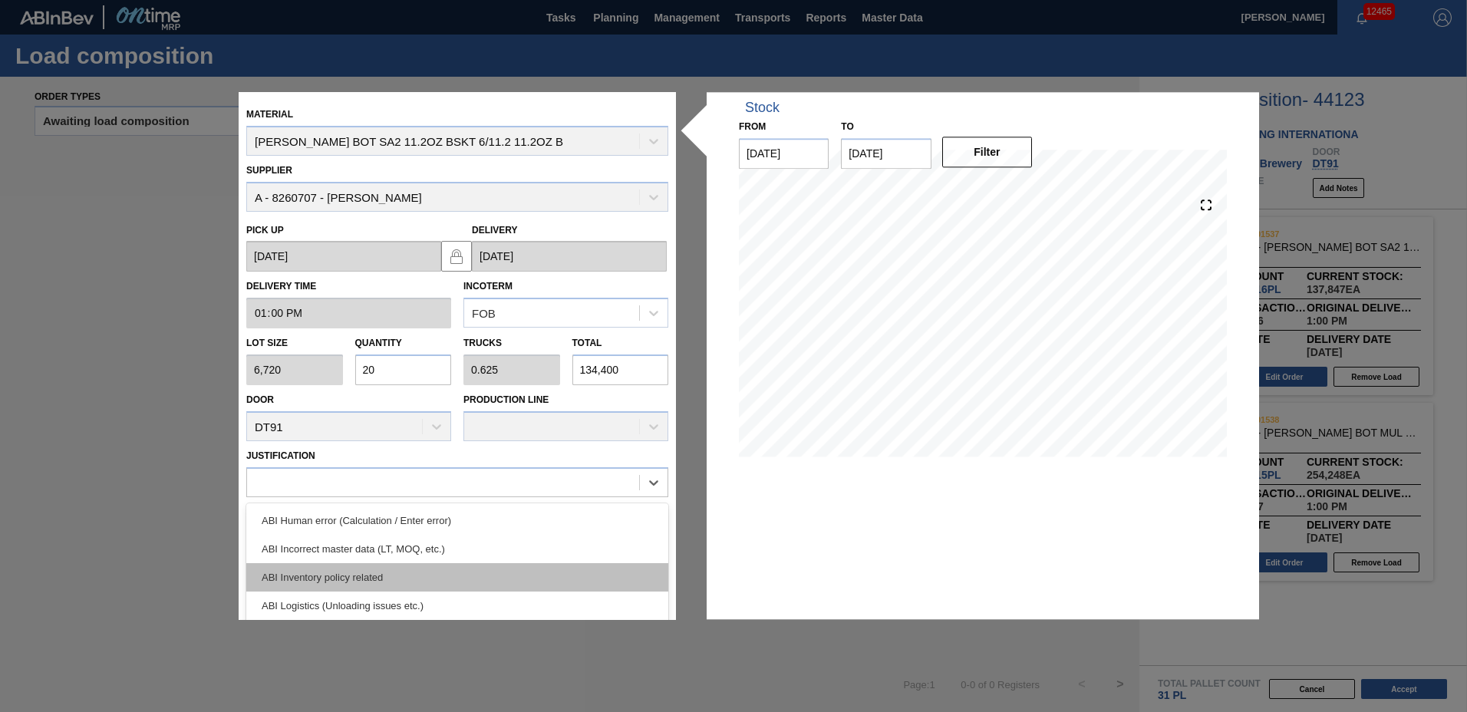
click at [330, 578] on div "ABI Inventory policy related" at bounding box center [457, 577] width 422 height 28
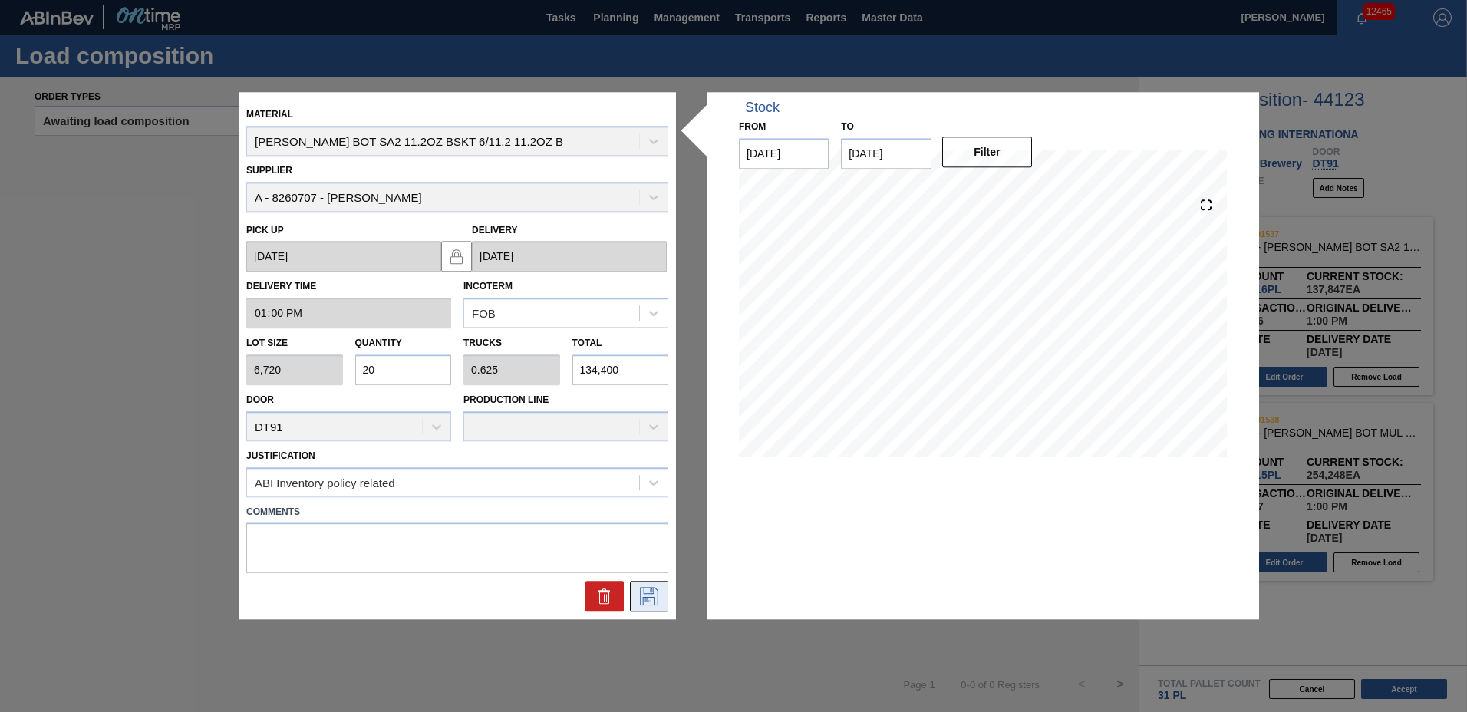
click at [638, 589] on icon at bounding box center [649, 597] width 25 height 18
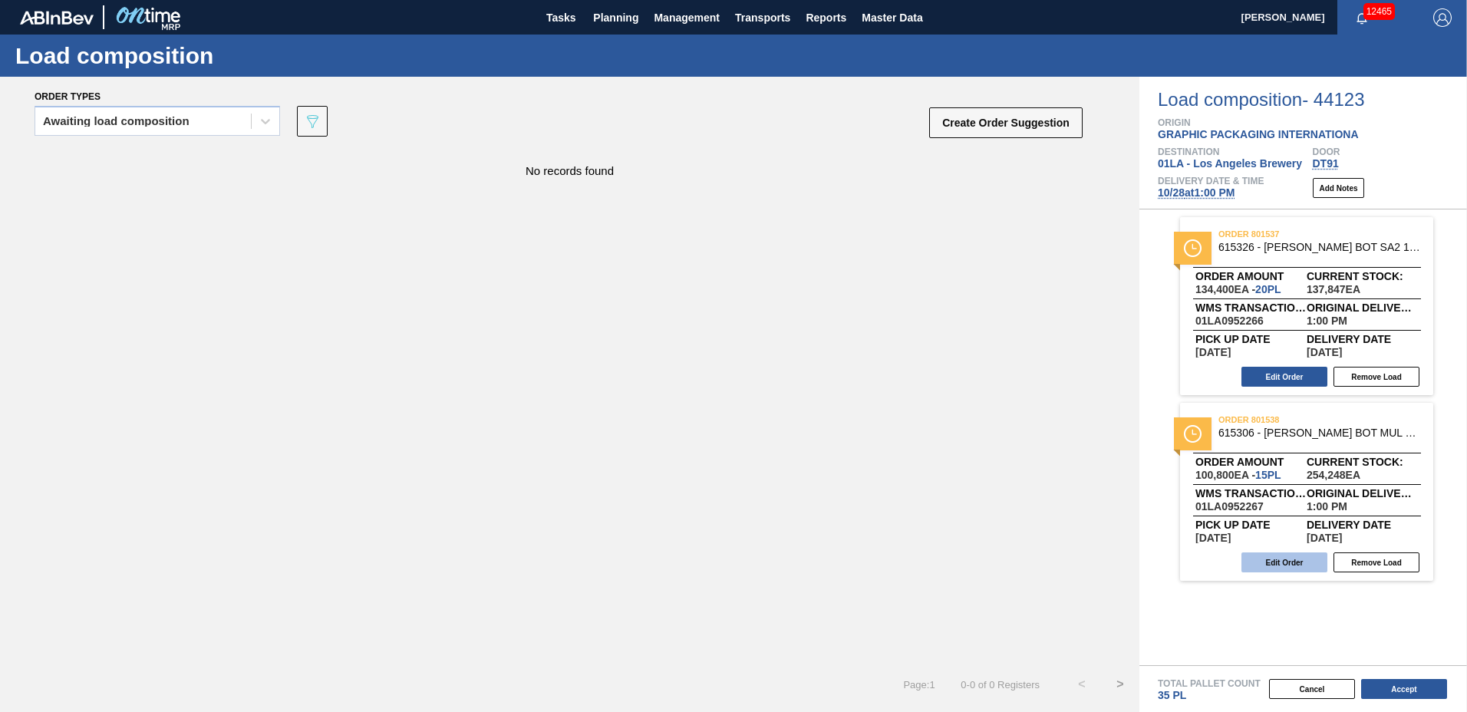
click at [1277, 562] on button "Edit Order" at bounding box center [1284, 562] width 86 height 20
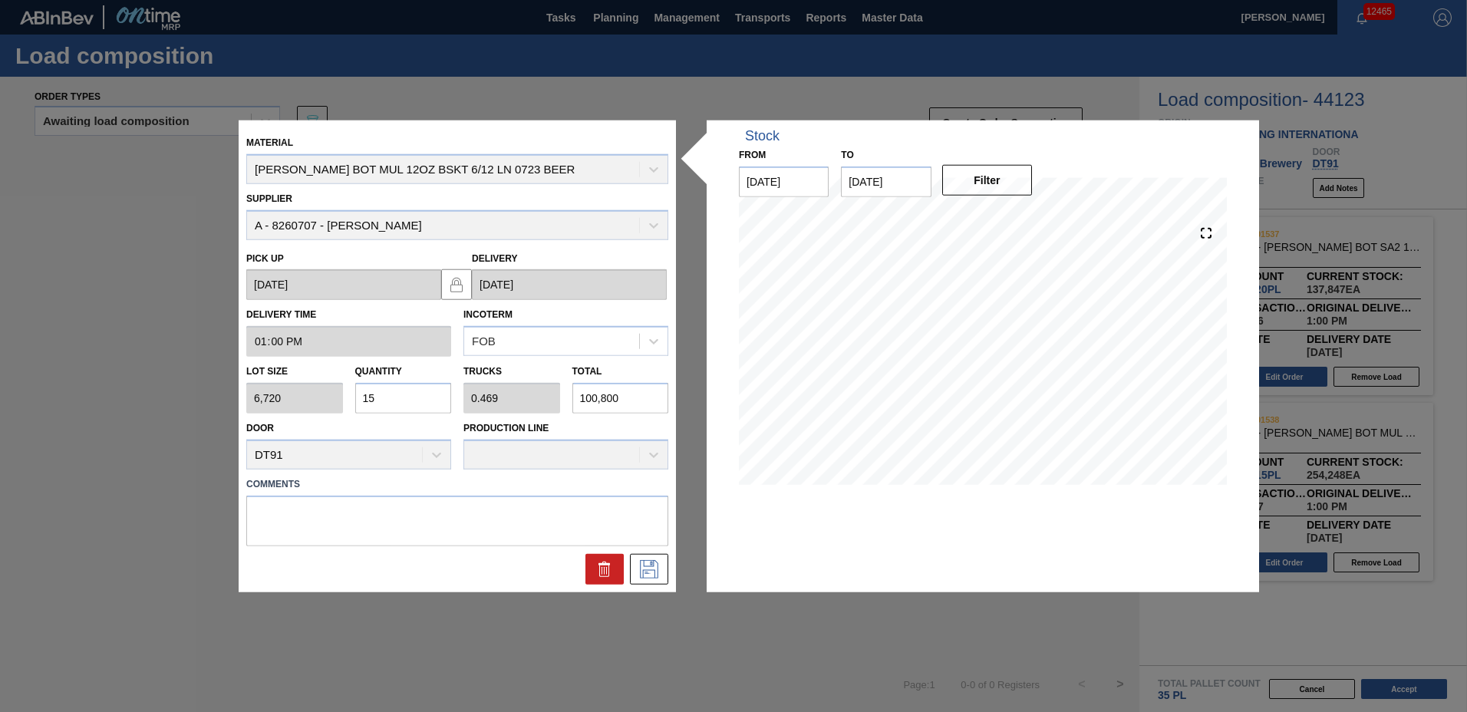
click at [426, 402] on input "15" at bounding box center [403, 398] width 97 height 31
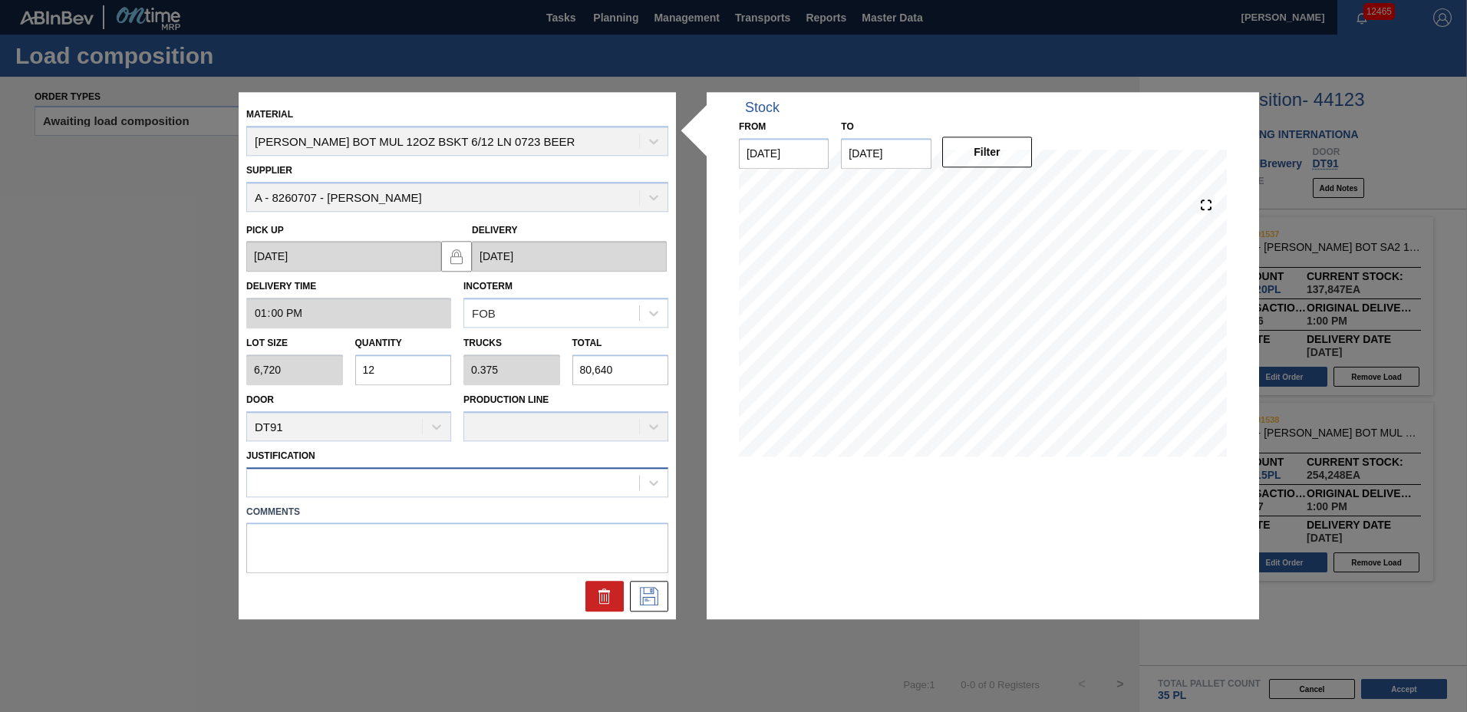
click at [367, 489] on div at bounding box center [443, 482] width 392 height 22
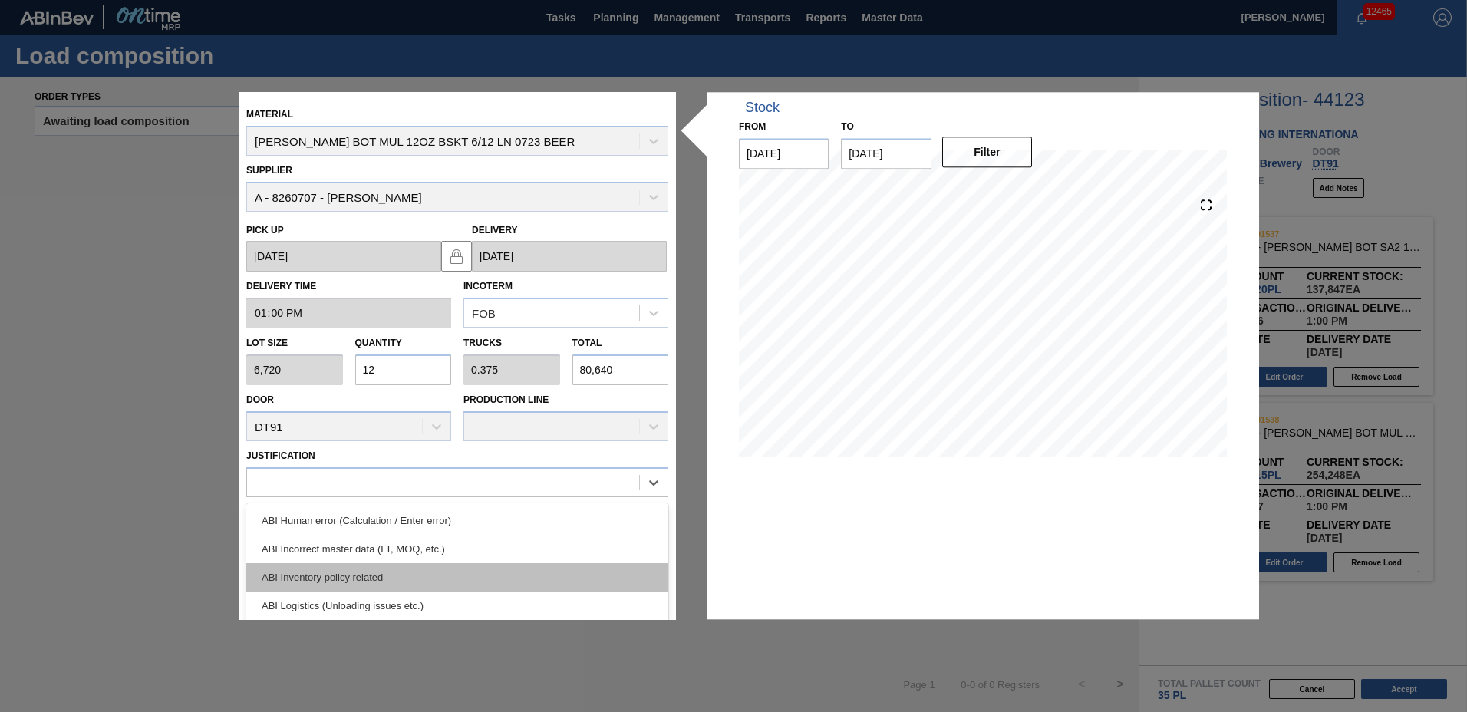
click at [369, 572] on div "ABI Inventory policy related" at bounding box center [457, 577] width 422 height 28
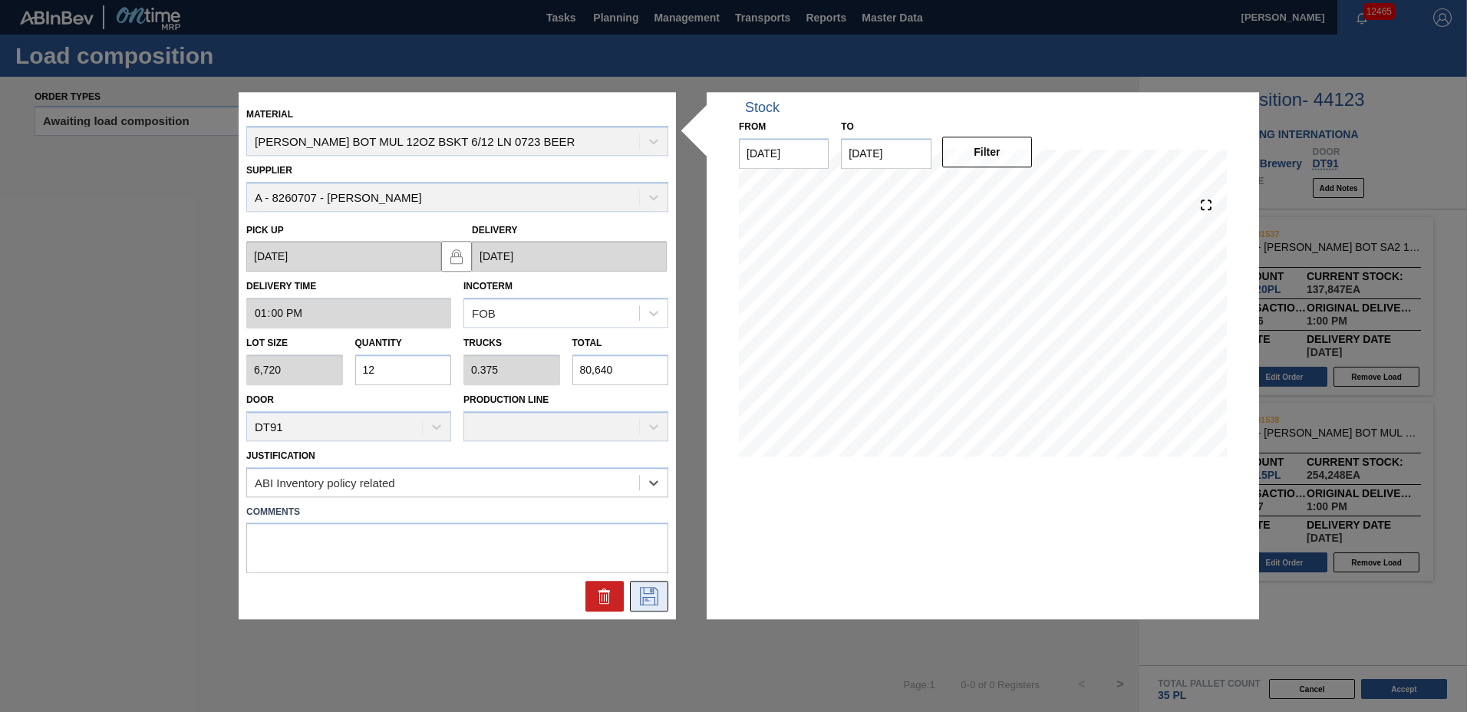
click at [650, 599] on icon at bounding box center [649, 597] width 25 height 18
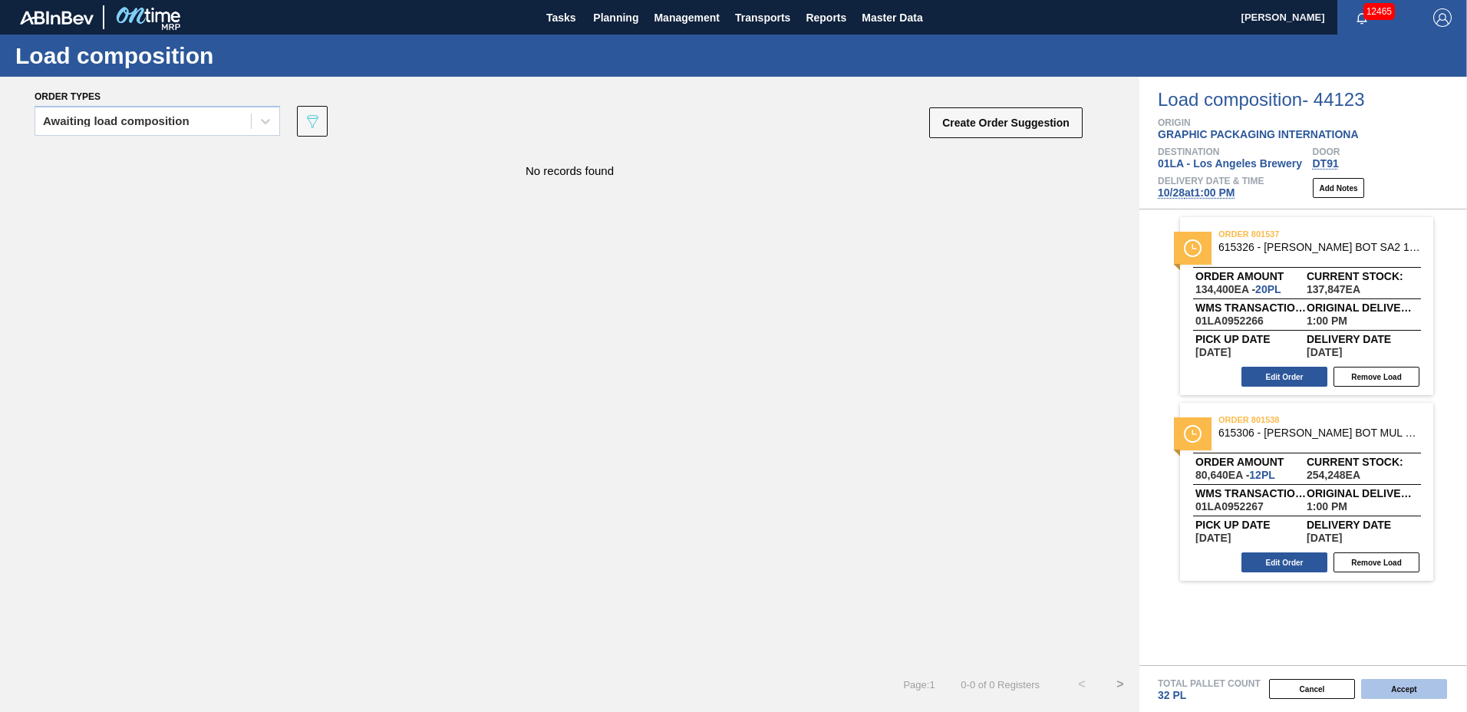
click at [1386, 689] on button "Accept" at bounding box center [1404, 689] width 86 height 20
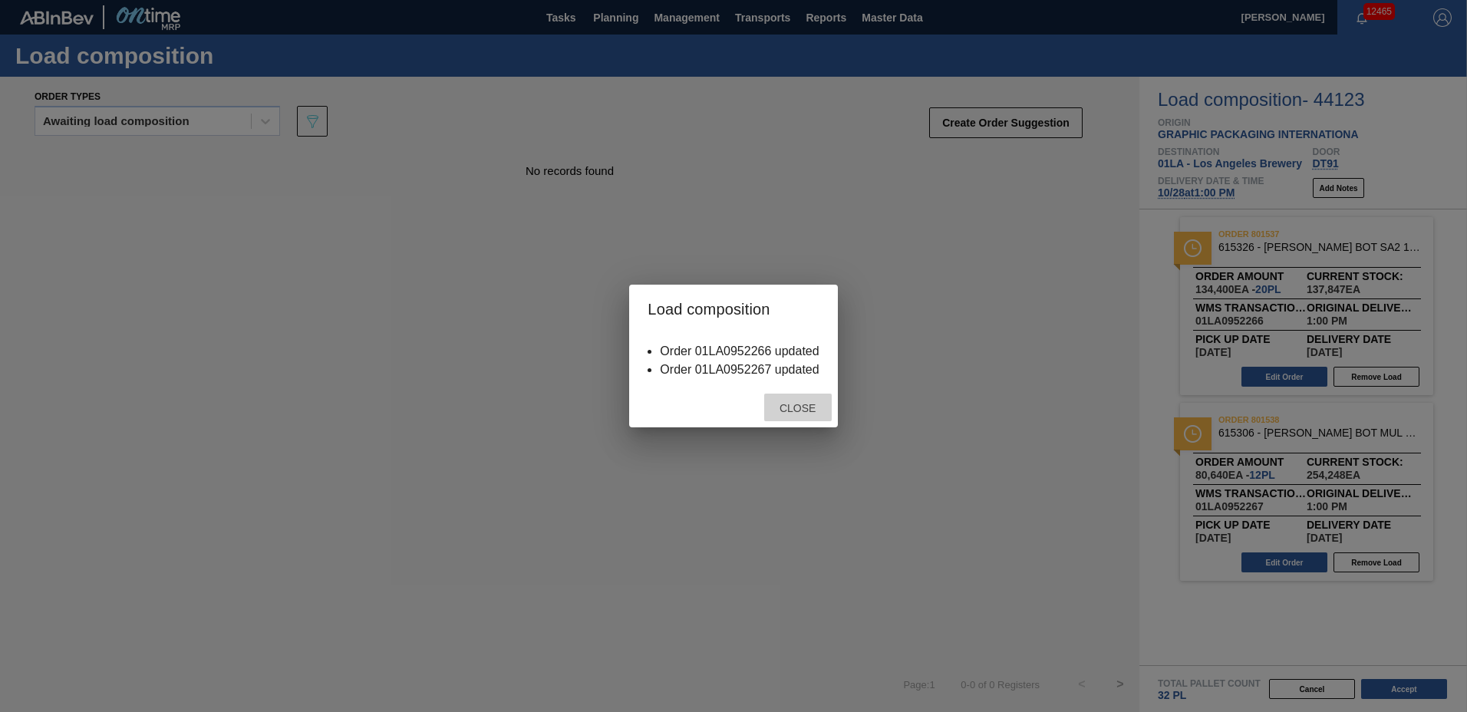
click at [799, 405] on span "Close" at bounding box center [797, 408] width 61 height 12
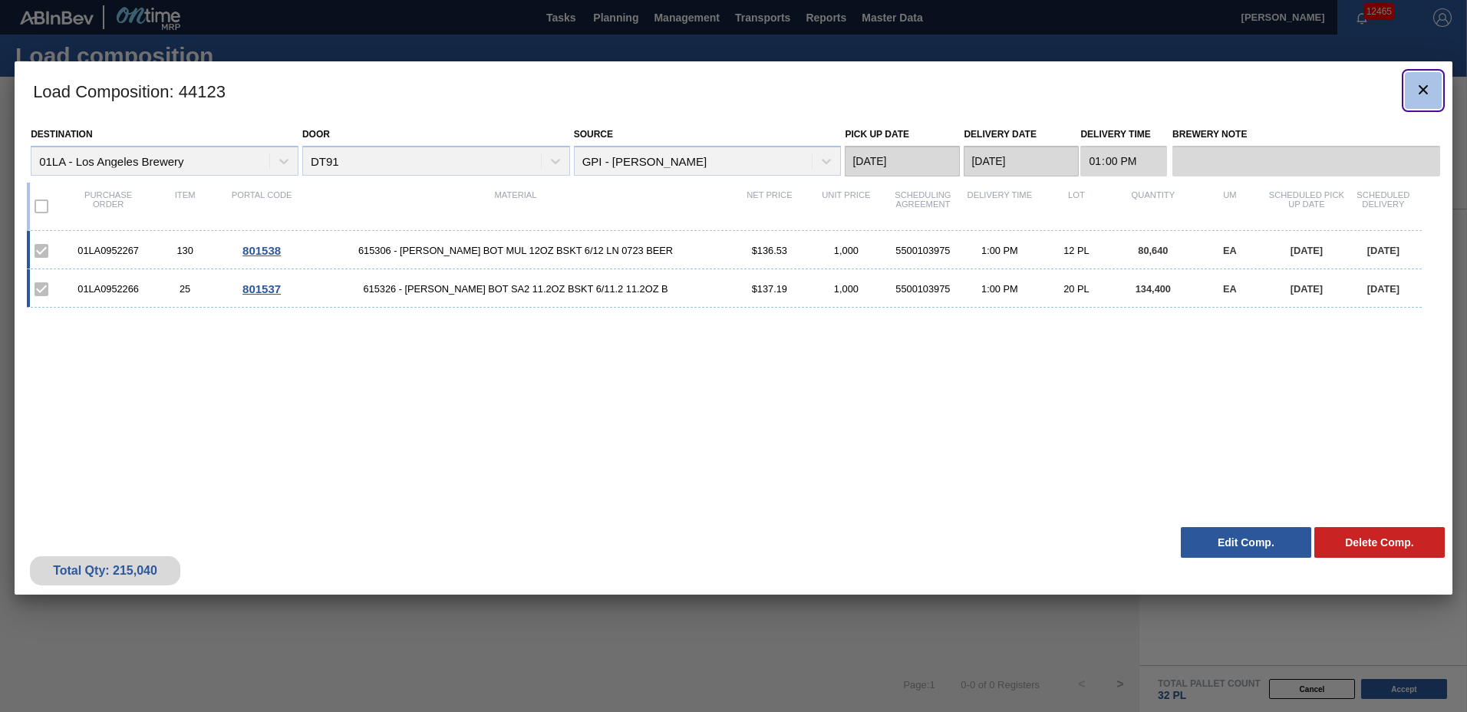
click at [1432, 96] on button "botão de ícone" at bounding box center [1423, 90] width 37 height 37
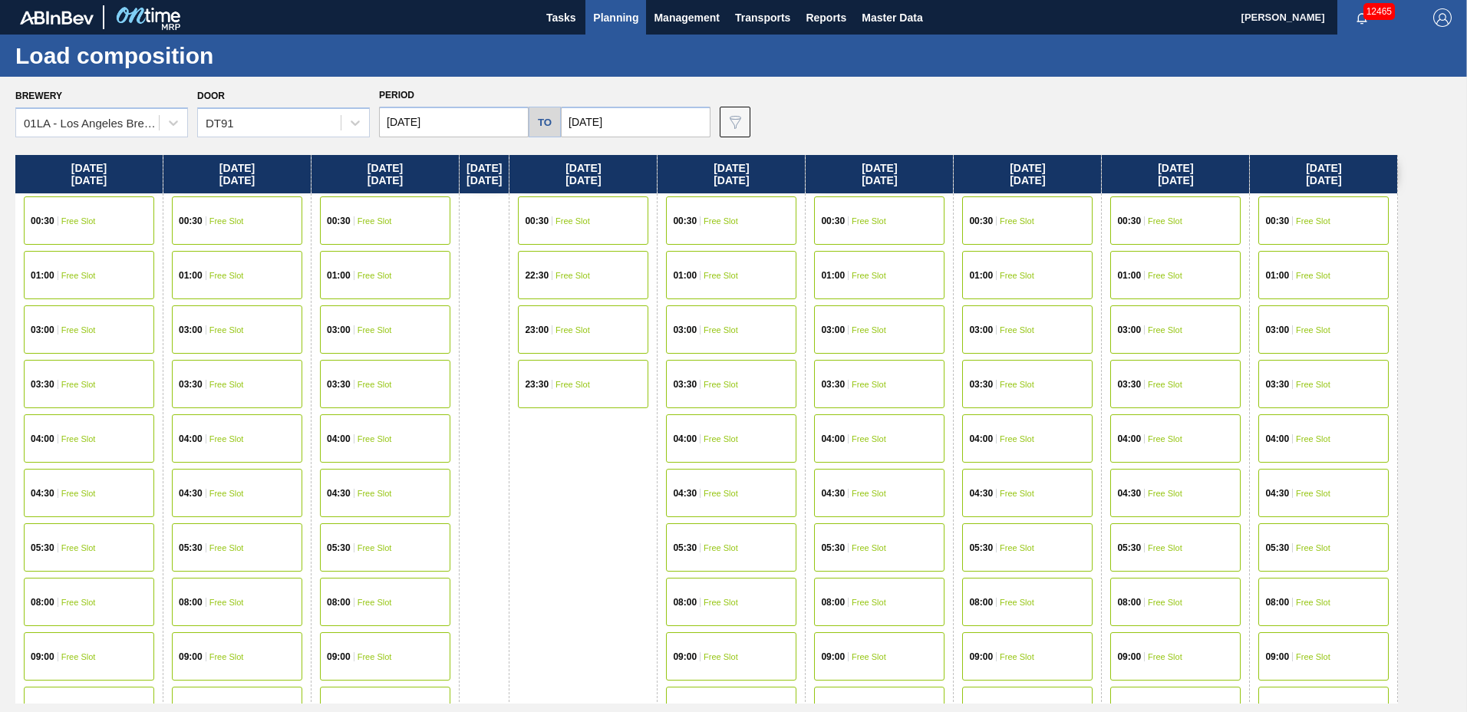
click at [594, 13] on span "Planning" at bounding box center [615, 17] width 45 height 18
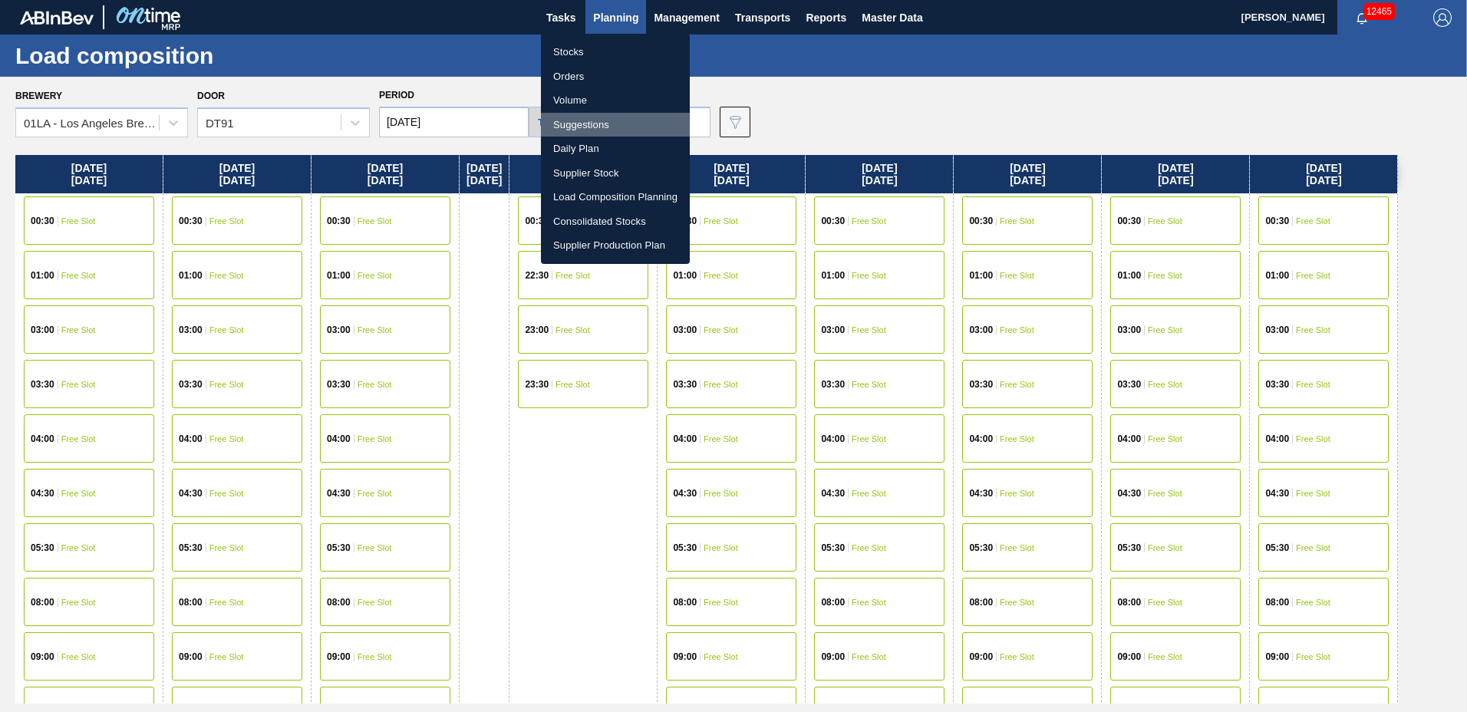
click at [623, 125] on li "Suggestions" at bounding box center [615, 125] width 149 height 25
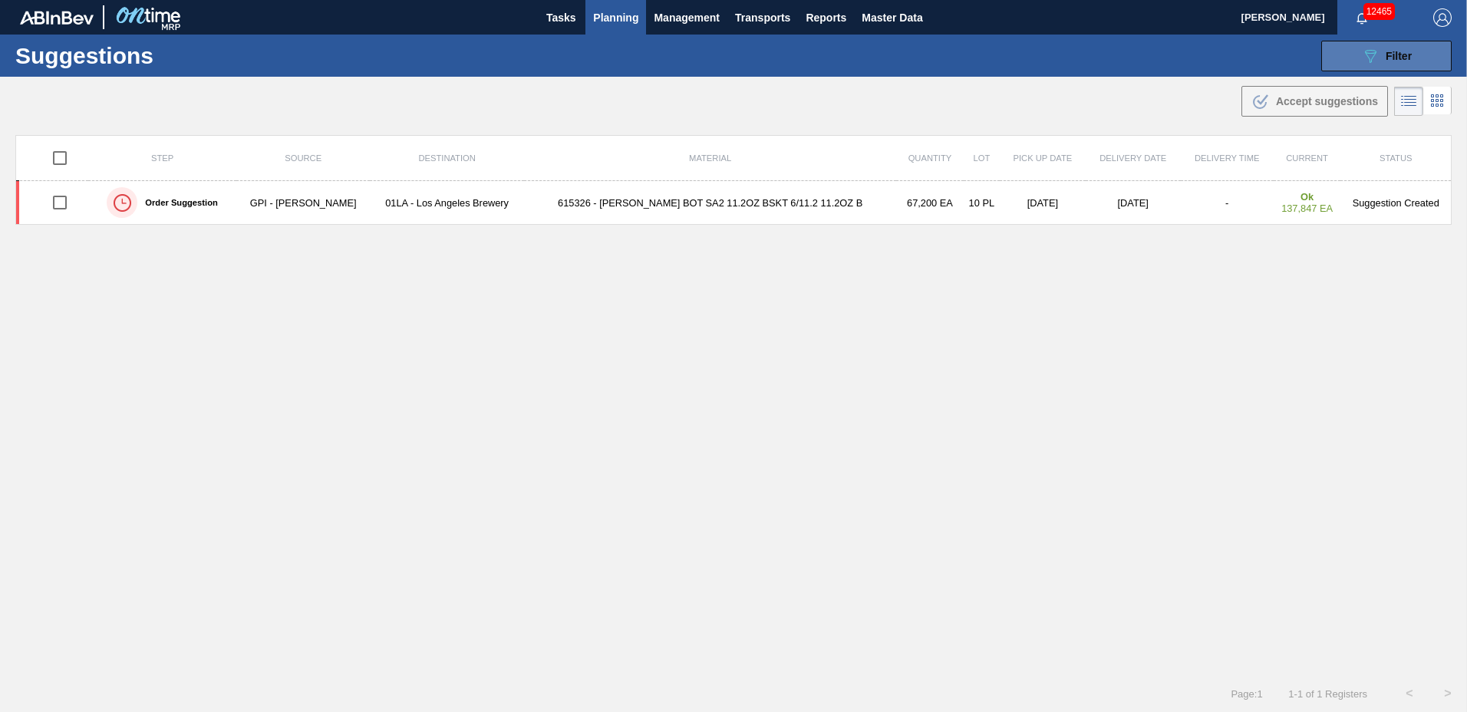
click at [1378, 55] on div "089F7B8B-B2A5-4AFE-B5C0-19BA573D28AC Filter" at bounding box center [1386, 56] width 51 height 18
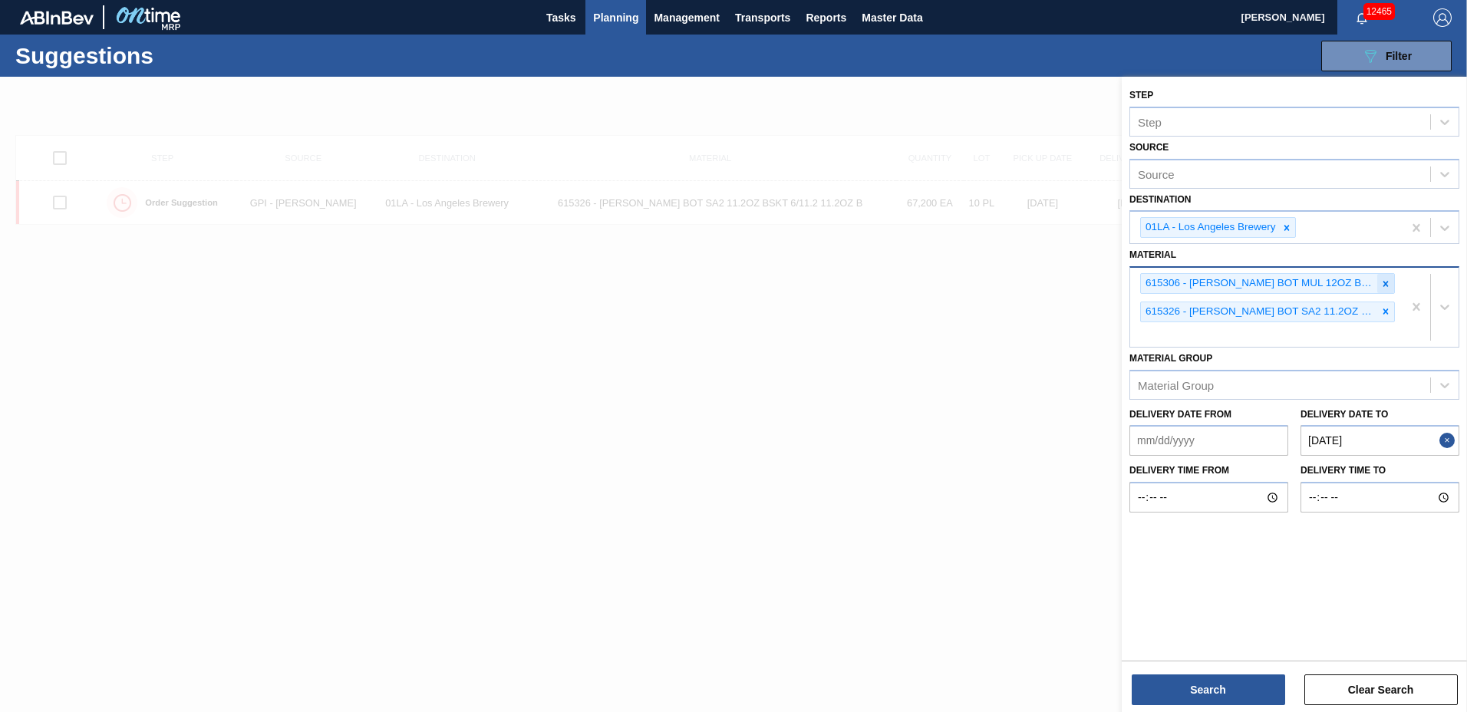
click at [1382, 282] on icon at bounding box center [1385, 283] width 11 height 11
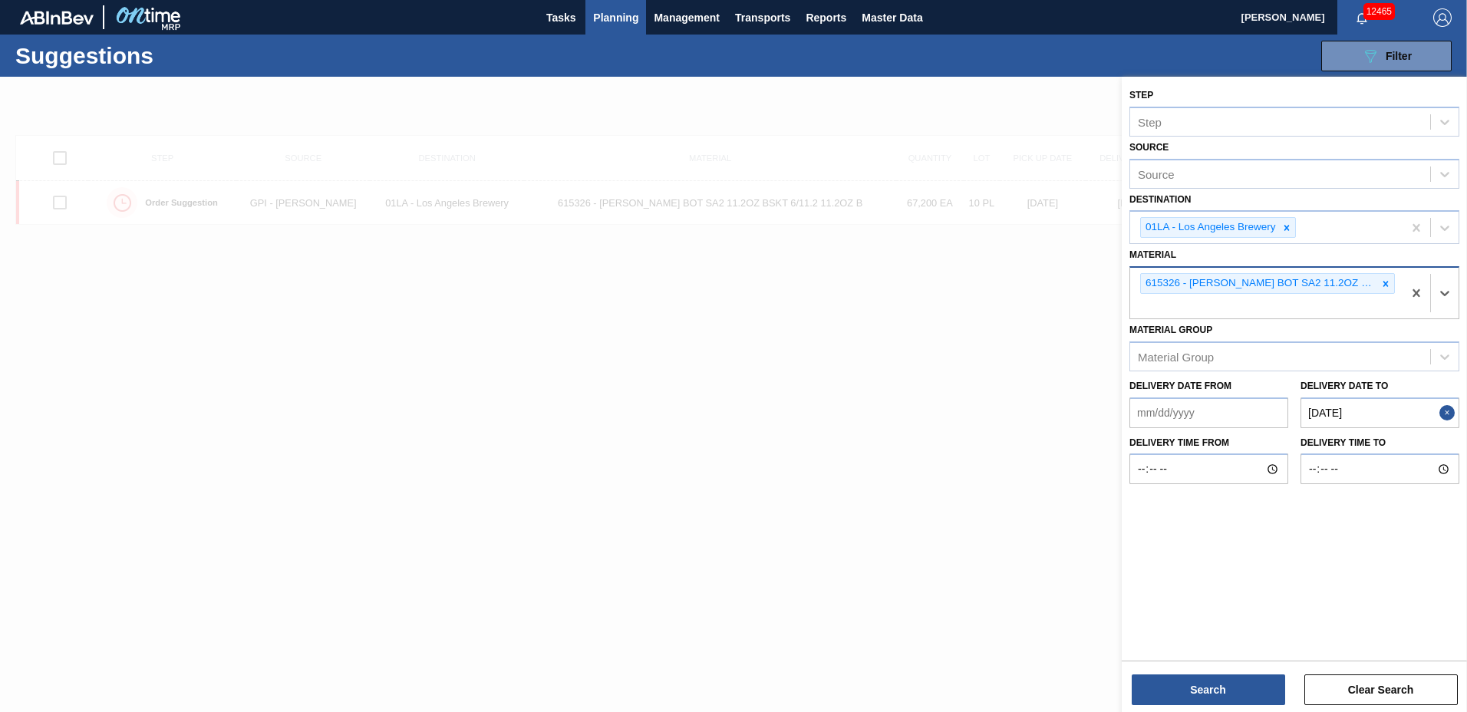
click at [1382, 282] on icon at bounding box center [1385, 283] width 11 height 11
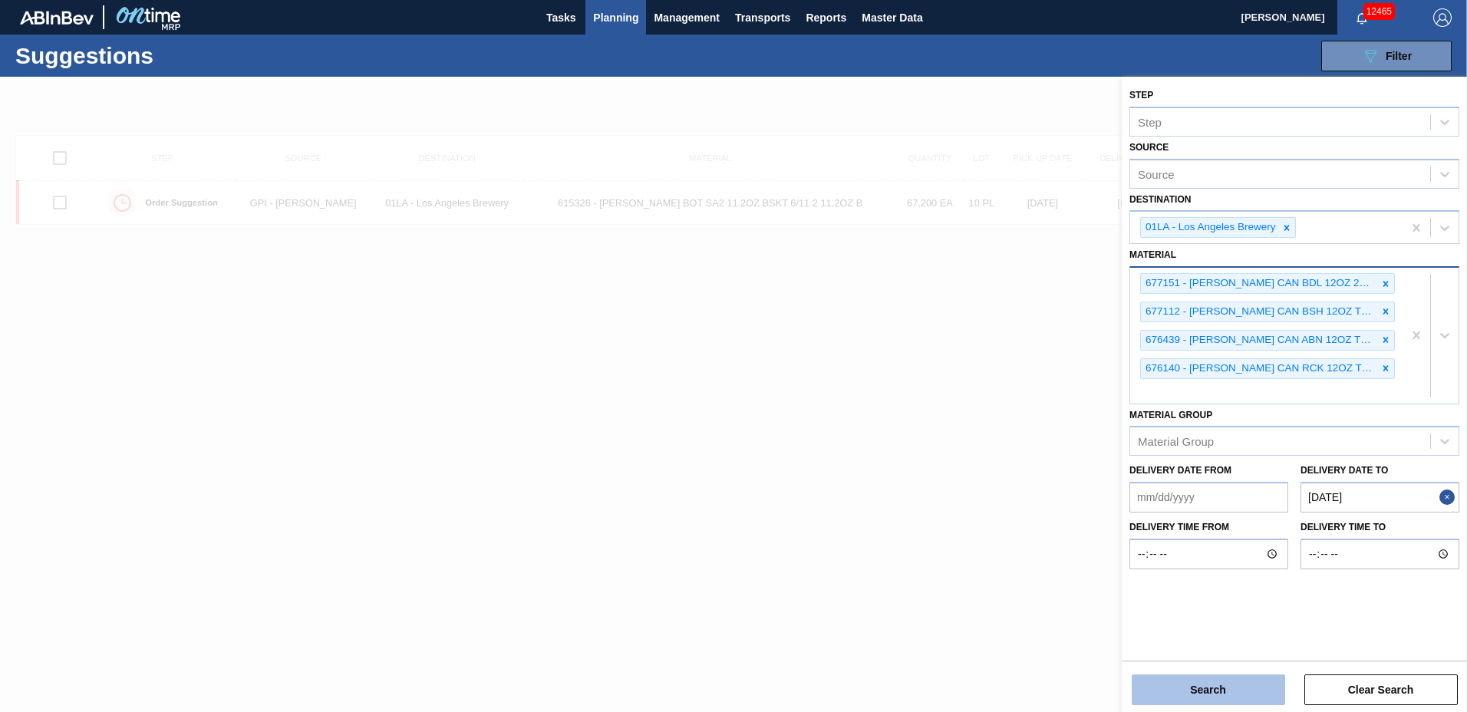
click at [1180, 681] on button "Search" at bounding box center [1207, 689] width 153 height 31
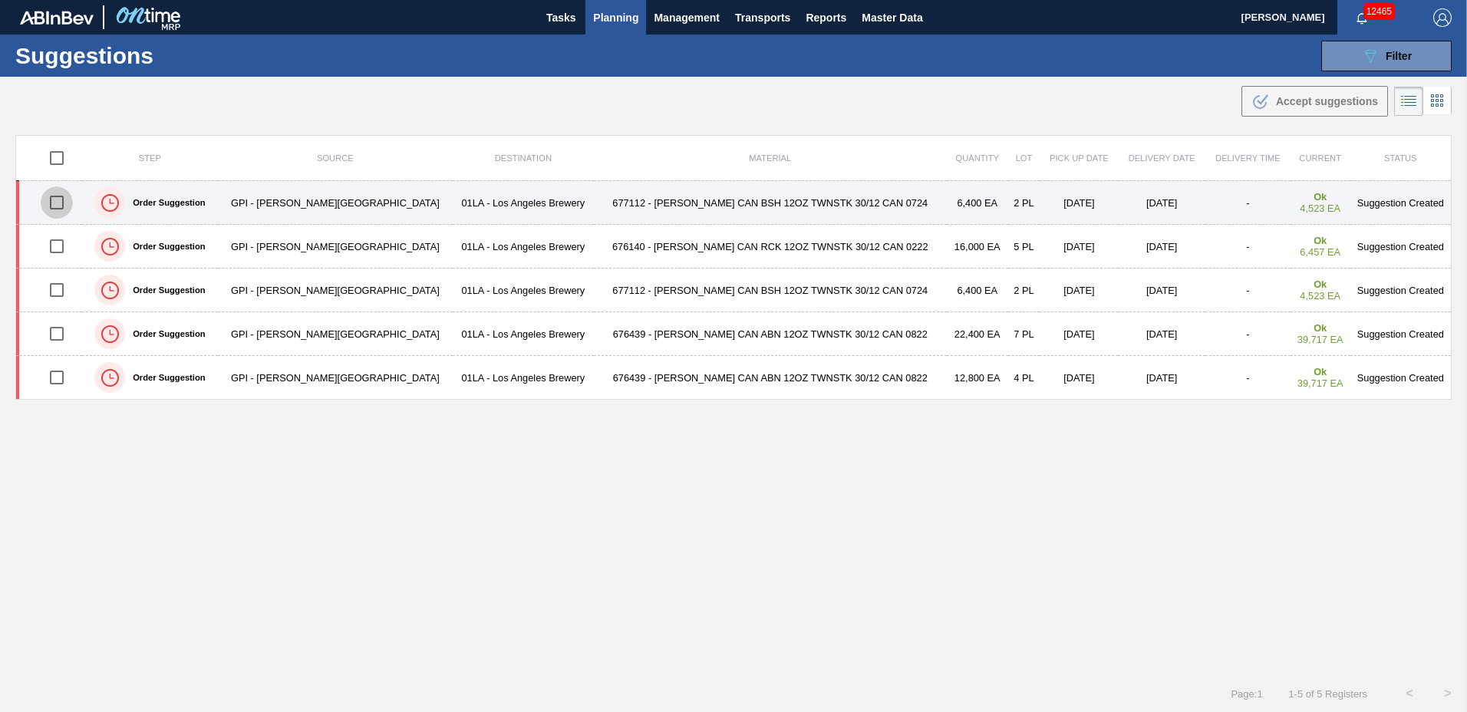
click at [58, 199] on input "checkbox" at bounding box center [57, 202] width 32 height 32
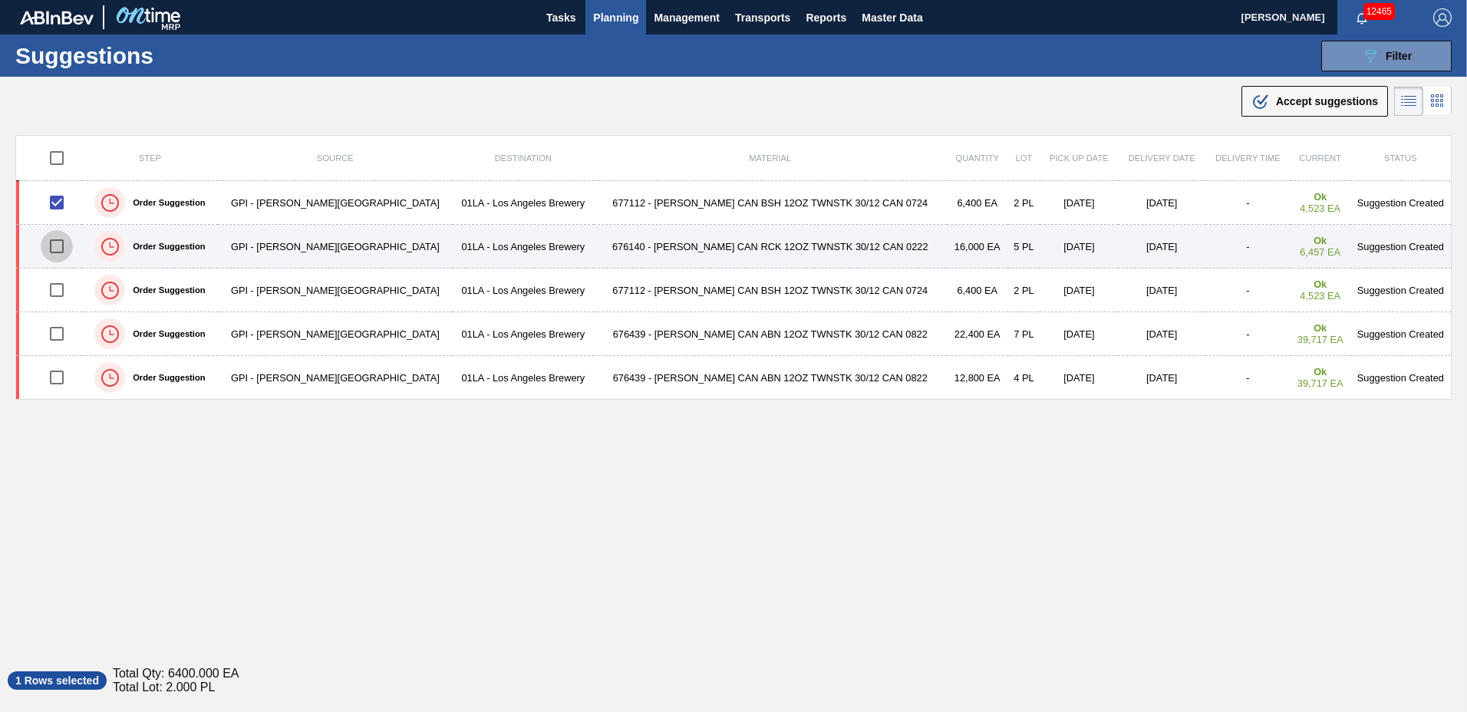
click at [63, 246] on input "checkbox" at bounding box center [57, 246] width 32 height 32
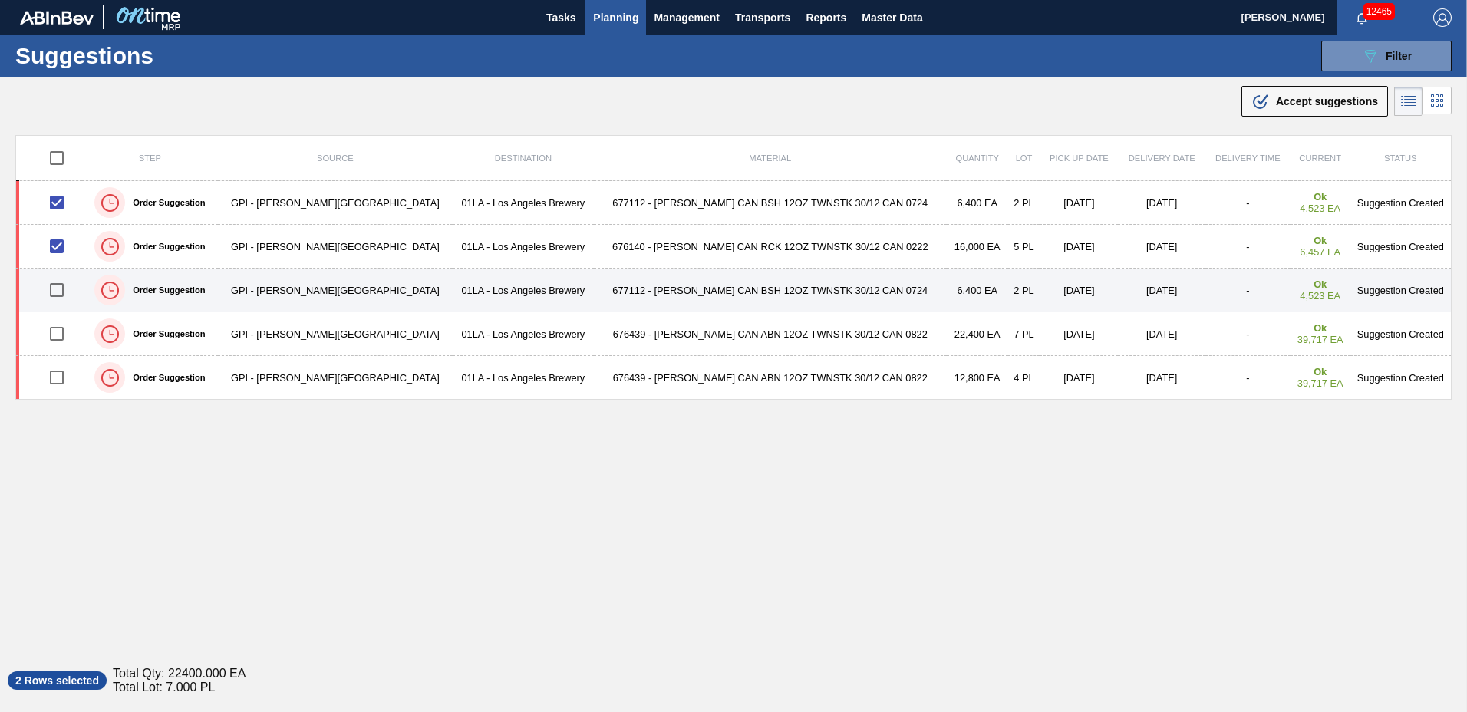
click at [57, 289] on input "checkbox" at bounding box center [57, 290] width 32 height 32
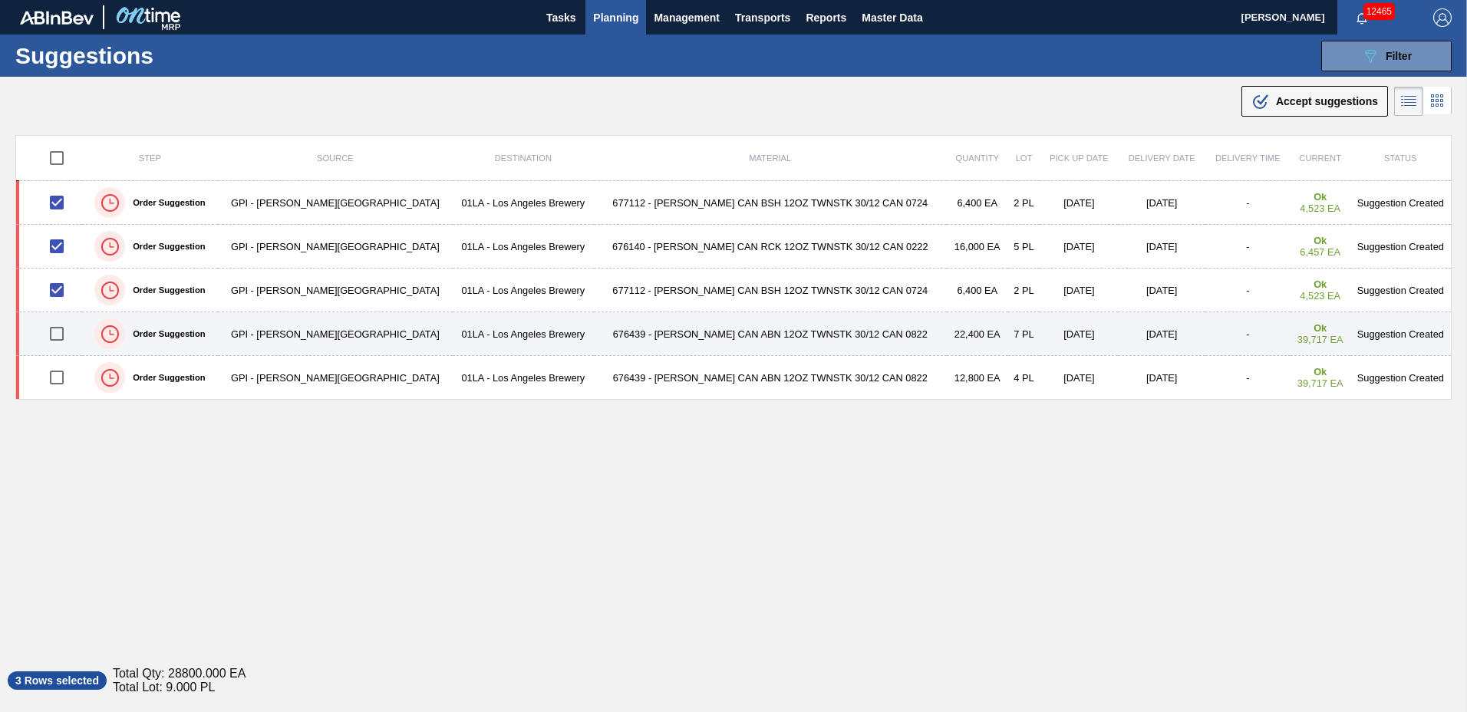
drag, startPoint x: 60, startPoint y: 334, endPoint x: 63, endPoint y: 347, distance: 12.7
click at [61, 334] on input "checkbox" at bounding box center [57, 334] width 32 height 32
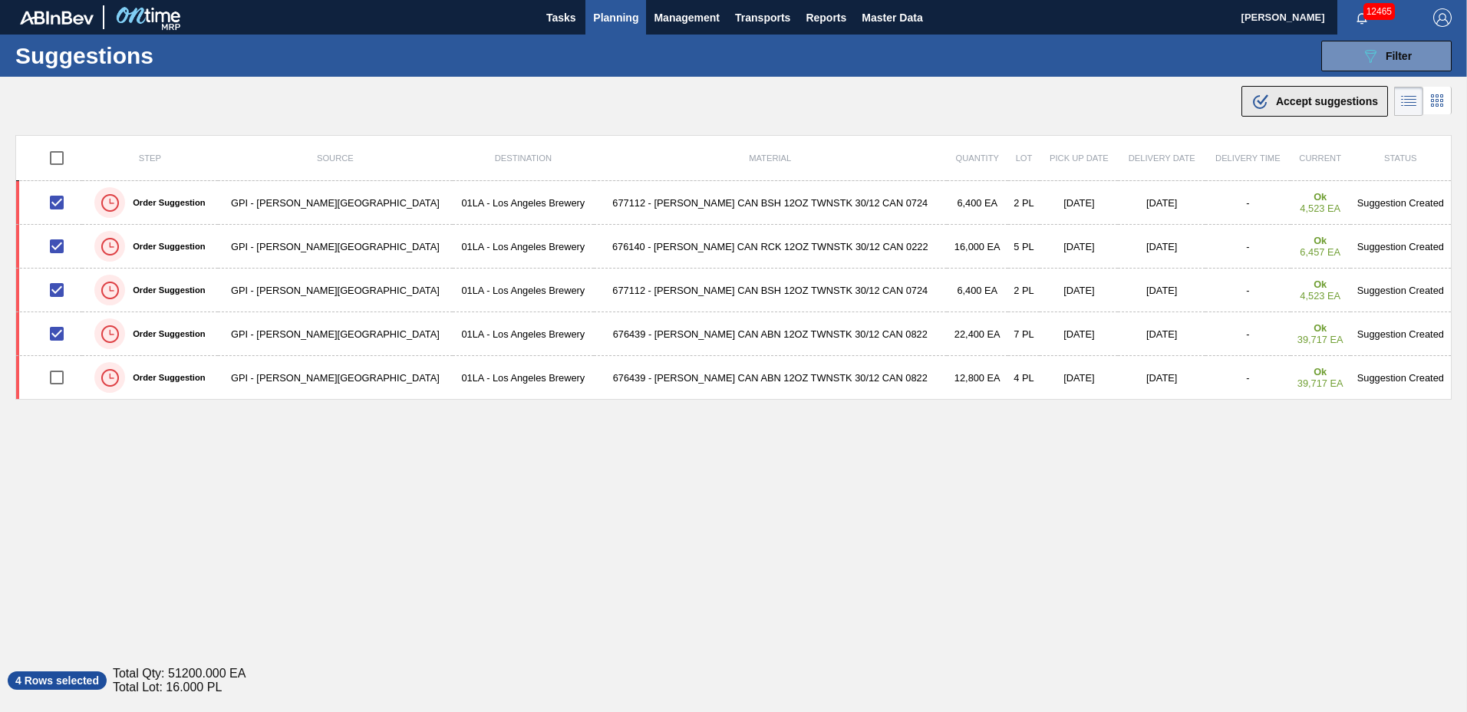
click at [1325, 100] on span "Accept suggestions" at bounding box center [1327, 101] width 102 height 12
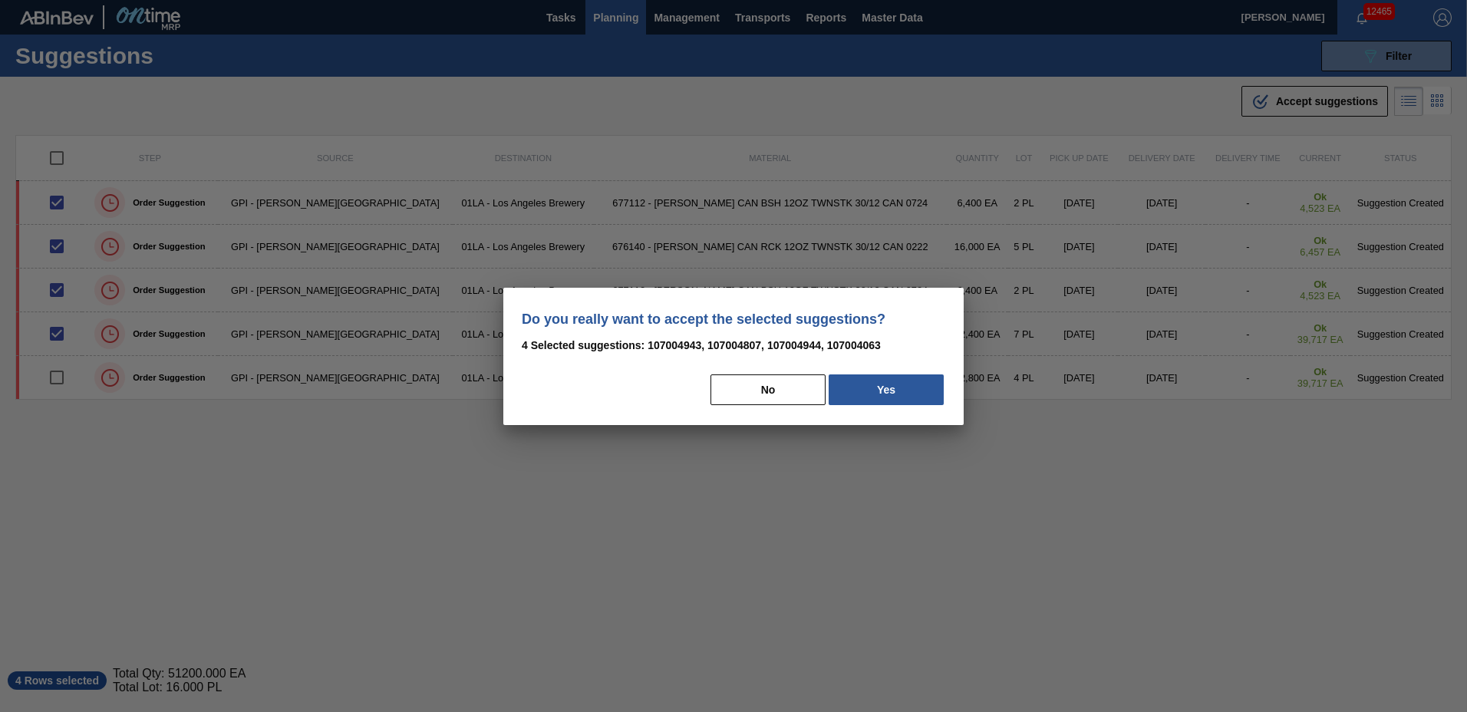
drag, startPoint x: 866, startPoint y: 393, endPoint x: 840, endPoint y: 400, distance: 27.2
click at [866, 394] on button "Yes" at bounding box center [885, 389] width 115 height 31
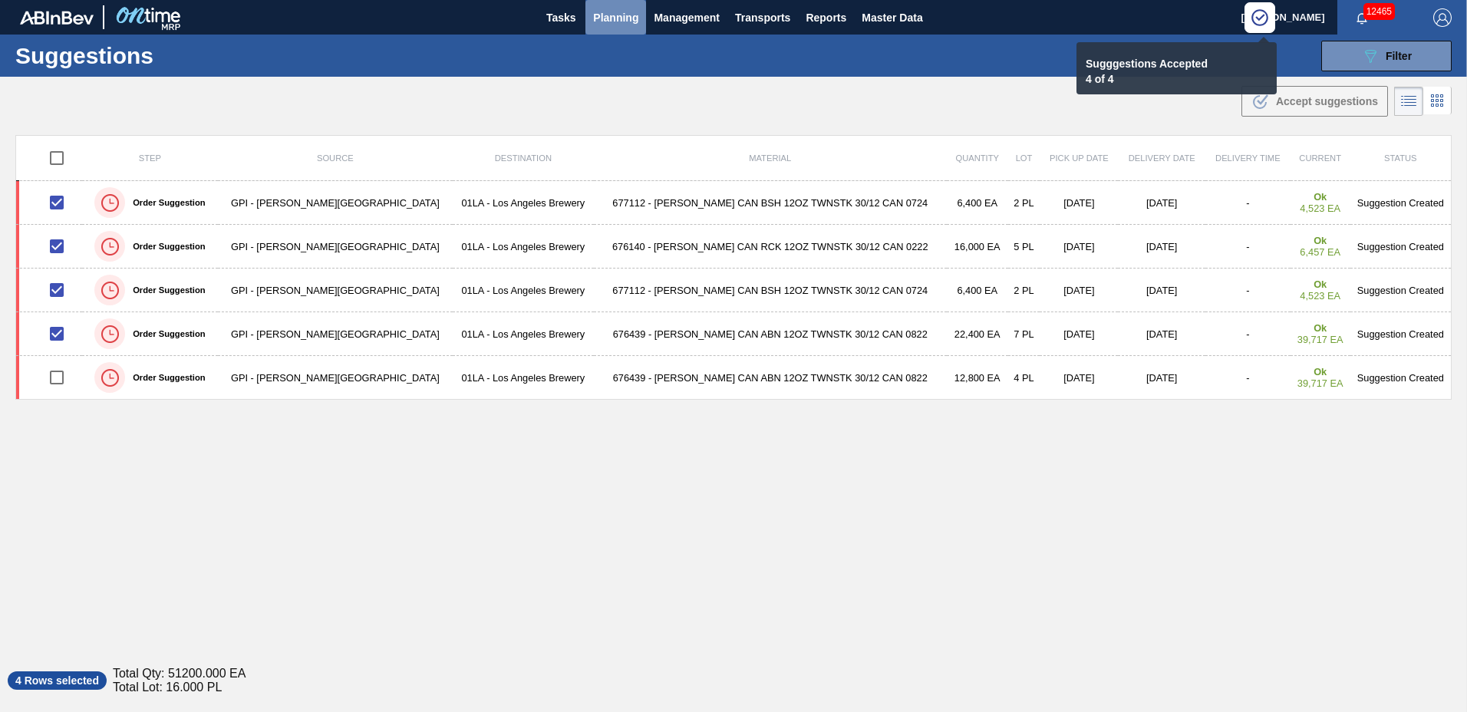
click at [616, 13] on span "Planning" at bounding box center [615, 17] width 45 height 18
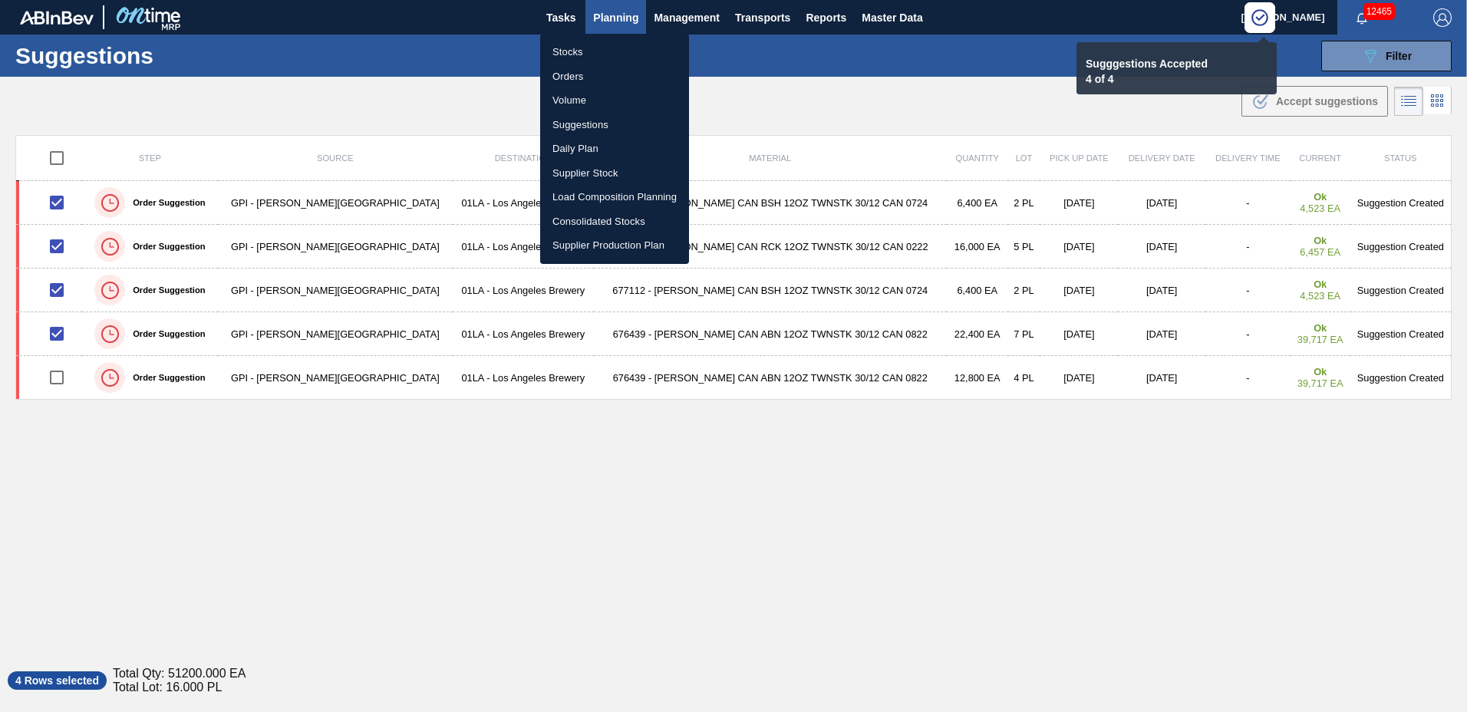
click at [598, 194] on li "Load Composition Planning" at bounding box center [614, 197] width 149 height 25
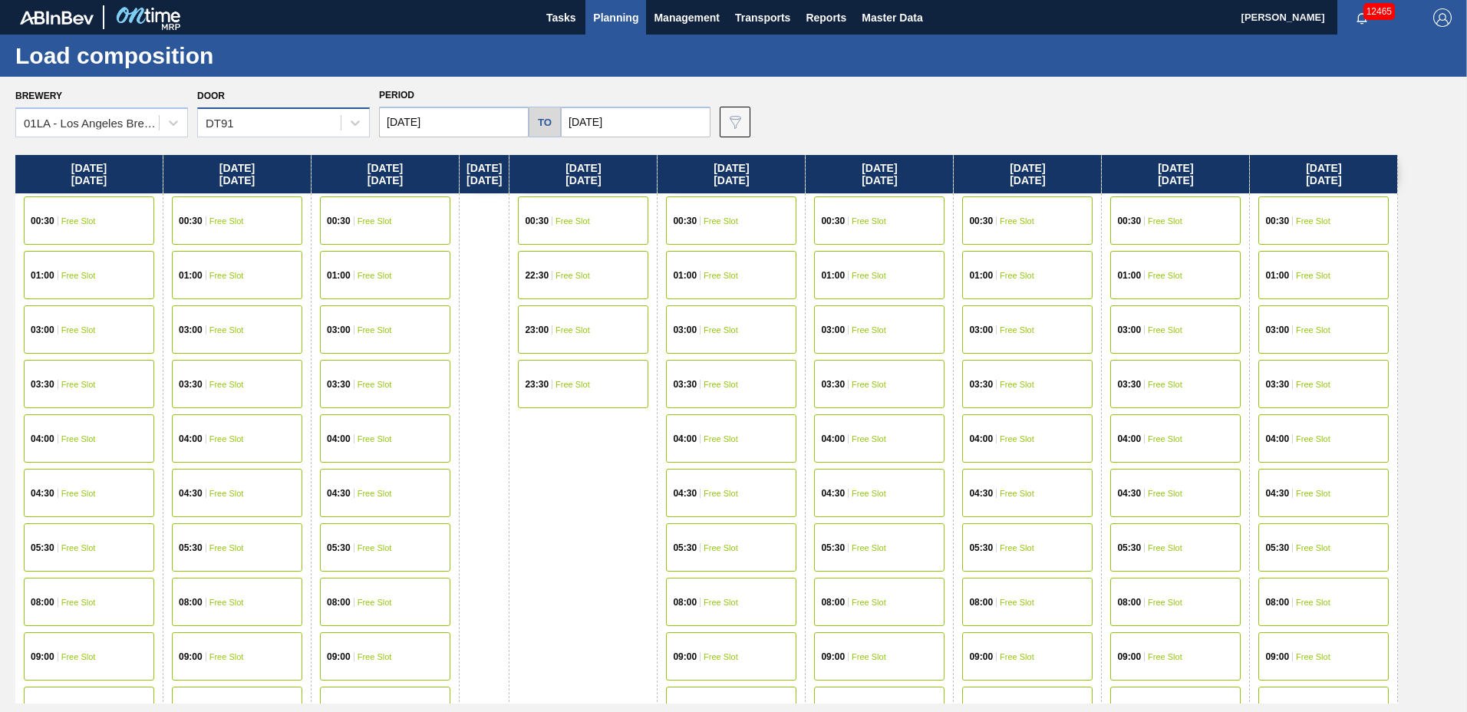
click at [269, 119] on div "DT91" at bounding box center [269, 123] width 143 height 22
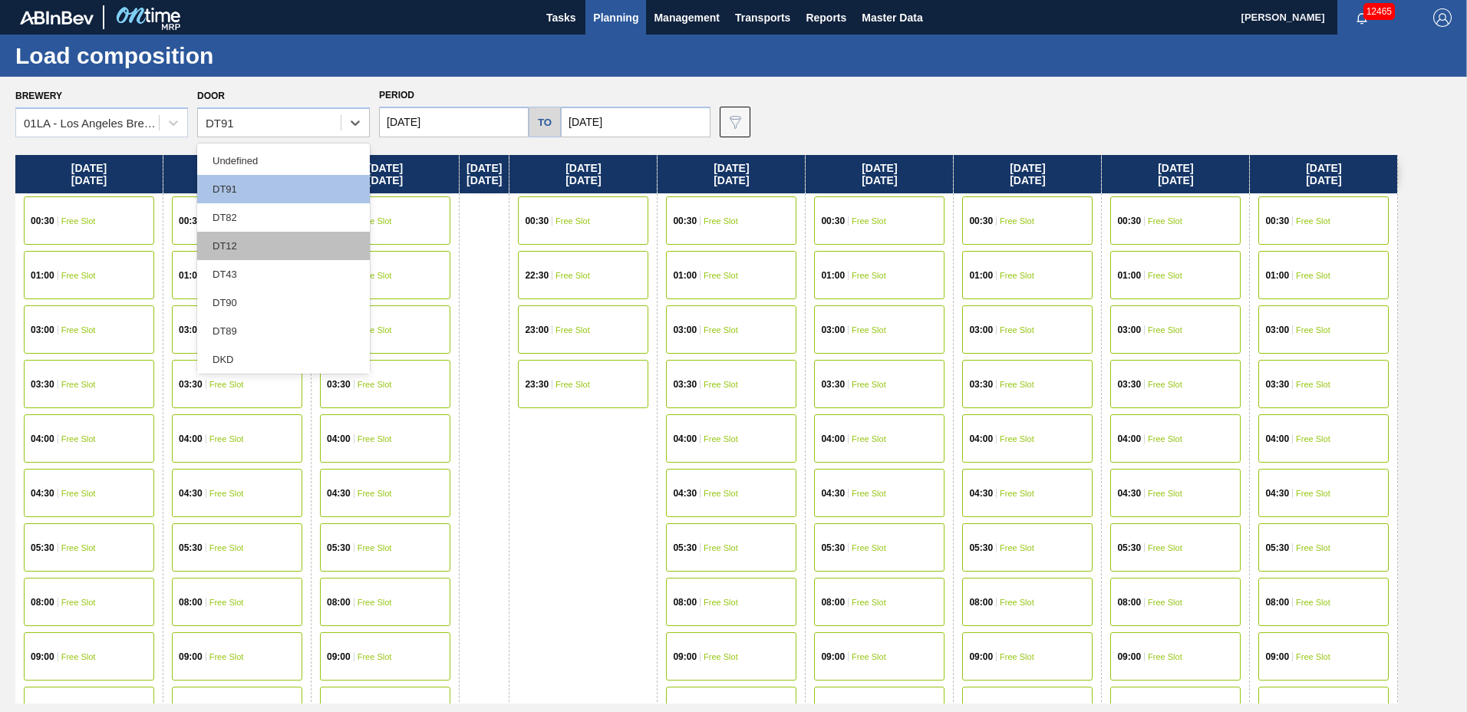
click at [252, 240] on div "DT12" at bounding box center [283, 246] width 173 height 28
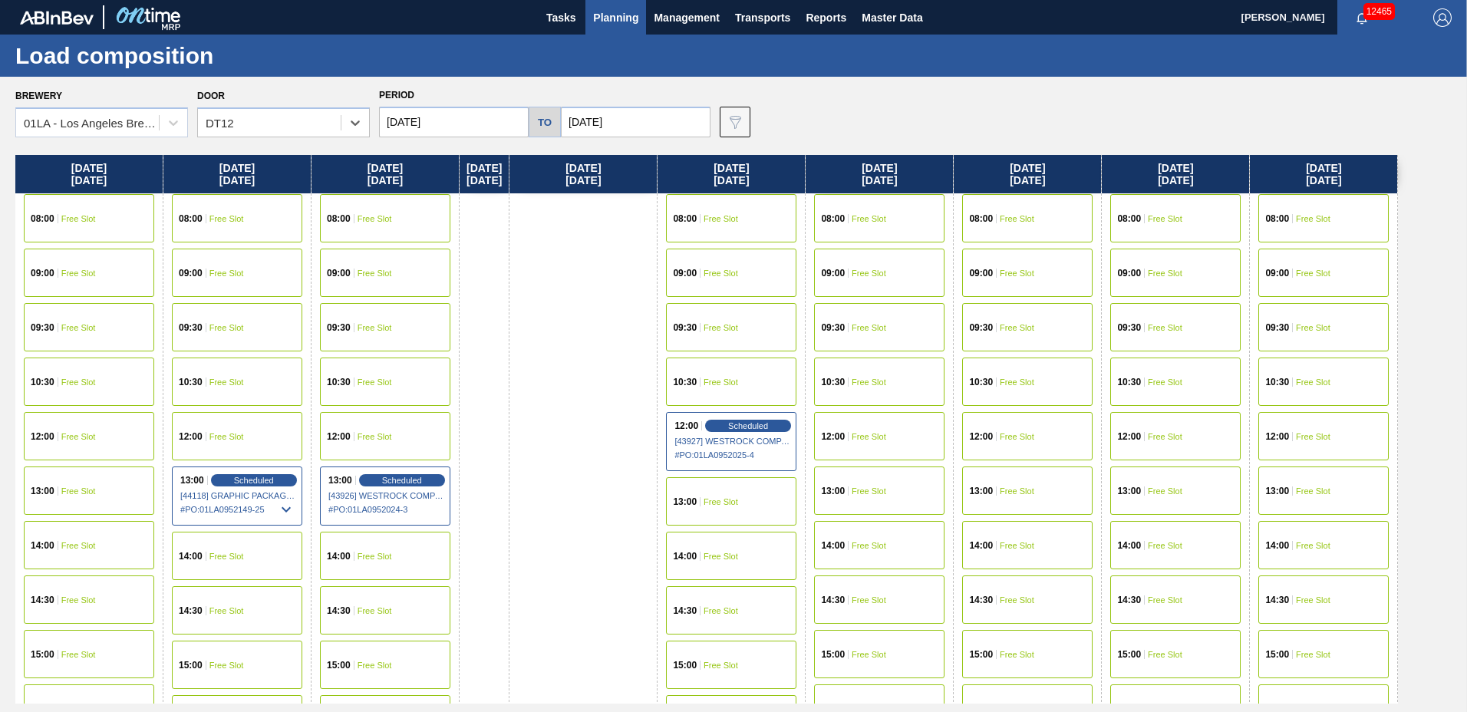
scroll to position [614, 0]
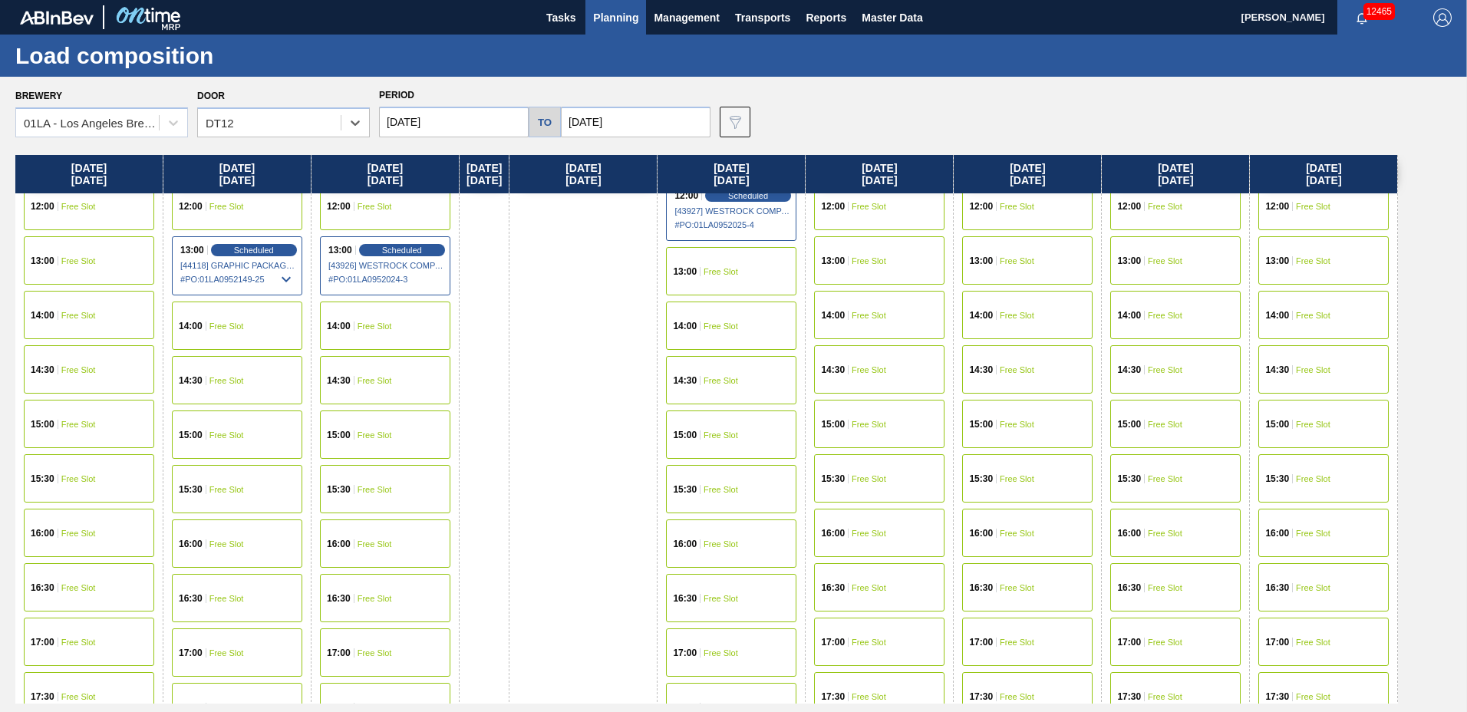
click at [724, 493] on span "Free Slot" at bounding box center [720, 489] width 35 height 9
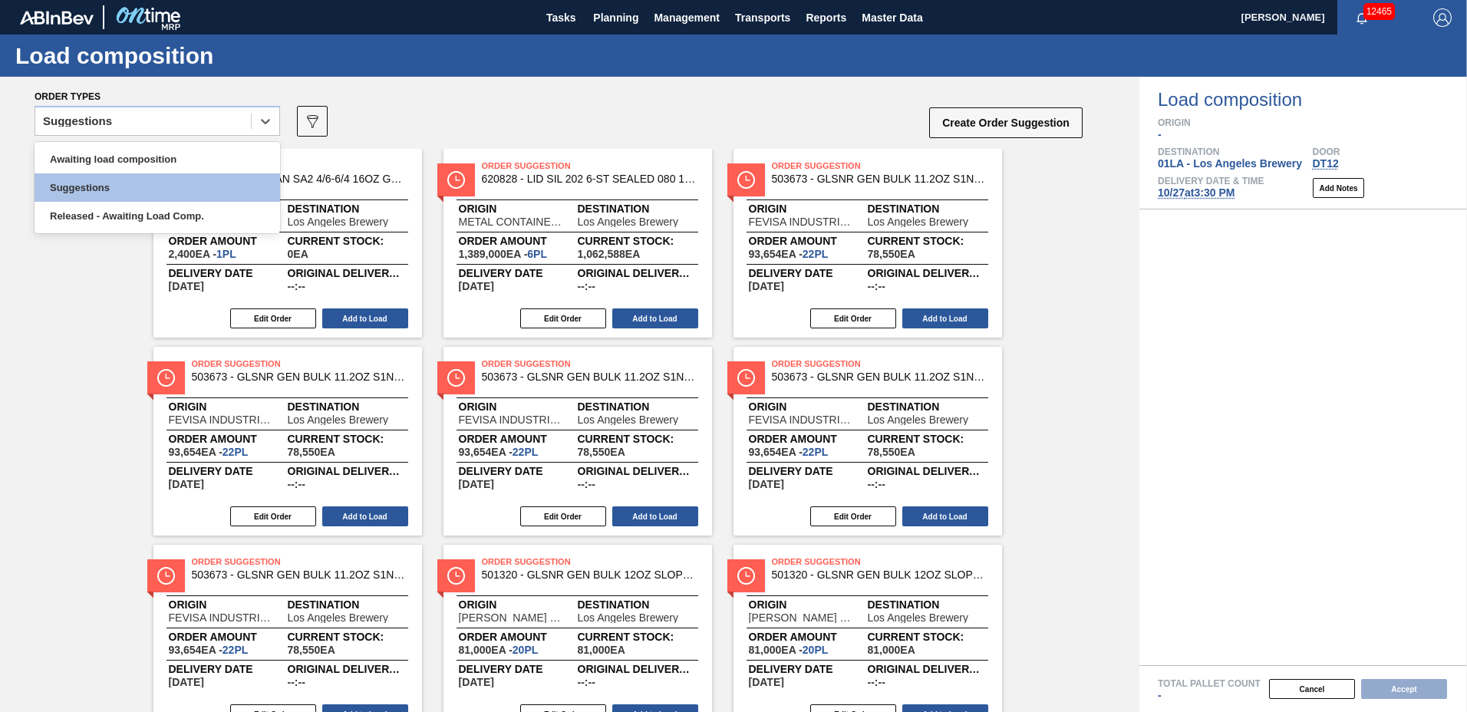
click at [140, 126] on div "Suggestions" at bounding box center [143, 121] width 216 height 22
click at [135, 156] on div "Awaiting load composition" at bounding box center [157, 159] width 245 height 28
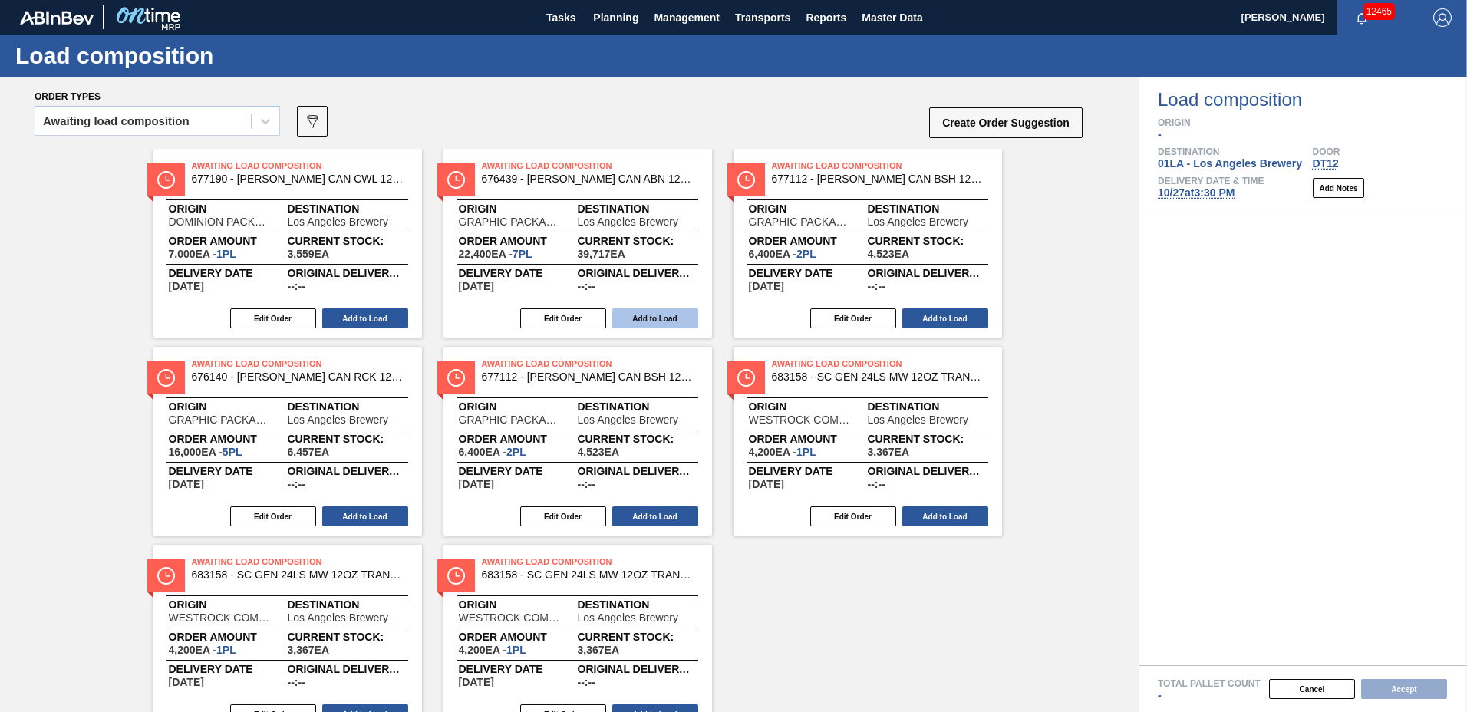
click at [638, 313] on button "Add to Load" at bounding box center [655, 318] width 86 height 20
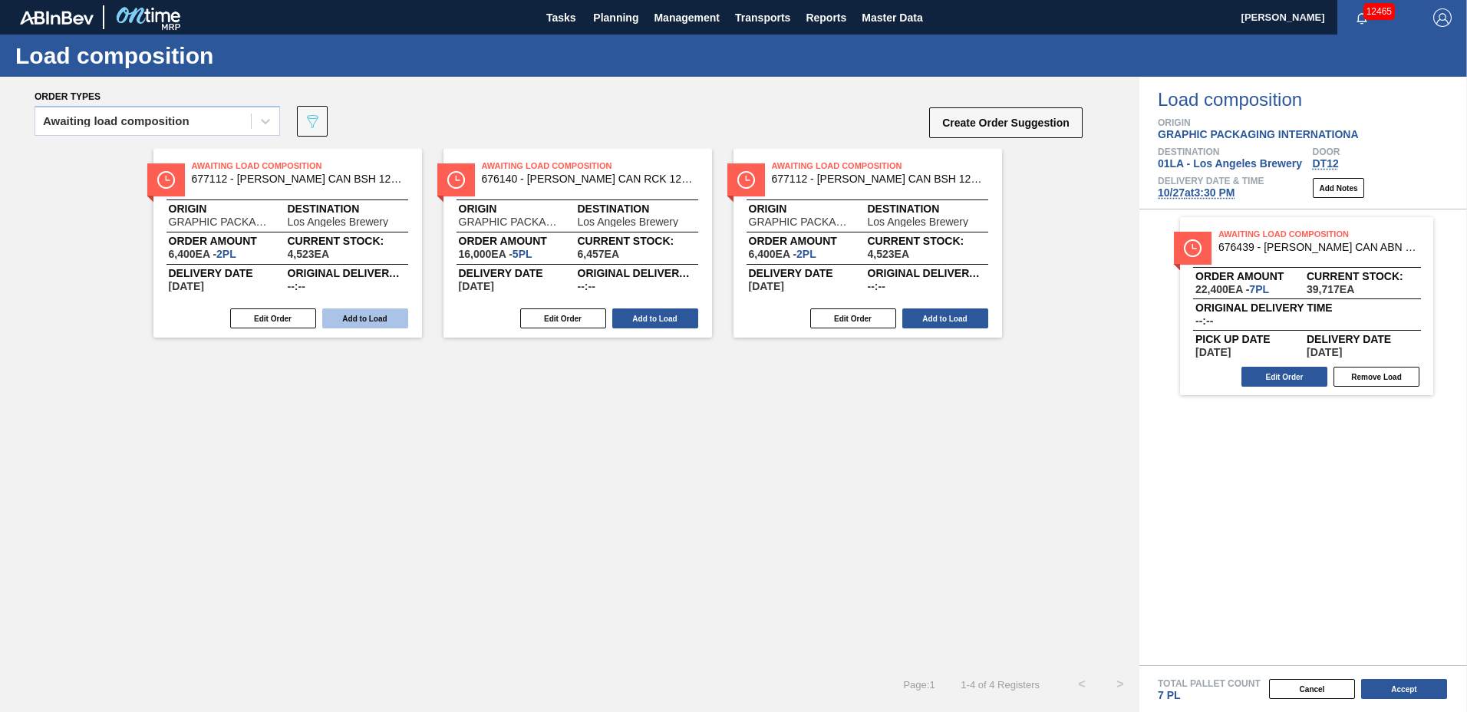
click at [377, 322] on button "Add to Load" at bounding box center [365, 318] width 86 height 20
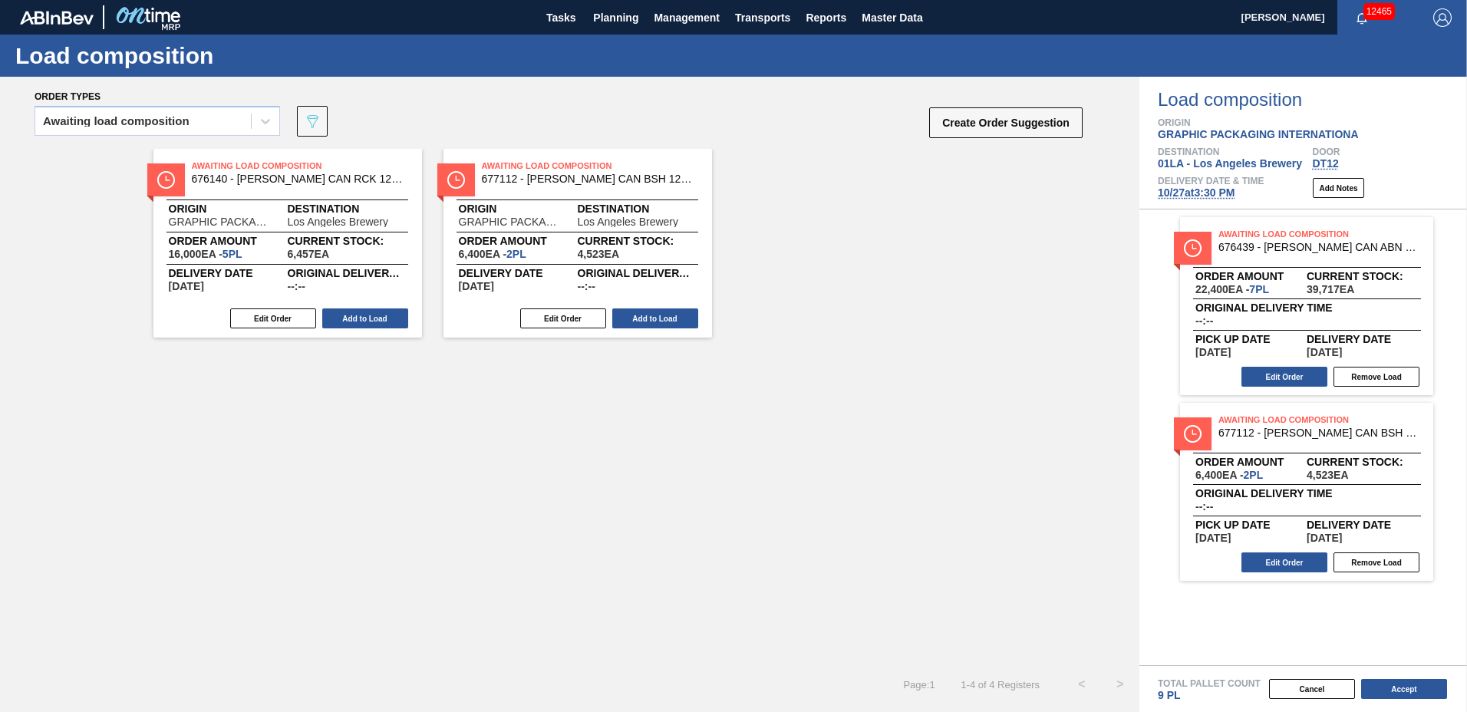
click at [377, 322] on button "Add to Load" at bounding box center [365, 318] width 86 height 20
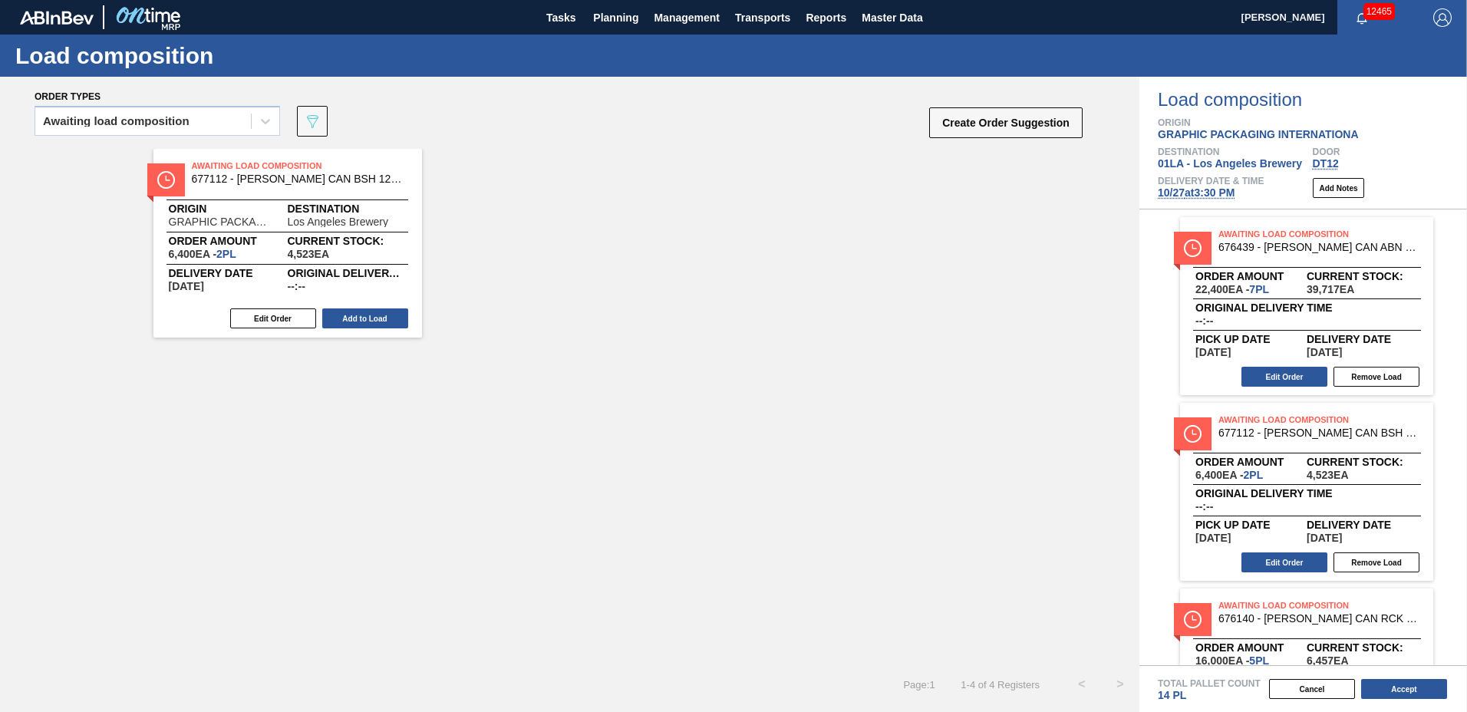
click at [377, 322] on button "Add to Load" at bounding box center [365, 318] width 86 height 20
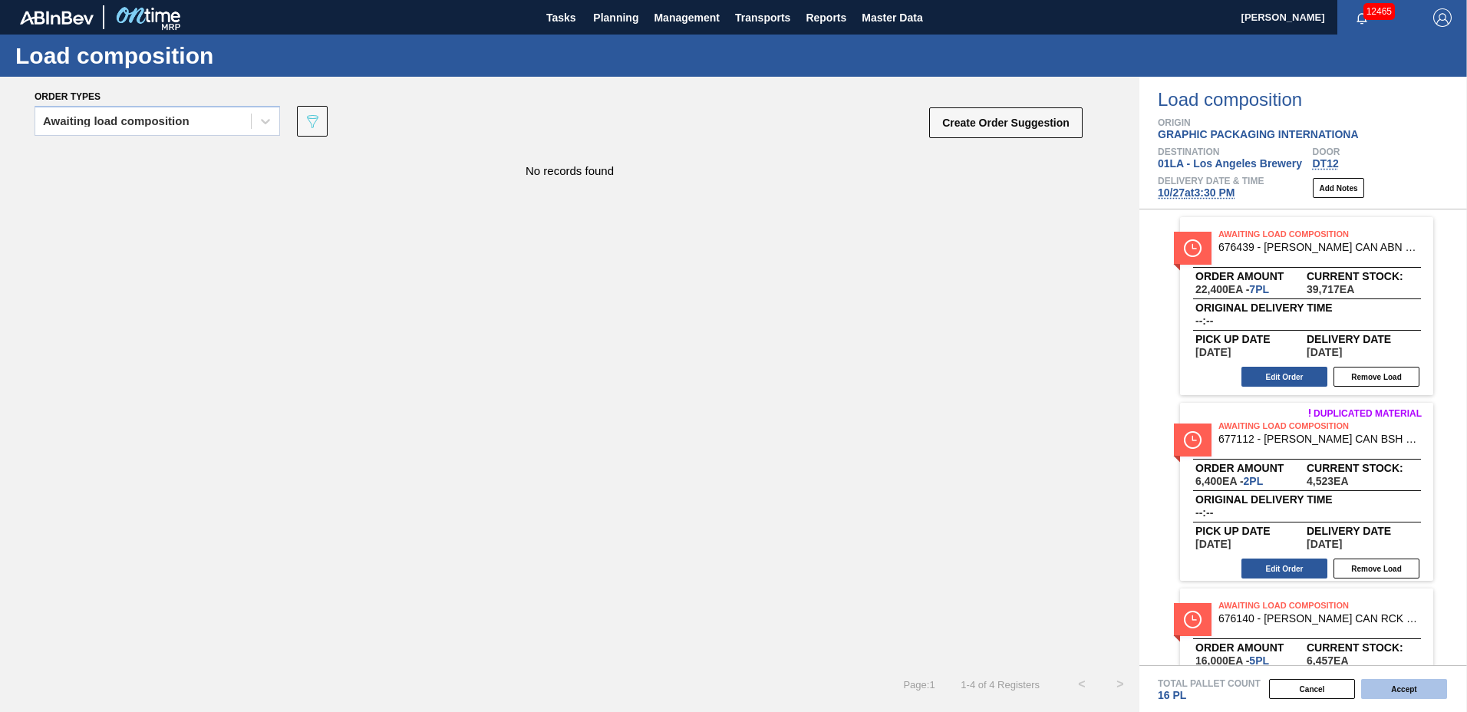
click at [1388, 697] on button "Accept" at bounding box center [1404, 689] width 86 height 20
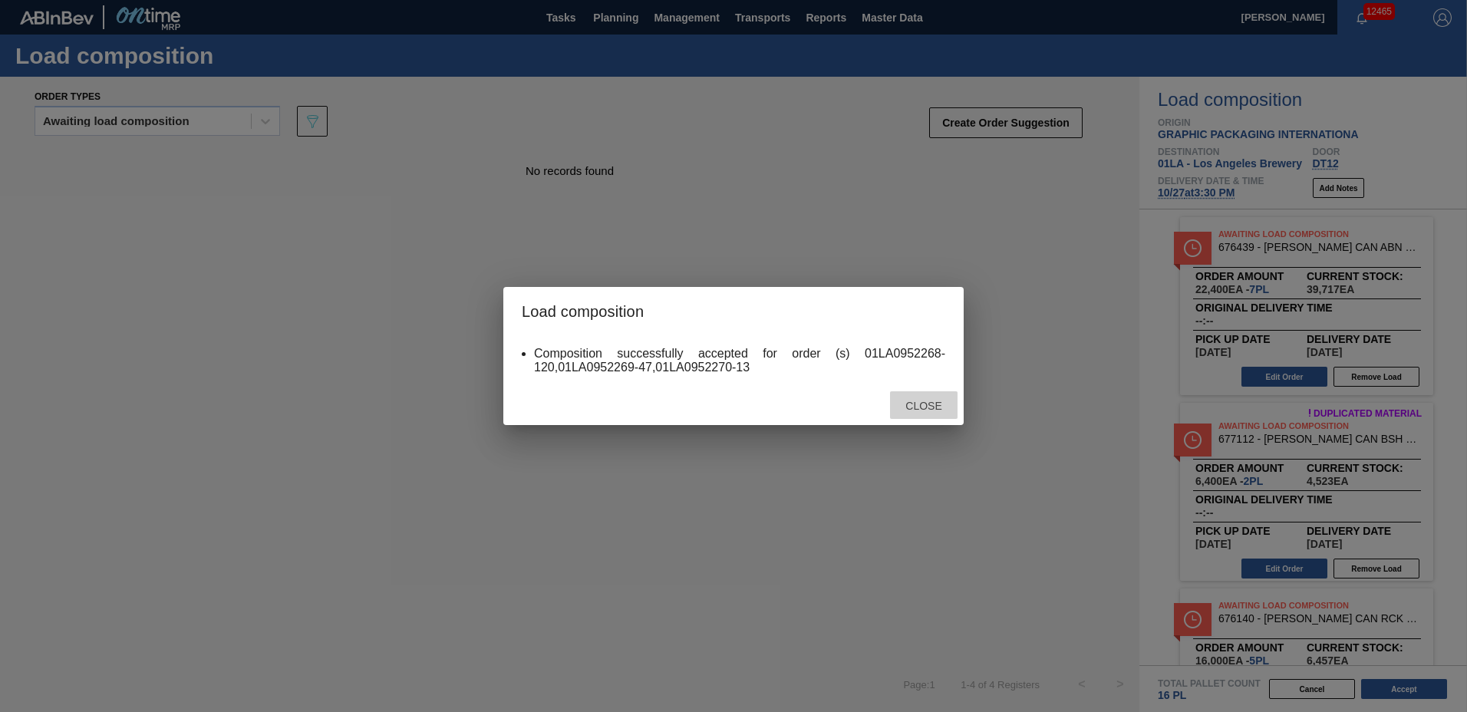
click at [907, 405] on span "Close" at bounding box center [923, 406] width 61 height 12
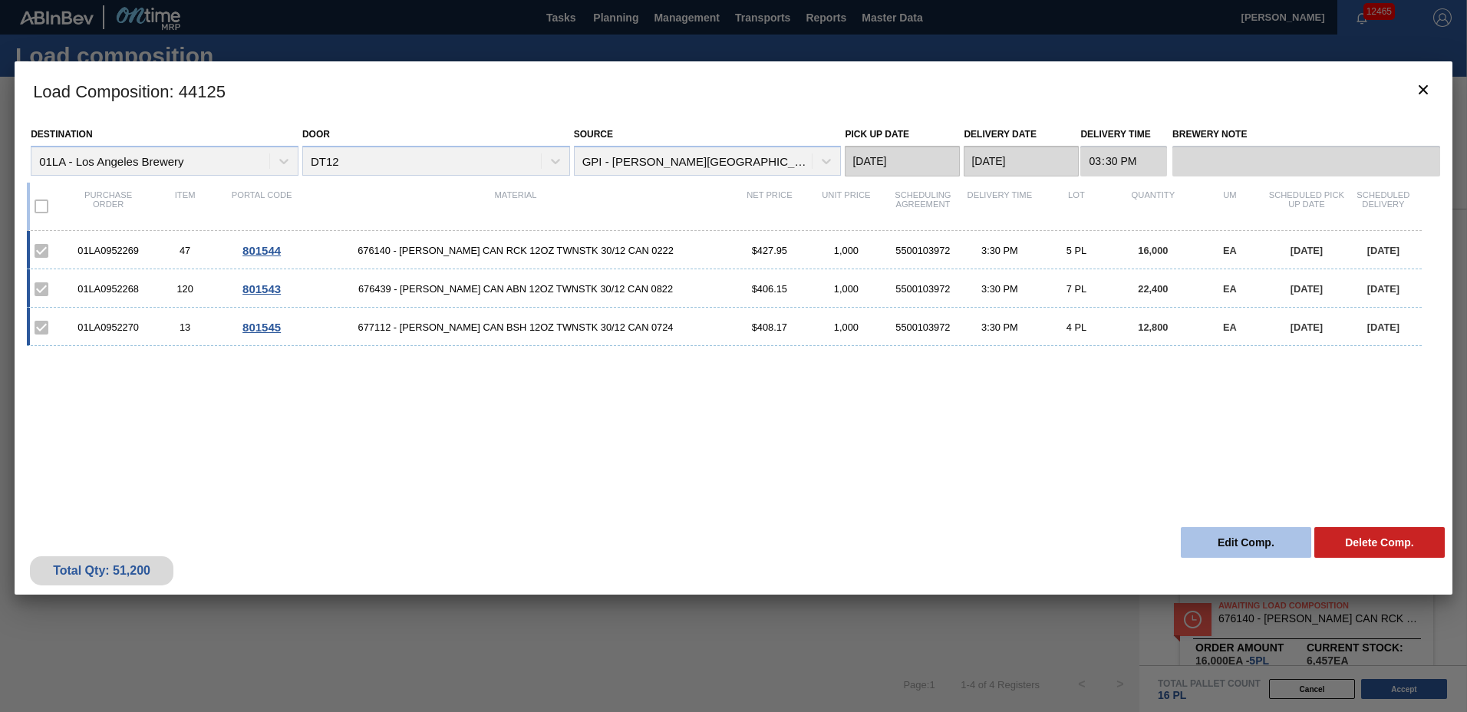
click at [1237, 555] on button "Edit Comp." at bounding box center [1246, 542] width 130 height 31
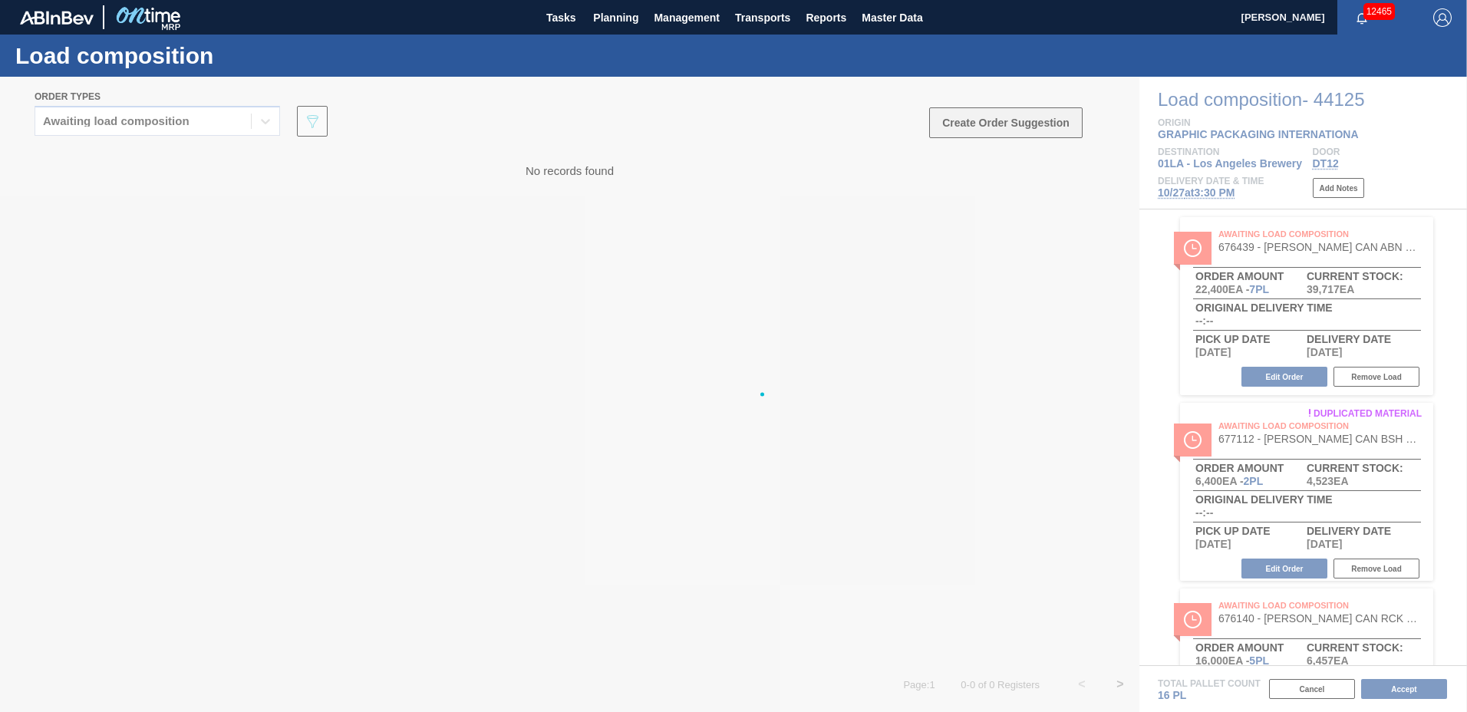
click at [1029, 126] on div at bounding box center [733, 394] width 1467 height 635
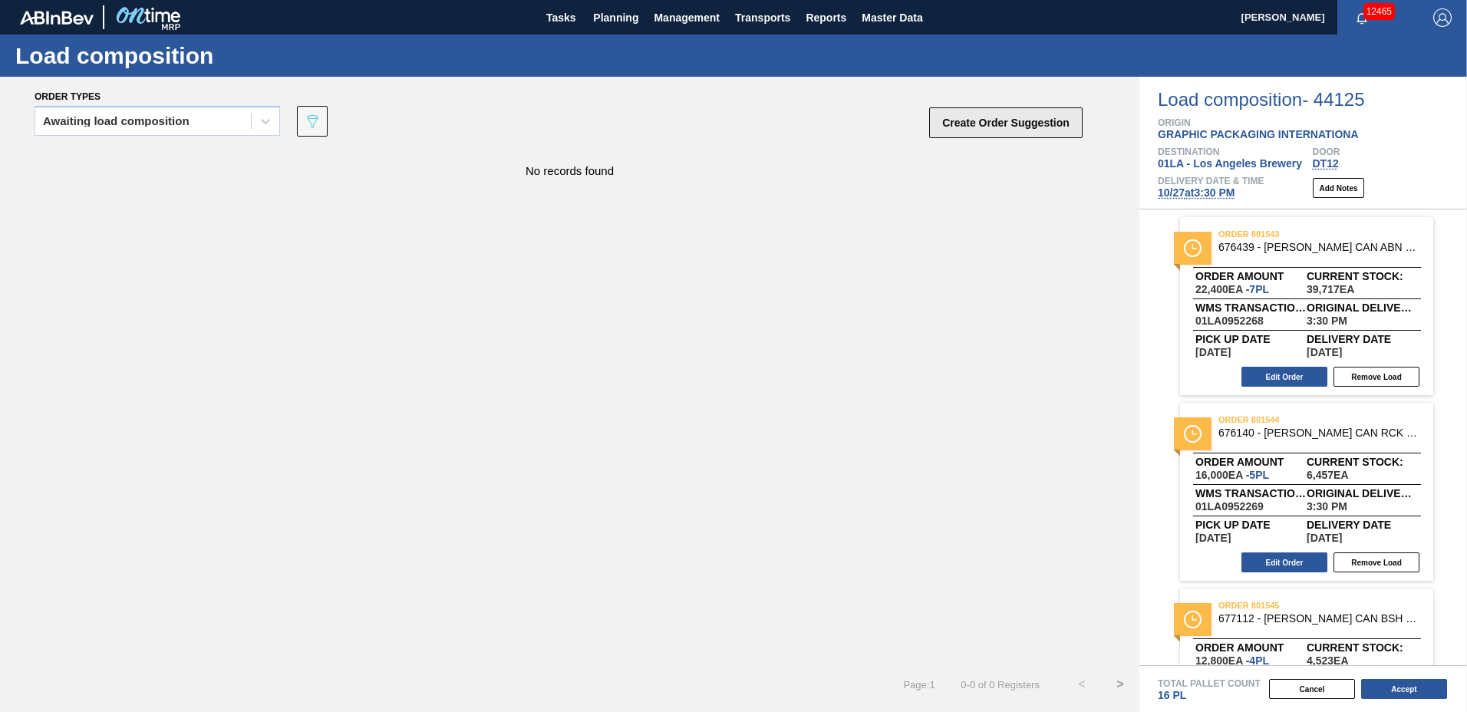
click at [958, 123] on button "Create Order Suggestion" at bounding box center [1005, 122] width 153 height 31
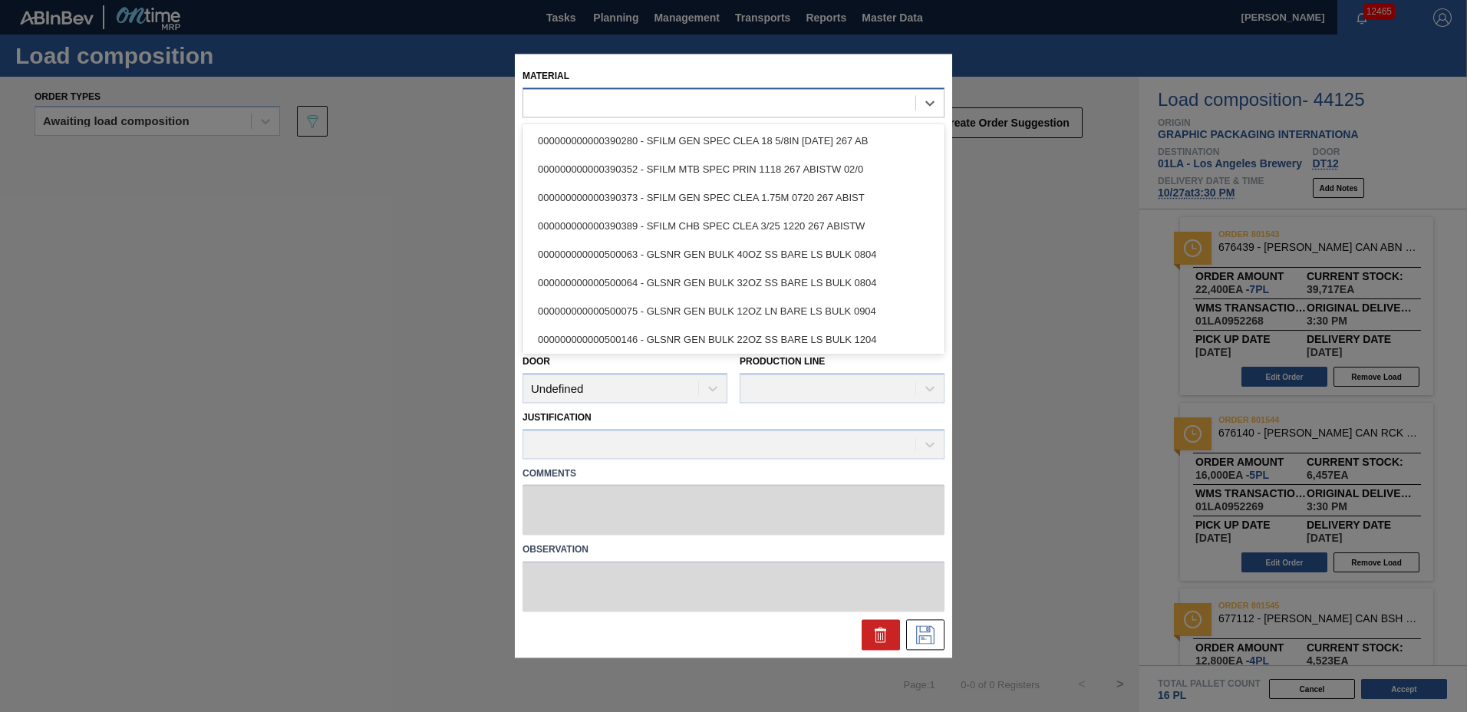
click at [640, 110] on div at bounding box center [719, 103] width 392 height 22
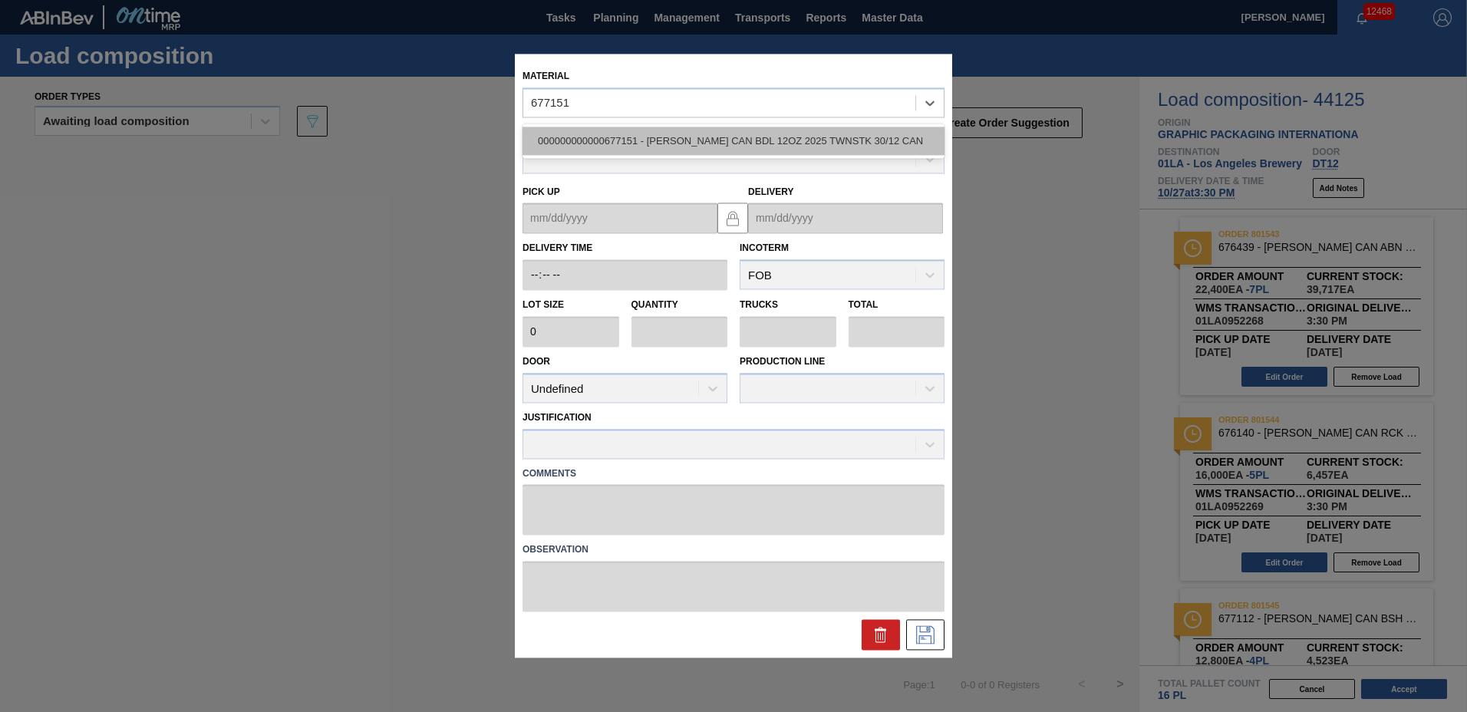
click at [630, 138] on div "000000000000677151 - [PERSON_NAME] CAN BDL 12OZ 2025 TWNSTK 30/12 CAN" at bounding box center [733, 141] width 422 height 28
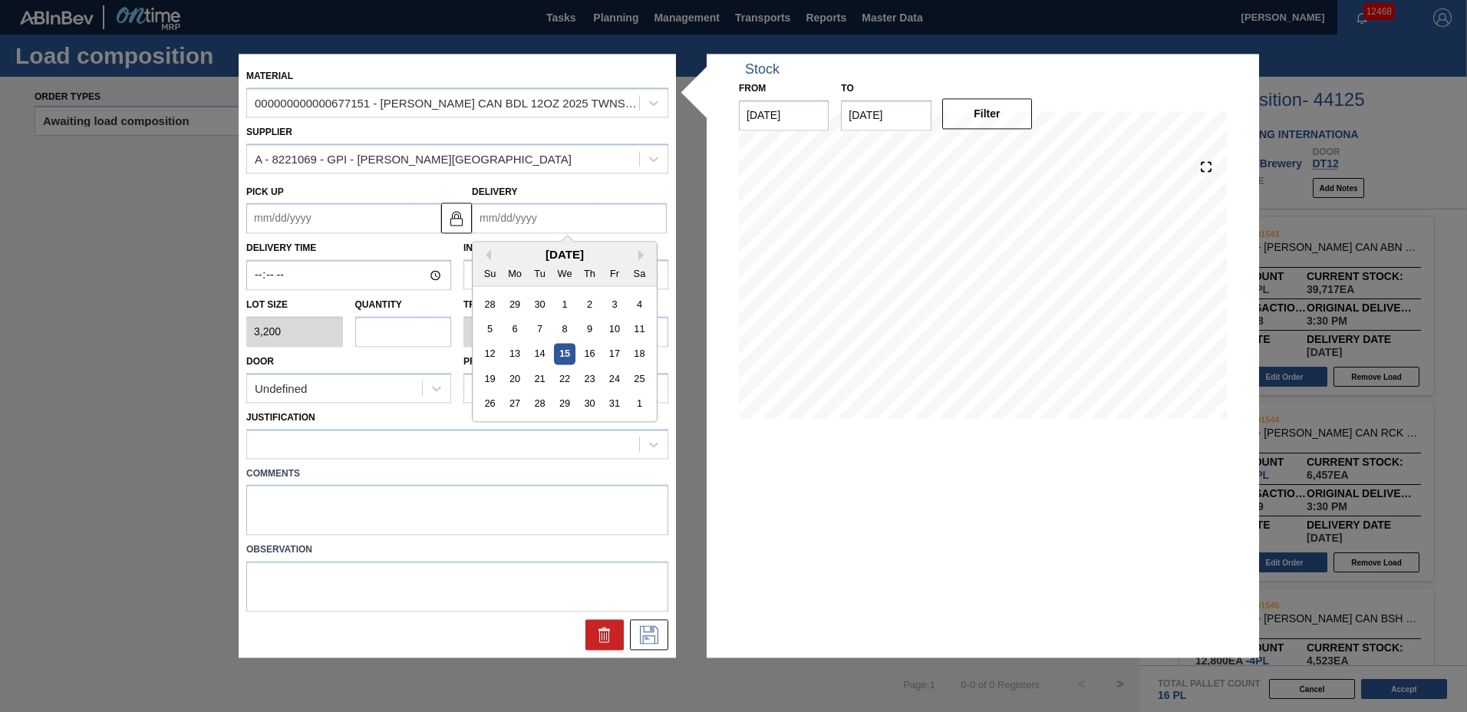
click at [587, 216] on input "Delivery" at bounding box center [569, 218] width 195 height 31
click at [512, 407] on div "27" at bounding box center [515, 404] width 21 height 21
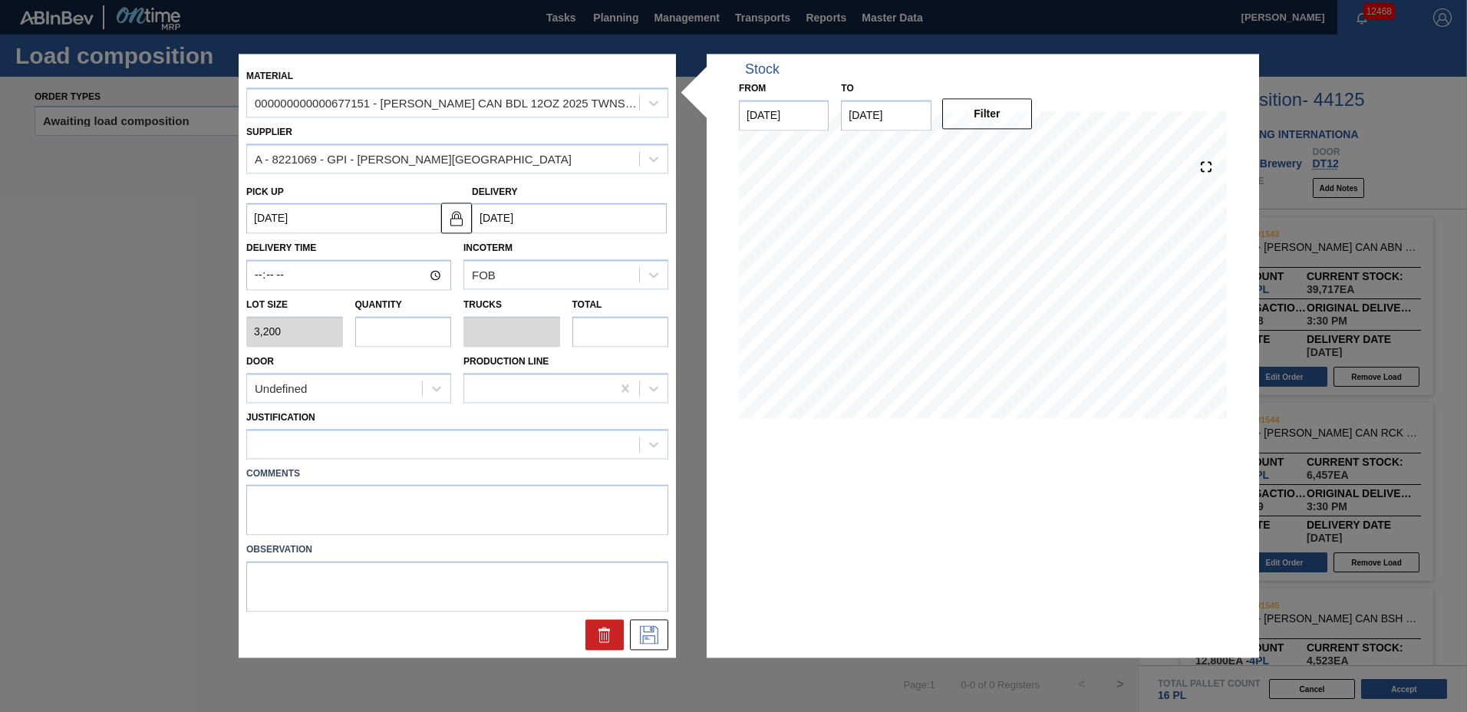
click at [398, 338] on input "text" at bounding box center [403, 331] width 97 height 31
click at [439, 441] on div at bounding box center [443, 444] width 392 height 22
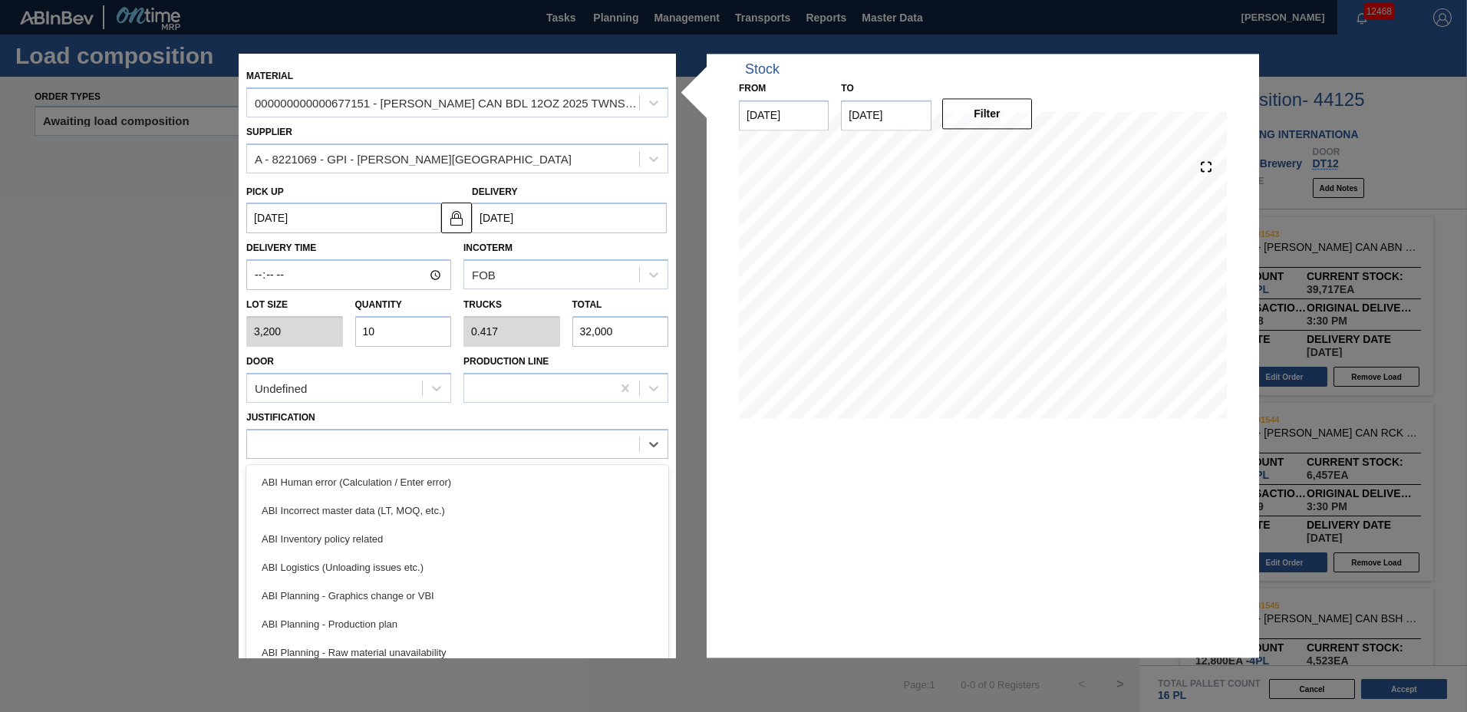
click at [390, 624] on div "ABI Planning - Production plan" at bounding box center [457, 624] width 422 height 28
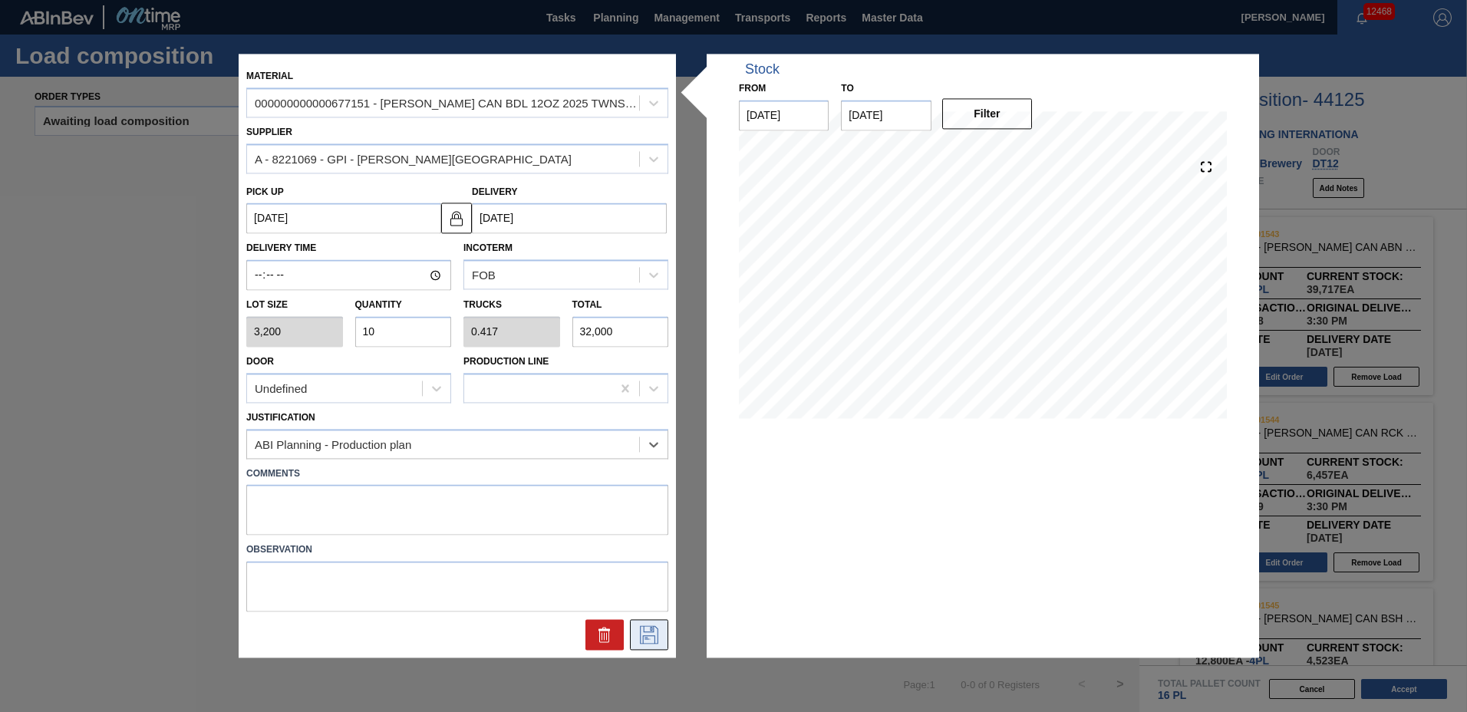
click at [655, 631] on icon at bounding box center [649, 635] width 25 height 18
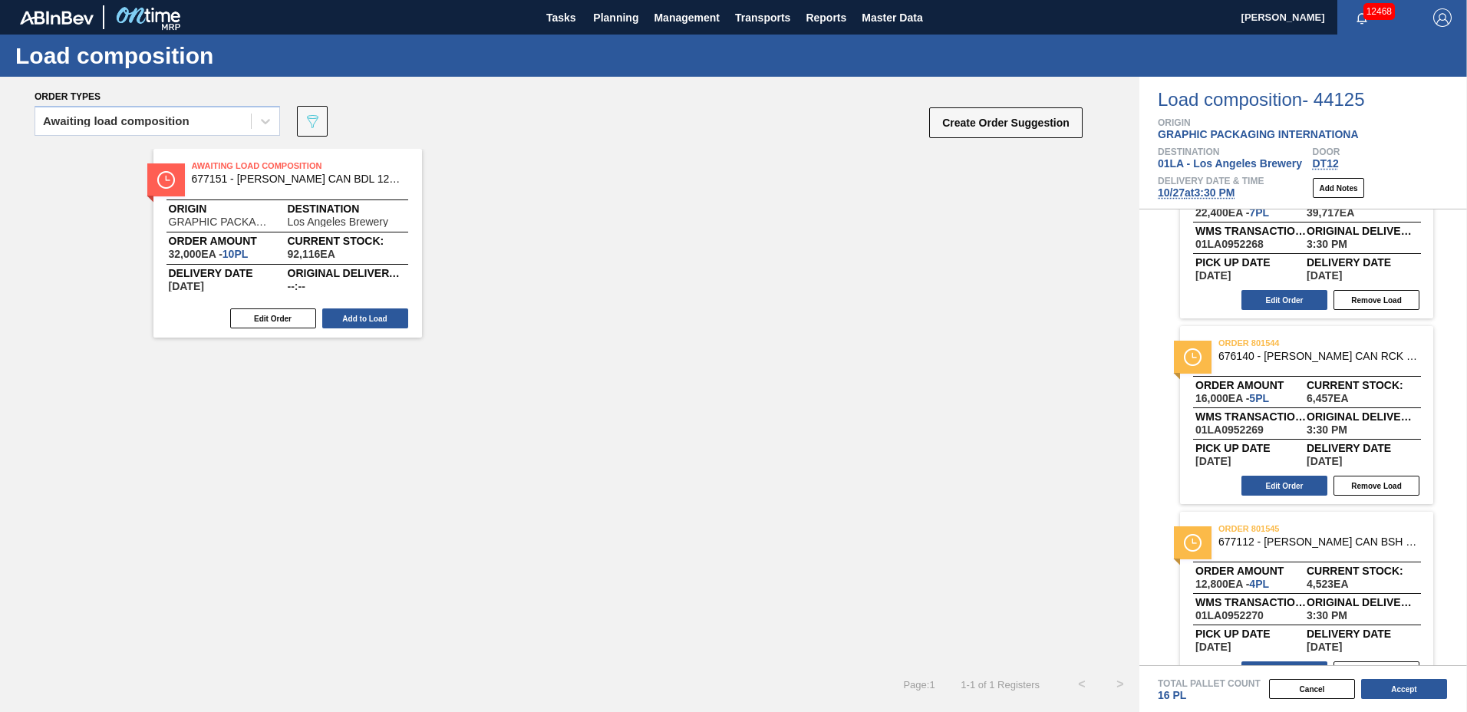
scroll to position [109, 0]
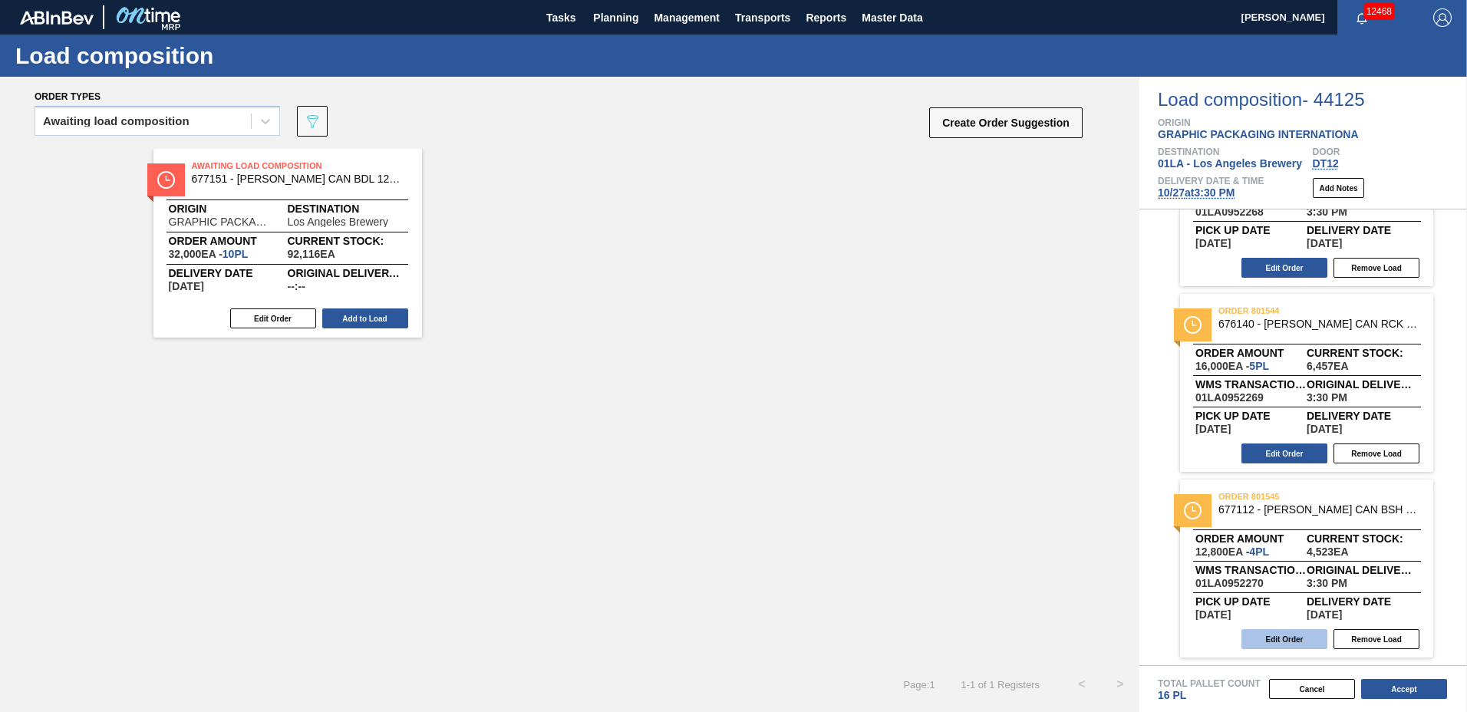
click at [1282, 639] on button "Edit Order" at bounding box center [1284, 639] width 86 height 20
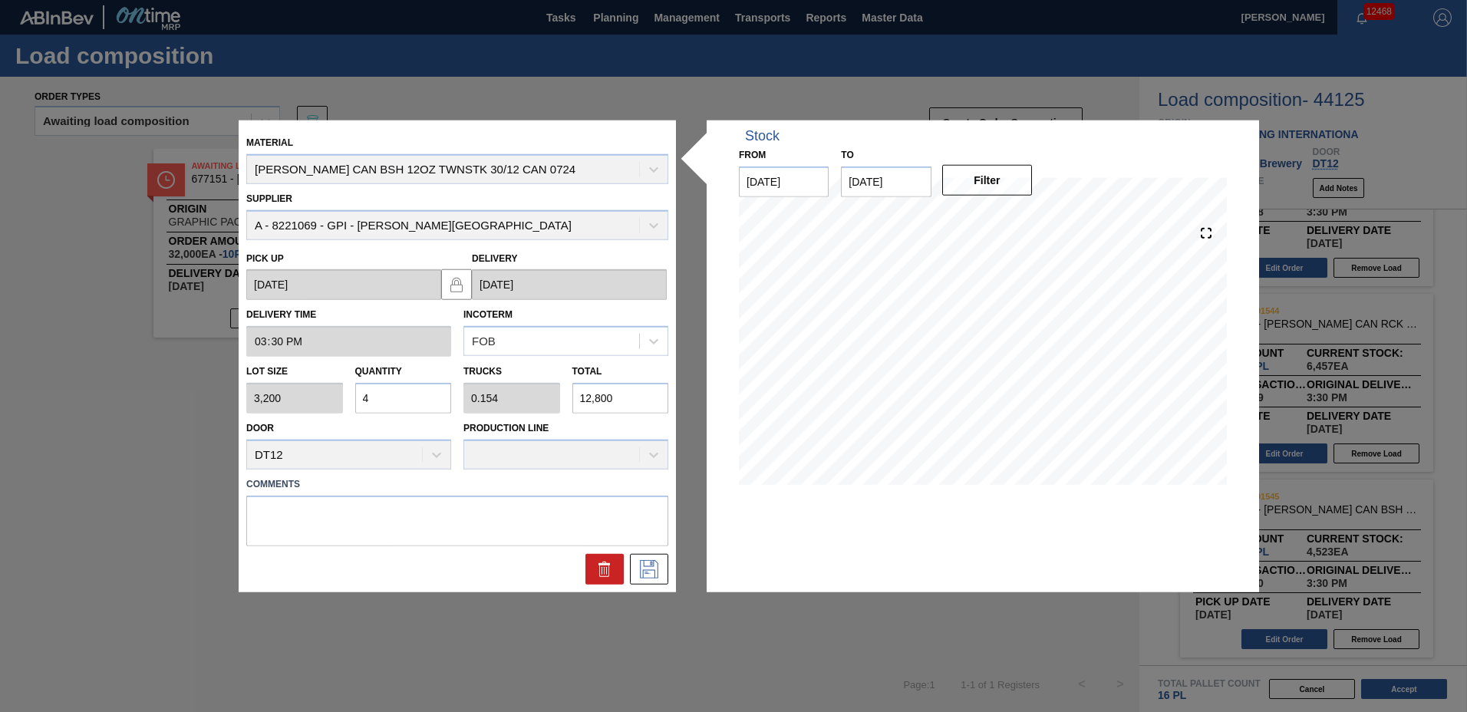
drag, startPoint x: 392, startPoint y: 393, endPoint x: 304, endPoint y: 380, distance: 89.2
click at [304, 380] on div "Lot size 3,200 Quantity 4 Trucks 0.154 Total 12,800" at bounding box center [457, 385] width 434 height 57
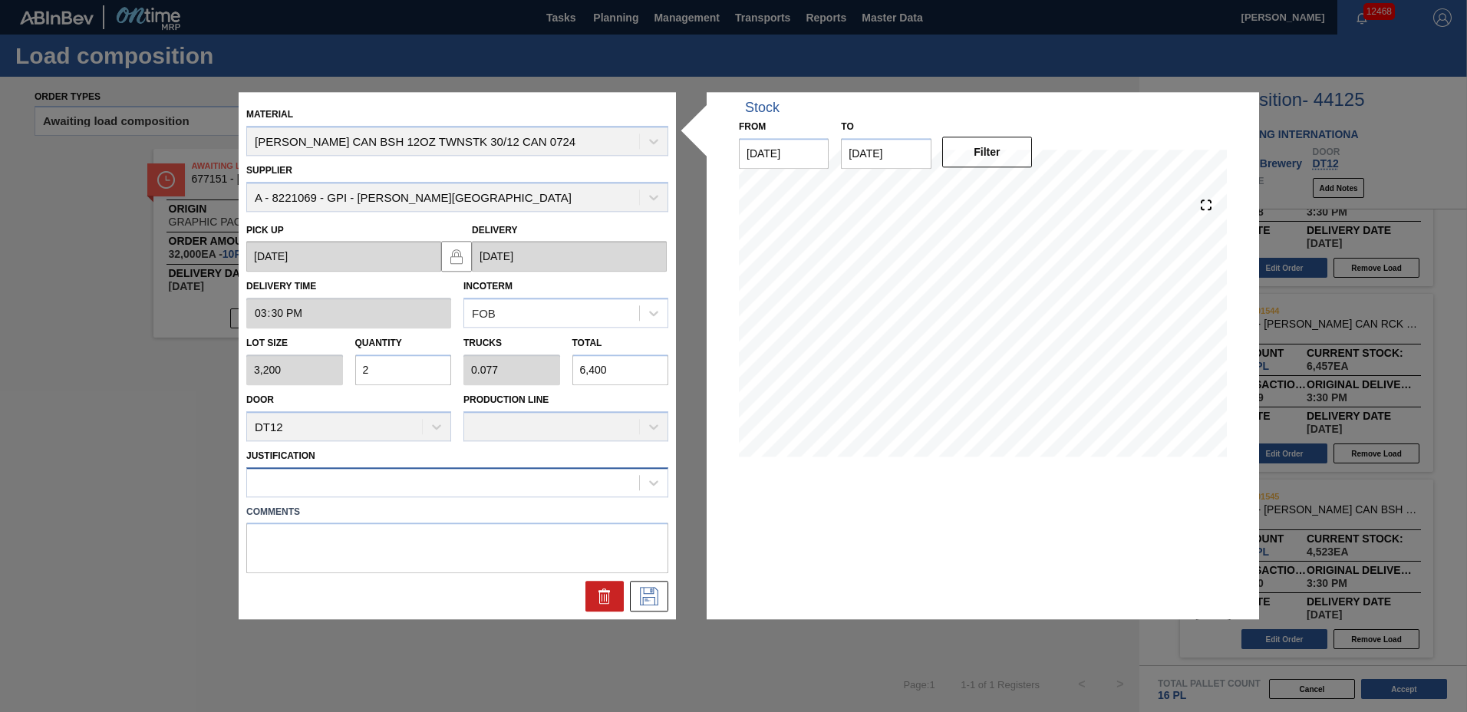
click at [324, 478] on div at bounding box center [443, 482] width 392 height 22
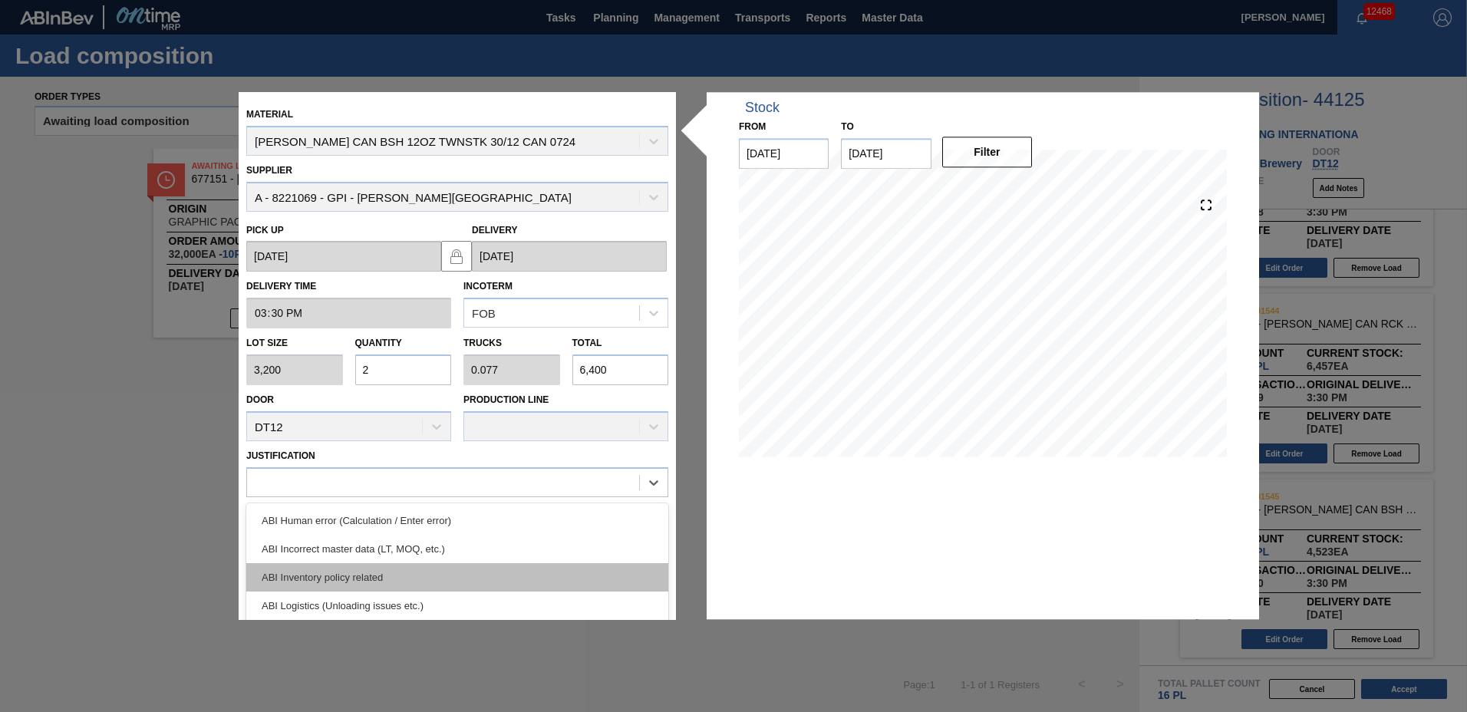
click at [364, 581] on div "ABI Inventory policy related" at bounding box center [457, 577] width 422 height 28
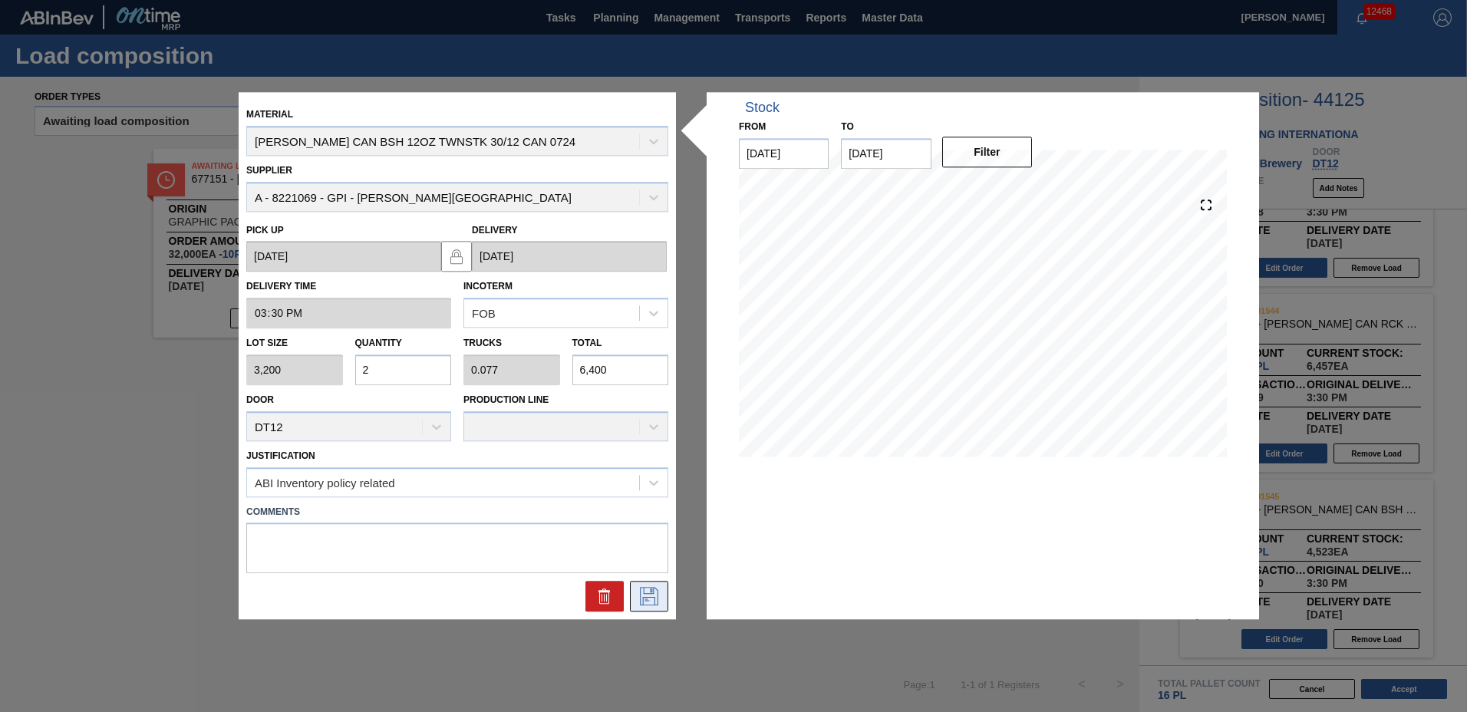
click at [654, 591] on icon at bounding box center [649, 597] width 25 height 18
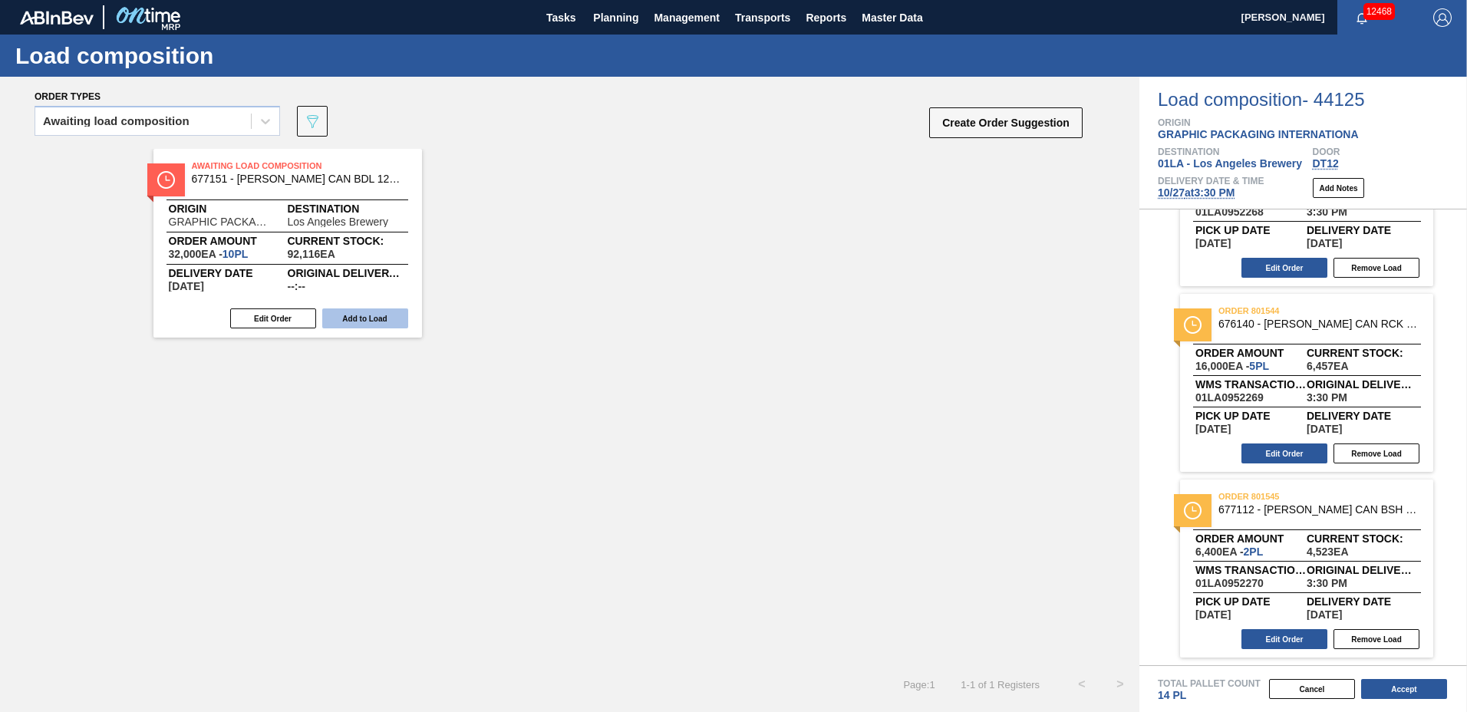
click at [376, 317] on button "Add to Load" at bounding box center [365, 318] width 86 height 20
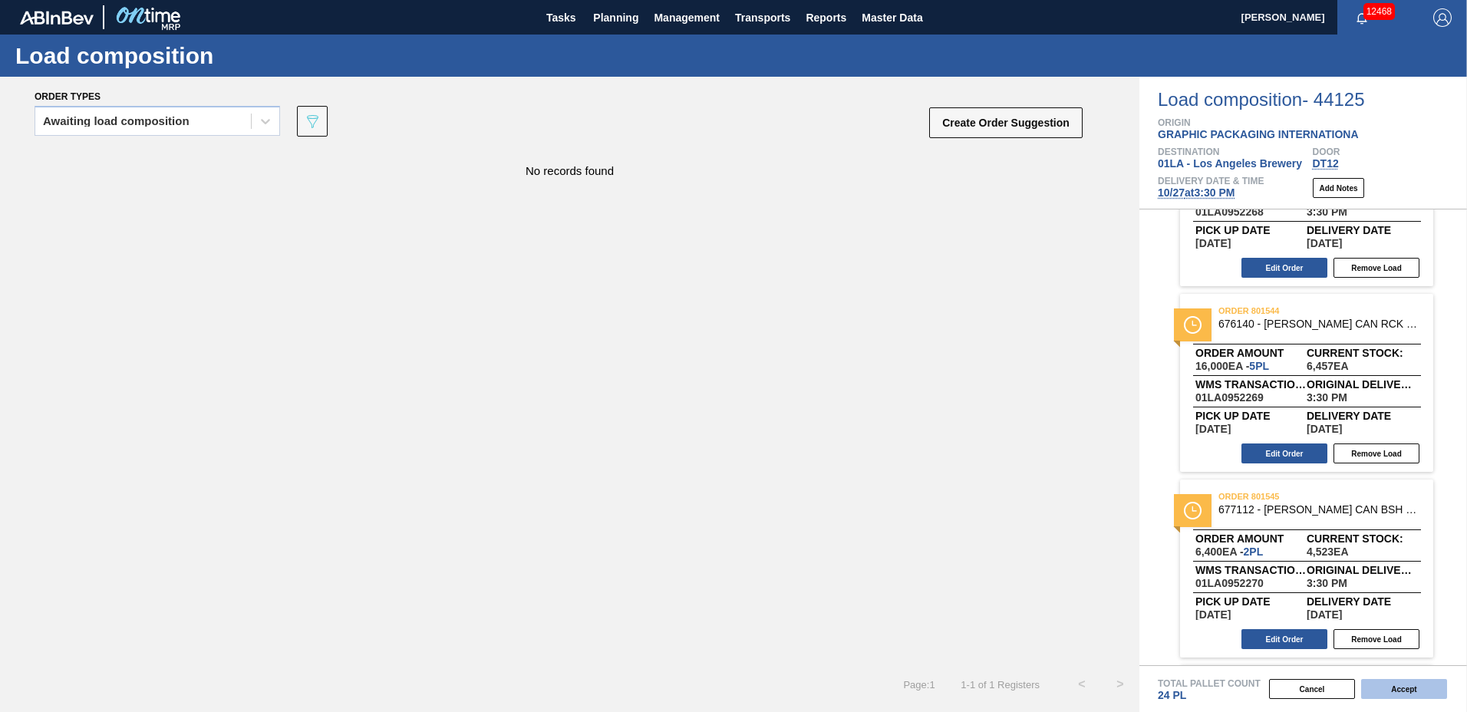
click at [1396, 693] on button "Accept" at bounding box center [1404, 689] width 86 height 20
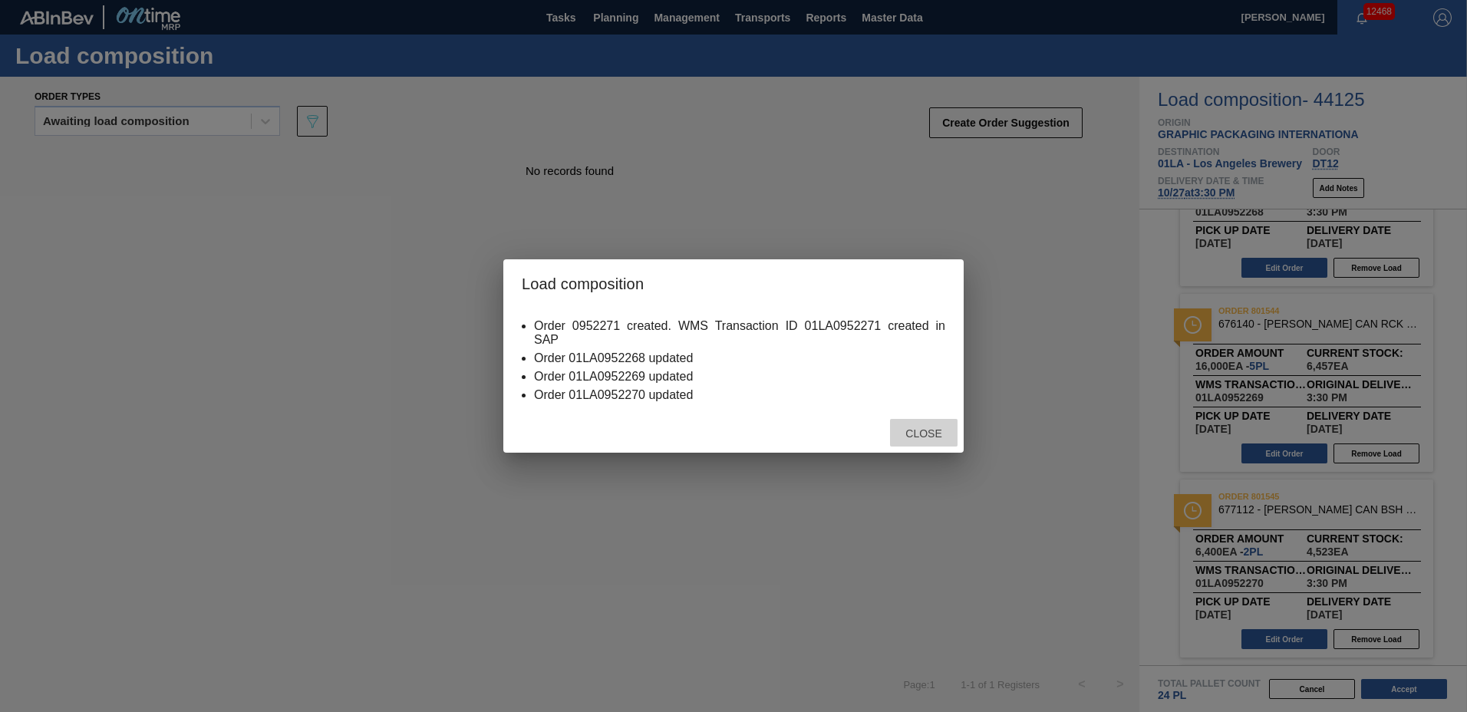
click at [907, 432] on span "Close" at bounding box center [923, 433] width 61 height 12
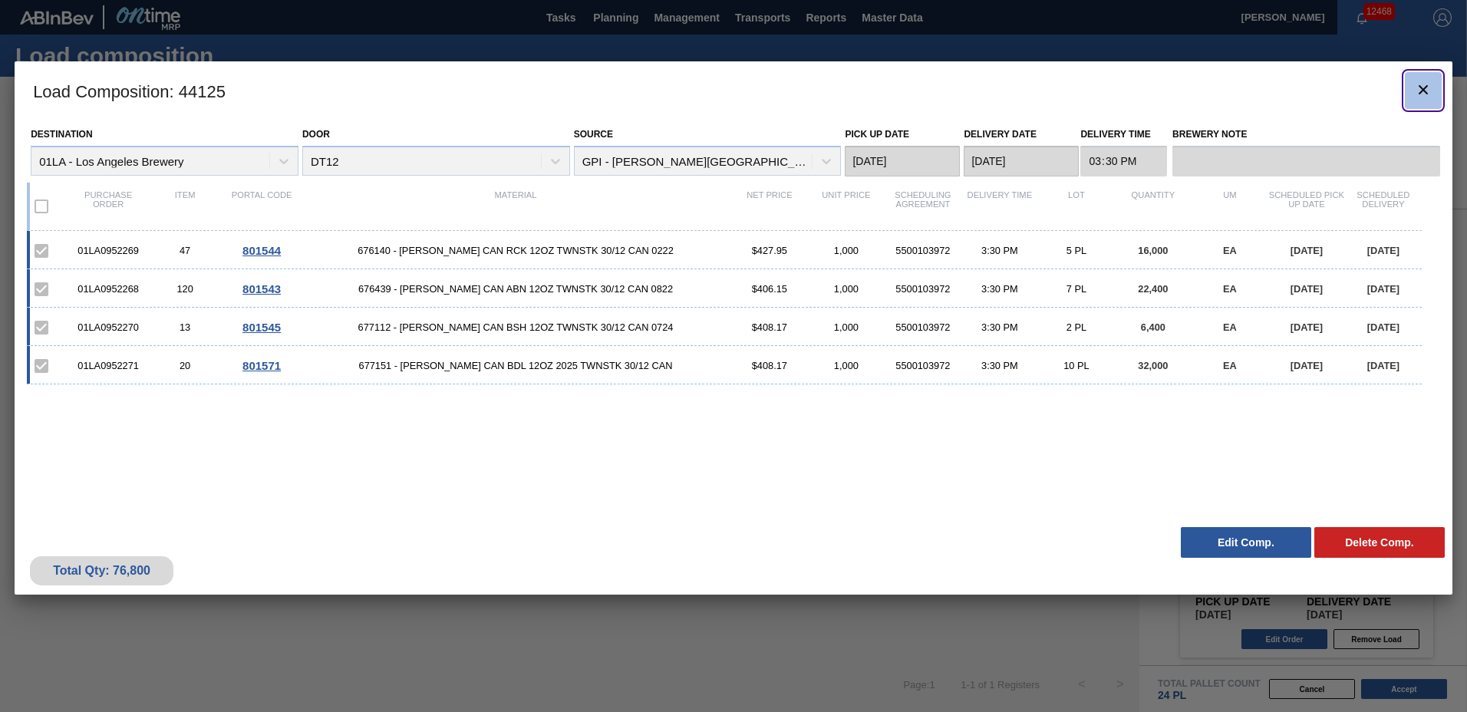
click at [1412, 90] on button "botão de ícone" at bounding box center [1423, 90] width 37 height 37
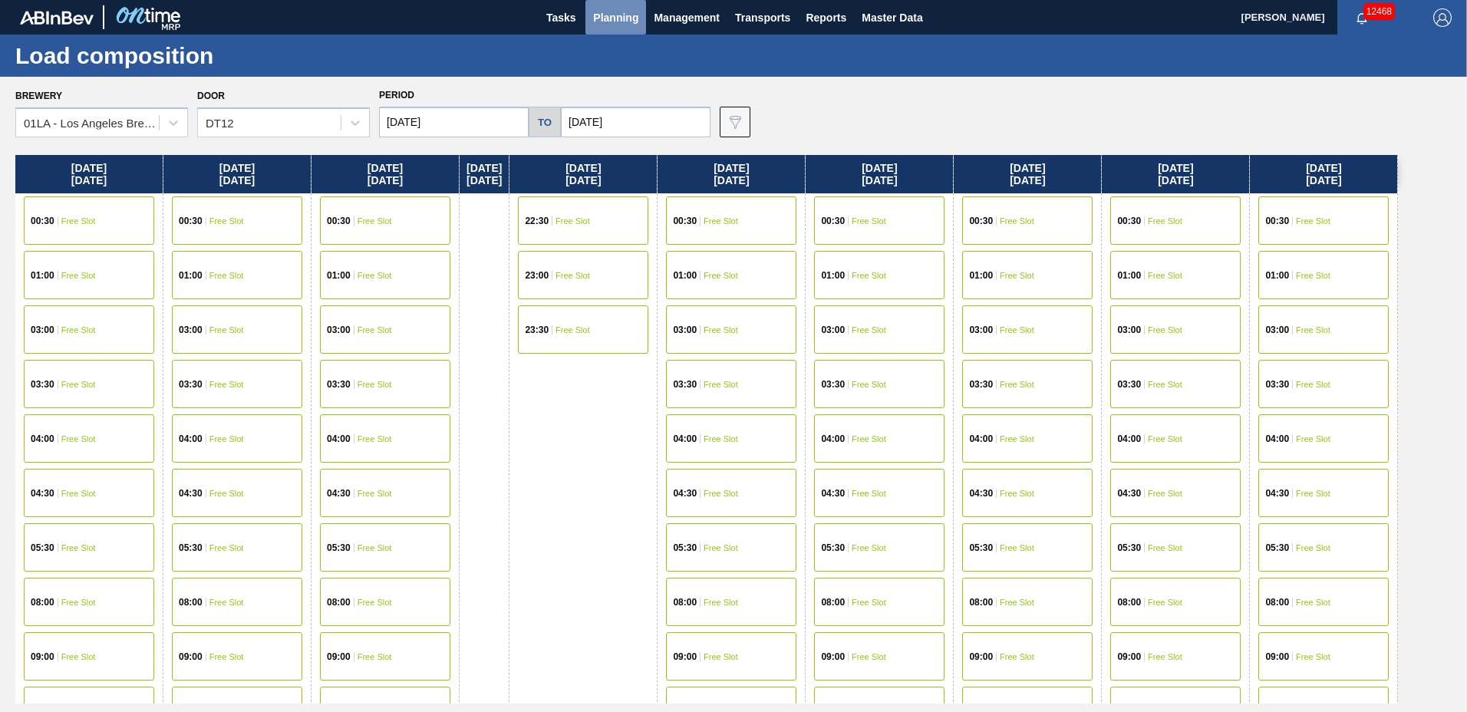
click at [611, 22] on span "Planning" at bounding box center [615, 17] width 45 height 18
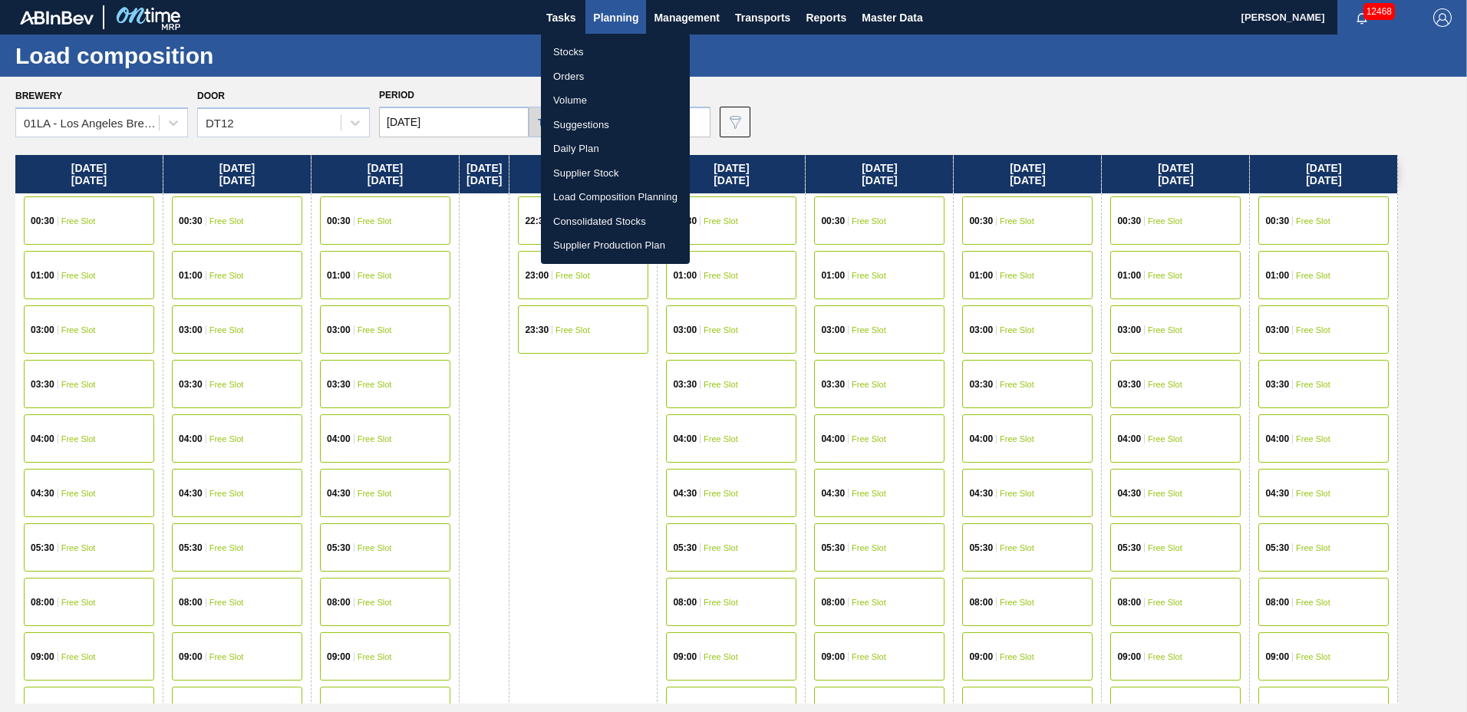
click at [602, 124] on li "Suggestions" at bounding box center [615, 125] width 149 height 25
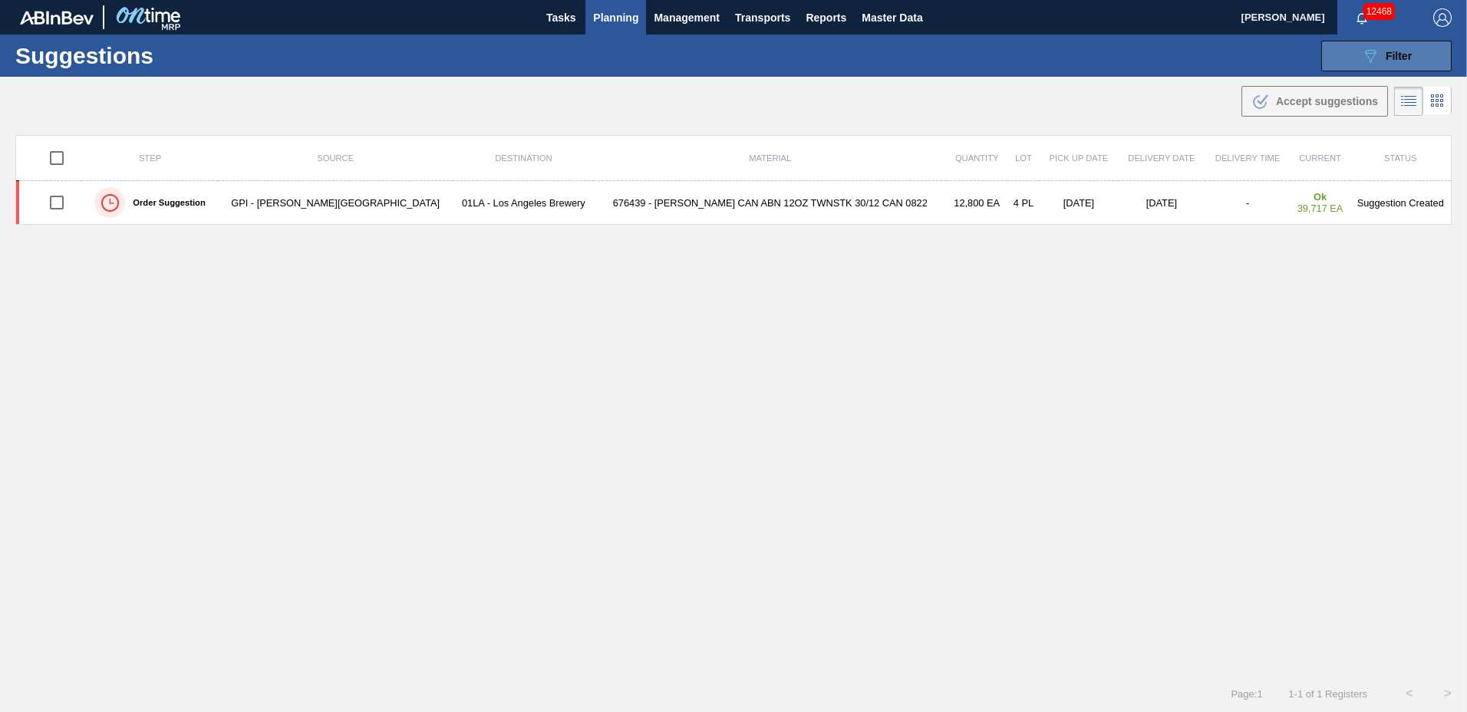
click at [1385, 52] on span "Filter" at bounding box center [1398, 56] width 26 height 12
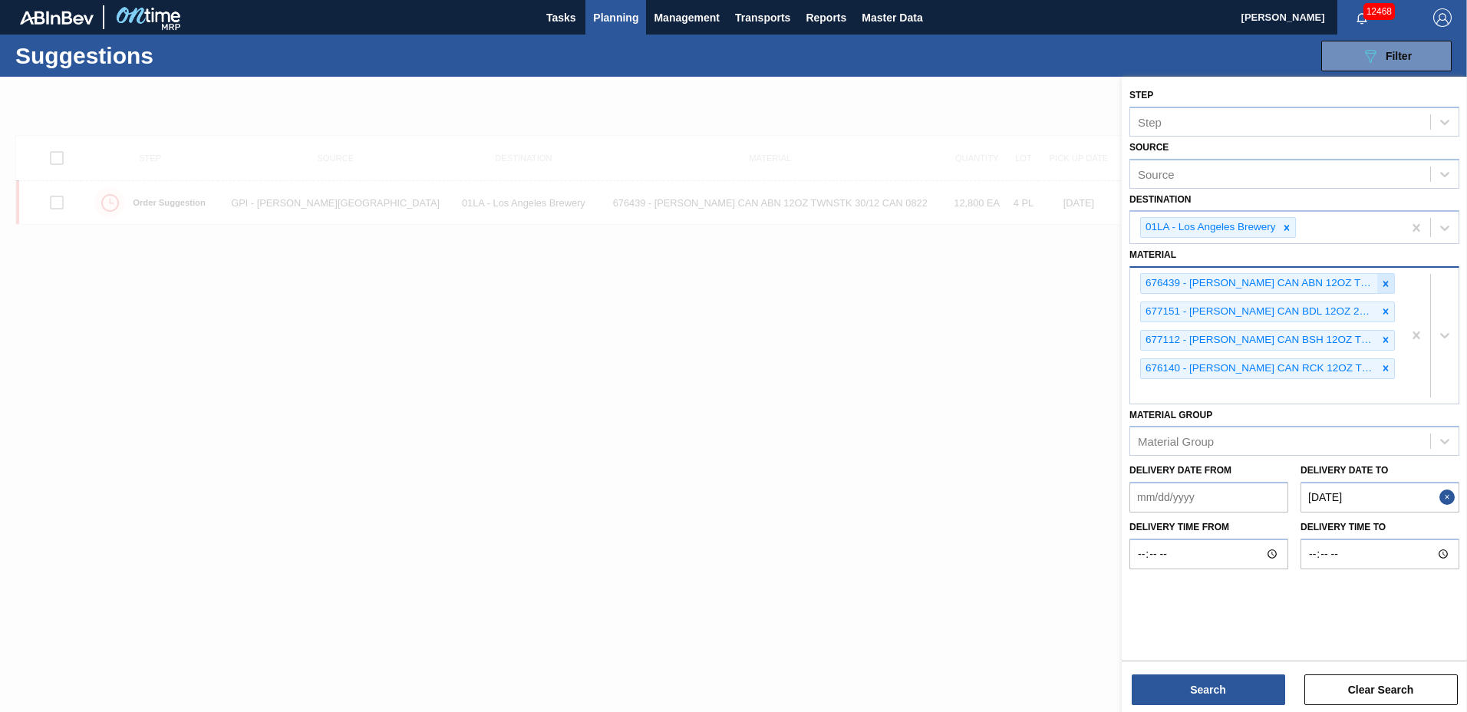
click at [1384, 284] on icon at bounding box center [1385, 283] width 11 height 11
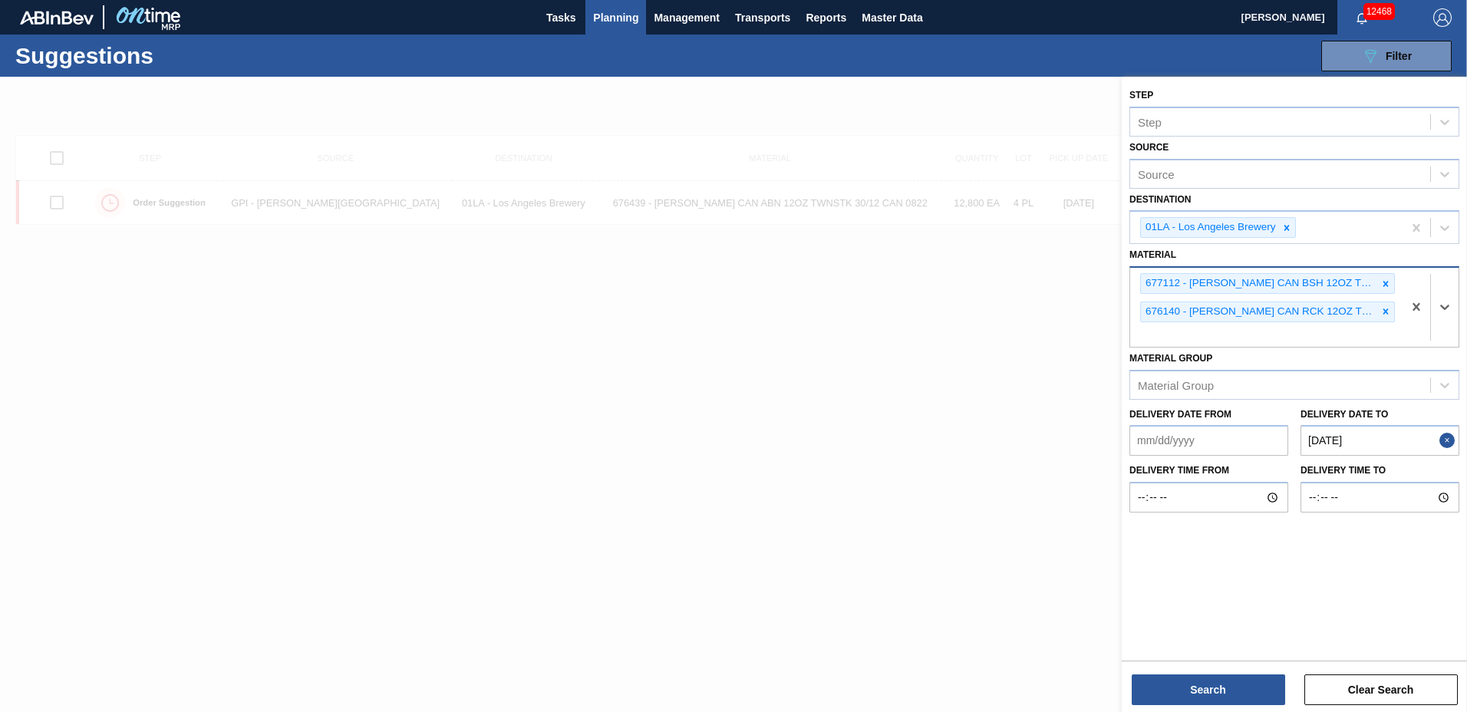
click at [1384, 282] on icon at bounding box center [1385, 283] width 5 height 5
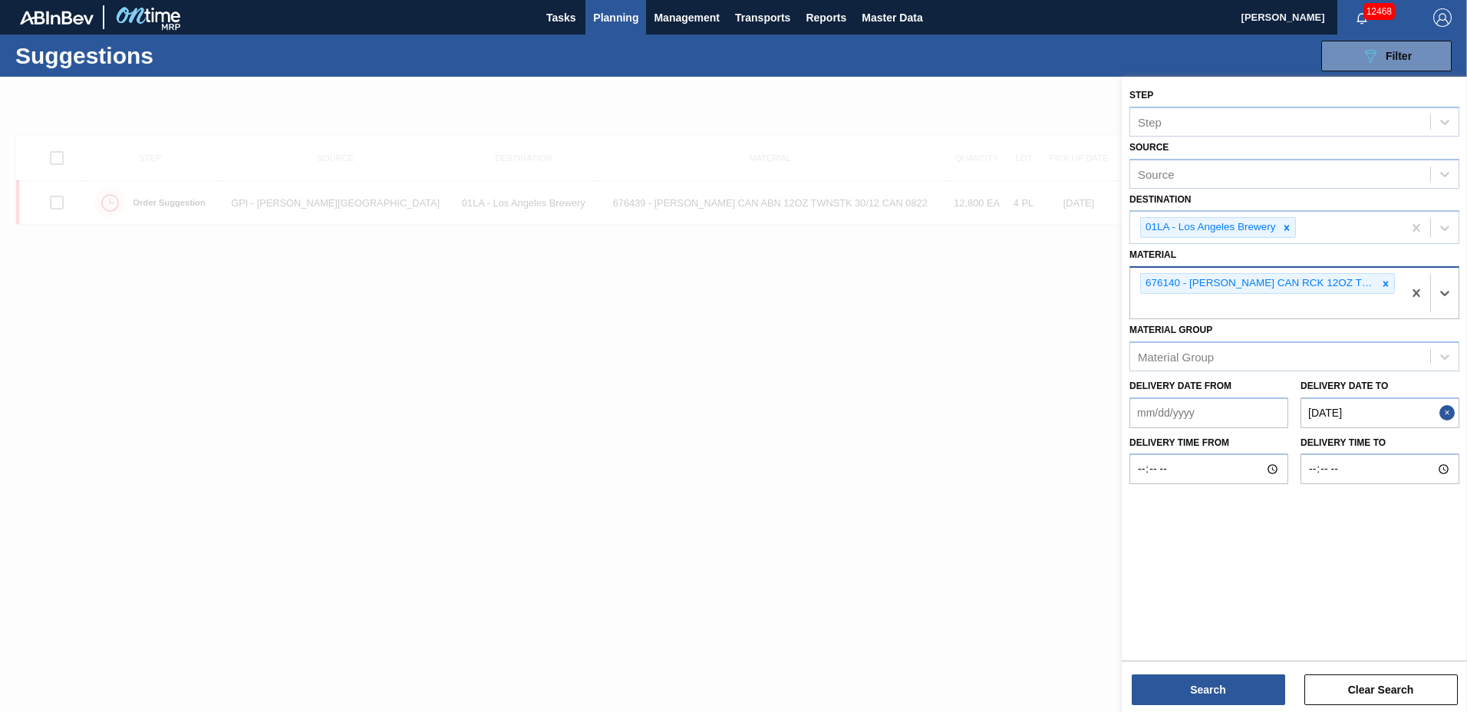
click at [1384, 282] on icon at bounding box center [1385, 283] width 5 height 5
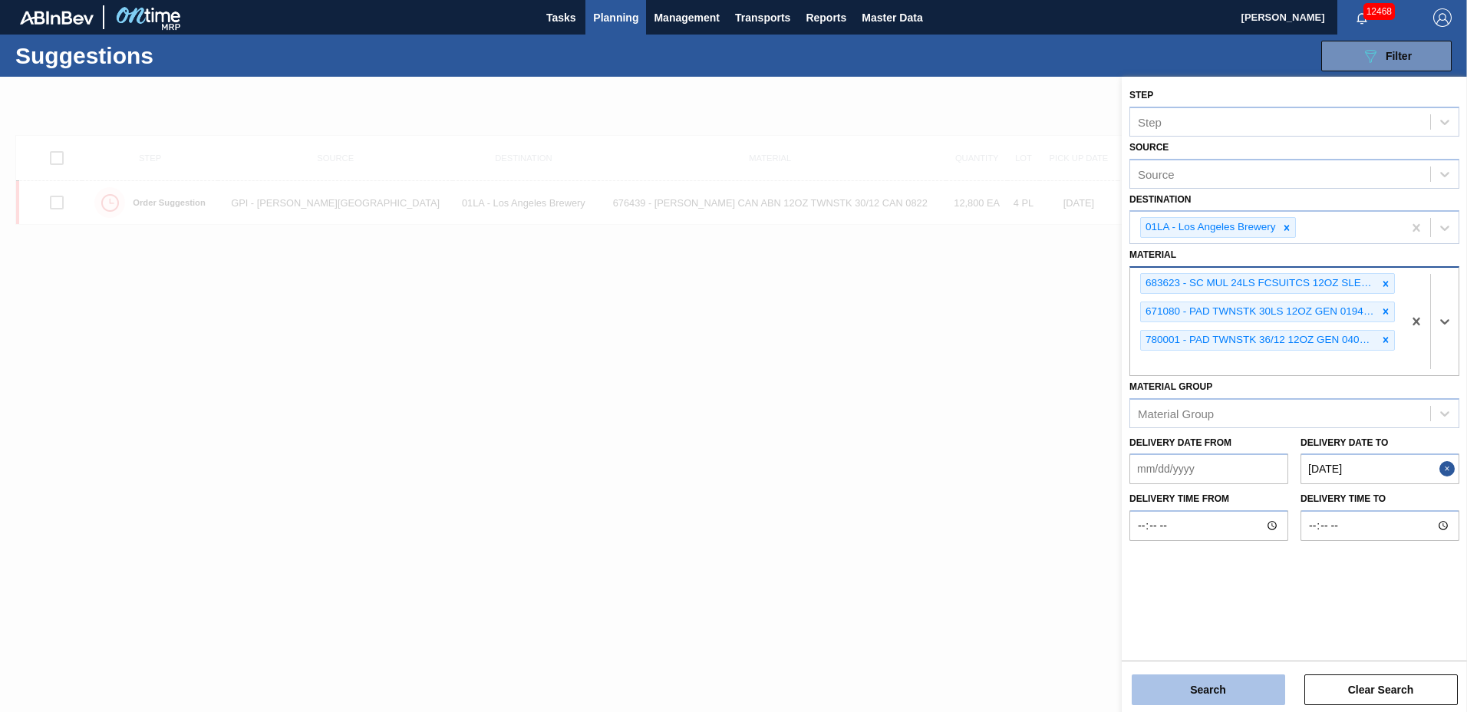
click at [1198, 694] on button "Search" at bounding box center [1207, 689] width 153 height 31
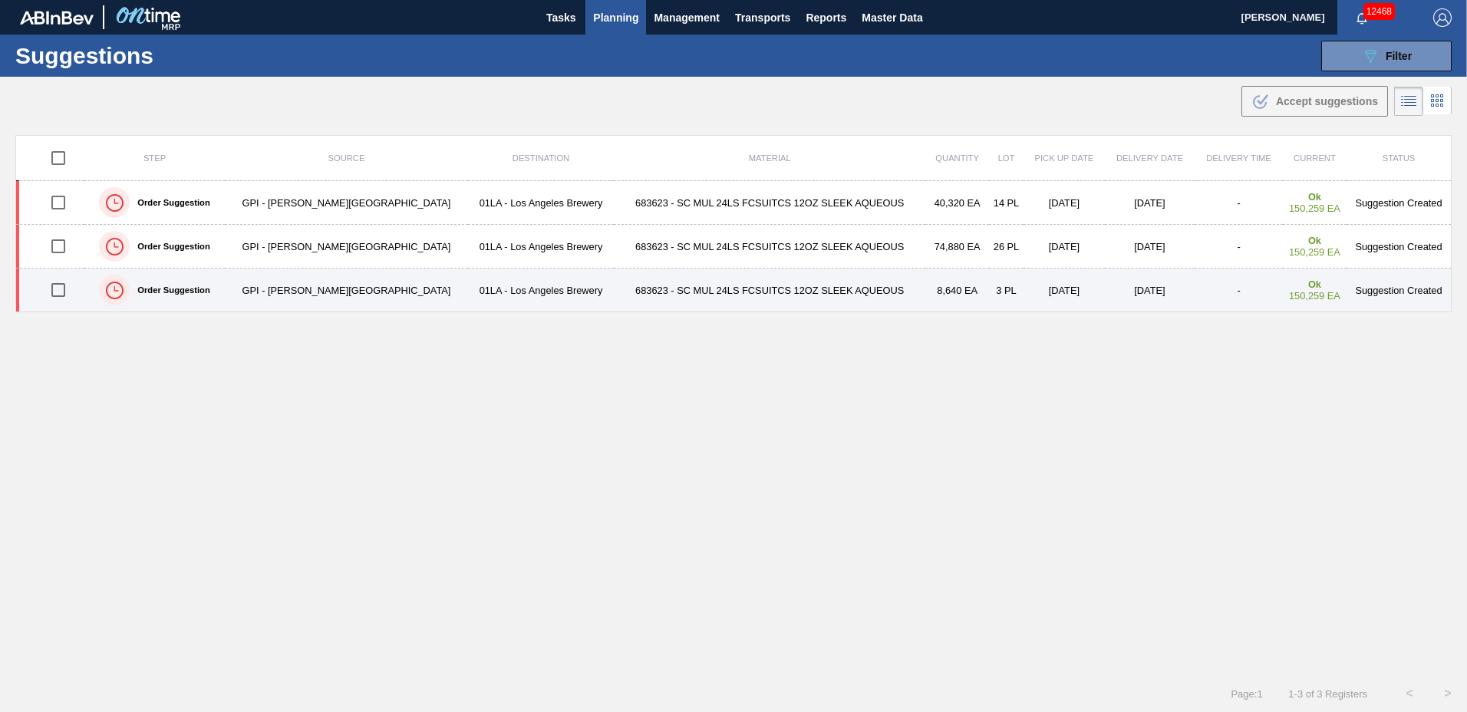
click at [63, 289] on input "checkbox" at bounding box center [58, 290] width 32 height 32
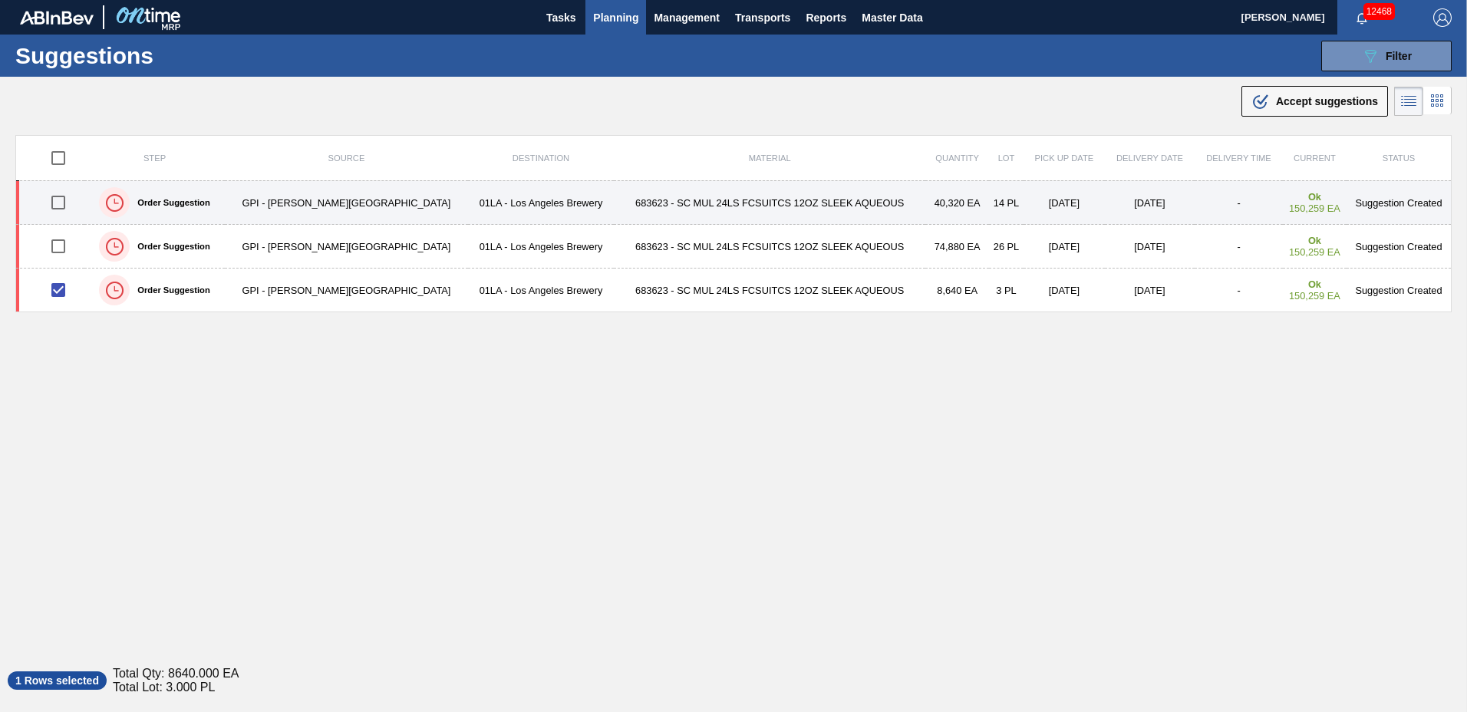
click at [62, 193] on input "checkbox" at bounding box center [58, 202] width 32 height 32
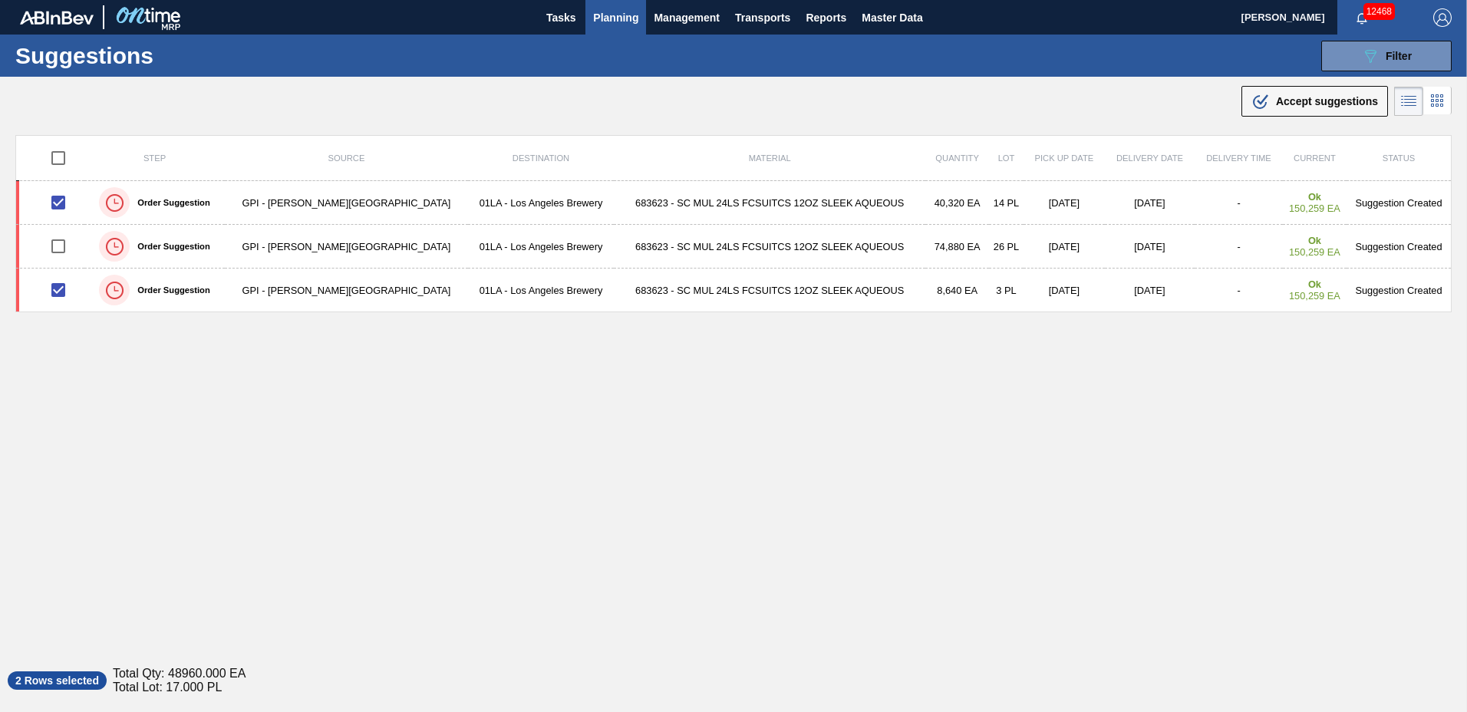
drag, startPoint x: 1334, startPoint y: 100, endPoint x: 1206, endPoint y: 135, distance: 132.9
click at [1333, 100] on span "Accept suggestions" at bounding box center [1327, 101] width 102 height 12
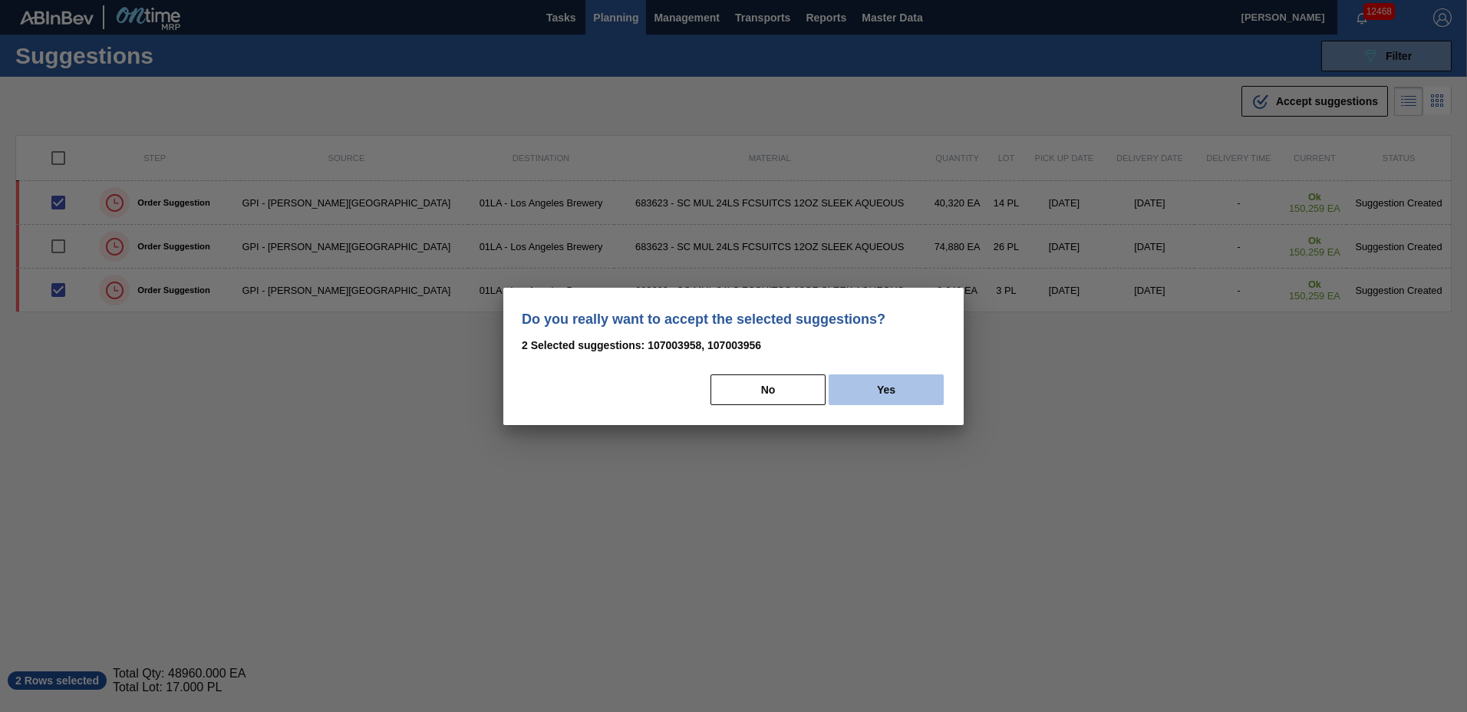
click at [854, 388] on button "Yes" at bounding box center [885, 389] width 115 height 31
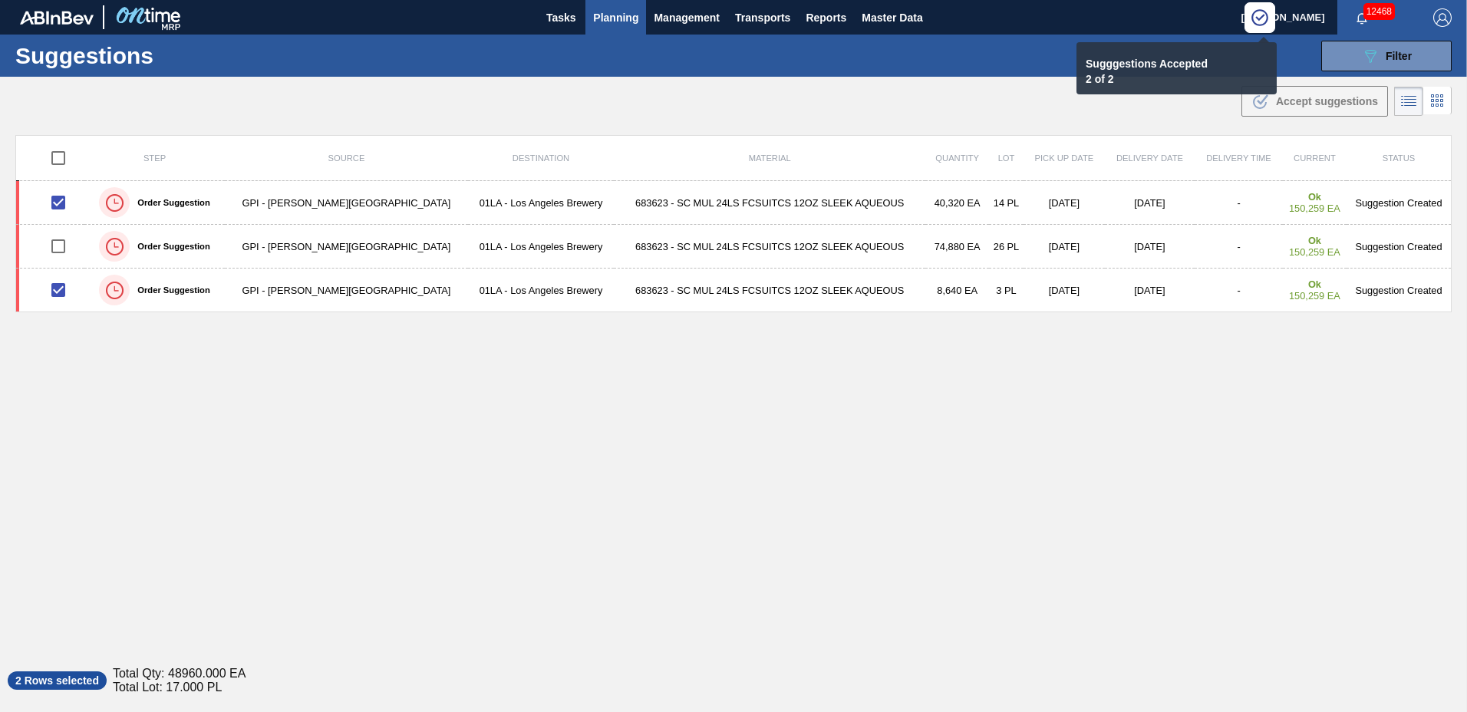
click at [618, 13] on span "Planning" at bounding box center [615, 17] width 45 height 18
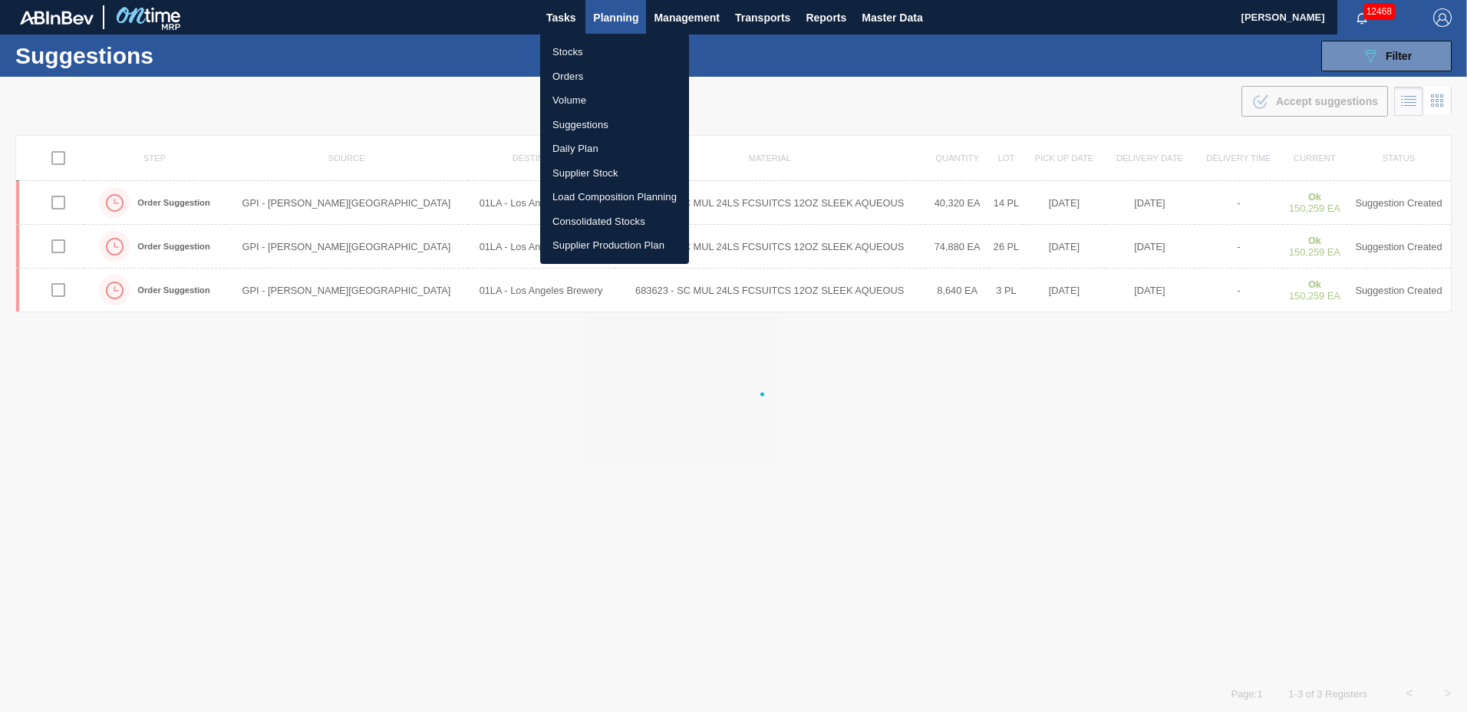
click at [603, 196] on li "Load Composition Planning" at bounding box center [614, 197] width 149 height 25
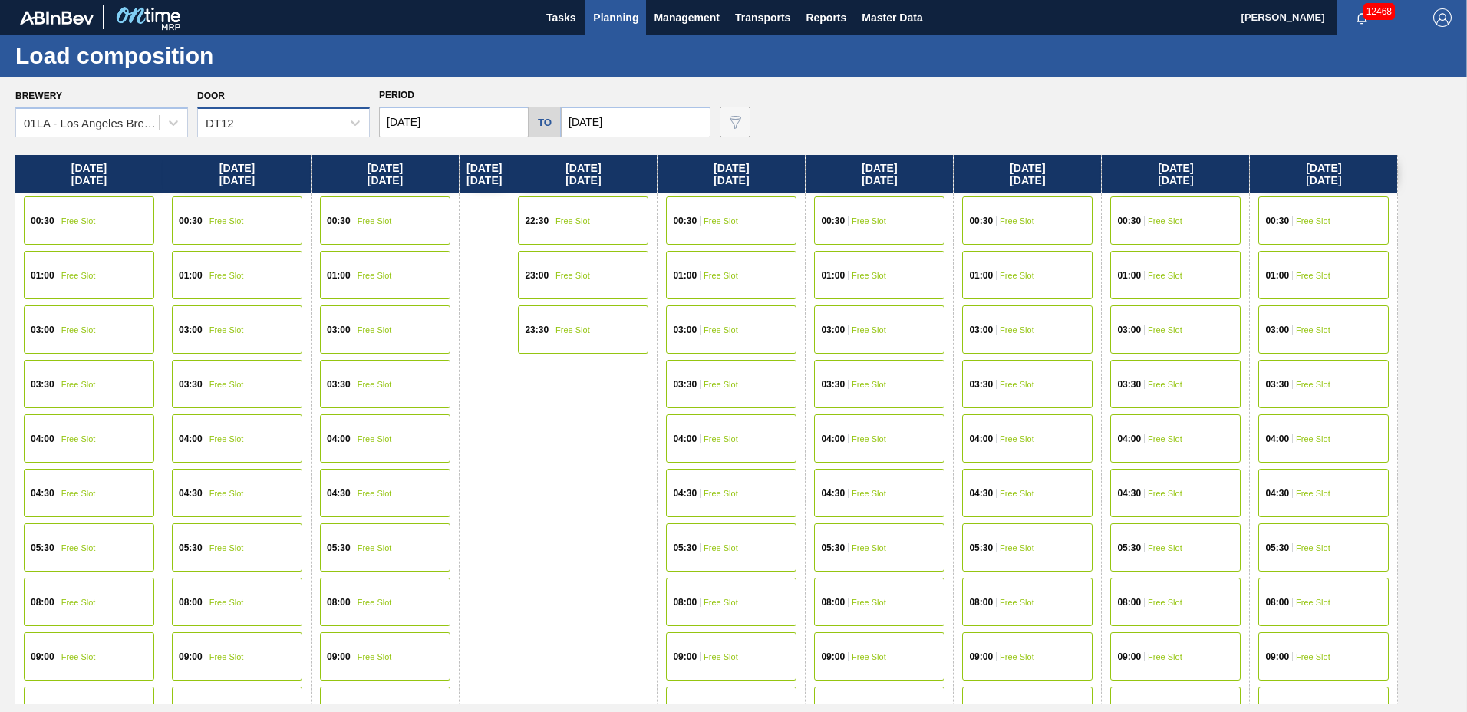
click at [269, 126] on div "DT12" at bounding box center [269, 123] width 143 height 22
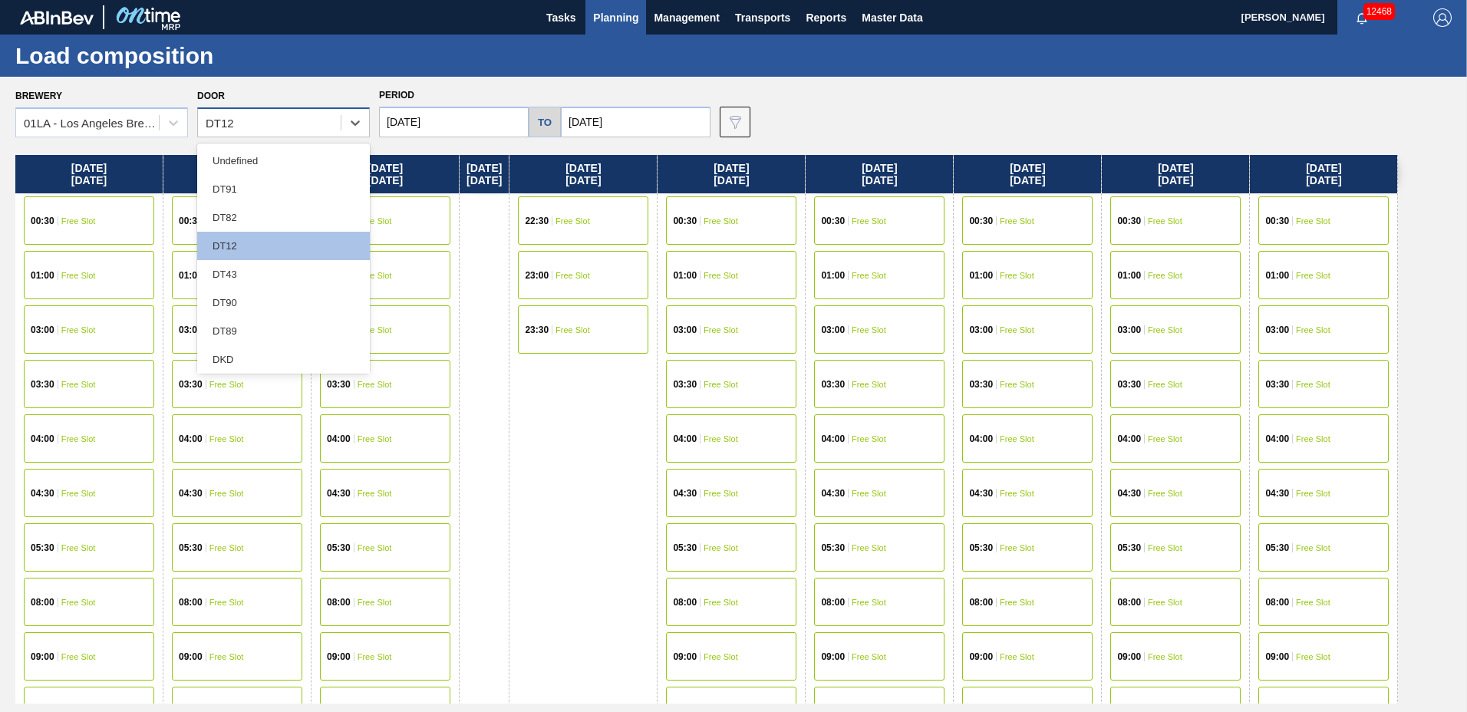
click at [268, 127] on div "DT12" at bounding box center [269, 123] width 143 height 22
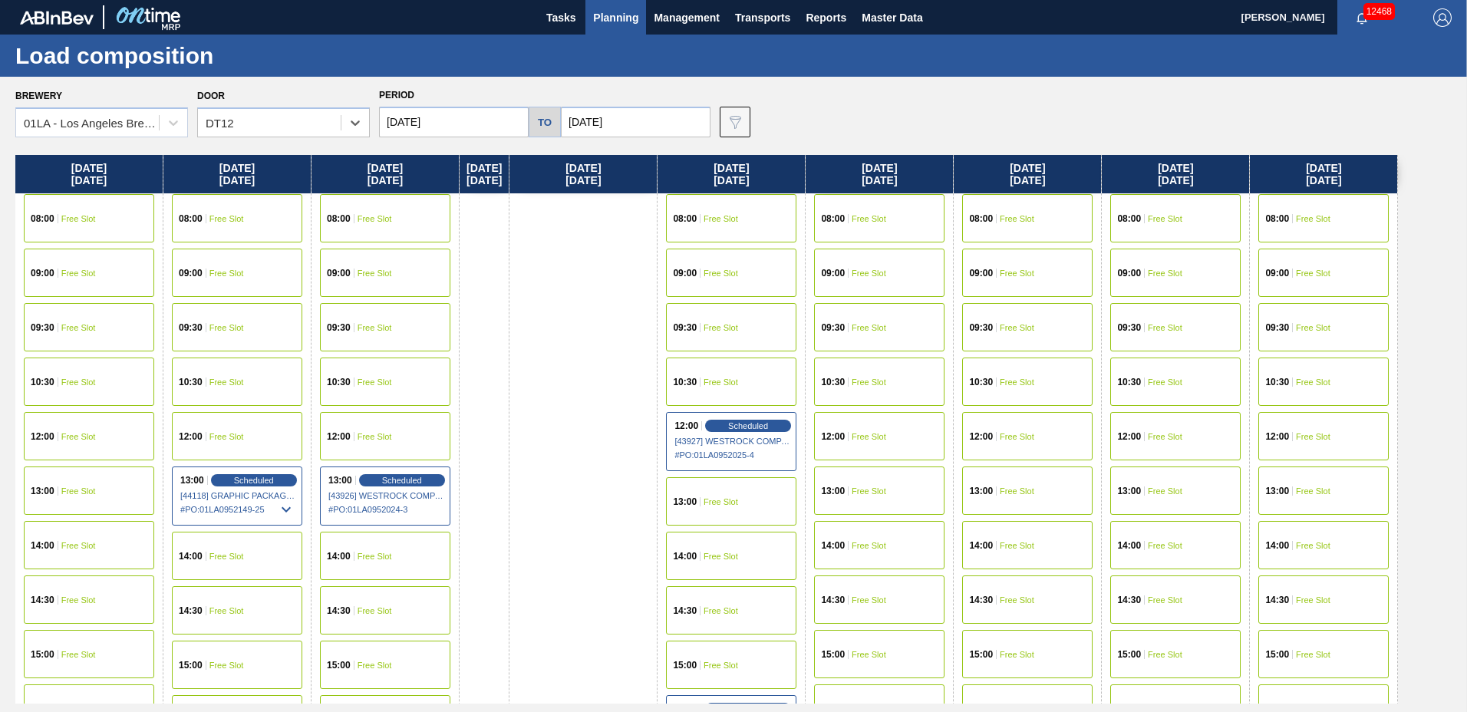
scroll to position [460, 0]
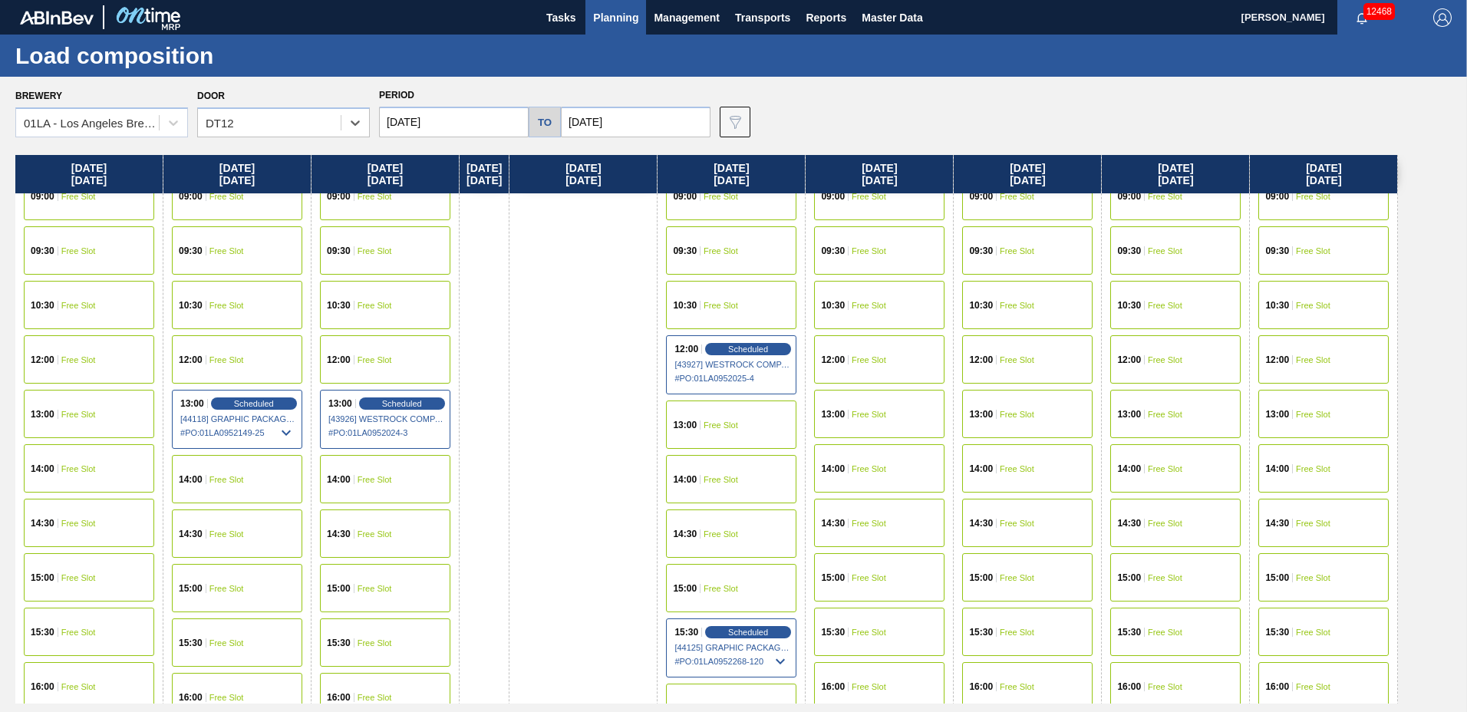
click at [872, 621] on div "15:30 Free Slot" at bounding box center [879, 632] width 130 height 48
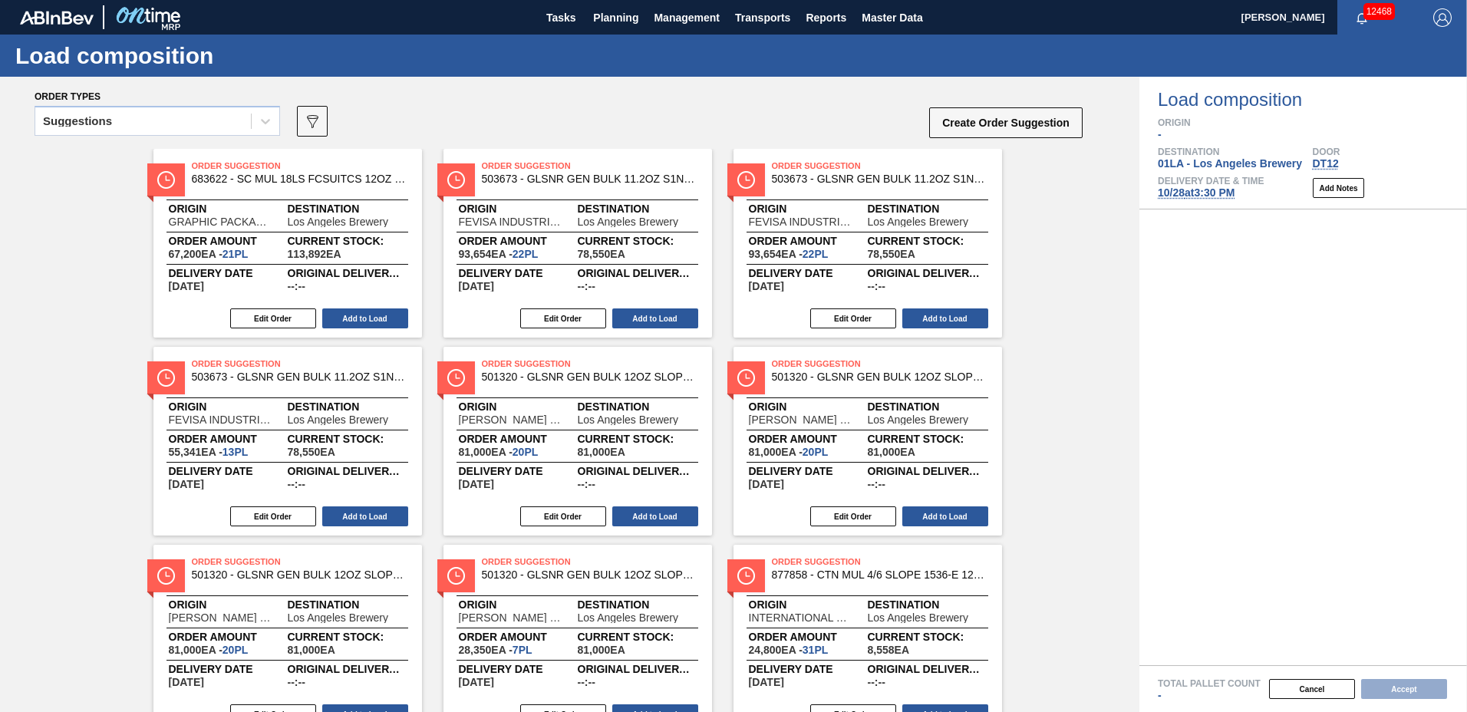
click at [160, 124] on div "Suggestions" at bounding box center [143, 121] width 216 height 22
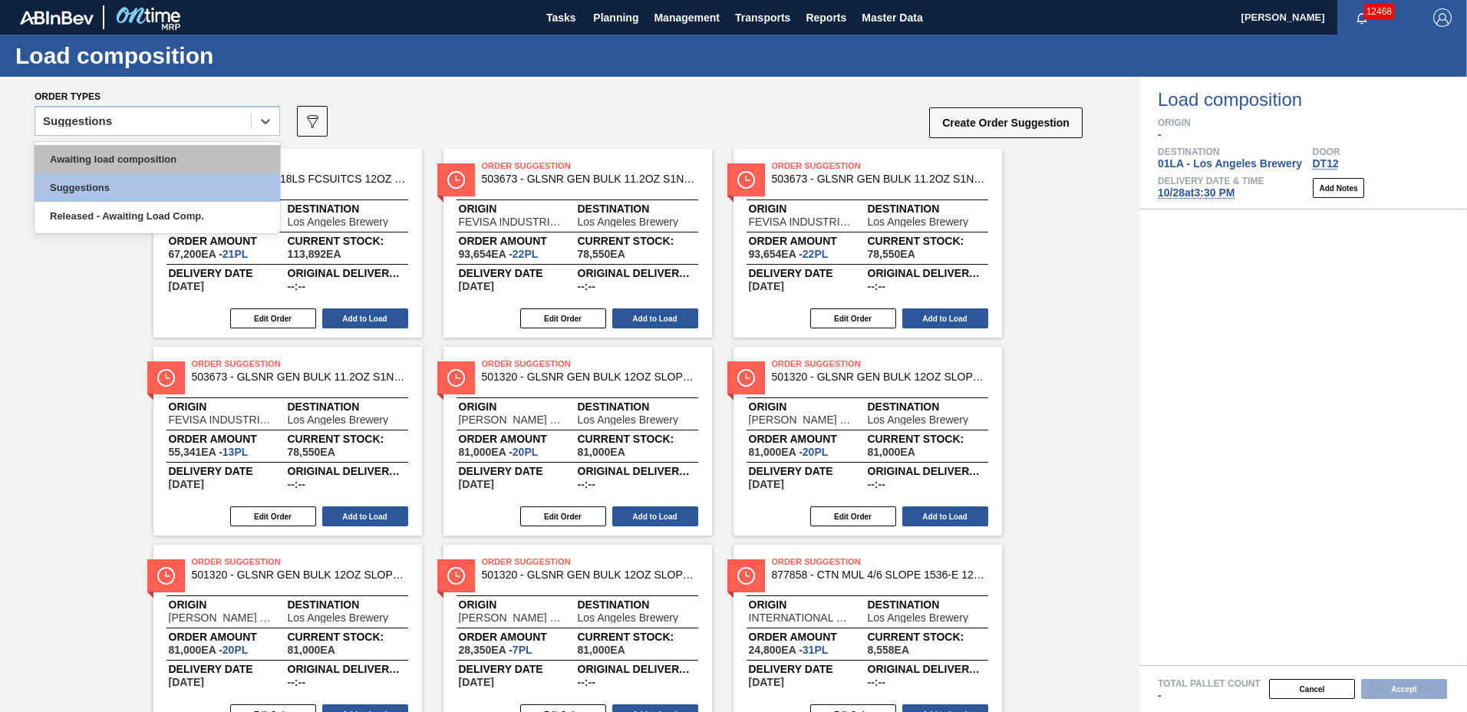
click at [173, 157] on div "Awaiting load composition" at bounding box center [157, 159] width 245 height 28
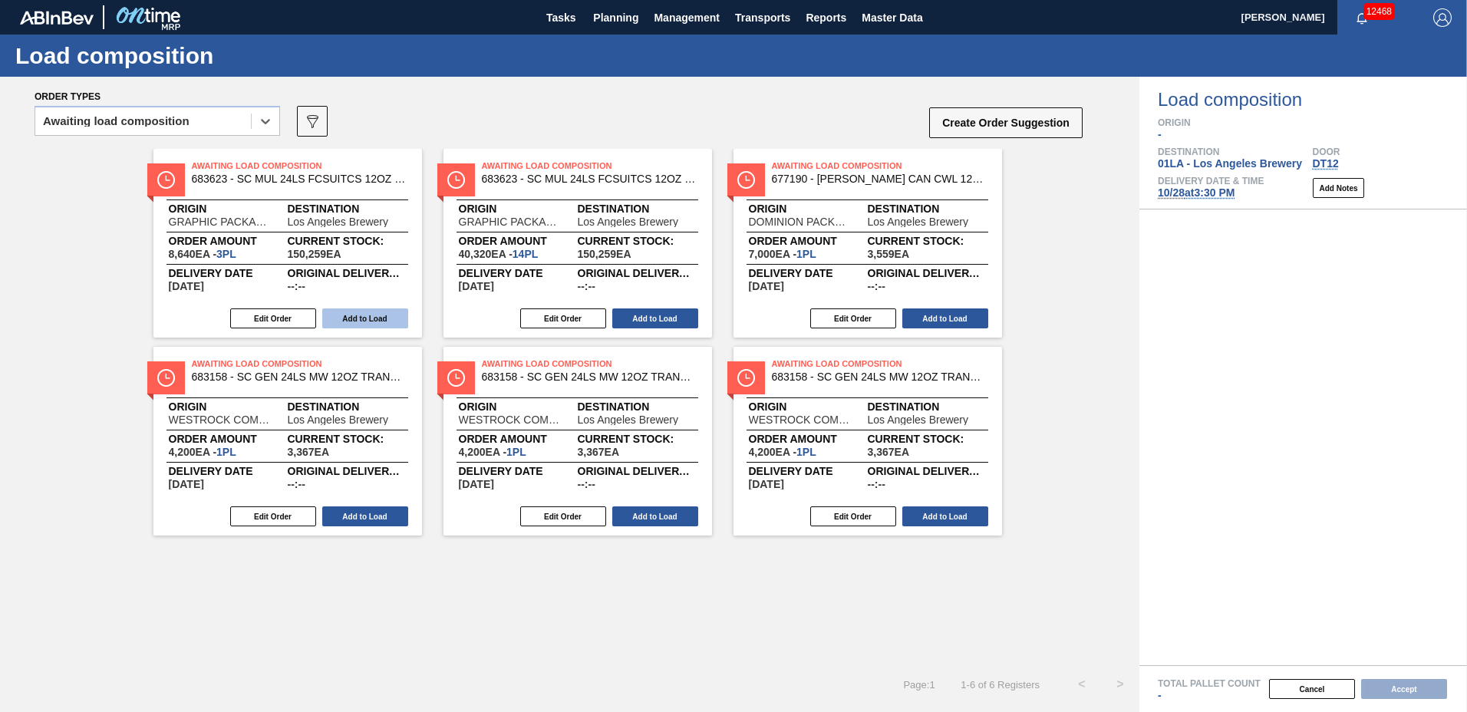
click at [365, 315] on button "Add to Load" at bounding box center [365, 318] width 86 height 20
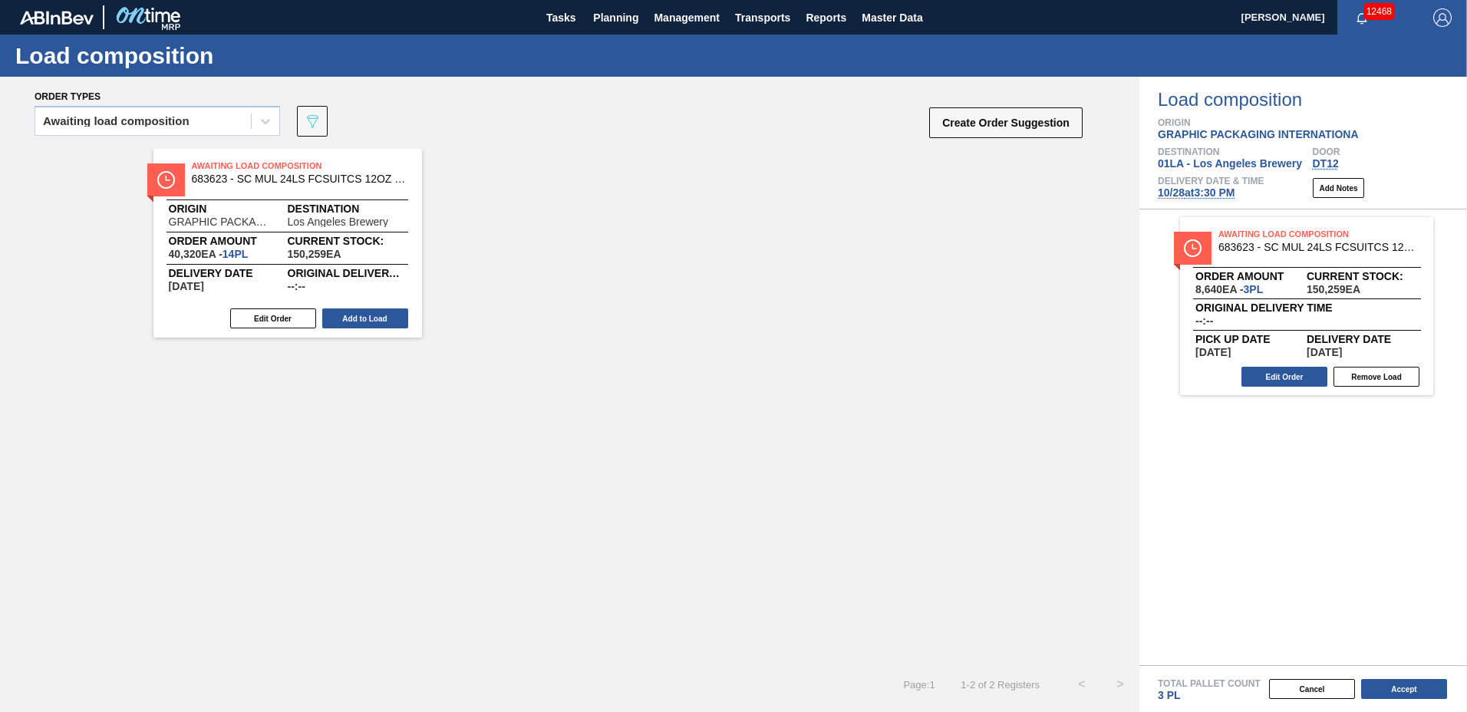
click at [365, 315] on button "Add to Load" at bounding box center [365, 318] width 86 height 20
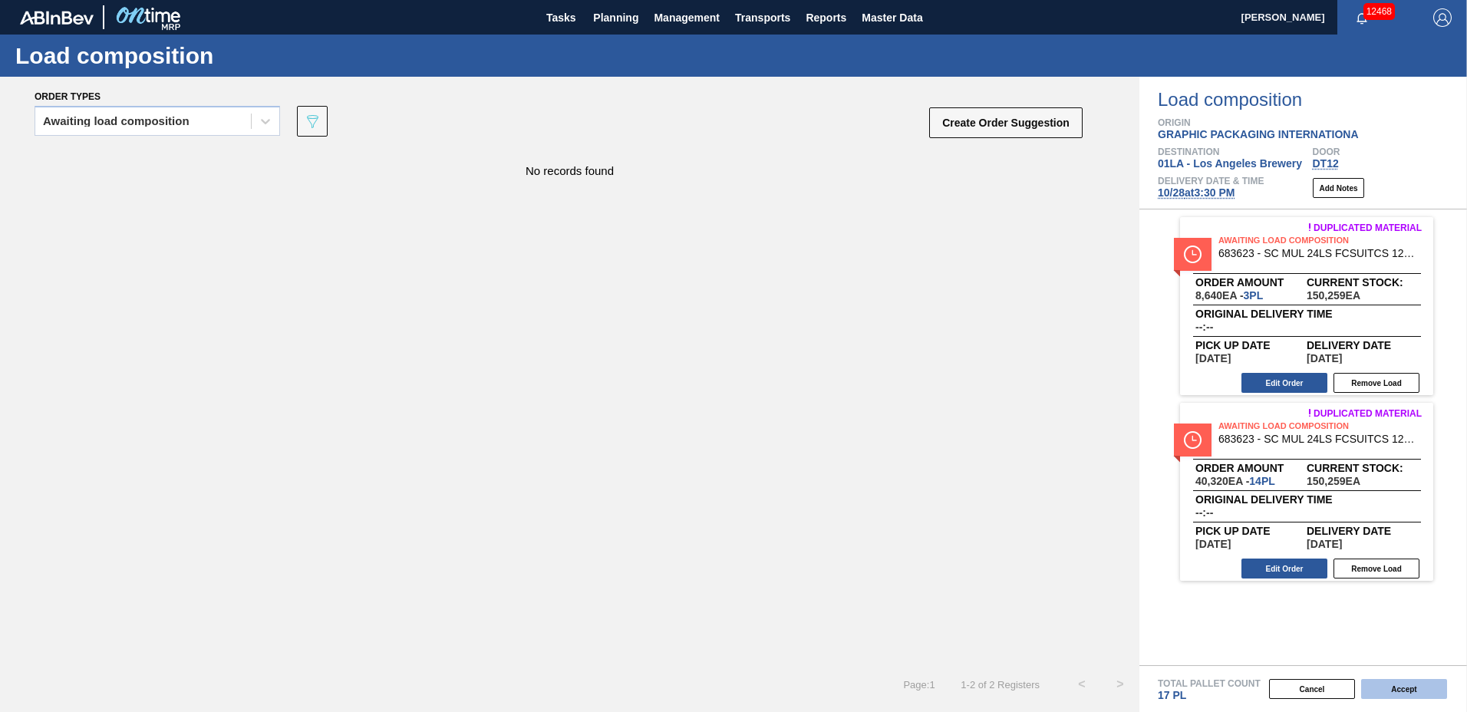
click at [1375, 690] on button "Accept" at bounding box center [1404, 689] width 86 height 20
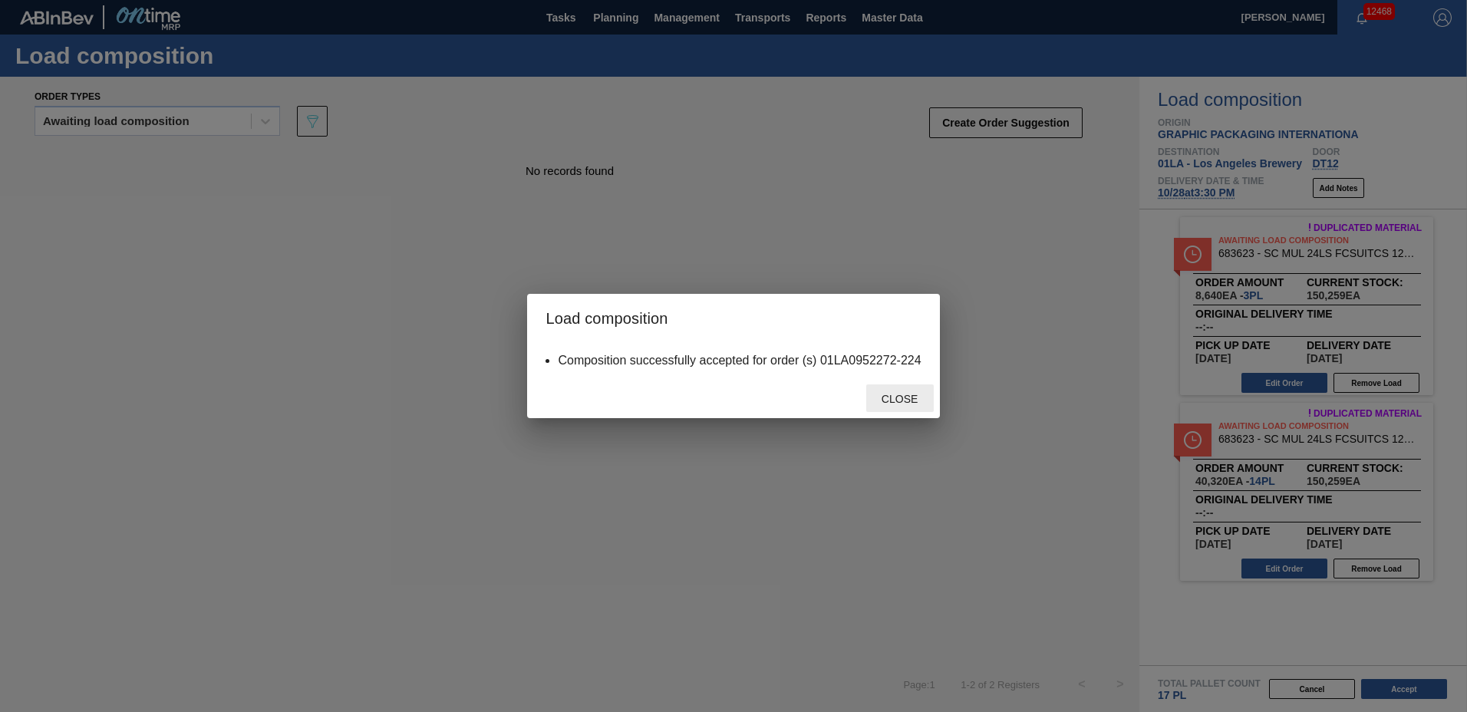
click at [921, 403] on span "Close" at bounding box center [899, 399] width 61 height 12
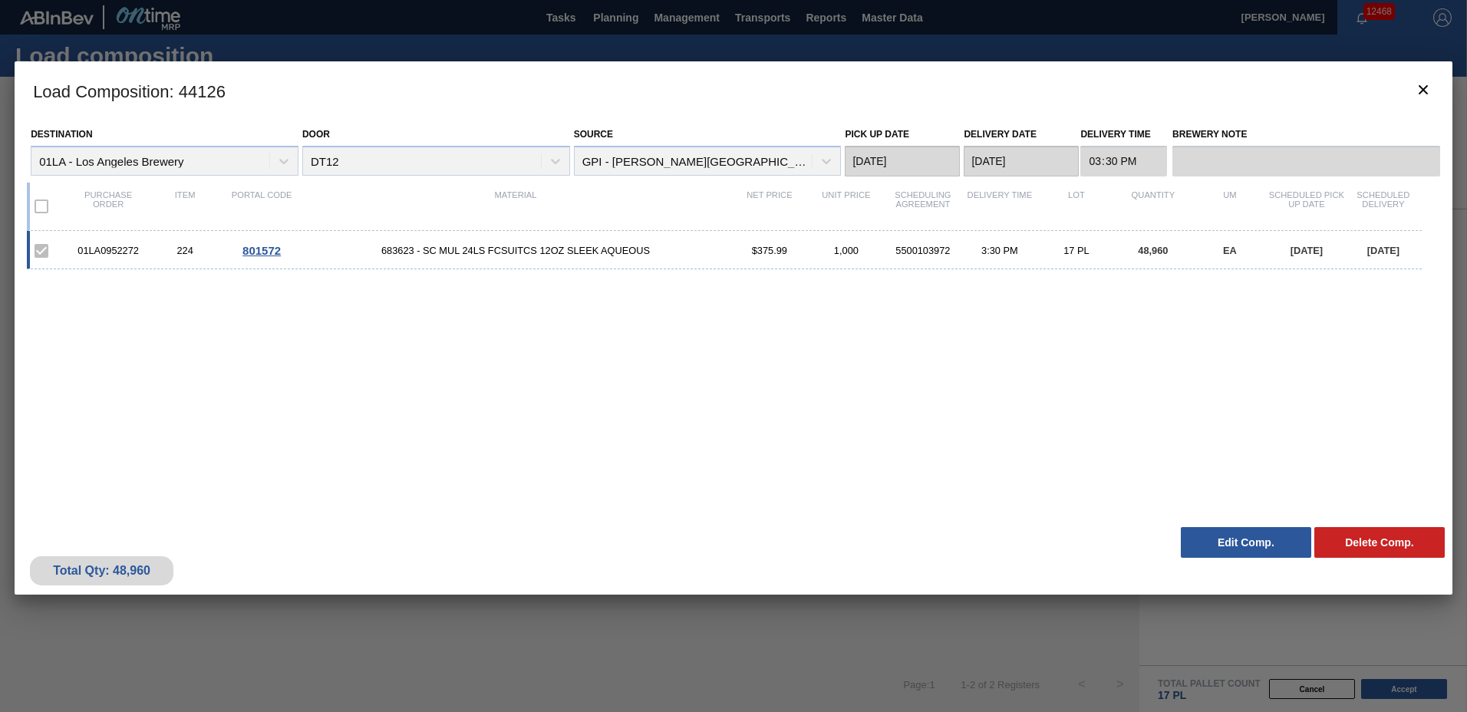
click at [1265, 545] on button "Edit Comp." at bounding box center [1246, 542] width 130 height 31
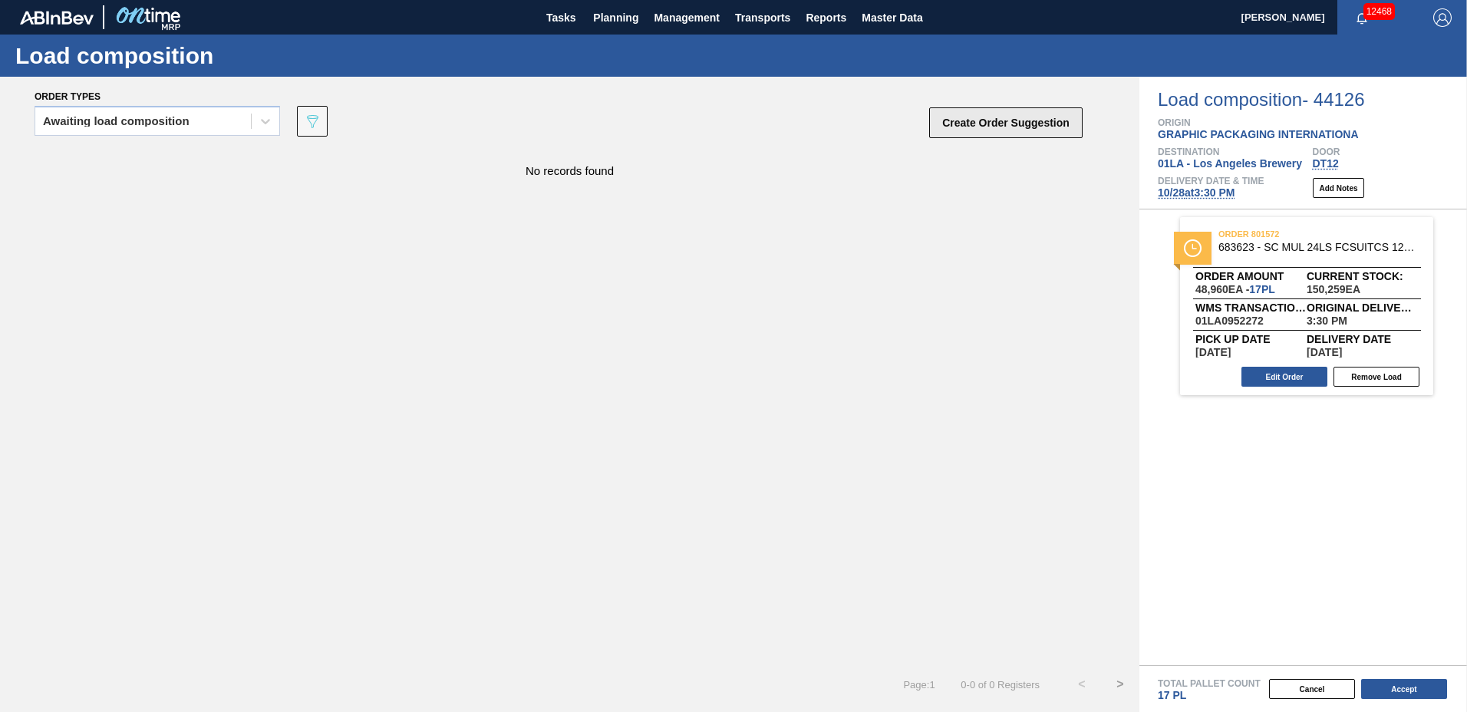
click at [993, 125] on button "Create Order Suggestion" at bounding box center [1005, 122] width 153 height 31
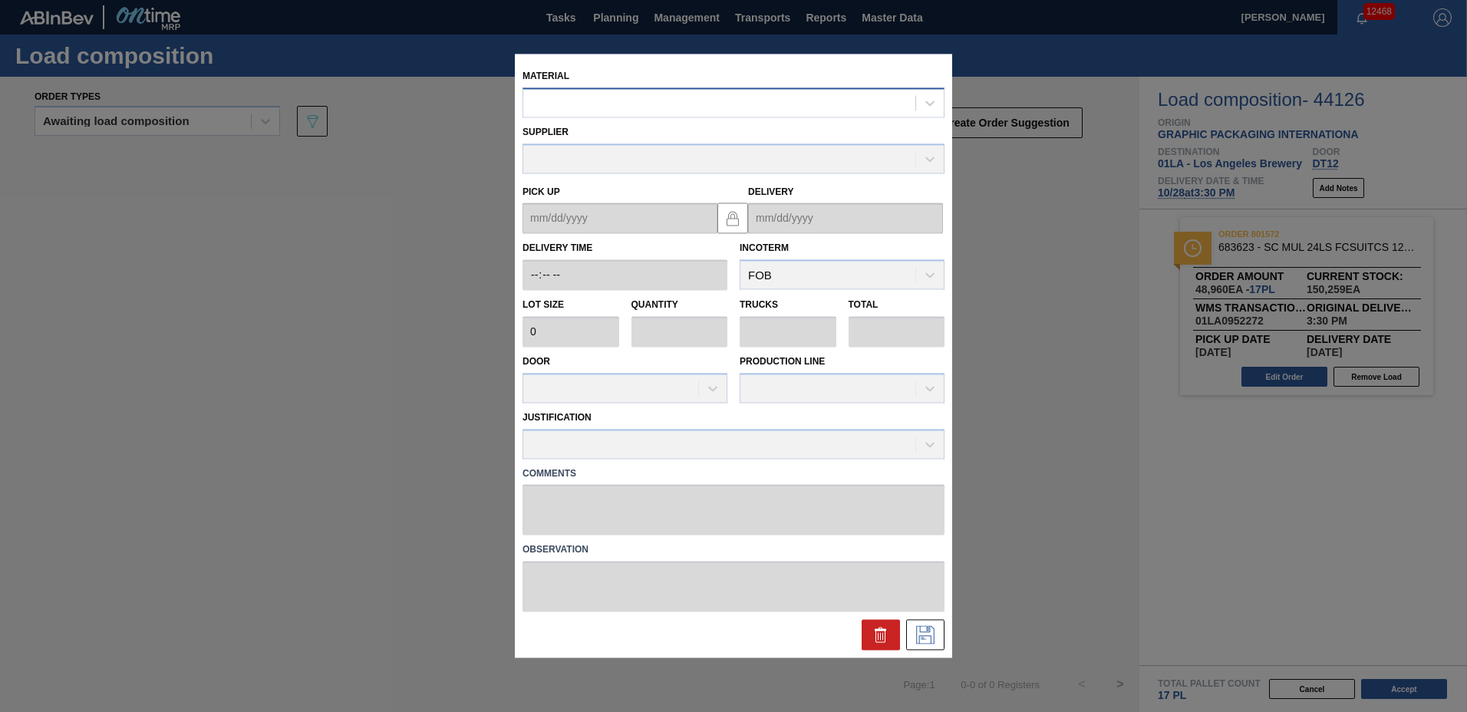
click at [681, 103] on div at bounding box center [719, 103] width 392 height 22
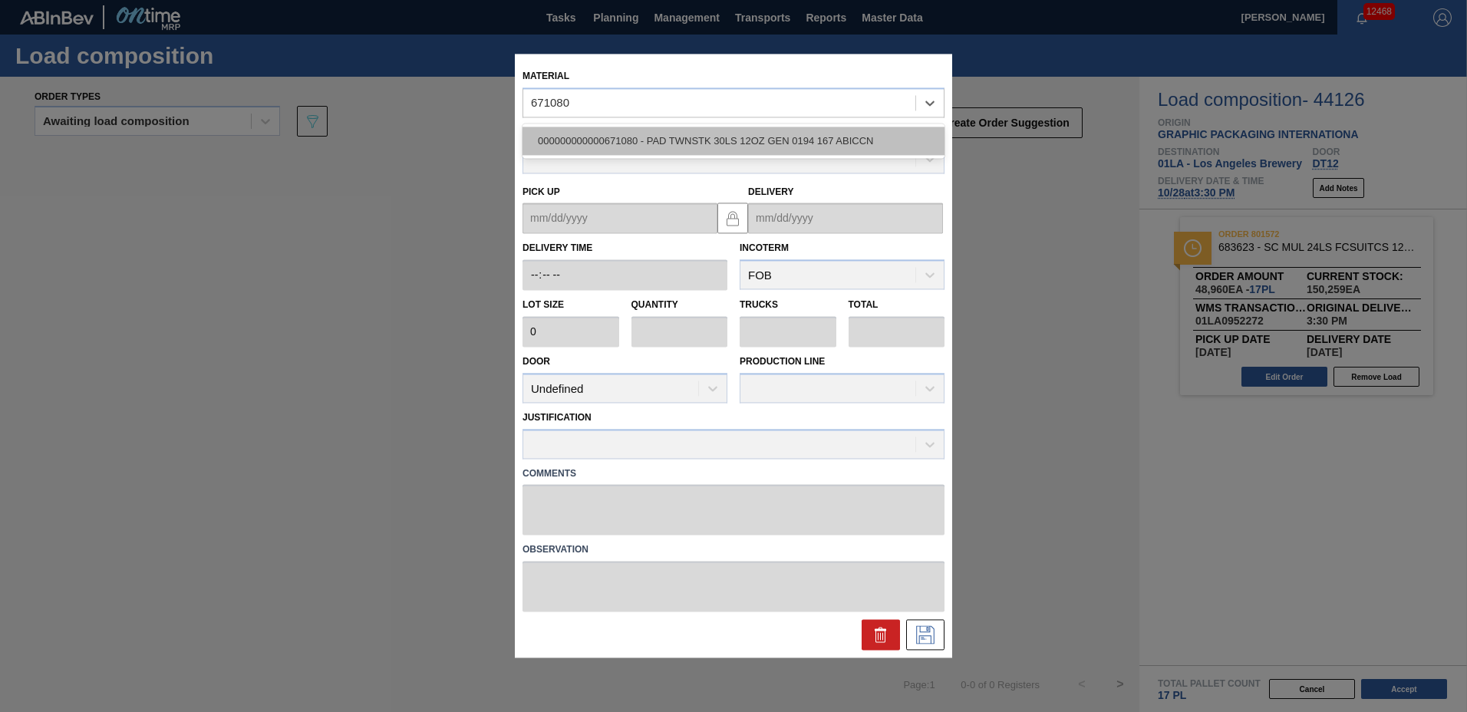
click at [680, 135] on div "000000000000671080 - PAD TWNSTK 30LS 12OZ GEN 0194 167 ABICCN" at bounding box center [733, 141] width 422 height 28
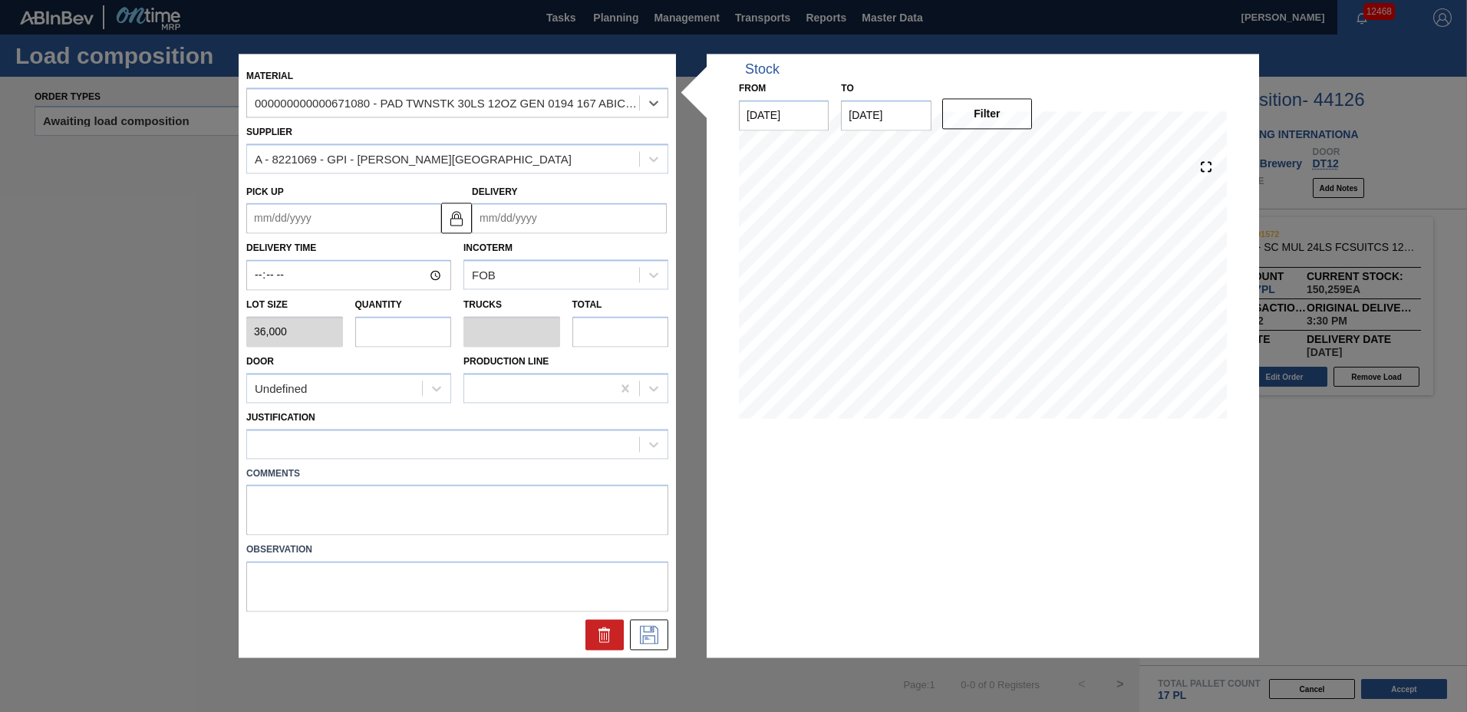
click at [488, 218] on input "Delivery" at bounding box center [569, 218] width 195 height 31
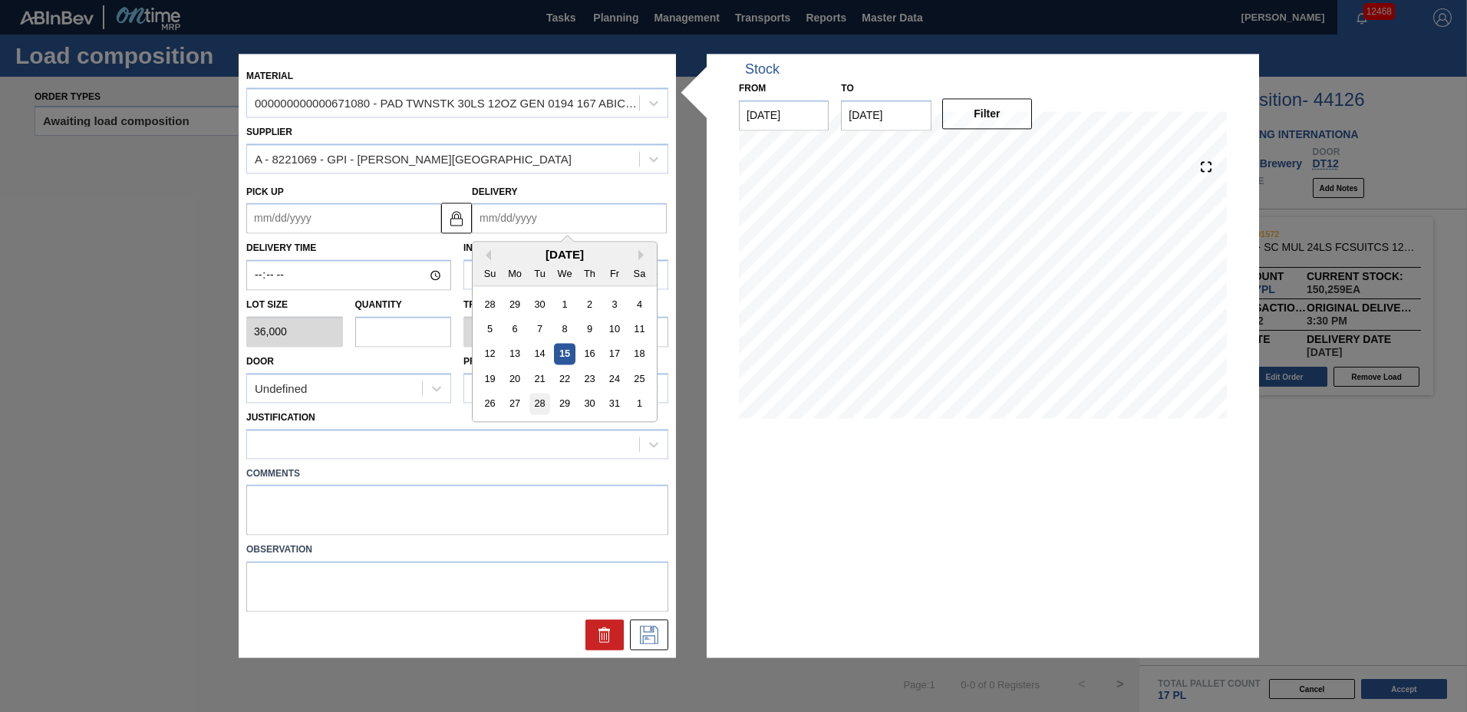
click at [540, 406] on div "28" at bounding box center [539, 404] width 21 height 21
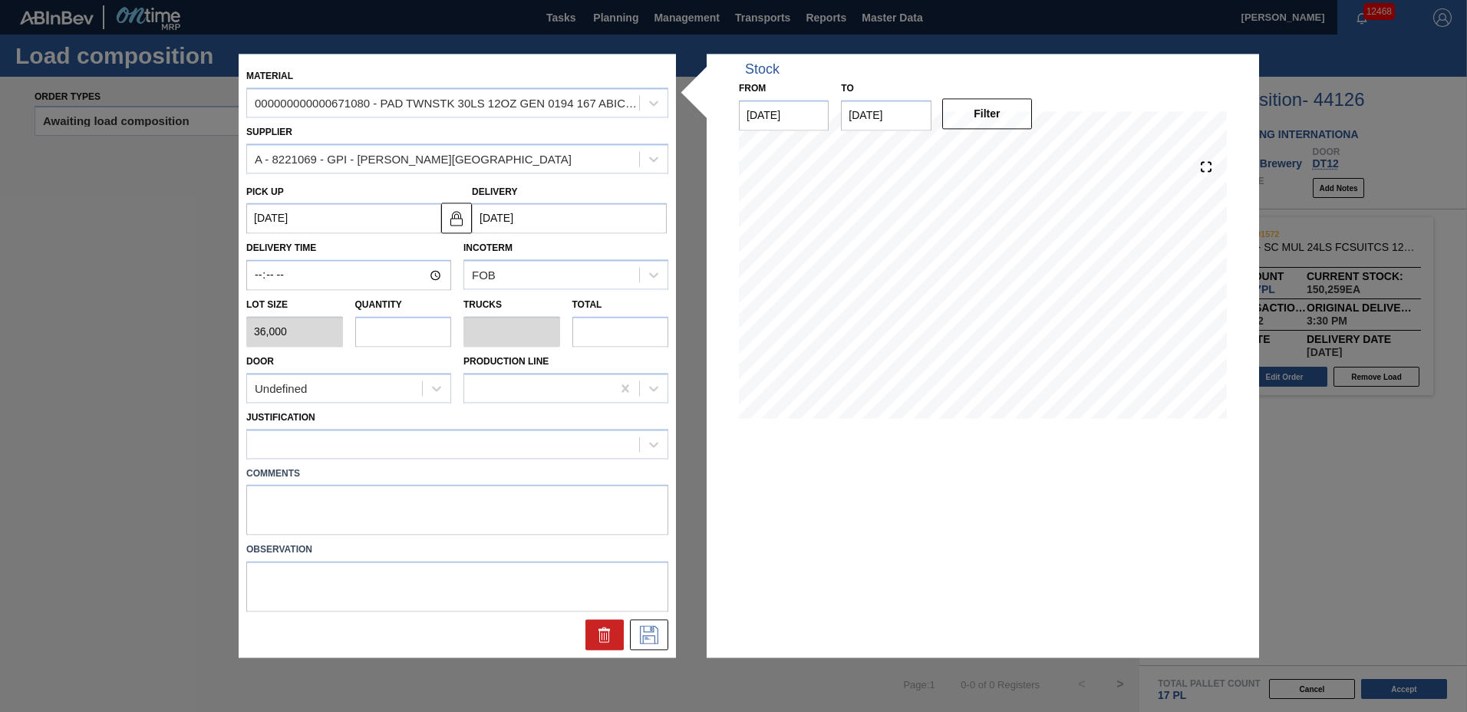
click at [391, 325] on input "text" at bounding box center [403, 331] width 97 height 31
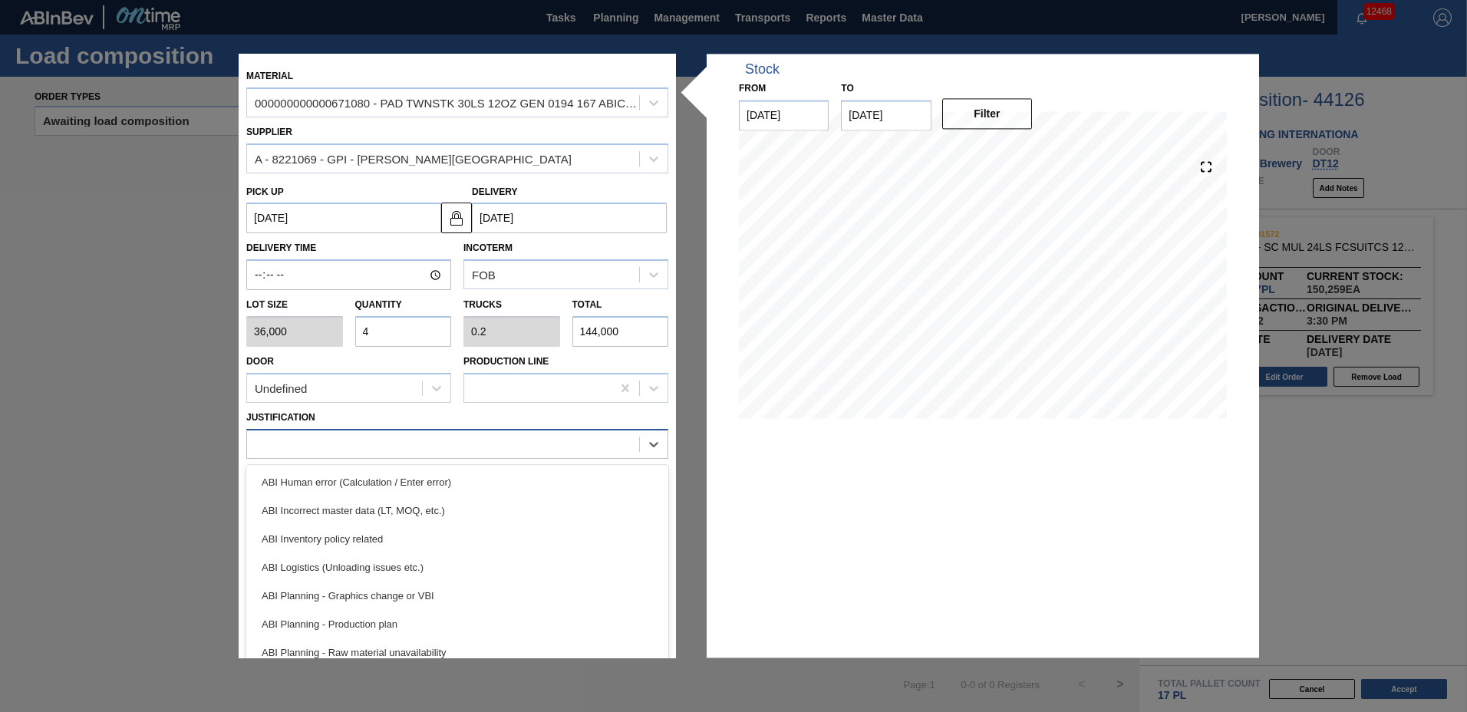
click at [374, 444] on div at bounding box center [443, 444] width 392 height 22
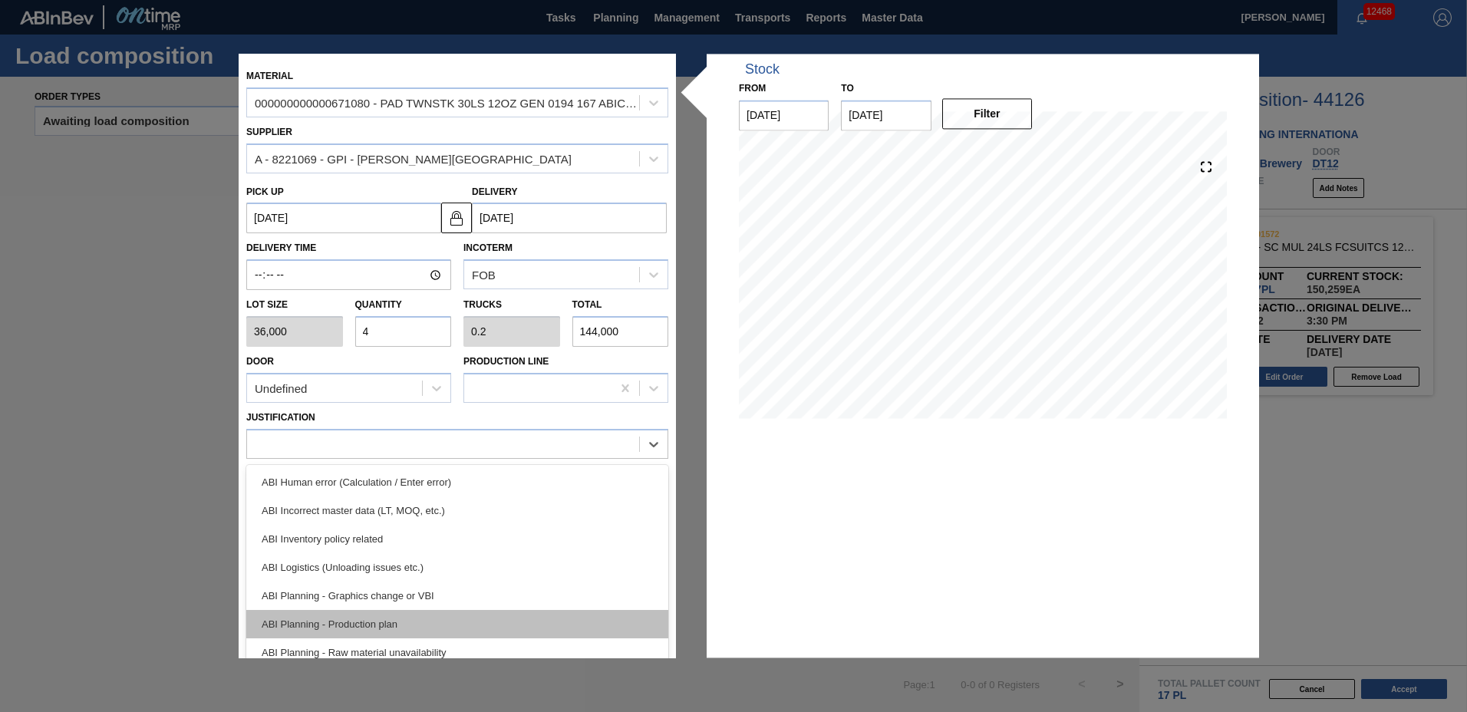
click at [371, 622] on div "ABI Planning - Production plan" at bounding box center [457, 624] width 422 height 28
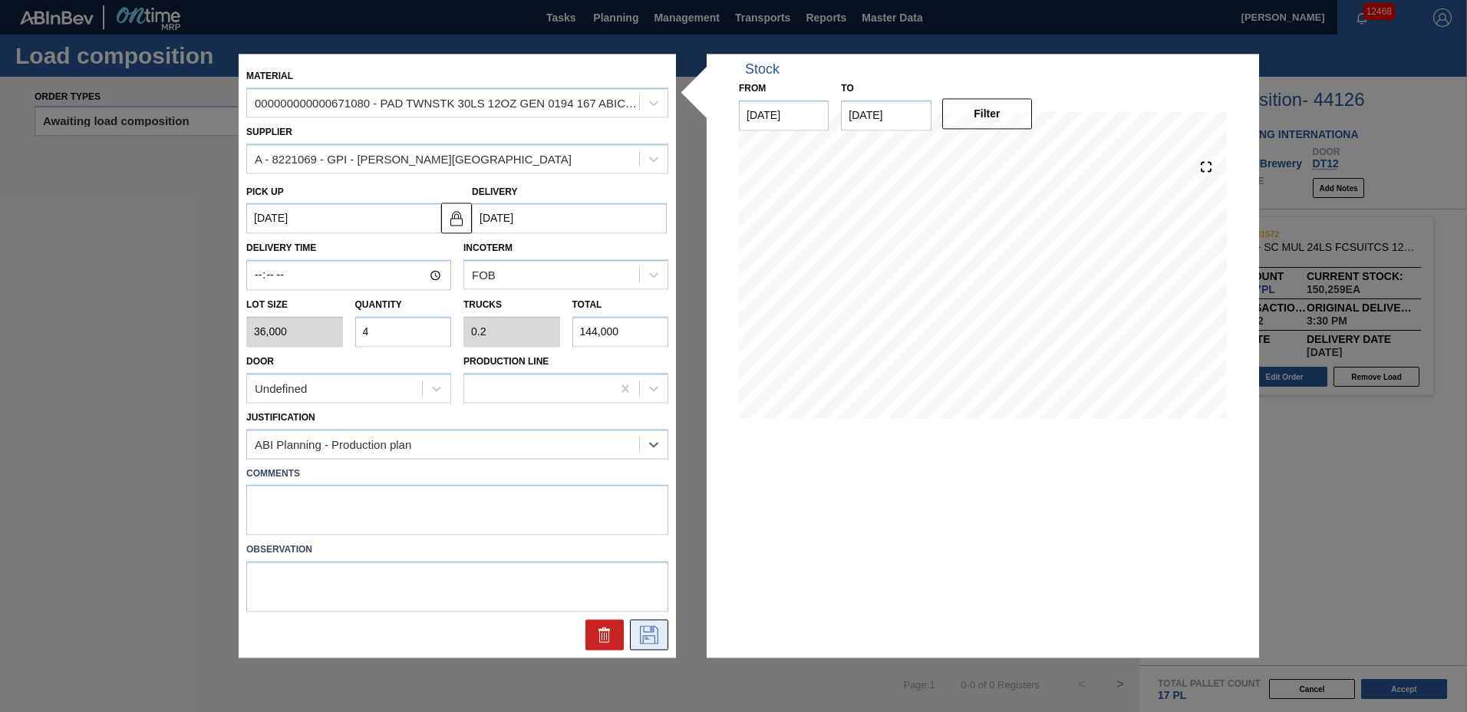
click at [666, 627] on button at bounding box center [649, 635] width 38 height 31
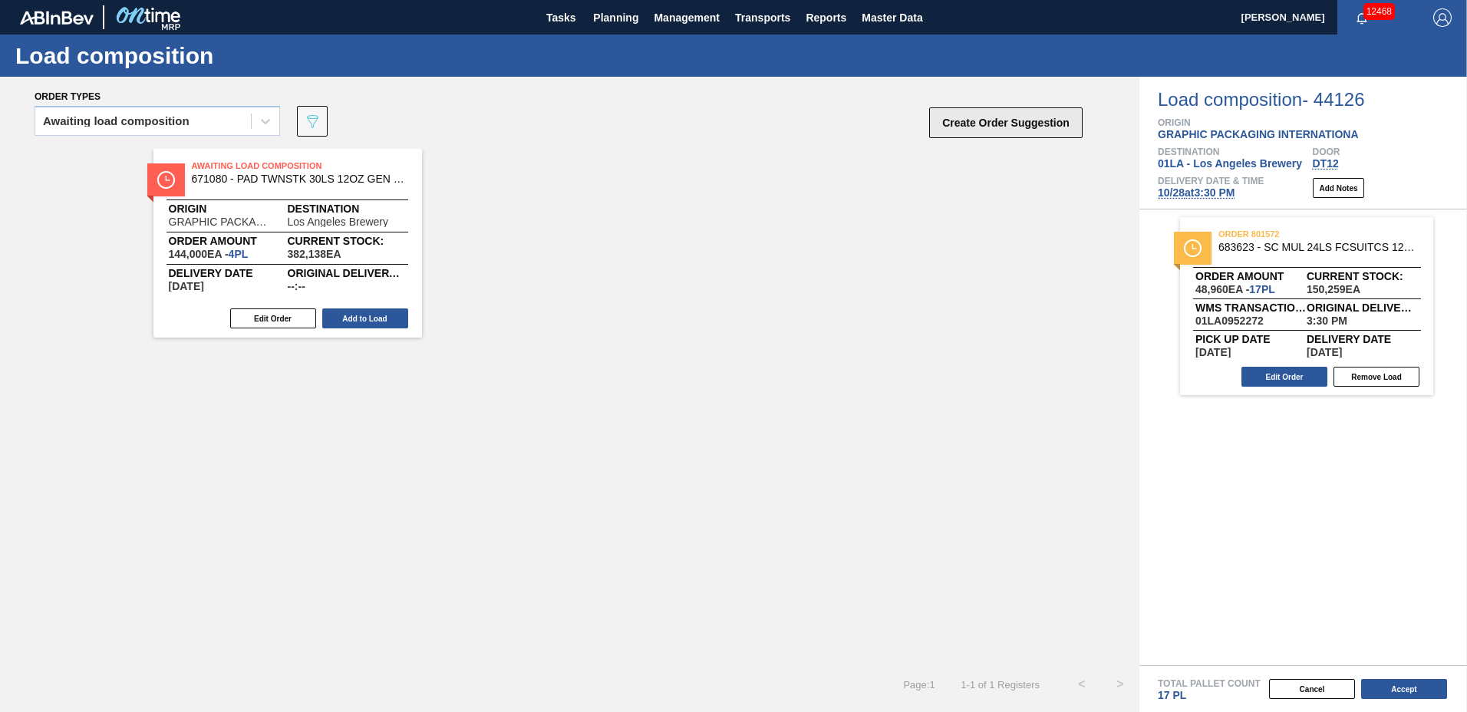
click at [973, 127] on button "Create Order Suggestion" at bounding box center [1005, 122] width 153 height 31
click at [380, 319] on button "Add to Load" at bounding box center [365, 318] width 86 height 20
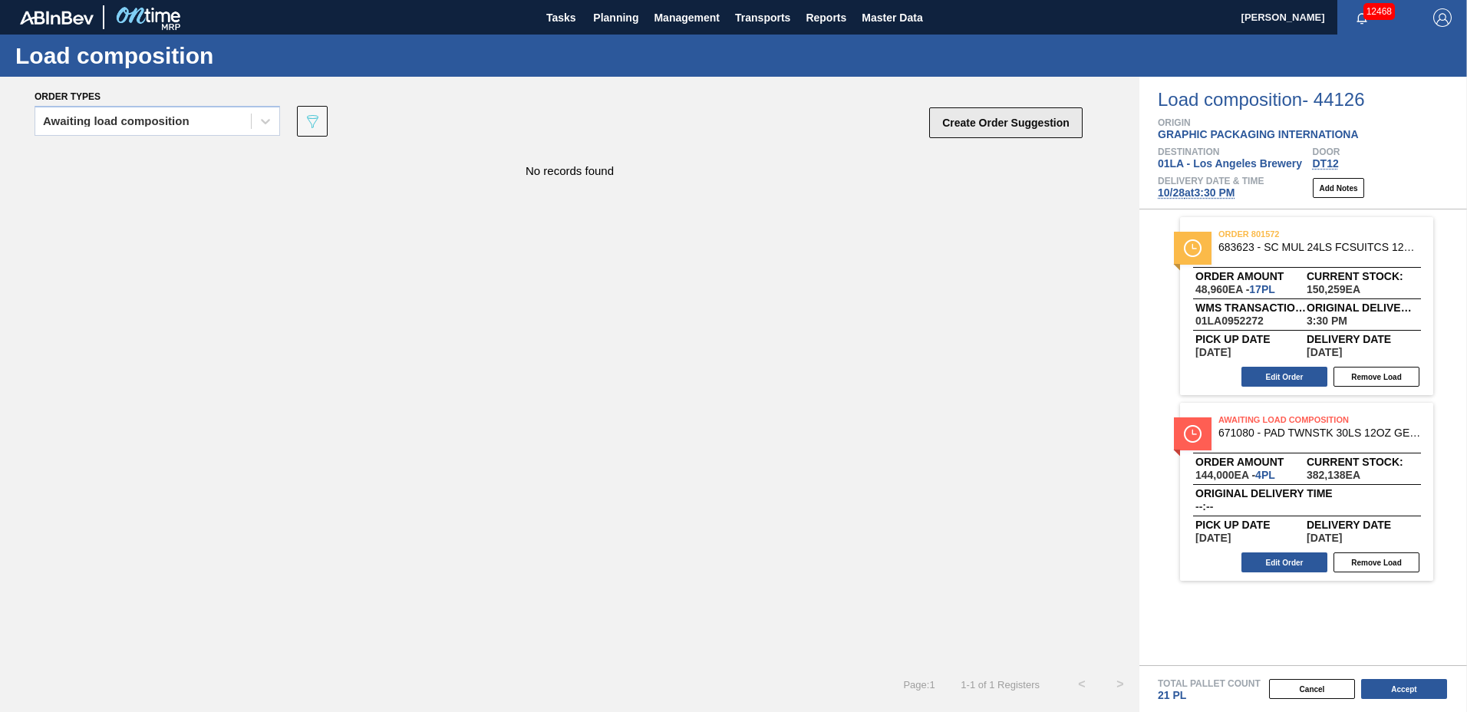
click at [990, 118] on button "Create Order Suggestion" at bounding box center [1005, 122] width 153 height 31
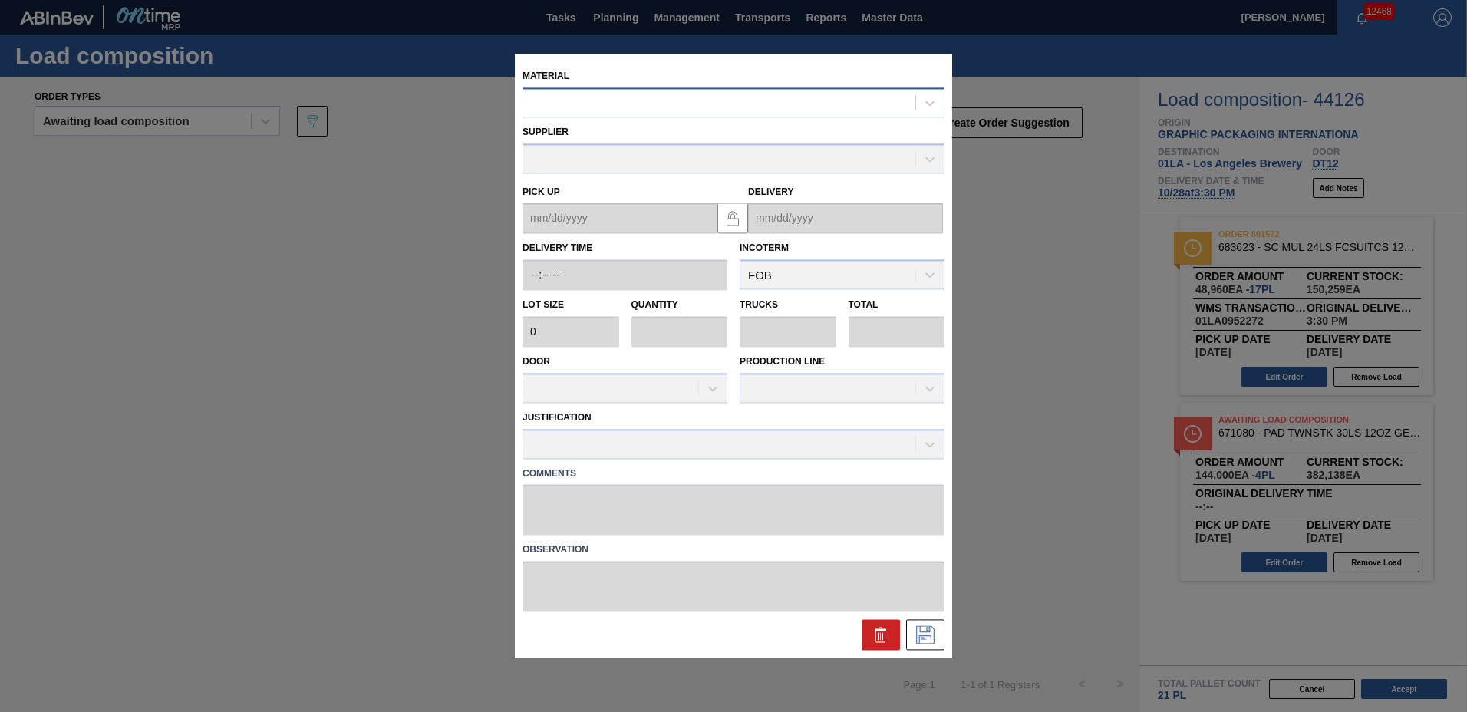
click at [651, 104] on div at bounding box center [719, 103] width 392 height 22
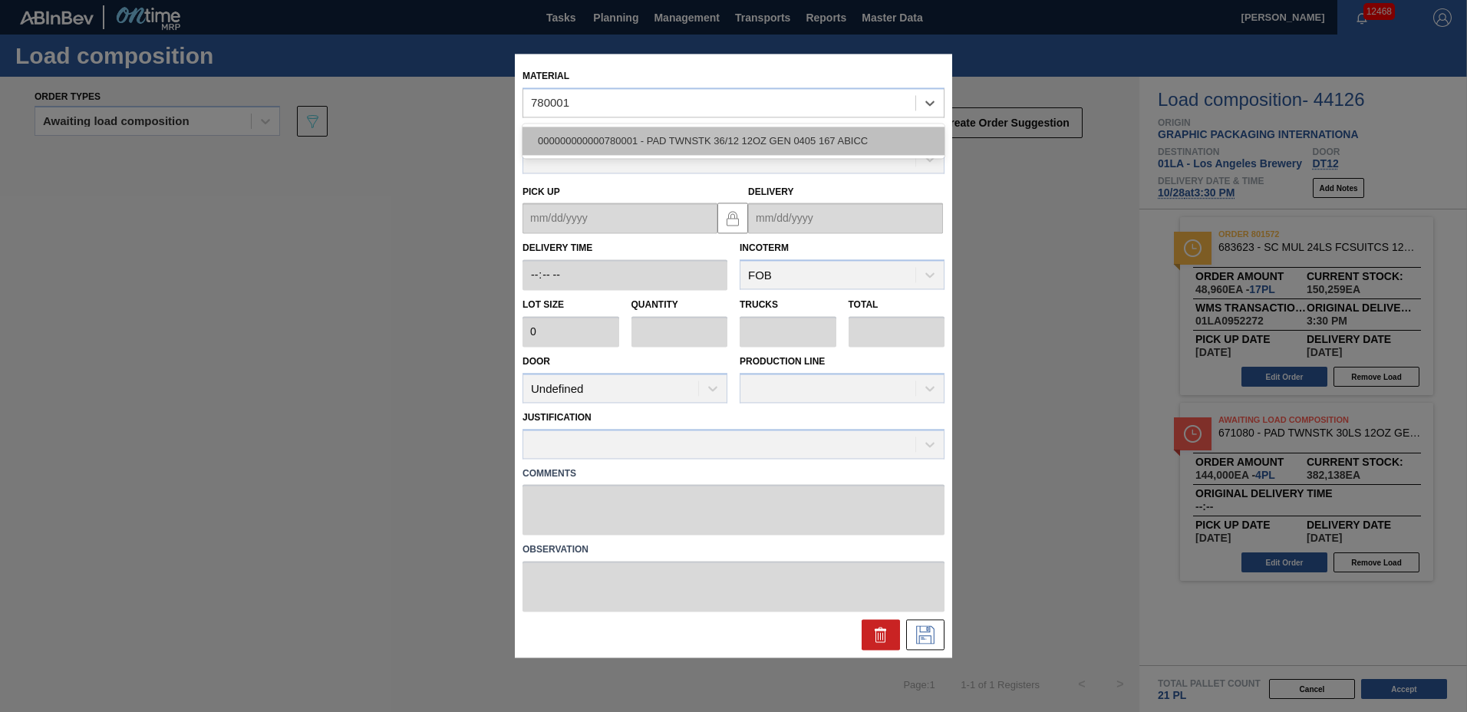
click at [660, 135] on div "000000000000780001 - PAD TWNSTK 36/12 12OZ GEN 0405 167 ABICC" at bounding box center [733, 141] width 422 height 28
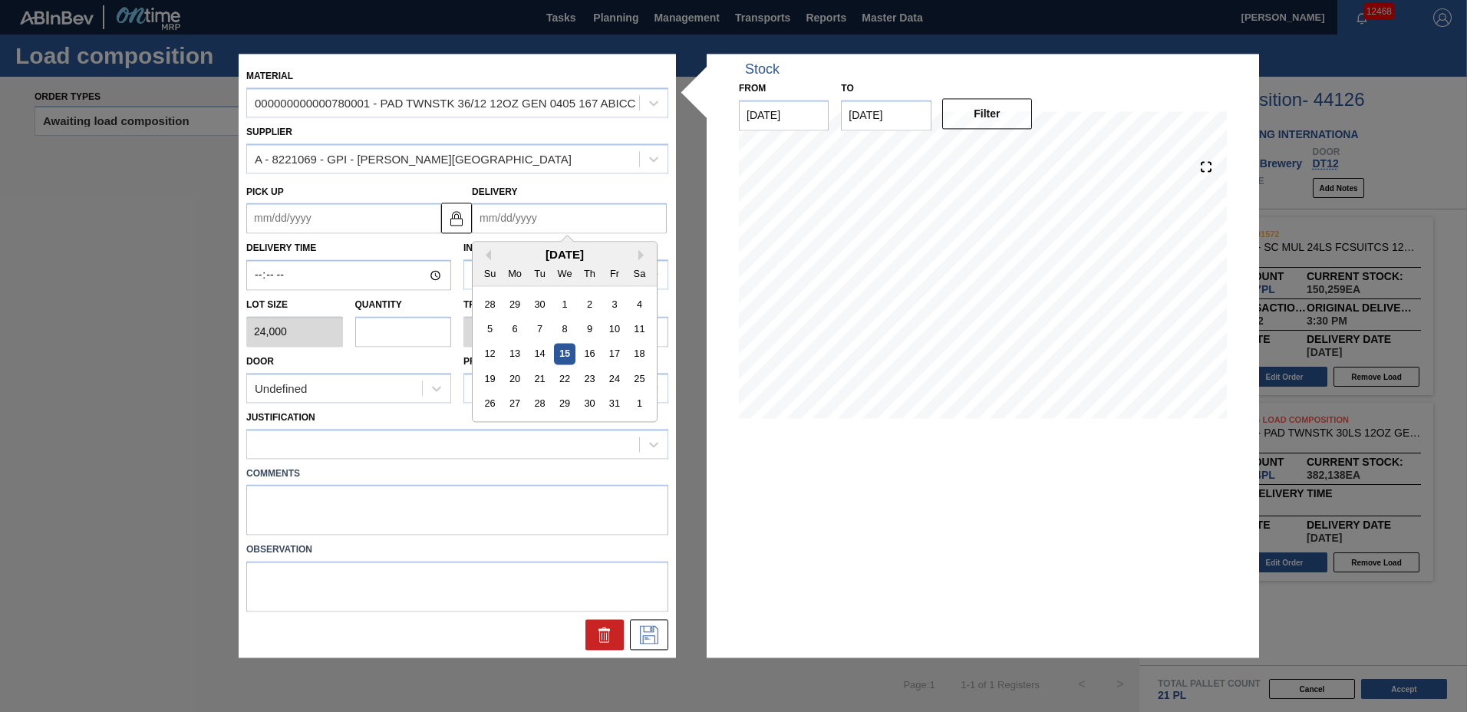
click at [542, 225] on input "Delivery" at bounding box center [569, 218] width 195 height 31
click at [539, 400] on div "28" at bounding box center [539, 404] width 21 height 21
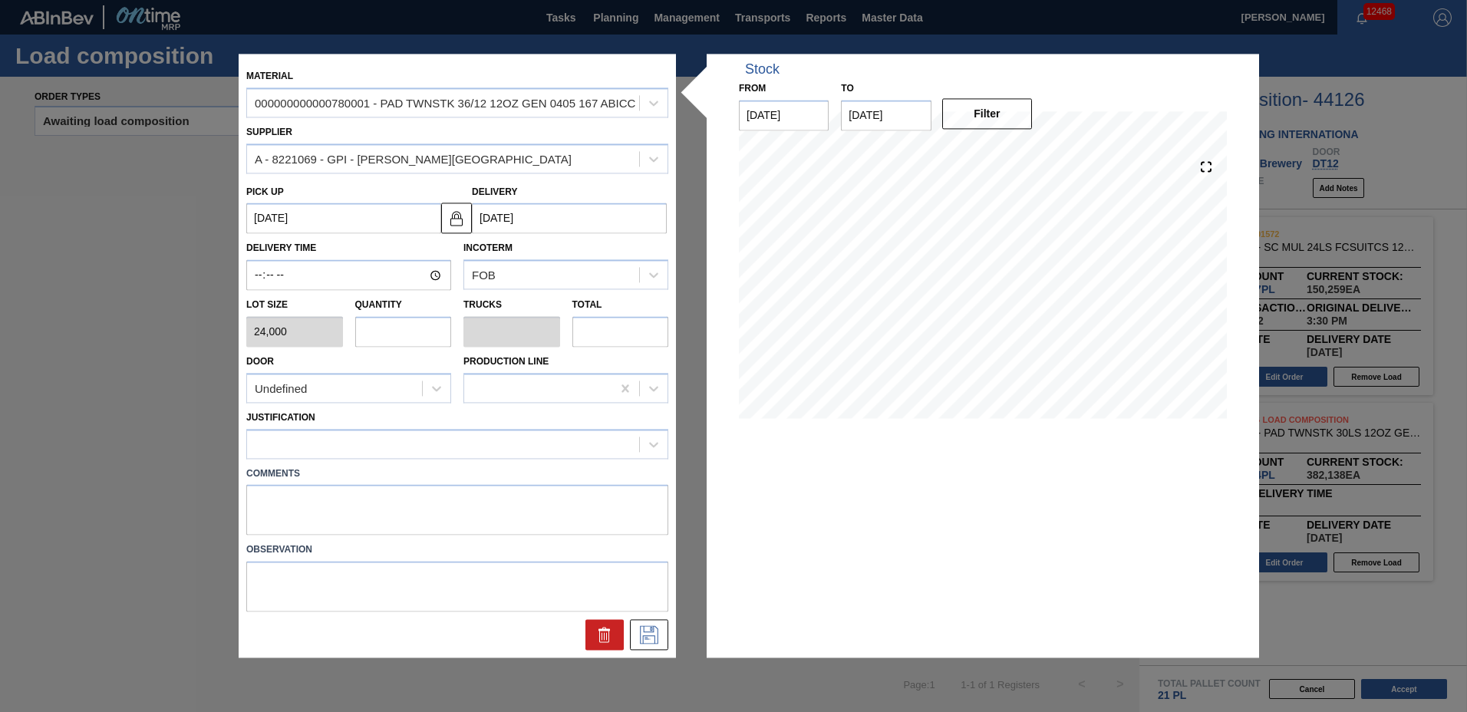
click at [403, 342] on input "text" at bounding box center [403, 331] width 97 height 31
click at [321, 440] on div at bounding box center [443, 444] width 392 height 22
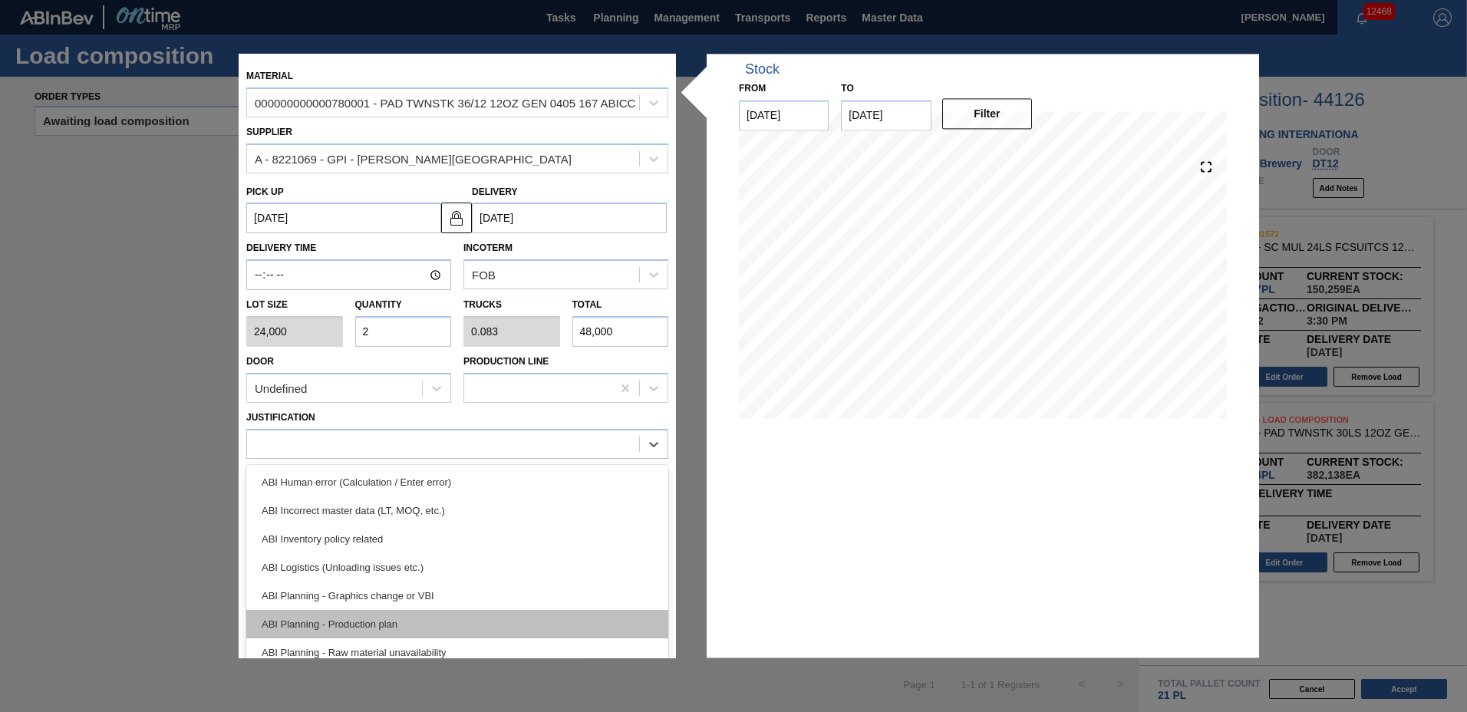
click at [310, 616] on div "ABI Planning - Production plan" at bounding box center [457, 624] width 422 height 28
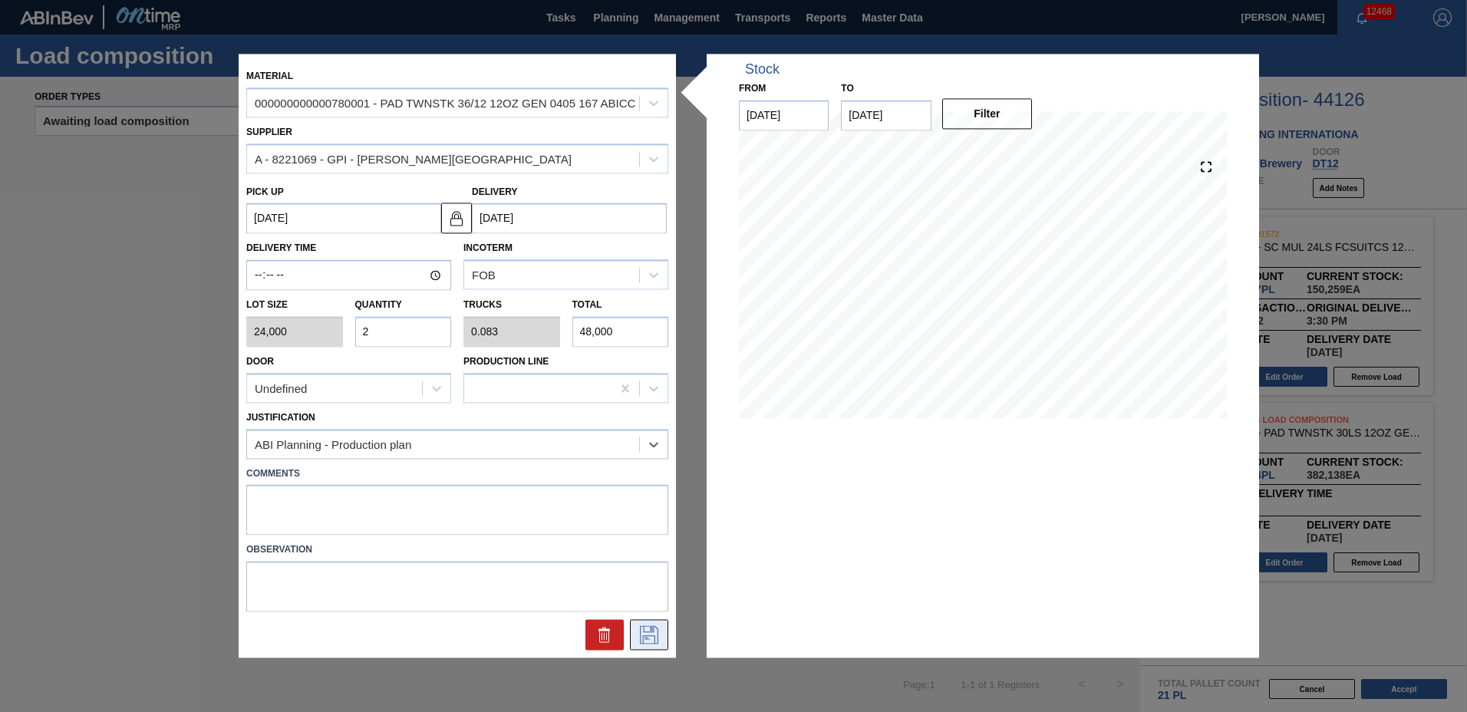
click at [644, 630] on icon at bounding box center [649, 635] width 18 height 18
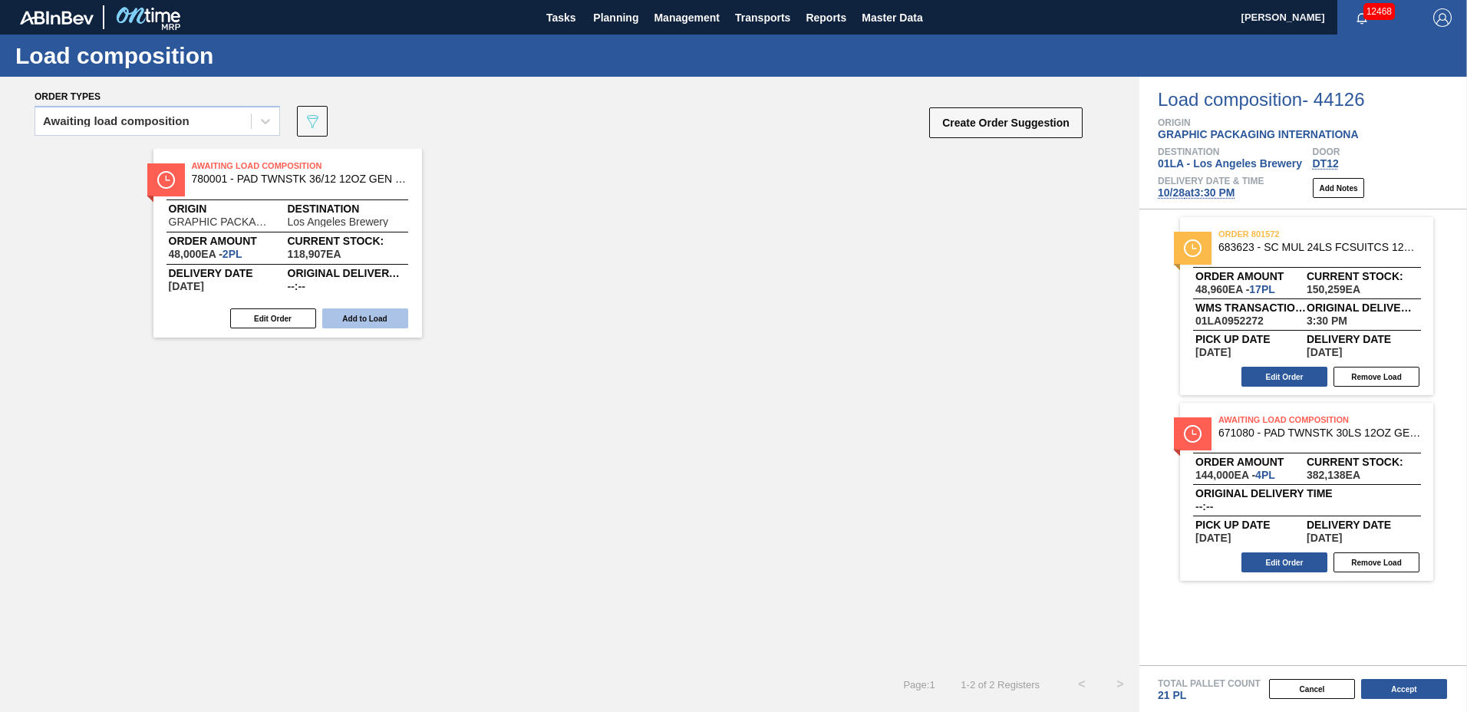
click at [362, 313] on button "Add to Load" at bounding box center [365, 318] width 86 height 20
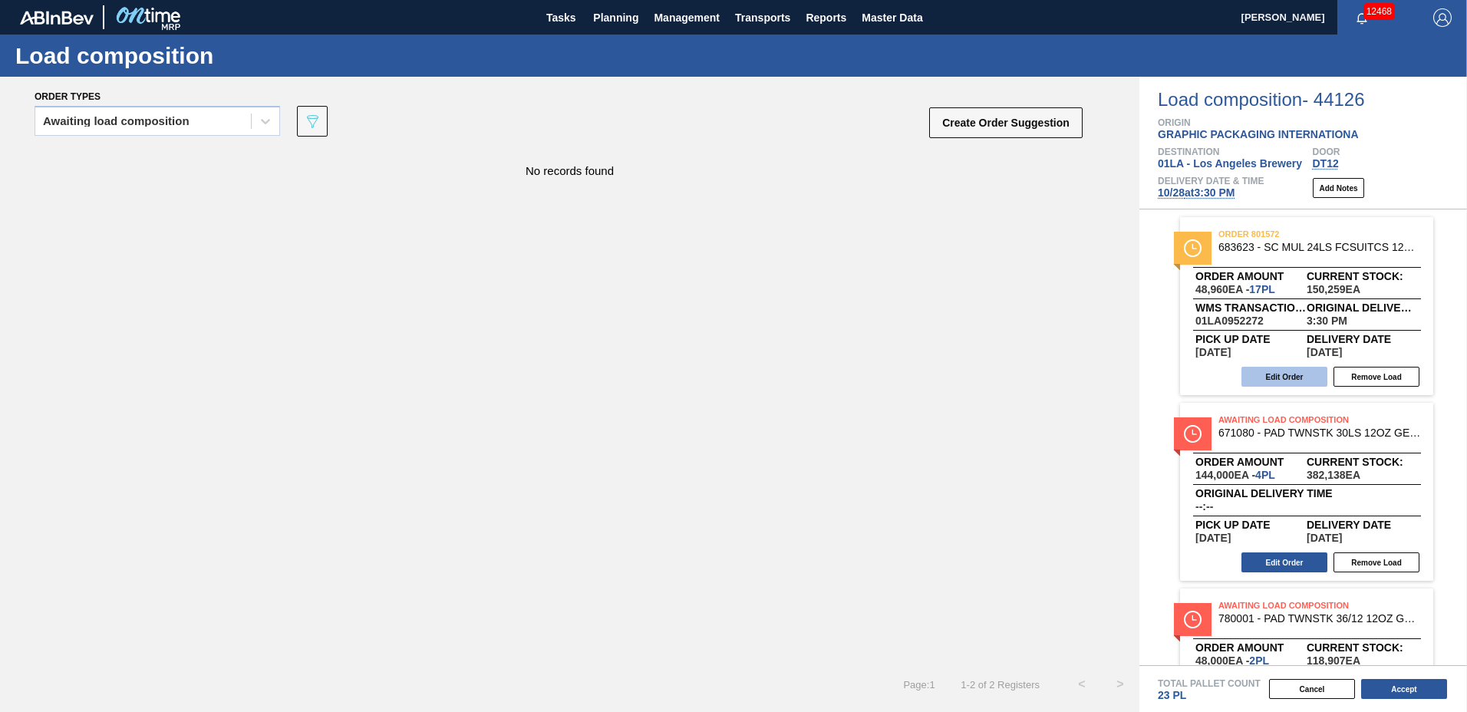
click at [1253, 376] on button "Edit Order" at bounding box center [1284, 377] width 86 height 20
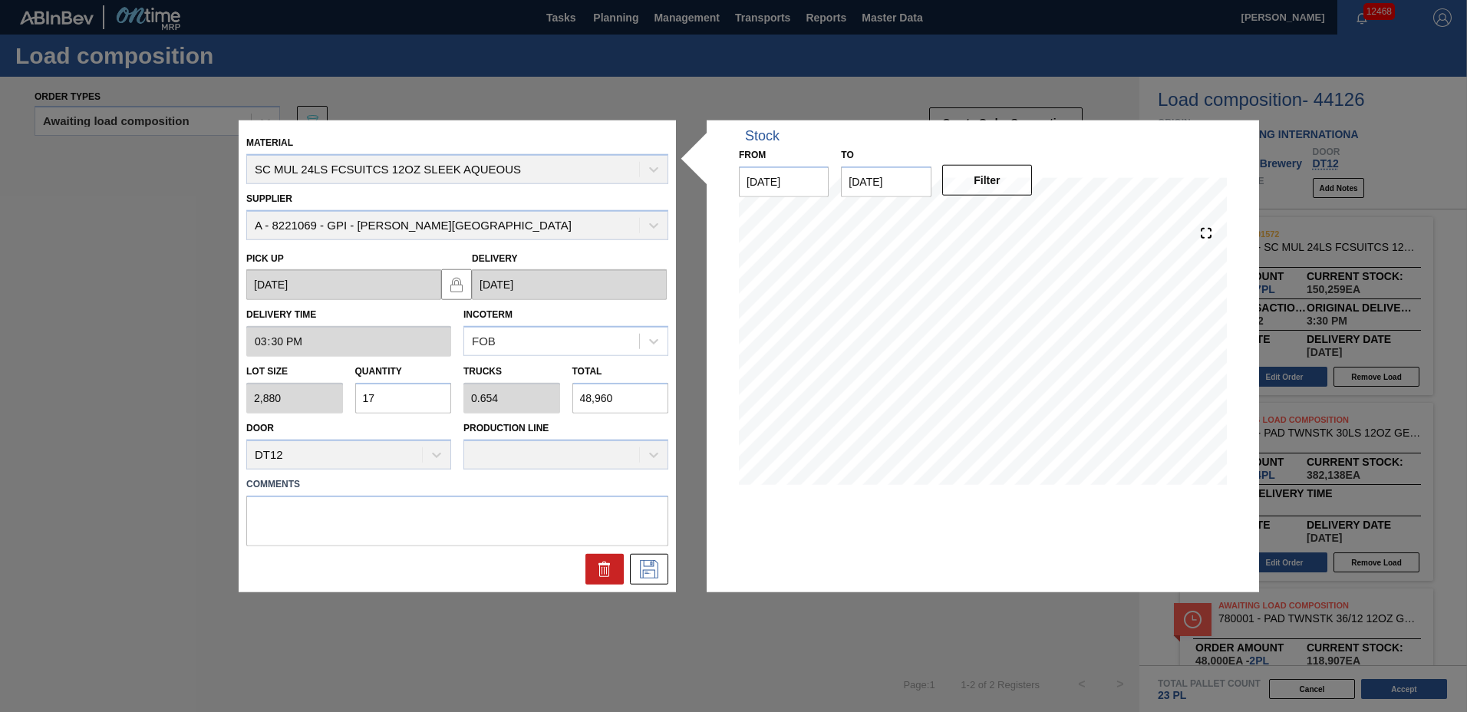
click at [437, 394] on input "17" at bounding box center [403, 398] width 97 height 31
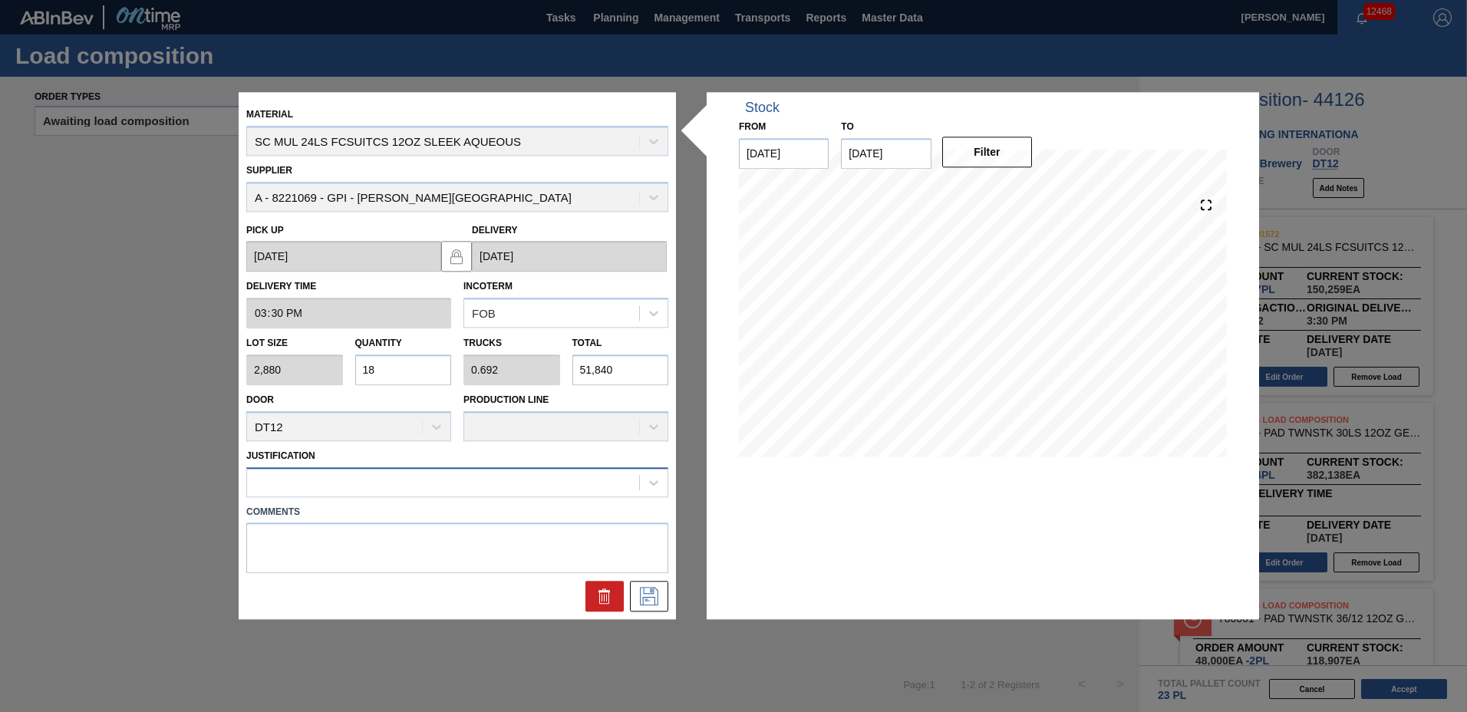
click at [356, 482] on div at bounding box center [443, 482] width 392 height 22
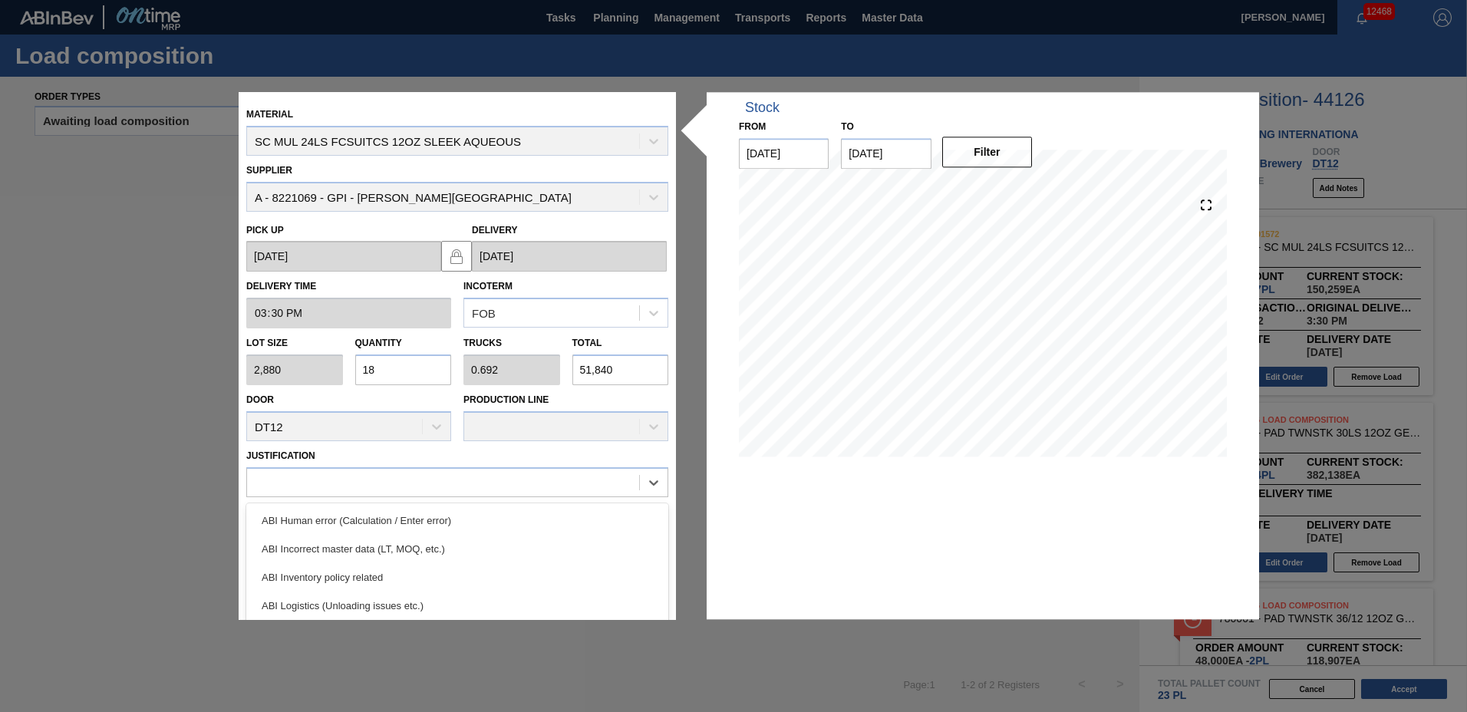
drag, startPoint x: 348, startPoint y: 578, endPoint x: 483, endPoint y: 575, distance: 135.0
click at [348, 577] on div "ABI Inventory policy related" at bounding box center [457, 577] width 422 height 28
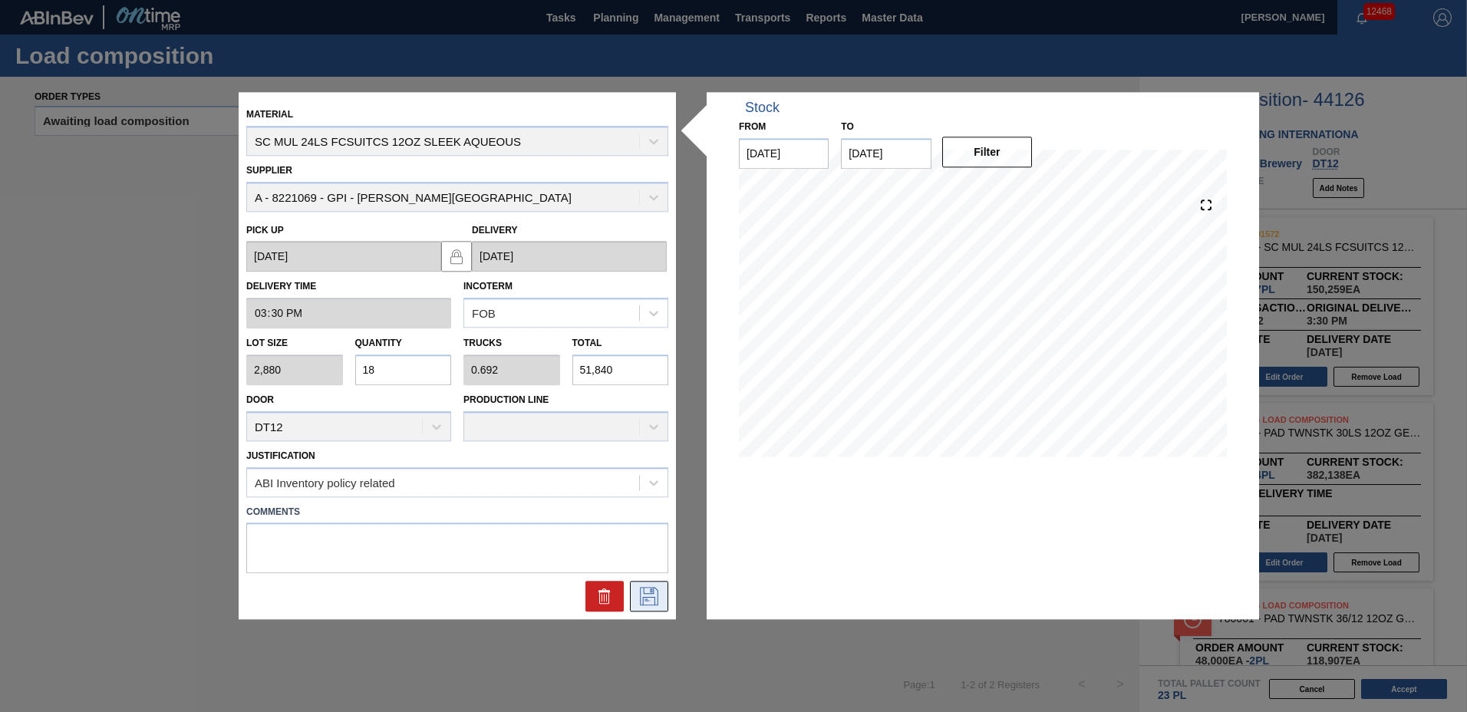
click at [654, 601] on icon at bounding box center [649, 597] width 25 height 18
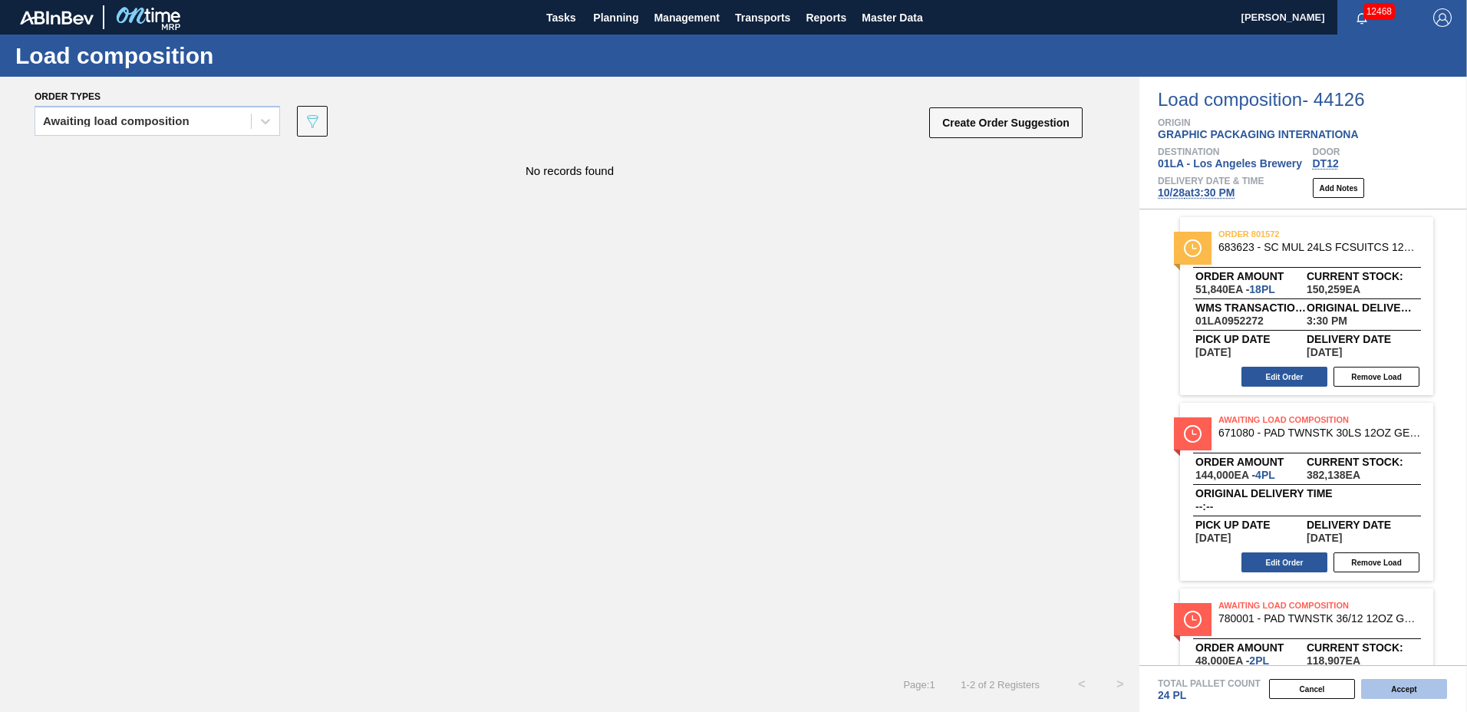
click at [1388, 683] on button "Accept" at bounding box center [1404, 689] width 86 height 20
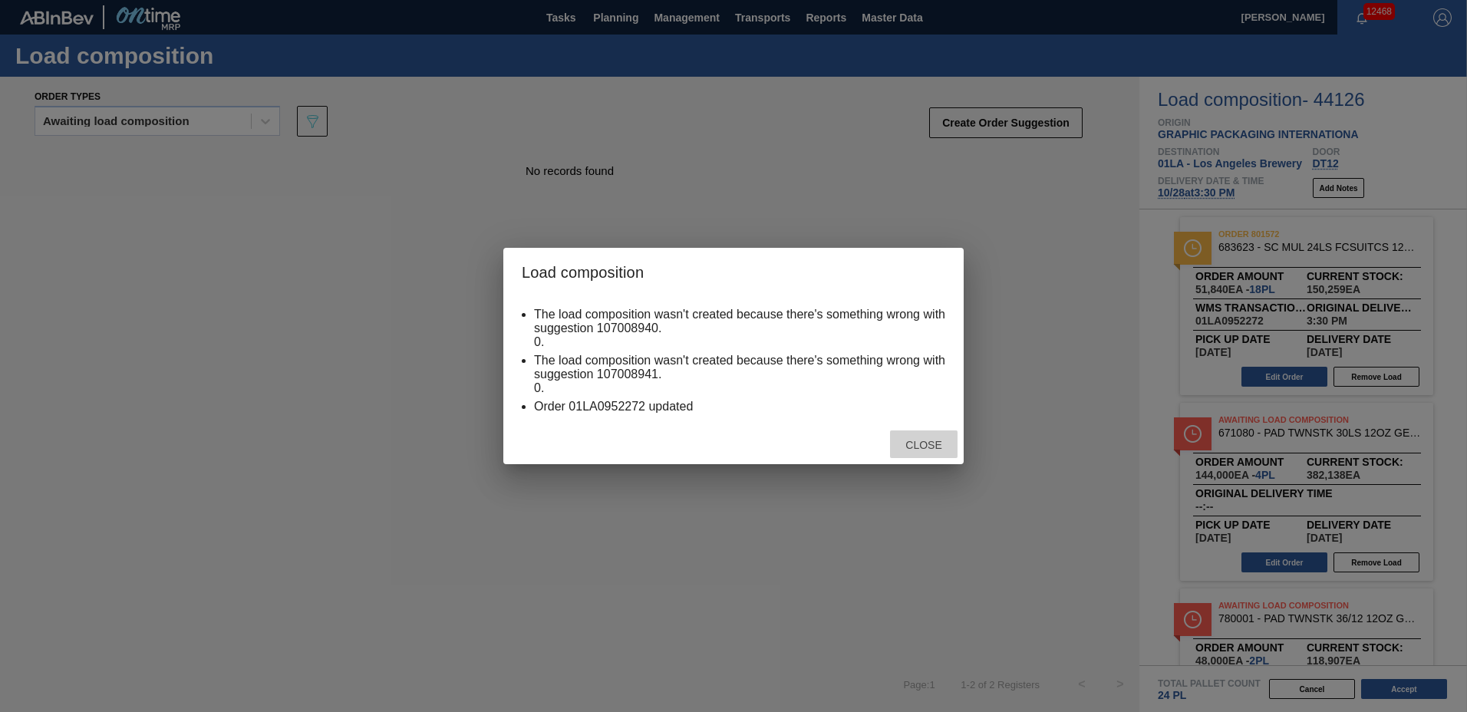
click at [908, 439] on span "Close" at bounding box center [923, 445] width 61 height 12
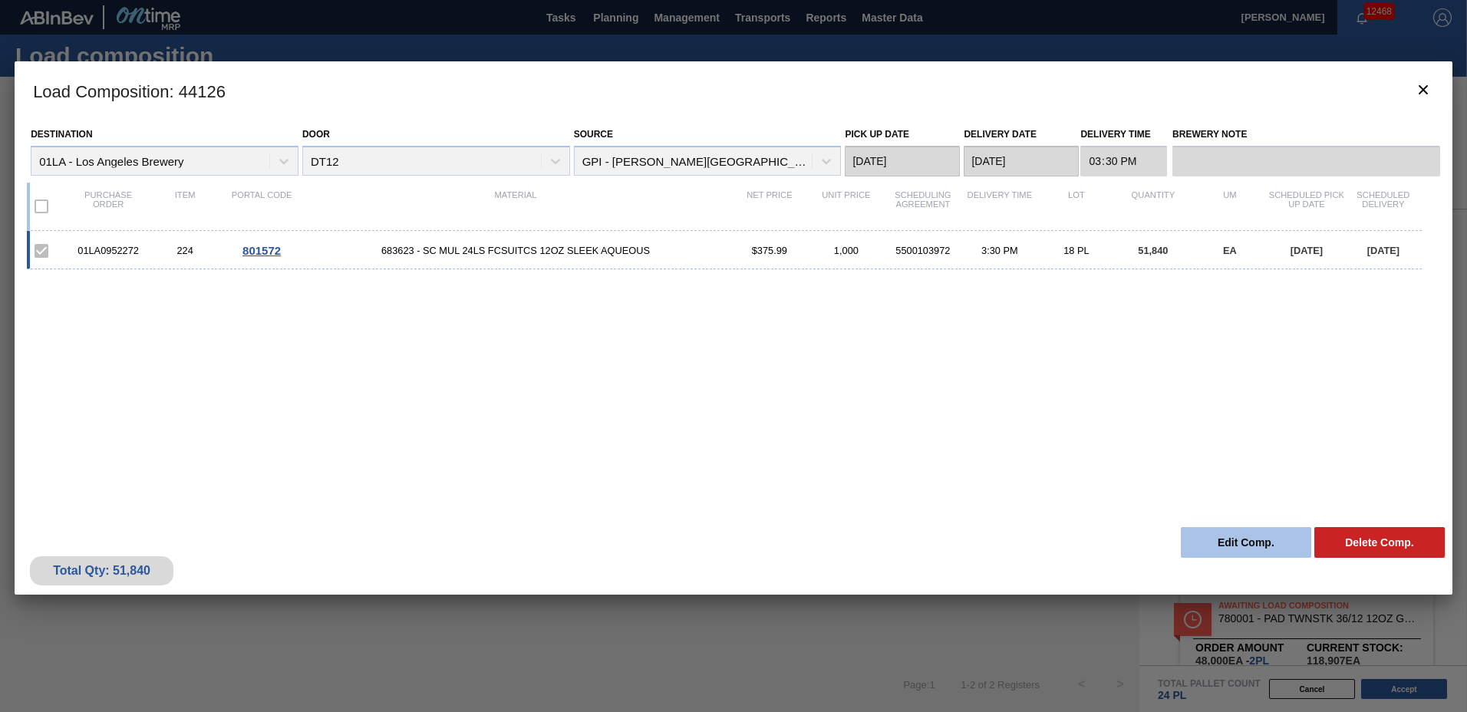
click at [1253, 542] on button "Edit Comp." at bounding box center [1246, 542] width 130 height 31
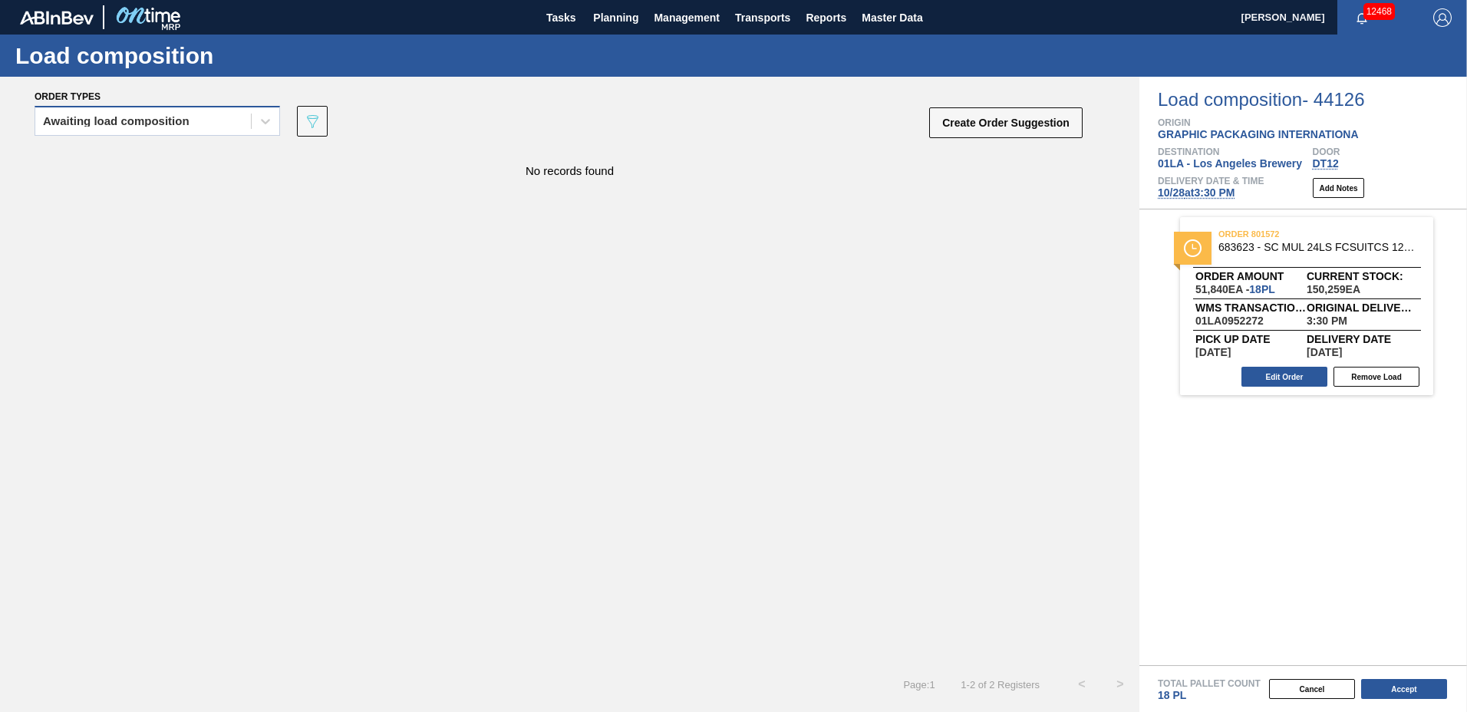
click at [144, 126] on div "Awaiting load composition" at bounding box center [116, 121] width 147 height 11
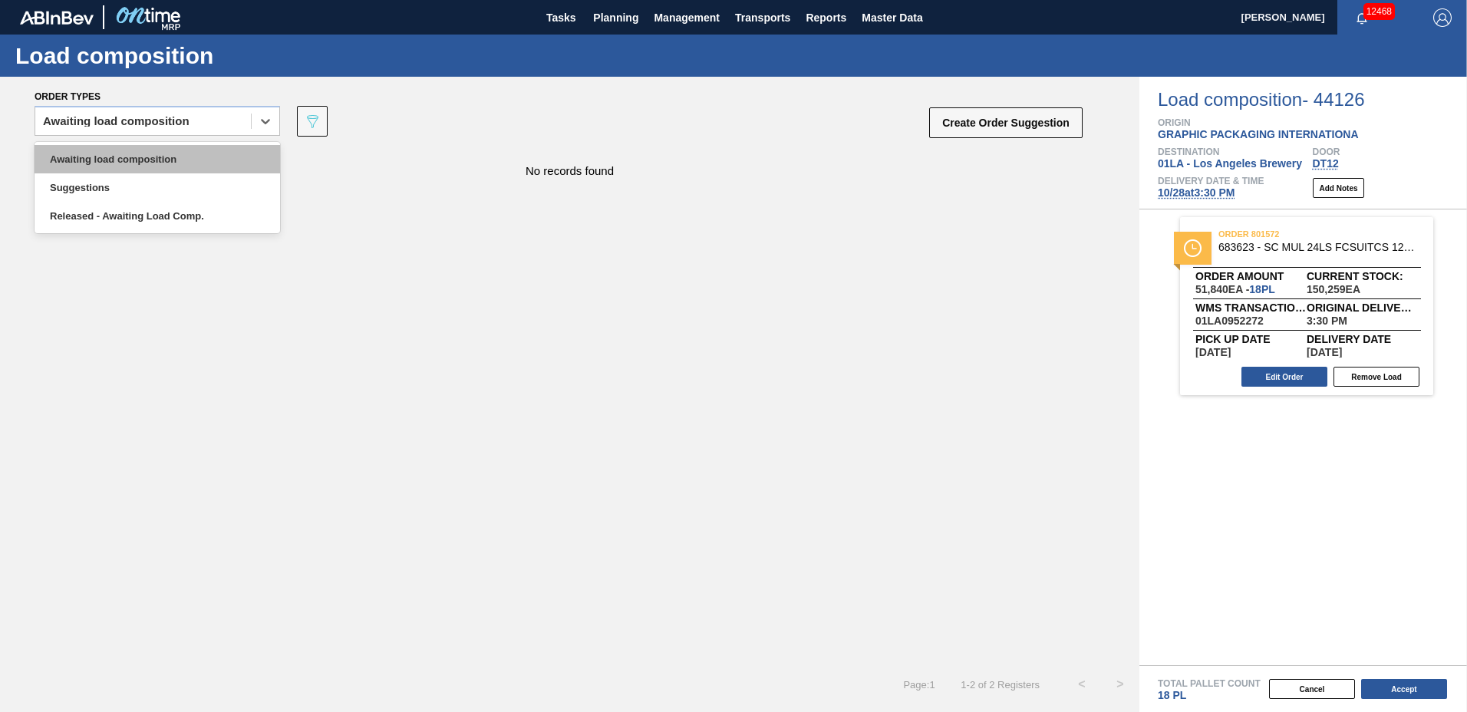
click at [155, 156] on div "Awaiting load composition" at bounding box center [157, 159] width 245 height 28
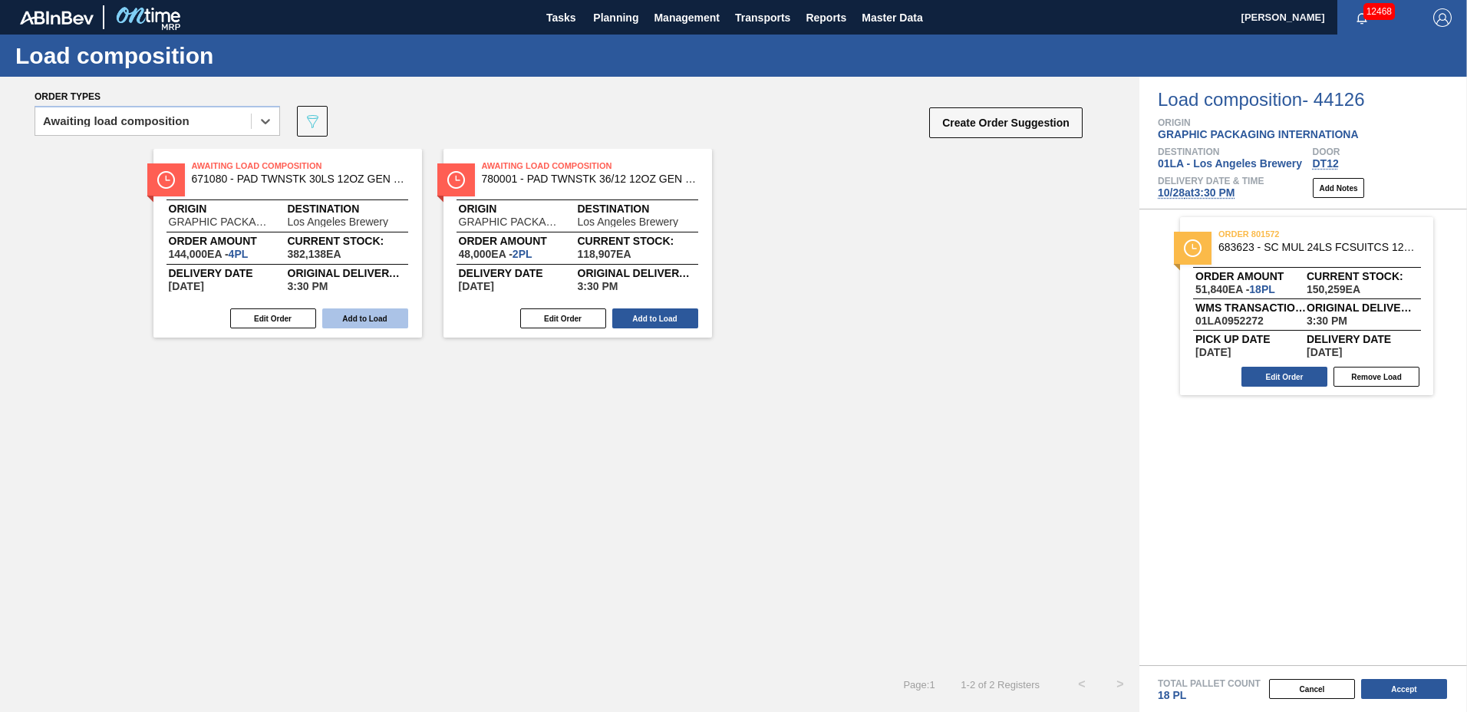
click at [357, 313] on button "Add to Load" at bounding box center [365, 318] width 86 height 20
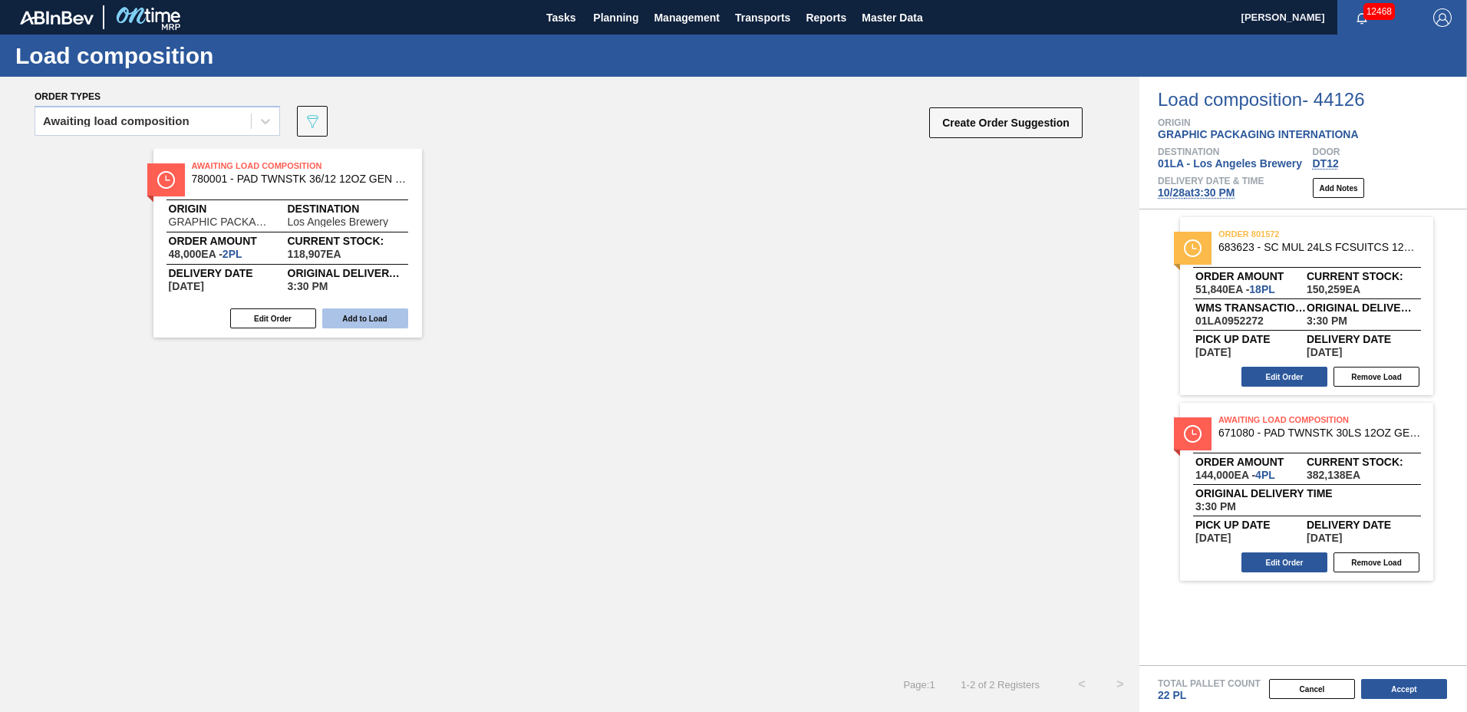
click at [369, 320] on button "Add to Load" at bounding box center [365, 318] width 86 height 20
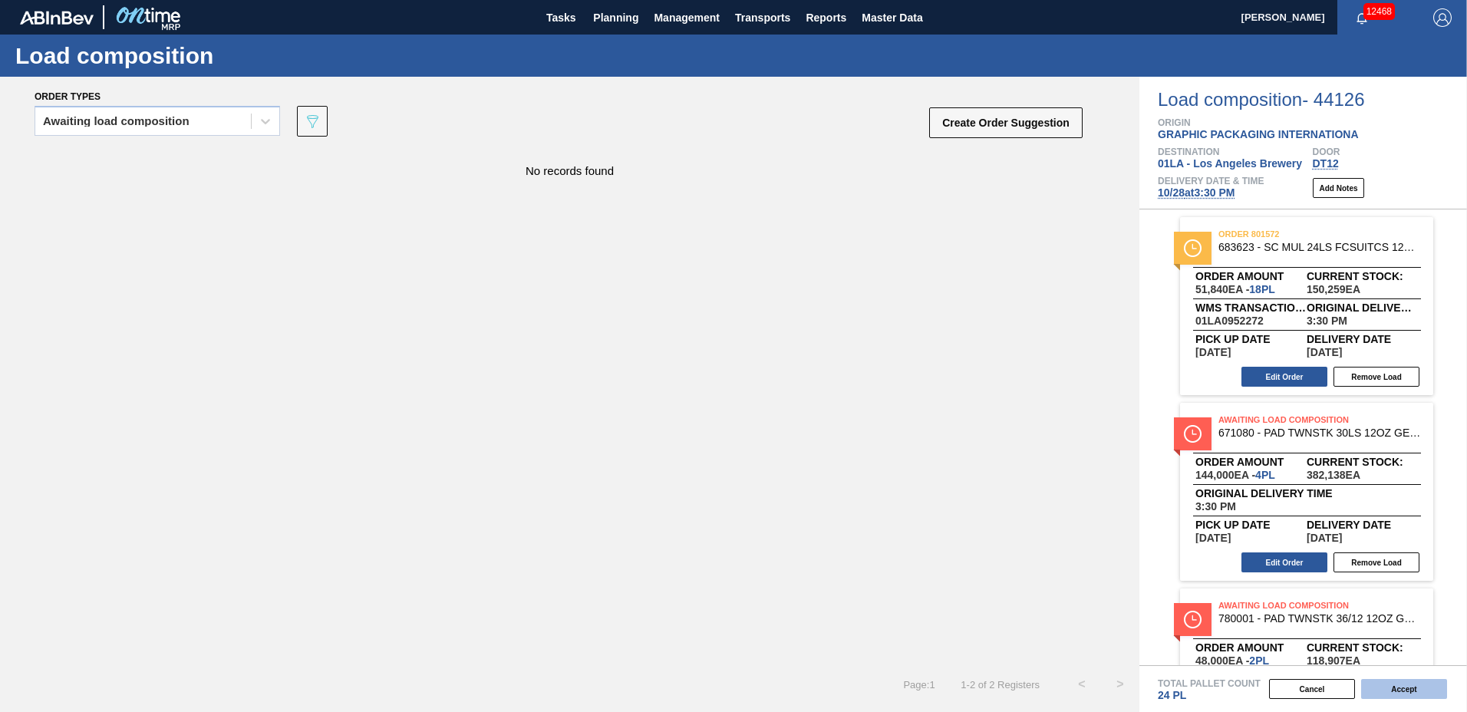
click at [1397, 685] on button "Accept" at bounding box center [1404, 689] width 86 height 20
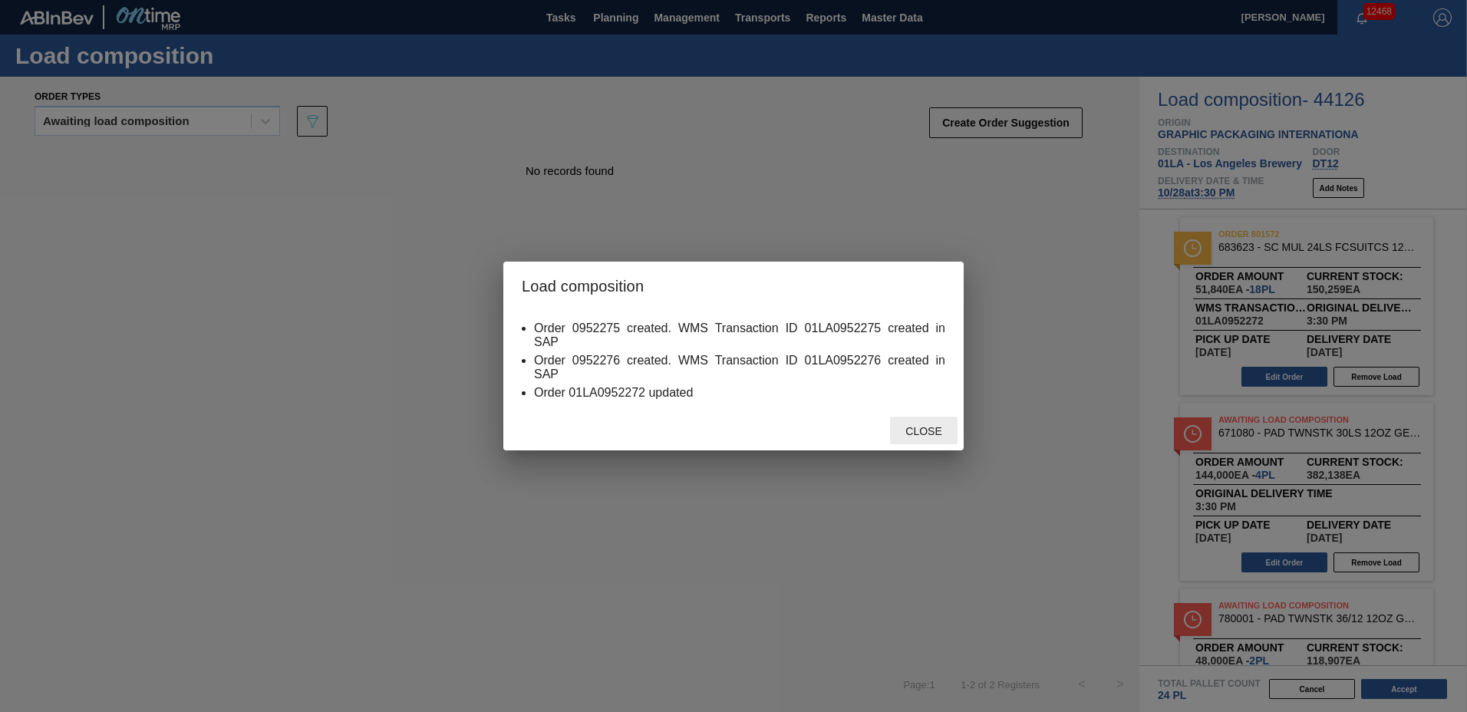
click at [919, 428] on span "Close" at bounding box center [923, 431] width 61 height 12
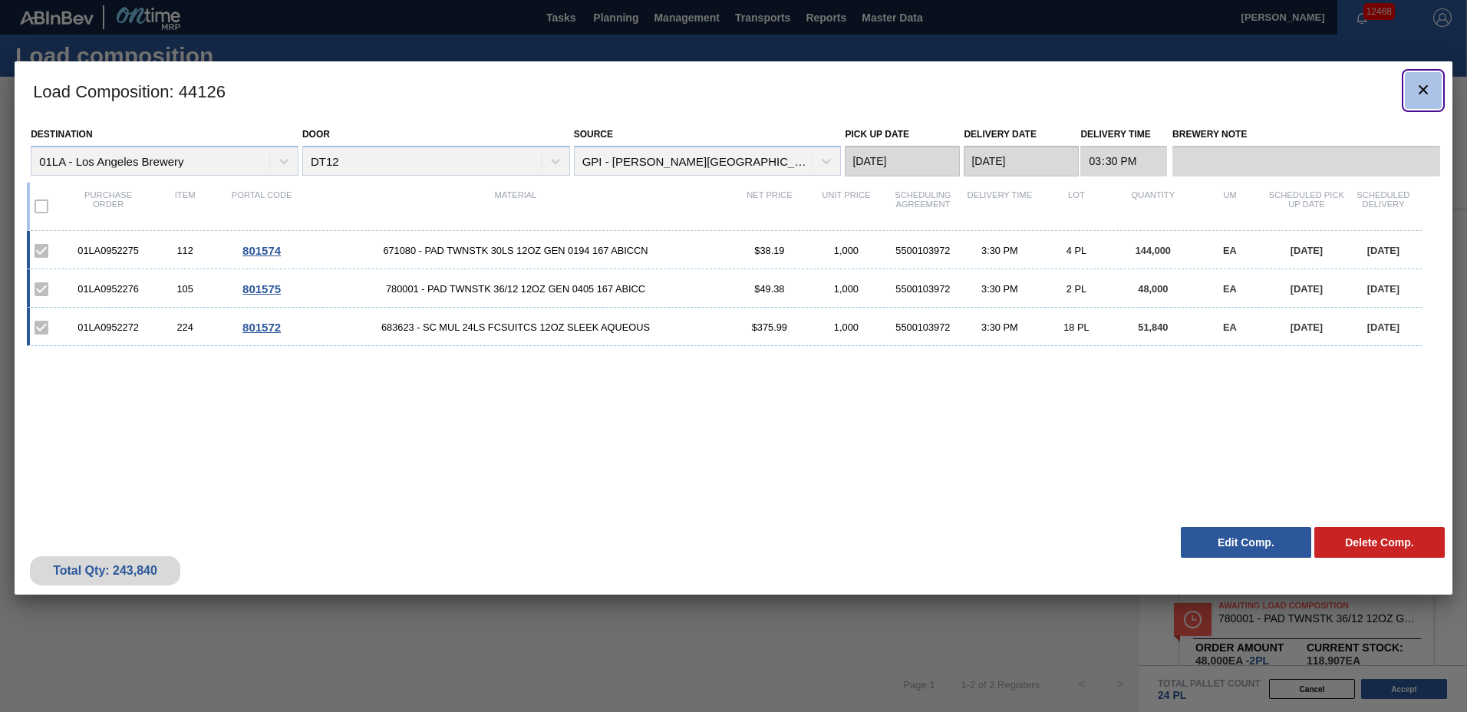
click at [1428, 91] on icon "botão de ícone" at bounding box center [1423, 90] width 18 height 18
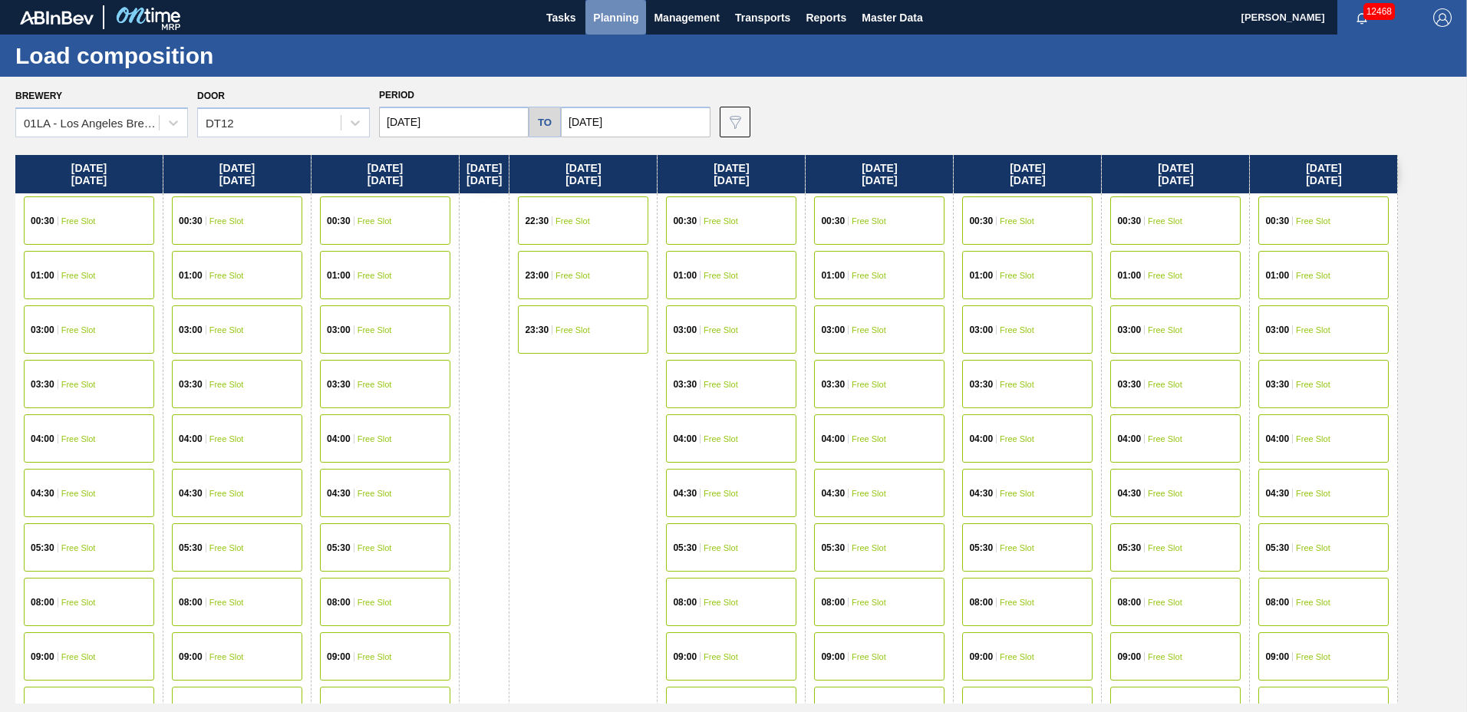
click at [620, 18] on span "Planning" at bounding box center [615, 17] width 45 height 18
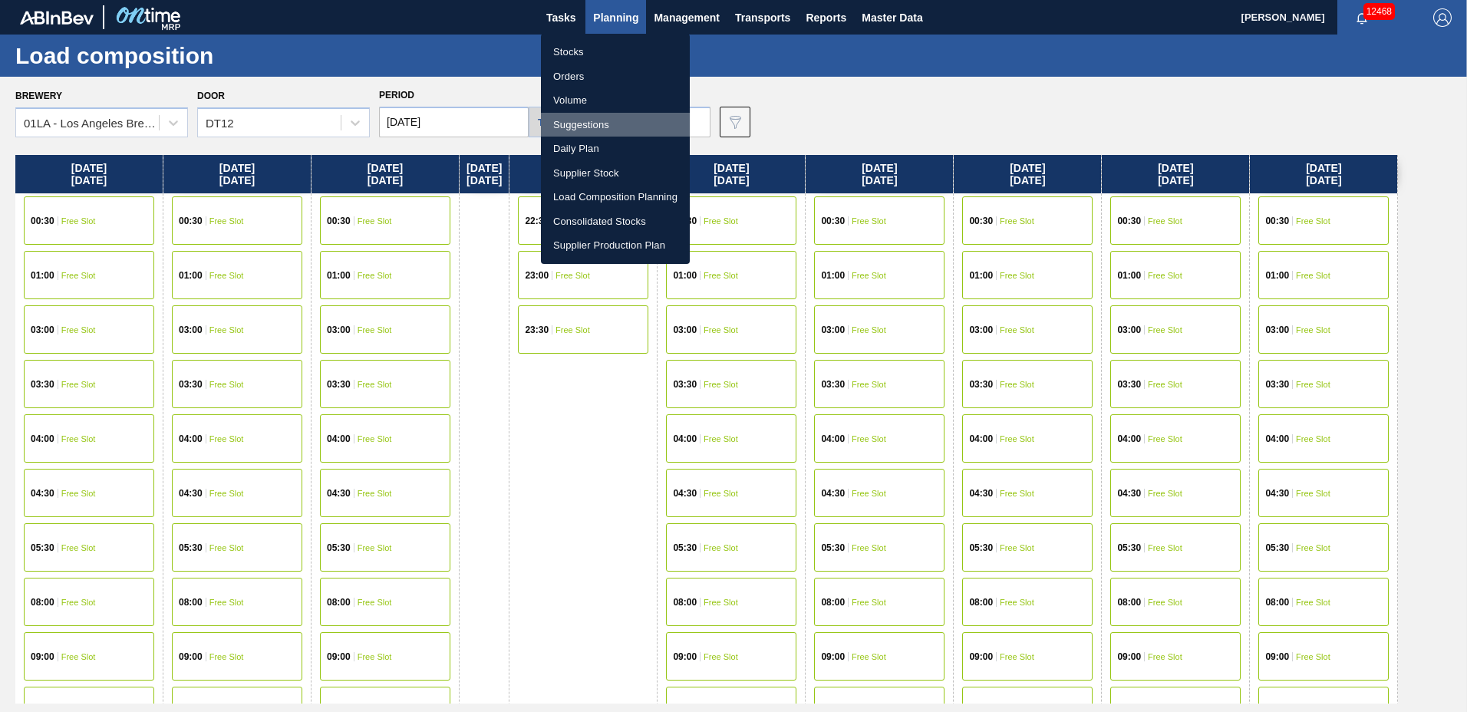
click at [592, 117] on li "Suggestions" at bounding box center [615, 125] width 149 height 25
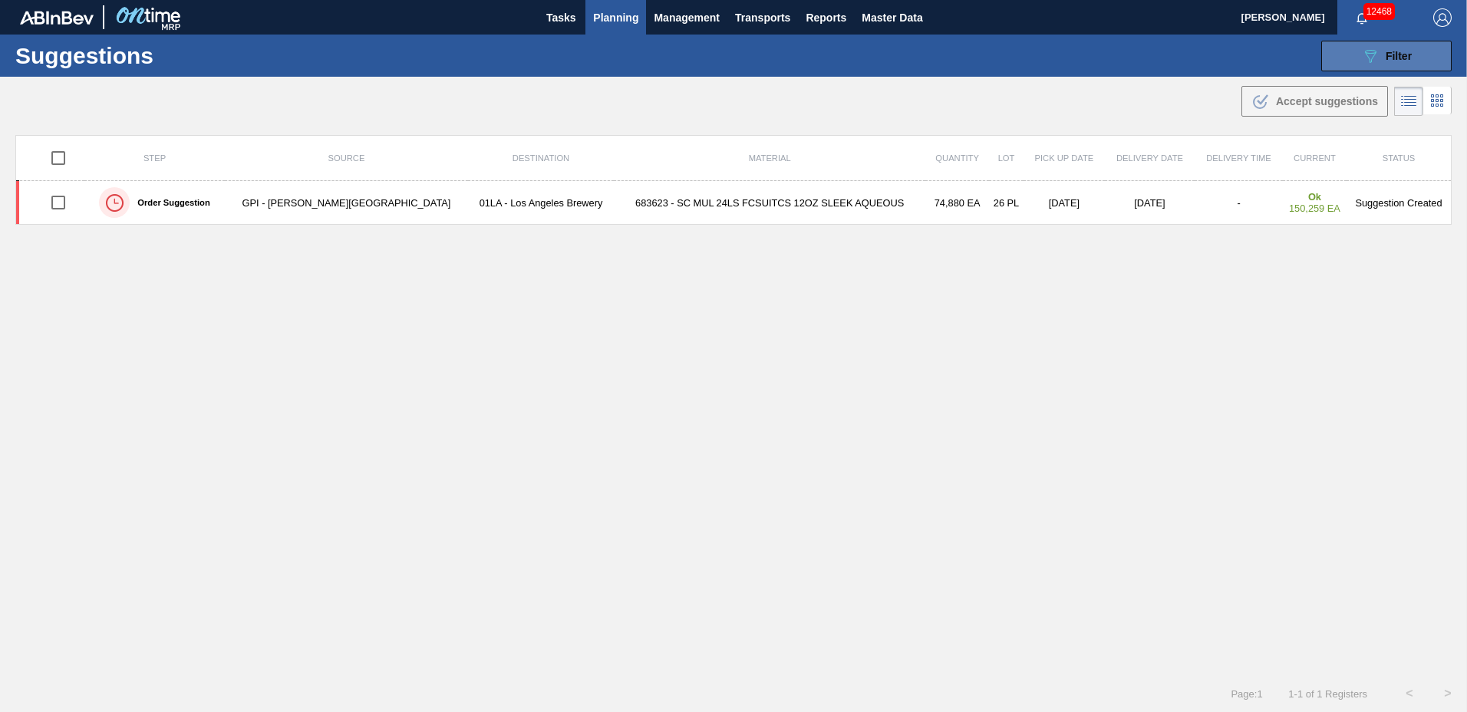
click at [1377, 55] on div "089F7B8B-B2A5-4AFE-B5C0-19BA573D28AC Filter" at bounding box center [1386, 56] width 51 height 18
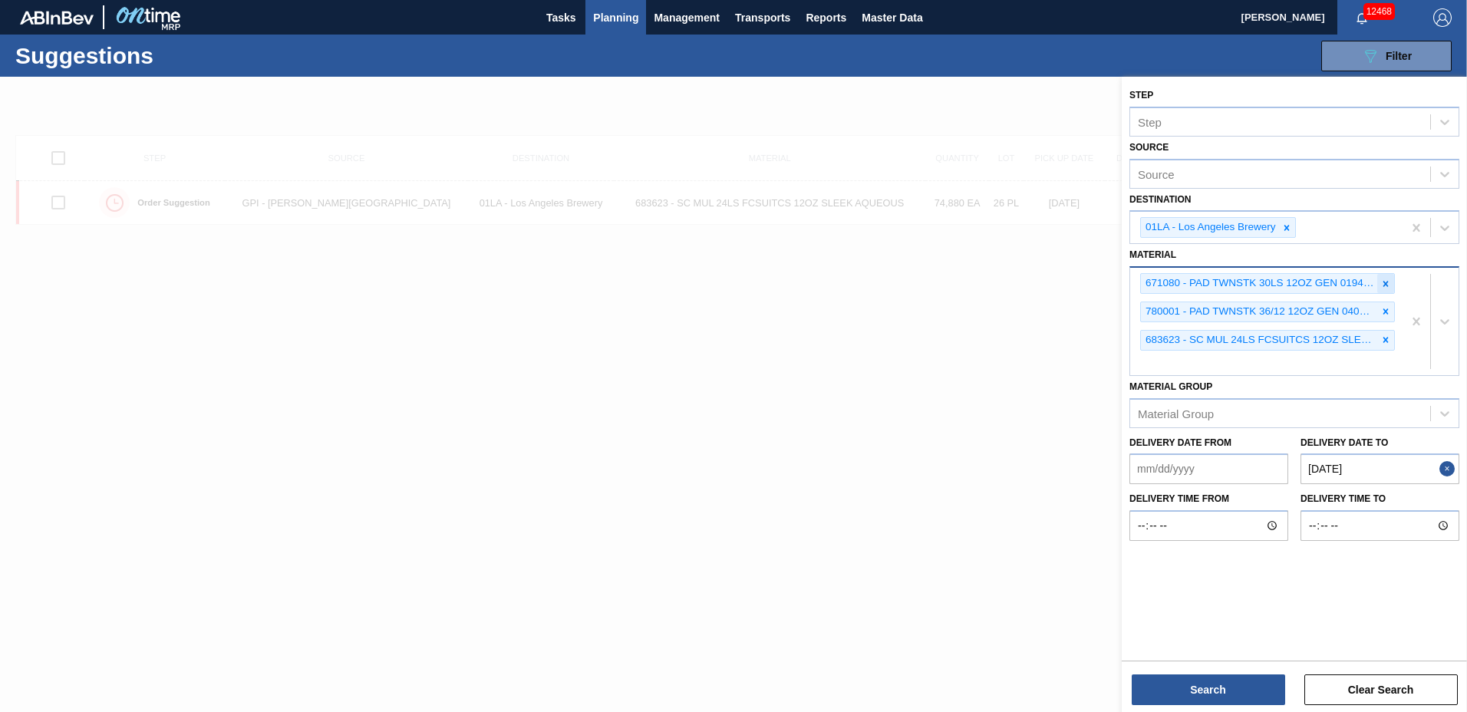
click at [1382, 285] on icon at bounding box center [1385, 283] width 11 height 11
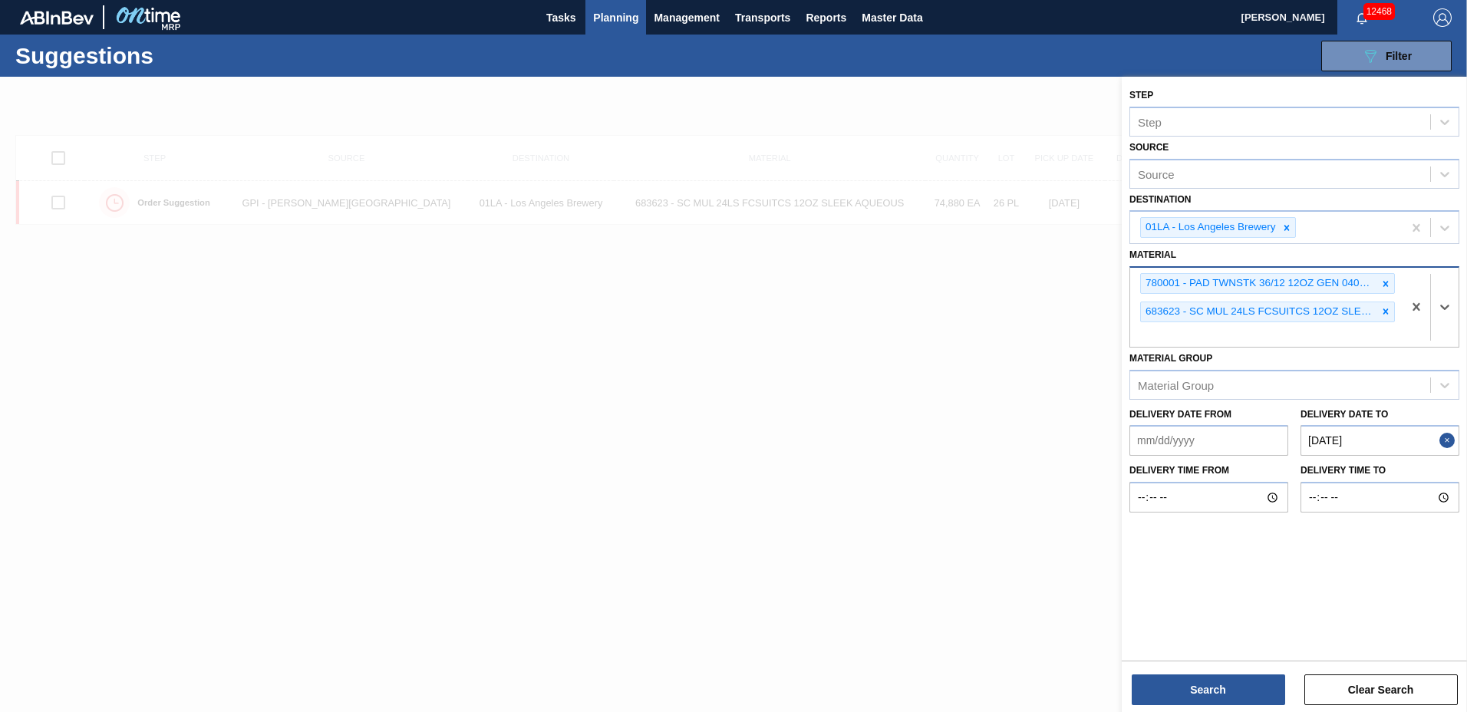
click at [1382, 285] on icon at bounding box center [1385, 283] width 11 height 11
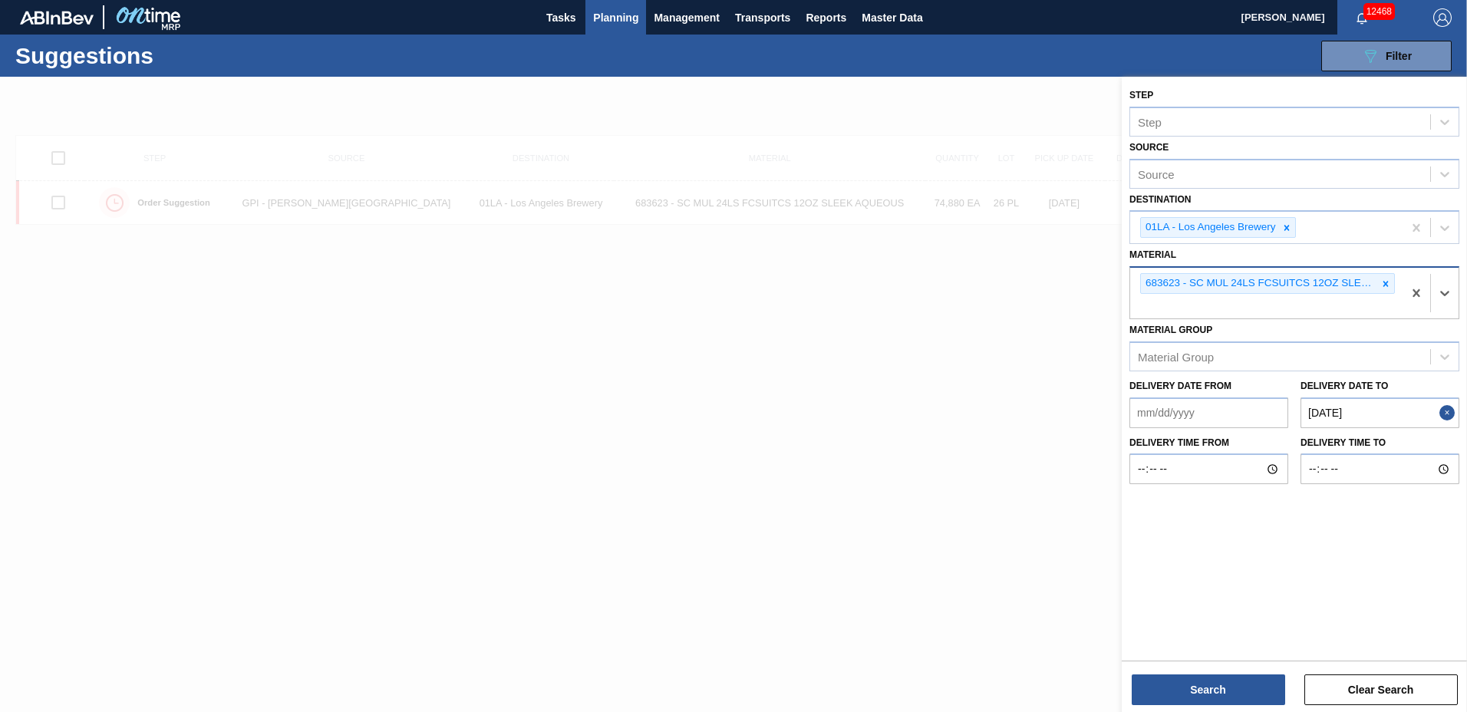
click at [1382, 285] on icon at bounding box center [1385, 283] width 11 height 11
click at [1215, 688] on button "Search" at bounding box center [1207, 689] width 153 height 31
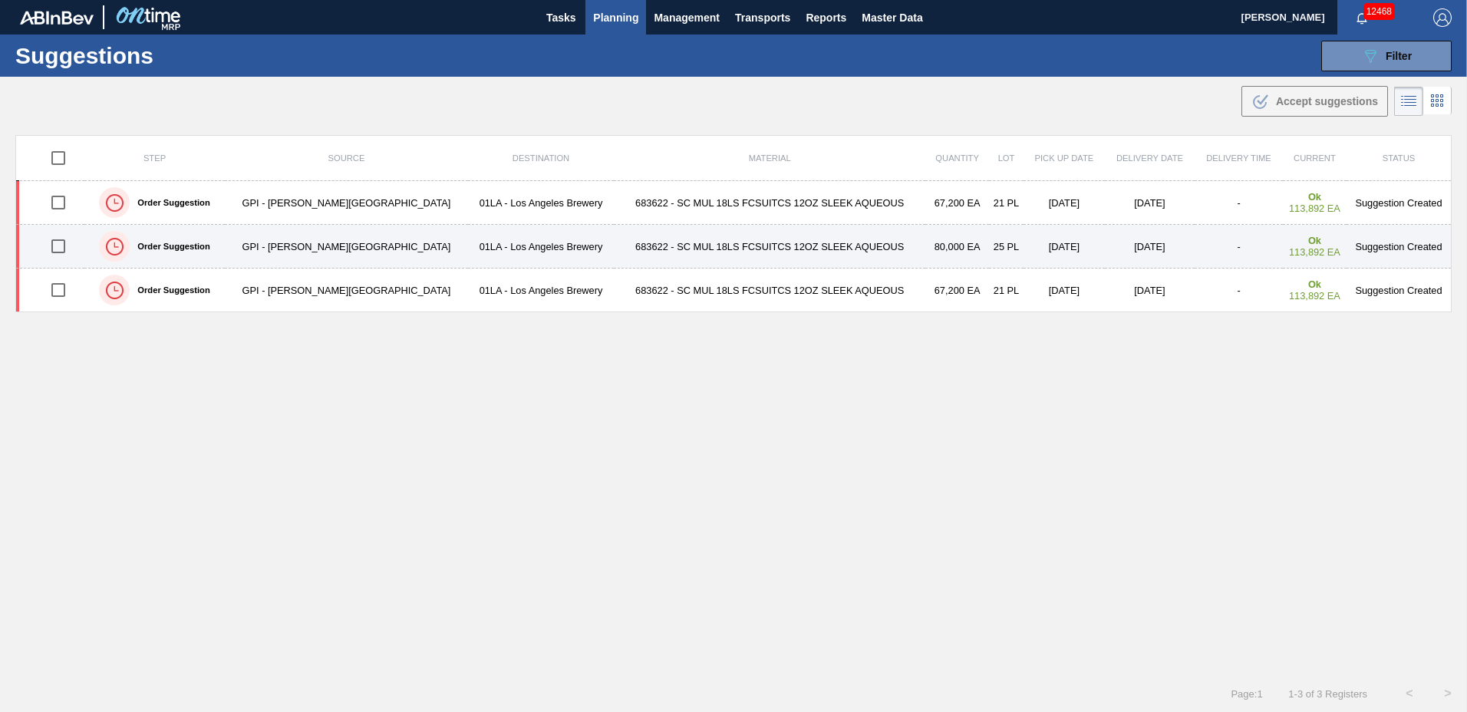
click at [58, 245] on input "checkbox" at bounding box center [58, 246] width 32 height 32
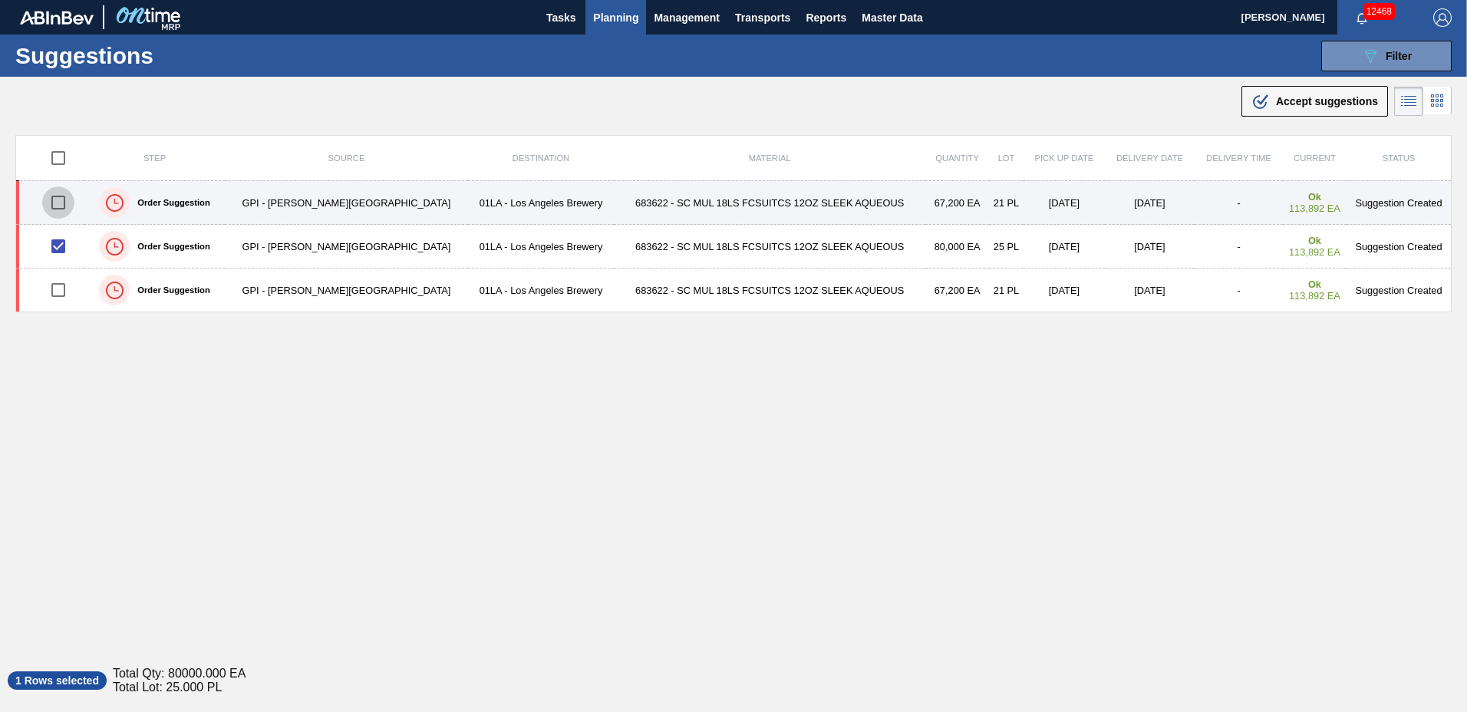
click at [65, 205] on input "checkbox" at bounding box center [58, 202] width 32 height 32
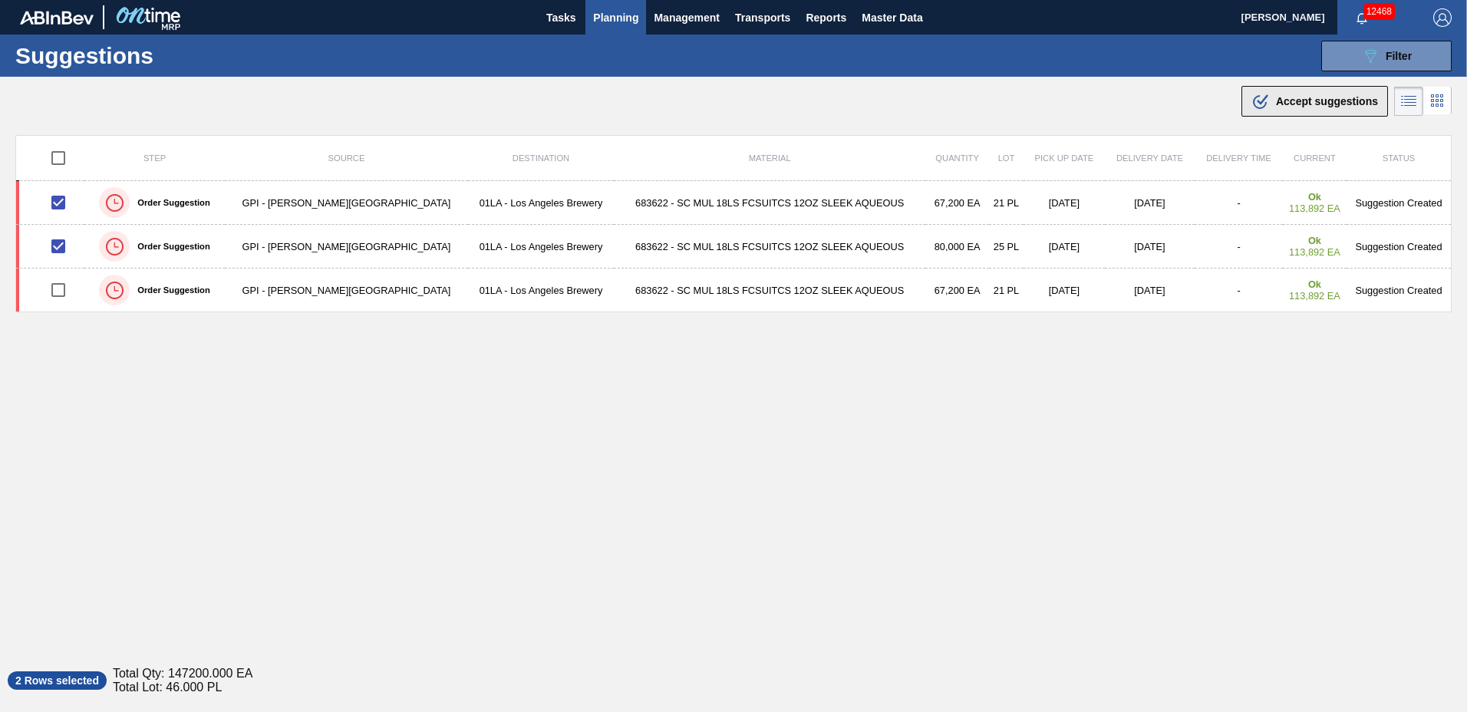
click at [1344, 98] on span "Accept suggestions" at bounding box center [1327, 101] width 102 height 12
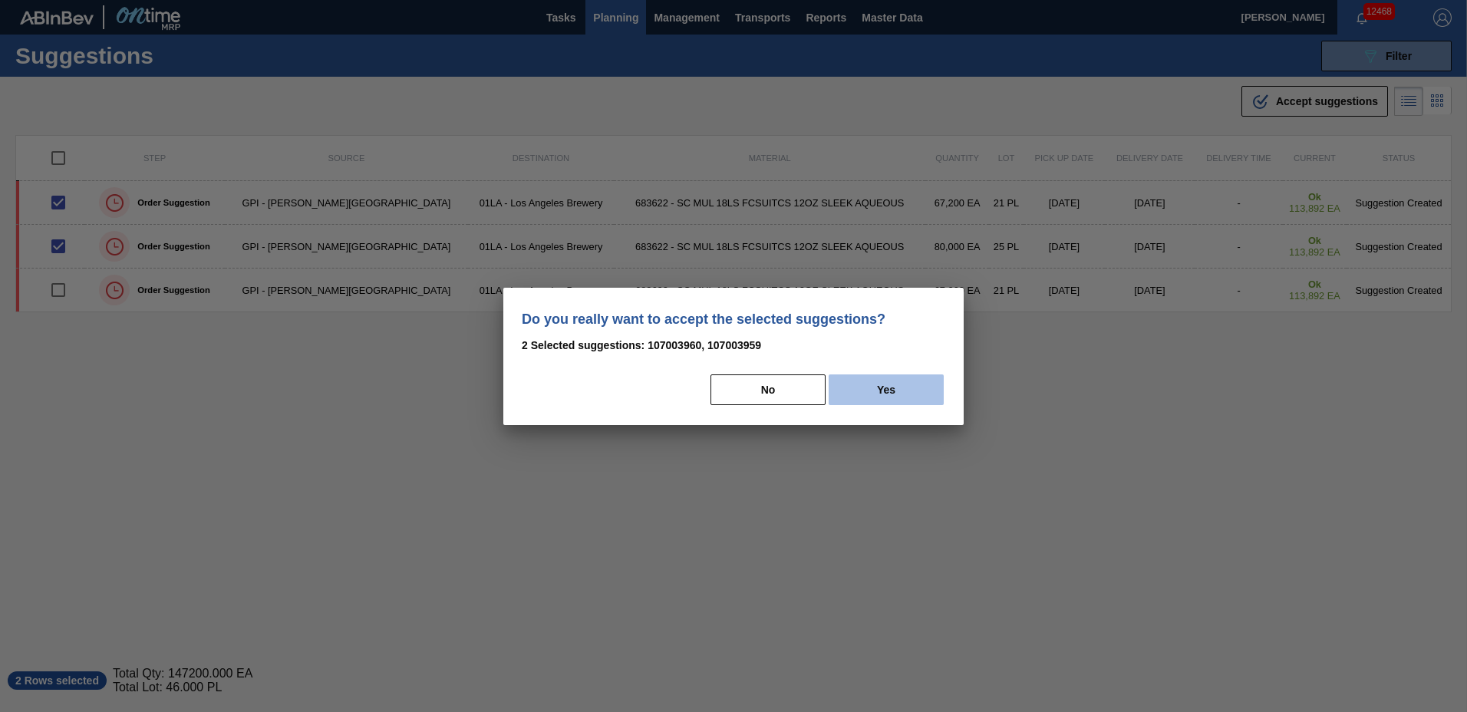
click at [871, 392] on button "Yes" at bounding box center [885, 389] width 115 height 31
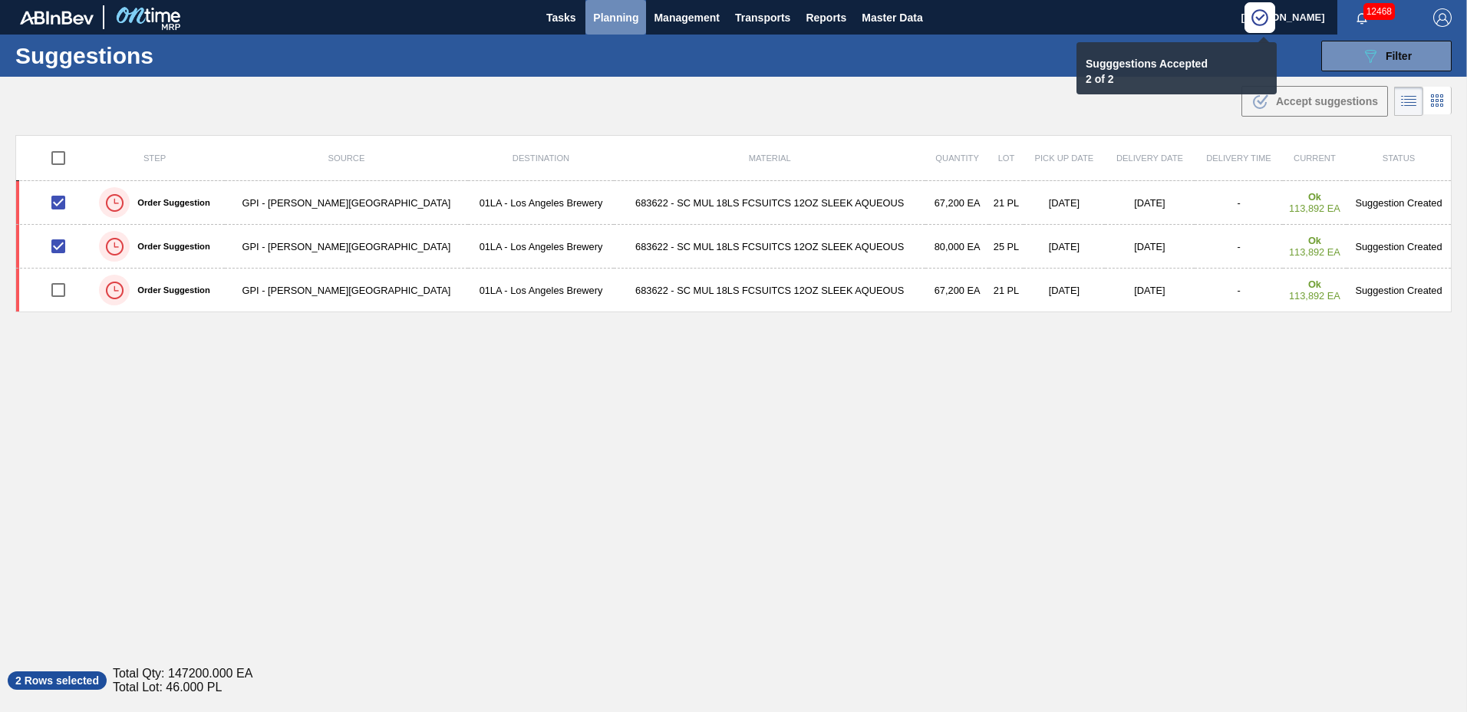
click at [604, 14] on span "Planning" at bounding box center [615, 17] width 45 height 18
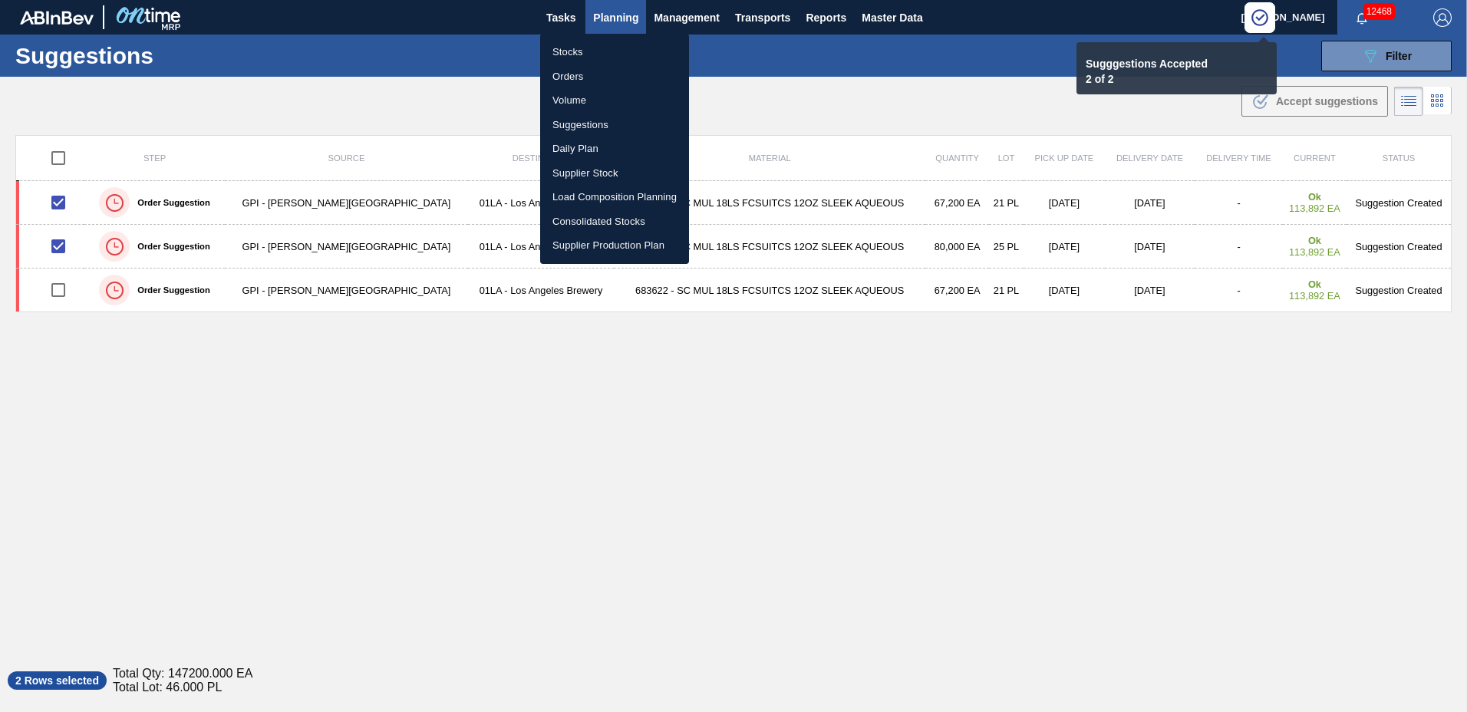
click at [610, 191] on li "Load Composition Planning" at bounding box center [614, 197] width 149 height 25
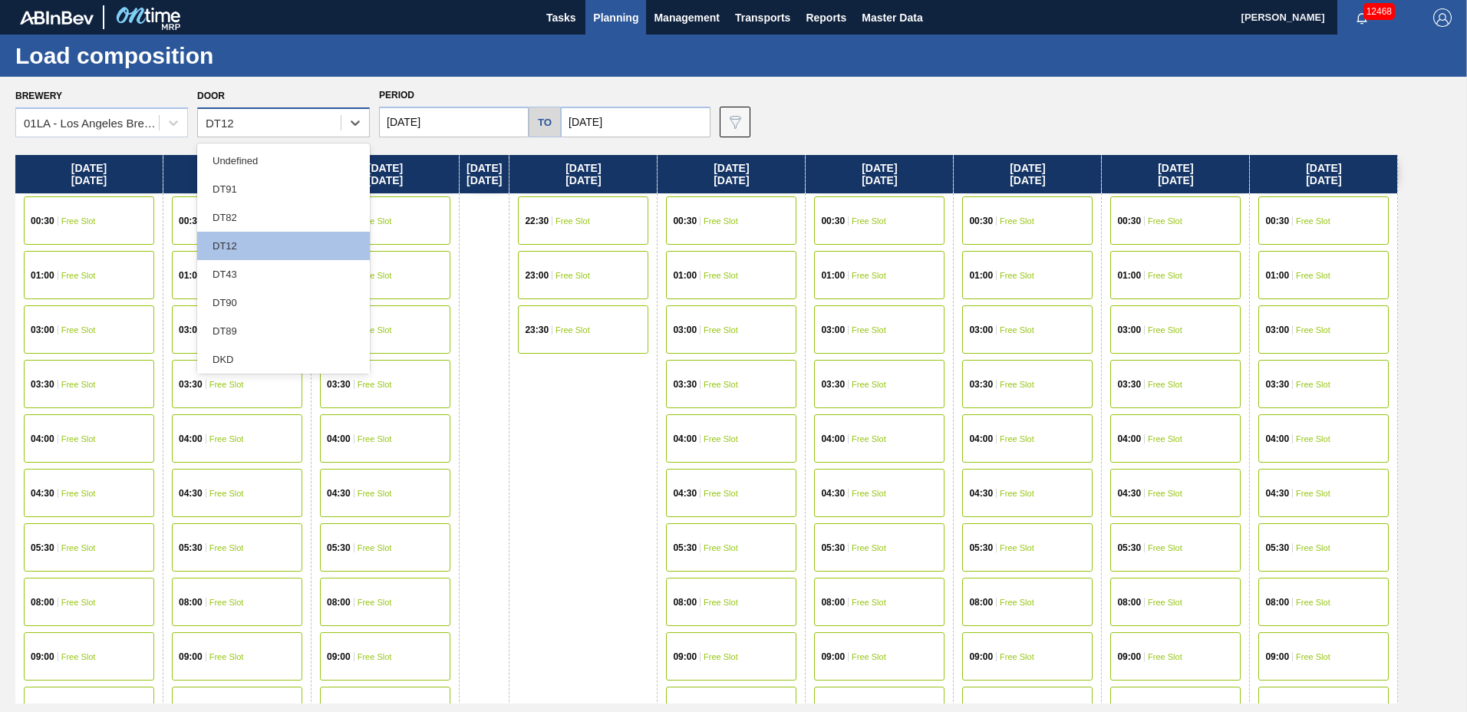
drag, startPoint x: 222, startPoint y: 125, endPoint x: 219, endPoint y: 156, distance: 30.8
click at [222, 124] on div "DT12" at bounding box center [220, 123] width 28 height 13
click at [239, 273] on div "DT43" at bounding box center [283, 274] width 173 height 28
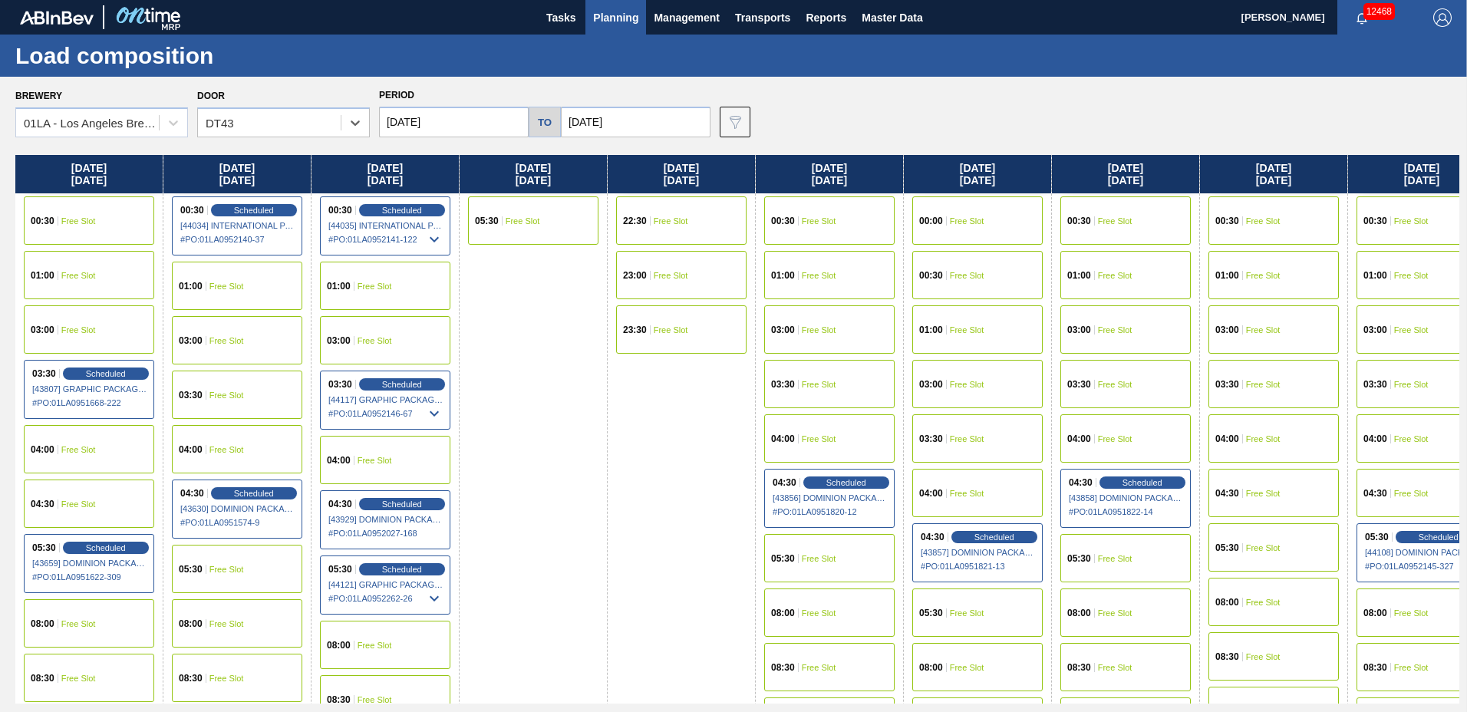
click at [807, 374] on div "03:30 Free Slot" at bounding box center [829, 384] width 130 height 48
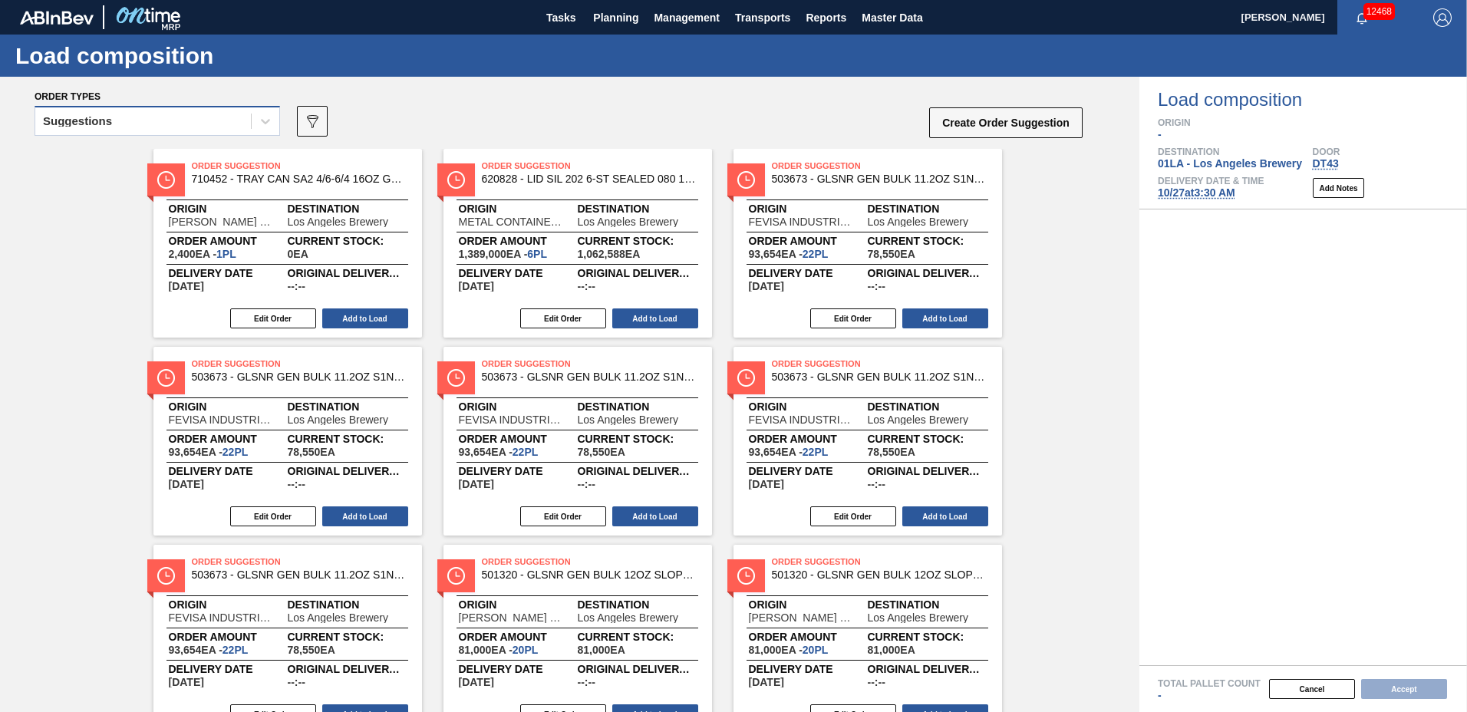
click at [148, 121] on div "Suggestions" at bounding box center [143, 121] width 216 height 22
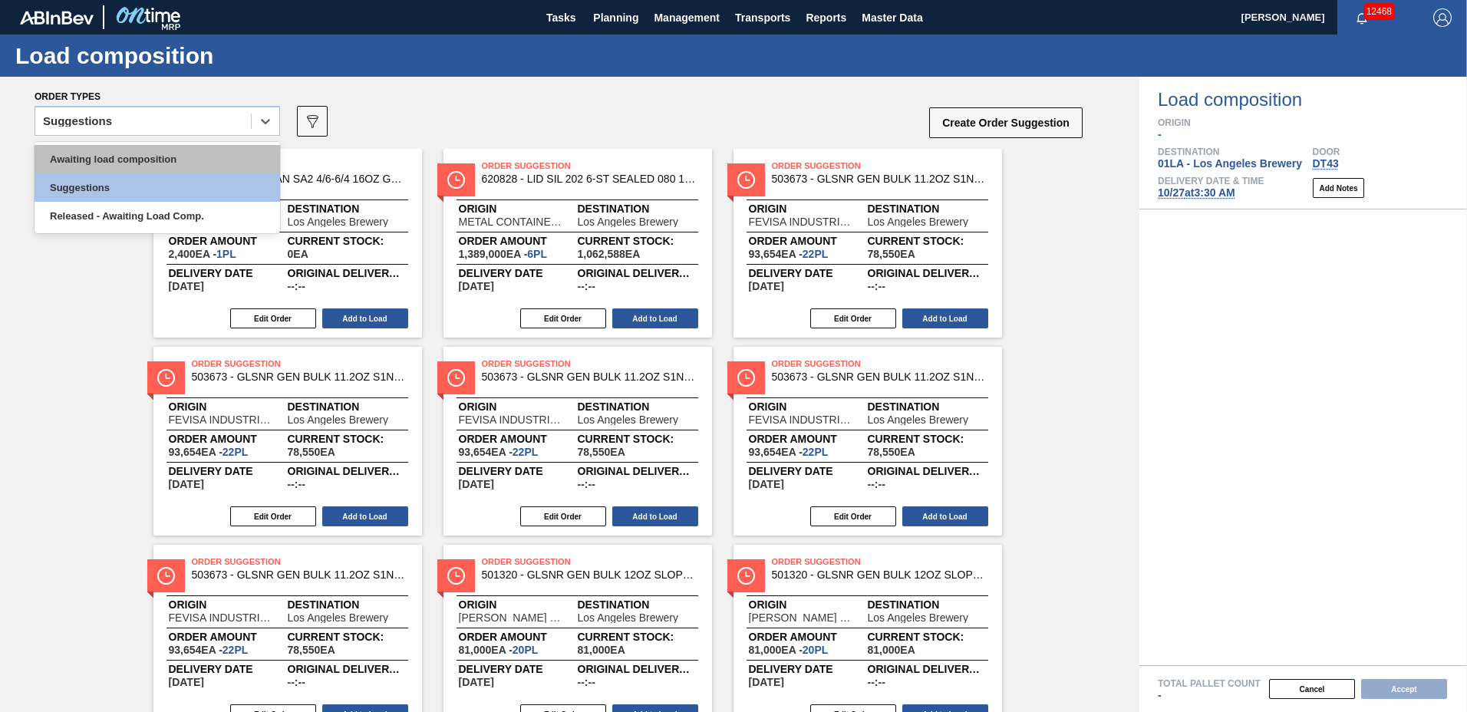
click at [150, 155] on div "Awaiting load composition" at bounding box center [157, 159] width 245 height 28
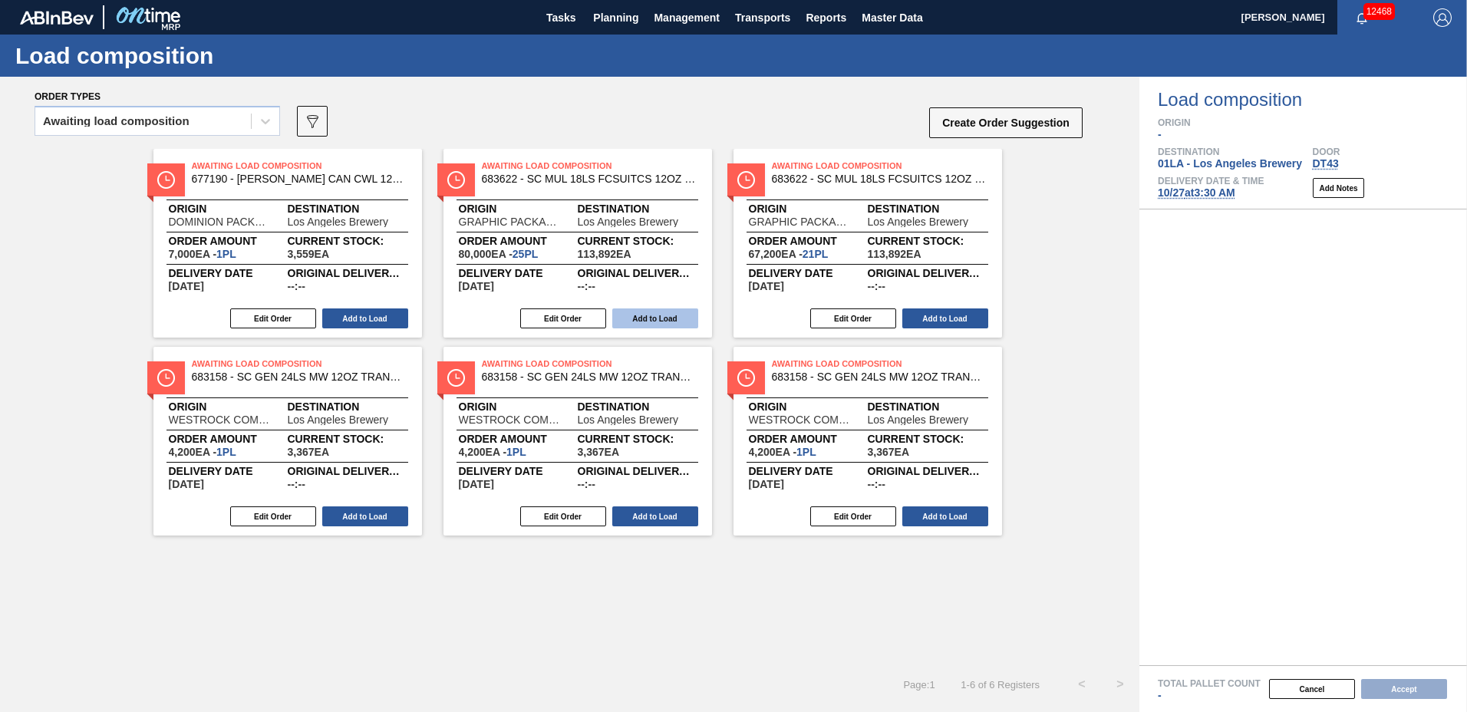
click at [640, 311] on button "Add to Load" at bounding box center [655, 318] width 86 height 20
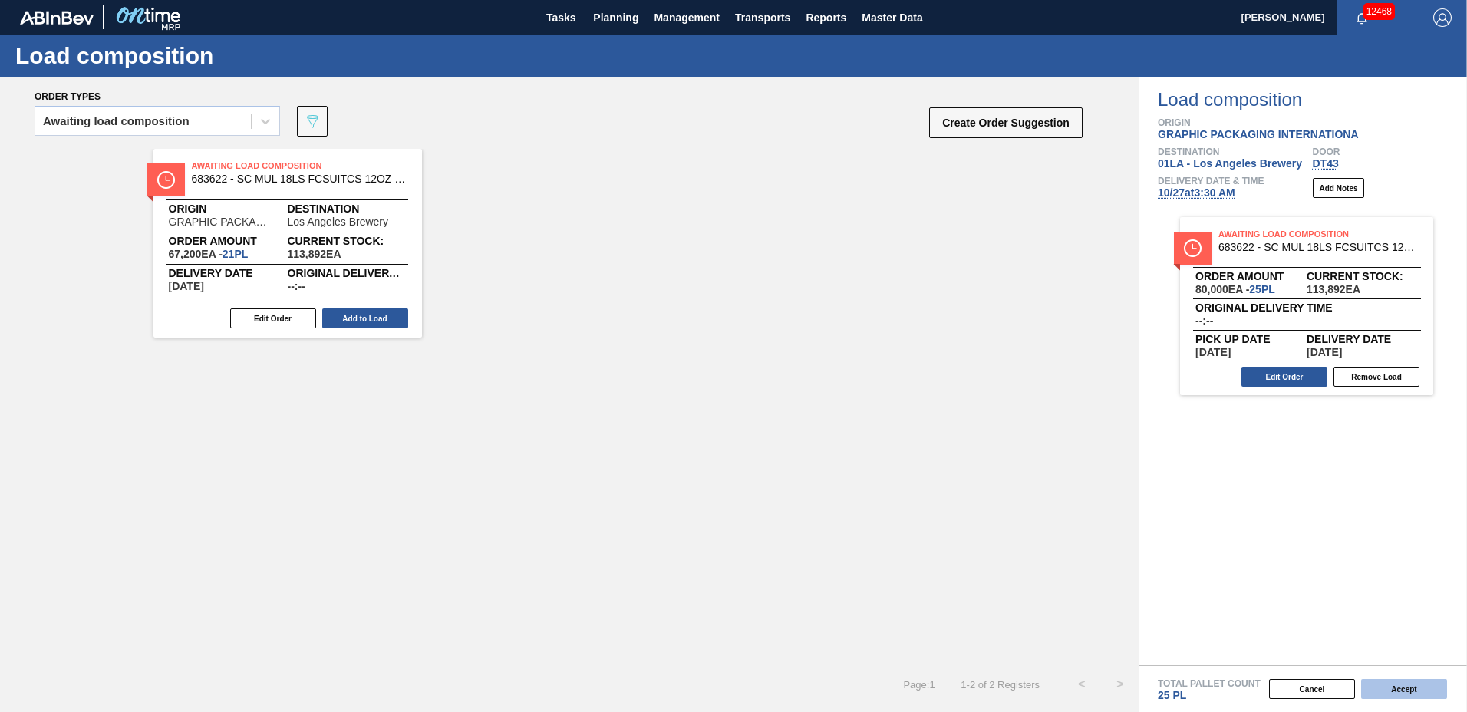
click at [1412, 681] on button "Accept" at bounding box center [1404, 689] width 86 height 20
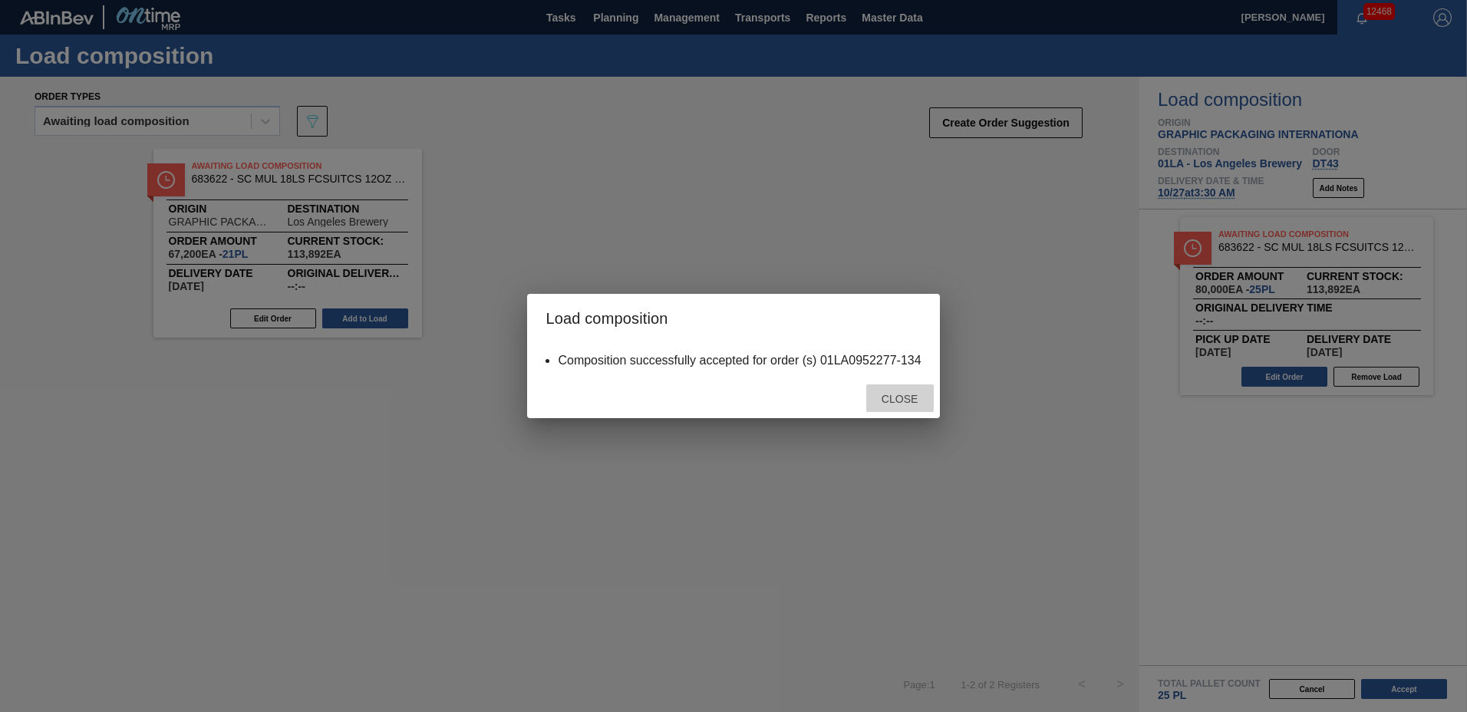
click at [888, 396] on span "Close" at bounding box center [899, 399] width 61 height 12
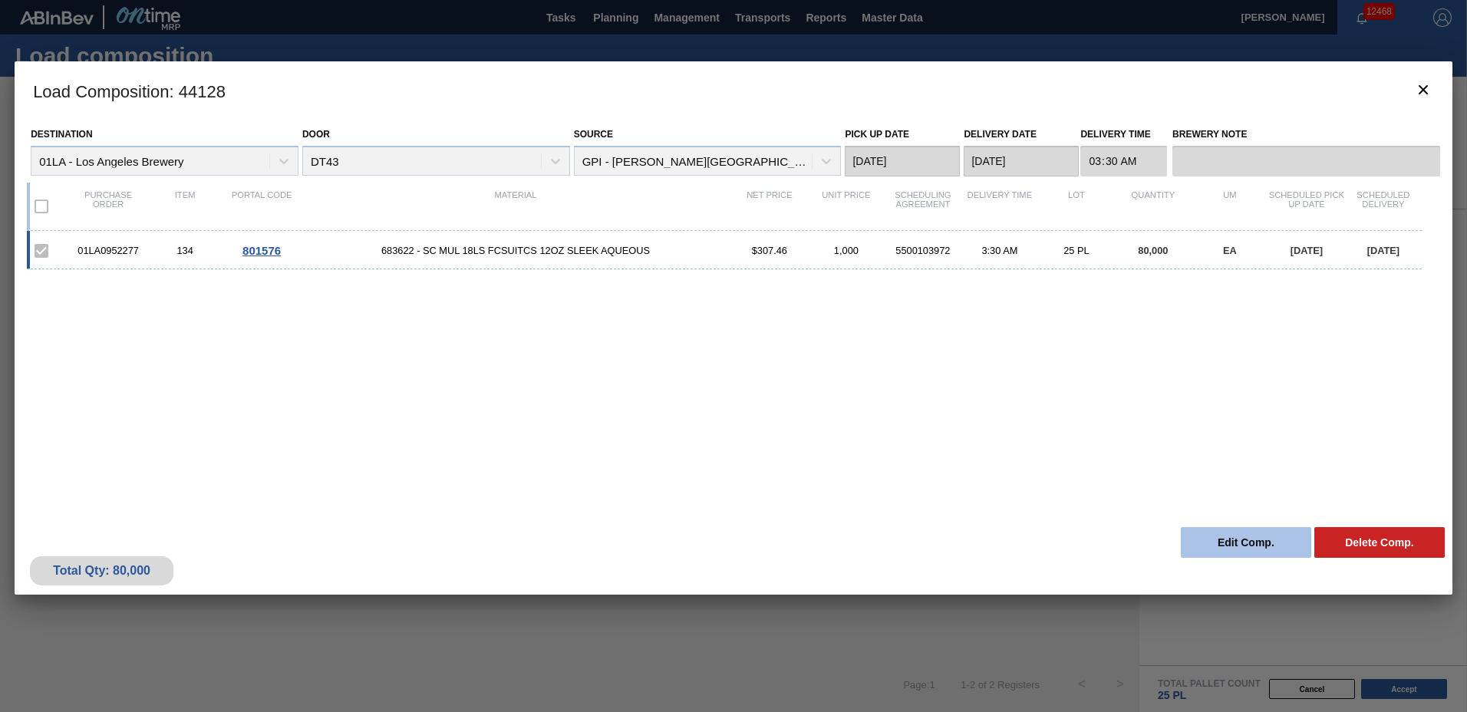
click at [1244, 534] on button "Edit Comp." at bounding box center [1246, 542] width 130 height 31
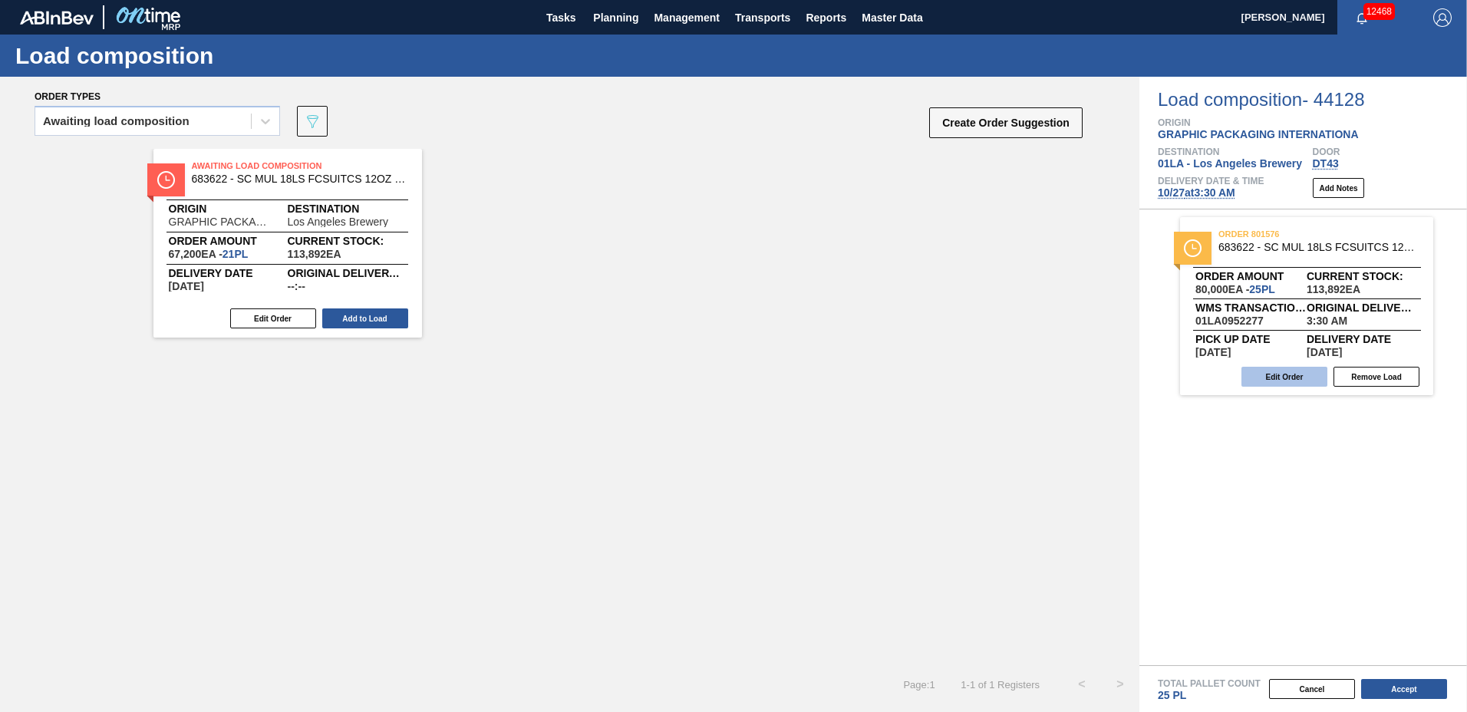
click at [1299, 377] on button "Edit Order" at bounding box center [1284, 377] width 86 height 20
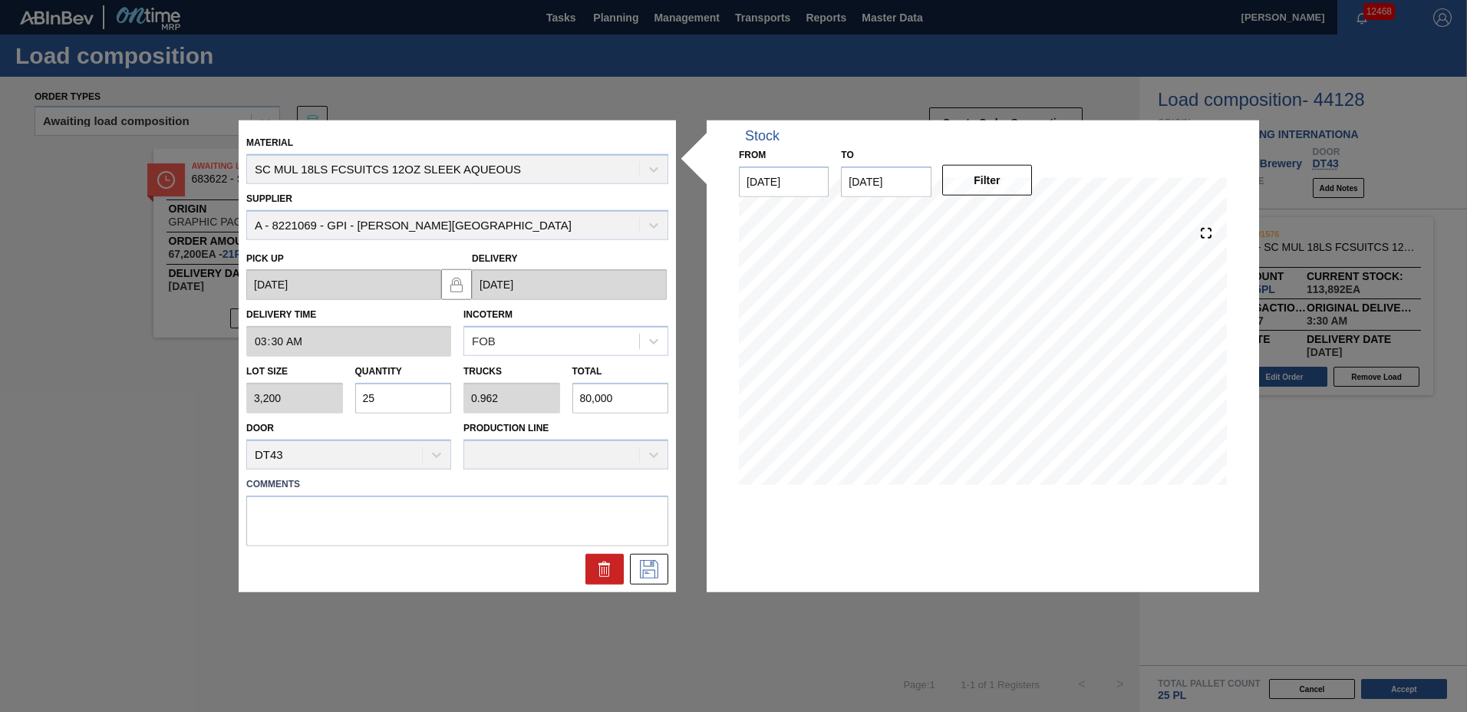
click at [409, 407] on input "25" at bounding box center [403, 398] width 97 height 31
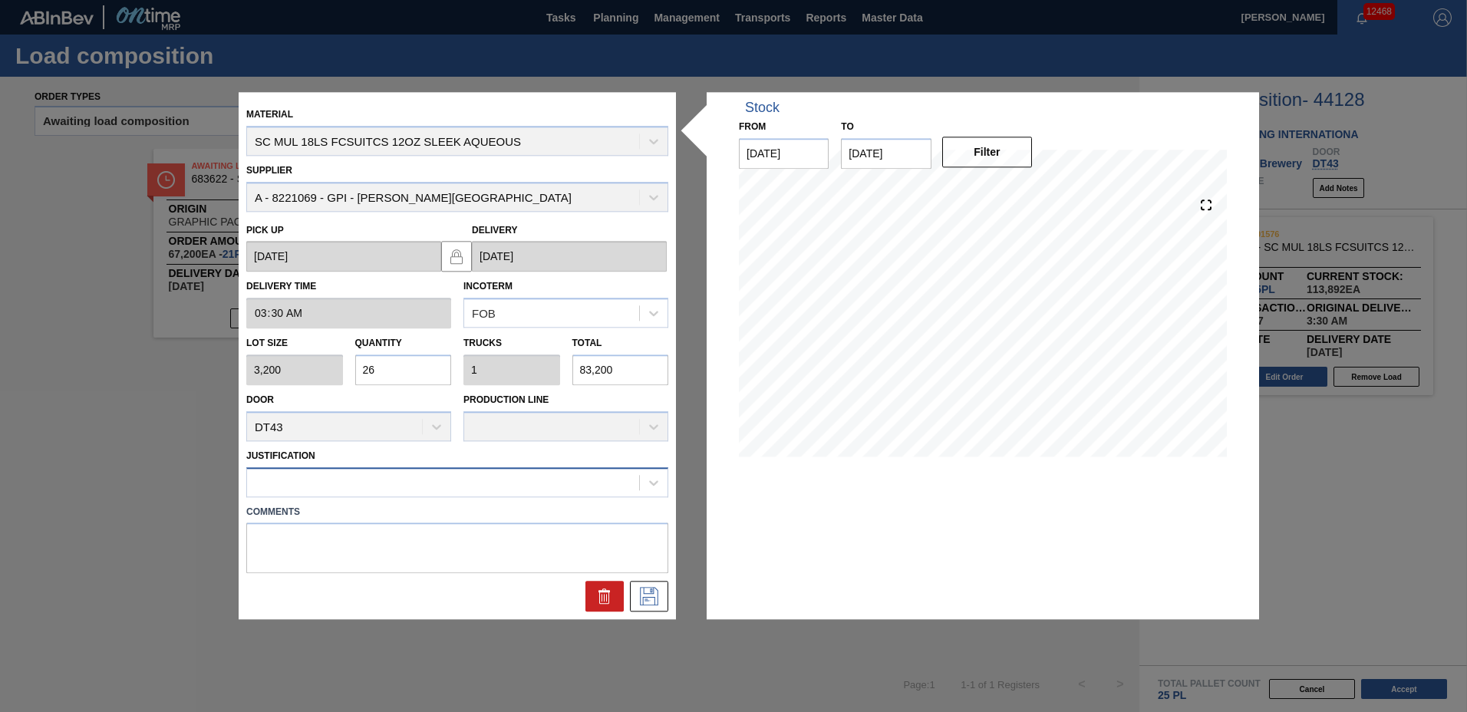
click at [336, 490] on div at bounding box center [443, 482] width 392 height 22
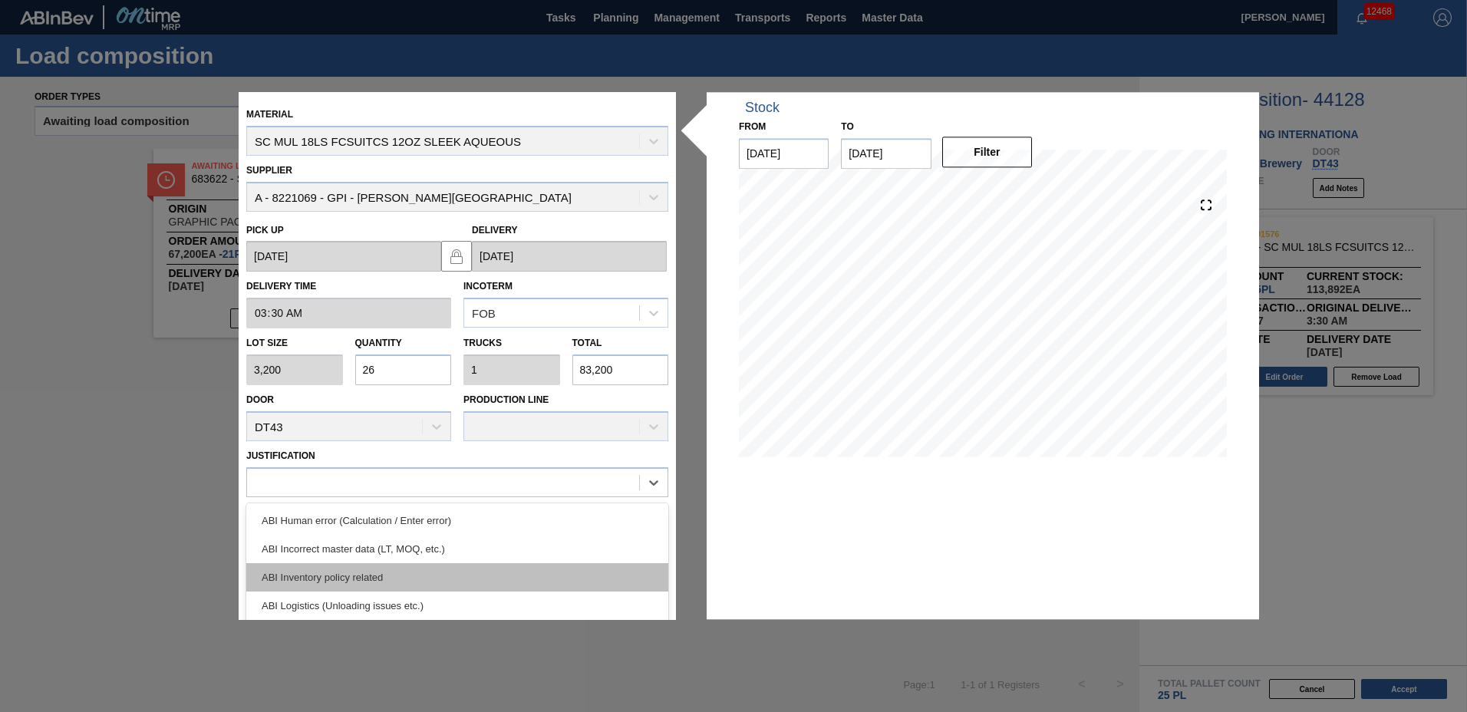
click at [341, 565] on div "ABI Inventory policy related" at bounding box center [457, 577] width 422 height 28
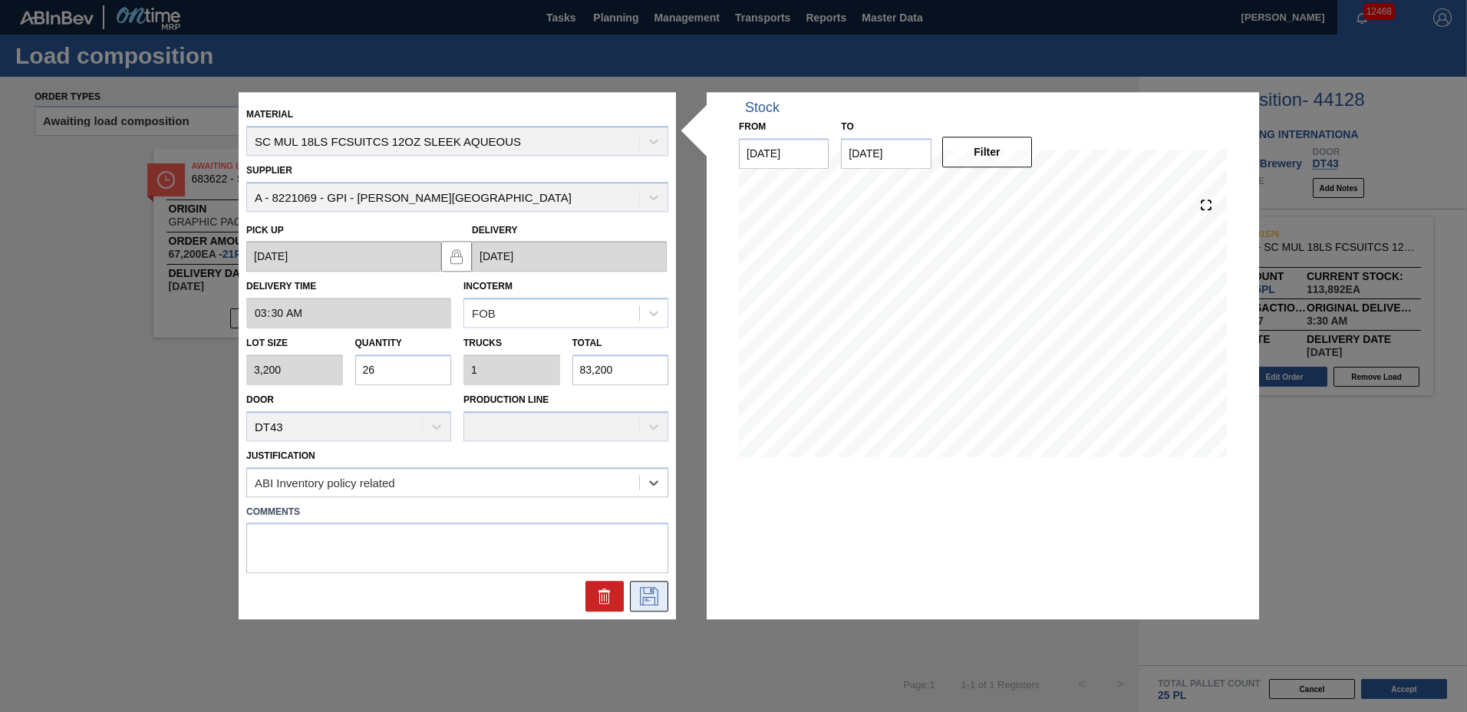
click at [647, 595] on icon at bounding box center [649, 597] width 25 height 18
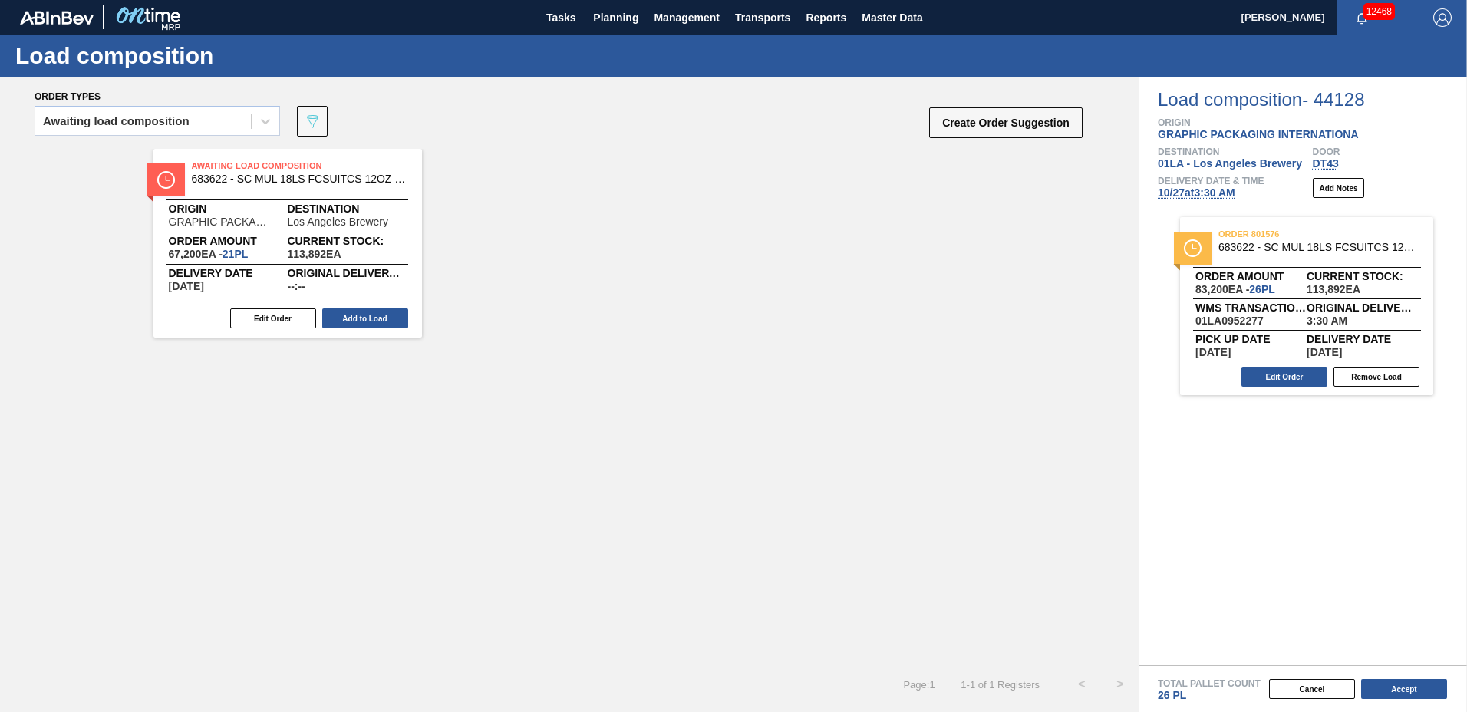
click at [1396, 689] on button "Accept" at bounding box center [1404, 689] width 86 height 20
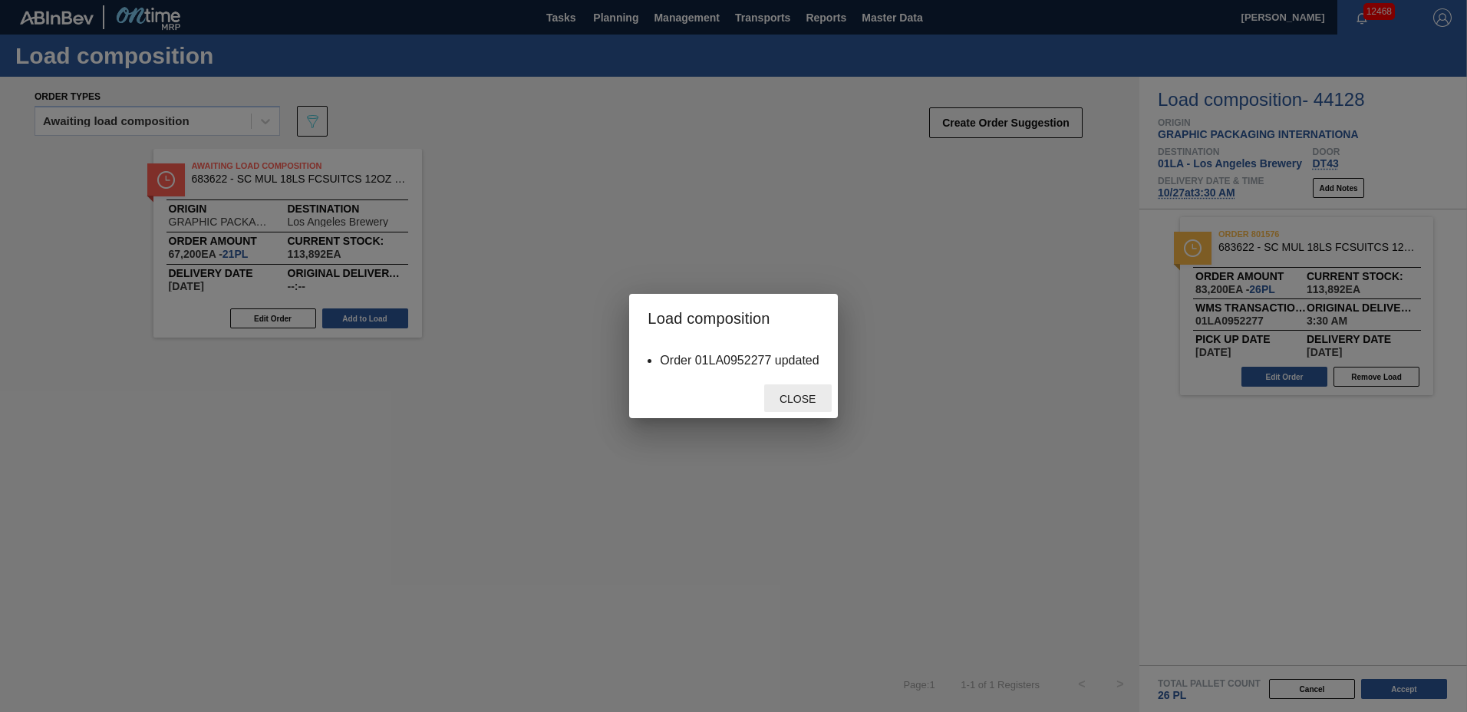
click at [792, 403] on span "Close" at bounding box center [797, 399] width 61 height 12
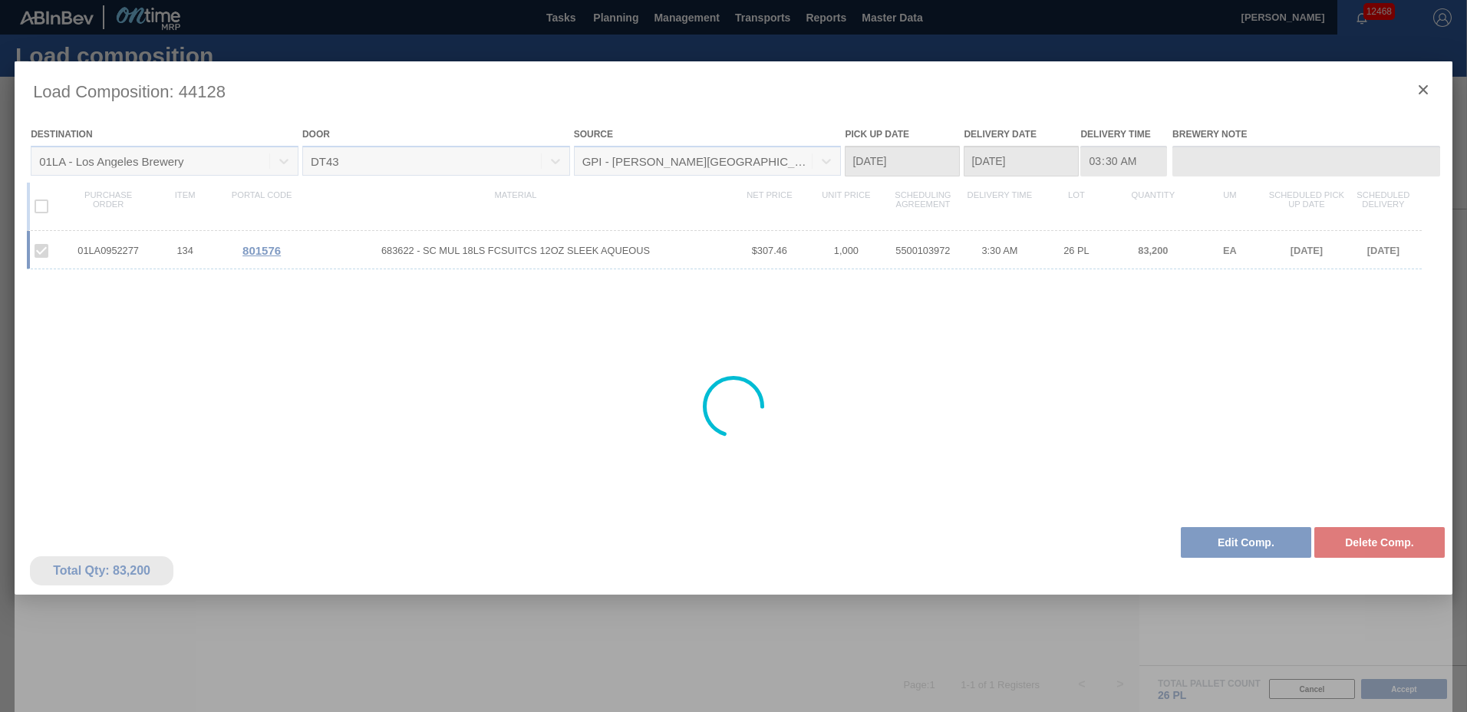
click at [1424, 91] on div at bounding box center [734, 406] width 1438 height 690
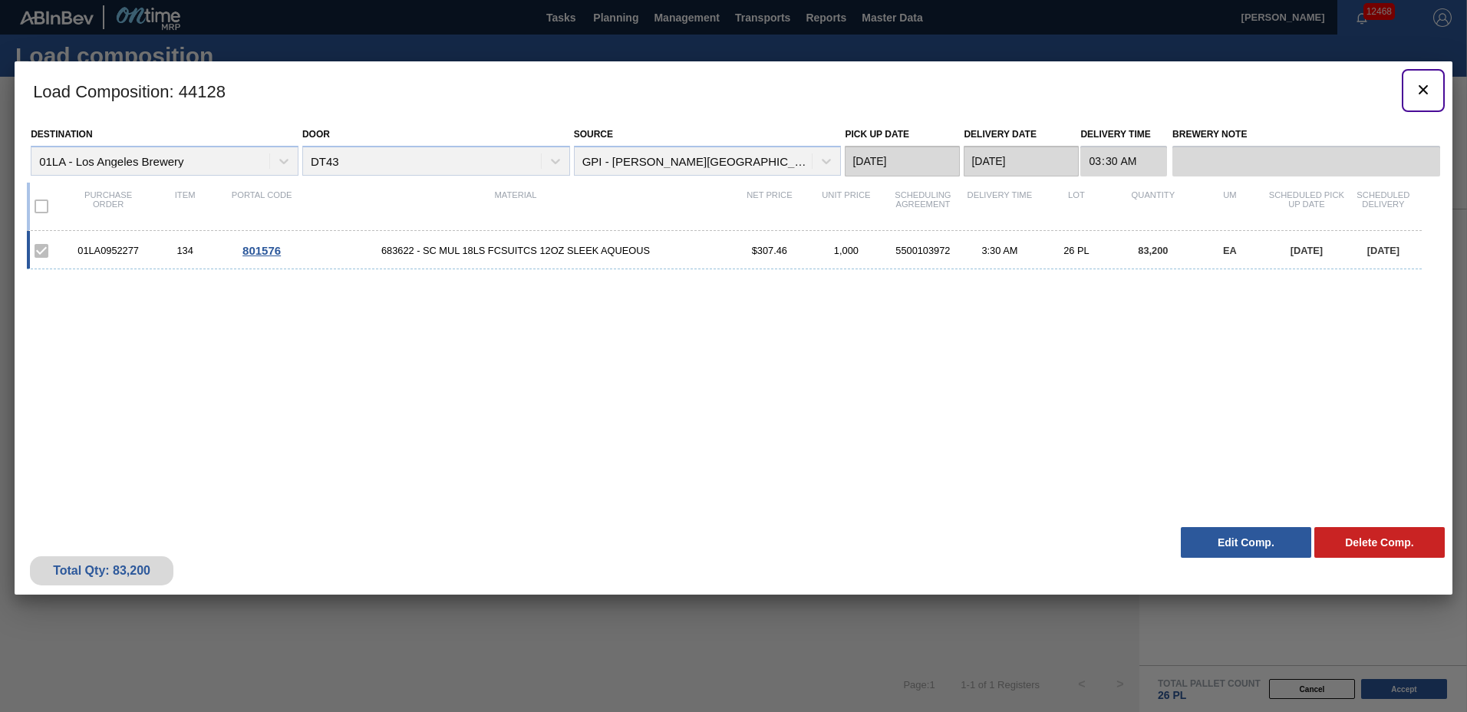
click at [1424, 91] on icon "botão de ícone" at bounding box center [1422, 89] width 9 height 9
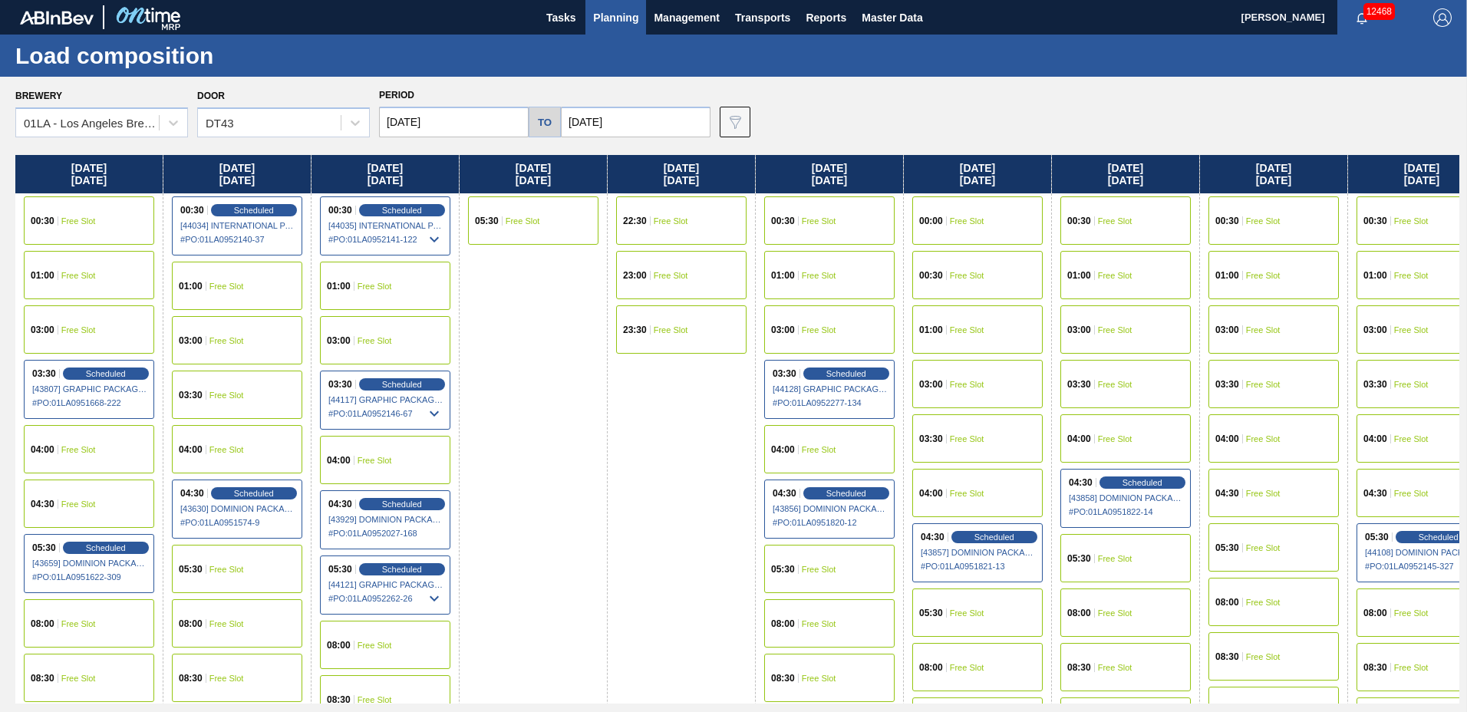
click at [990, 434] on div "03:30 Free Slot" at bounding box center [977, 438] width 130 height 48
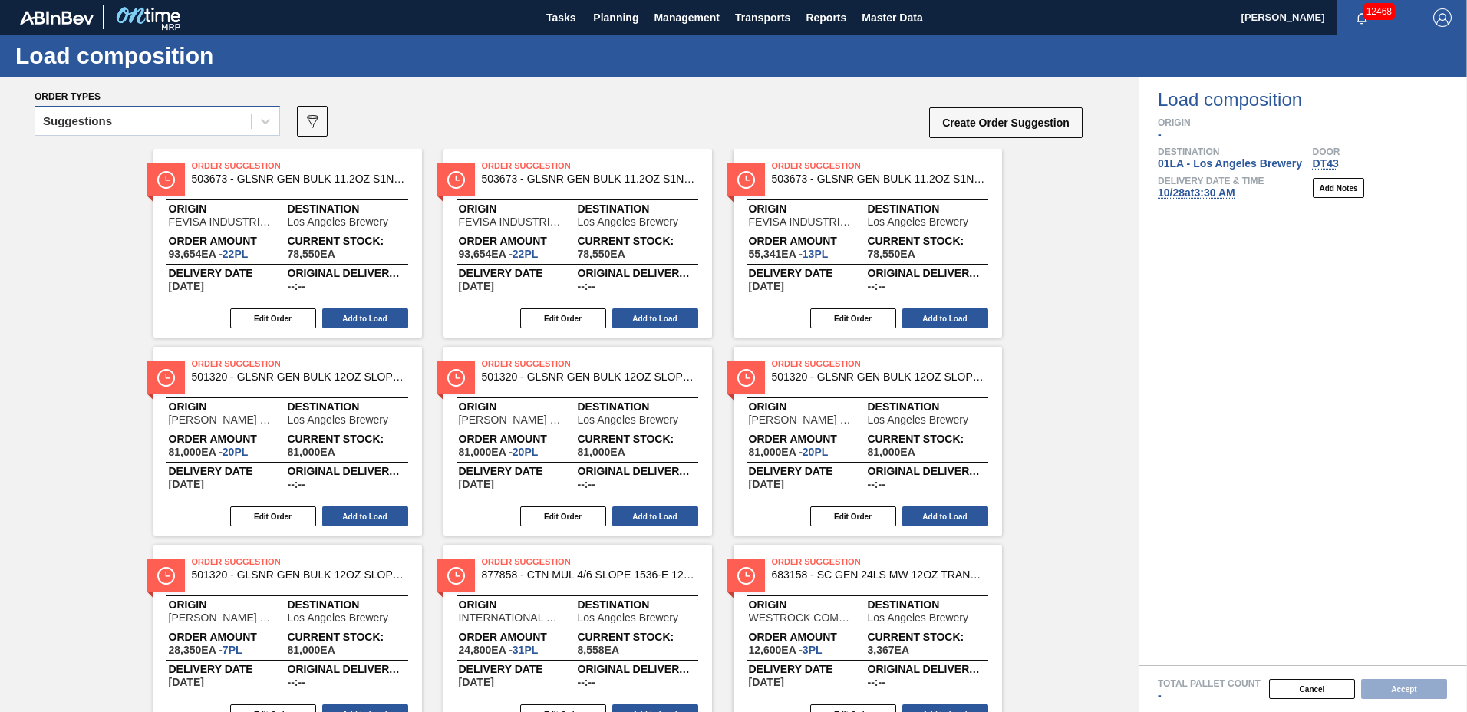
click at [162, 130] on div "Suggestions" at bounding box center [143, 121] width 216 height 22
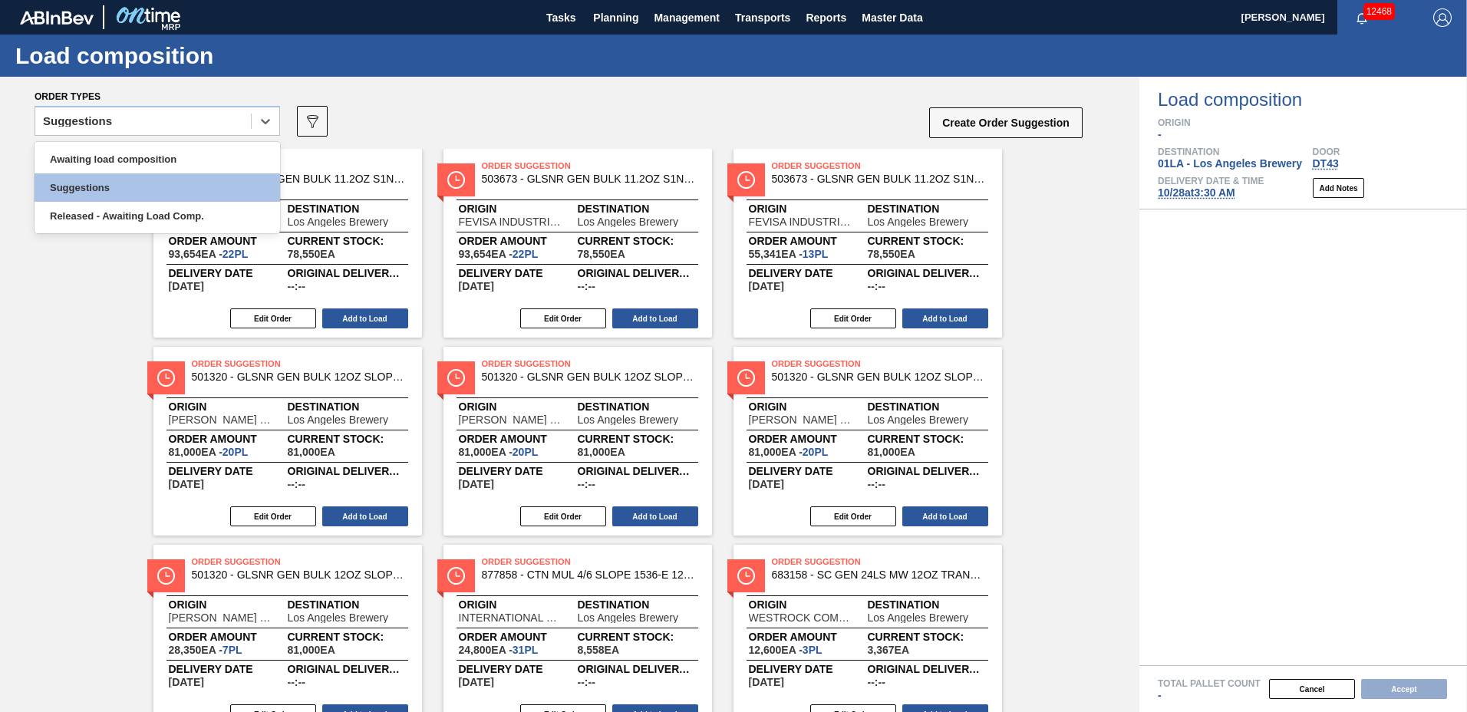
click at [162, 144] on div "Awaiting load composition Suggestions Released - Awaiting Load Comp." at bounding box center [157, 187] width 245 height 91
click at [163, 152] on div "Awaiting load composition" at bounding box center [157, 159] width 245 height 28
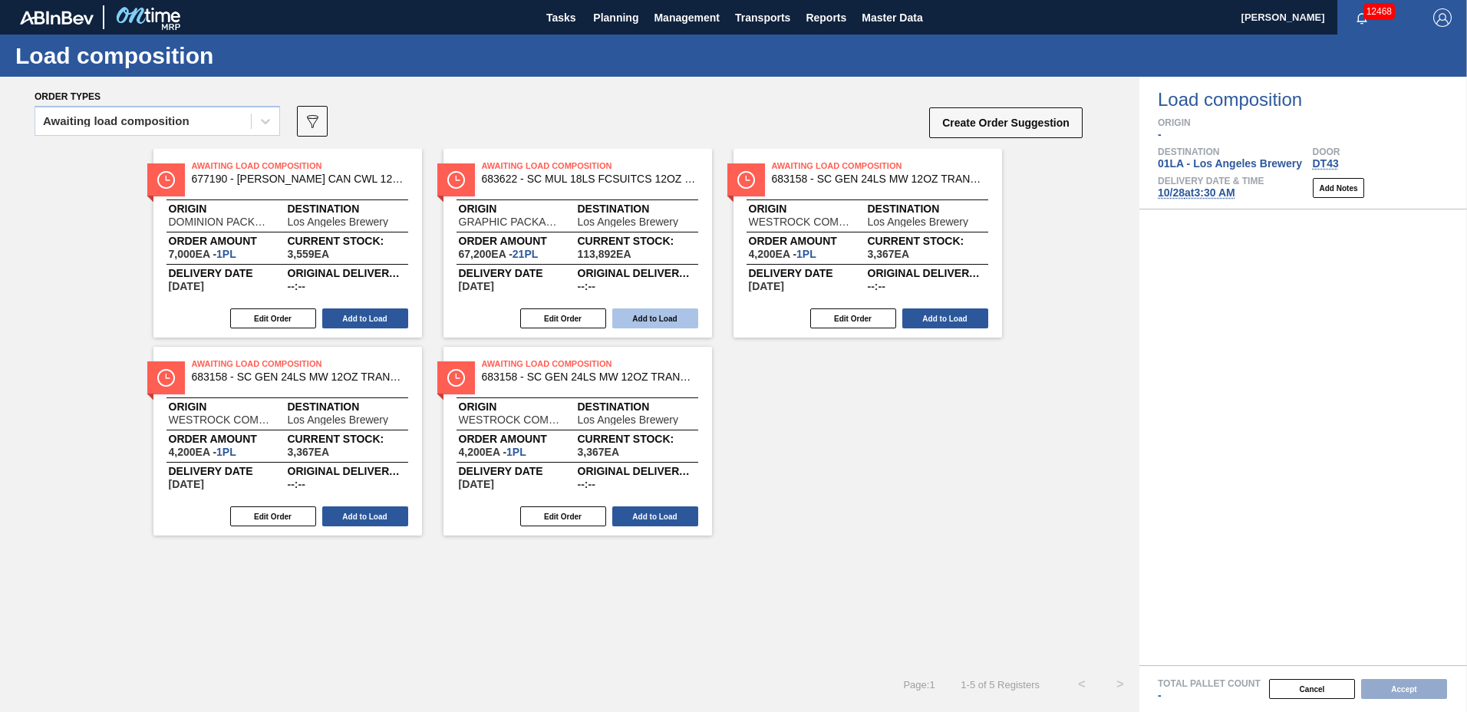
click at [643, 321] on button "Add to Load" at bounding box center [655, 318] width 86 height 20
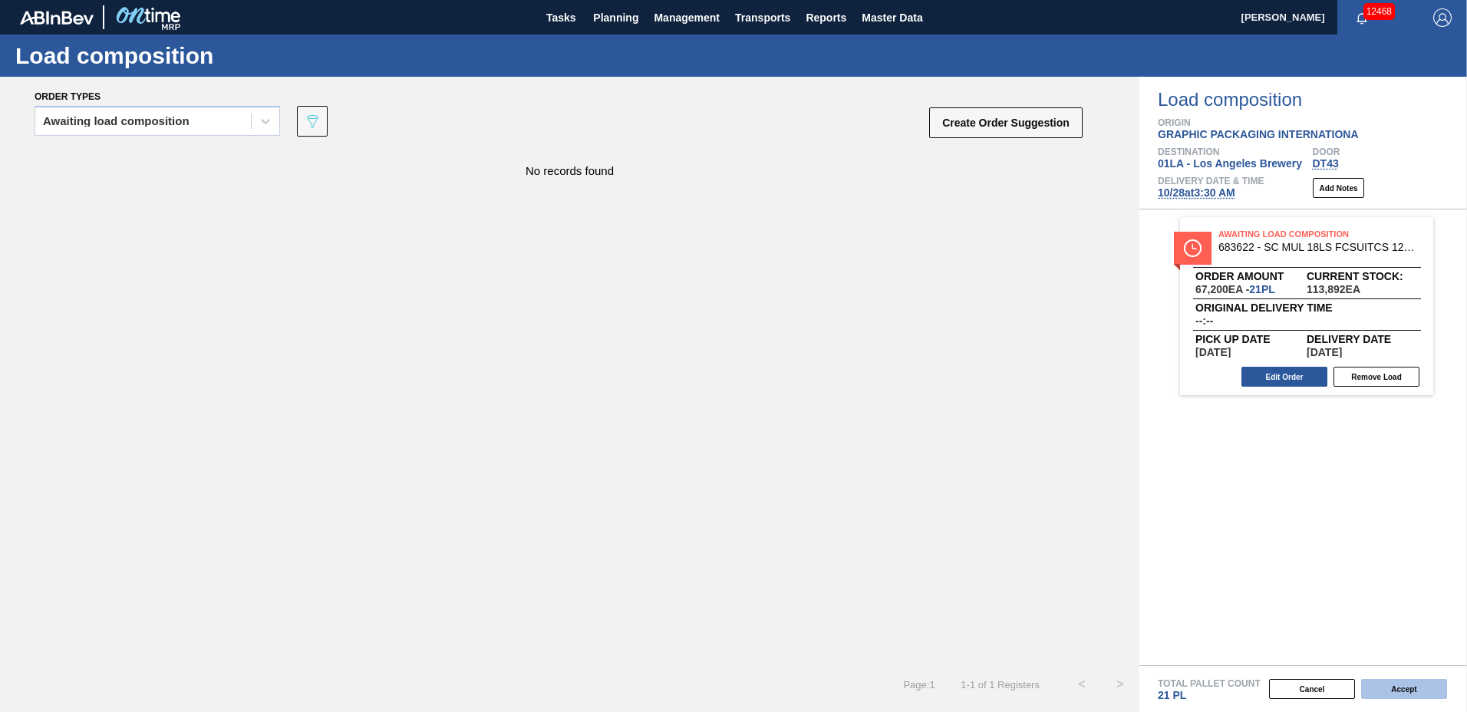
click at [1377, 686] on button "Accept" at bounding box center [1404, 689] width 86 height 20
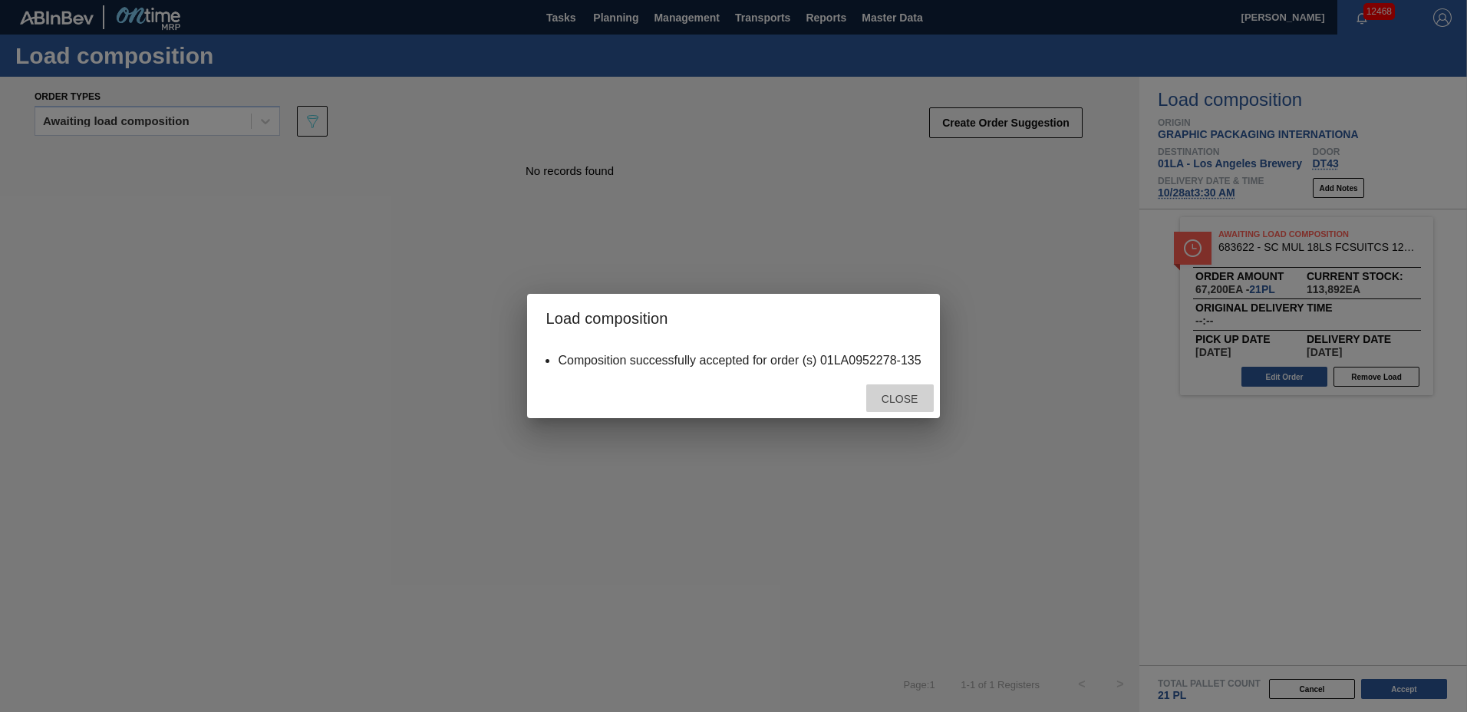
click at [906, 400] on span "Close" at bounding box center [899, 399] width 61 height 12
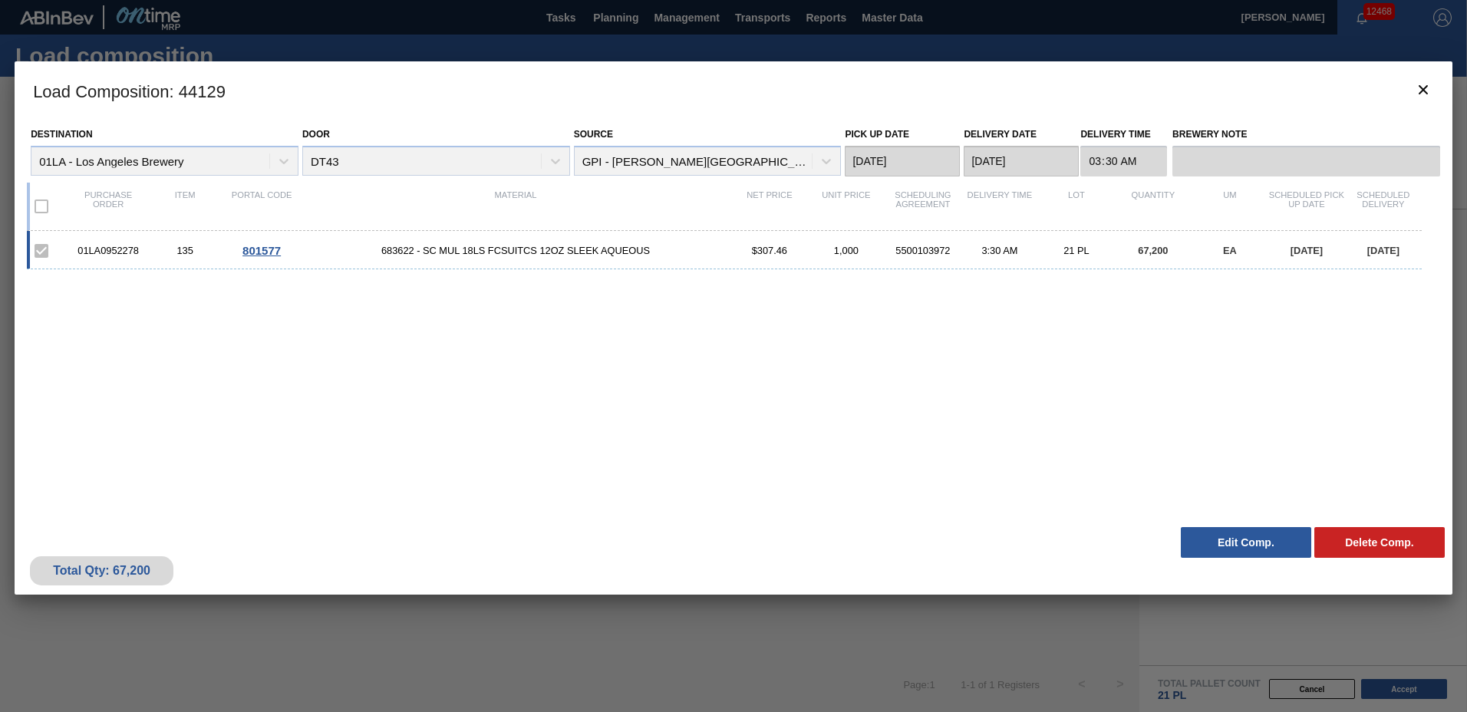
click at [1241, 547] on button "Edit Comp." at bounding box center [1246, 542] width 130 height 31
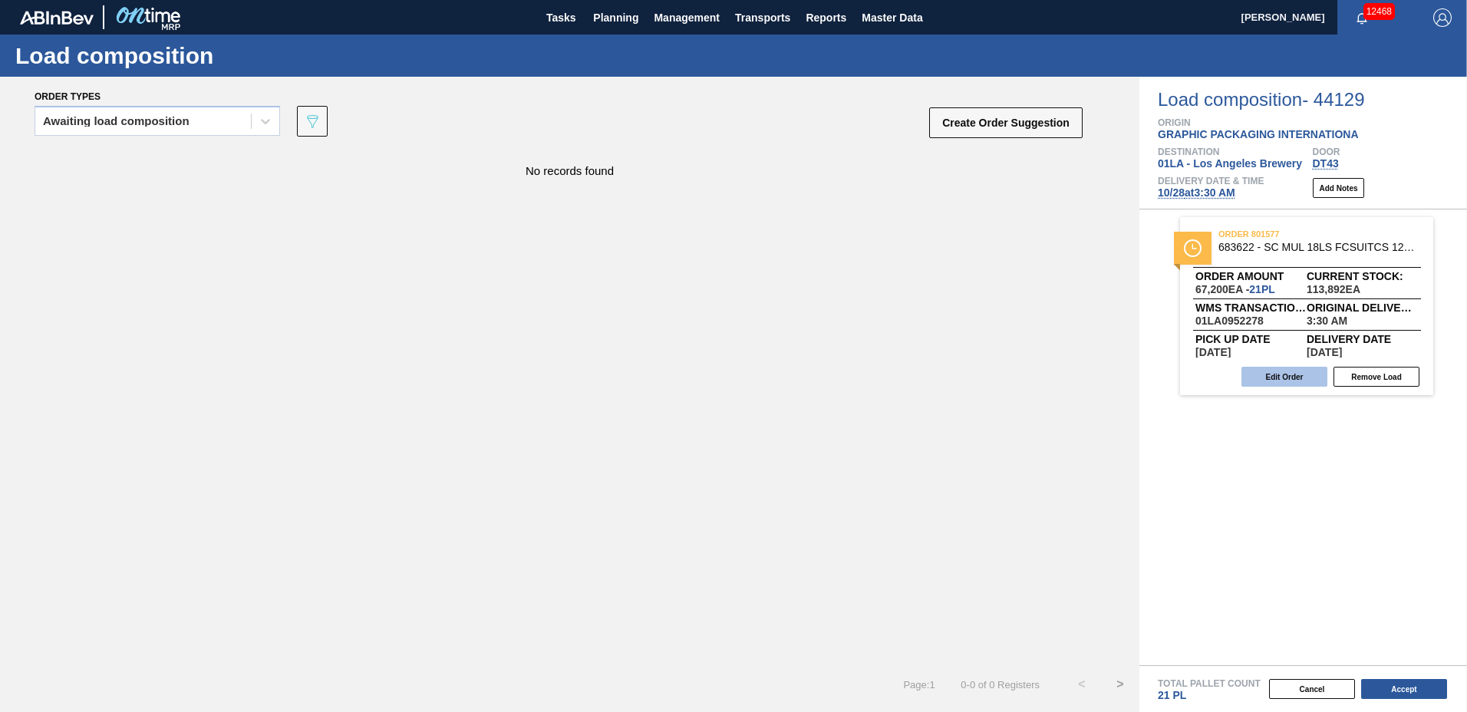
click at [1280, 367] on button "Edit Order" at bounding box center [1284, 377] width 86 height 20
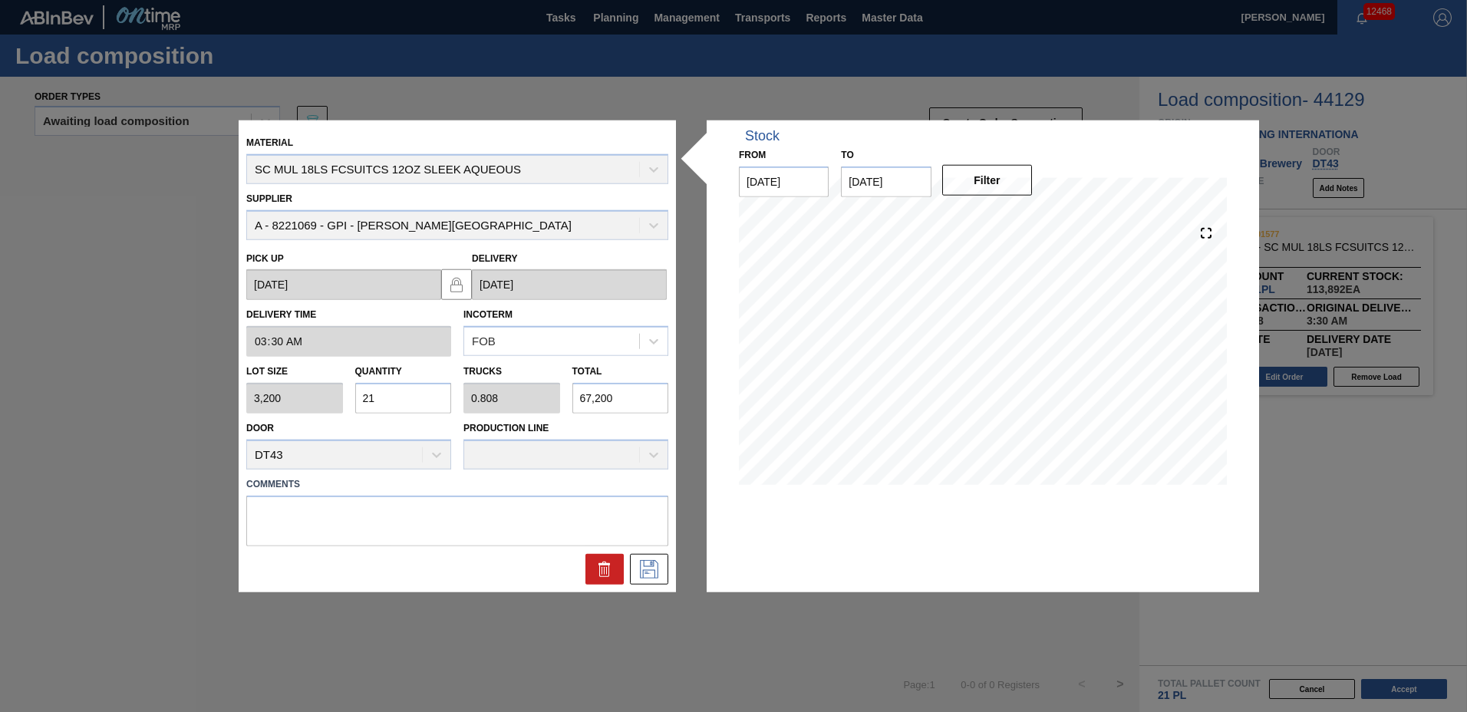
drag, startPoint x: 403, startPoint y: 395, endPoint x: 79, endPoint y: 354, distance: 326.3
click at [79, 354] on div "Material SC MUL 18LS FCSUITCS 12OZ SLEEK AQUEOUS Supplier A - 8221069 - GPI - […" at bounding box center [733, 356] width 1467 height 712
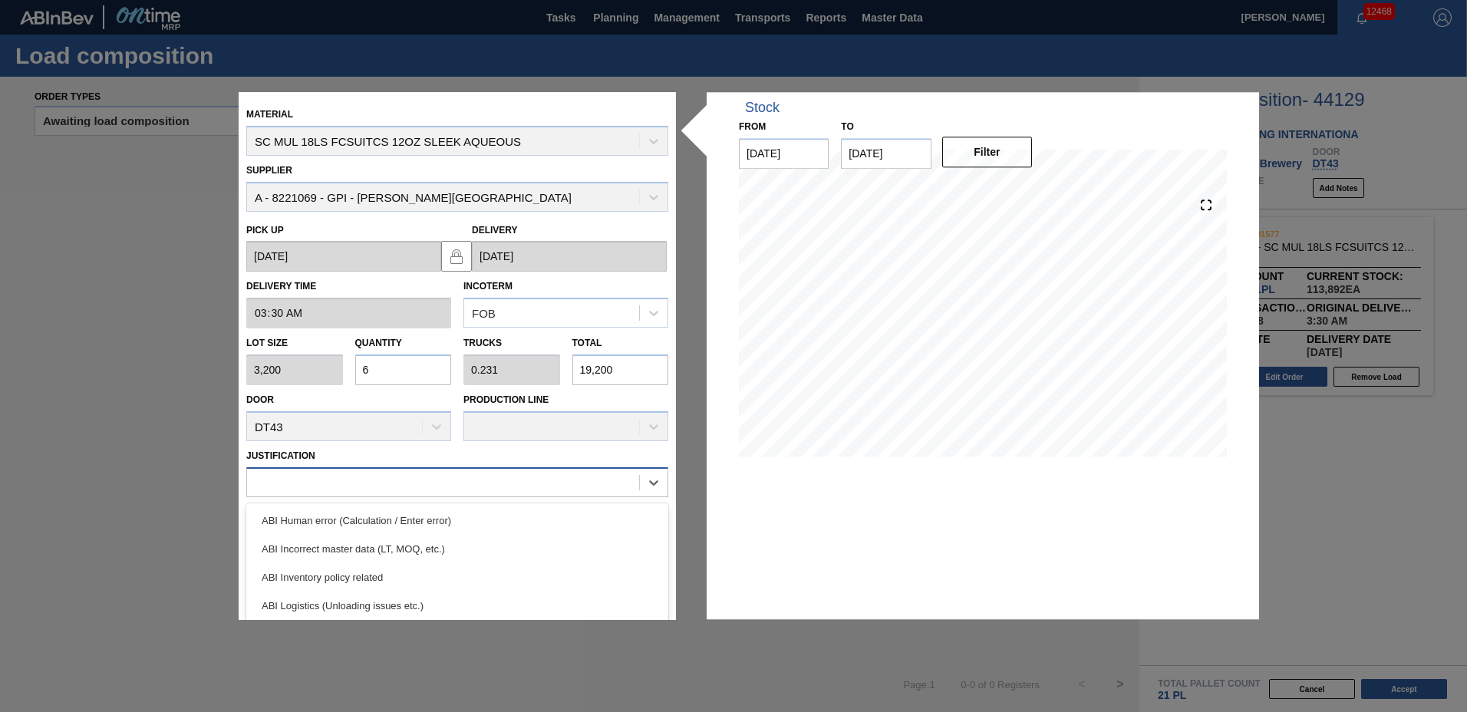
click at [270, 489] on div at bounding box center [443, 482] width 392 height 22
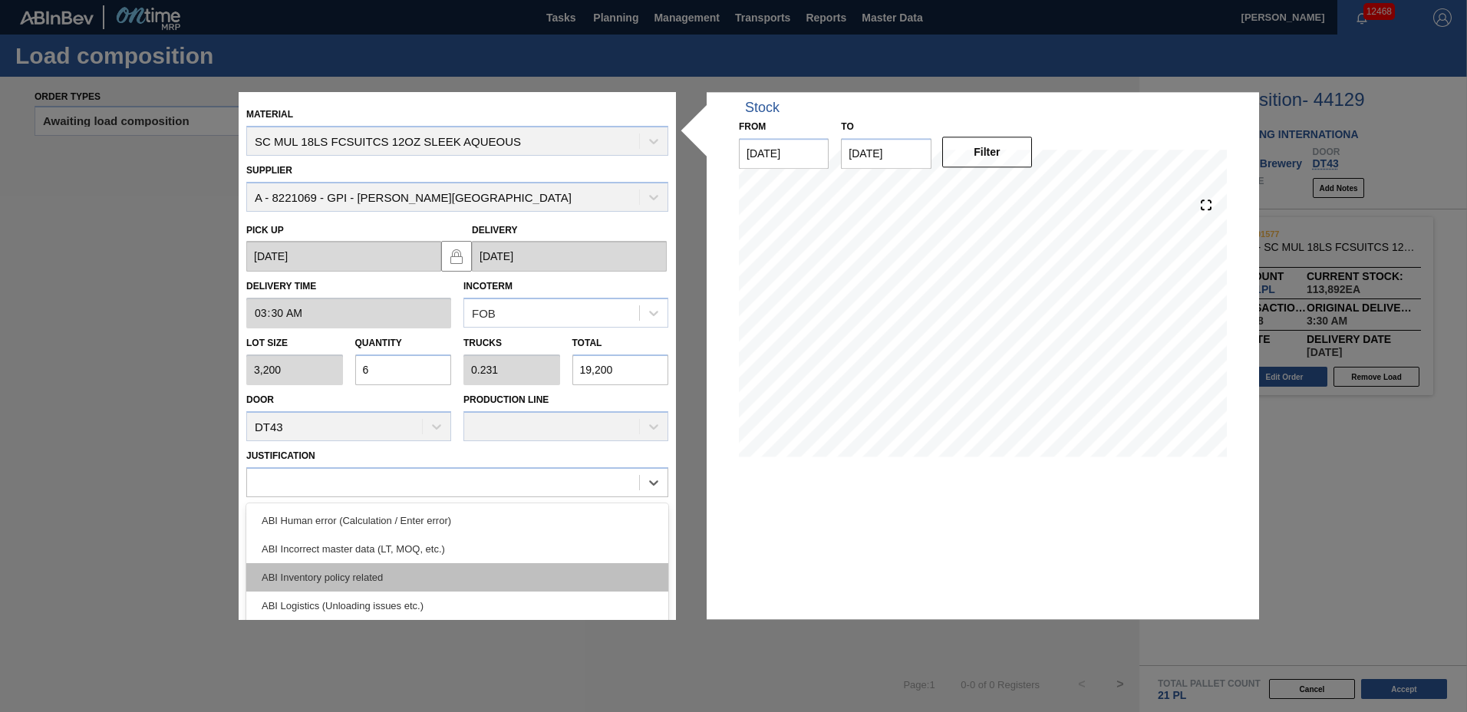
click at [342, 572] on div "ABI Inventory policy related" at bounding box center [457, 577] width 422 height 28
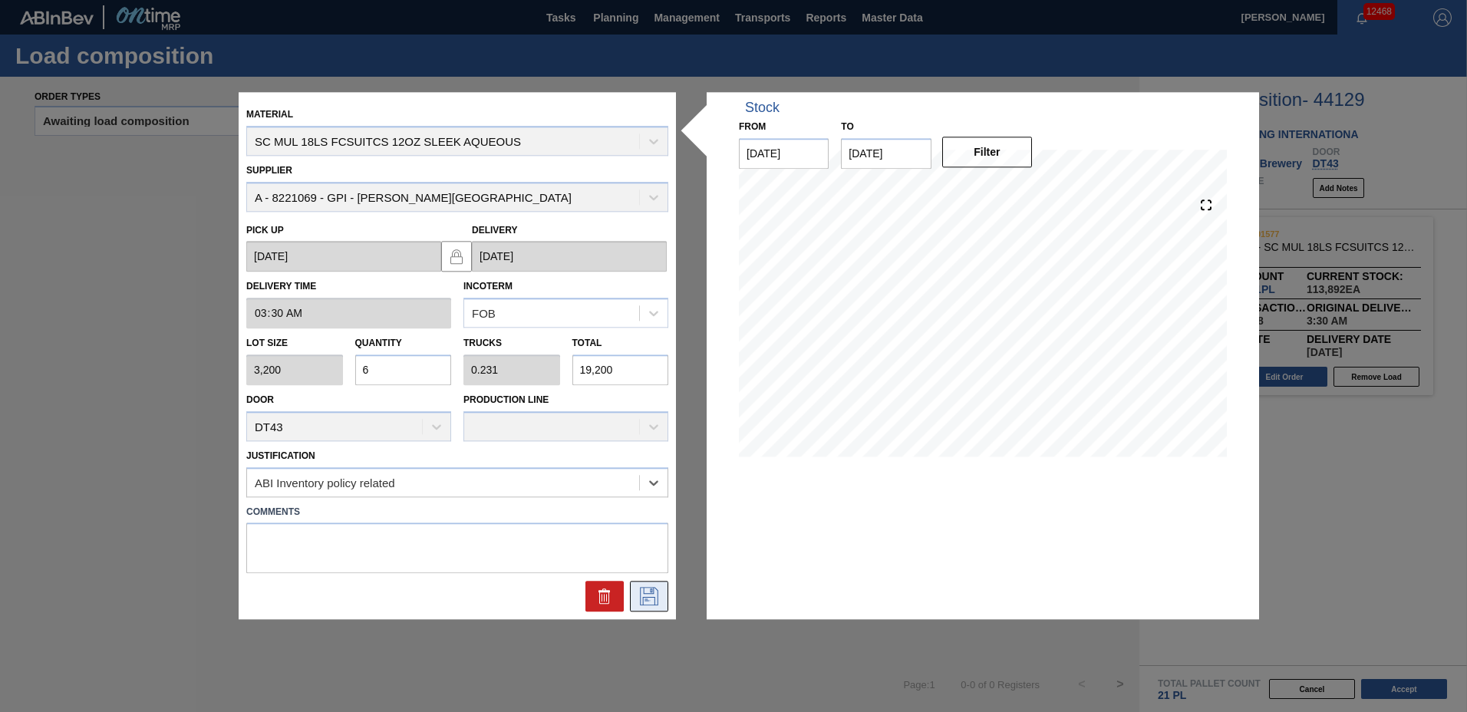
click at [645, 607] on button at bounding box center [649, 596] width 38 height 31
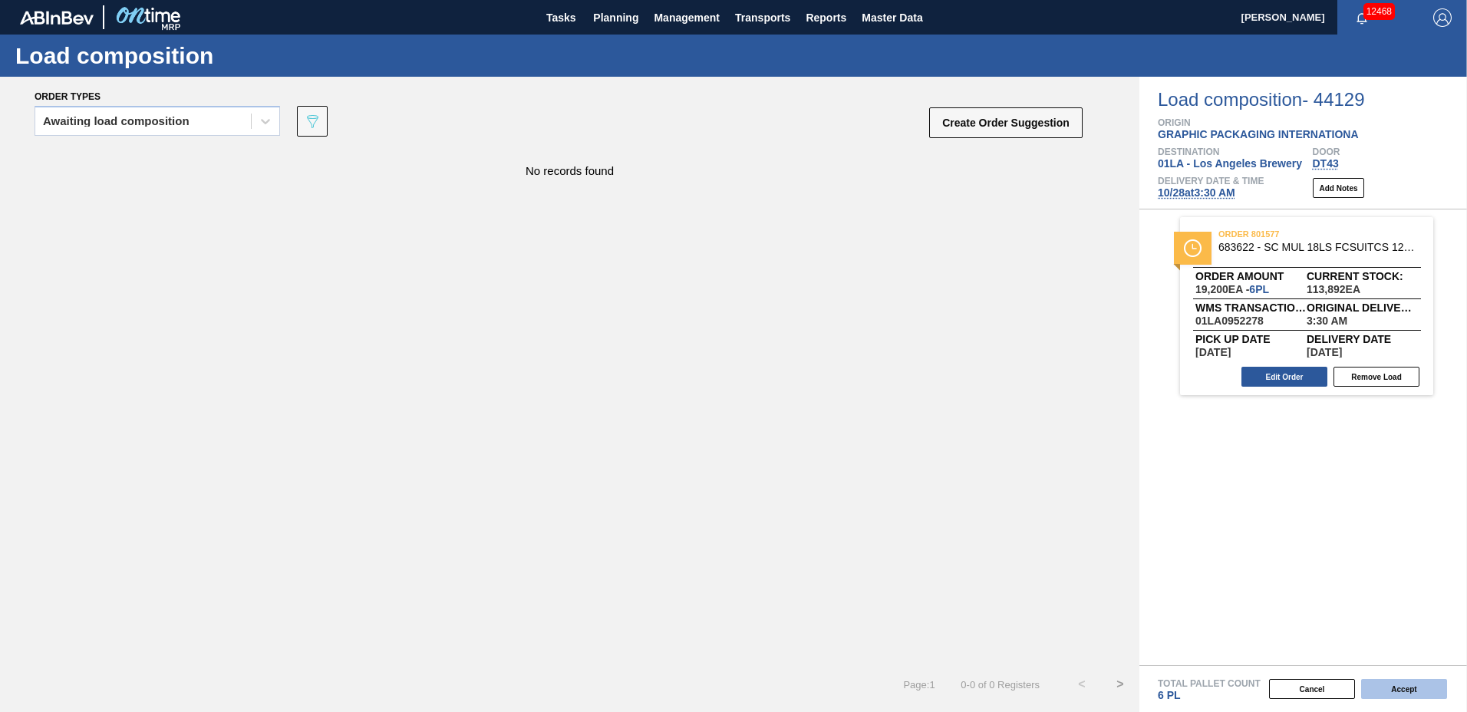
click at [1393, 686] on button "Accept" at bounding box center [1404, 689] width 86 height 20
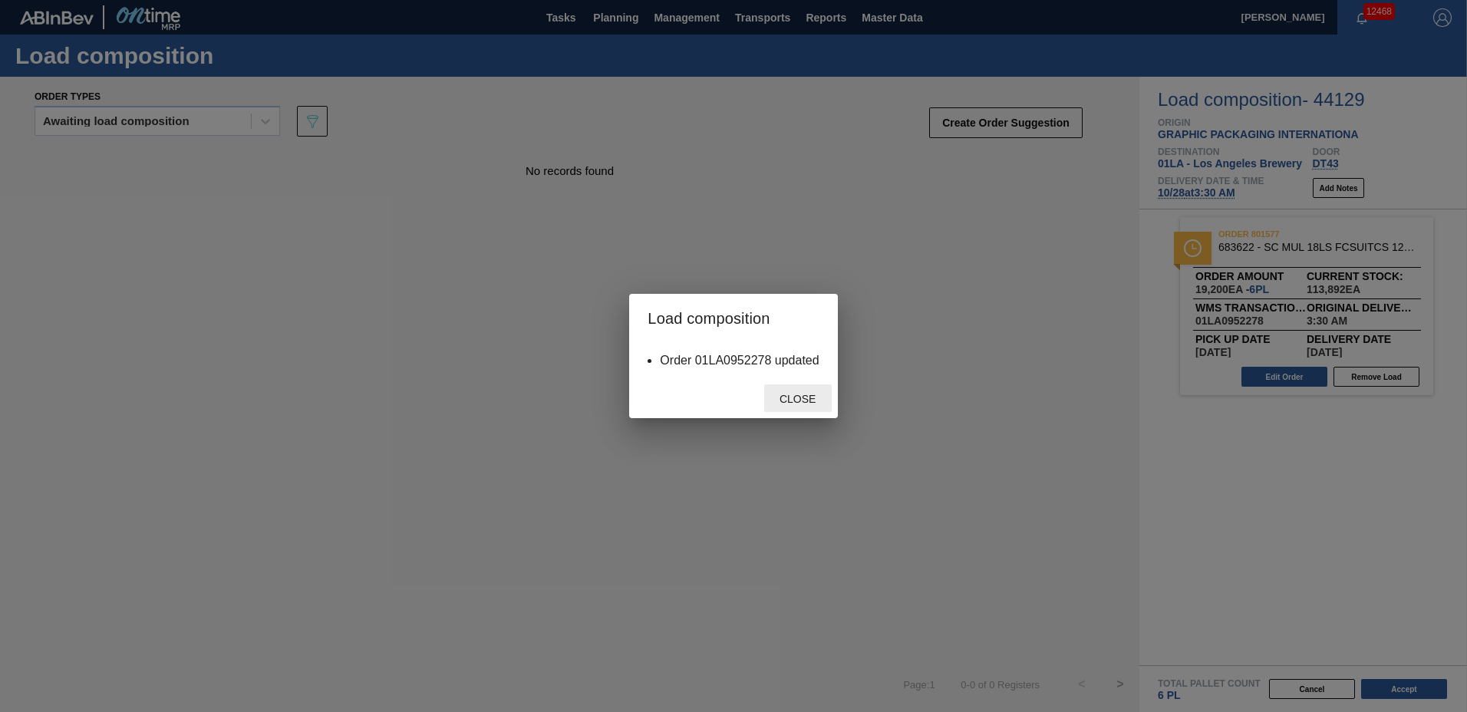
click at [789, 396] on span "Close" at bounding box center [797, 399] width 61 height 12
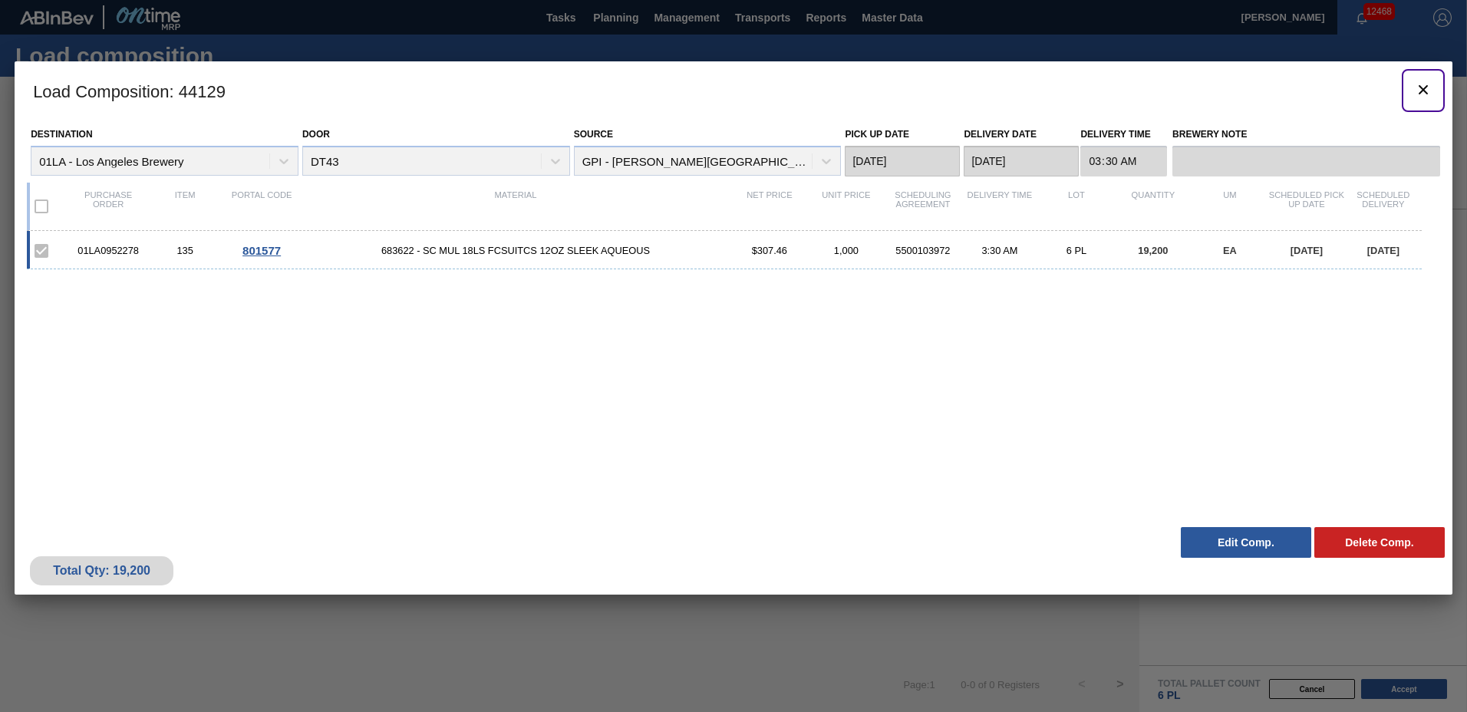
click at [1421, 91] on icon "botão de ícone" at bounding box center [1422, 89] width 9 height 9
